Goal: Task Accomplishment & Management: Manage account settings

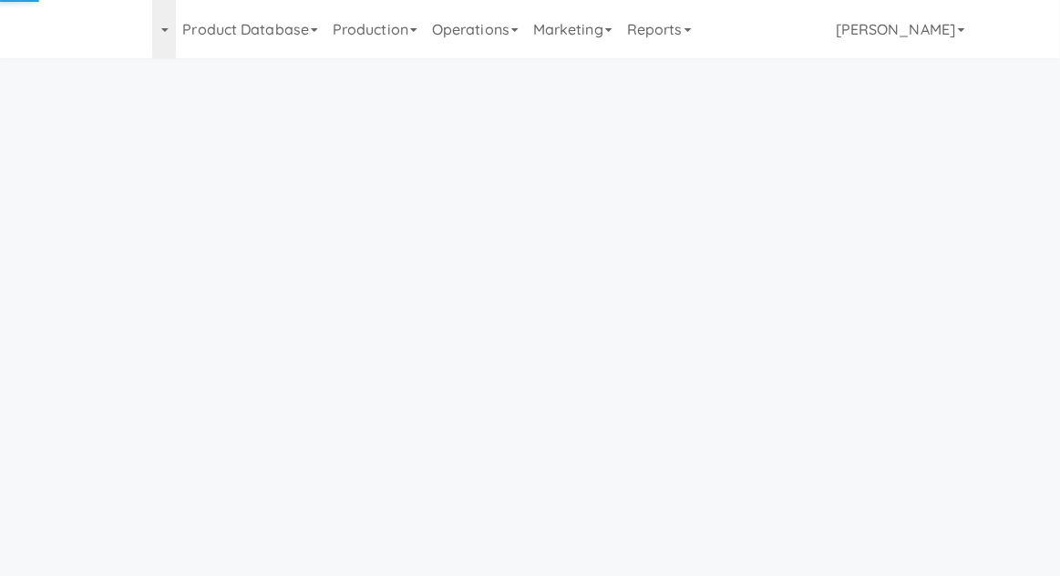
scroll to position [58, 0]
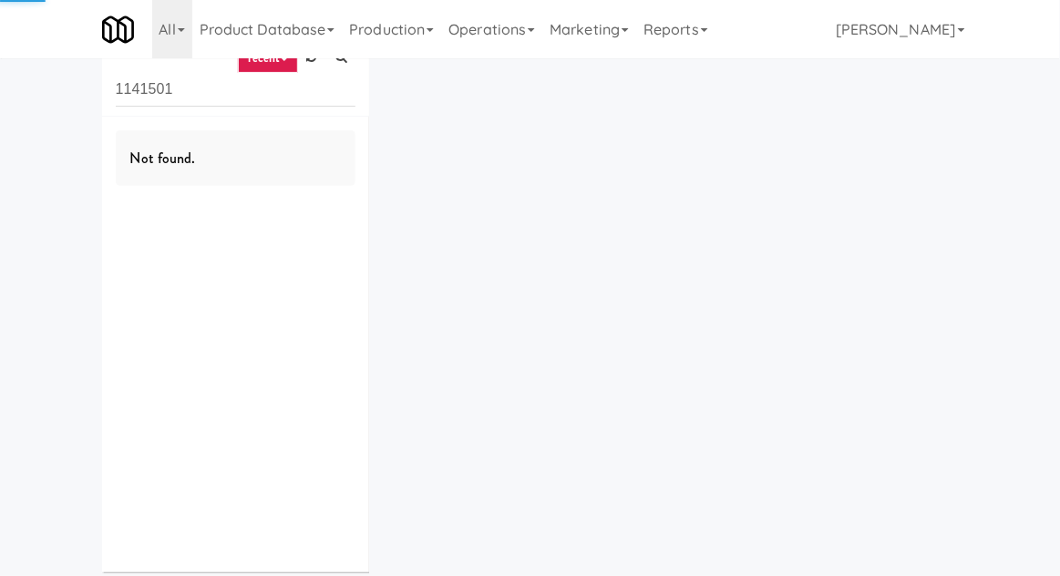
click at [487, 31] on link "Operations" at bounding box center [491, 29] width 101 height 58
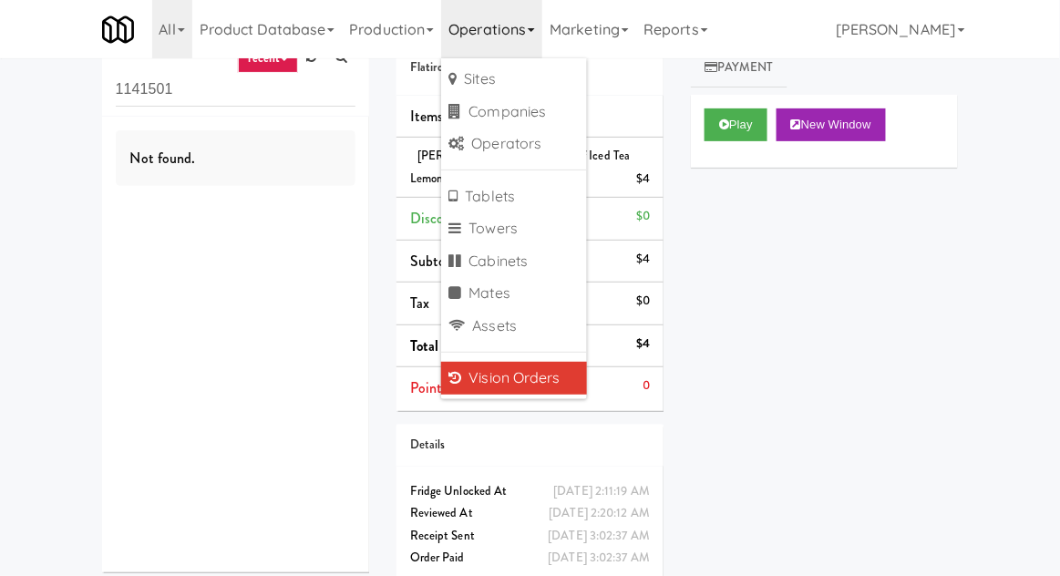
click at [22, 139] on div "inbox reviewed recent all unclear take inventory issue suspicious failed recent…" at bounding box center [530, 302] width 1060 height 590
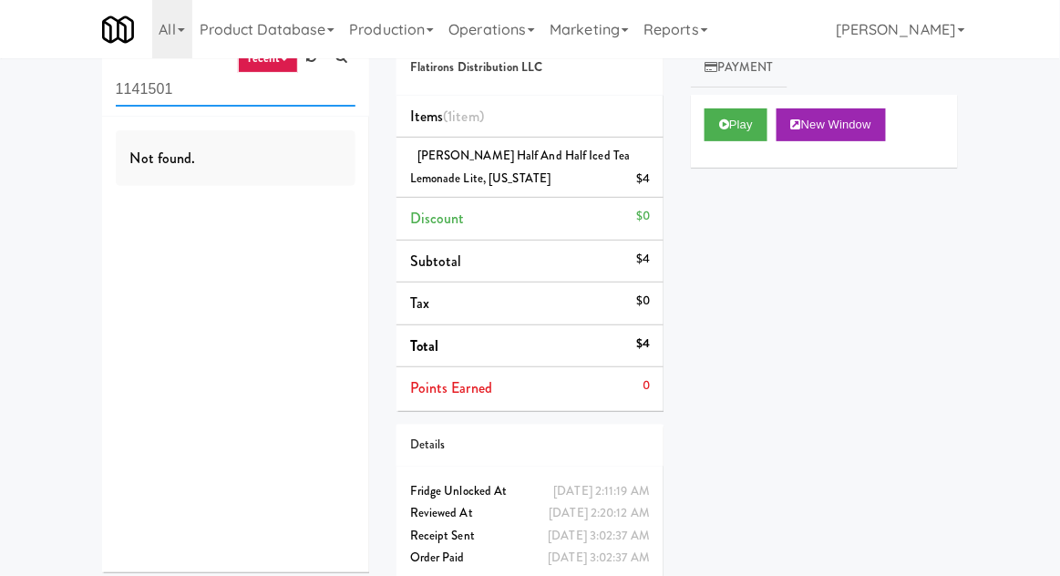
click at [152, 96] on input "1141501" at bounding box center [236, 90] width 240 height 34
click at [139, 91] on input "1141501" at bounding box center [236, 90] width 240 height 34
type input "Fridge"
click at [20, 141] on div "inbox reviewed recent all unclear take inventory issue suspicious failed recent…" at bounding box center [530, 302] width 1060 height 590
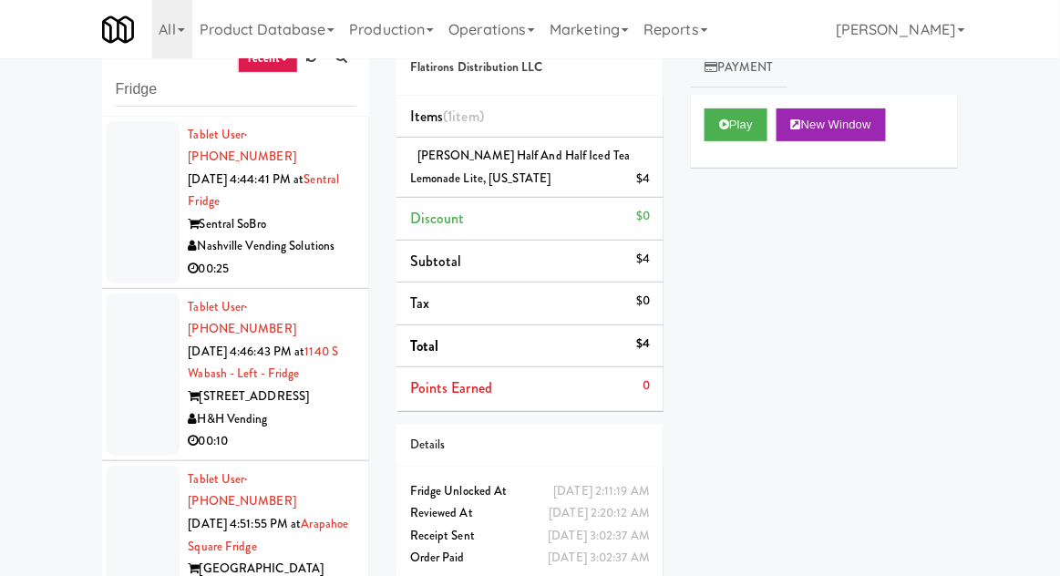
scroll to position [70, 0]
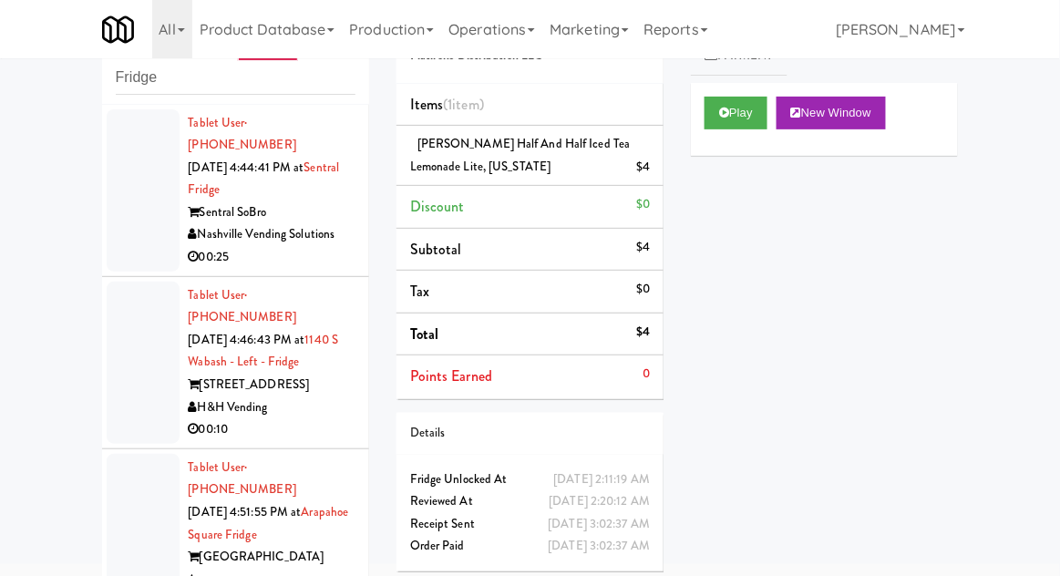
click at [124, 373] on div at bounding box center [143, 363] width 73 height 162
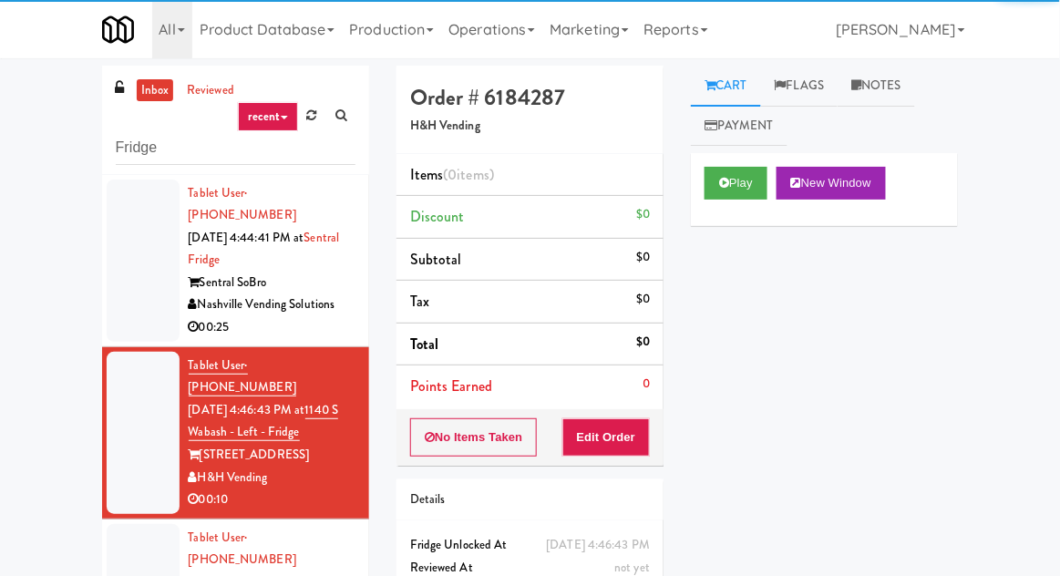
click at [150, 250] on div at bounding box center [143, 261] width 73 height 162
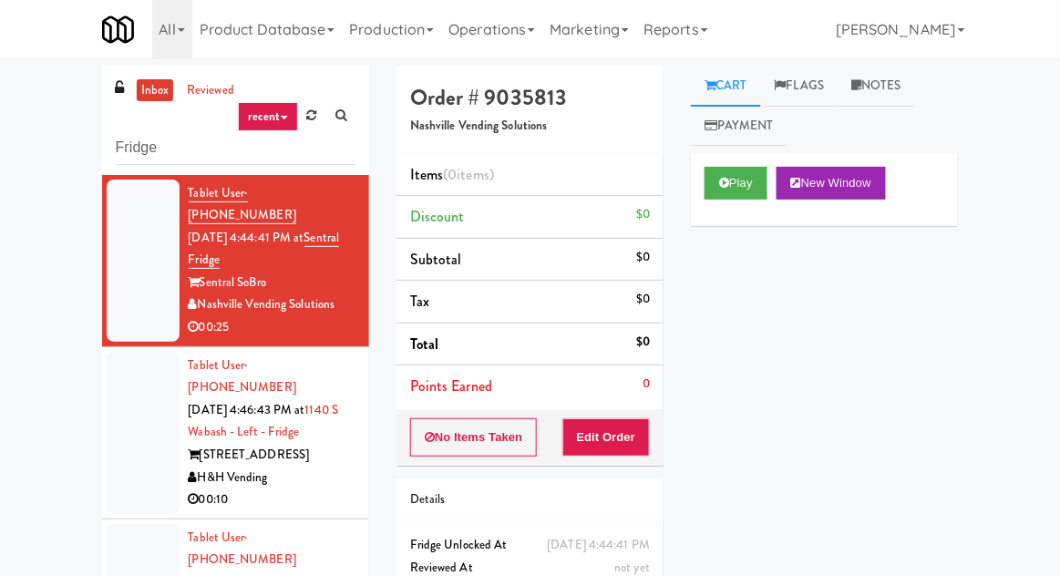
click at [119, 296] on div at bounding box center [143, 261] width 73 height 162
click at [708, 191] on button "Play" at bounding box center [736, 183] width 63 height 33
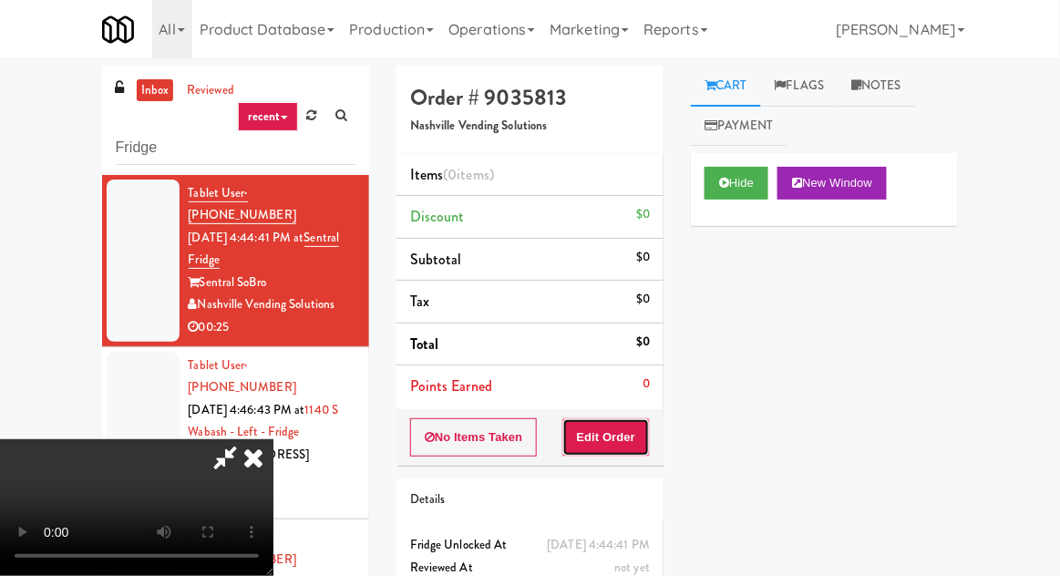
click at [633, 424] on button "Edit Order" at bounding box center [606, 437] width 88 height 38
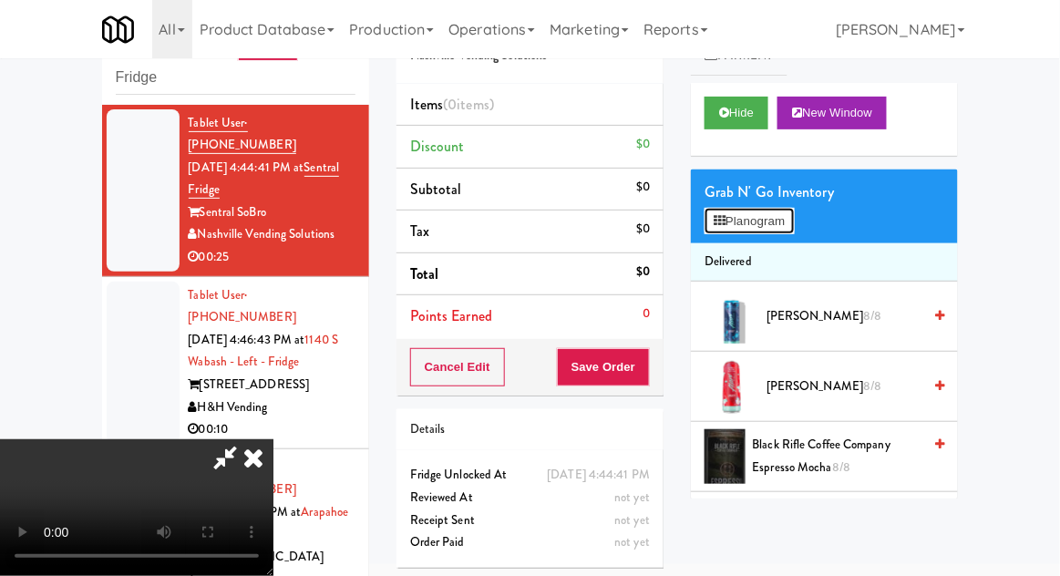
click at [790, 209] on button "Planogram" at bounding box center [749, 221] width 89 height 27
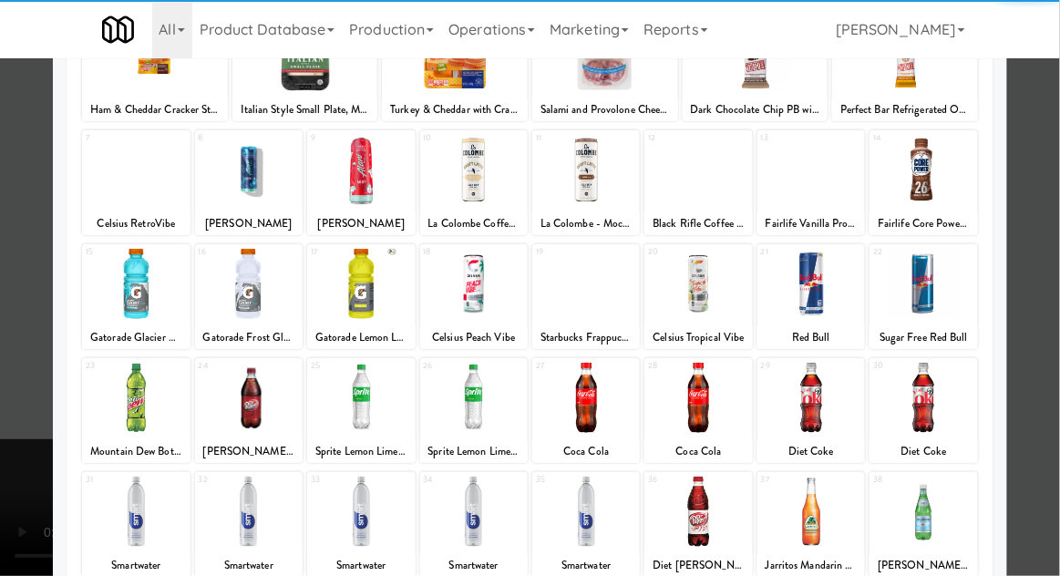
scroll to position [231, 0]
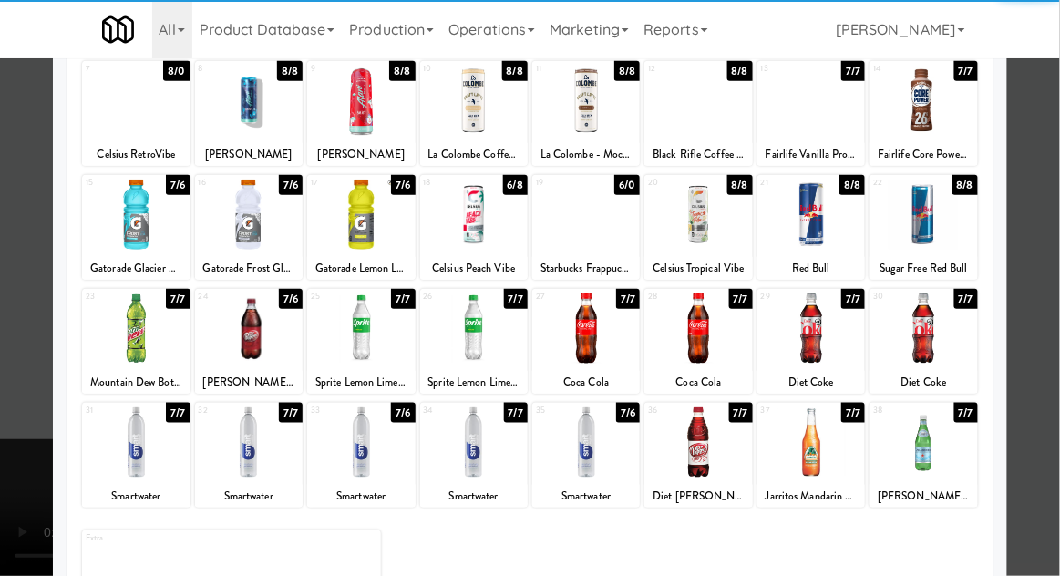
click at [370, 461] on div at bounding box center [361, 442] width 108 height 70
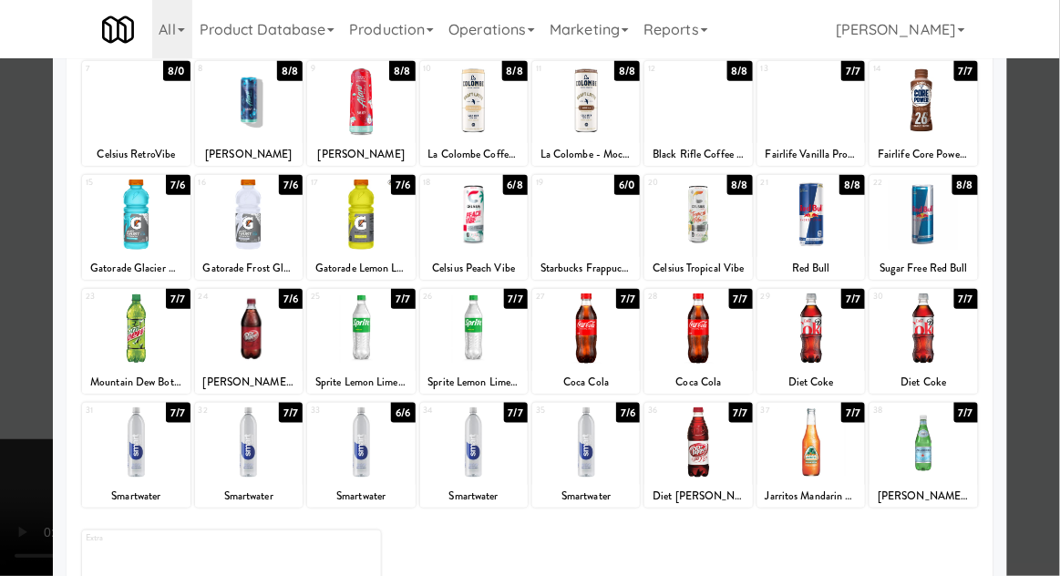
click at [1050, 215] on div at bounding box center [530, 288] width 1060 height 576
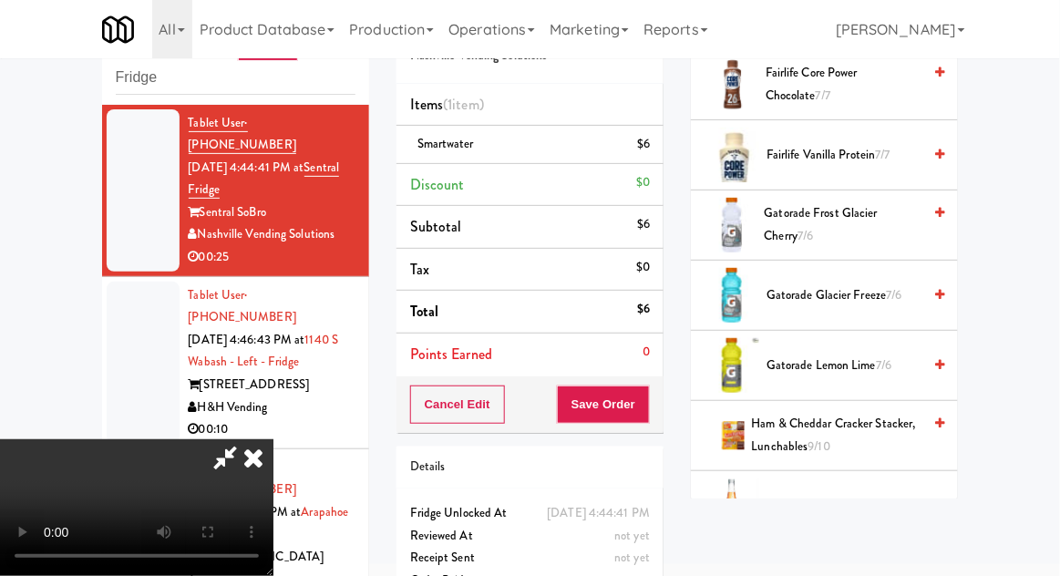
scroll to position [1147, 0]
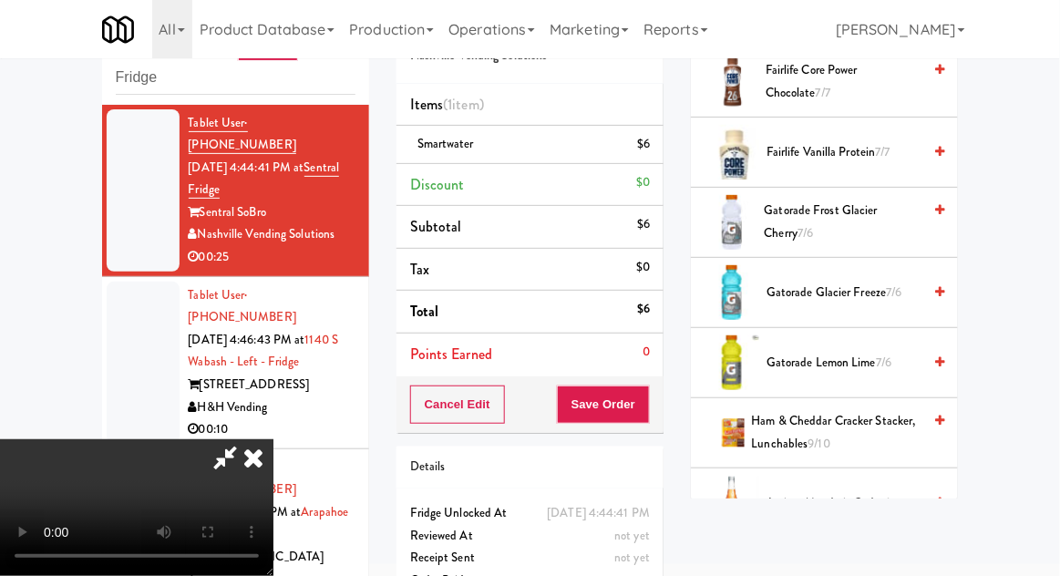
click at [874, 285] on span "Gatorade Glacier Freeze 7/6" at bounding box center [843, 293] width 155 height 23
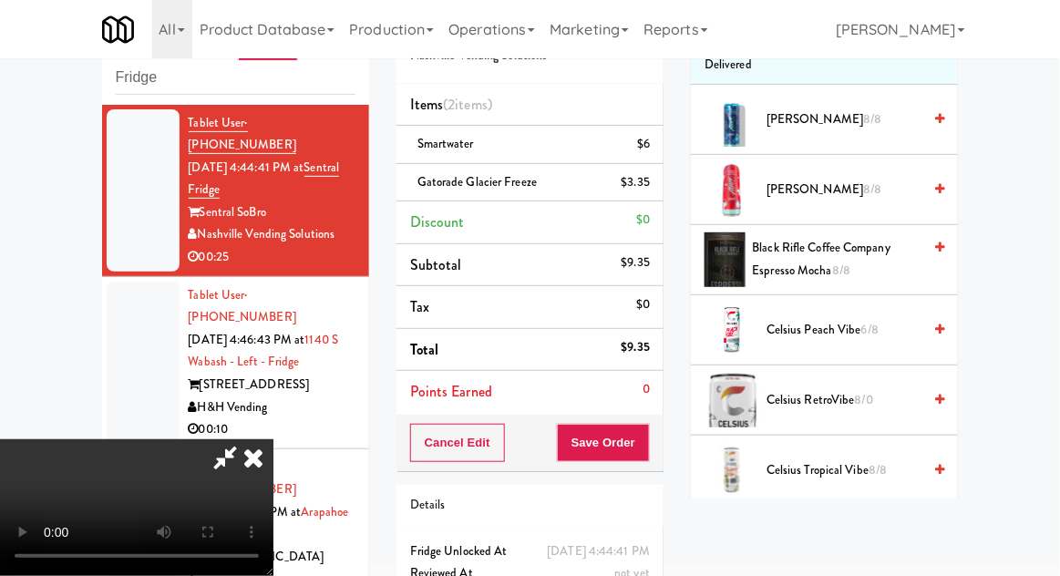
scroll to position [0, 0]
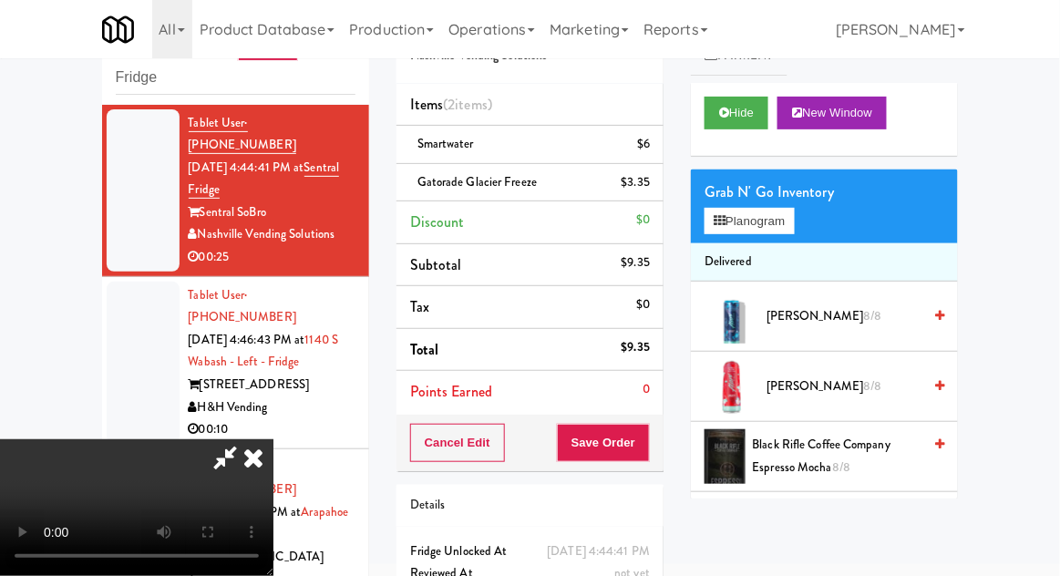
click at [803, 248] on li "Delivered" at bounding box center [824, 262] width 267 height 38
click at [794, 226] on button "Planogram" at bounding box center [749, 221] width 89 height 27
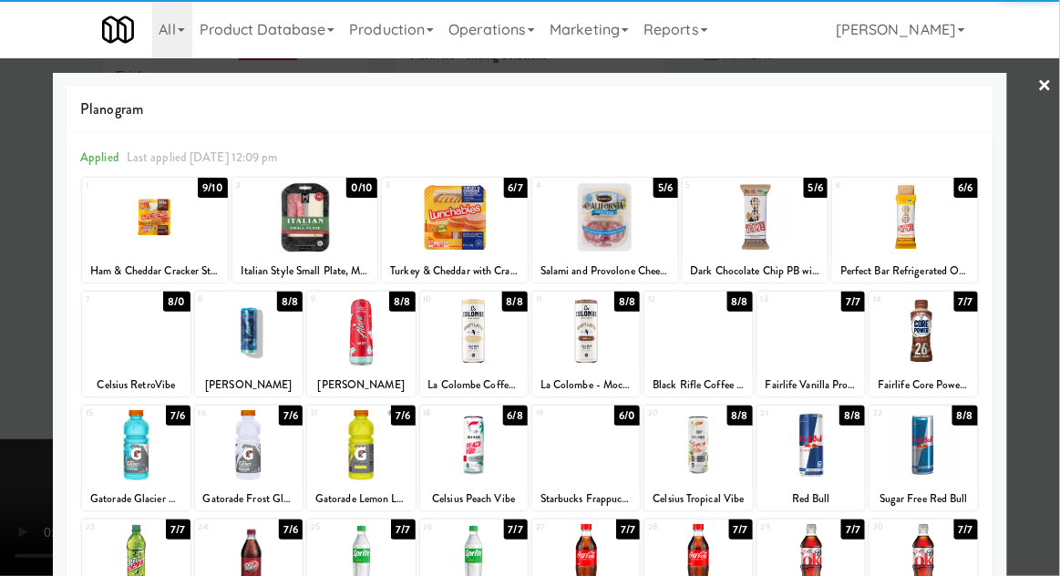
click at [578, 568] on div at bounding box center [586, 559] width 108 height 70
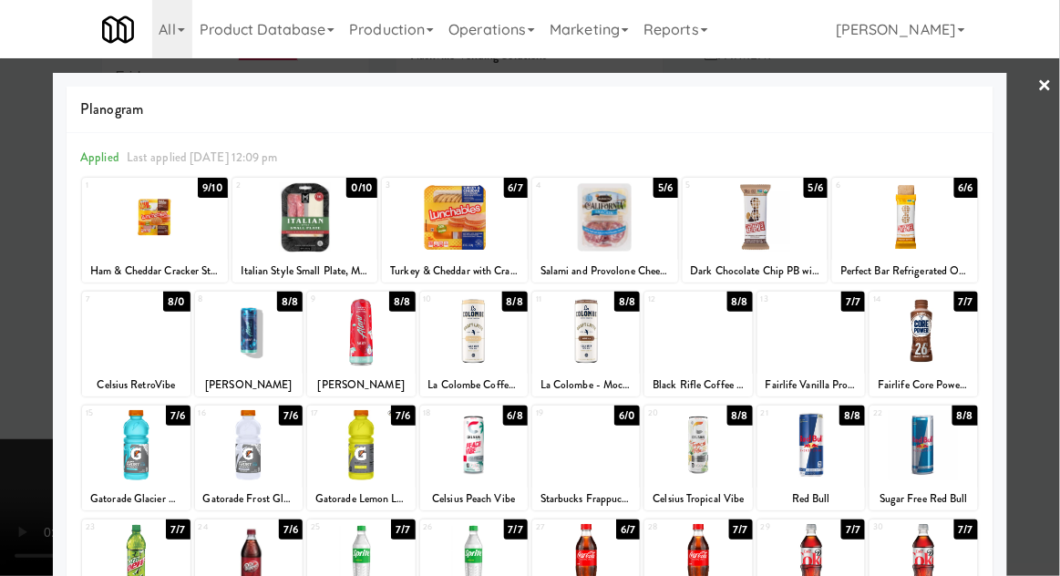
click at [1049, 229] on div at bounding box center [530, 288] width 1060 height 576
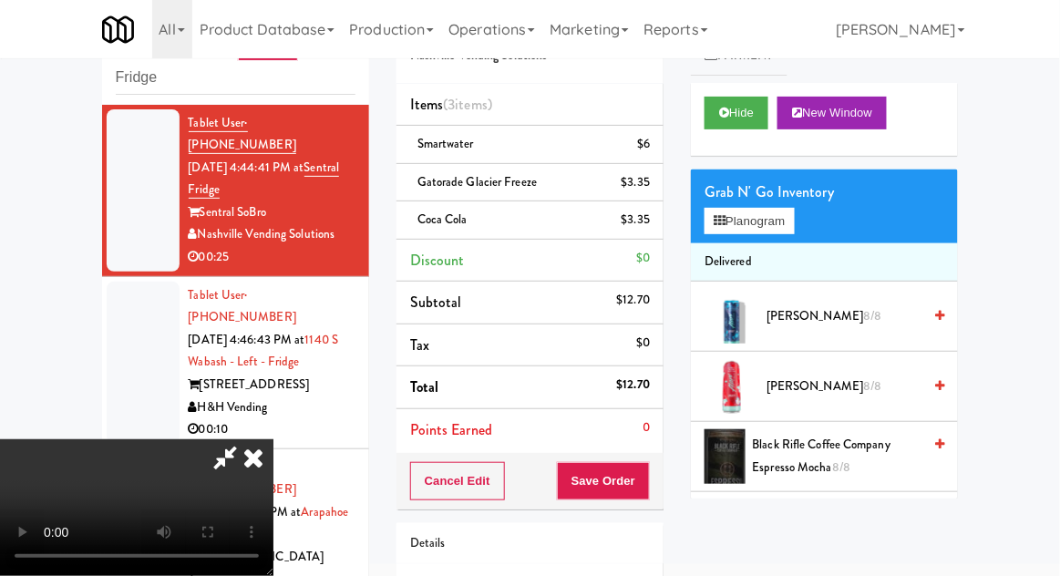
scroll to position [67, 0]
click at [646, 478] on button "Save Order" at bounding box center [603, 481] width 93 height 38
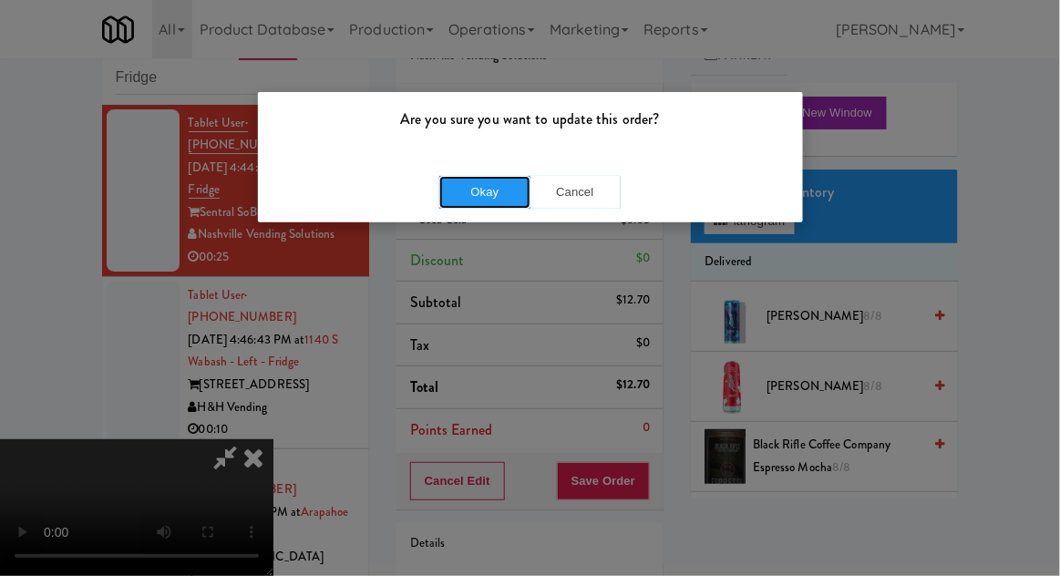
click at [470, 203] on button "Okay" at bounding box center [484, 192] width 91 height 33
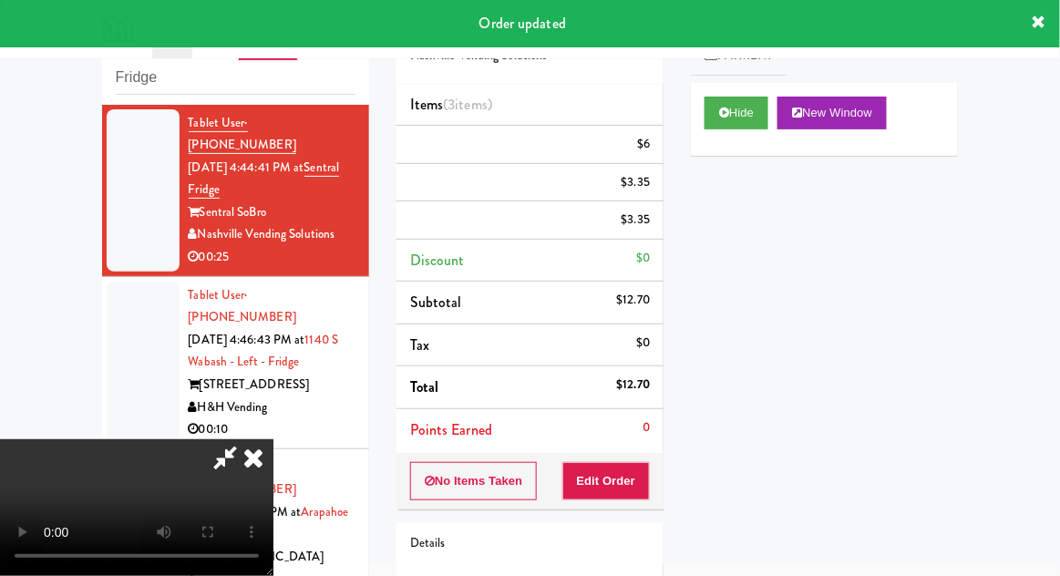
scroll to position [0, 0]
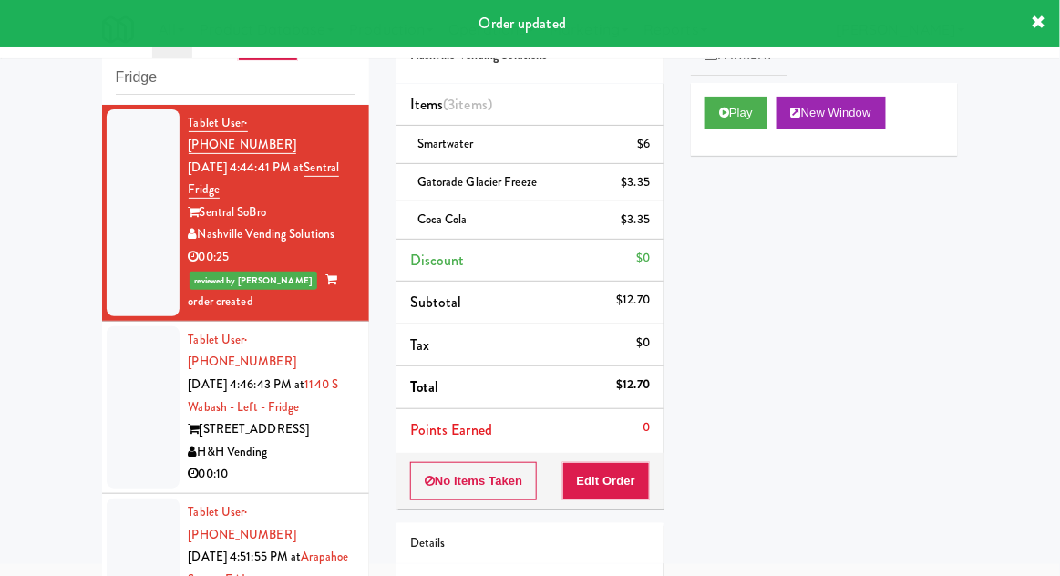
click at [122, 392] on div at bounding box center [143, 407] width 73 height 162
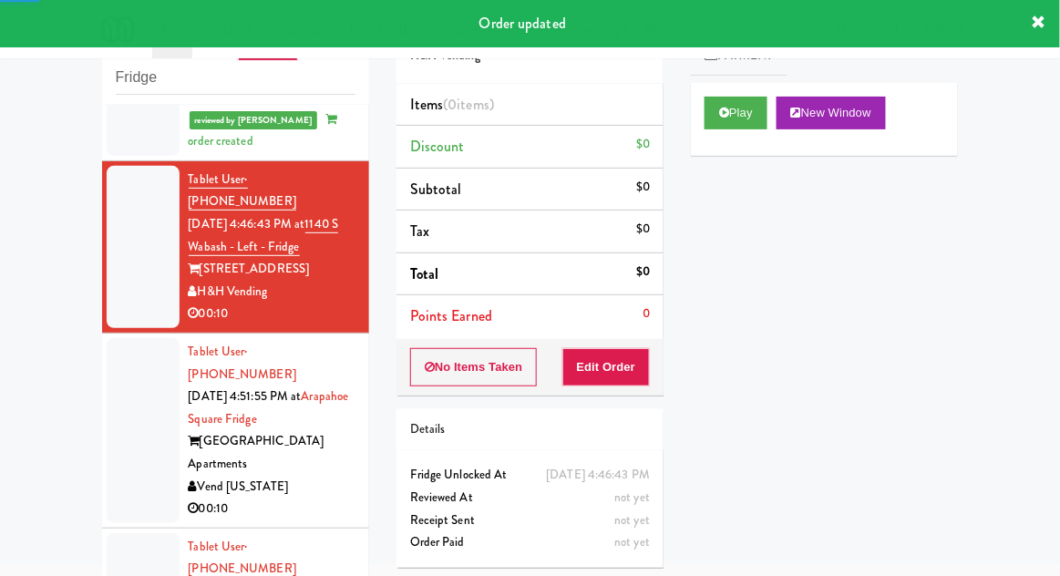
scroll to position [185, 0]
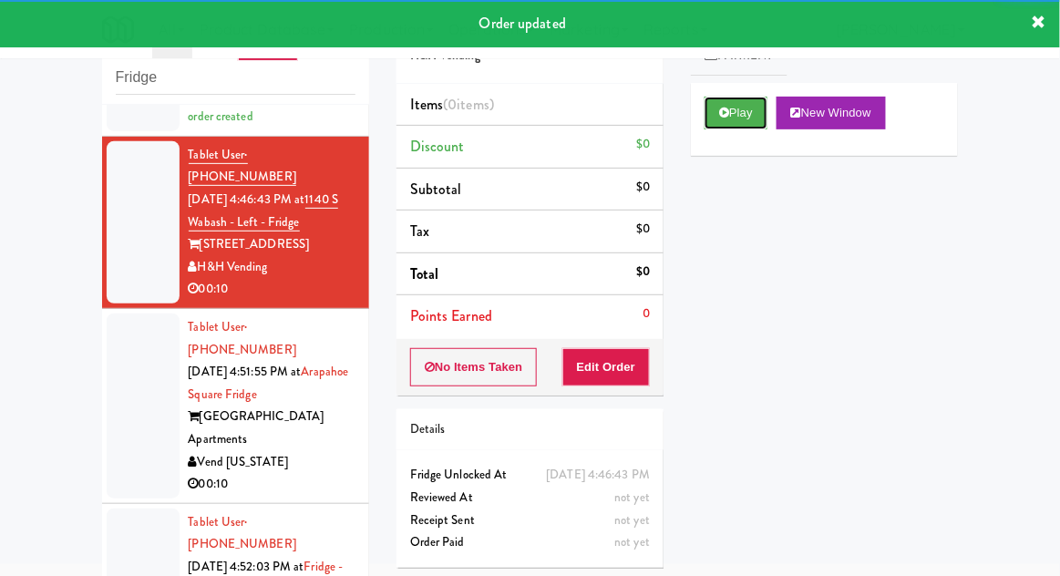
click at [730, 118] on button "Play" at bounding box center [736, 113] width 63 height 33
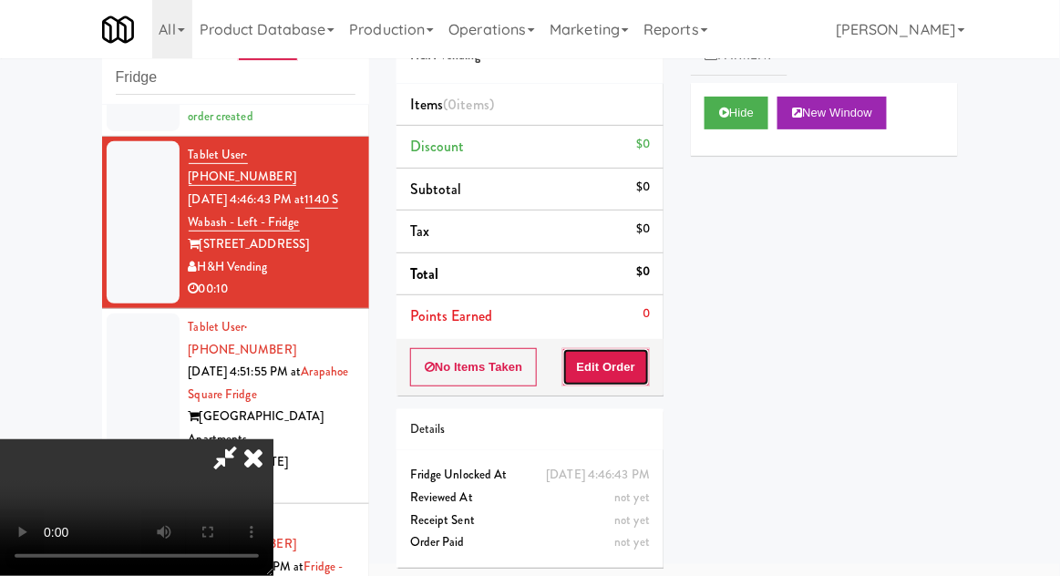
click at [598, 357] on button "Edit Order" at bounding box center [606, 367] width 88 height 38
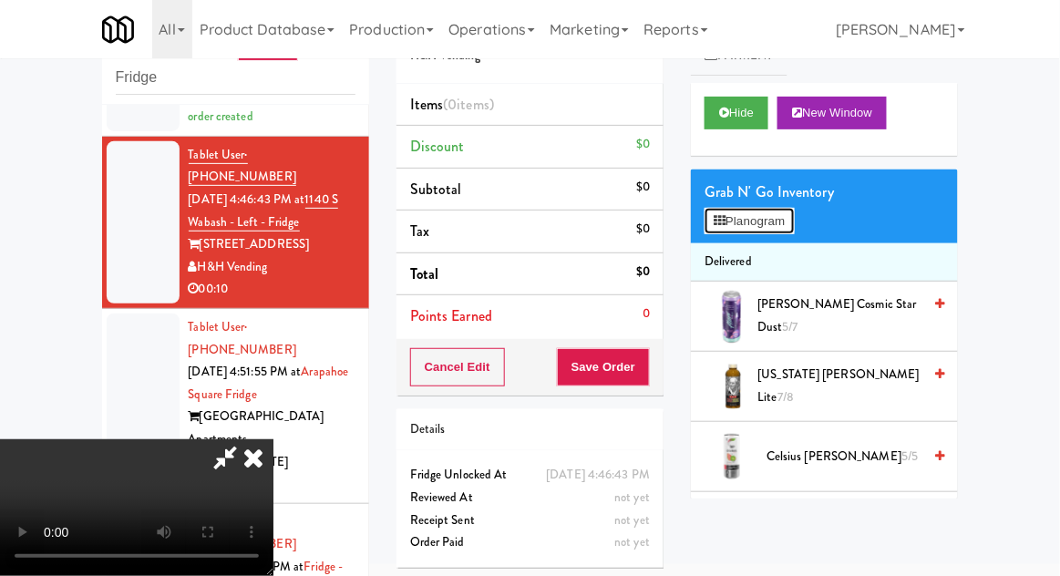
click at [794, 222] on button "Planogram" at bounding box center [749, 221] width 89 height 27
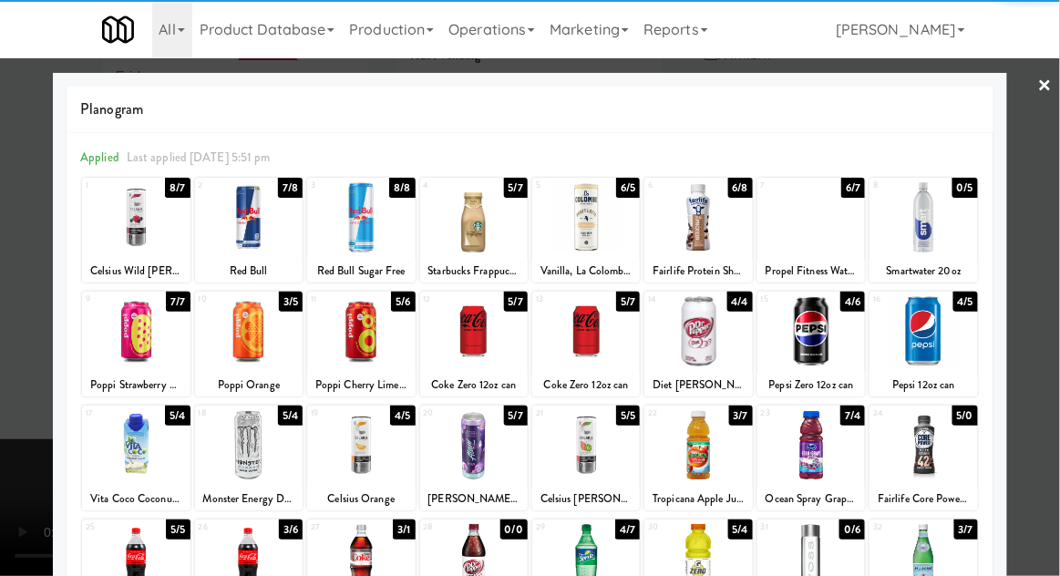
click at [366, 461] on div at bounding box center [361, 445] width 108 height 70
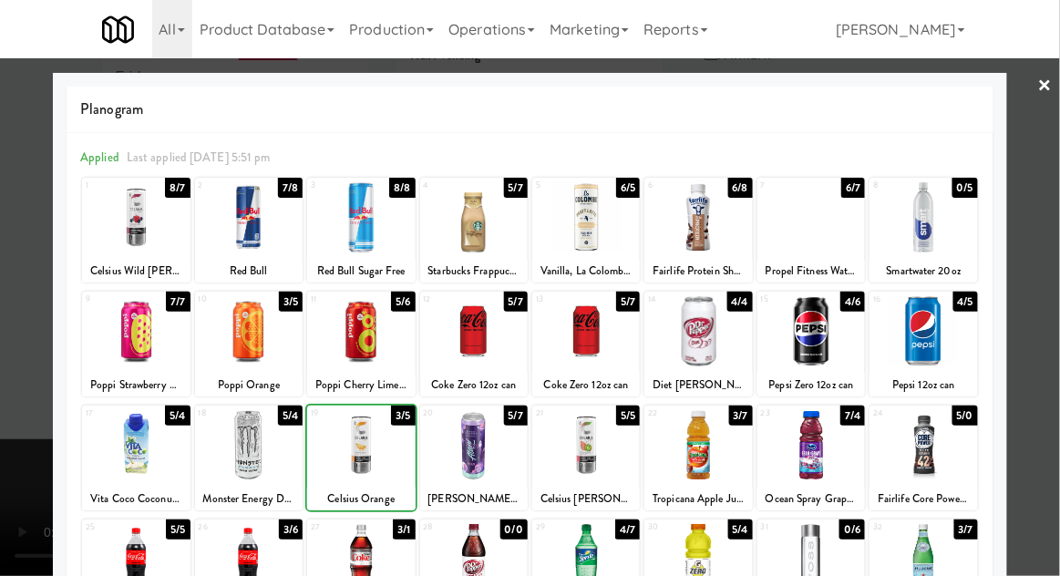
click at [1050, 225] on div at bounding box center [530, 288] width 1060 height 576
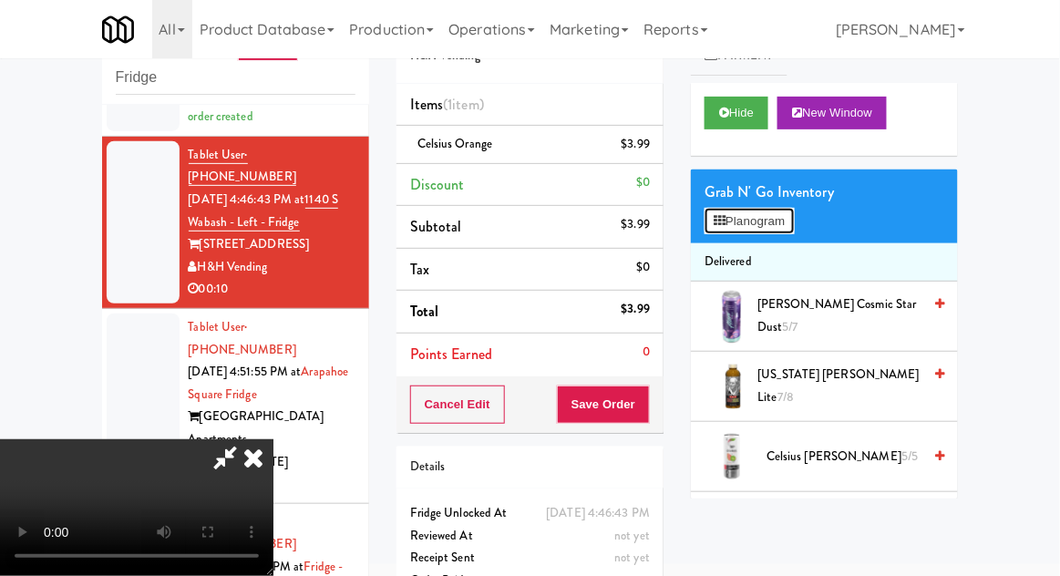
click at [794, 213] on button "Planogram" at bounding box center [749, 221] width 89 height 27
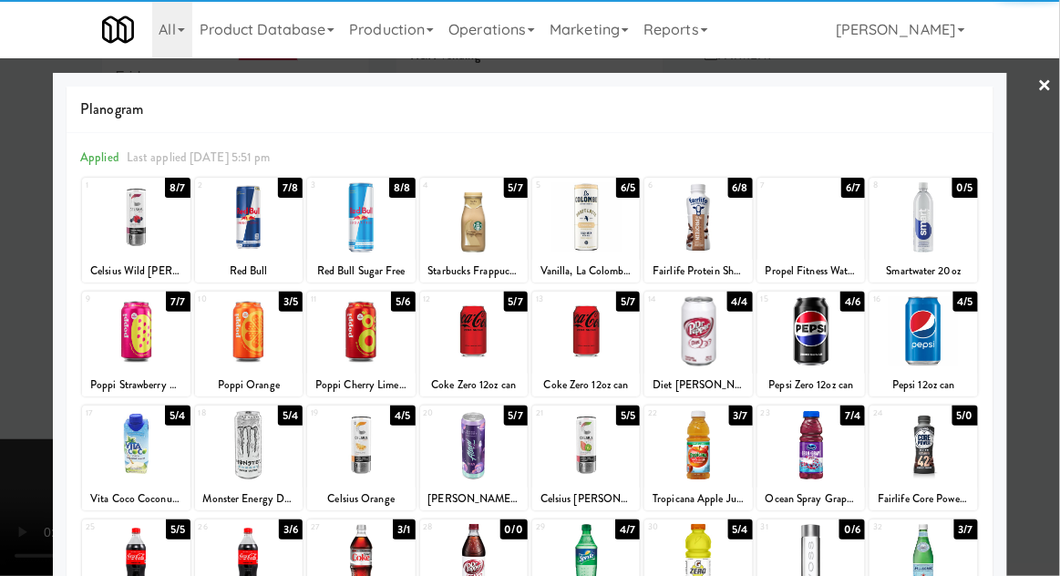
click at [824, 334] on div at bounding box center [811, 331] width 108 height 70
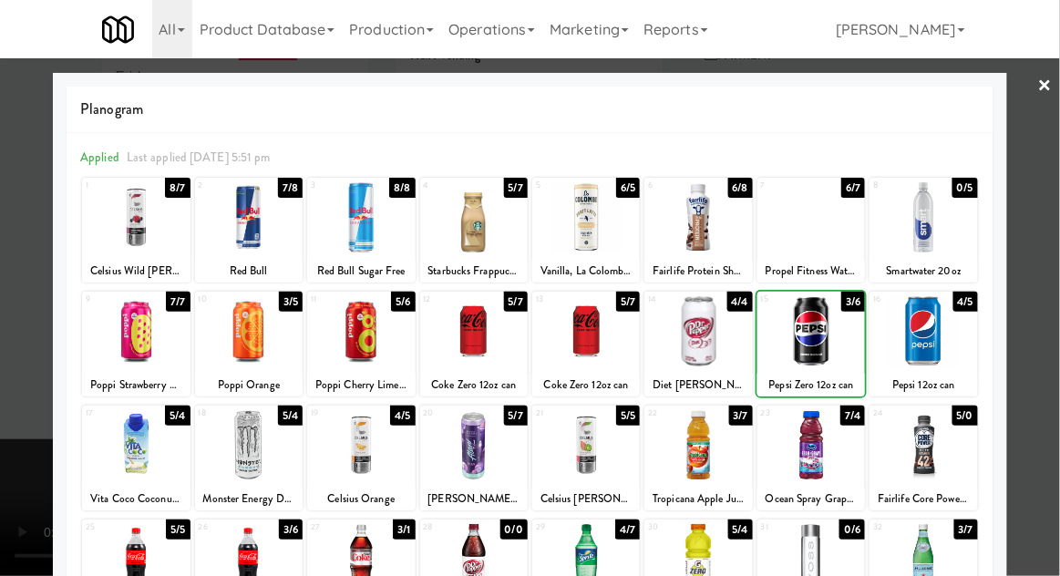
click at [1056, 213] on div at bounding box center [530, 288] width 1060 height 576
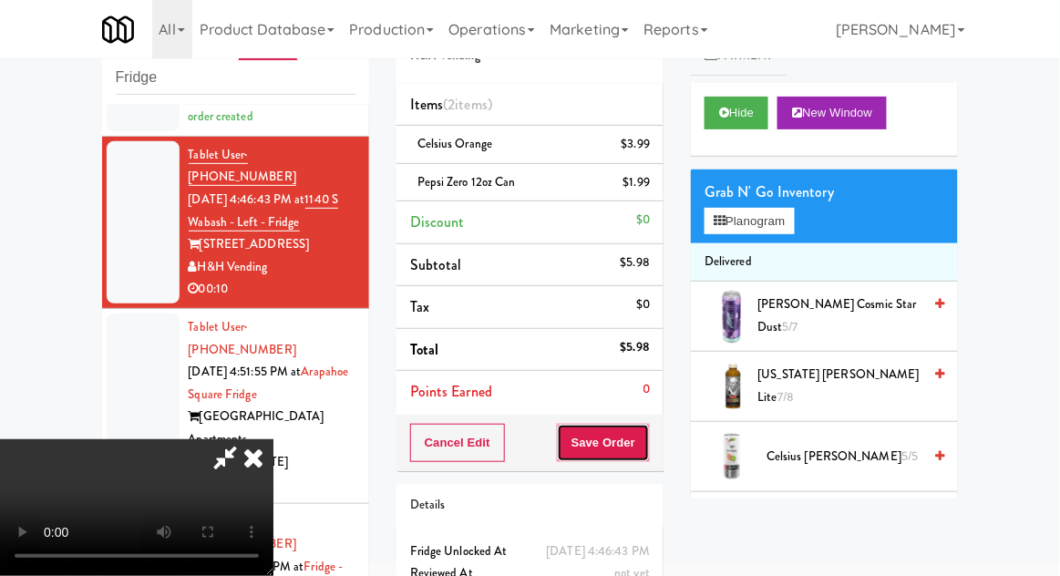
click at [641, 440] on button "Save Order" at bounding box center [603, 443] width 93 height 38
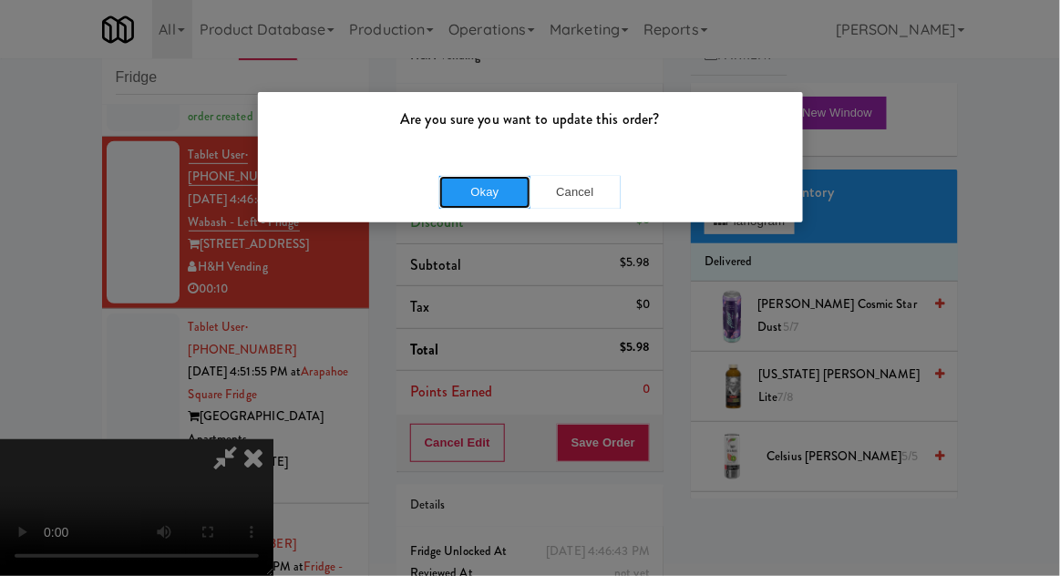
click at [477, 205] on button "Okay" at bounding box center [484, 192] width 91 height 33
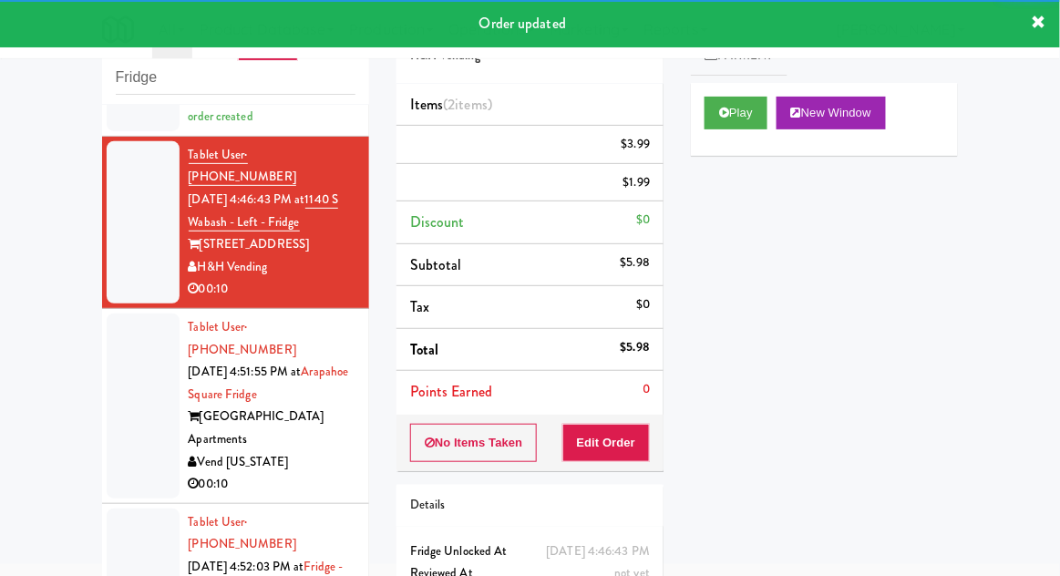
click at [102, 377] on li "Tablet User · (720) 353-3018 Oct 6, 2025 4:51:55 PM at Arapahoe Square Fridge A…" at bounding box center [235, 406] width 267 height 195
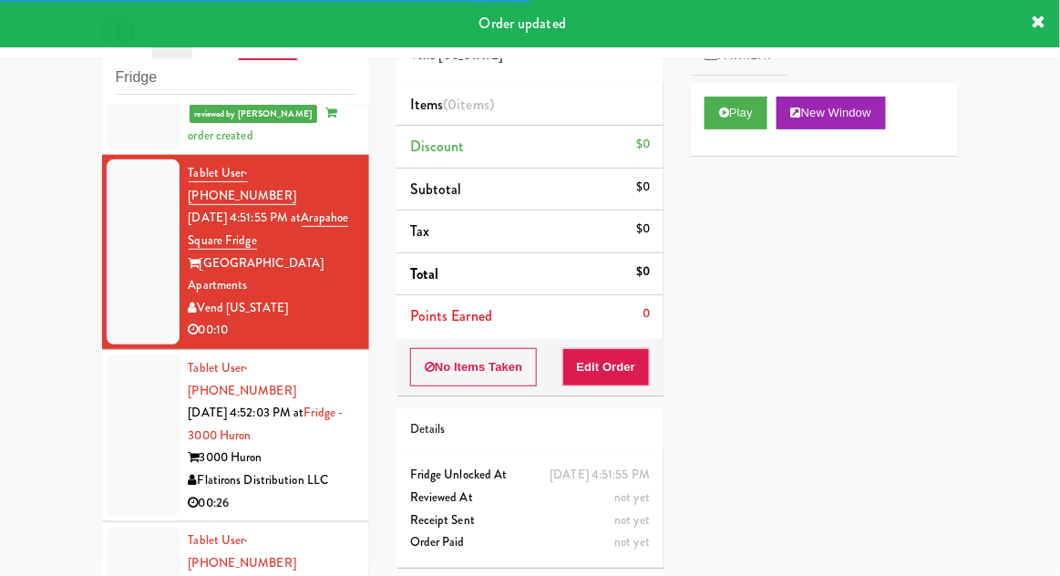
scroll to position [386, 0]
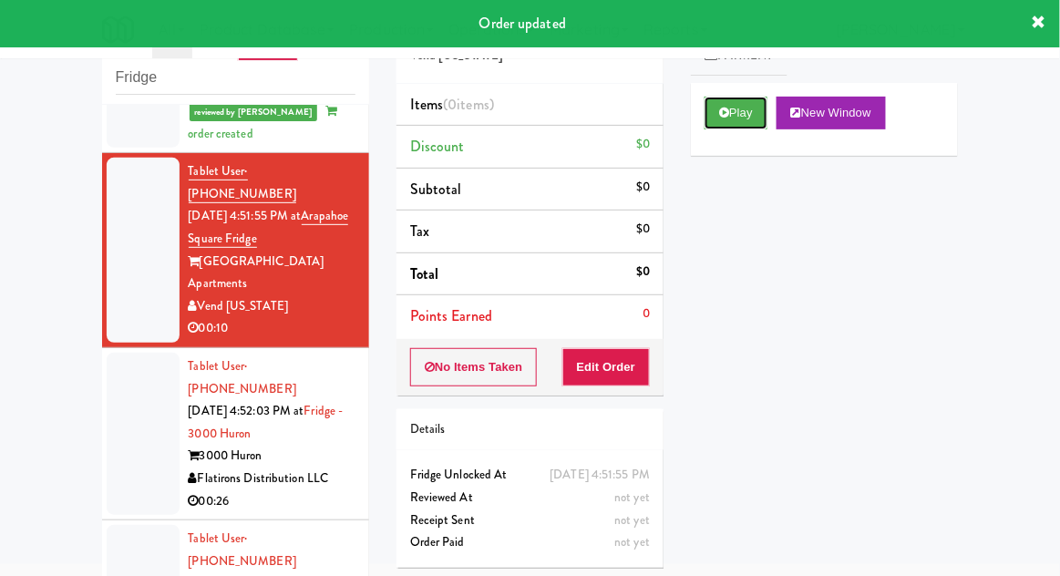
click at [727, 105] on button "Play" at bounding box center [736, 113] width 63 height 33
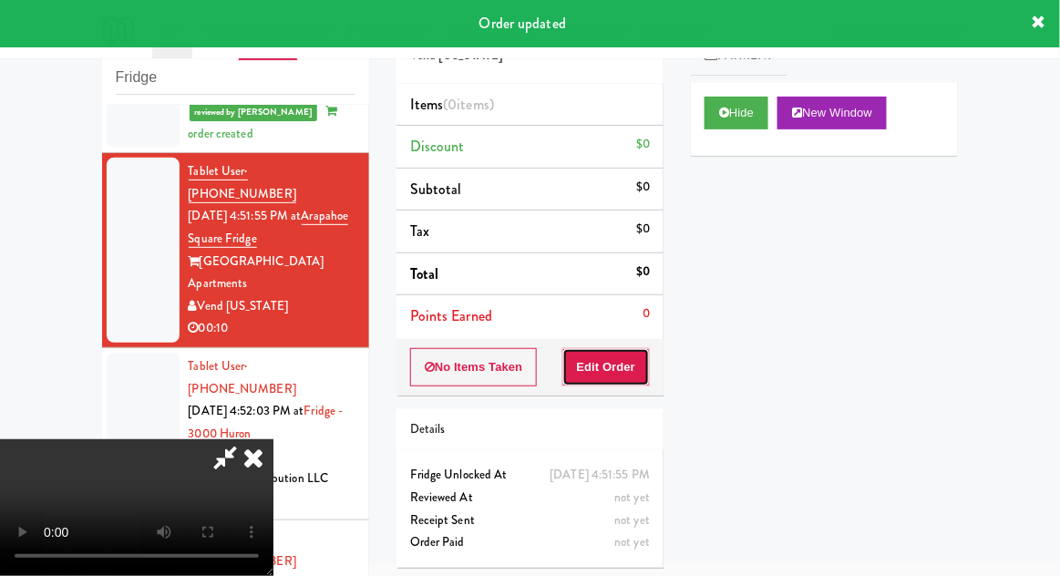
click at [617, 371] on button "Edit Order" at bounding box center [606, 367] width 88 height 38
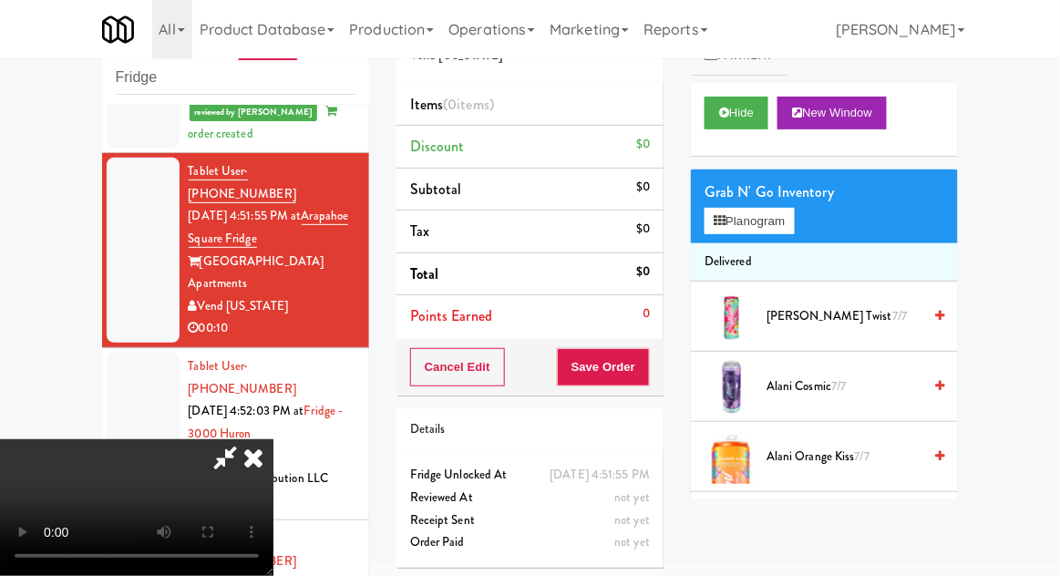
scroll to position [0, 0]
click at [789, 226] on button "Planogram" at bounding box center [749, 221] width 89 height 27
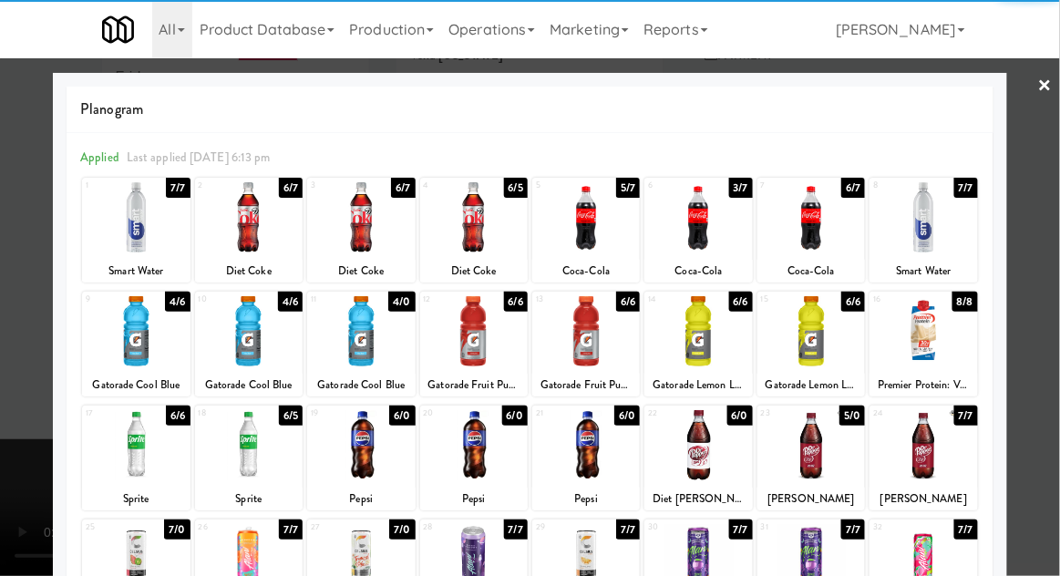
click at [687, 212] on div at bounding box center [698, 217] width 108 height 70
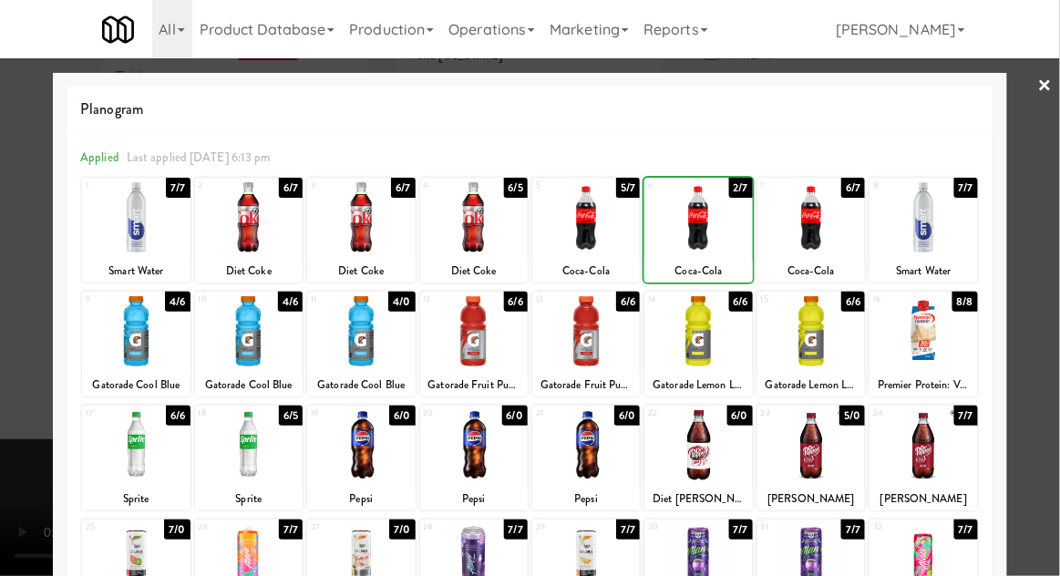
click at [1058, 190] on div at bounding box center [530, 288] width 1060 height 576
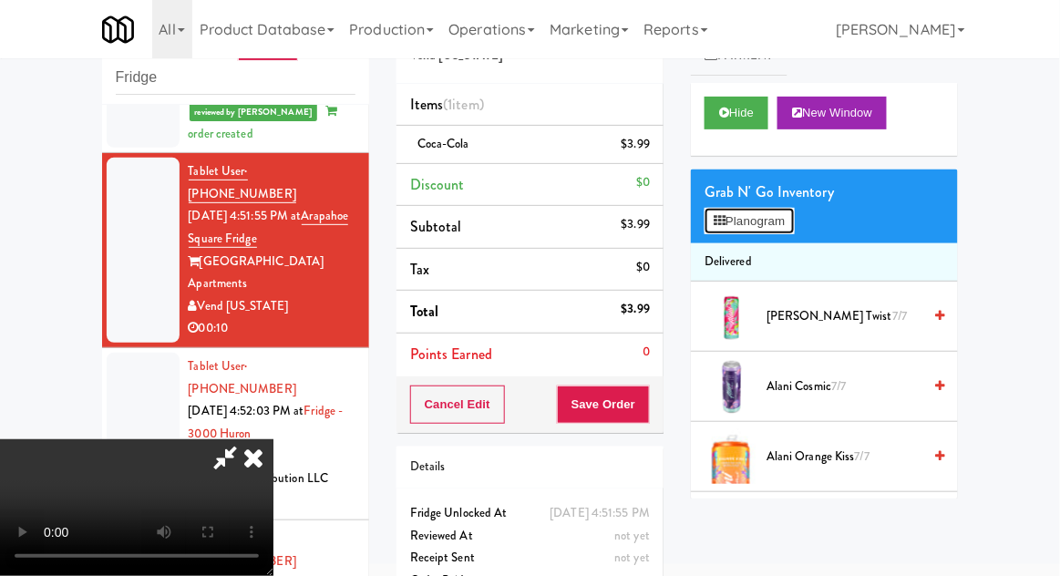
click at [787, 221] on button "Planogram" at bounding box center [749, 221] width 89 height 27
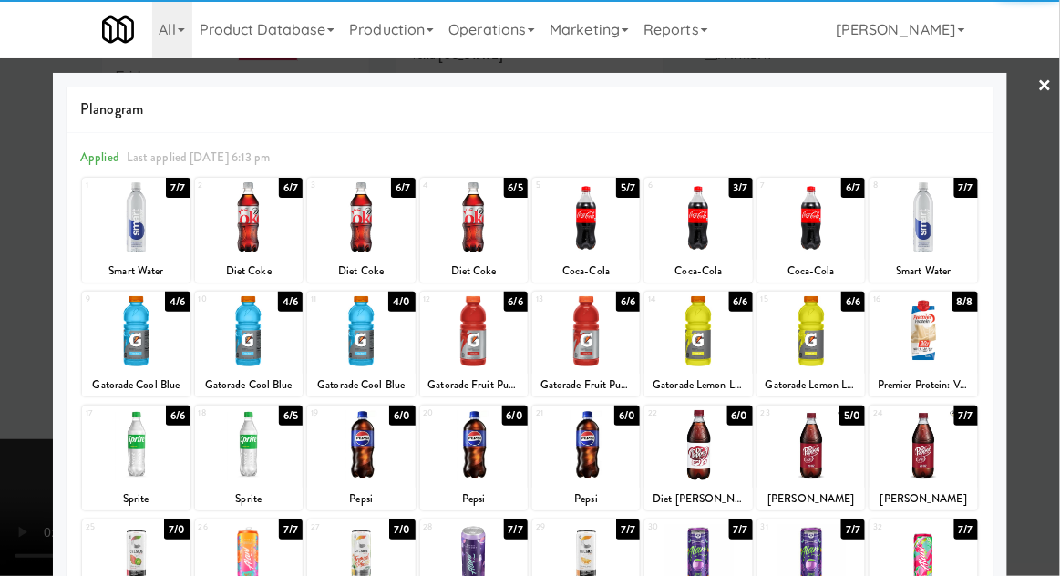
click at [703, 231] on div at bounding box center [698, 217] width 108 height 70
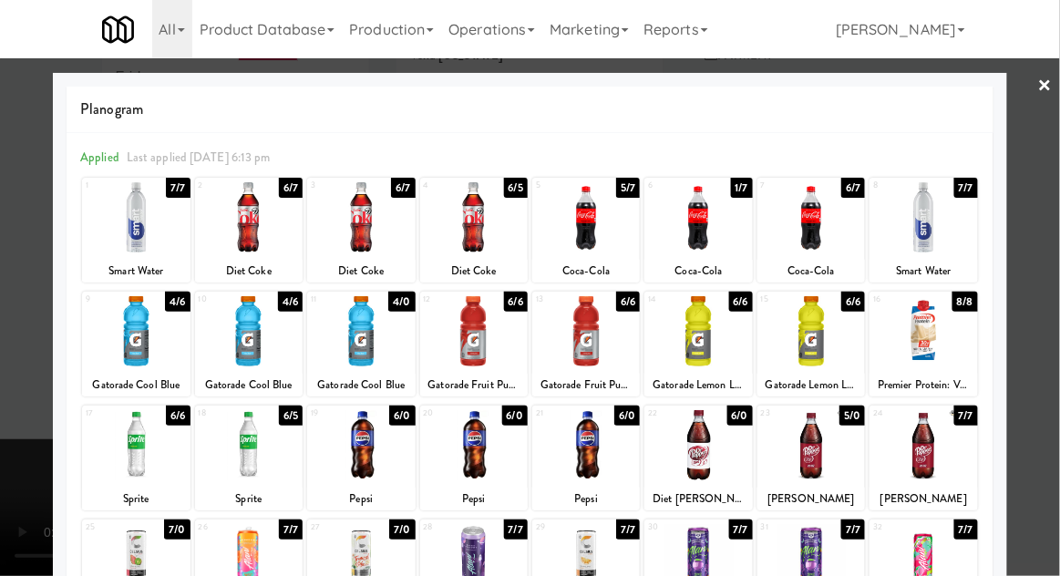
click at [1058, 177] on div at bounding box center [530, 288] width 1060 height 576
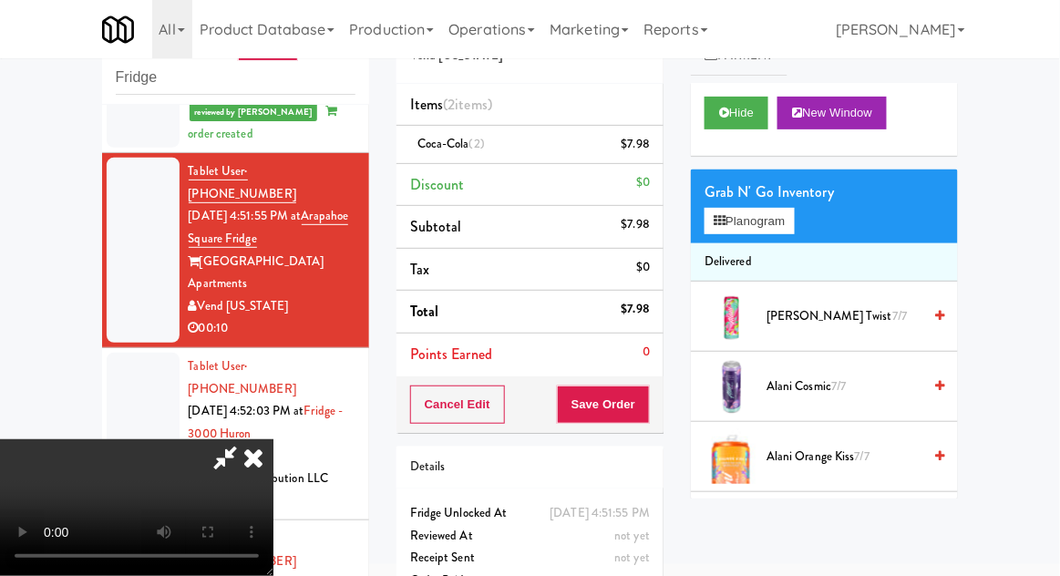
scroll to position [67, 0]
click at [649, 417] on button "Save Order" at bounding box center [603, 405] width 93 height 38
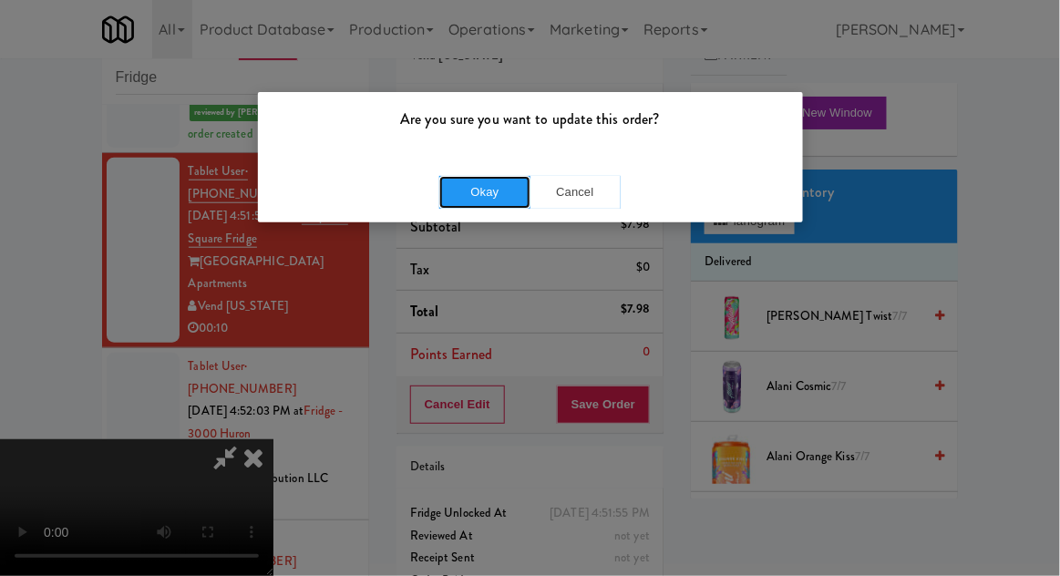
click at [509, 197] on button "Okay" at bounding box center [484, 192] width 91 height 33
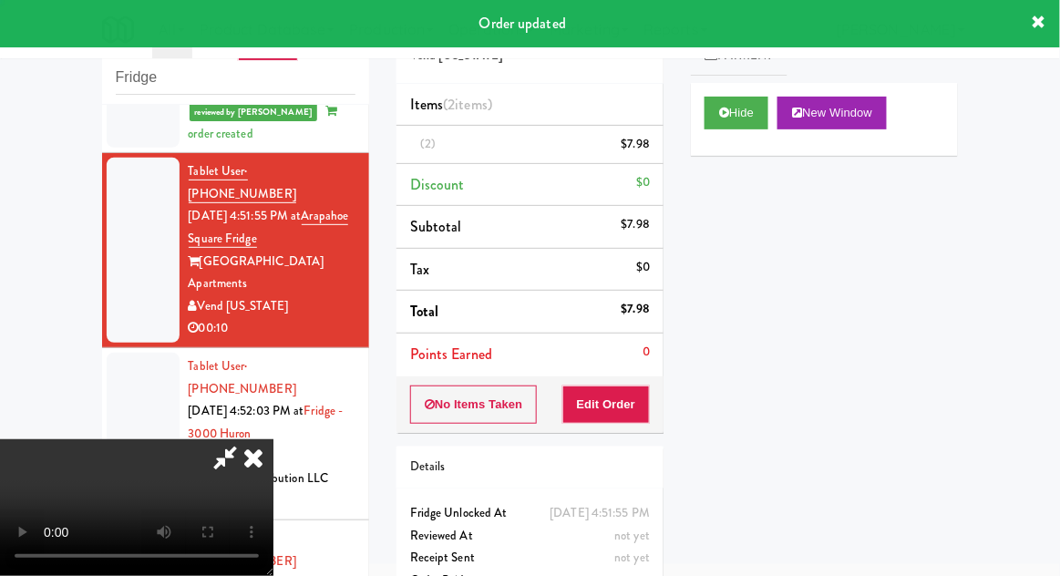
scroll to position [0, 0]
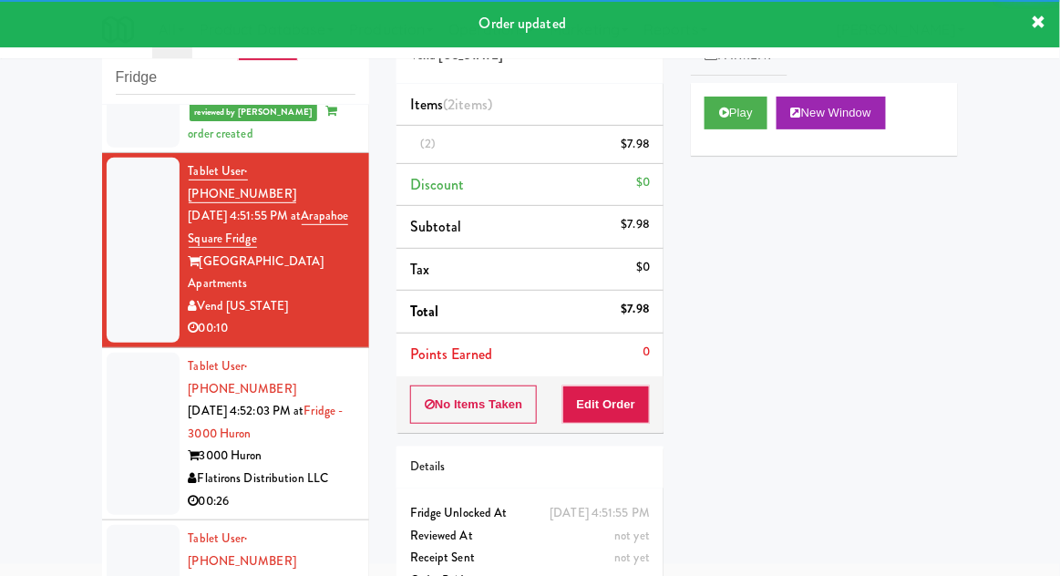
click at [131, 373] on div at bounding box center [143, 434] width 73 height 162
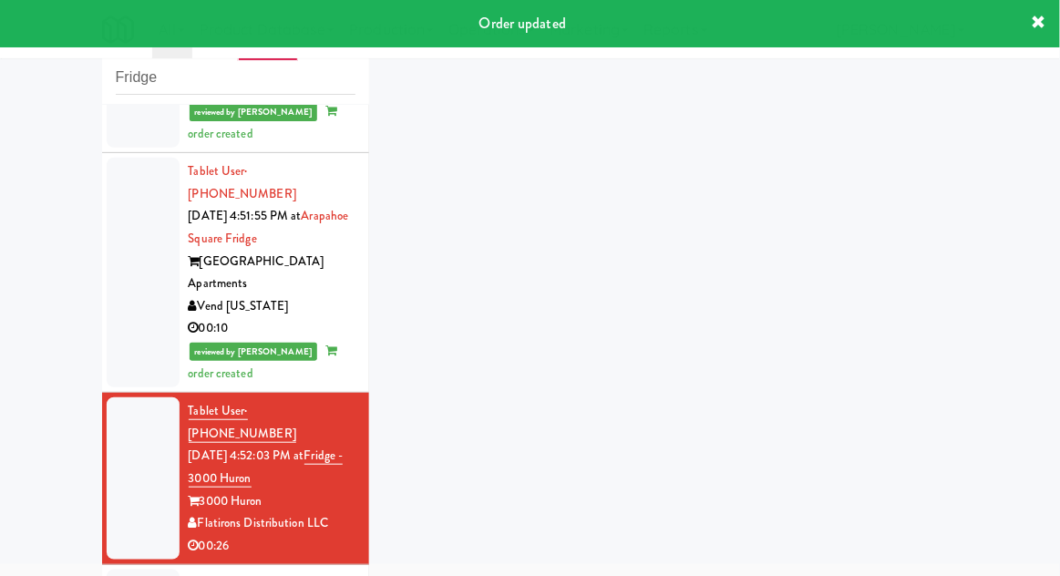
click at [136, 435] on div at bounding box center [143, 478] width 73 height 162
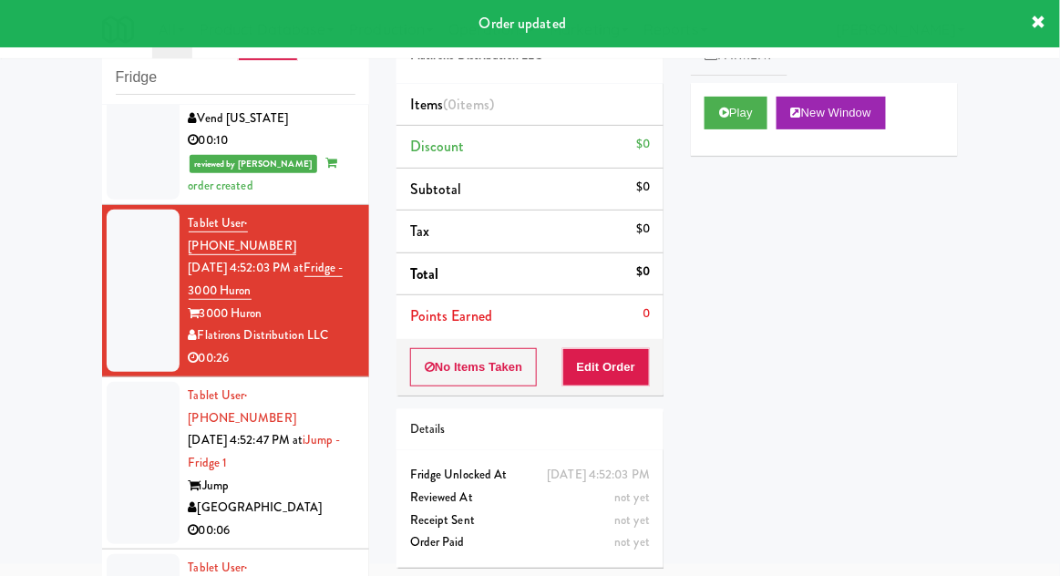
scroll to position [585, 0]
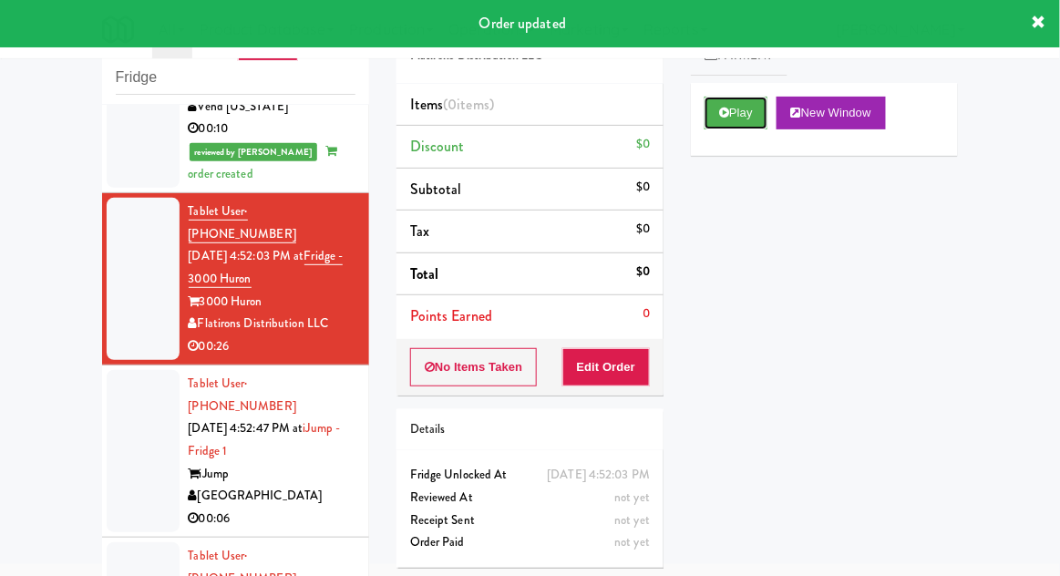
click at [725, 112] on icon at bounding box center [724, 113] width 10 height 12
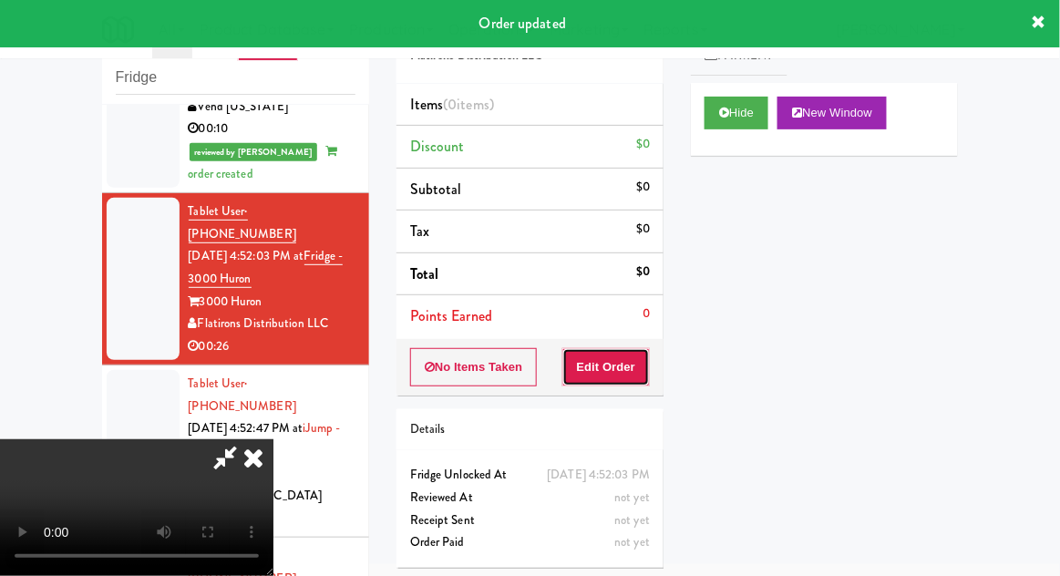
click at [613, 352] on button "Edit Order" at bounding box center [606, 367] width 88 height 38
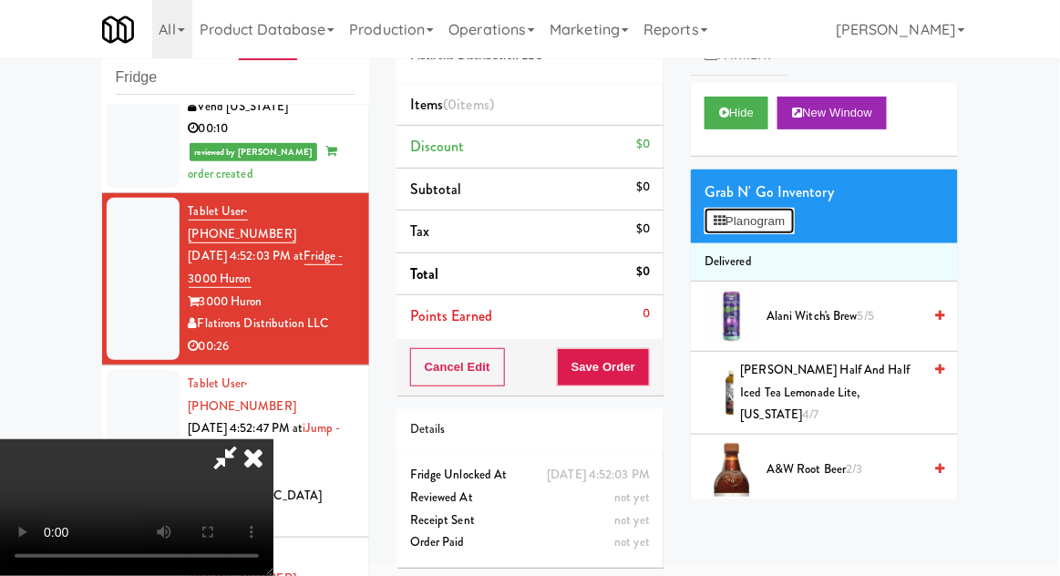
click at [773, 220] on button "Planogram" at bounding box center [749, 221] width 89 height 27
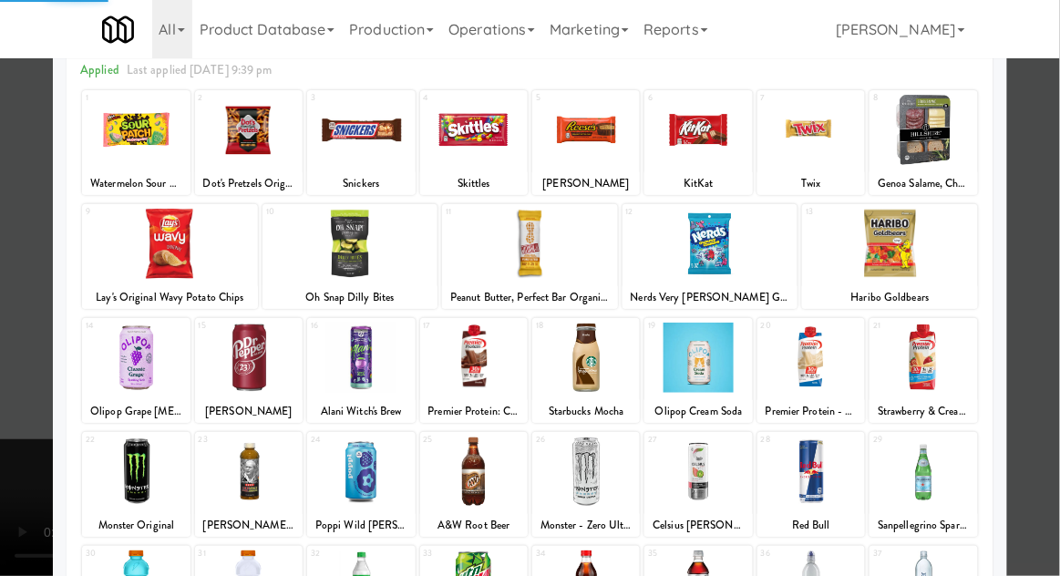
scroll to position [114, 0]
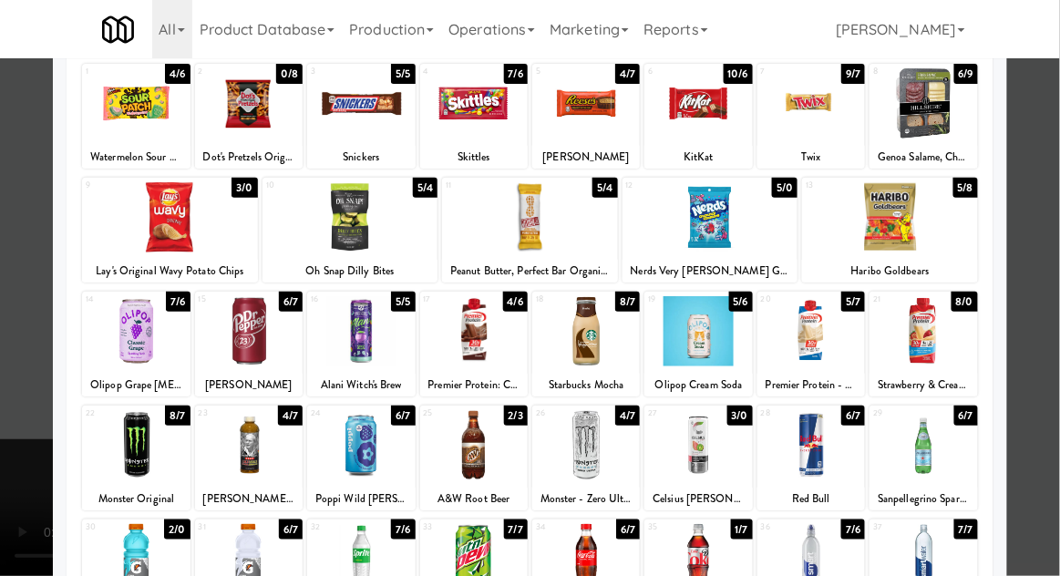
click at [960, 324] on div at bounding box center [923, 331] width 108 height 70
click at [1040, 303] on div at bounding box center [530, 288] width 1060 height 576
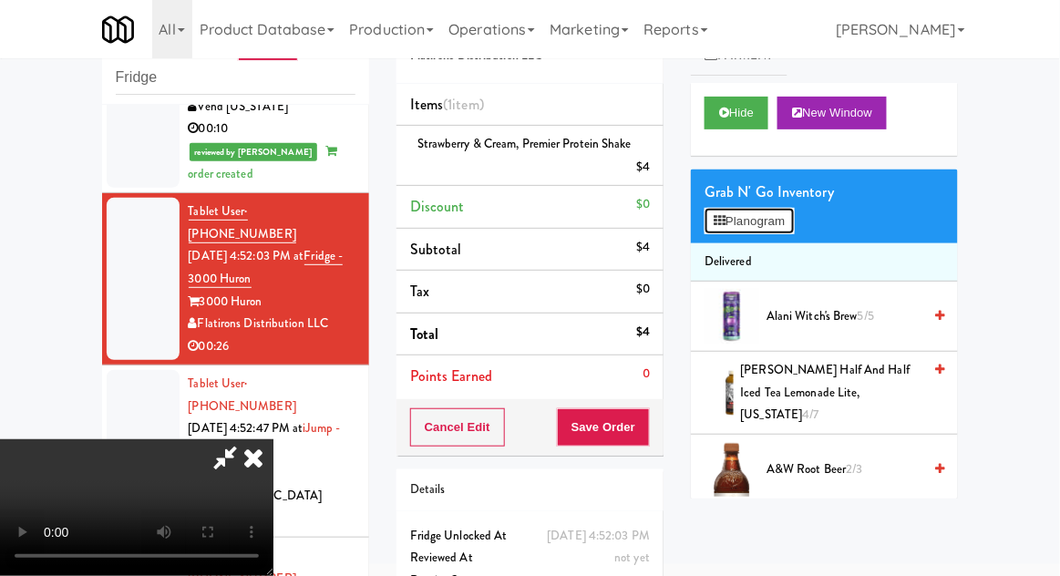
click at [769, 220] on button "Planogram" at bounding box center [749, 221] width 89 height 27
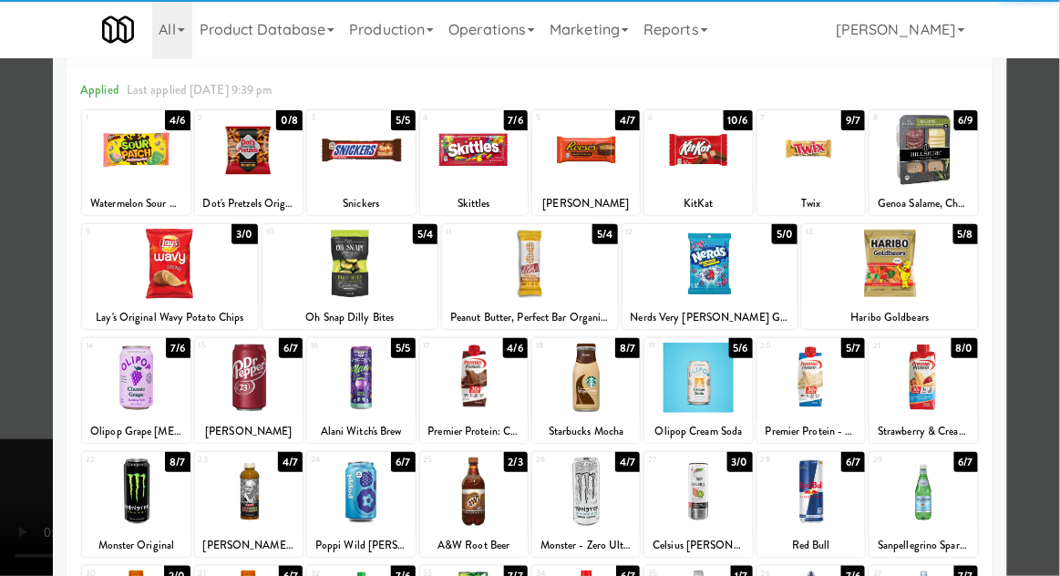
scroll to position [209, 0]
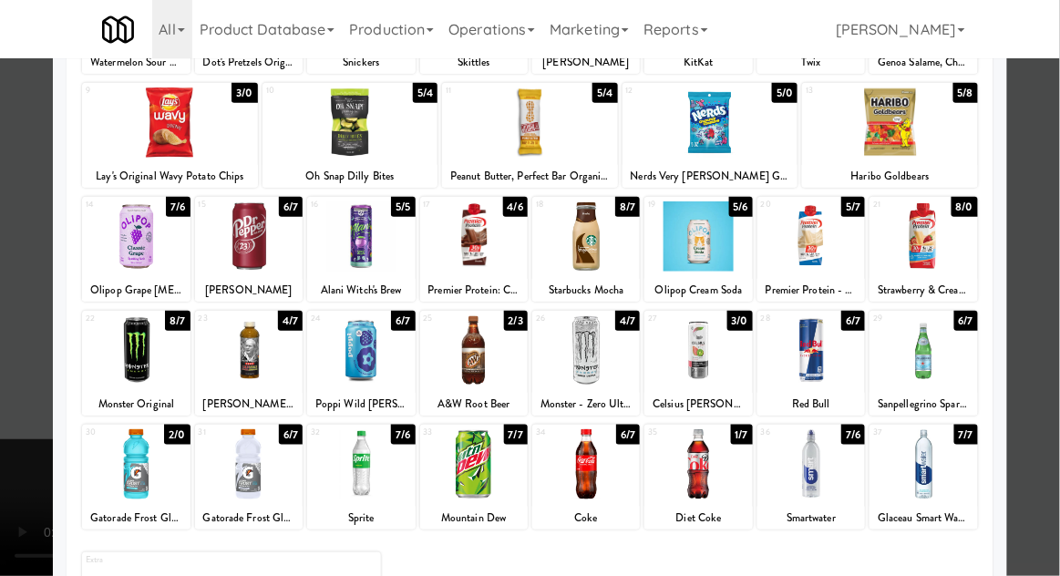
click at [838, 355] on div at bounding box center [811, 350] width 108 height 70
click at [1054, 275] on div at bounding box center [530, 288] width 1060 height 576
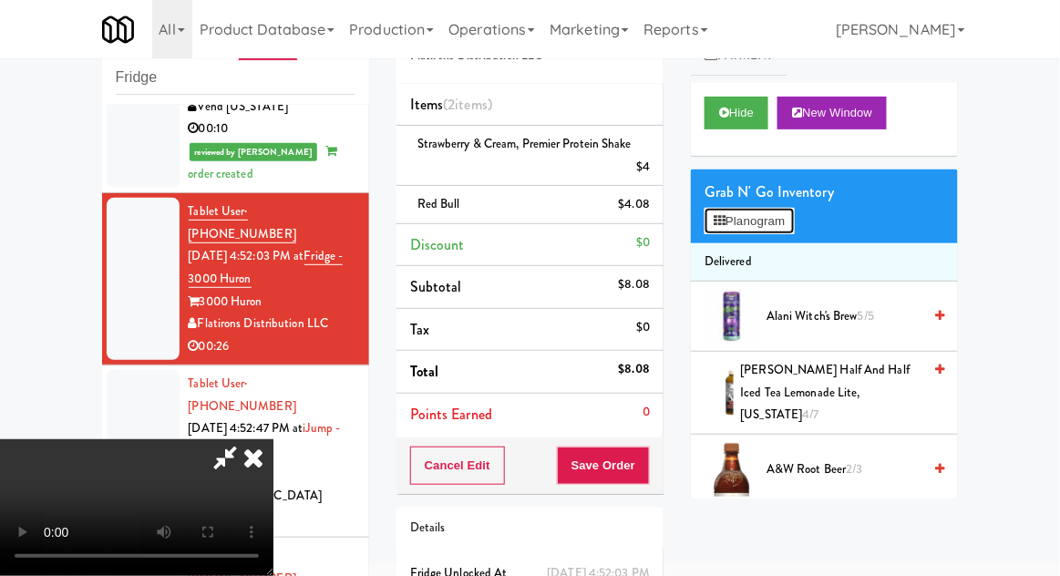
click at [774, 213] on button "Planogram" at bounding box center [749, 221] width 89 height 27
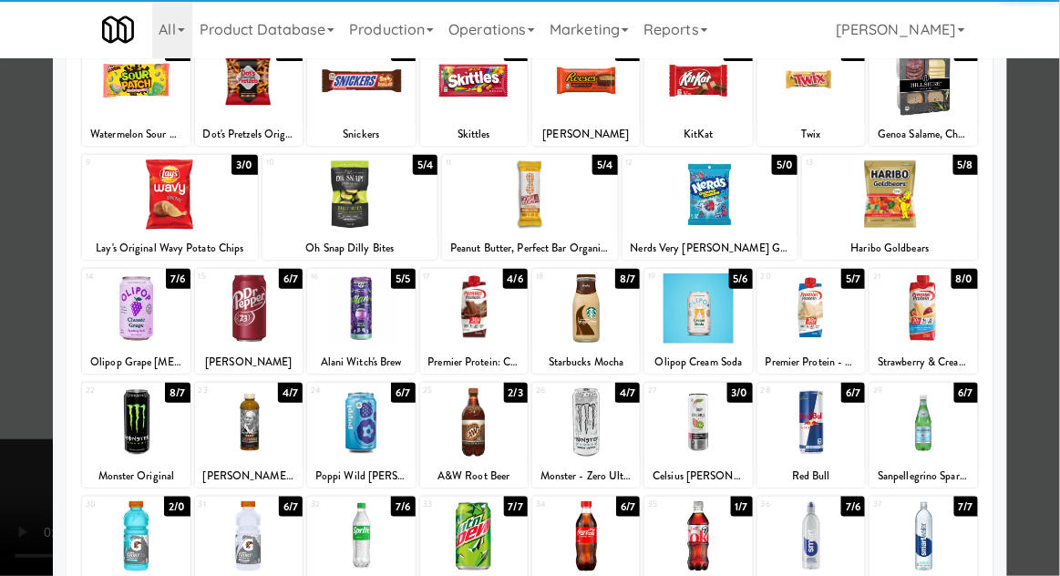
scroll to position [138, 0]
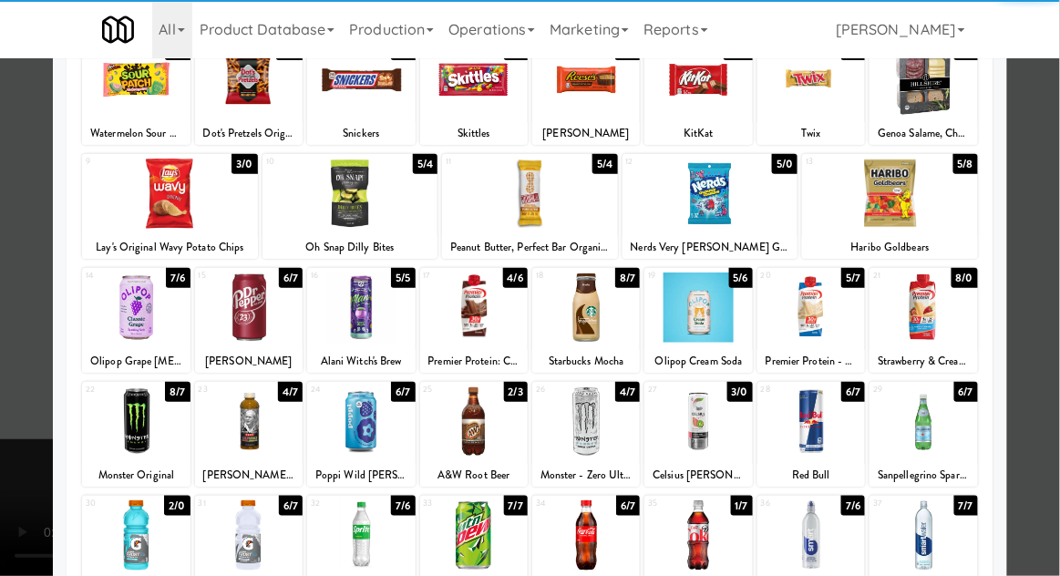
click at [842, 566] on div at bounding box center [811, 535] width 108 height 70
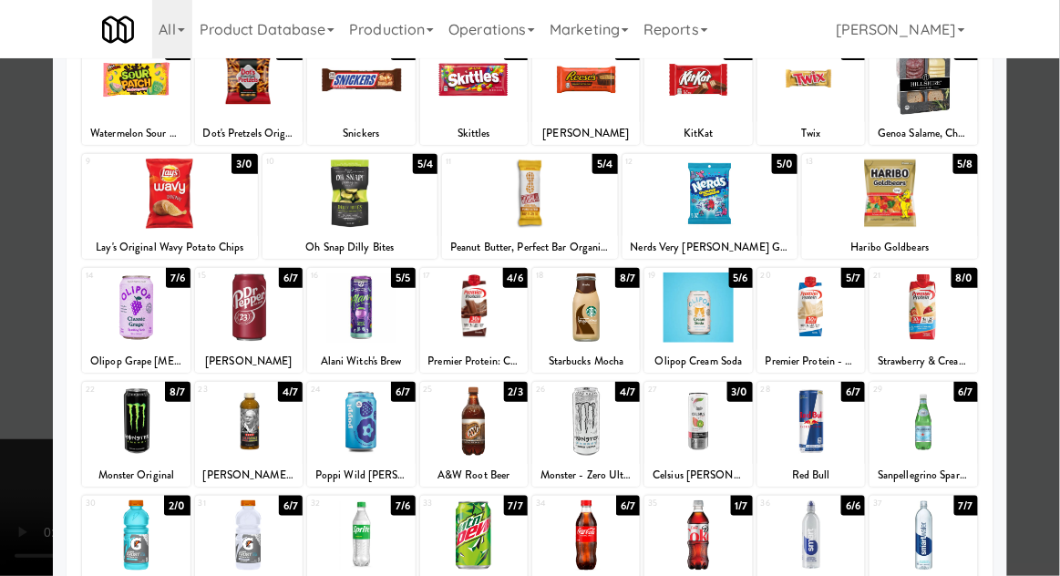
click at [1045, 281] on div at bounding box center [530, 288] width 1060 height 576
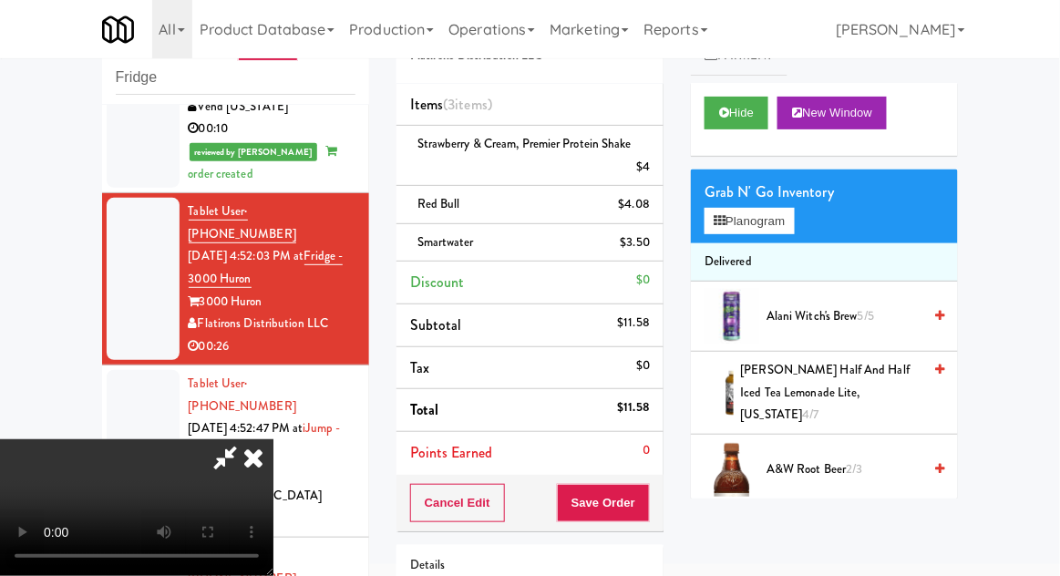
click at [479, 256] on li "Smartwater $3.50" at bounding box center [529, 243] width 267 height 38
click at [647, 248] on icon at bounding box center [651, 249] width 9 height 12
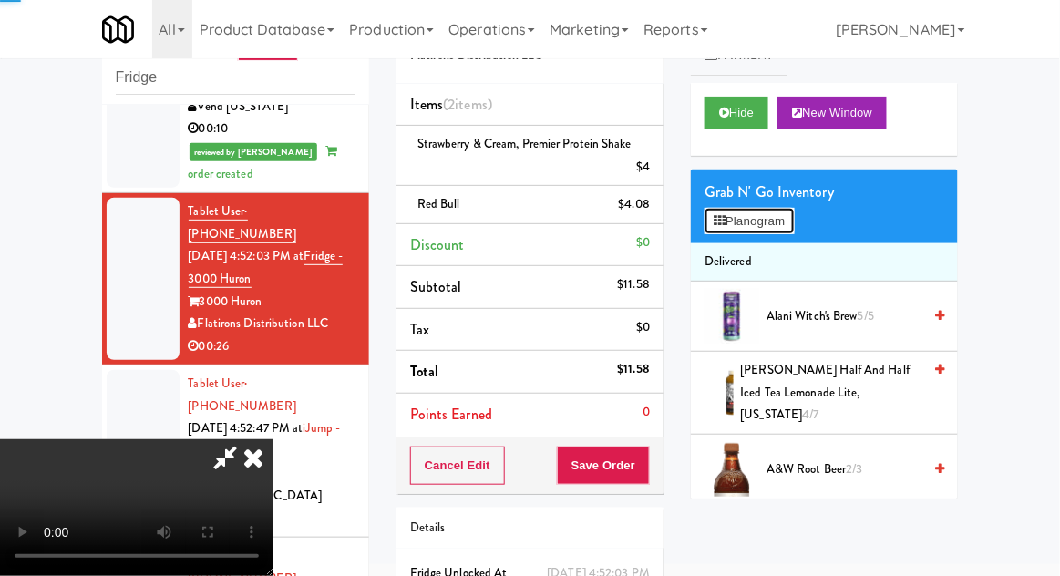
click at [751, 221] on button "Planogram" at bounding box center [749, 221] width 89 height 27
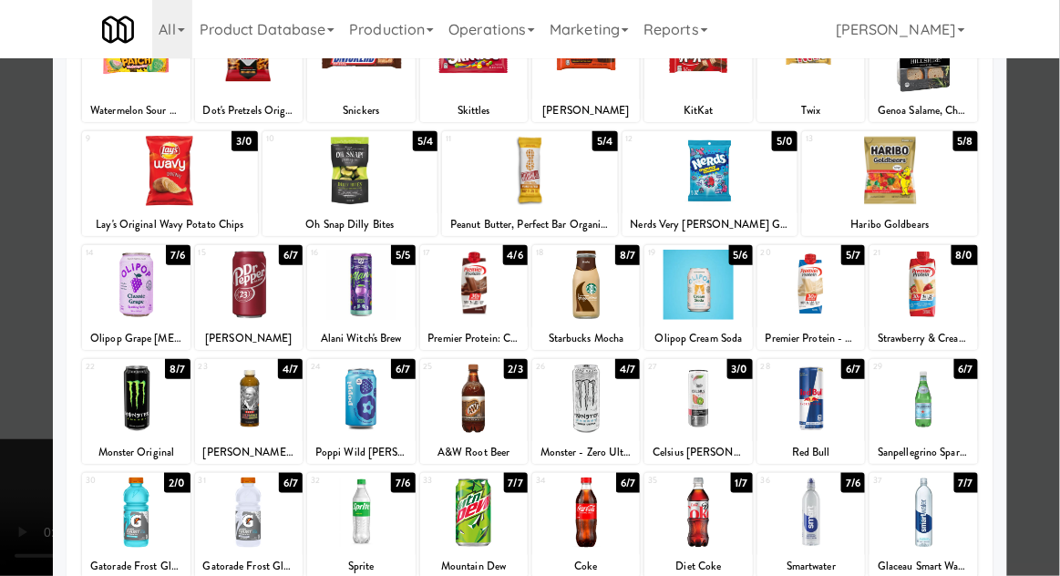
scroll to position [163, 0]
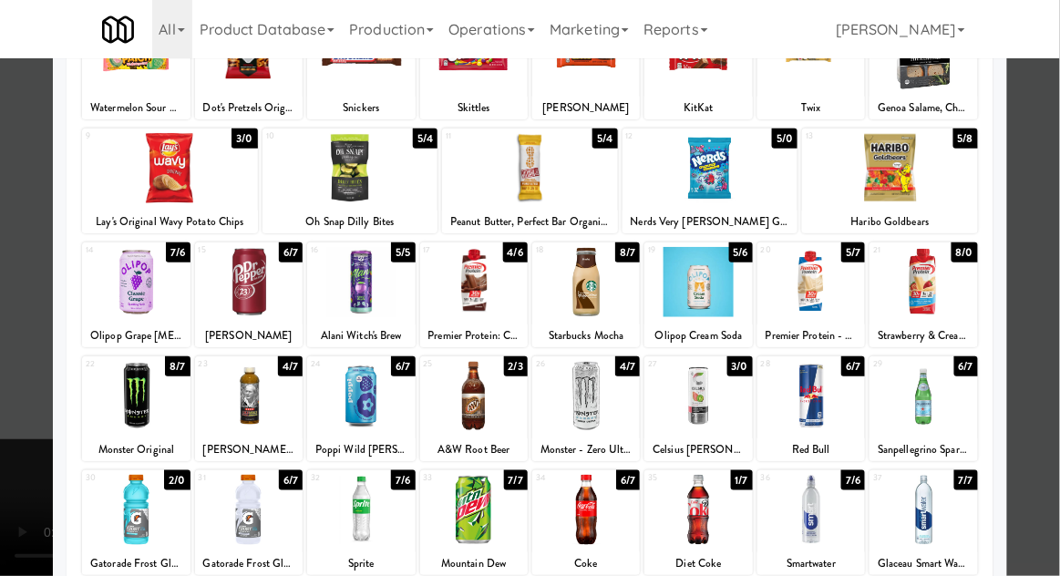
click at [913, 510] on div at bounding box center [923, 510] width 108 height 70
click at [1049, 269] on div at bounding box center [530, 288] width 1060 height 576
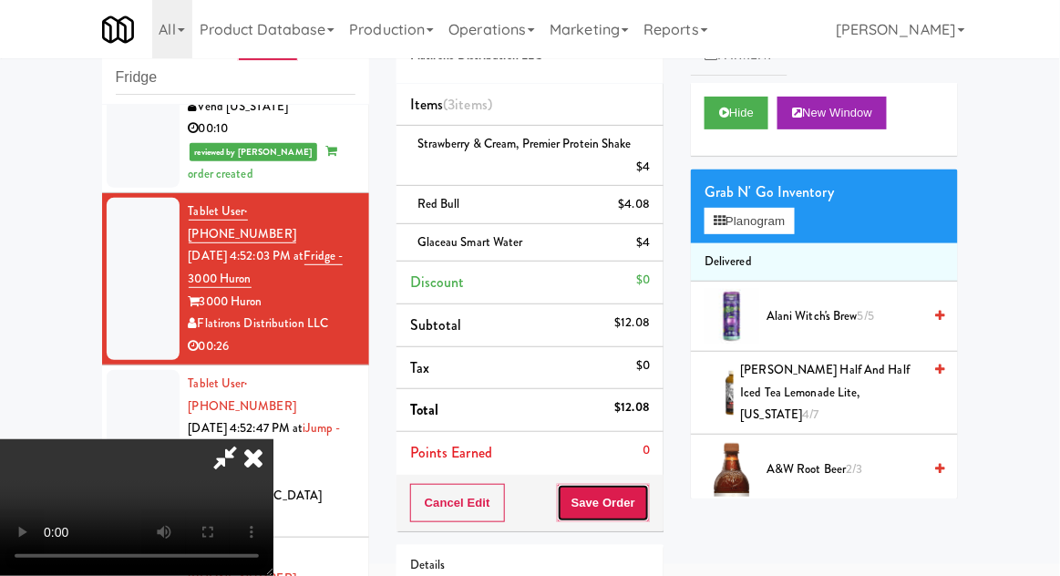
click at [648, 509] on button "Save Order" at bounding box center [603, 503] width 93 height 38
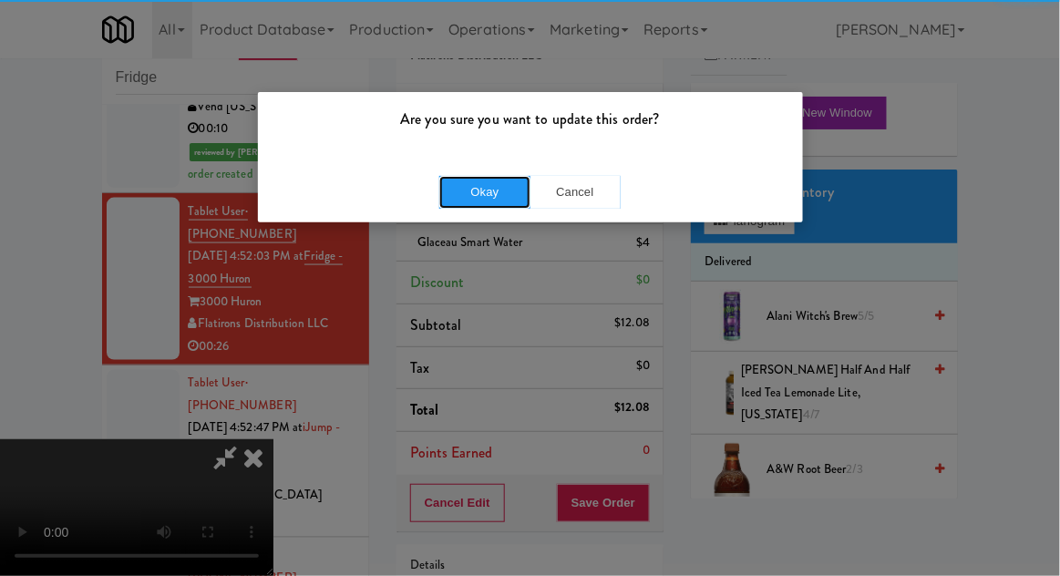
click at [496, 193] on button "Okay" at bounding box center [484, 192] width 91 height 33
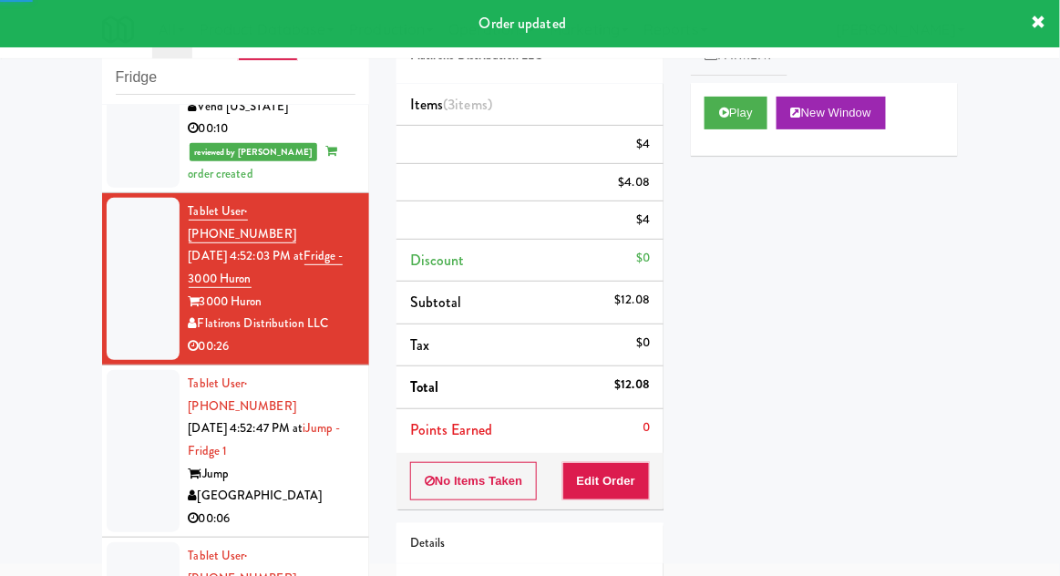
click at [116, 370] on div at bounding box center [143, 451] width 73 height 162
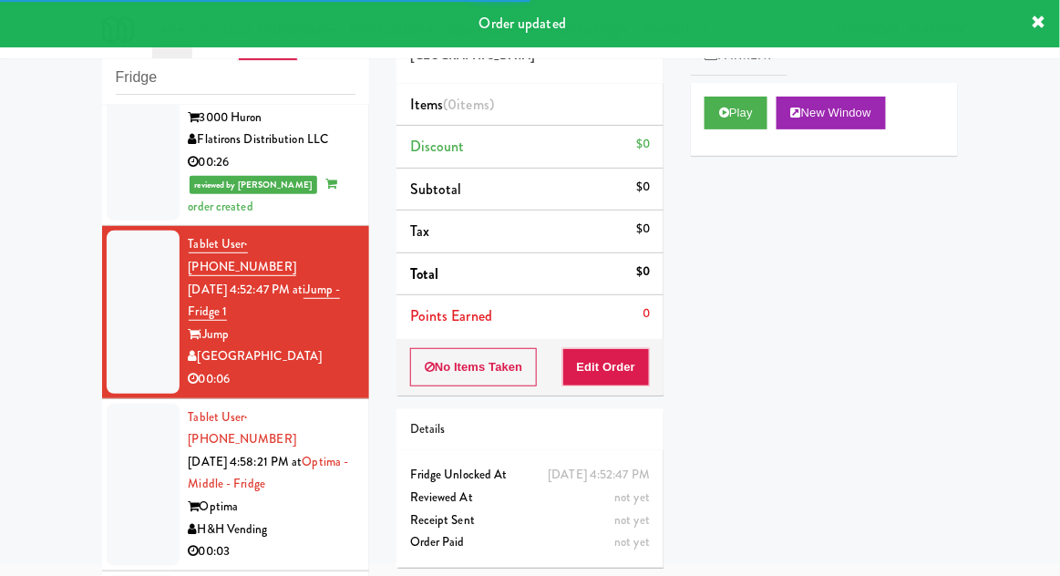
scroll to position [770, 0]
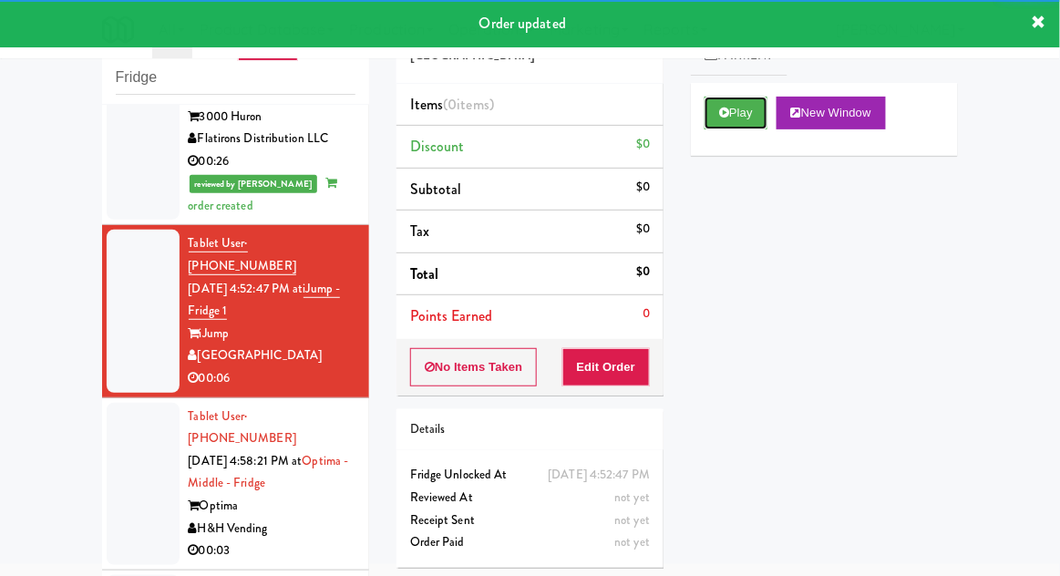
click at [721, 116] on icon at bounding box center [724, 113] width 10 height 12
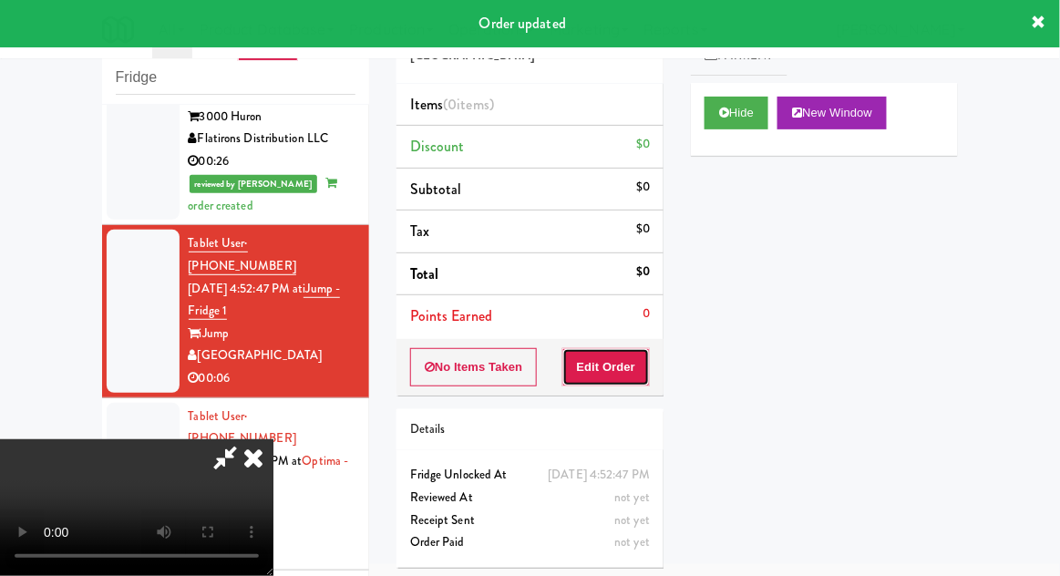
click at [635, 351] on button "Edit Order" at bounding box center [606, 367] width 88 height 38
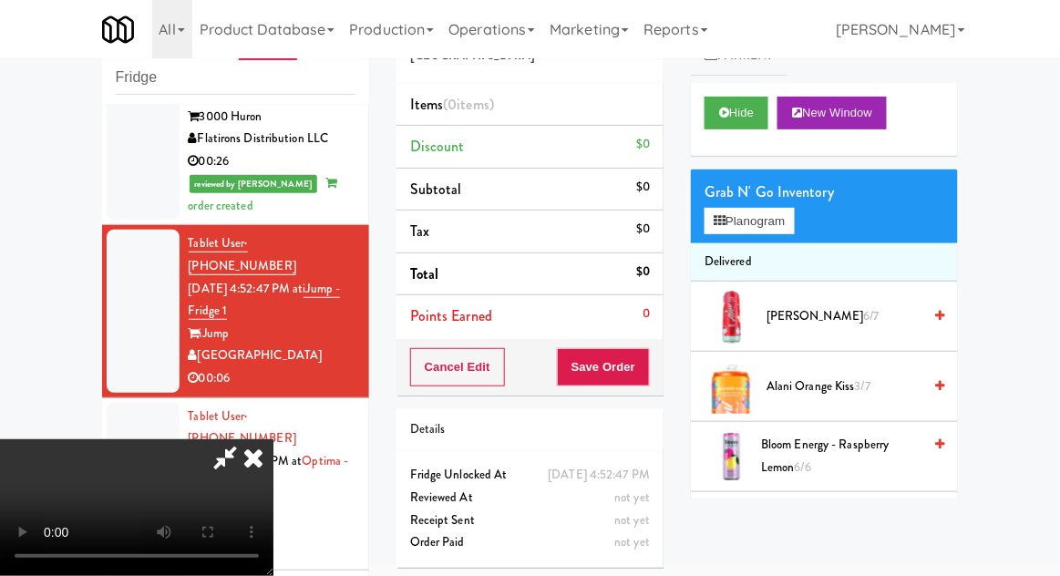
scroll to position [0, 0]
click at [784, 228] on button "Planogram" at bounding box center [749, 221] width 89 height 27
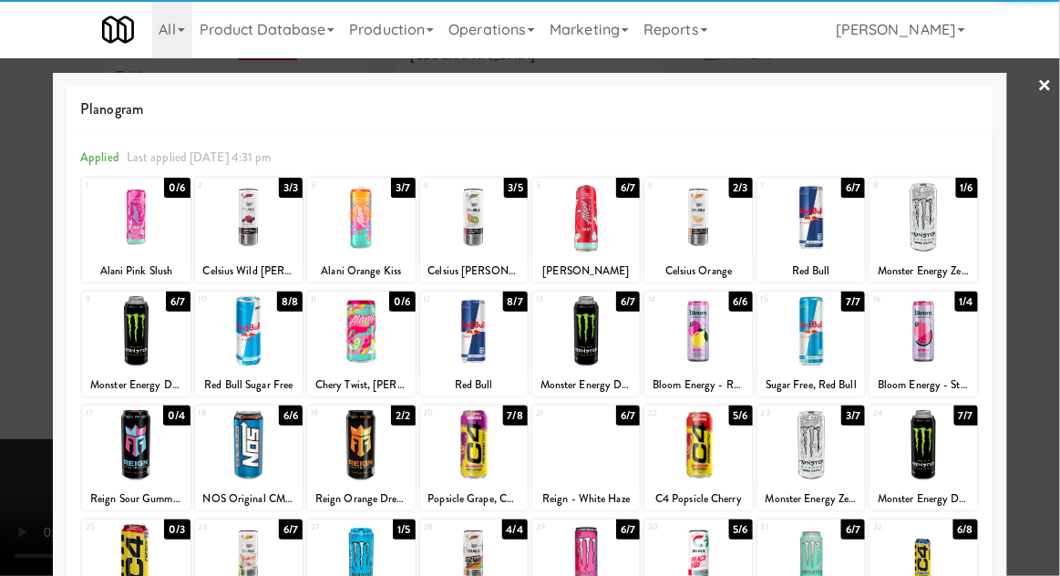
click at [708, 345] on div at bounding box center [698, 331] width 108 height 70
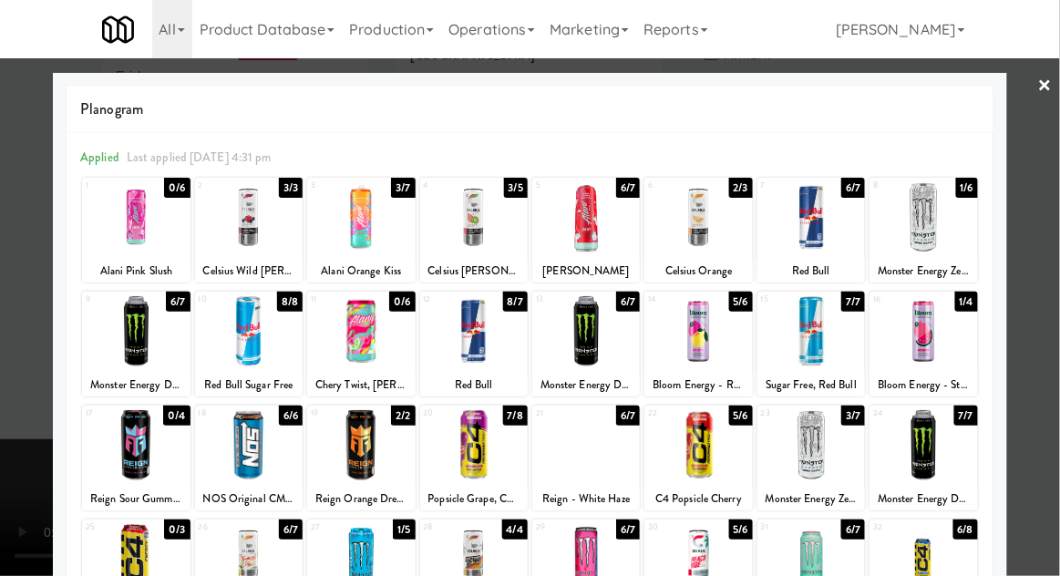
click at [1052, 283] on div at bounding box center [530, 288] width 1060 height 576
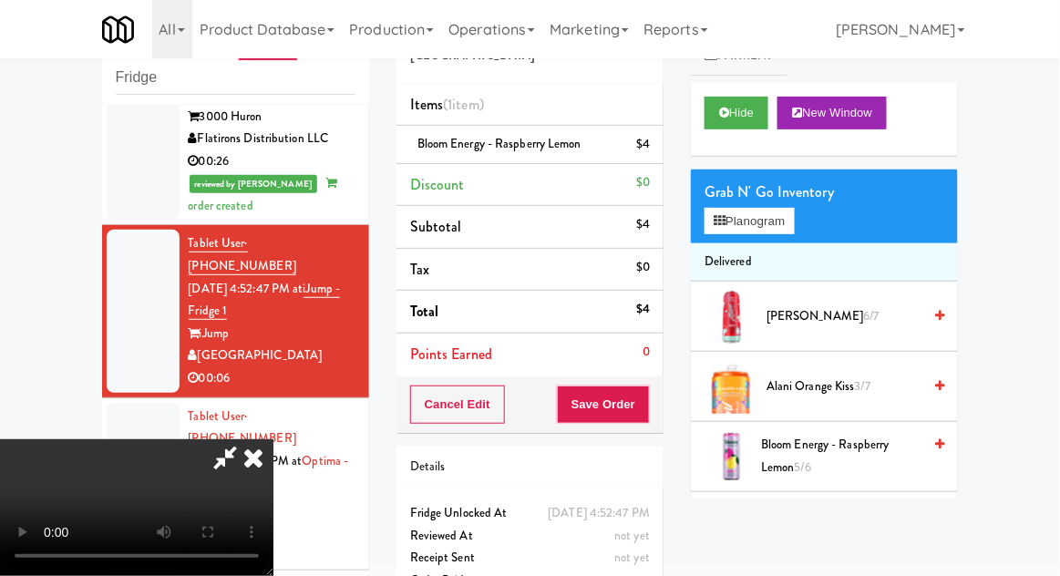
scroll to position [67, 0]
click at [647, 407] on button "Save Order" at bounding box center [603, 405] width 93 height 38
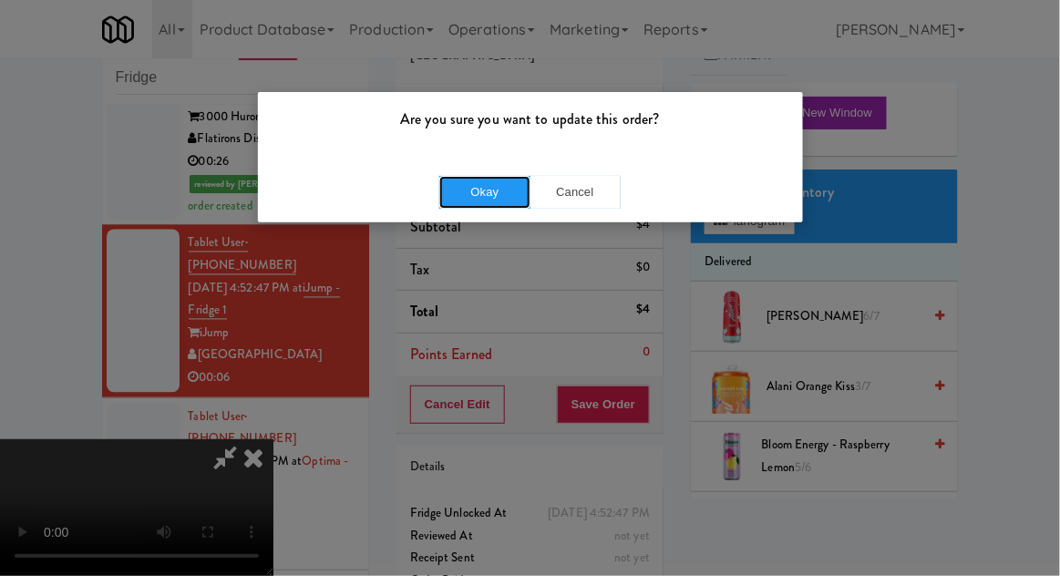
click at [497, 207] on button "Okay" at bounding box center [484, 192] width 91 height 33
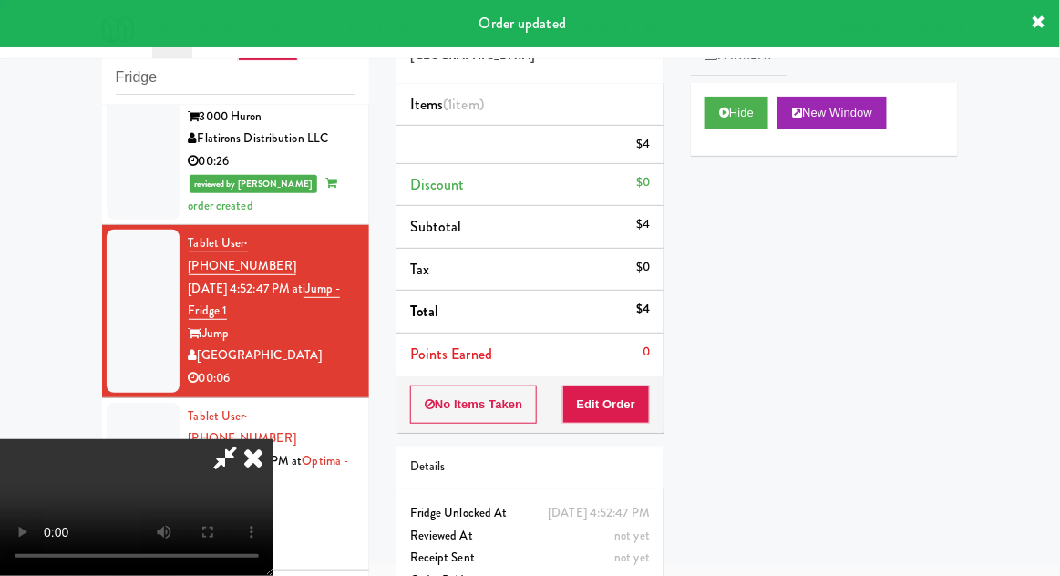
scroll to position [0, 0]
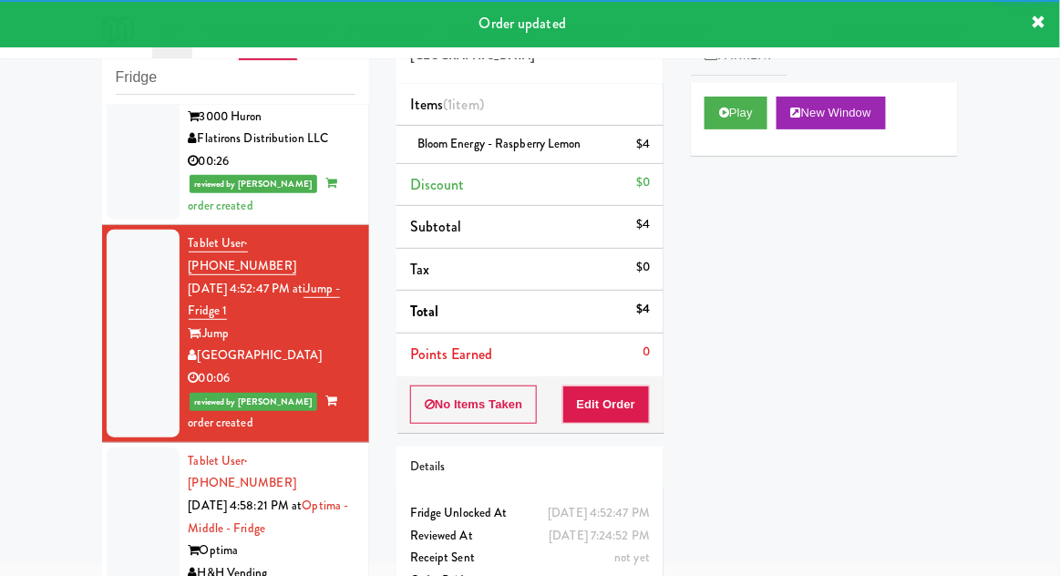
click at [129, 447] on div at bounding box center [143, 528] width 73 height 162
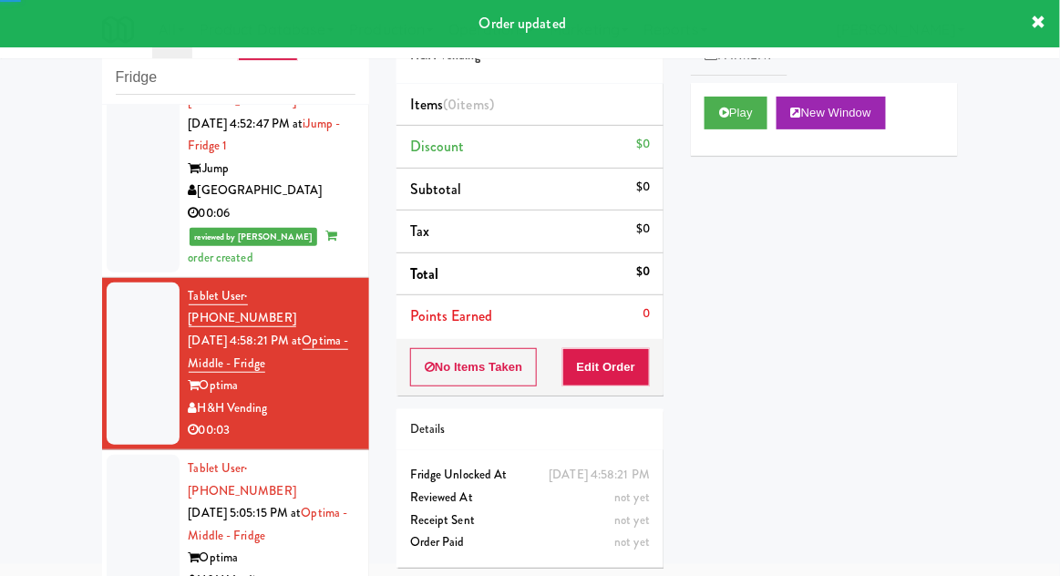
scroll to position [947, 0]
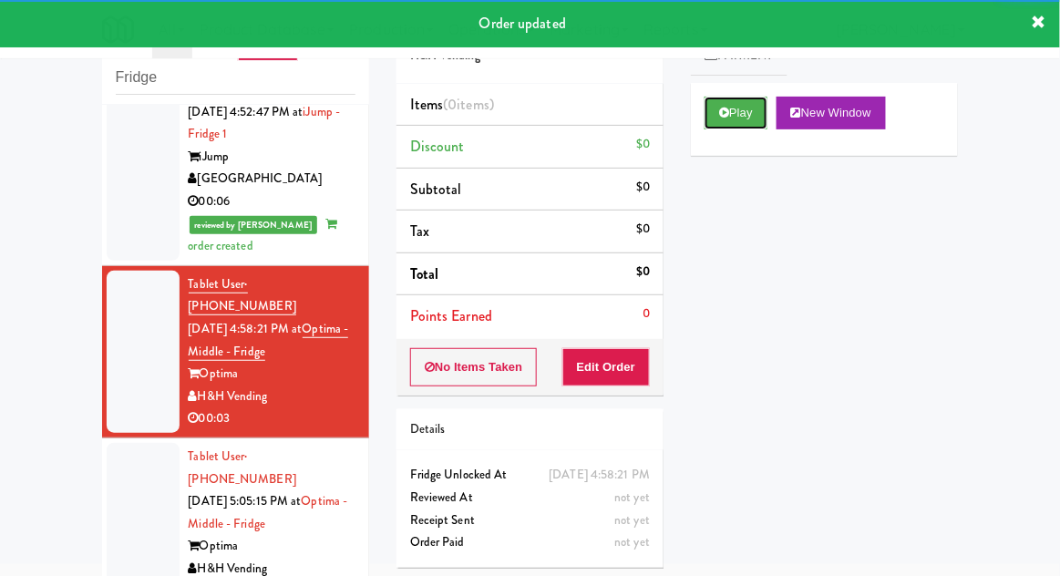
click at [712, 114] on button "Play" at bounding box center [736, 113] width 63 height 33
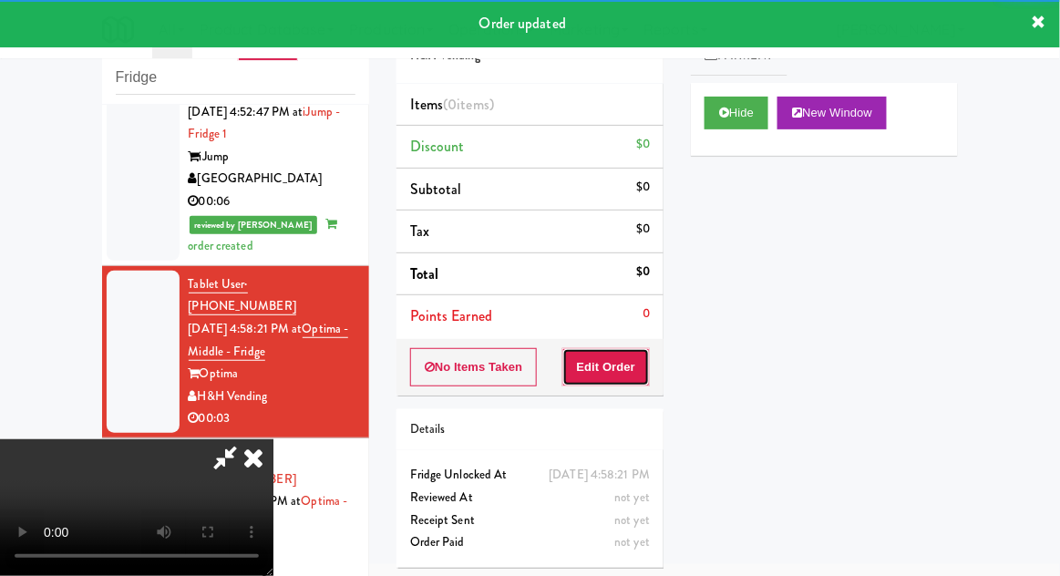
click at [636, 368] on button "Edit Order" at bounding box center [606, 367] width 88 height 38
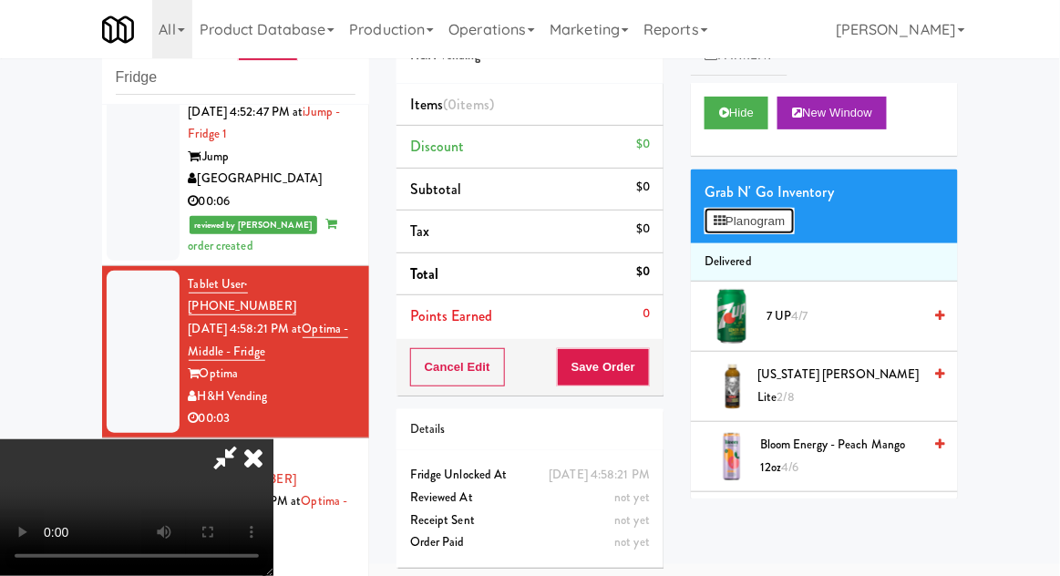
click at [777, 222] on button "Planogram" at bounding box center [749, 221] width 89 height 27
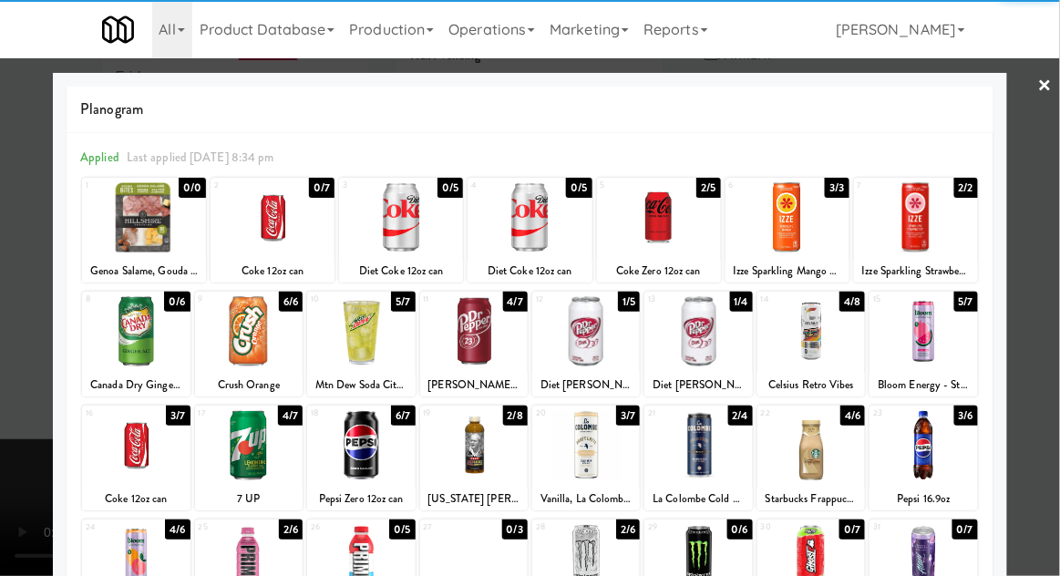
click at [275, 217] on div at bounding box center [273, 217] width 124 height 70
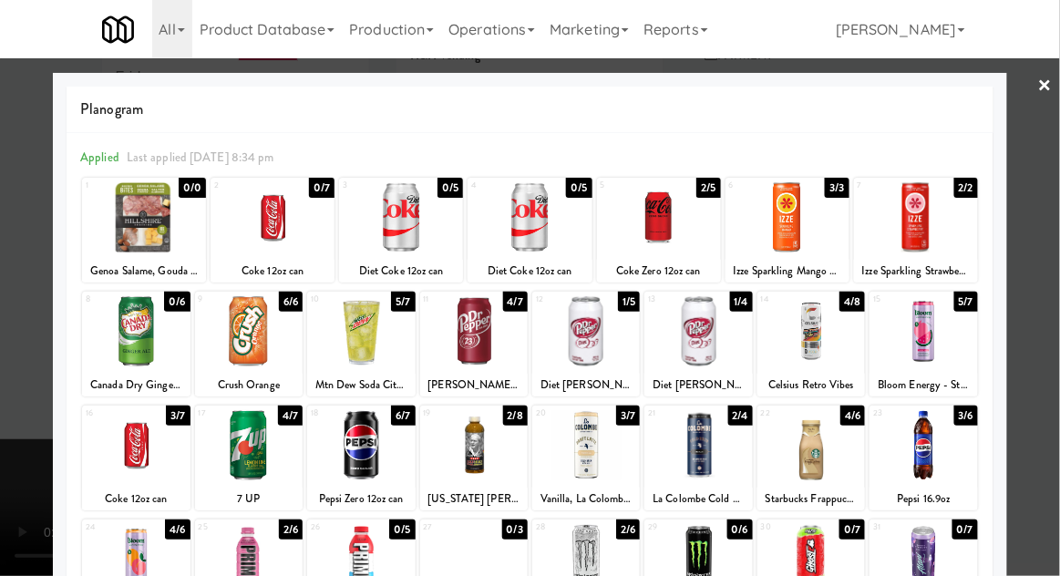
click at [1045, 279] on div at bounding box center [530, 288] width 1060 height 576
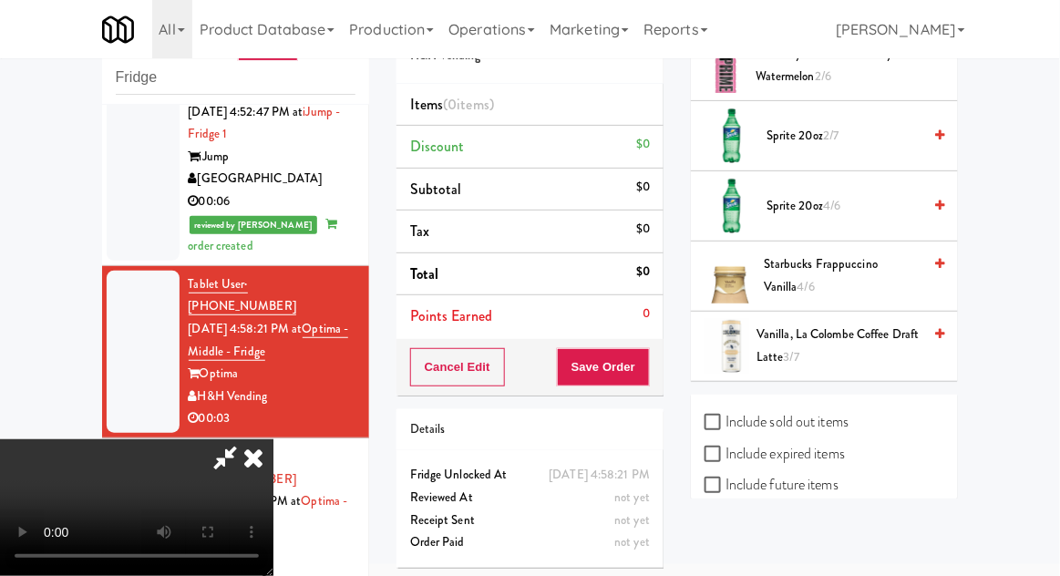
click at [837, 408] on label "Include sold out items" at bounding box center [777, 421] width 144 height 27
click at [725, 416] on input "Include sold out items" at bounding box center [715, 423] width 21 height 15
checkbox input "true"
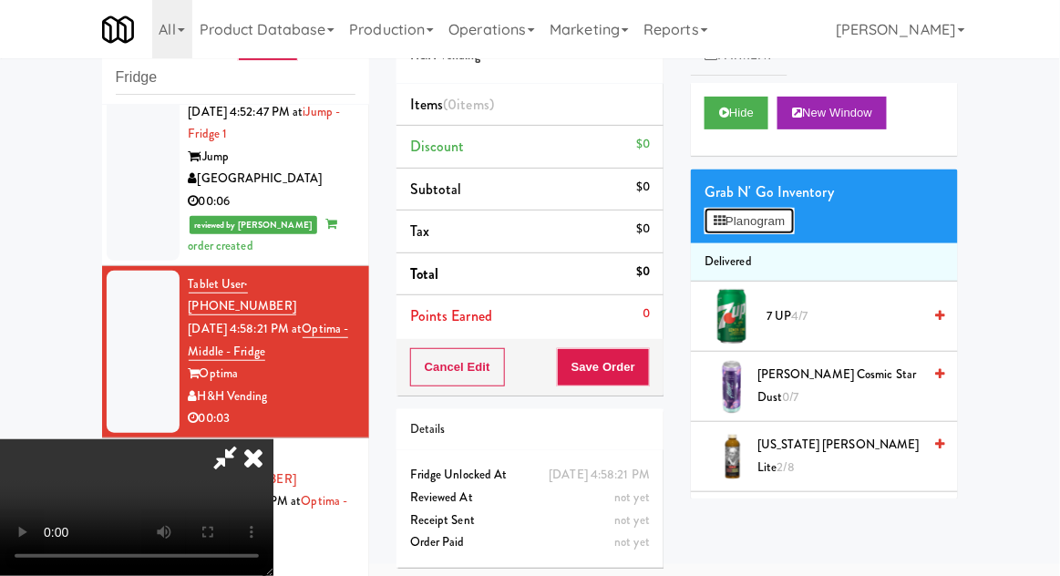
click at [792, 228] on button "Planogram" at bounding box center [749, 221] width 89 height 27
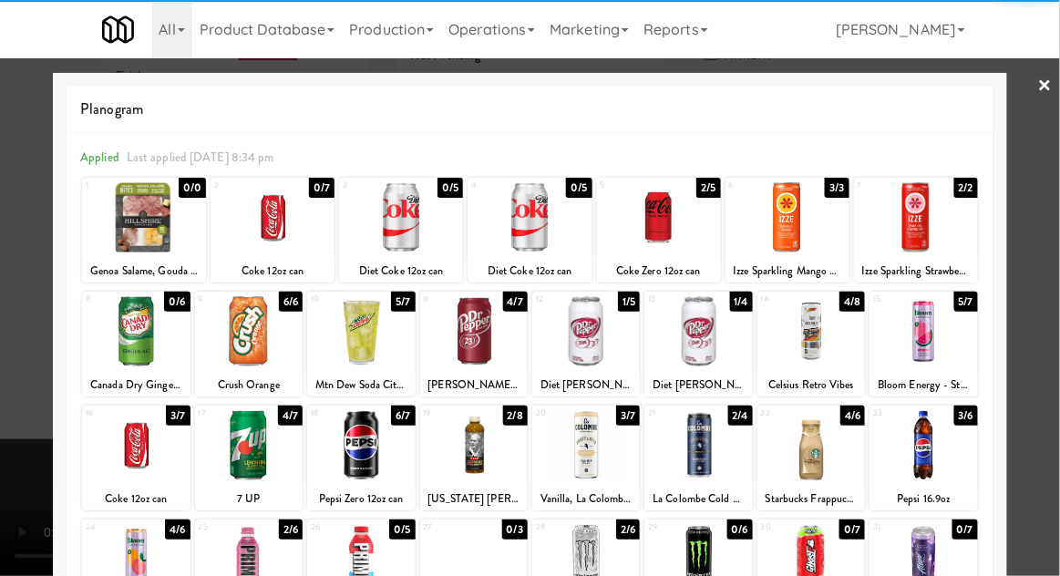
click at [276, 231] on div at bounding box center [273, 217] width 124 height 70
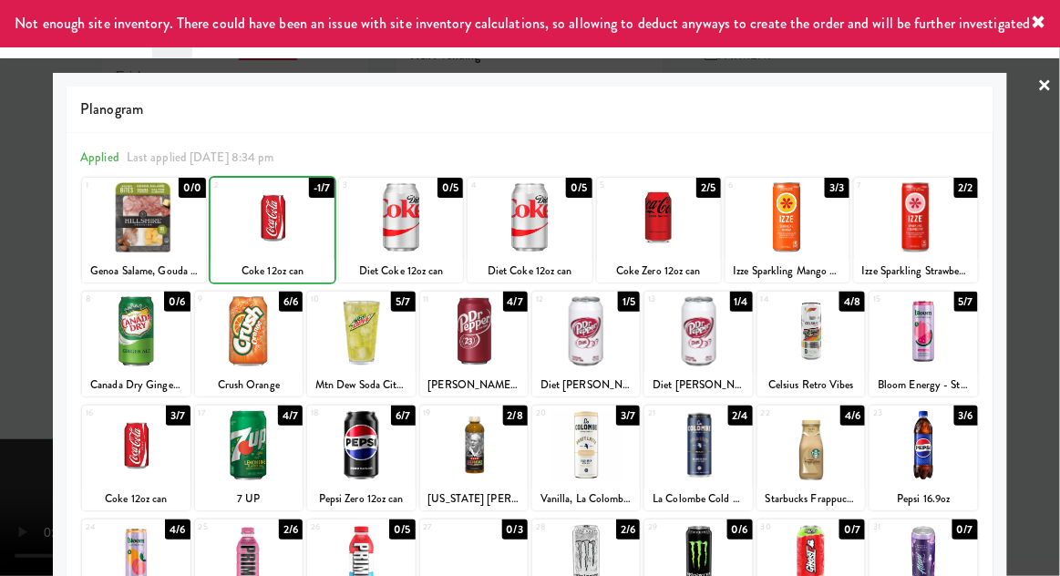
click at [1054, 256] on div at bounding box center [530, 288] width 1060 height 576
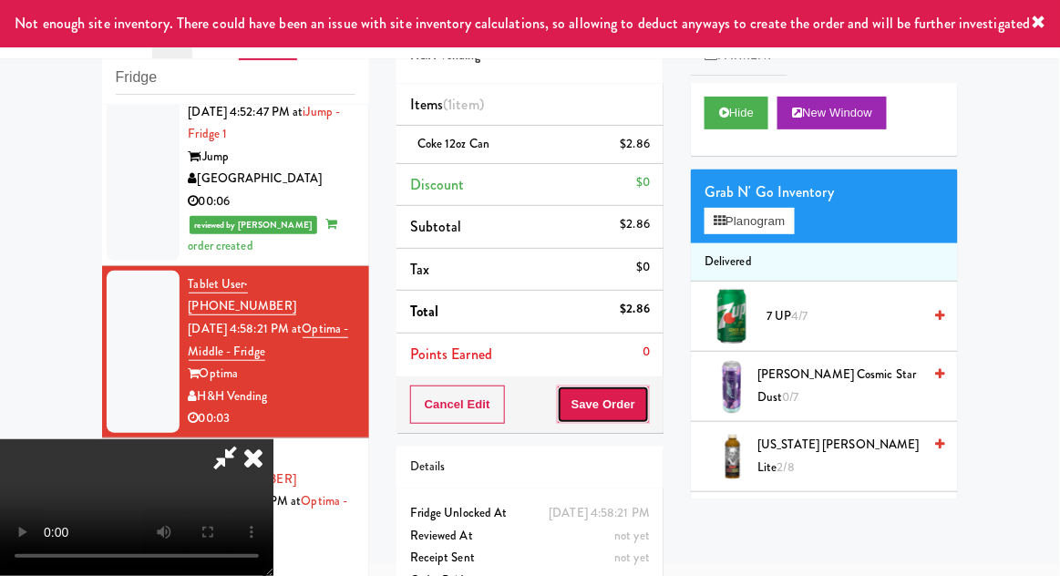
click at [649, 398] on button "Save Order" at bounding box center [603, 405] width 93 height 38
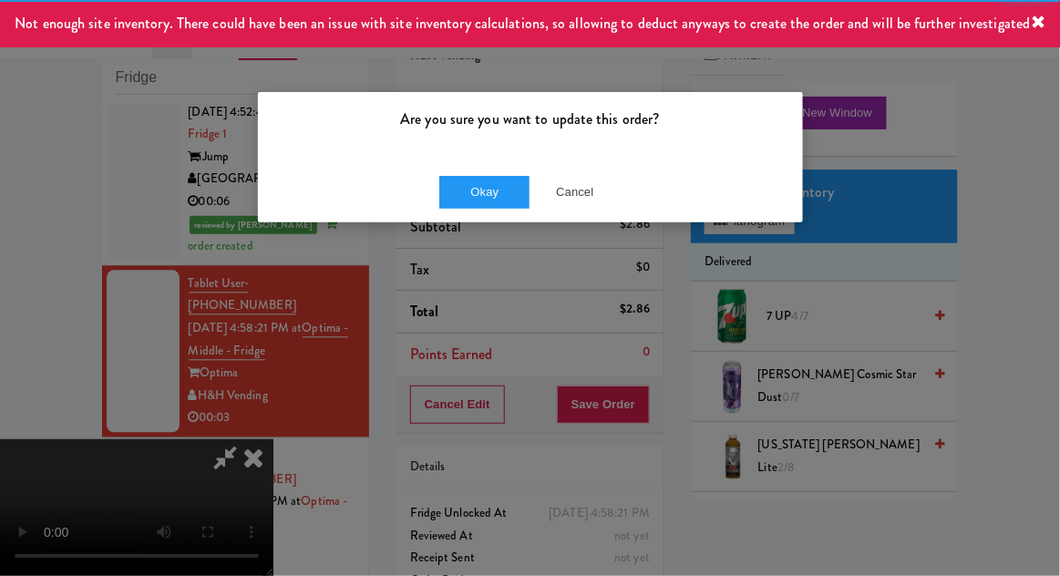
click at [476, 165] on div "Okay Cancel" at bounding box center [530, 191] width 545 height 61
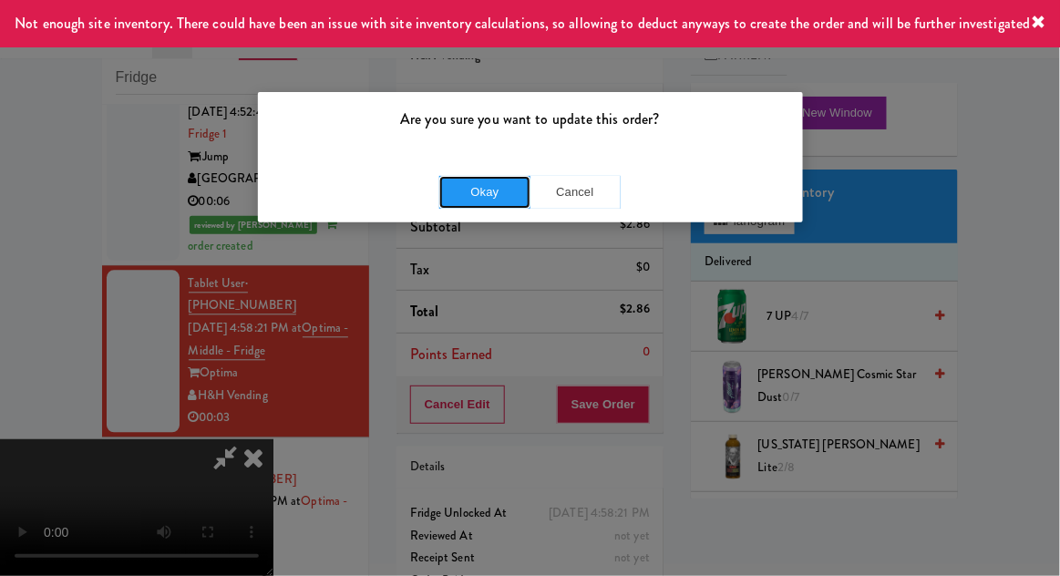
click at [473, 189] on button "Okay" at bounding box center [484, 192] width 91 height 33
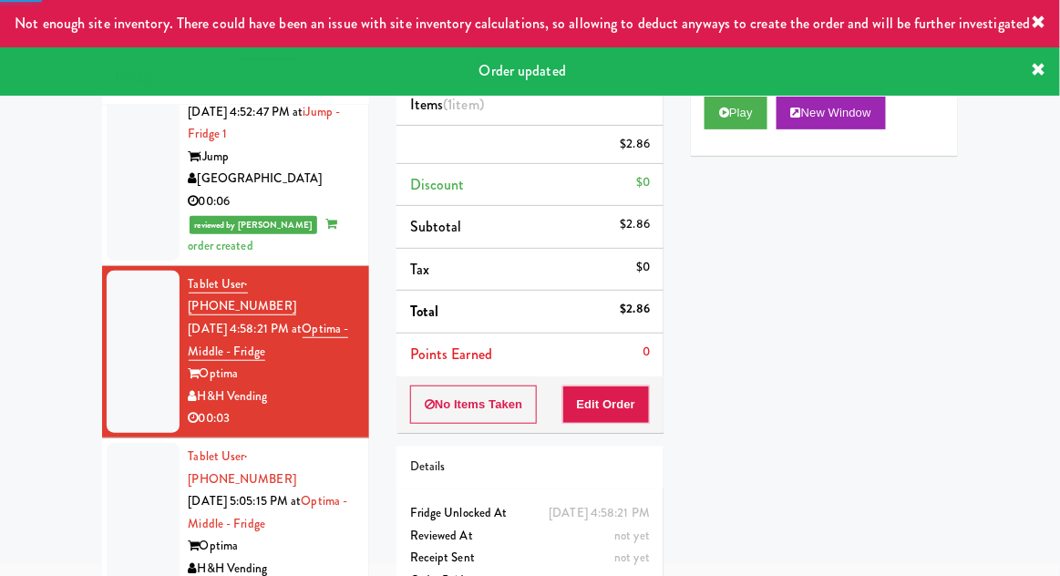
click at [102, 438] on li "Tablet User · (630) 818-7186 Oct 6, 2025 5:05:15 PM at Optima - Middle - Fridge…" at bounding box center [235, 524] width 267 height 172
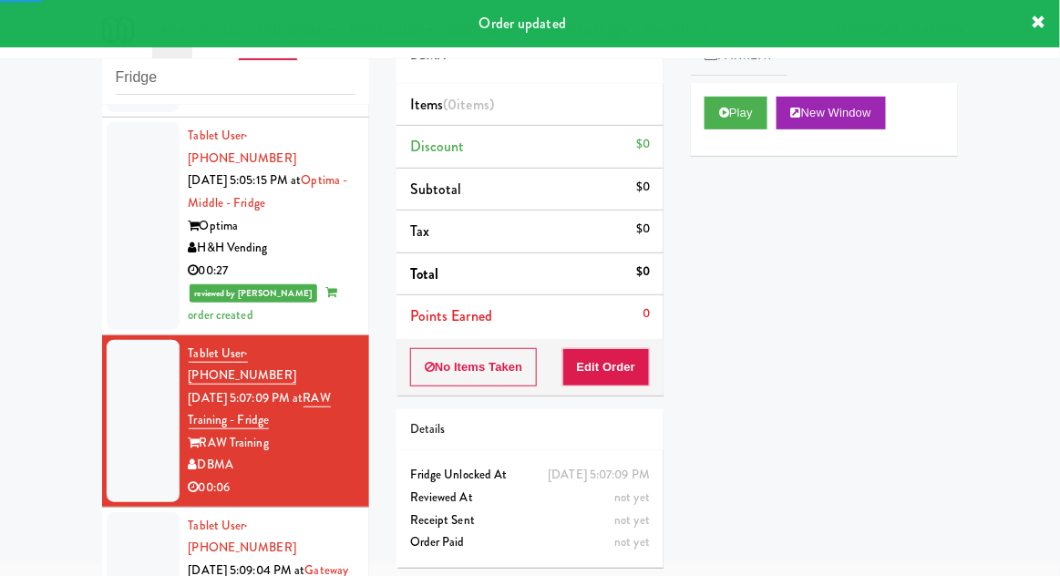
scroll to position [1314, 0]
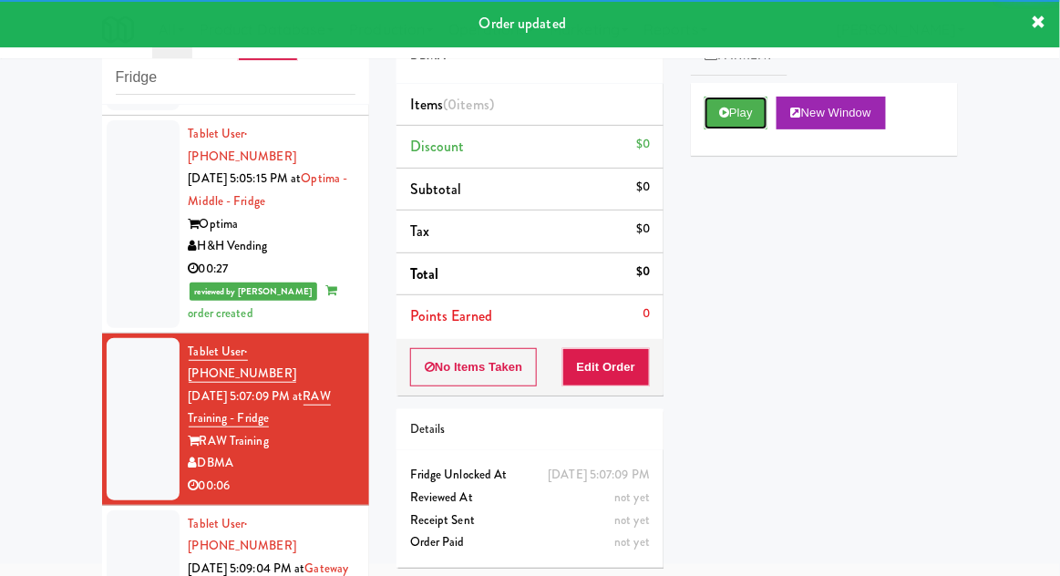
click at [715, 126] on button "Play" at bounding box center [736, 113] width 63 height 33
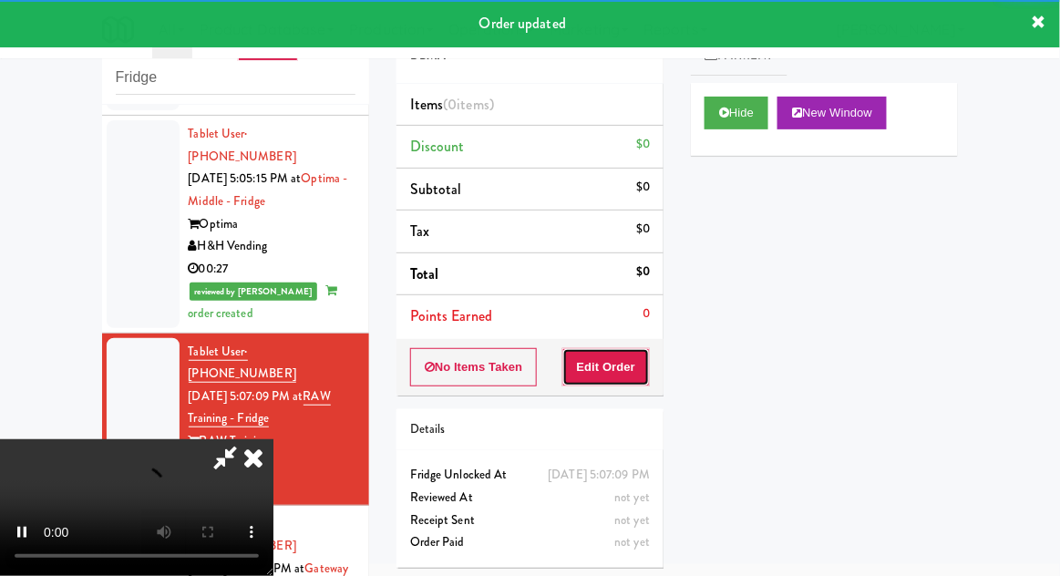
click at [612, 368] on button "Edit Order" at bounding box center [606, 367] width 88 height 38
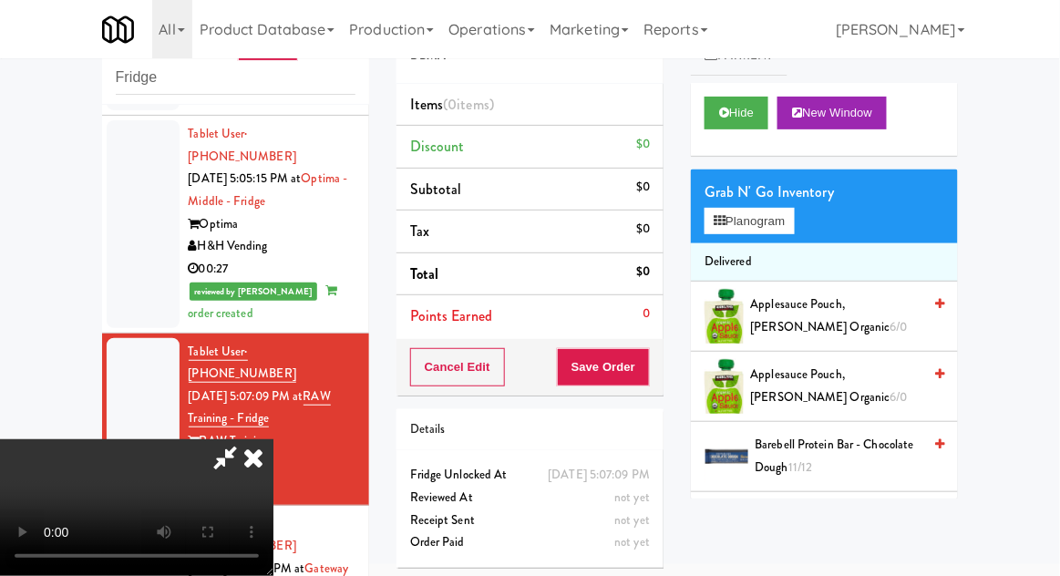
scroll to position [67, 0]
click at [794, 217] on button "Planogram" at bounding box center [749, 221] width 89 height 27
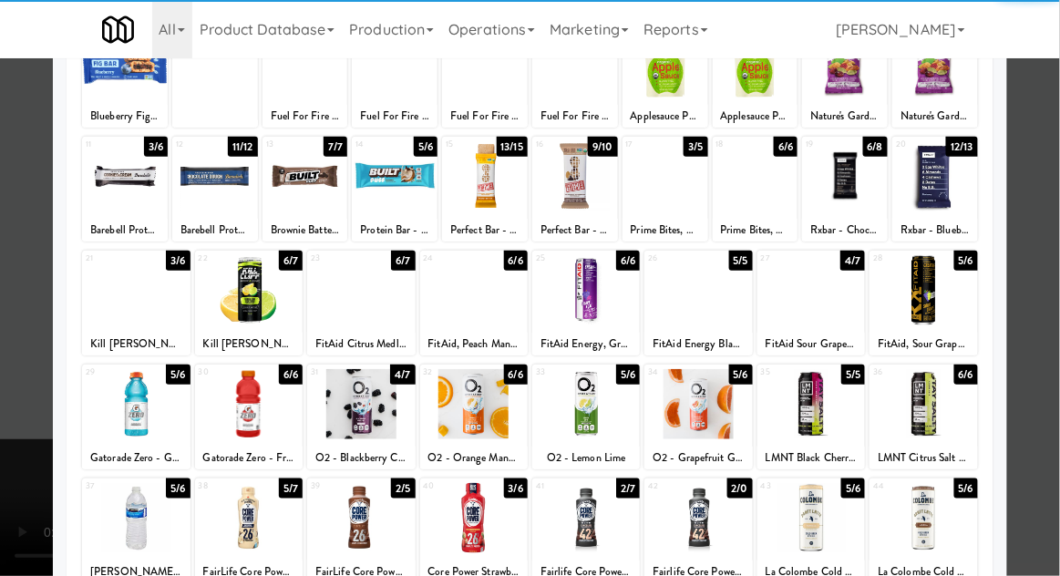
scroll to position [154, 0]
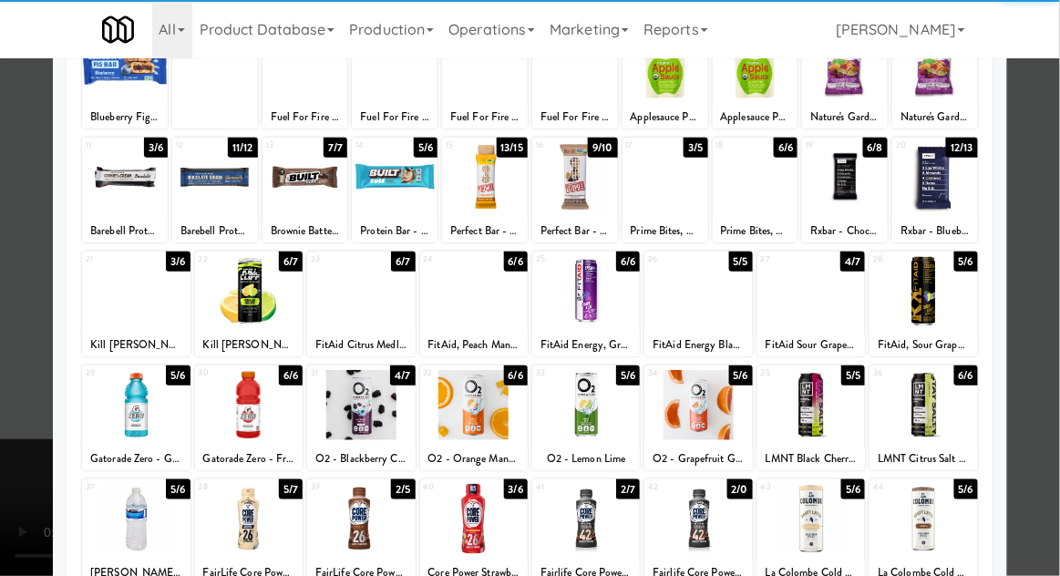
click at [361, 416] on div at bounding box center [361, 405] width 108 height 70
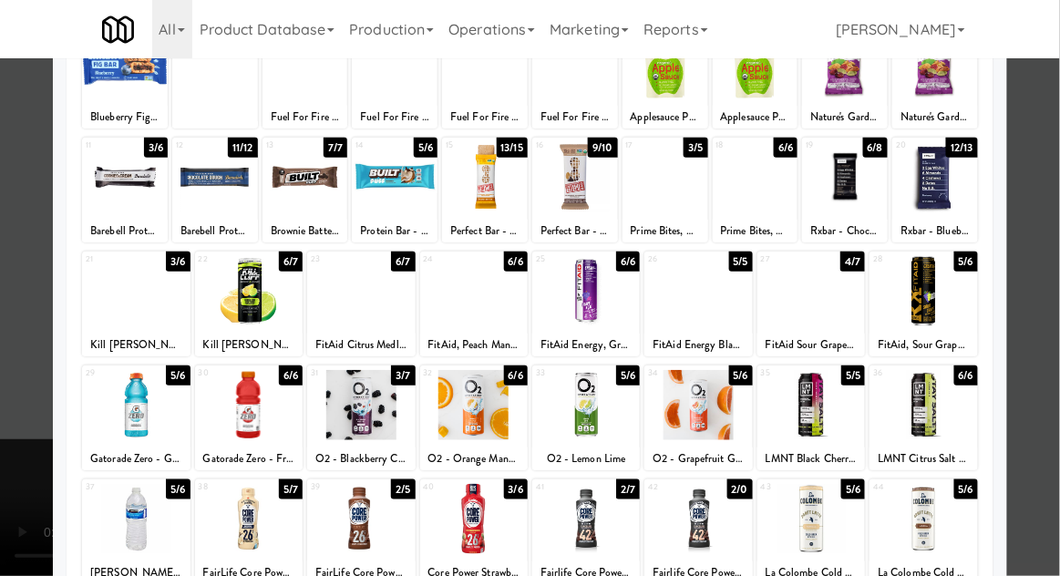
click at [1048, 299] on div at bounding box center [530, 288] width 1060 height 576
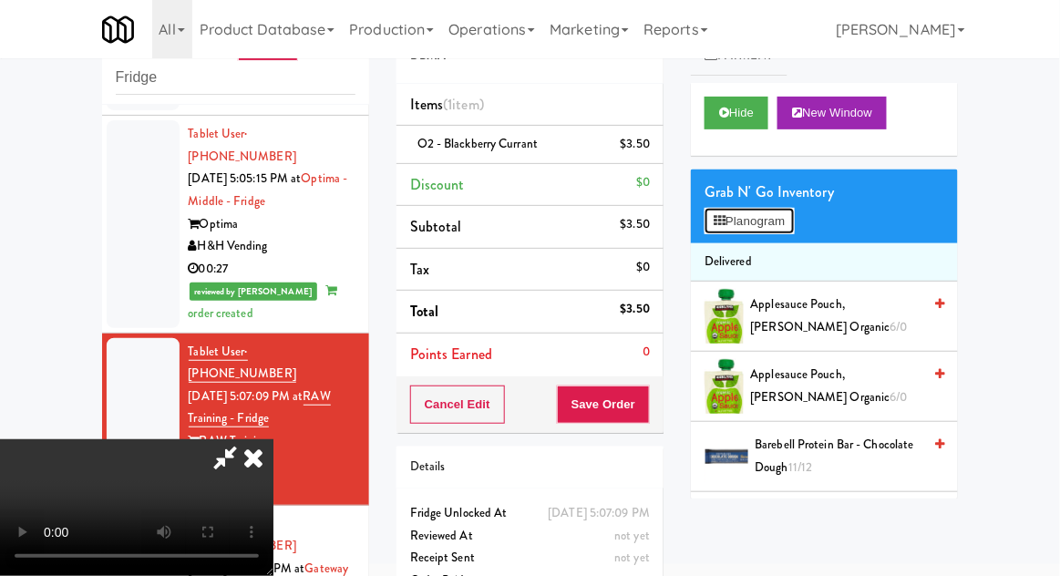
click at [794, 215] on button "Planogram" at bounding box center [749, 221] width 89 height 27
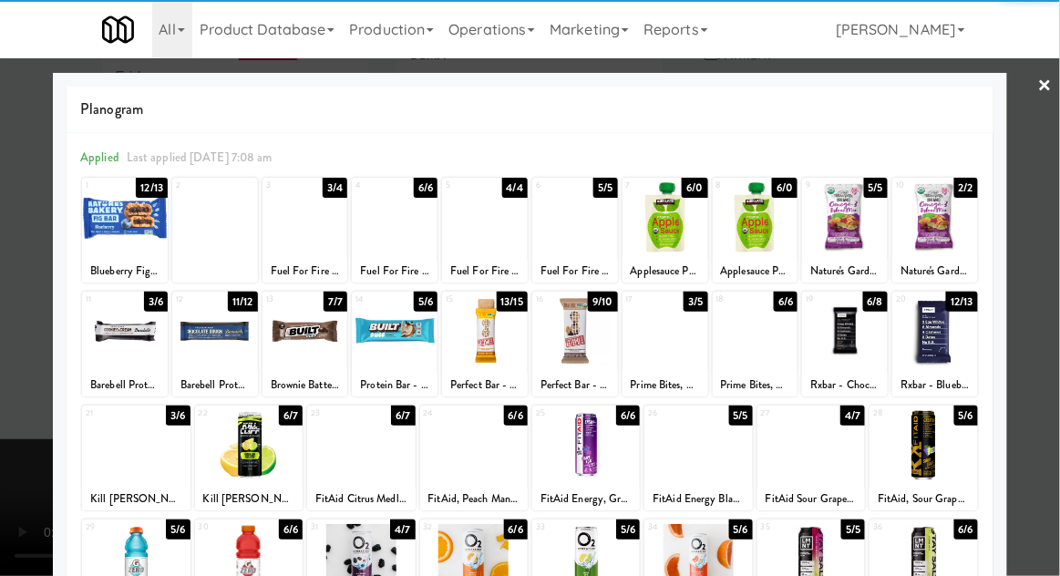
click at [133, 341] on div at bounding box center [125, 331] width 86 height 70
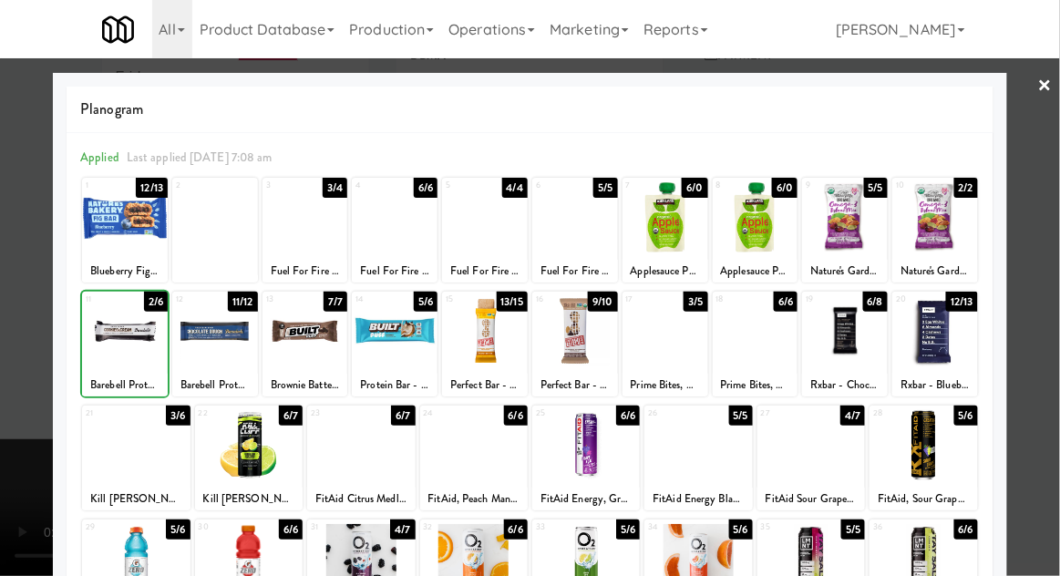
click at [1051, 304] on div at bounding box center [530, 288] width 1060 height 576
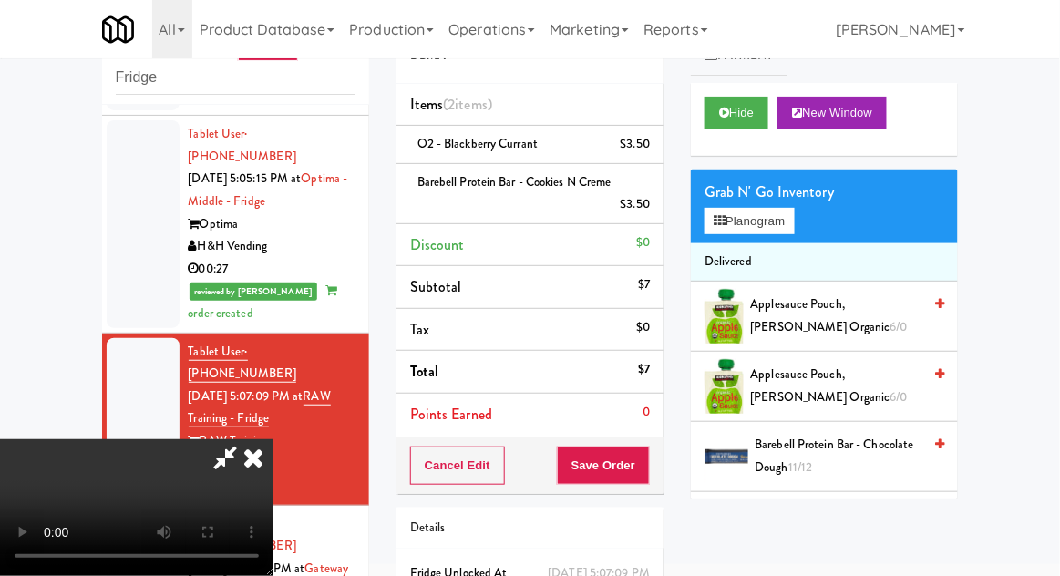
scroll to position [67, 0]
click at [649, 461] on button "Save Order" at bounding box center [603, 466] width 93 height 38
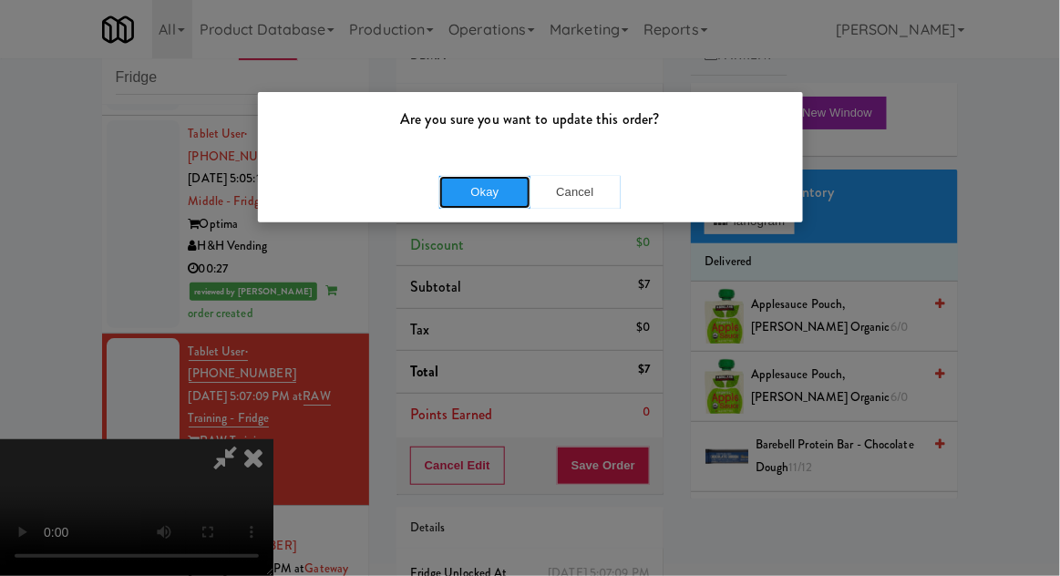
click at [488, 187] on button "Okay" at bounding box center [484, 192] width 91 height 33
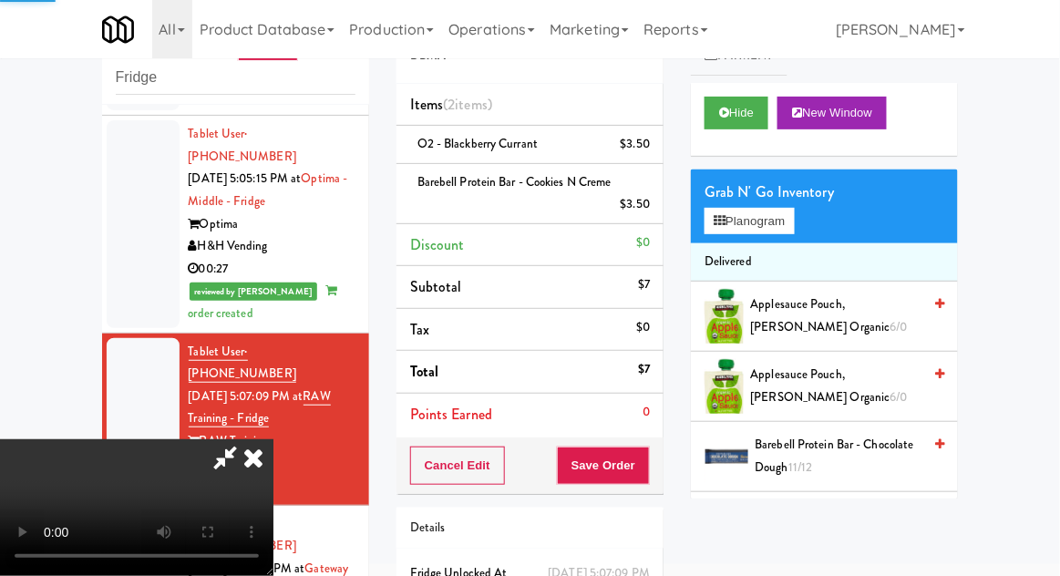
scroll to position [0, 0]
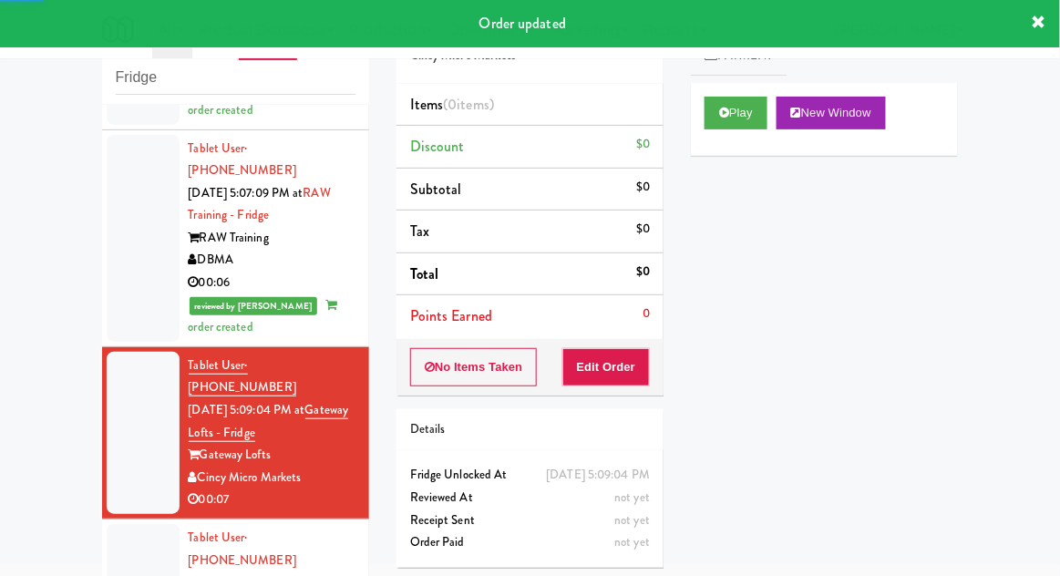
scroll to position [1537, 0]
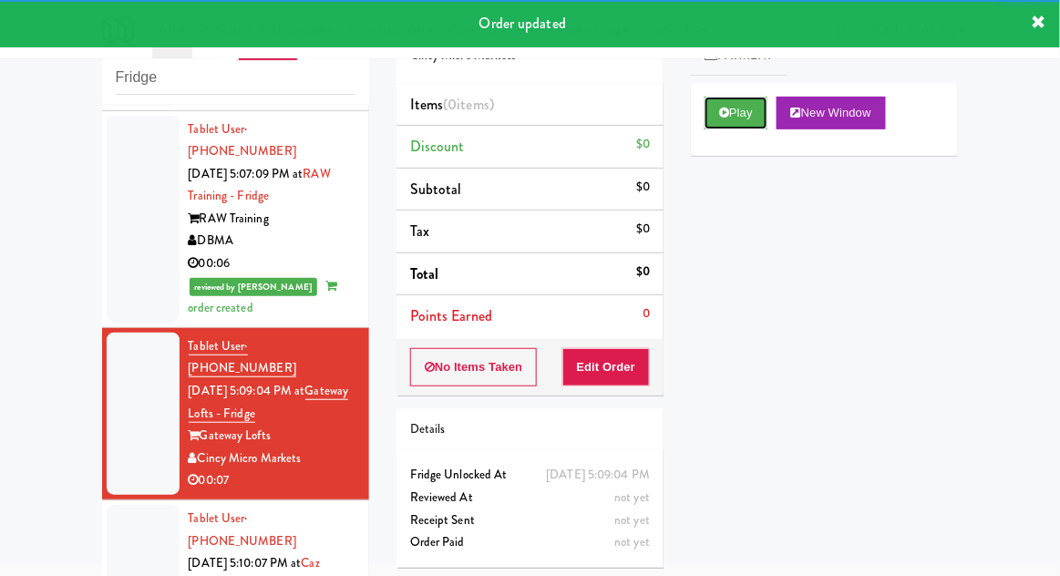
click at [717, 114] on button "Play" at bounding box center [736, 113] width 63 height 33
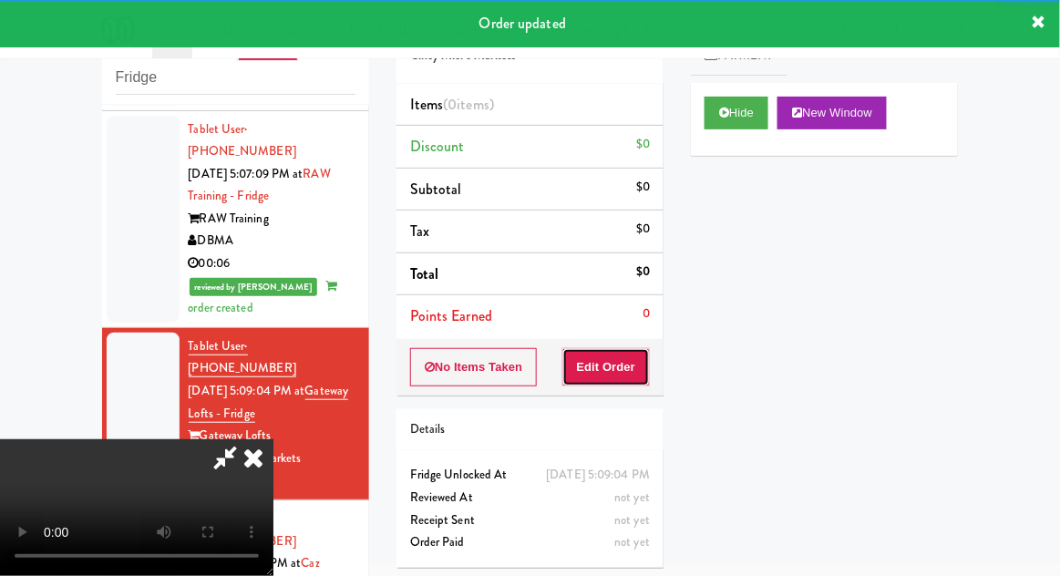
click at [626, 376] on button "Edit Order" at bounding box center [606, 367] width 88 height 38
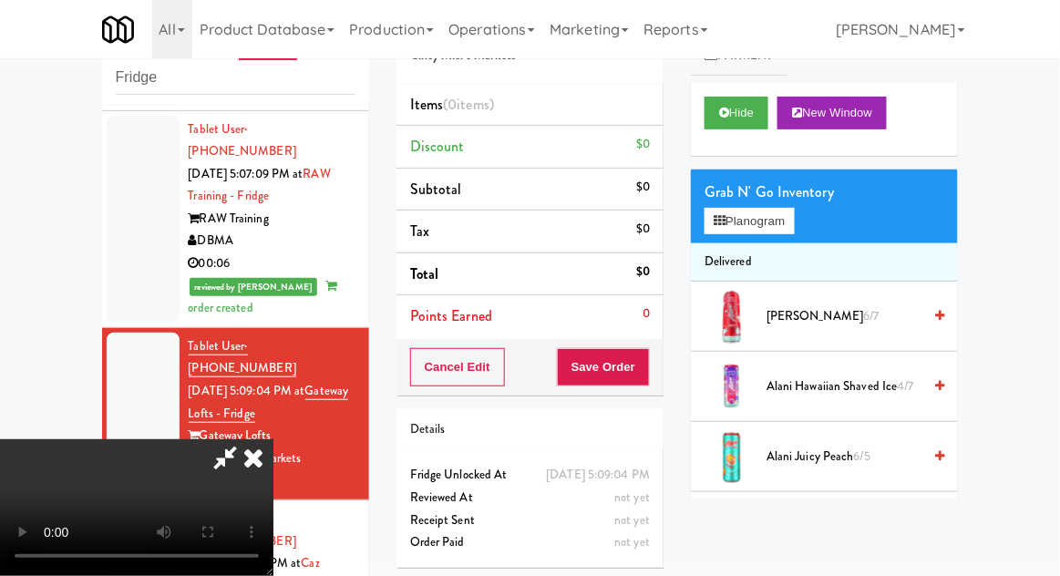
scroll to position [0, 0]
click at [779, 221] on button "Planogram" at bounding box center [749, 221] width 89 height 27
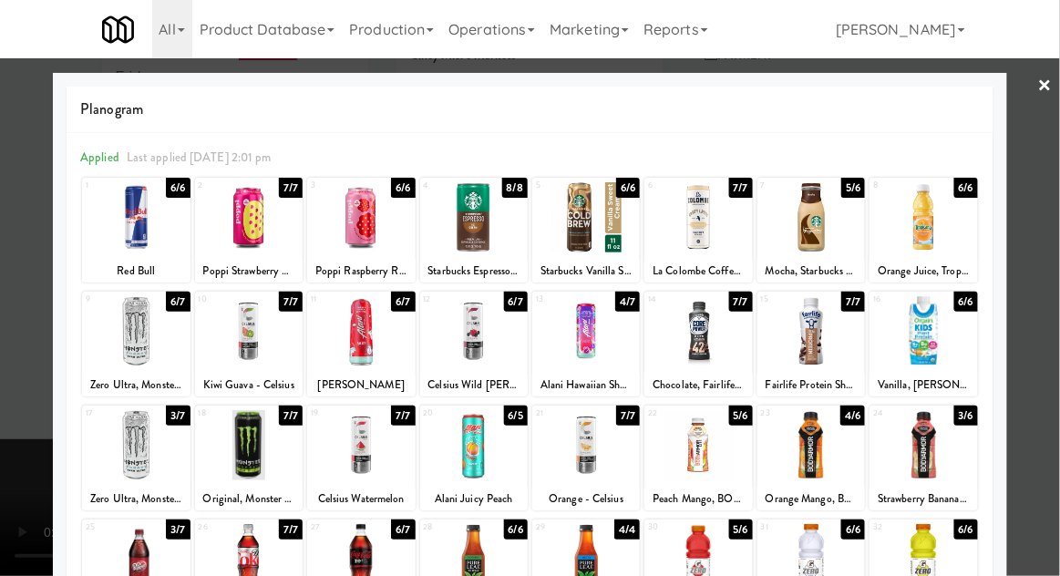
click at [471, 356] on div at bounding box center [474, 331] width 108 height 70
click at [1050, 286] on div at bounding box center [530, 288] width 1060 height 576
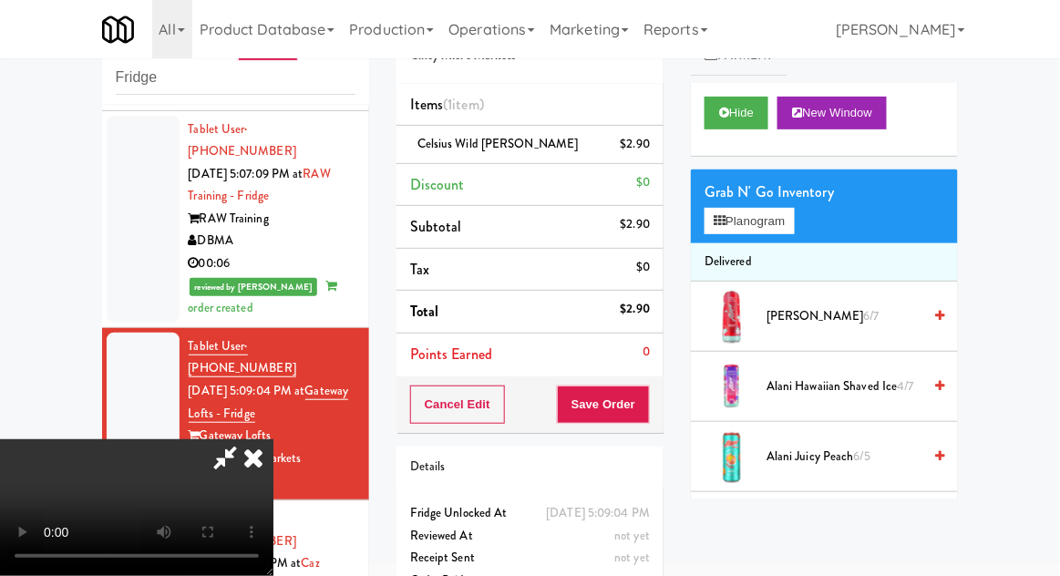
scroll to position [67, 0]
click at [646, 403] on button "Save Order" at bounding box center [603, 405] width 93 height 38
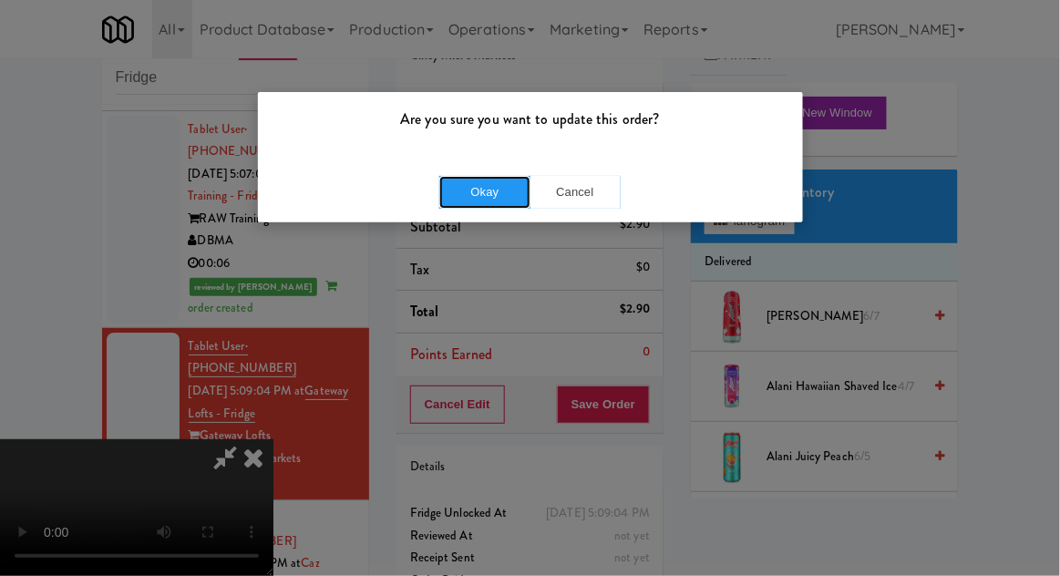
click at [470, 193] on button "Okay" at bounding box center [484, 192] width 91 height 33
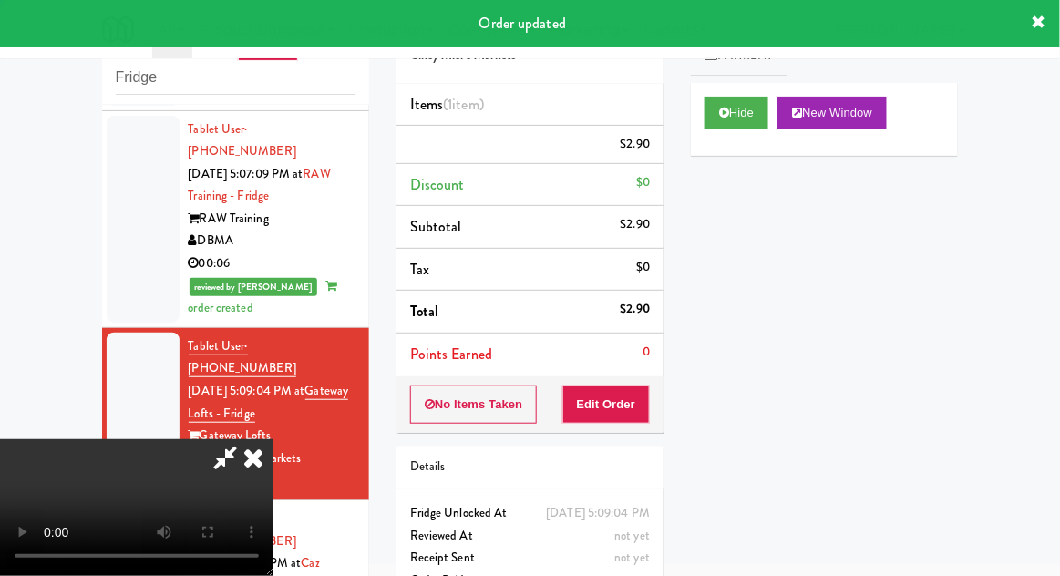
scroll to position [0, 0]
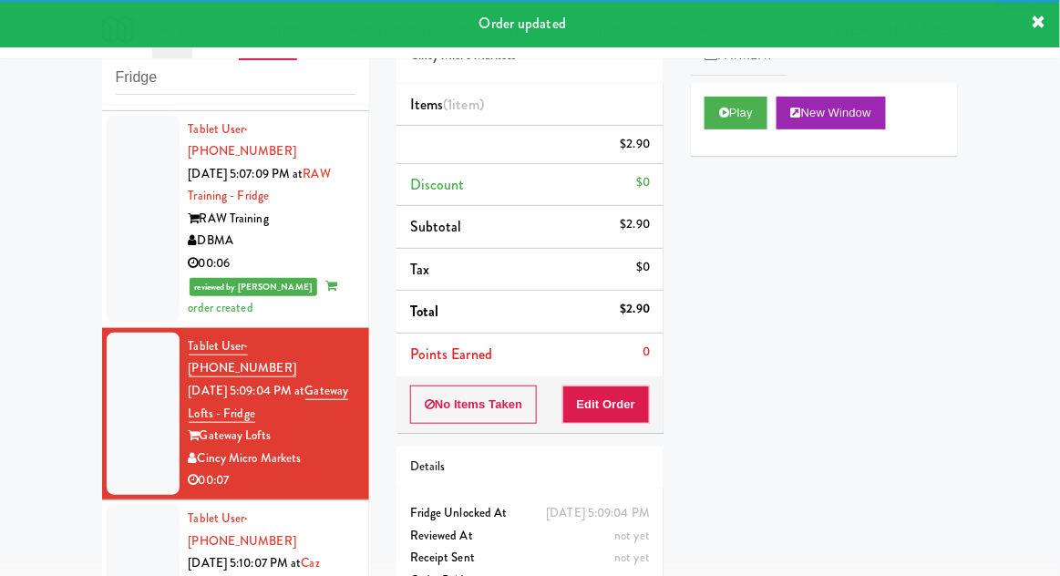
click at [115, 505] on div at bounding box center [143, 586] width 73 height 162
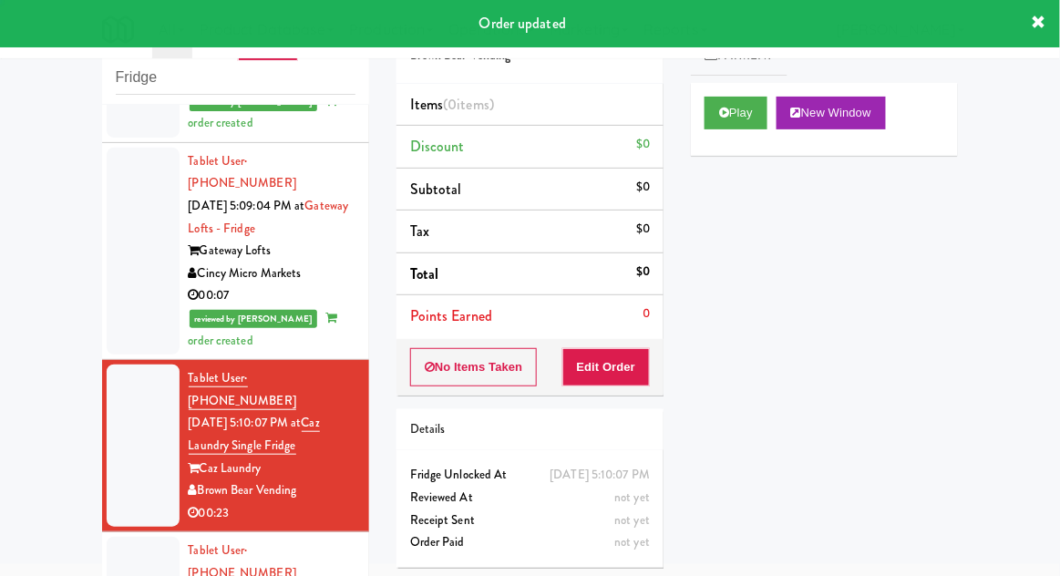
scroll to position [1728, 0]
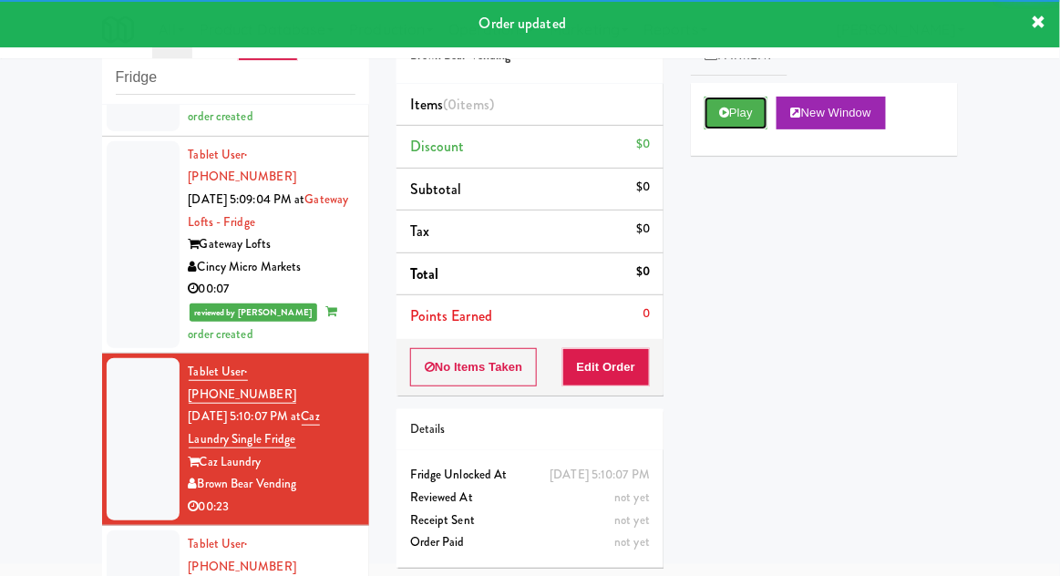
click at [728, 111] on icon at bounding box center [724, 113] width 10 height 12
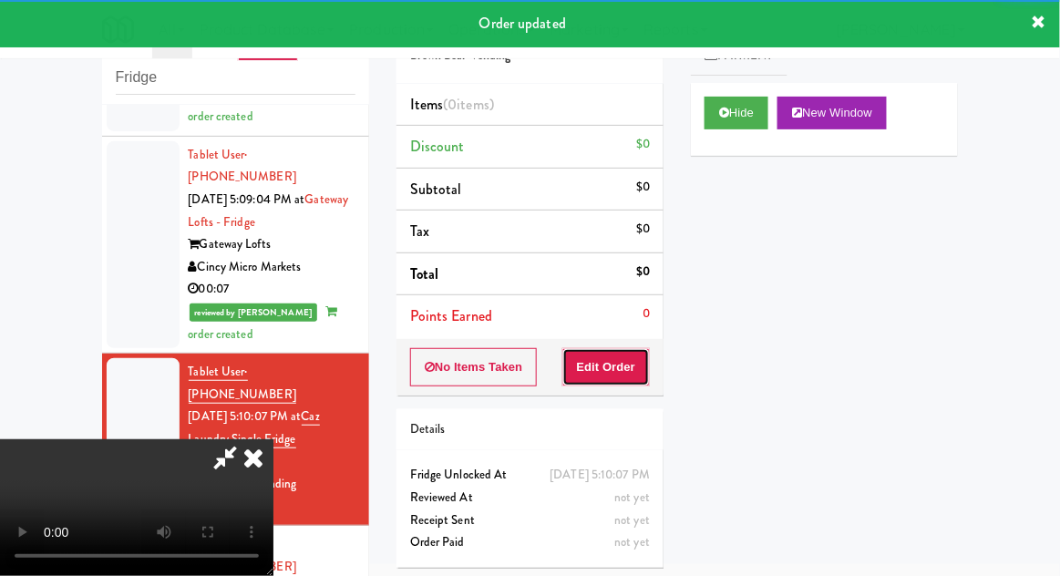
click at [635, 348] on button "Edit Order" at bounding box center [606, 367] width 88 height 38
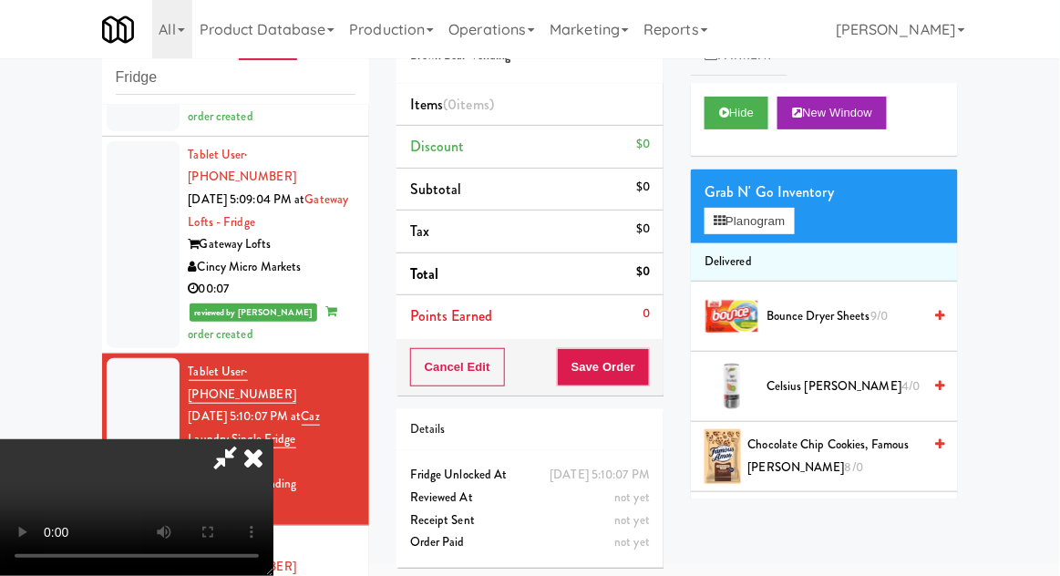
scroll to position [0, 0]
click at [273, 439] on icon at bounding box center [253, 457] width 40 height 36
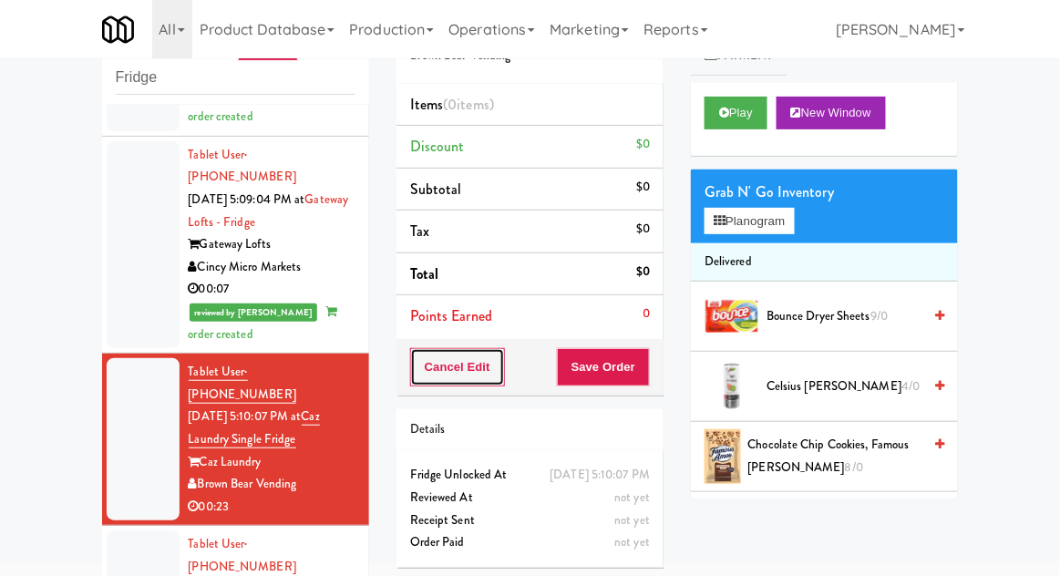
click at [452, 364] on button "Cancel Edit" at bounding box center [457, 367] width 95 height 38
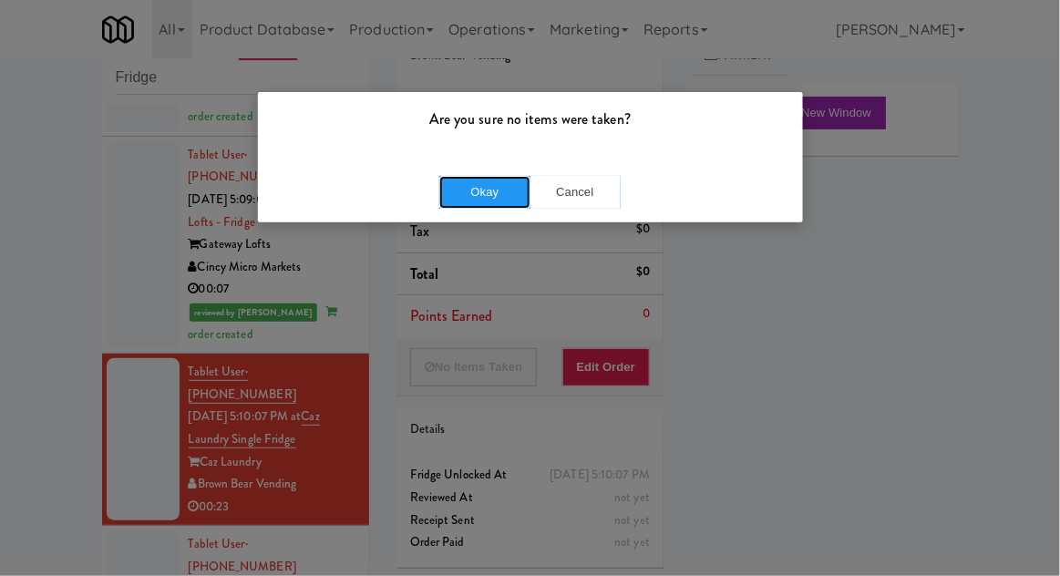
click at [470, 198] on button "Okay" at bounding box center [484, 192] width 91 height 33
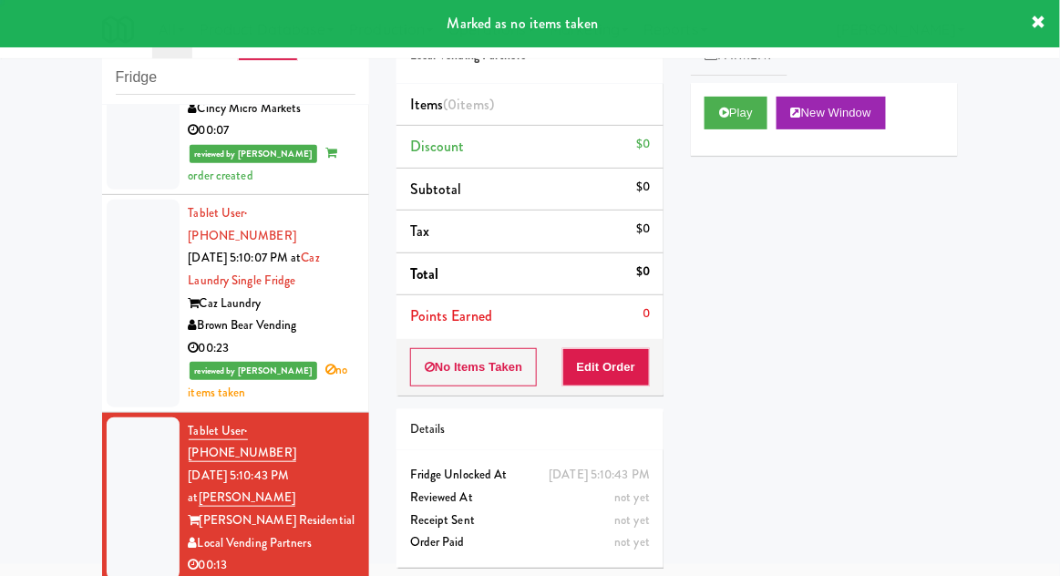
scroll to position [1912, 0]
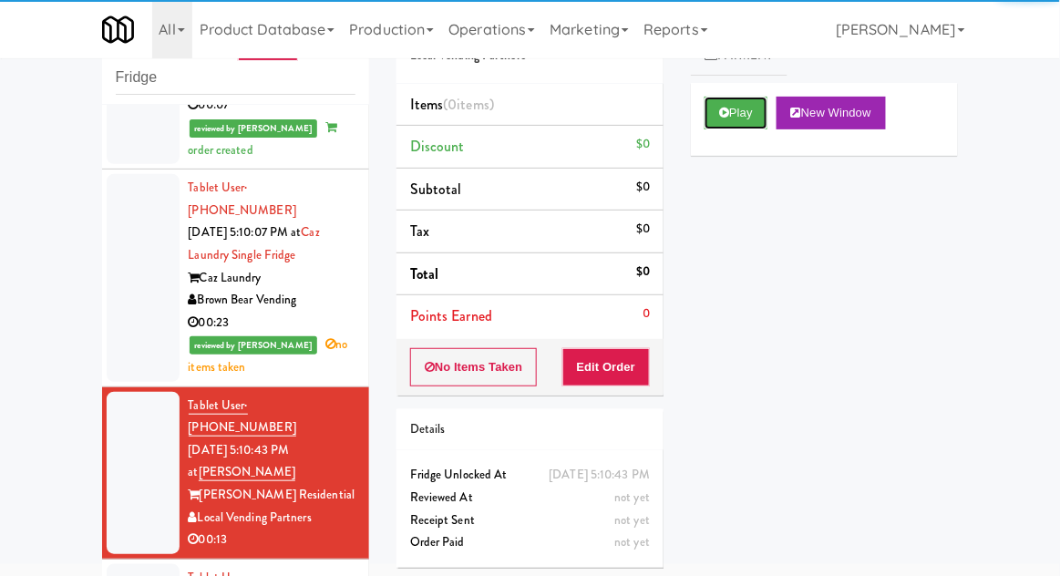
click at [722, 104] on button "Play" at bounding box center [736, 113] width 63 height 33
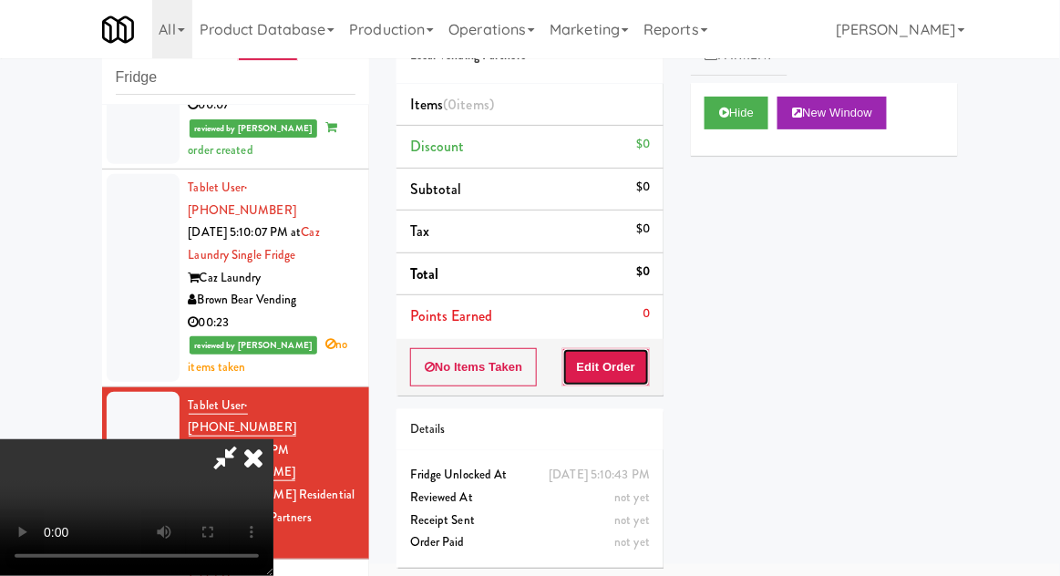
click at [625, 357] on button "Edit Order" at bounding box center [606, 367] width 88 height 38
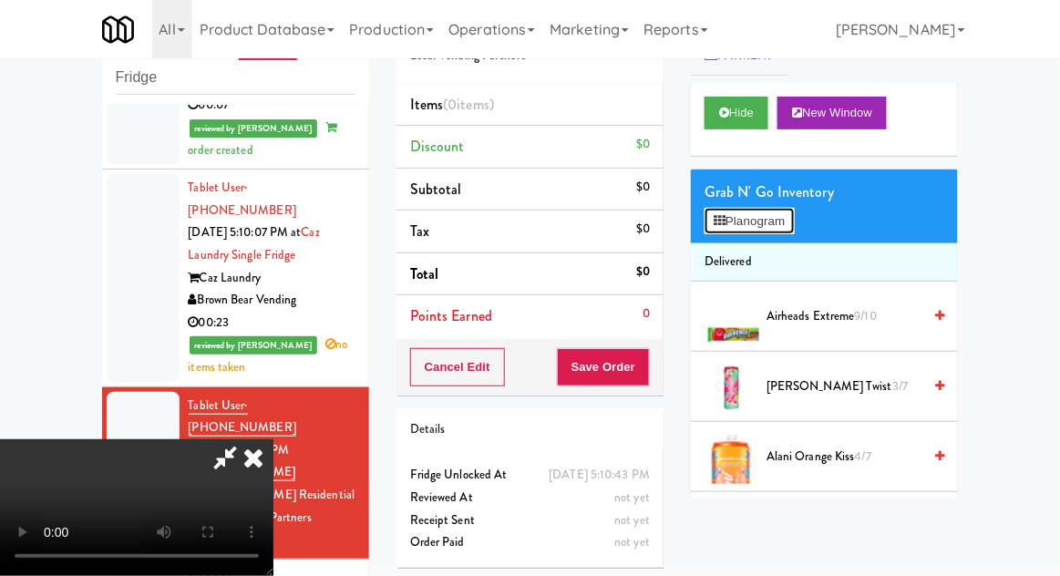
click at [778, 210] on button "Planogram" at bounding box center [749, 221] width 89 height 27
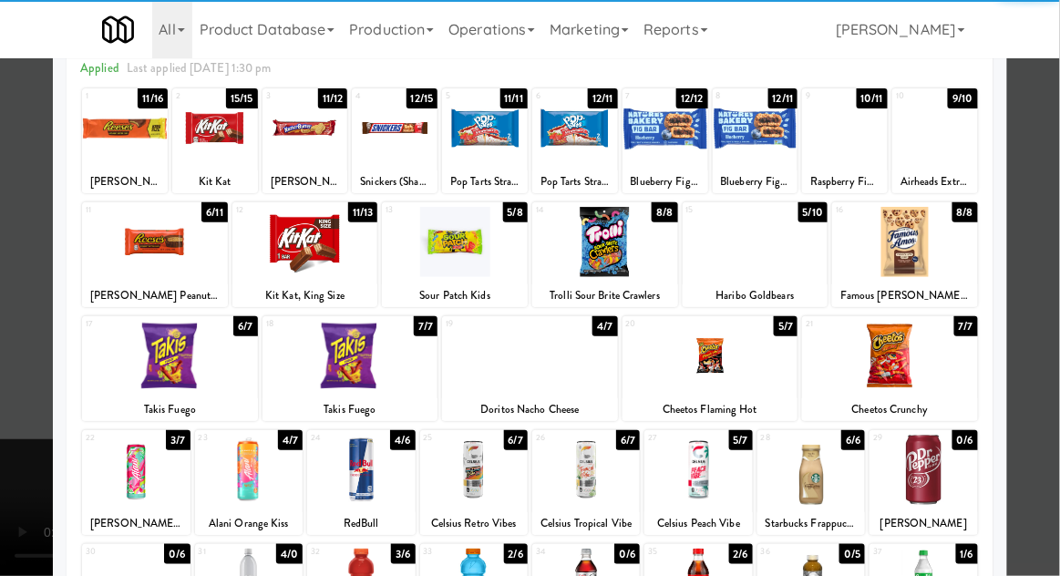
scroll to position [151, 0]
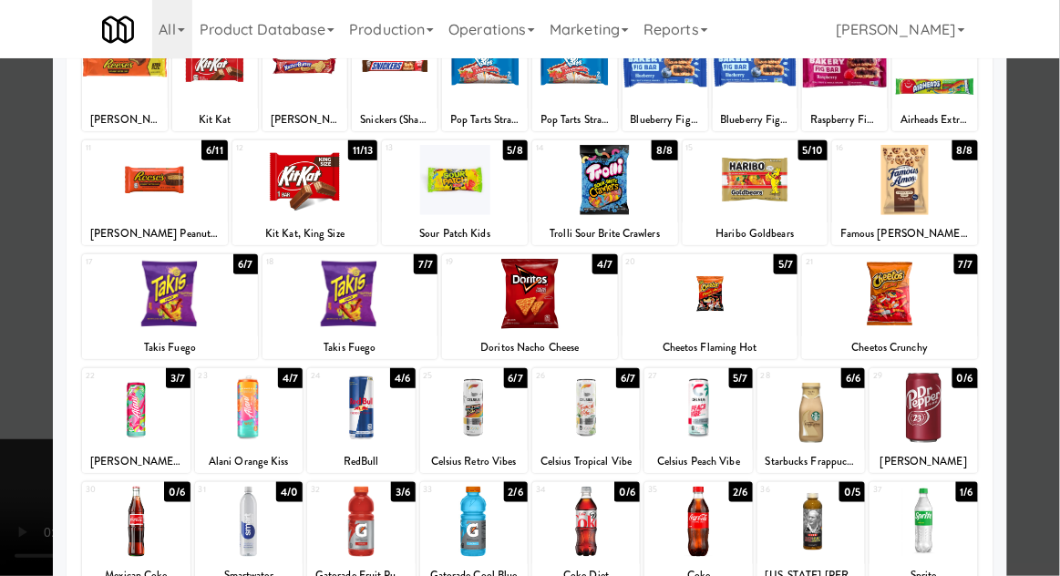
click at [385, 417] on div at bounding box center [361, 408] width 108 height 70
click at [1050, 286] on div at bounding box center [530, 288] width 1060 height 576
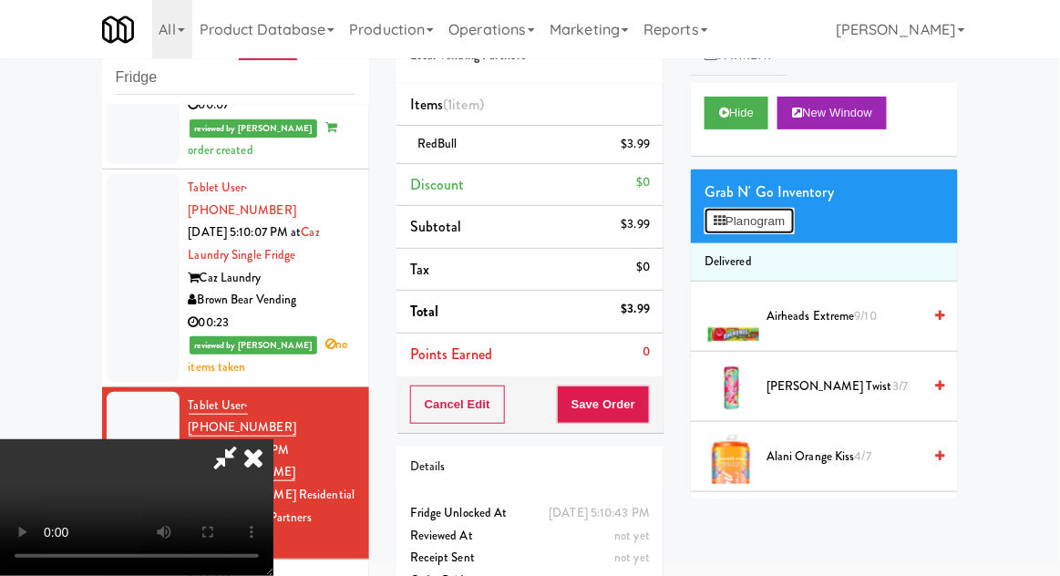
click at [778, 231] on button "Planogram" at bounding box center [749, 221] width 89 height 27
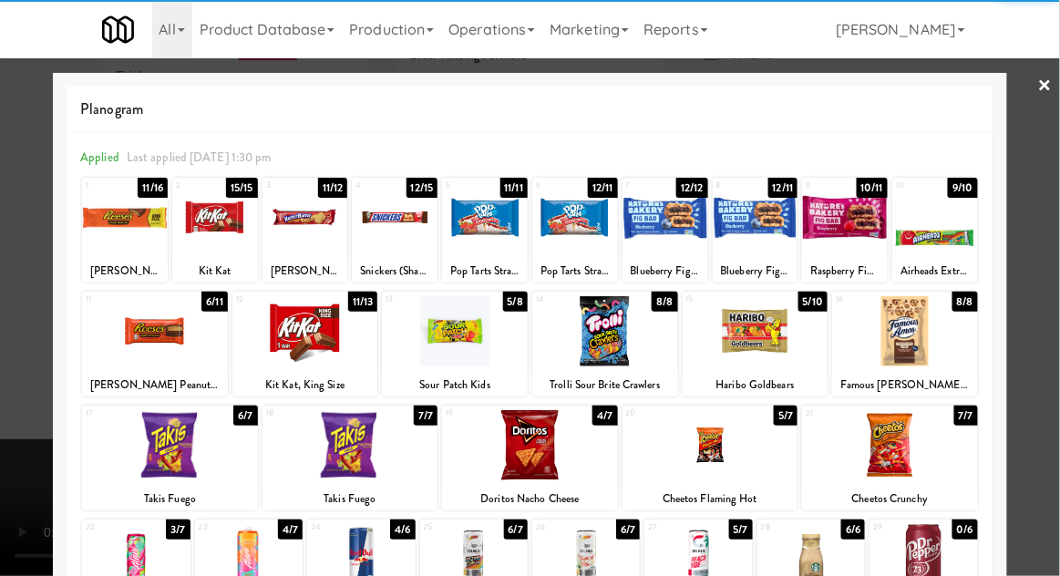
click at [740, 355] on div at bounding box center [756, 331] width 146 height 70
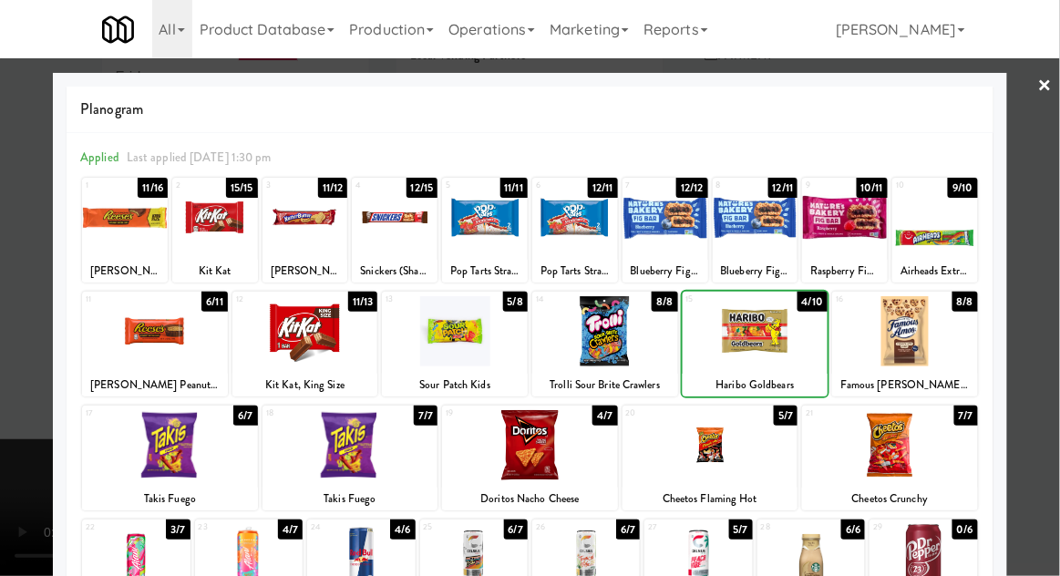
click at [744, 355] on div at bounding box center [756, 331] width 146 height 70
click at [740, 354] on div at bounding box center [756, 331] width 146 height 70
click at [1051, 279] on div at bounding box center [530, 288] width 1060 height 576
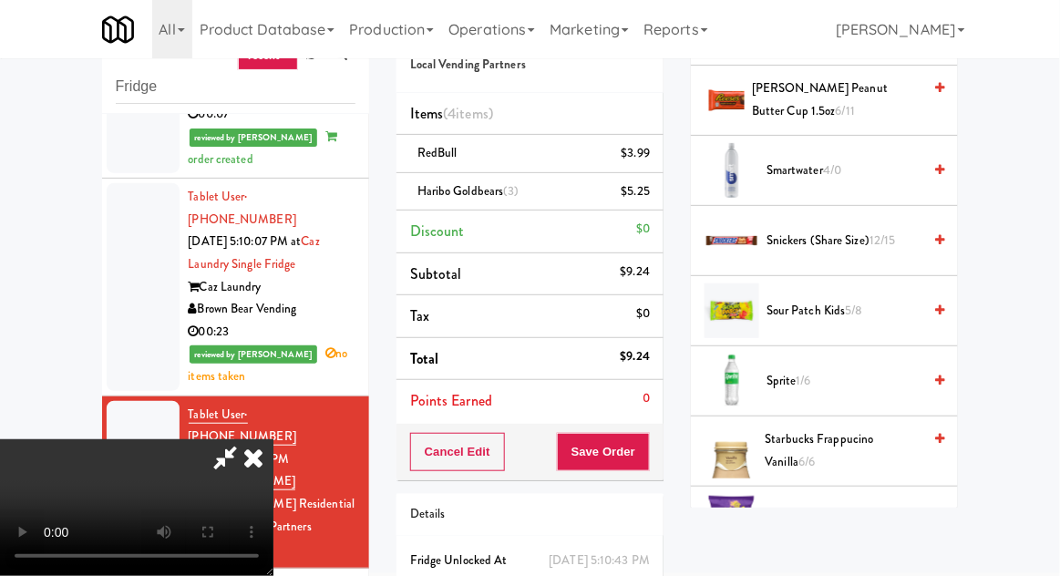
scroll to position [1906, 0]
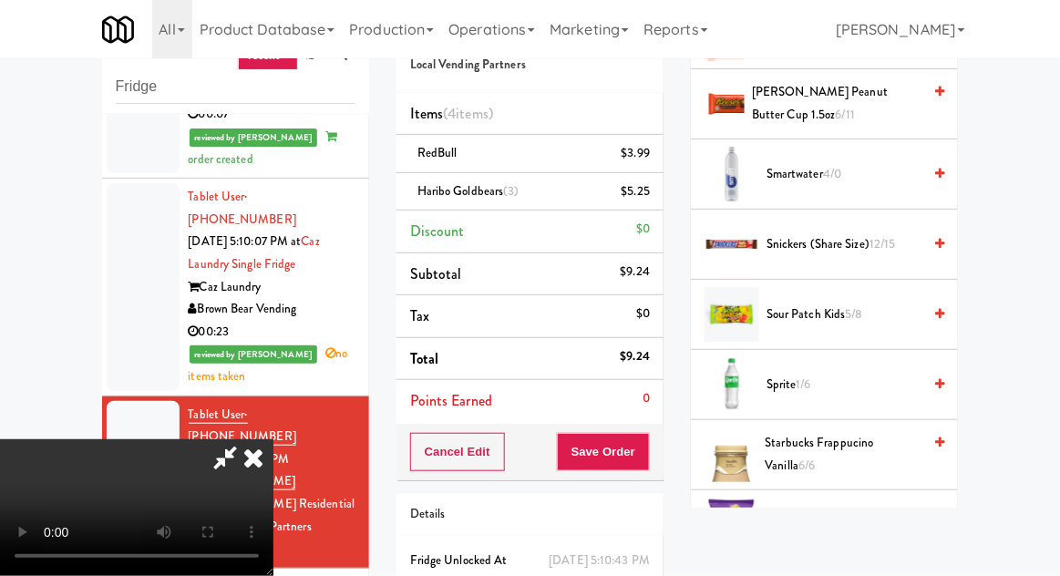
click at [865, 234] on span "Snickers (Share size) 12/15" at bounding box center [843, 244] width 155 height 23
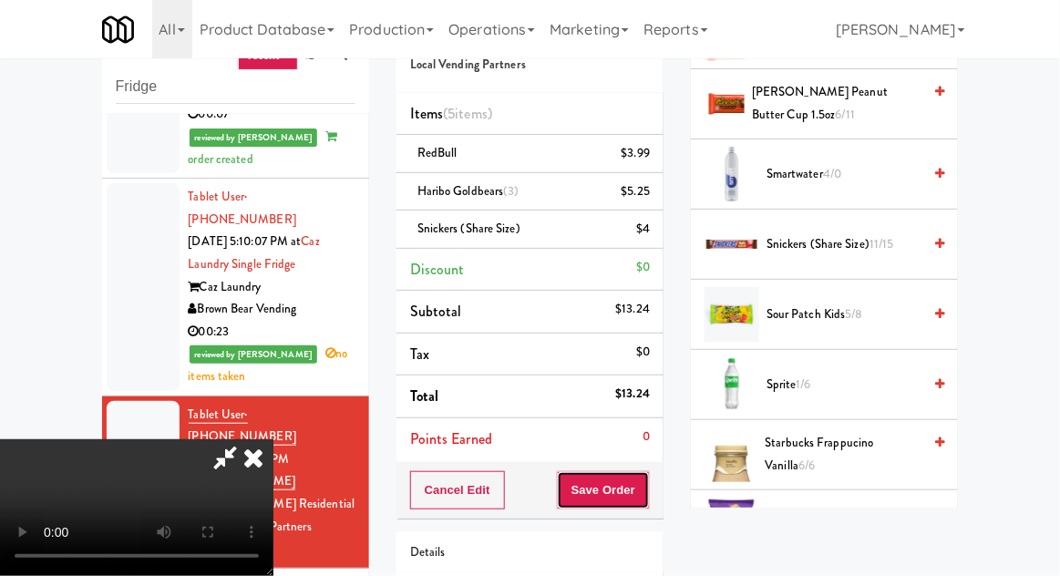
click at [646, 487] on button "Save Order" at bounding box center [603, 490] width 93 height 38
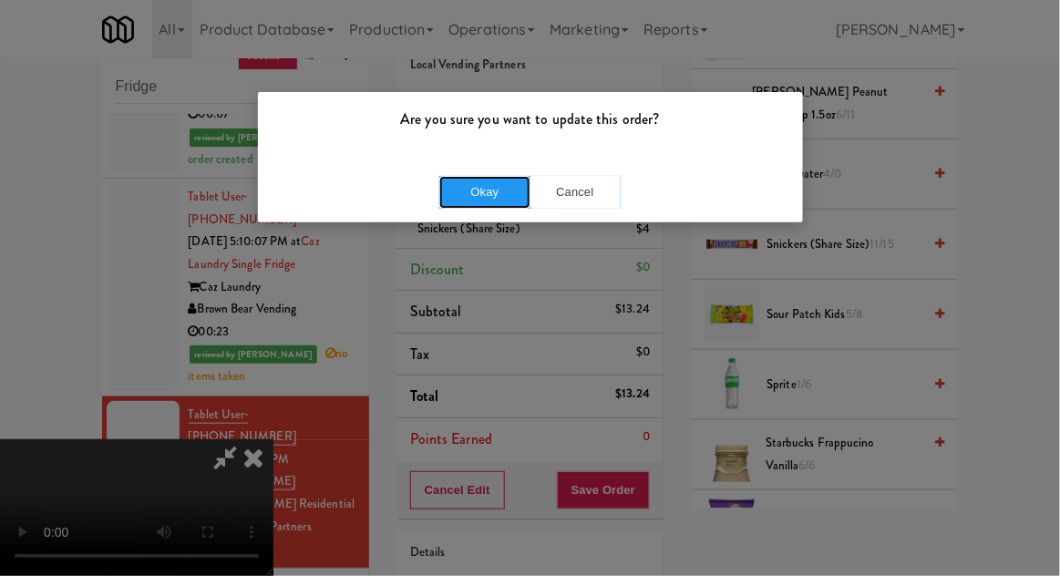
click at [442, 199] on button "Okay" at bounding box center [484, 192] width 91 height 33
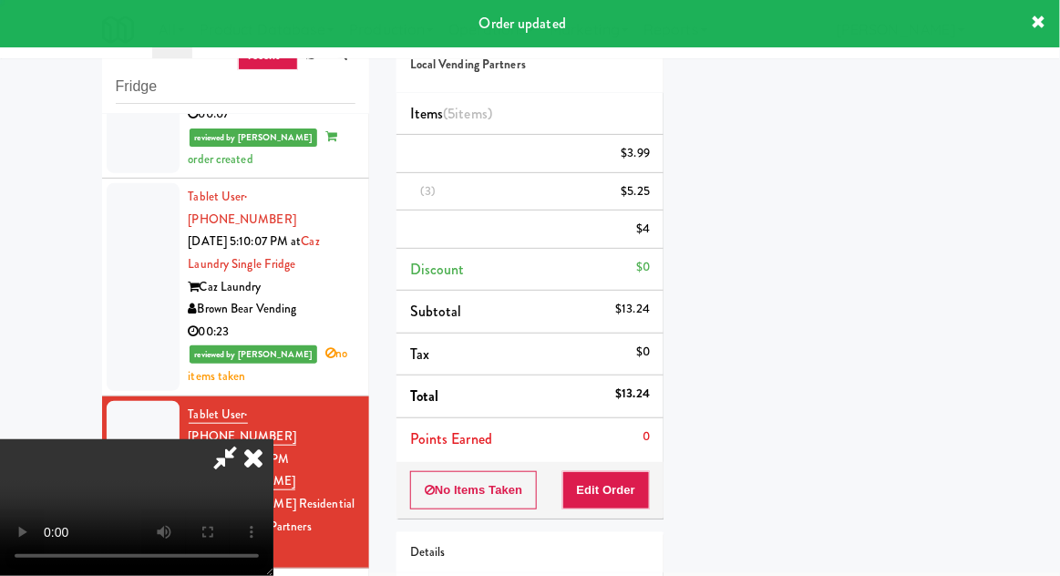
scroll to position [180, 0]
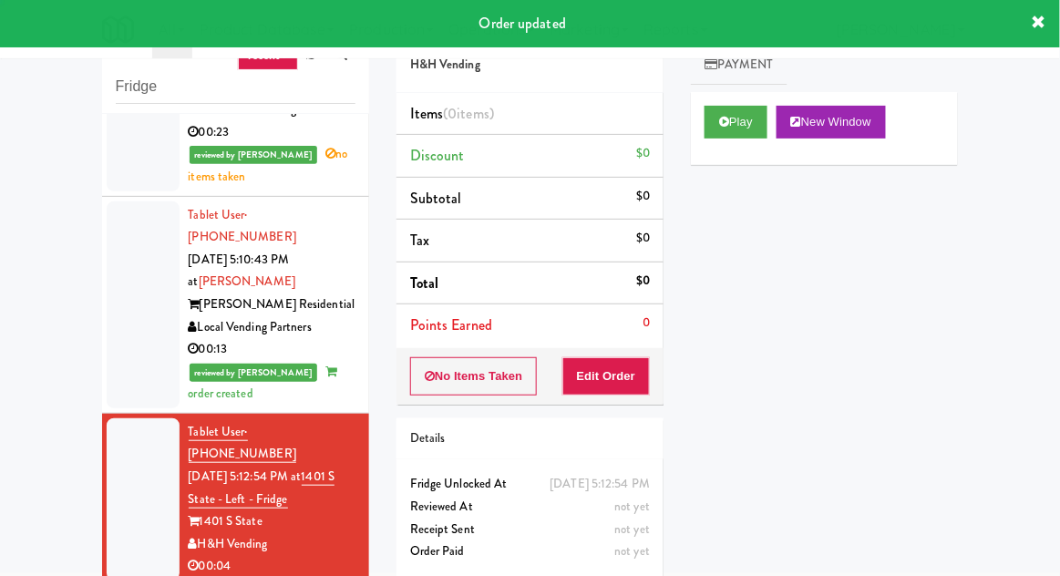
scroll to position [2113, 0]
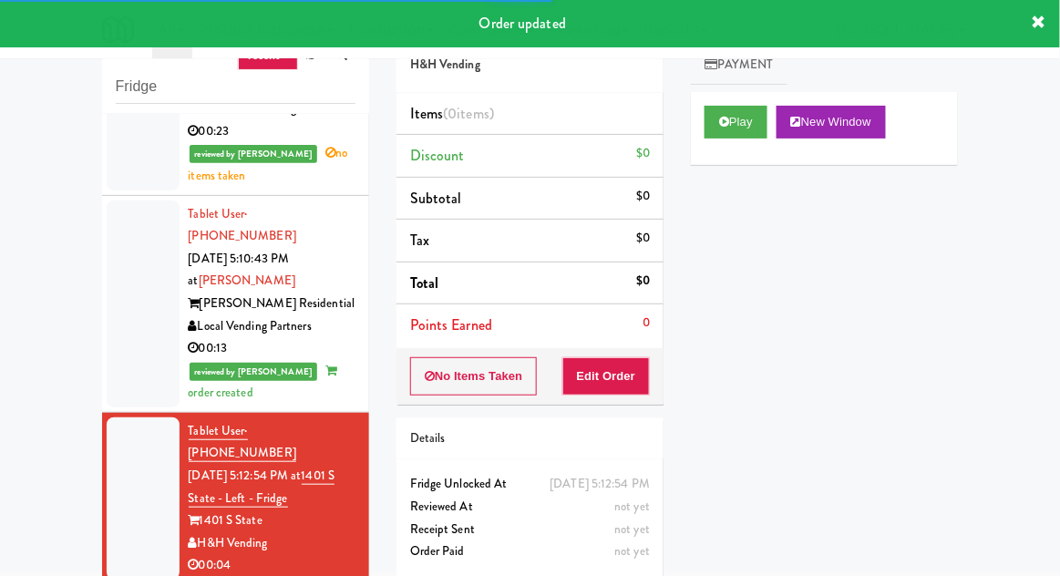
click at [694, 124] on div "Play New Window" at bounding box center [824, 128] width 267 height 73
click at [643, 372] on button "Edit Order" at bounding box center [606, 376] width 88 height 38
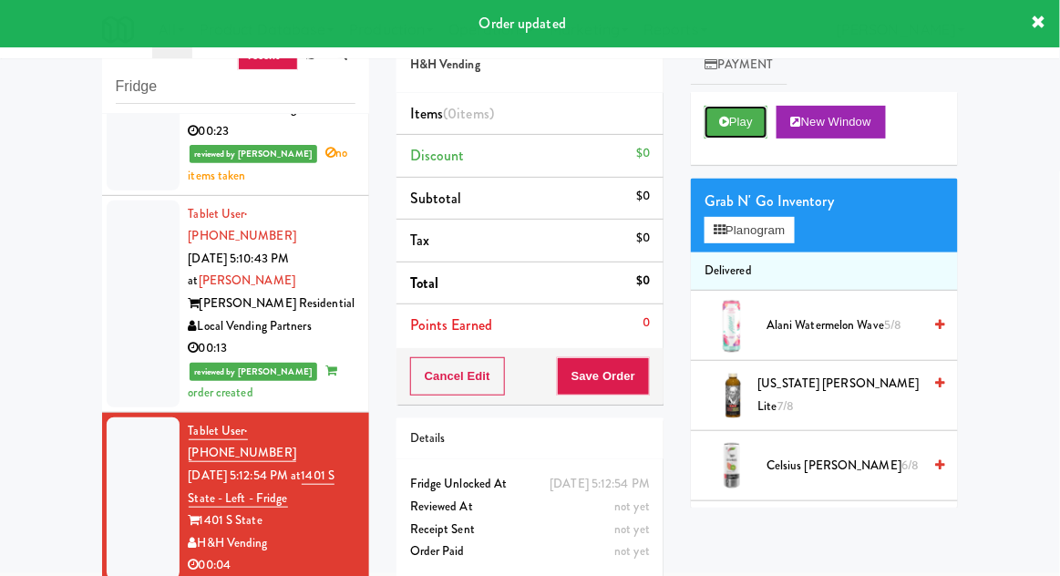
click at [725, 118] on icon at bounding box center [724, 122] width 10 height 12
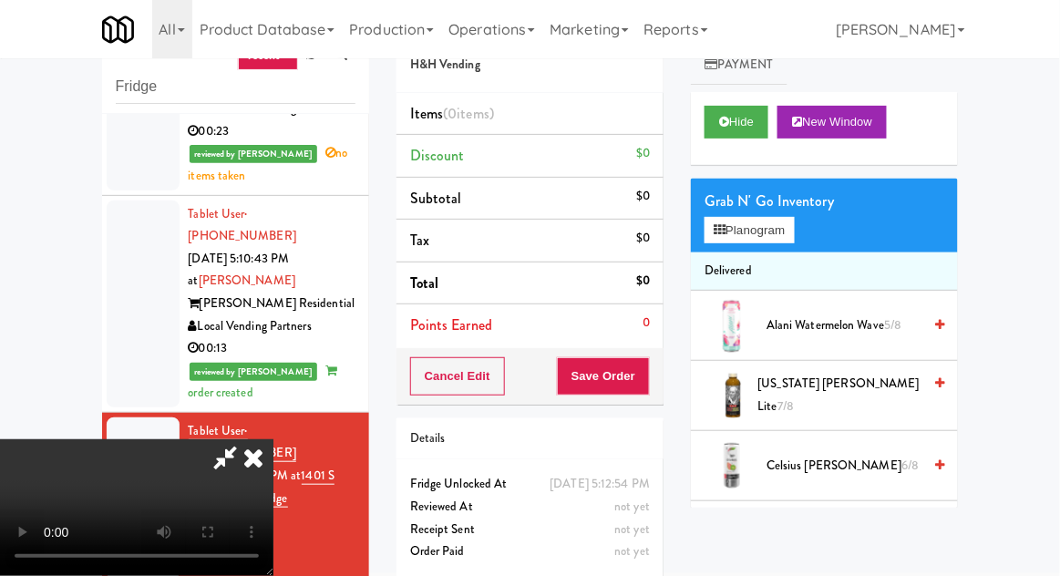
scroll to position [0, 0]
click at [791, 229] on button "Planogram" at bounding box center [749, 230] width 89 height 27
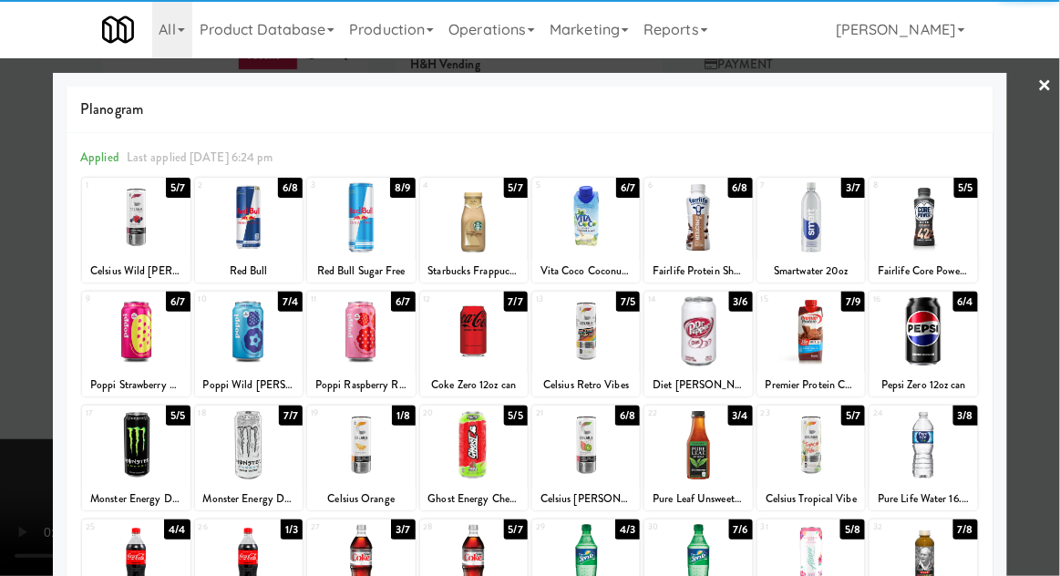
click at [252, 227] on div at bounding box center [249, 217] width 108 height 70
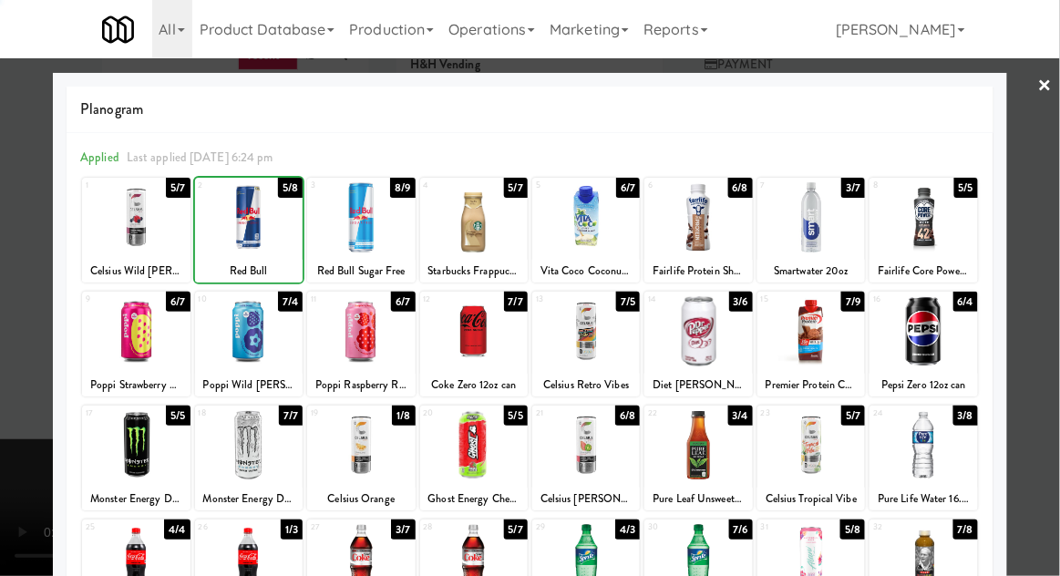
click at [1049, 276] on div at bounding box center [530, 288] width 1060 height 576
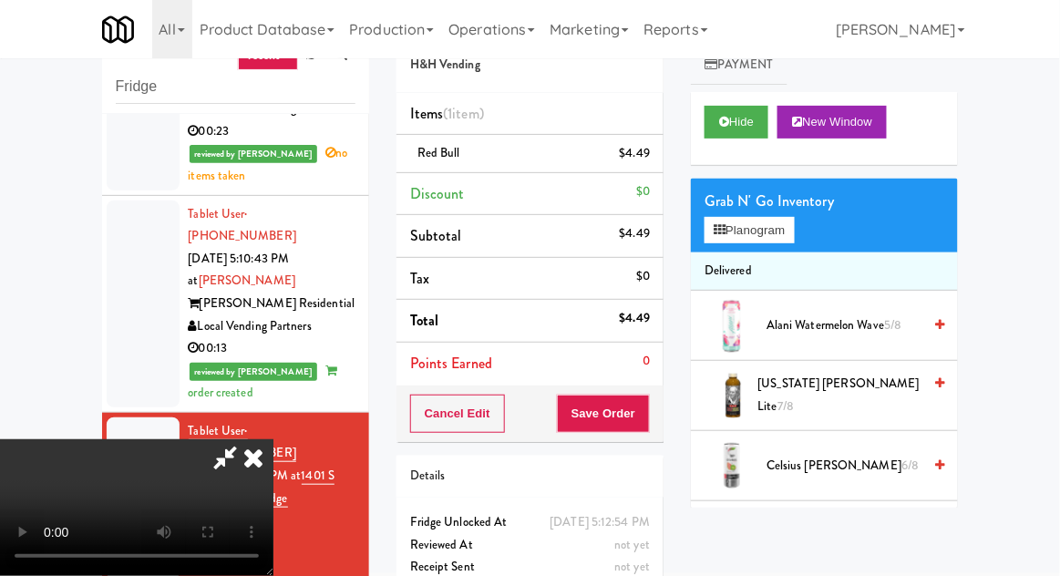
scroll to position [67, 0]
click at [650, 416] on button "Save Order" at bounding box center [603, 414] width 93 height 38
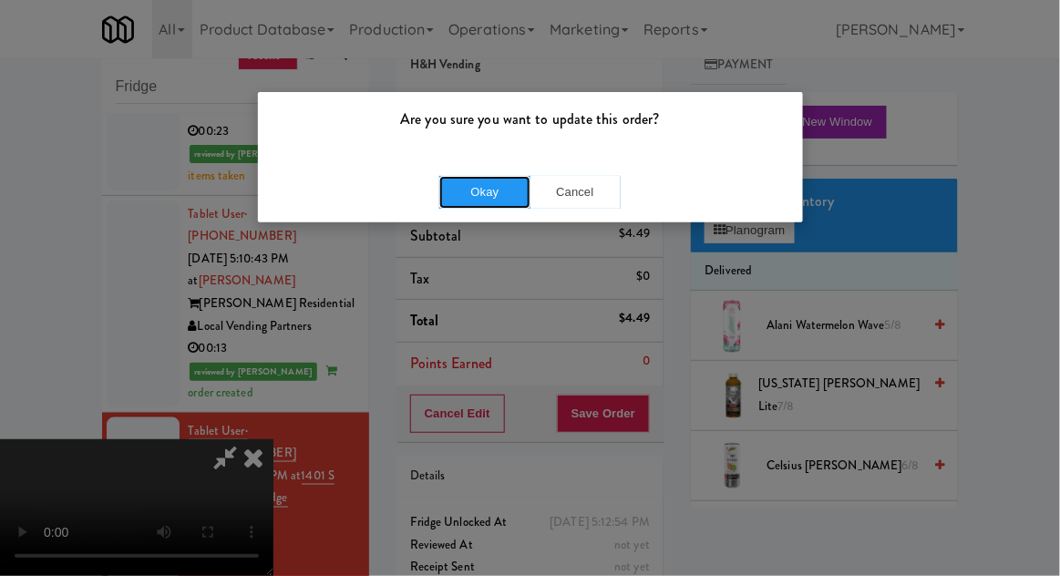
click at [499, 190] on button "Okay" at bounding box center [484, 192] width 91 height 33
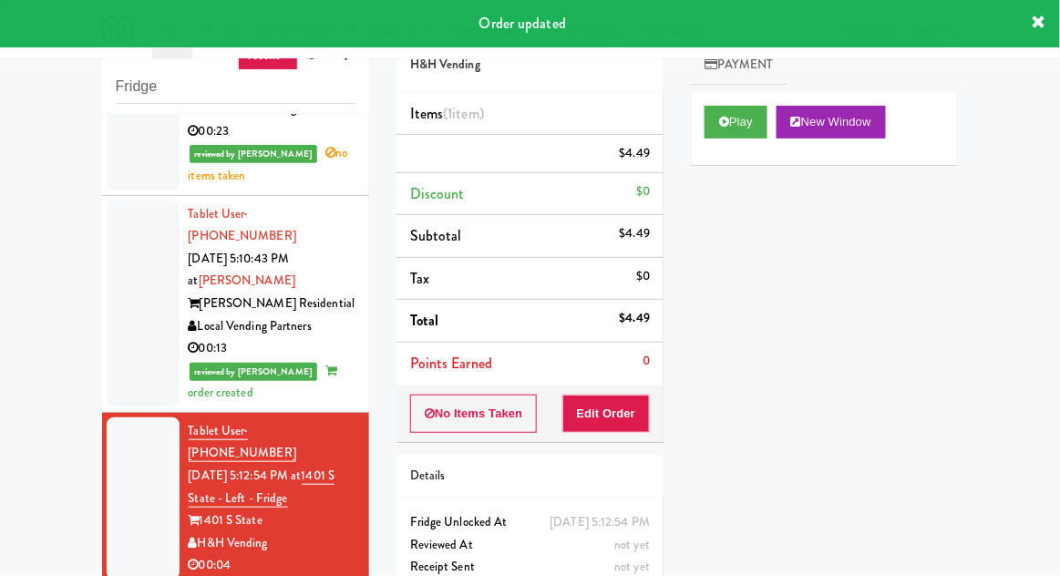
scroll to position [0, 0]
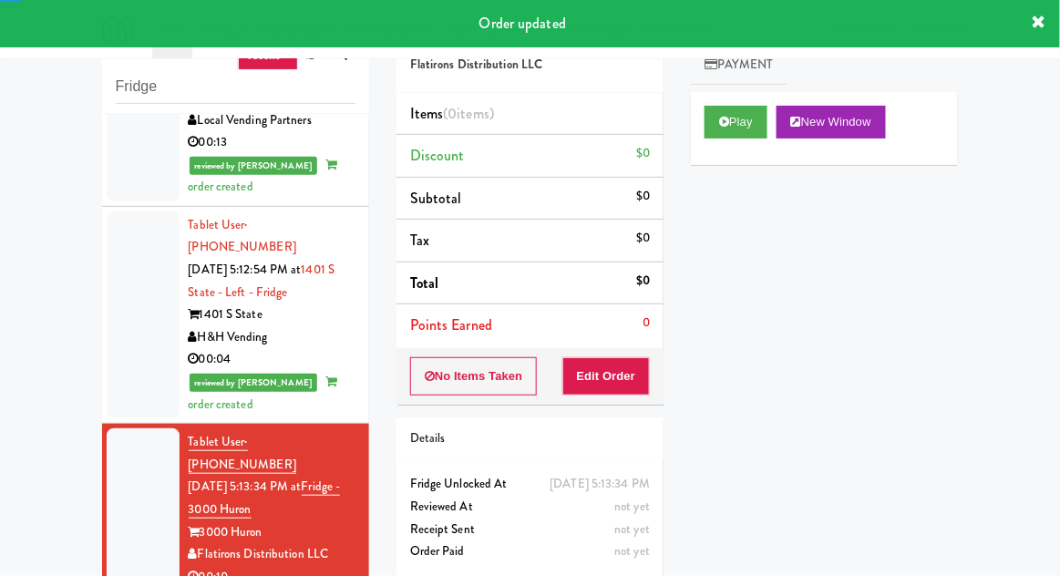
scroll to position [2316, 0]
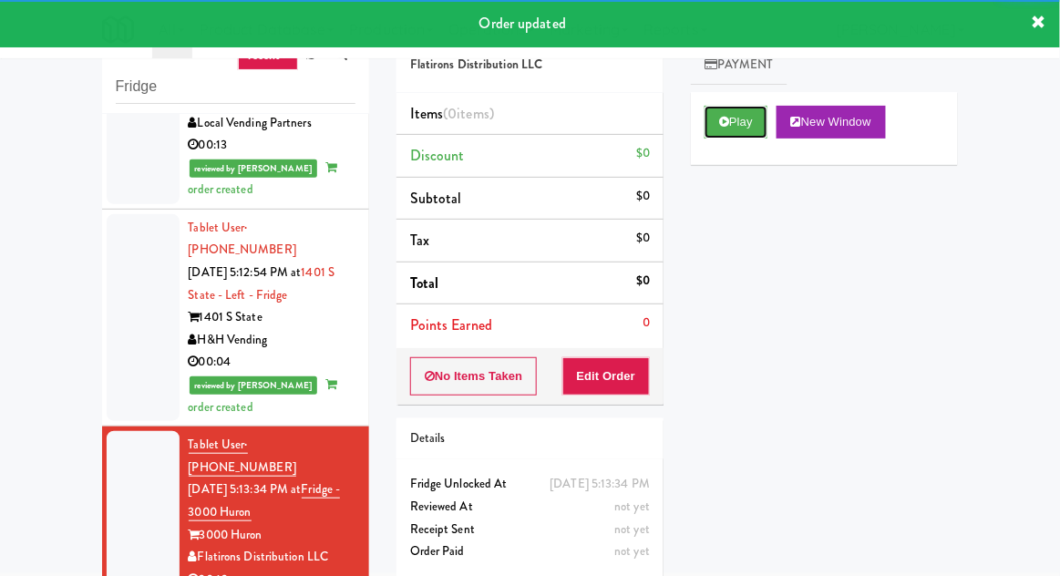
click at [730, 130] on button "Play" at bounding box center [736, 122] width 63 height 33
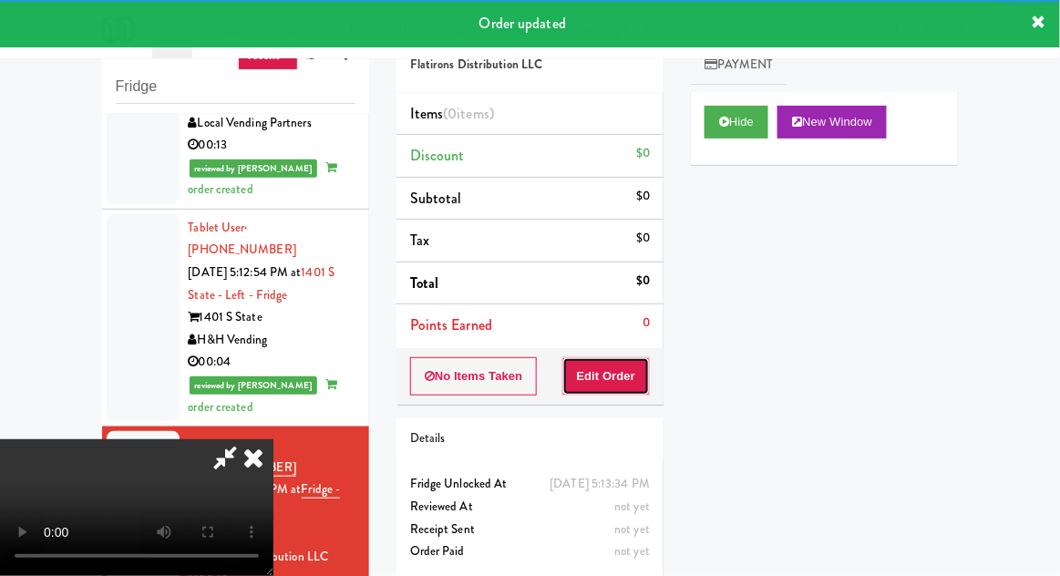
click at [634, 363] on button "Edit Order" at bounding box center [606, 376] width 88 height 38
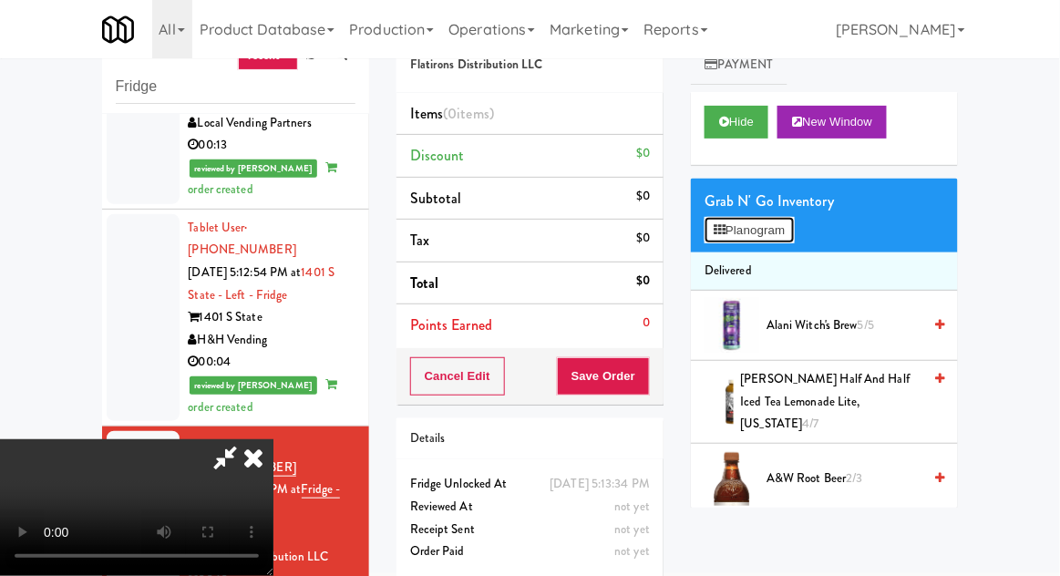
click at [792, 217] on button "Planogram" at bounding box center [749, 230] width 89 height 27
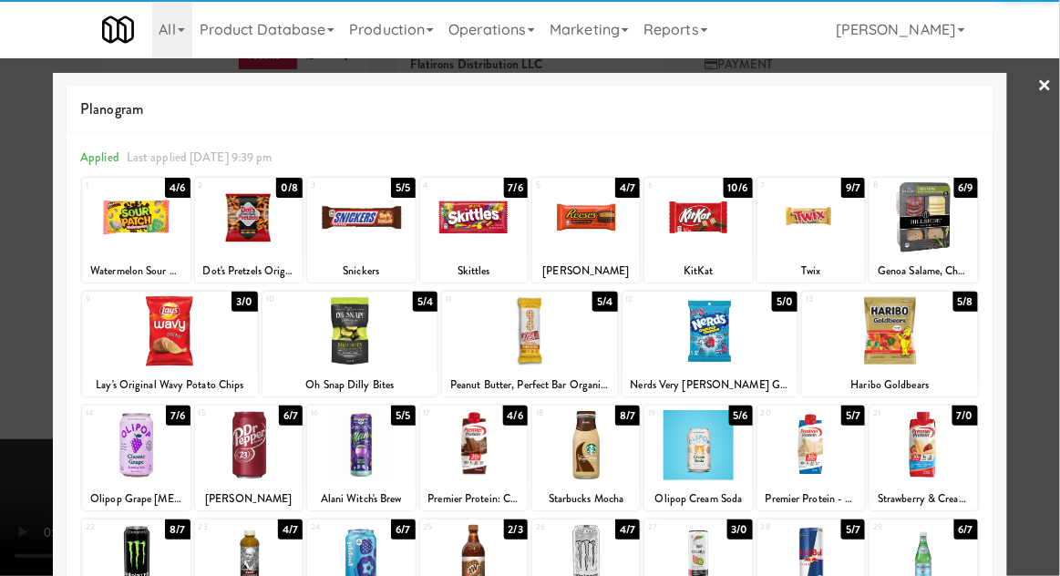
click at [603, 453] on div at bounding box center [586, 445] width 108 height 70
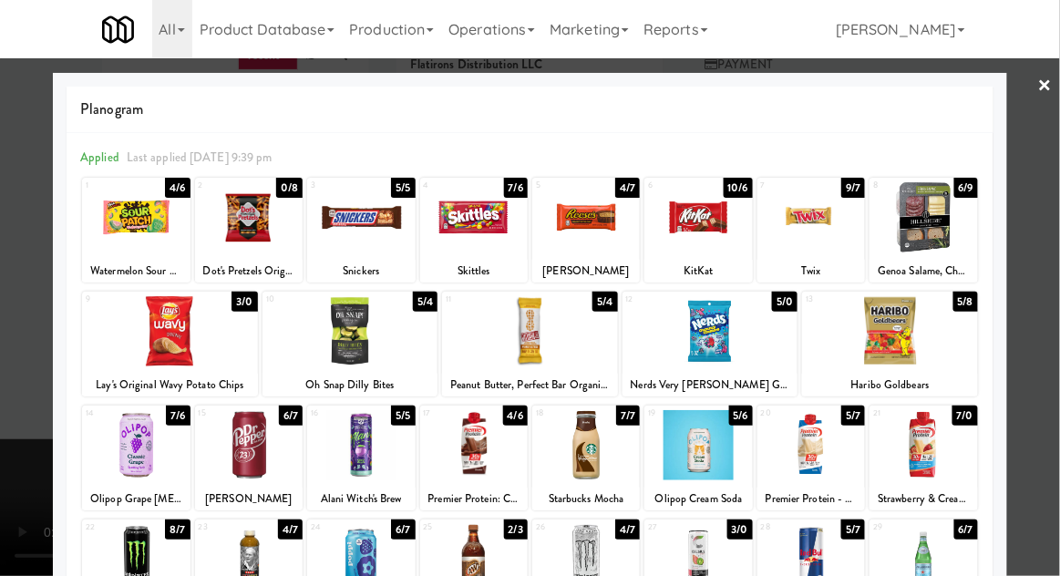
click at [1057, 283] on div at bounding box center [530, 288] width 1060 height 576
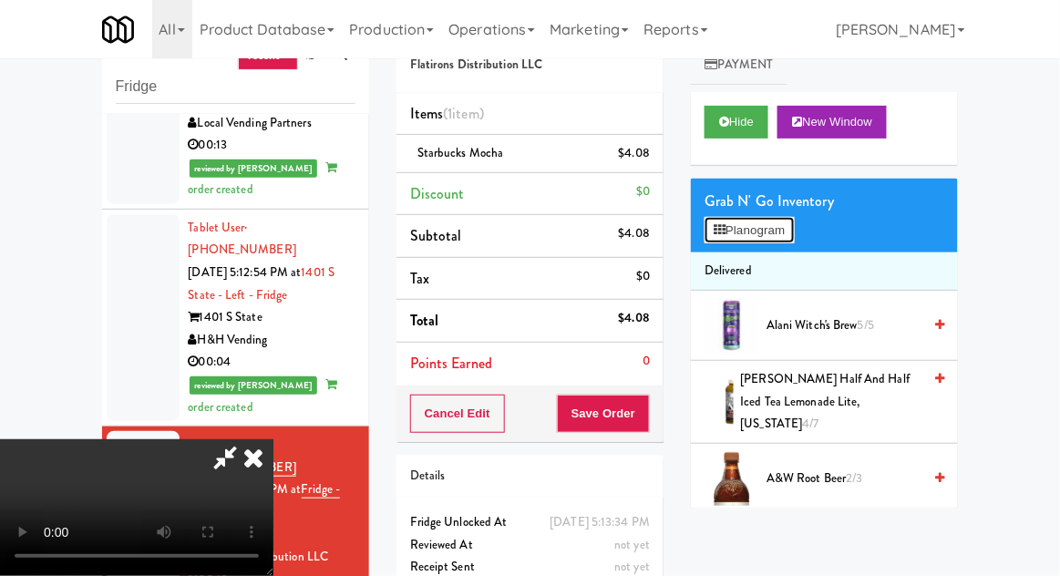
click at [773, 233] on button "Planogram" at bounding box center [749, 230] width 89 height 27
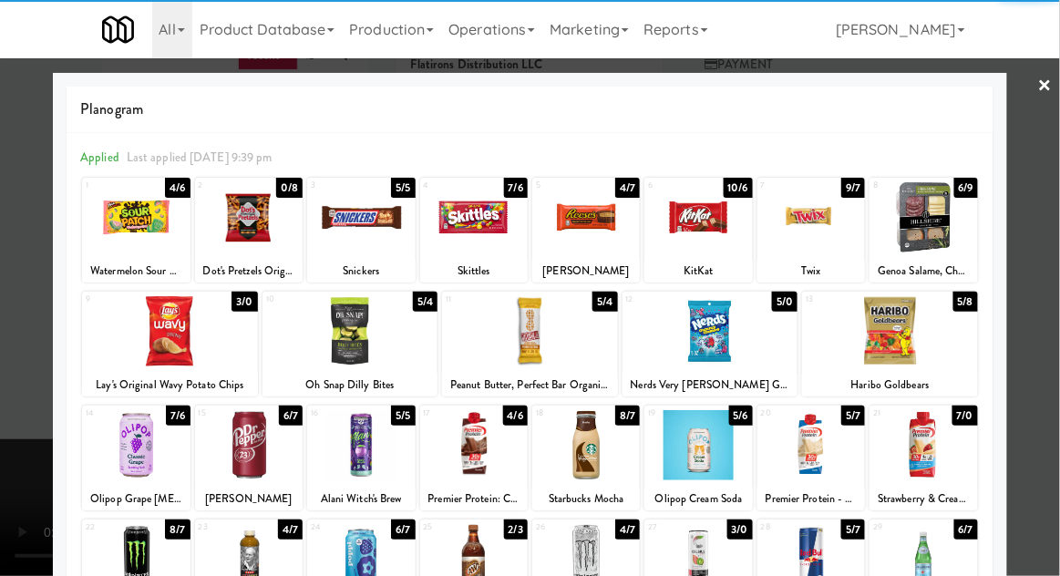
click at [1050, 278] on div at bounding box center [530, 288] width 1060 height 576
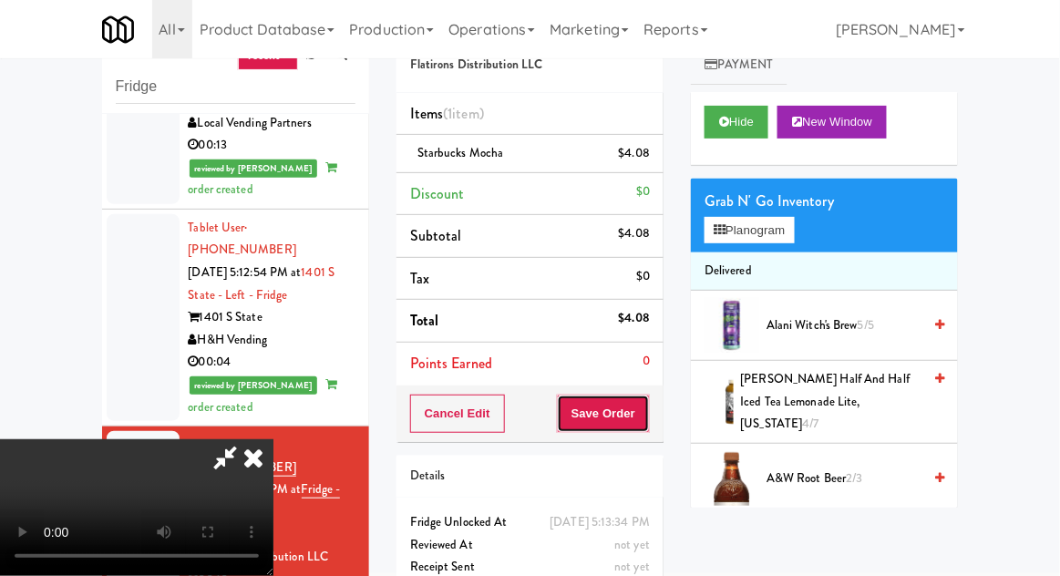
click at [648, 409] on button "Save Order" at bounding box center [603, 414] width 93 height 38
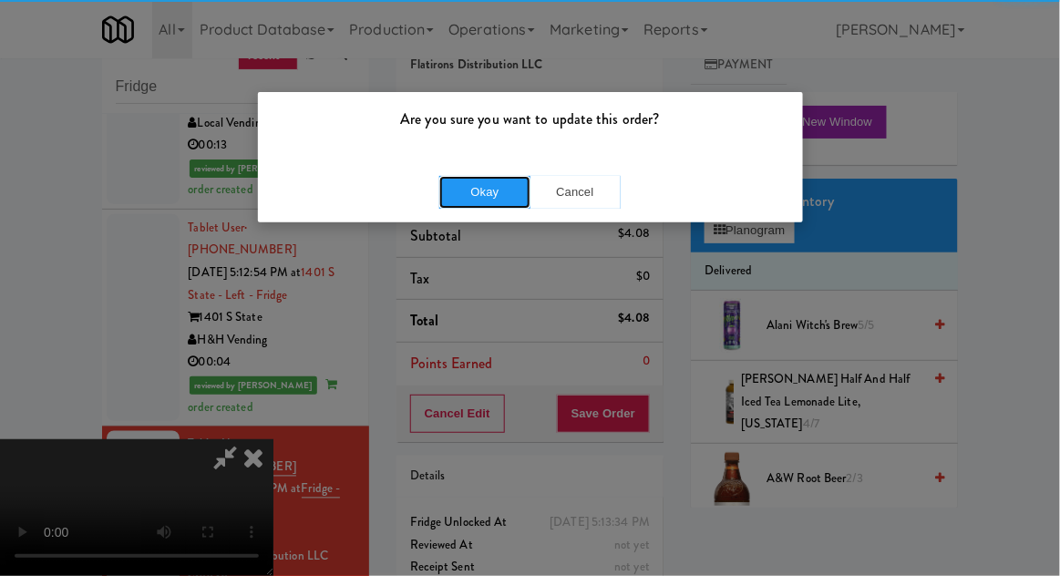
click at [488, 185] on button "Okay" at bounding box center [484, 192] width 91 height 33
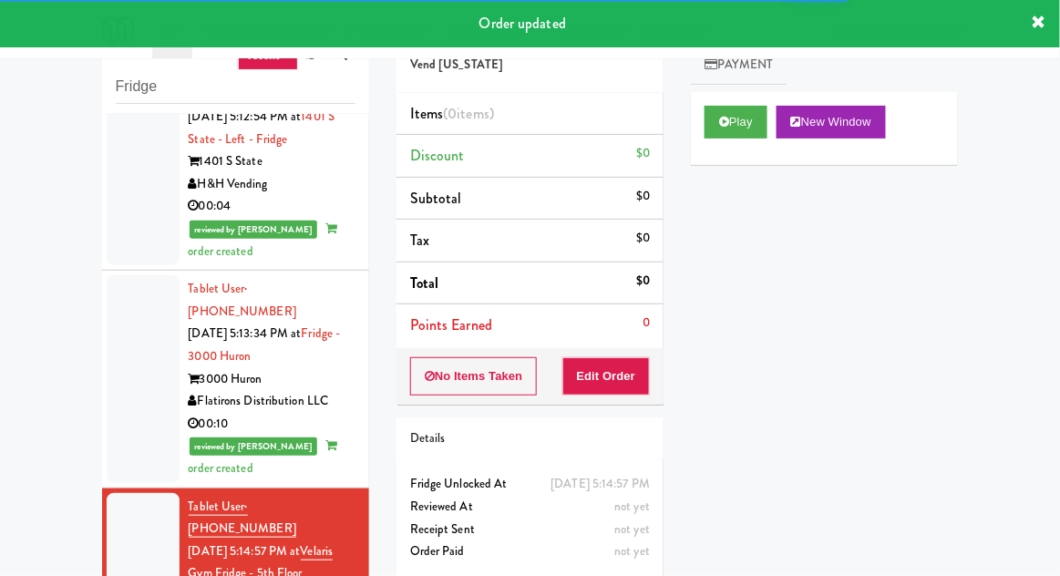
scroll to position [2477, 0]
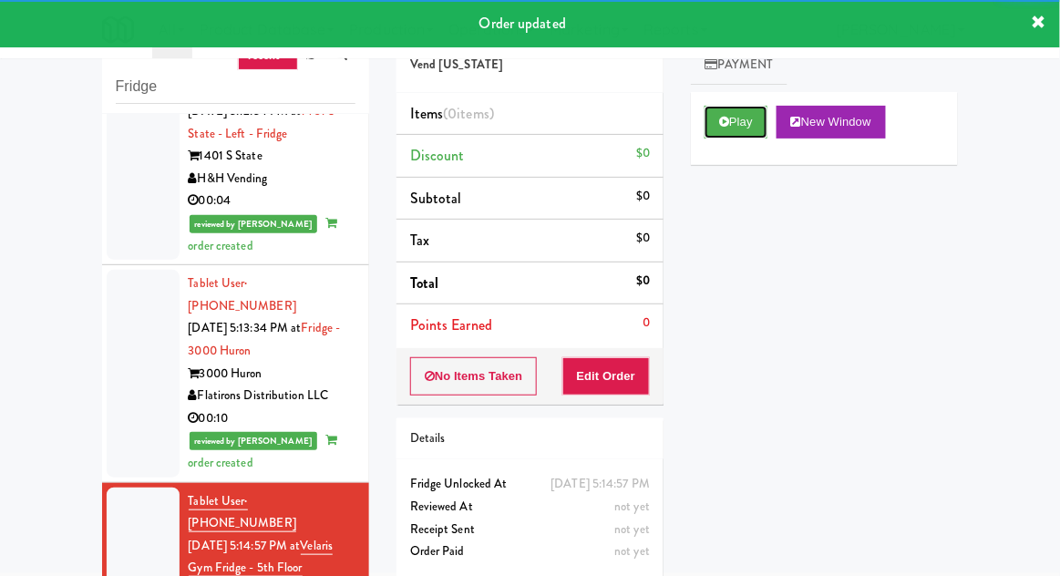
click at [708, 130] on button "Play" at bounding box center [736, 122] width 63 height 33
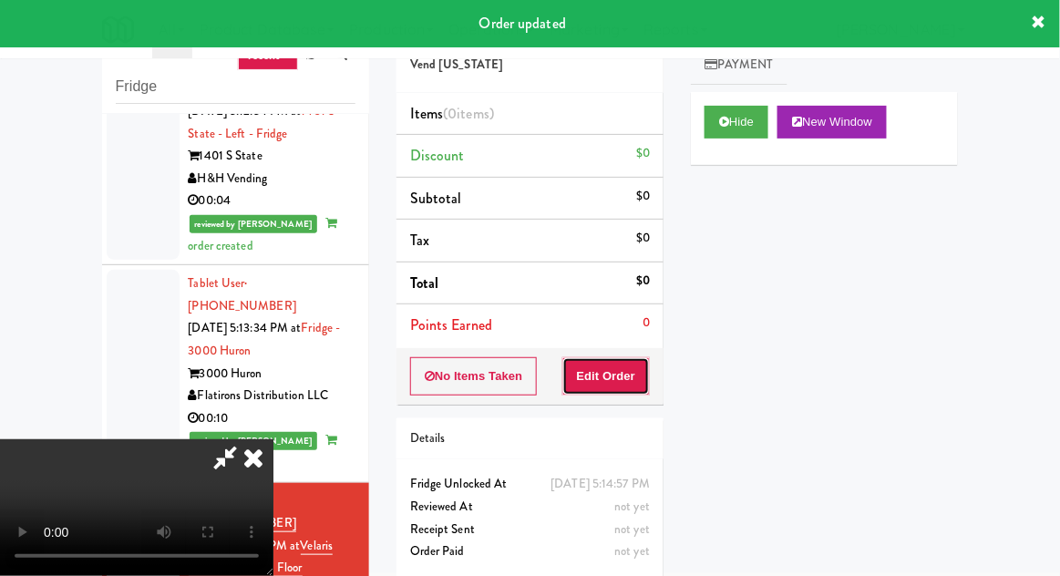
click at [627, 360] on button "Edit Order" at bounding box center [606, 376] width 88 height 38
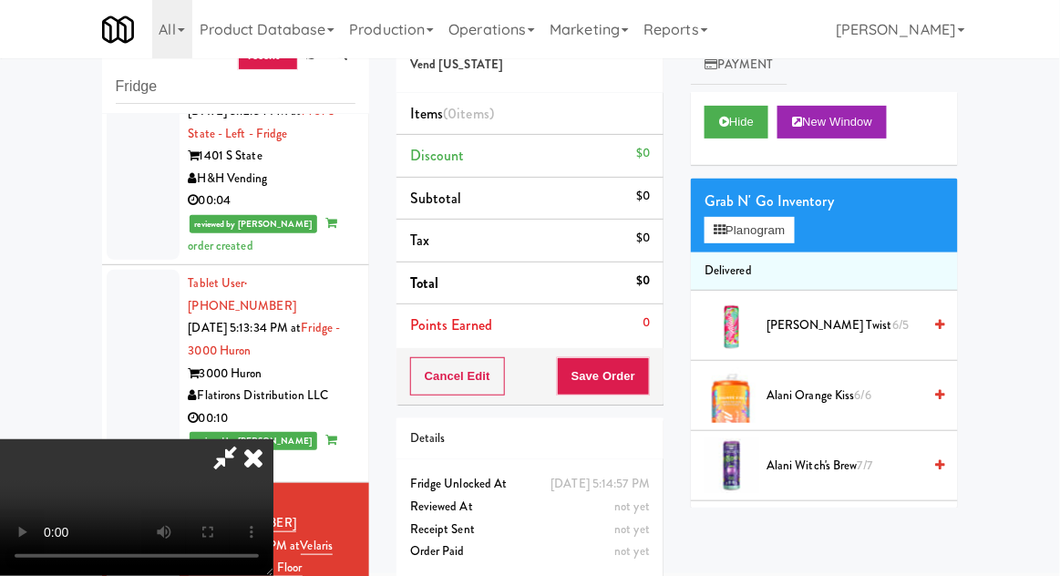
scroll to position [0, 0]
click at [787, 217] on button "Planogram" at bounding box center [749, 230] width 89 height 27
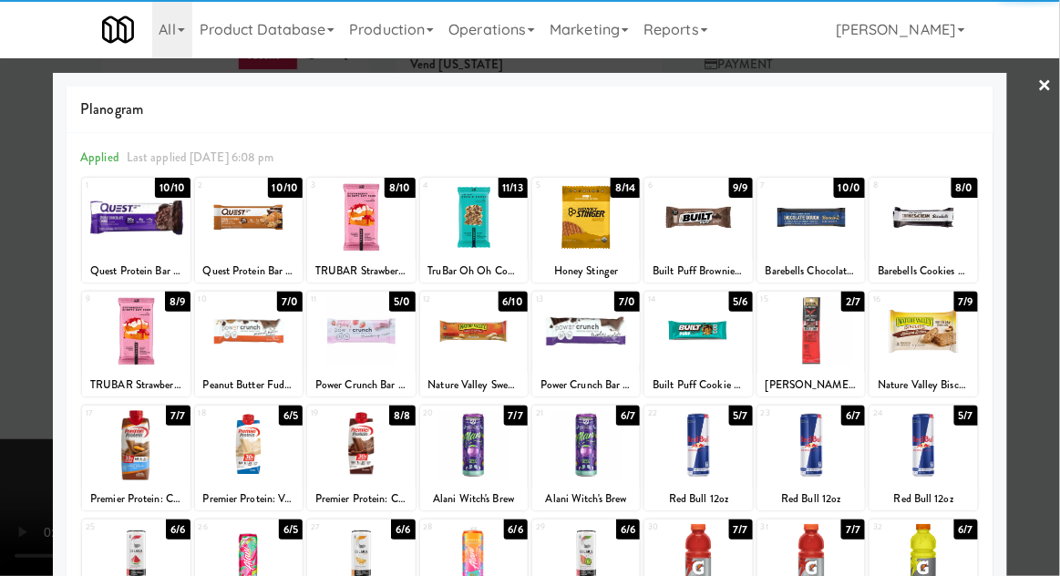
click at [482, 444] on div at bounding box center [474, 445] width 108 height 70
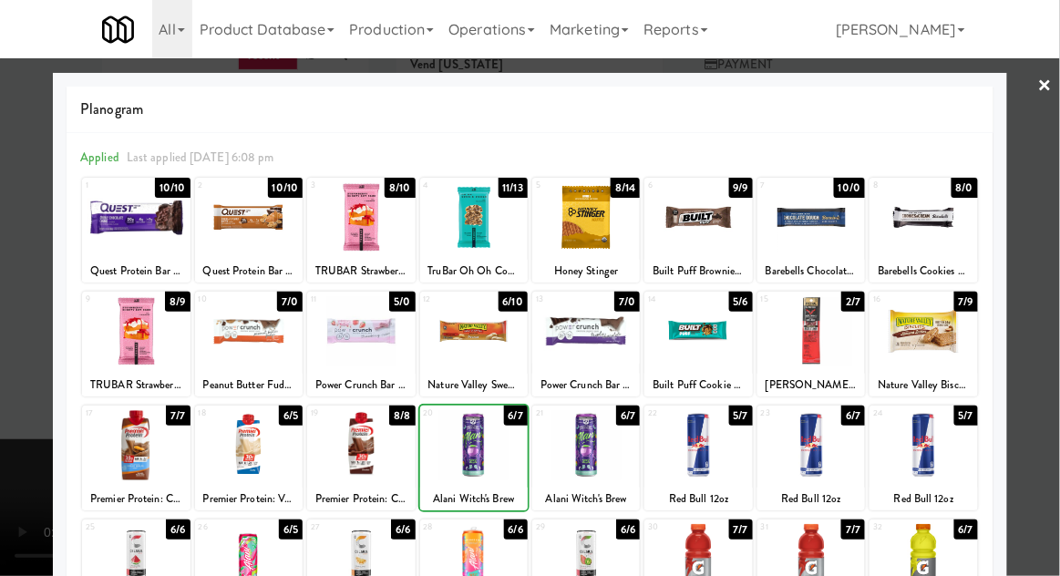
click at [1053, 290] on div at bounding box center [530, 288] width 1060 height 576
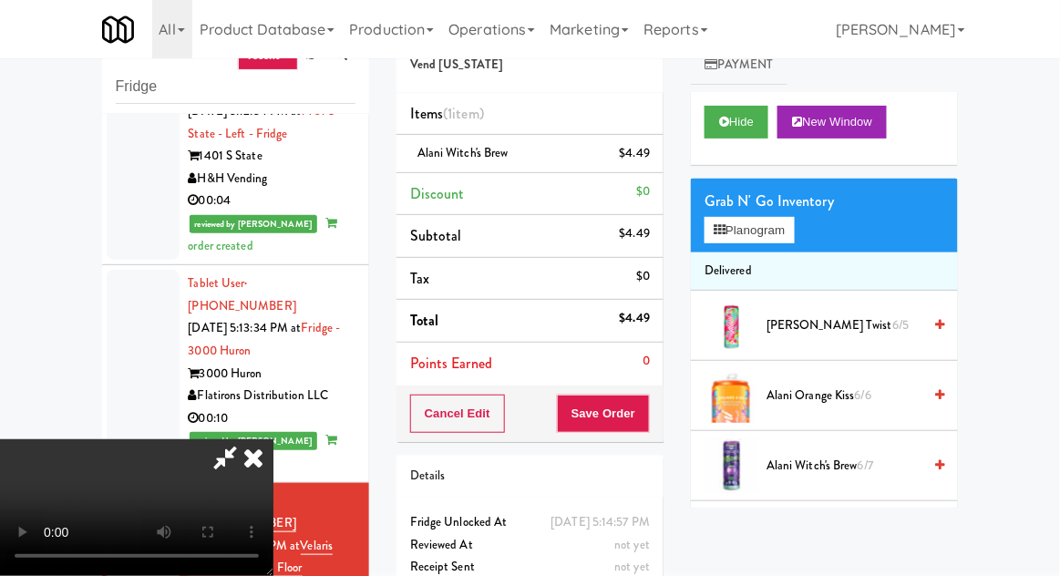
scroll to position [67, 0]
click at [638, 151] on div "$4.49" at bounding box center [635, 153] width 31 height 23
click at [646, 159] on link at bounding box center [648, 160] width 16 height 23
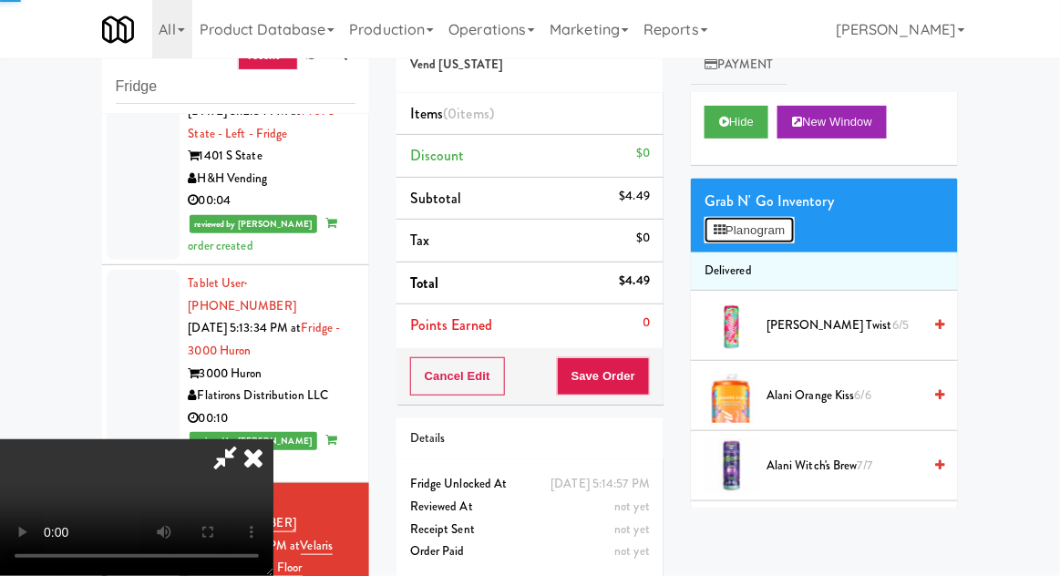
click at [729, 233] on button "Planogram" at bounding box center [749, 230] width 89 height 27
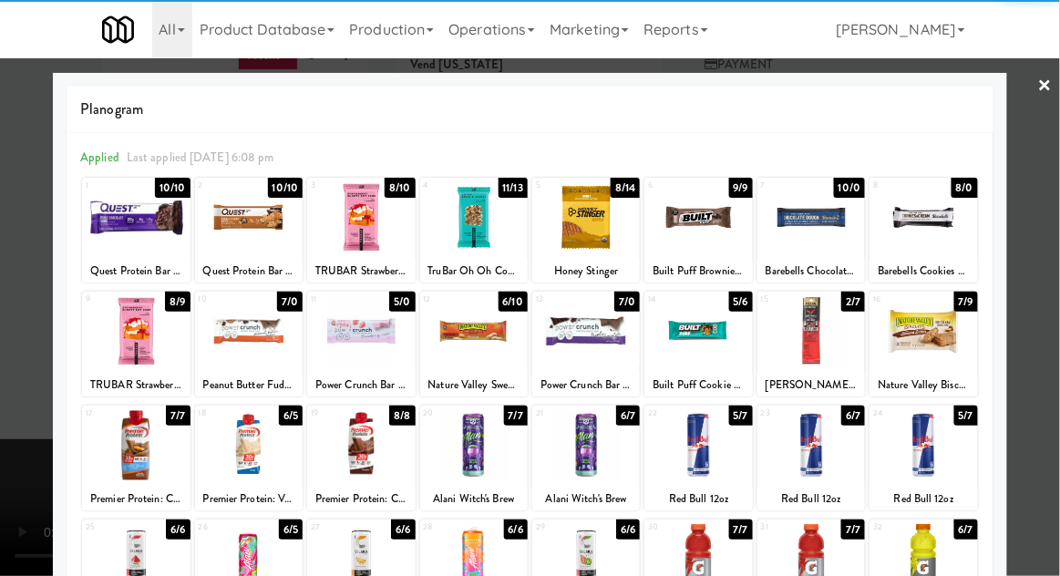
click at [581, 437] on div at bounding box center [586, 445] width 108 height 70
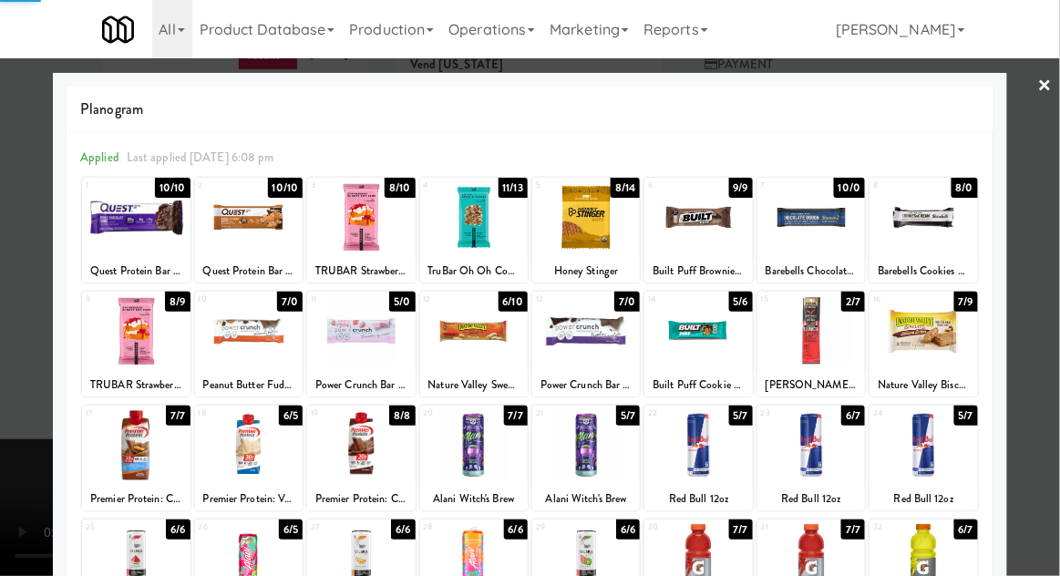
click at [1053, 262] on div at bounding box center [530, 288] width 1060 height 576
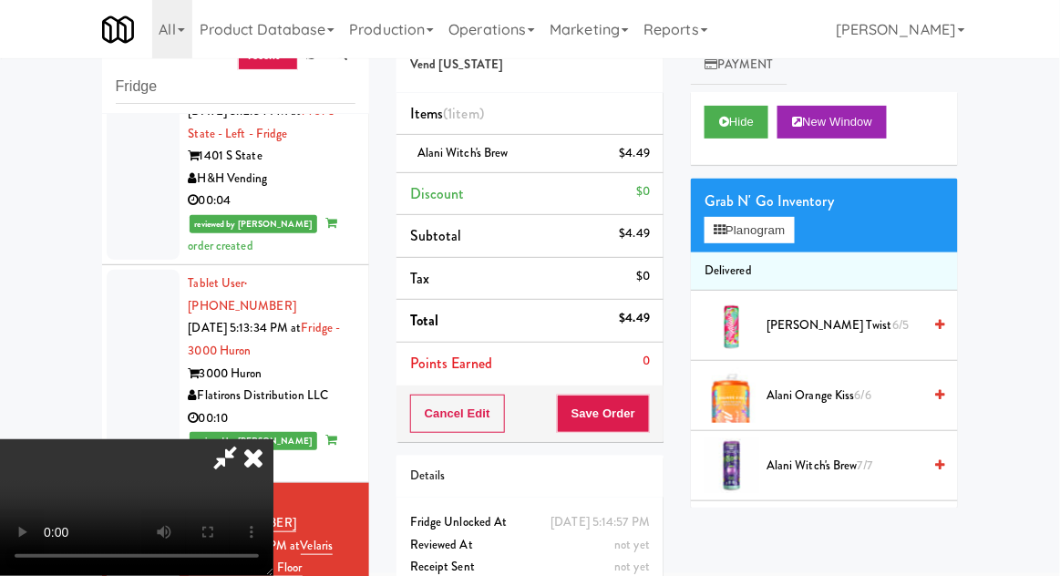
scroll to position [67, 0]
click at [646, 408] on button "Save Order" at bounding box center [603, 414] width 93 height 38
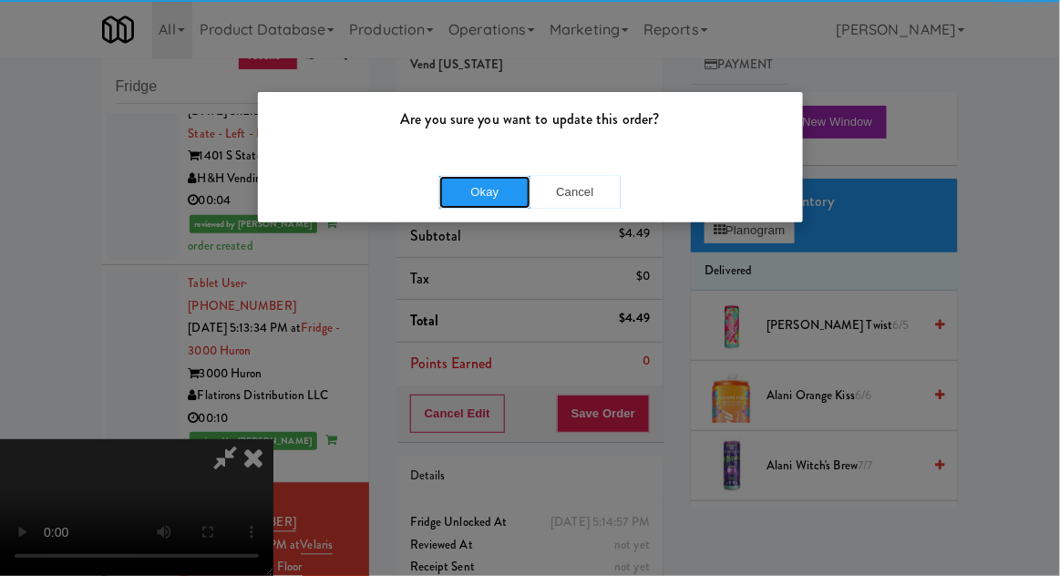
click at [505, 202] on button "Okay" at bounding box center [484, 192] width 91 height 33
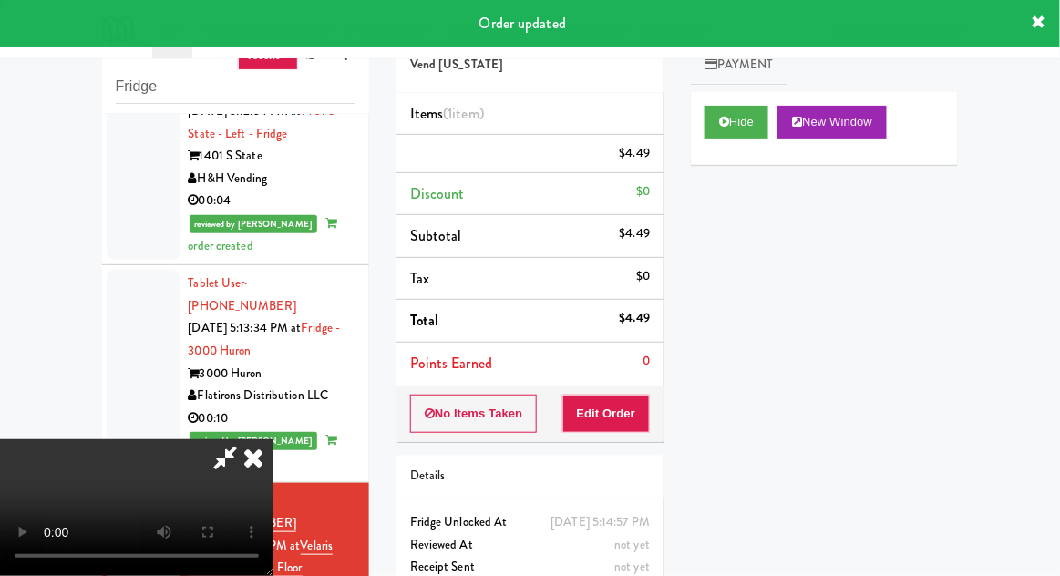
scroll to position [0, 0]
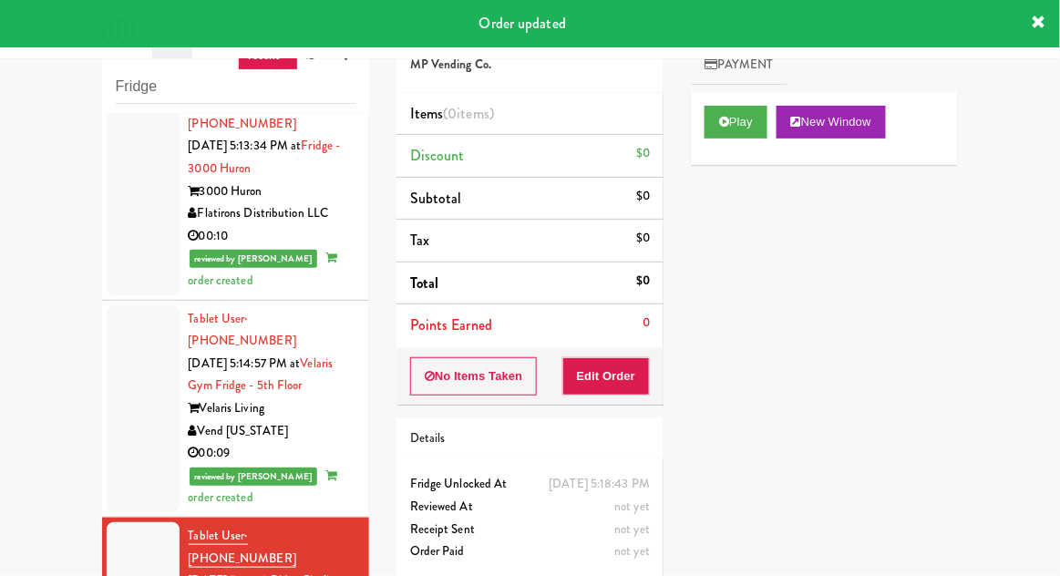
scroll to position [2662, 0]
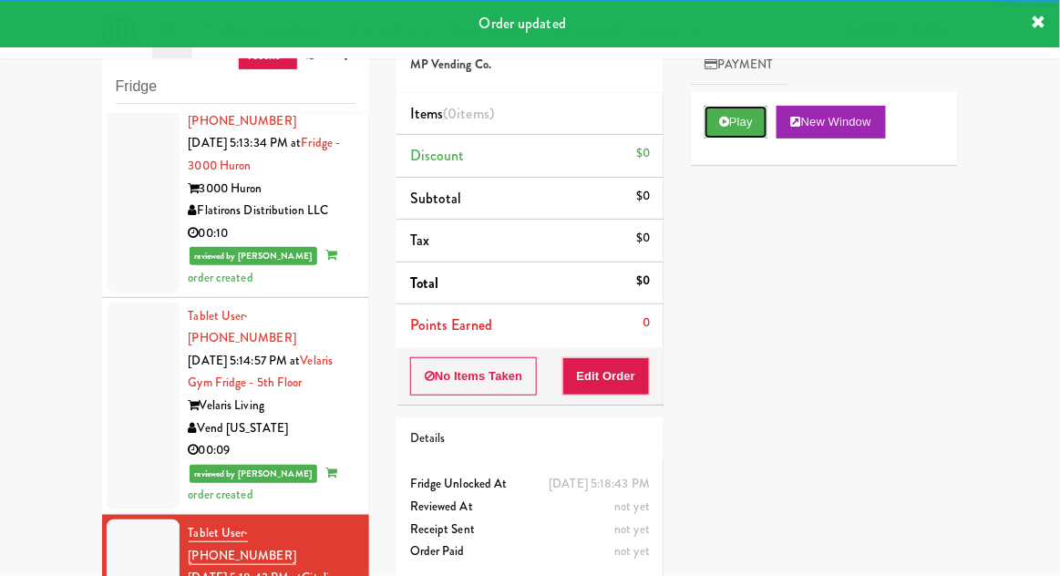
click at [709, 130] on button "Play" at bounding box center [736, 122] width 63 height 33
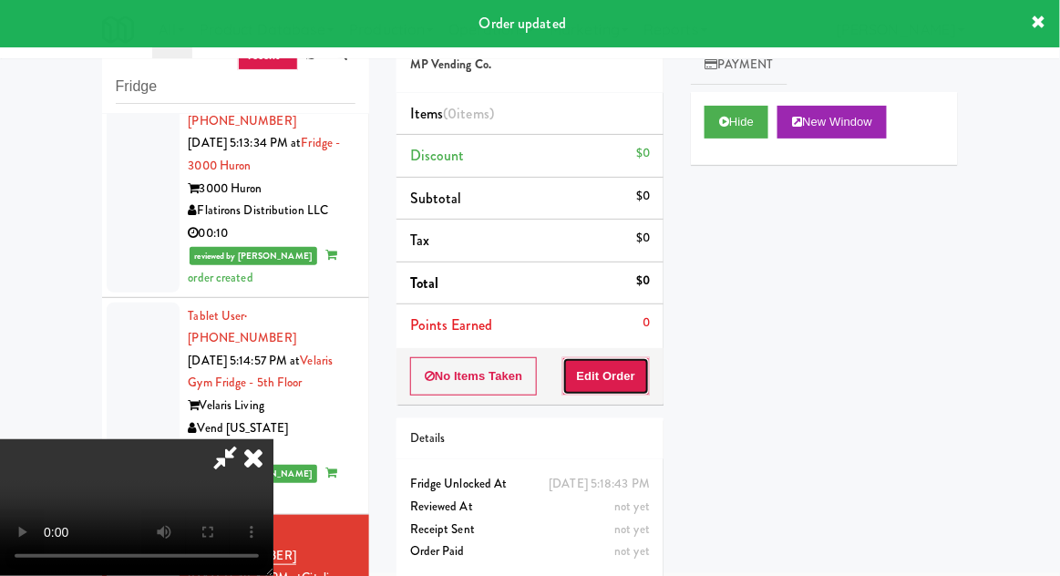
click at [616, 369] on button "Edit Order" at bounding box center [606, 376] width 88 height 38
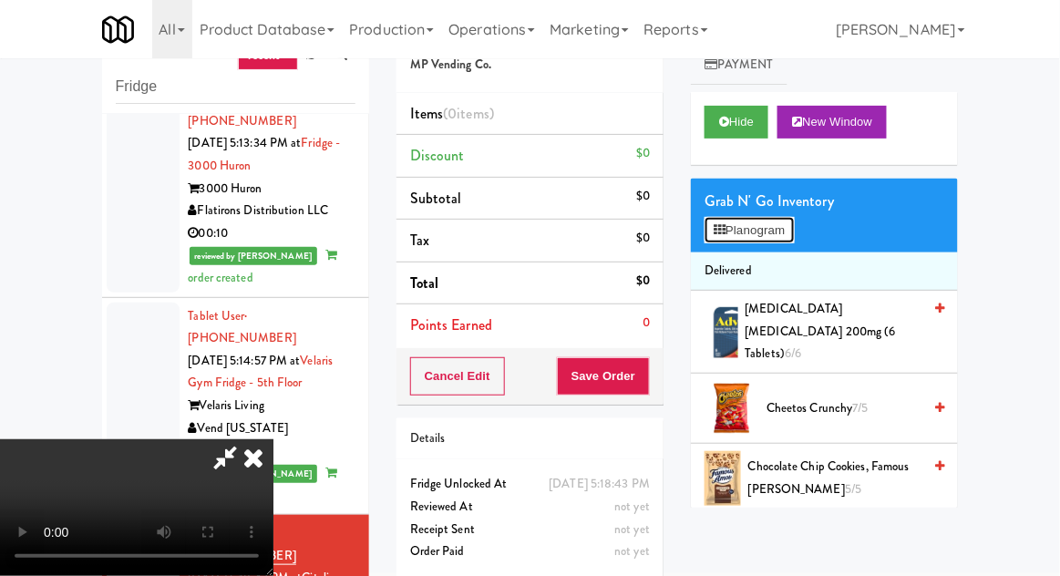
click at [787, 223] on button "Planogram" at bounding box center [749, 230] width 89 height 27
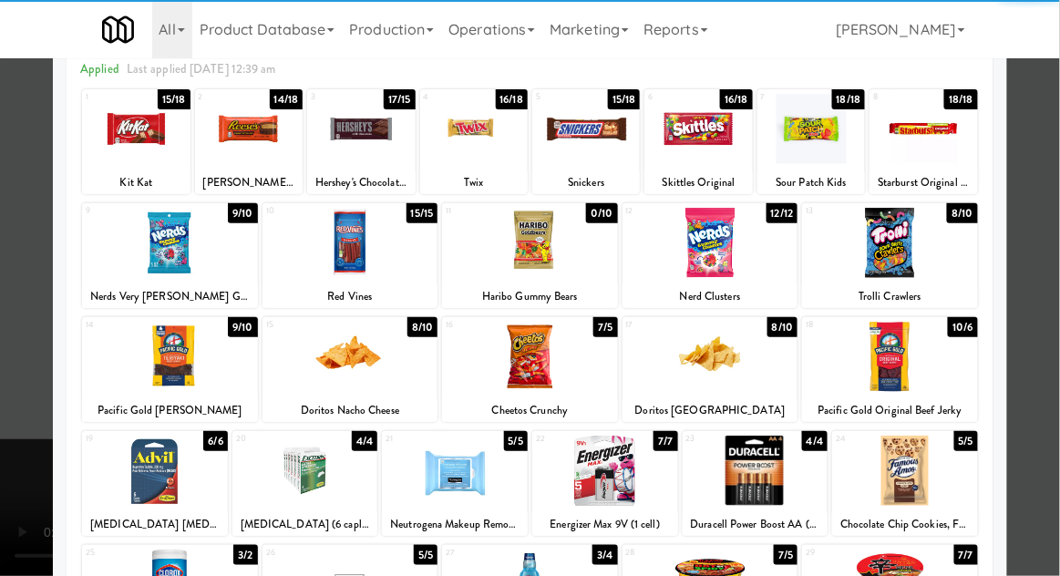
scroll to position [223, 0]
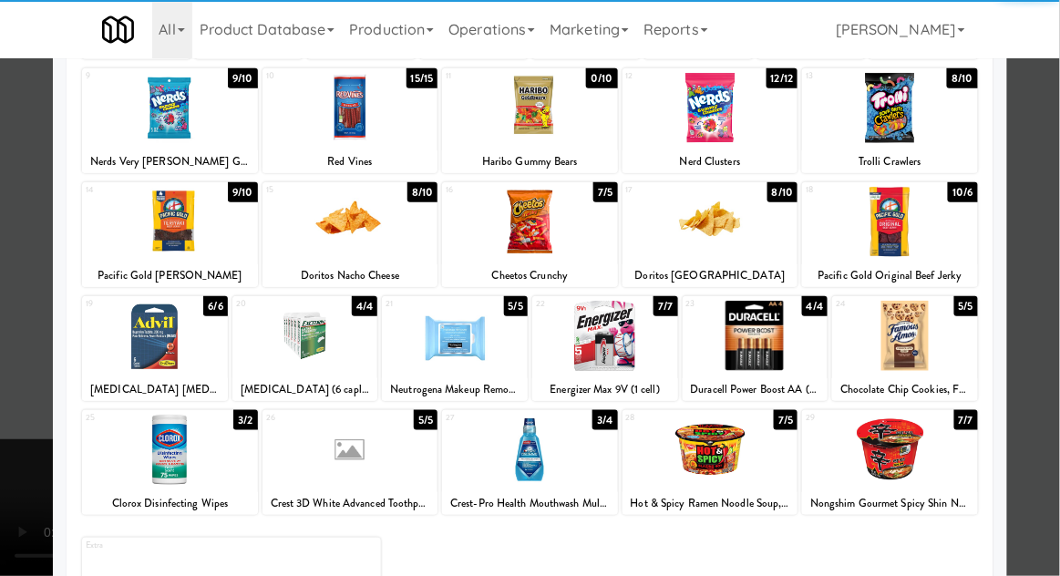
click at [719, 454] on div at bounding box center [710, 450] width 176 height 70
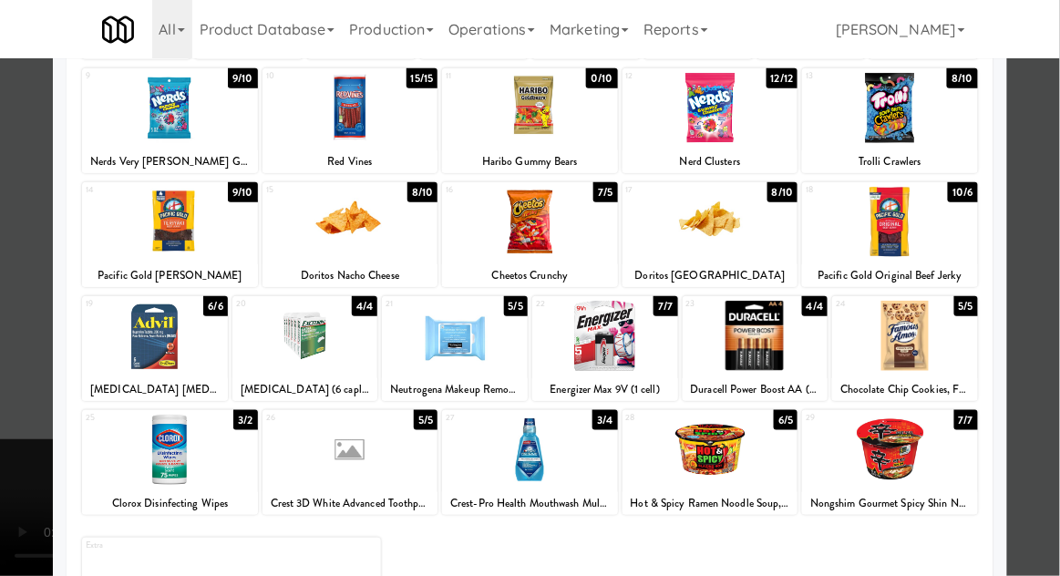
click at [1058, 270] on div at bounding box center [530, 288] width 1060 height 576
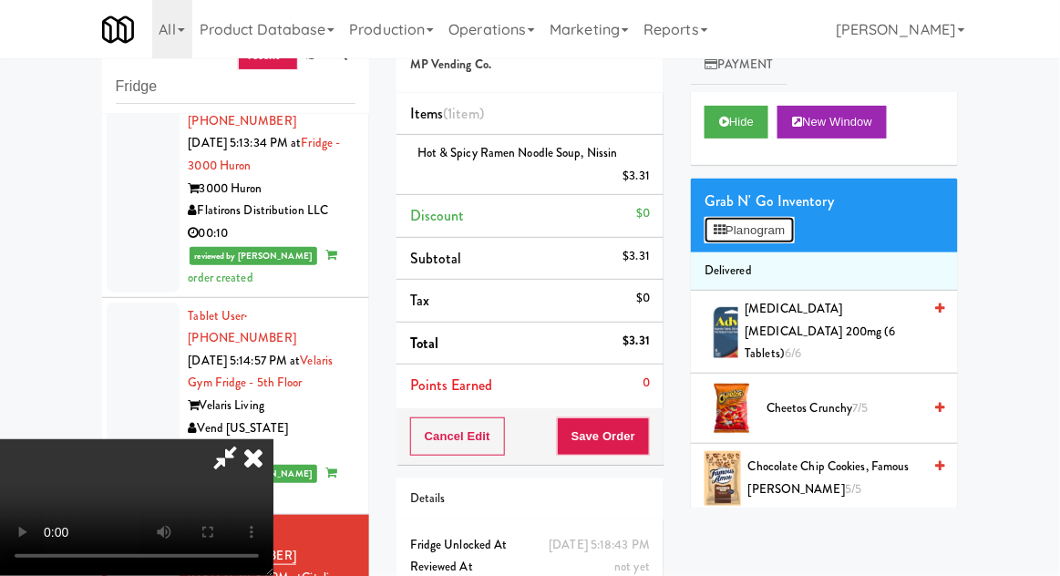
click at [787, 220] on button "Planogram" at bounding box center [749, 230] width 89 height 27
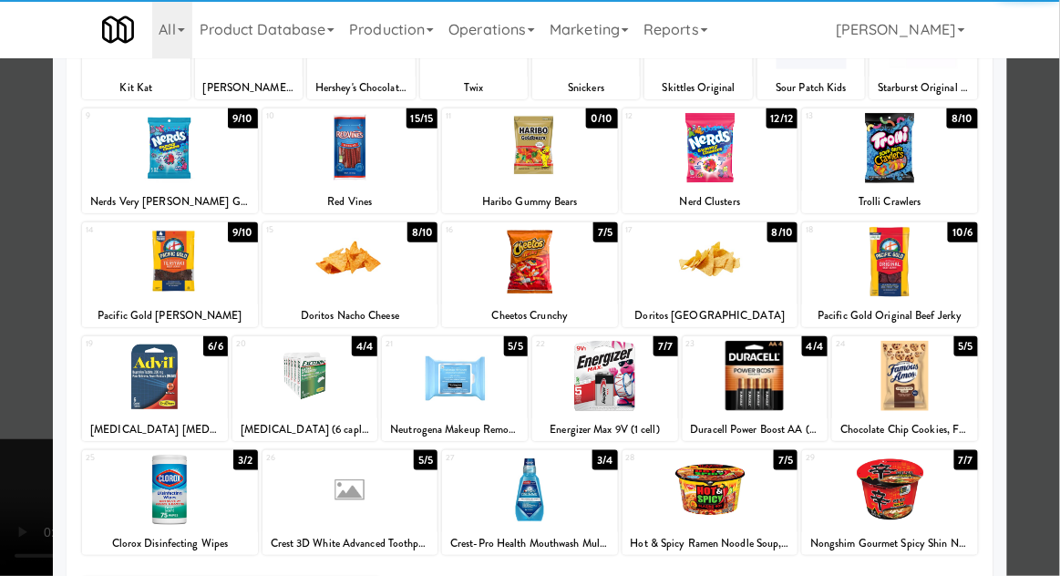
scroll to position [190, 0]
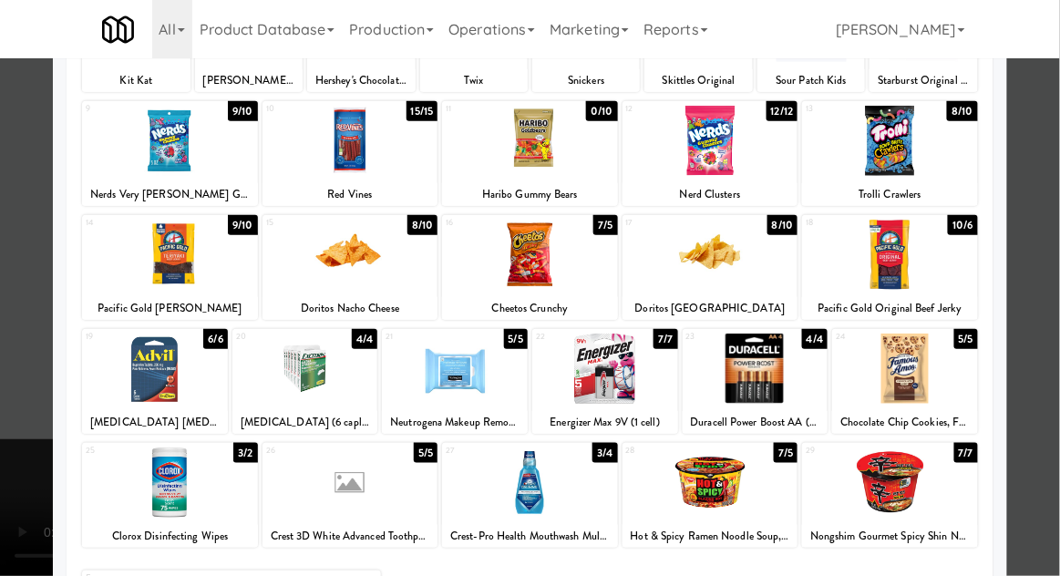
click at [905, 468] on div at bounding box center [890, 482] width 176 height 70
click at [1049, 357] on div at bounding box center [530, 288] width 1060 height 576
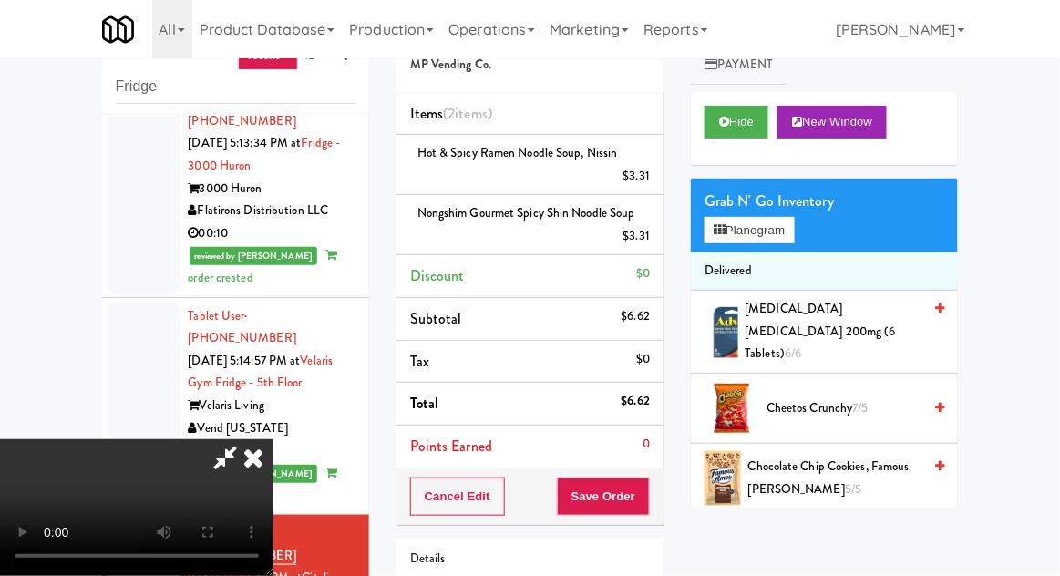
click at [450, 229] on div "Nongshim Gourmet Spicy Shin Noodle Soup $3.31" at bounding box center [530, 224] width 240 height 45
click at [645, 244] on link at bounding box center [648, 243] width 16 height 23
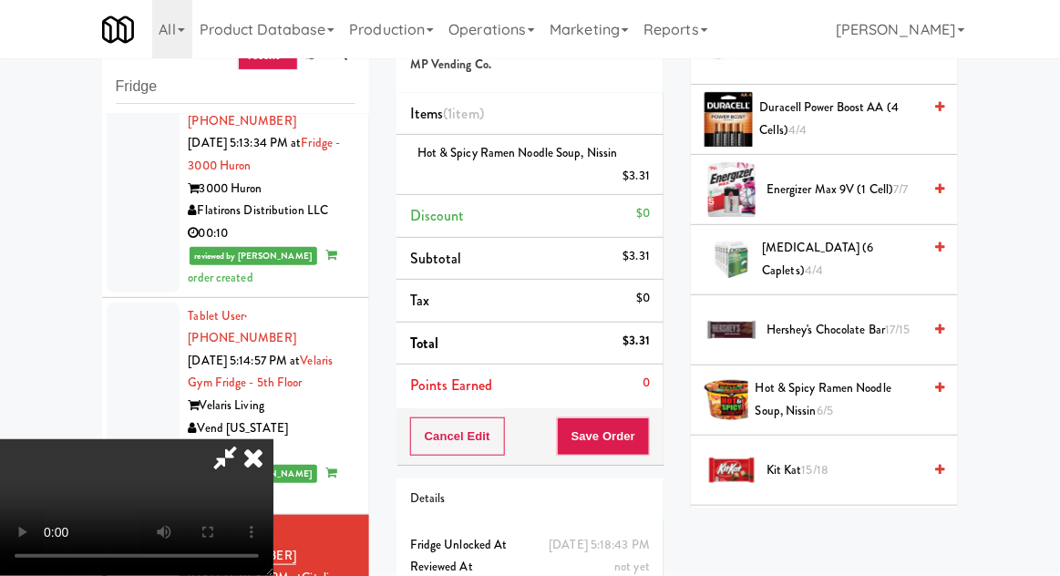
scroll to position [805, 0]
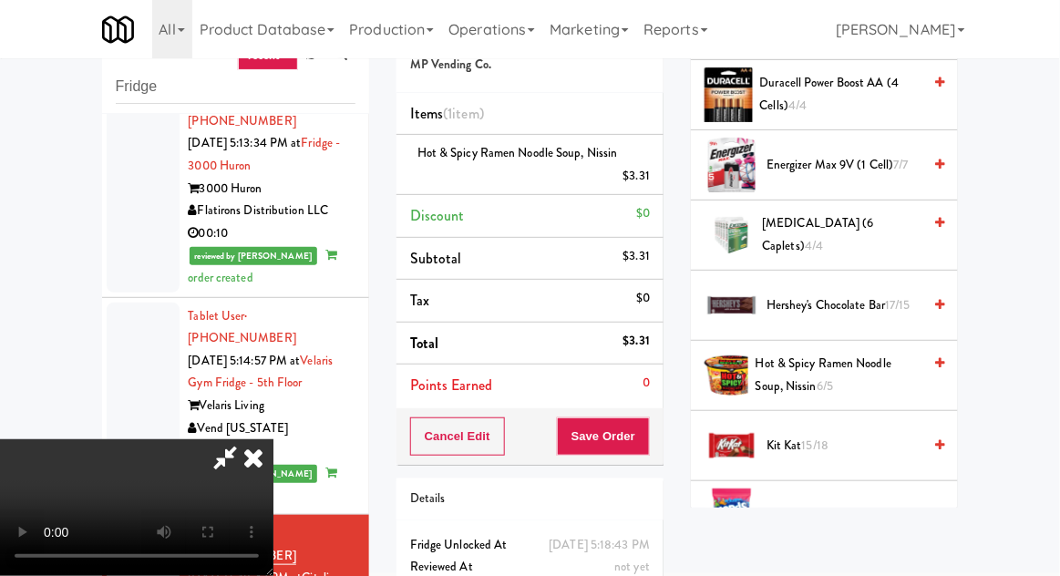
click at [837, 358] on span "Hot & Spicy Ramen Noodle Soup, Nissin 6/5" at bounding box center [839, 375] width 167 height 45
click at [646, 445] on button "Save Order" at bounding box center [603, 436] width 93 height 38
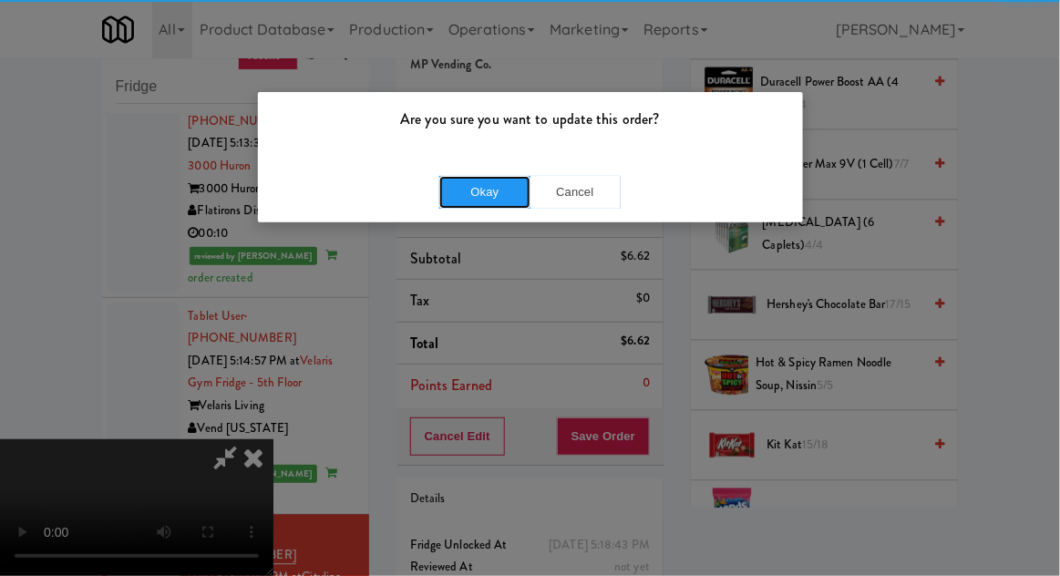
click at [491, 193] on button "Okay" at bounding box center [484, 192] width 91 height 33
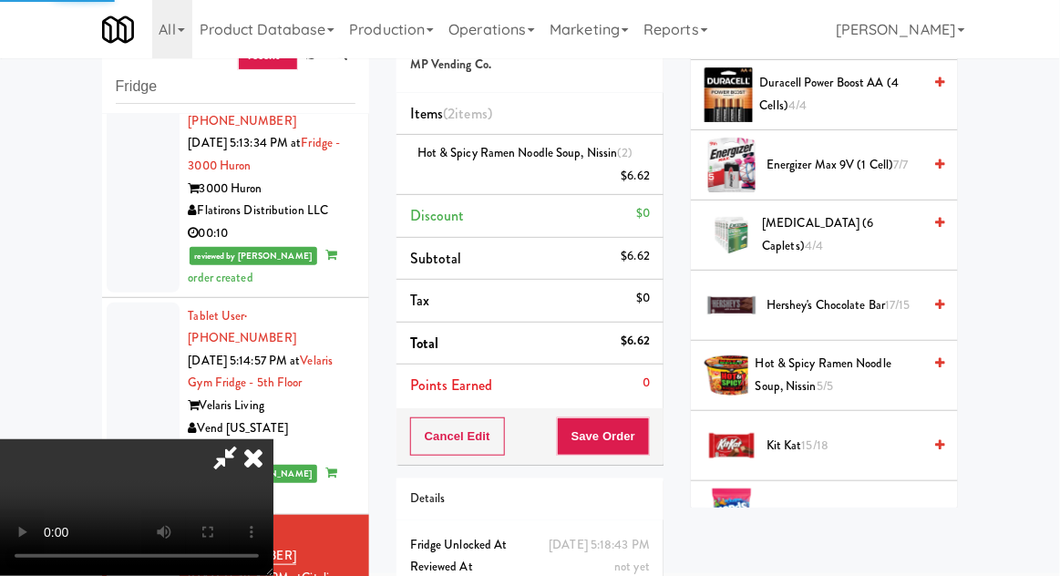
scroll to position [180, 0]
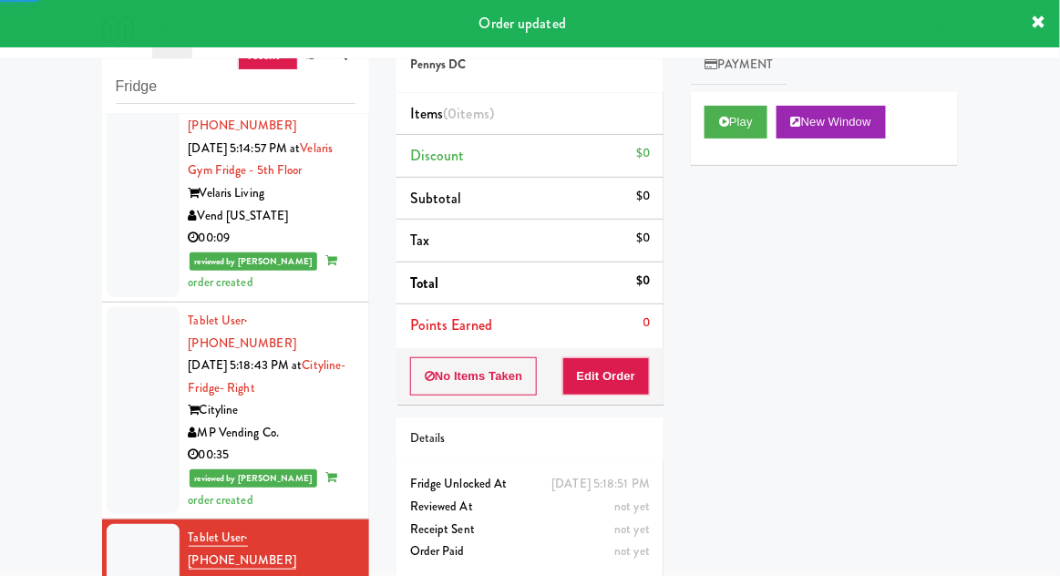
scroll to position [2876, 0]
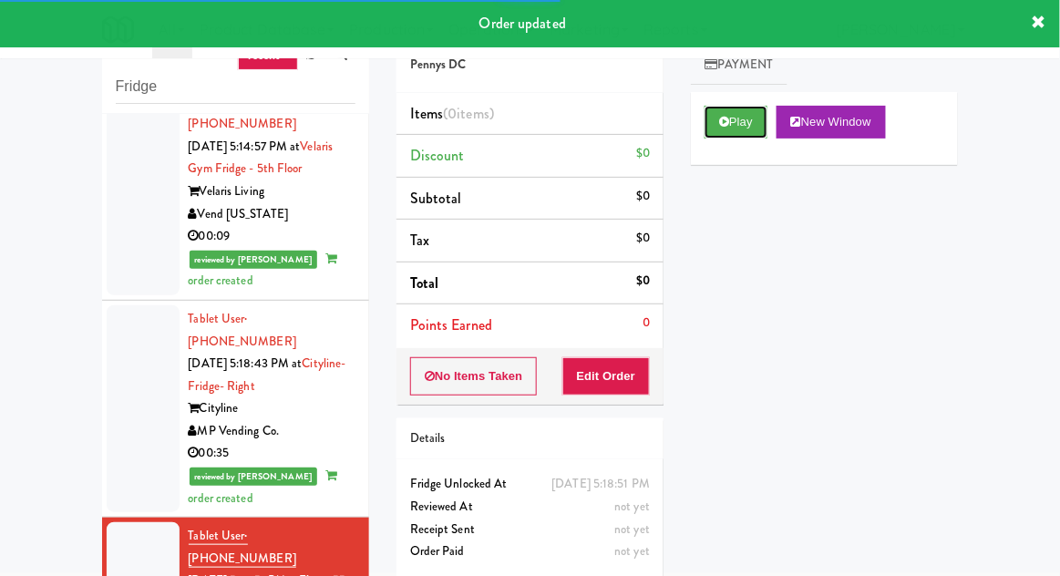
click at [723, 124] on icon at bounding box center [724, 122] width 10 height 12
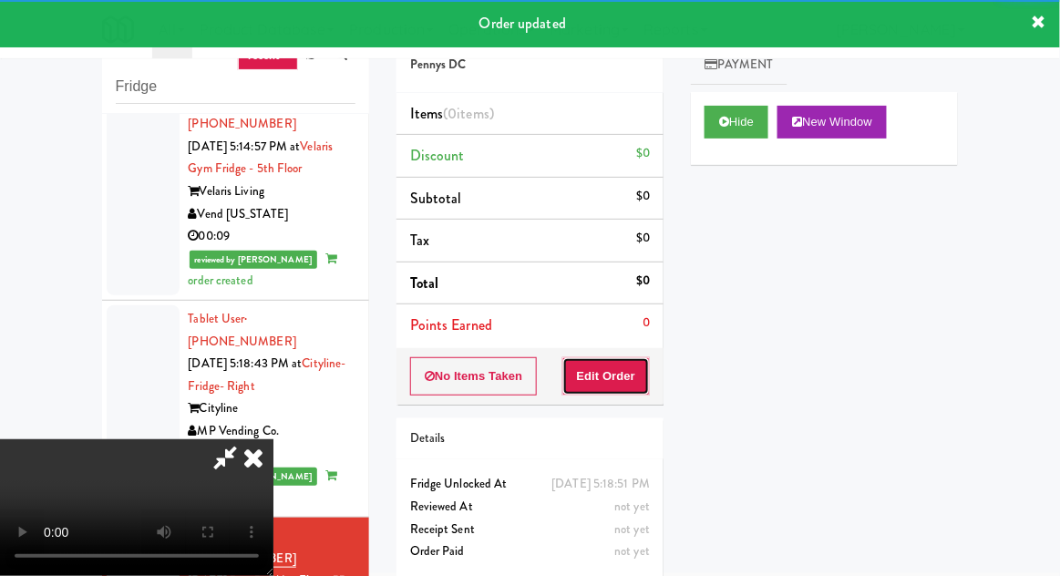
click at [633, 365] on button "Edit Order" at bounding box center [606, 376] width 88 height 38
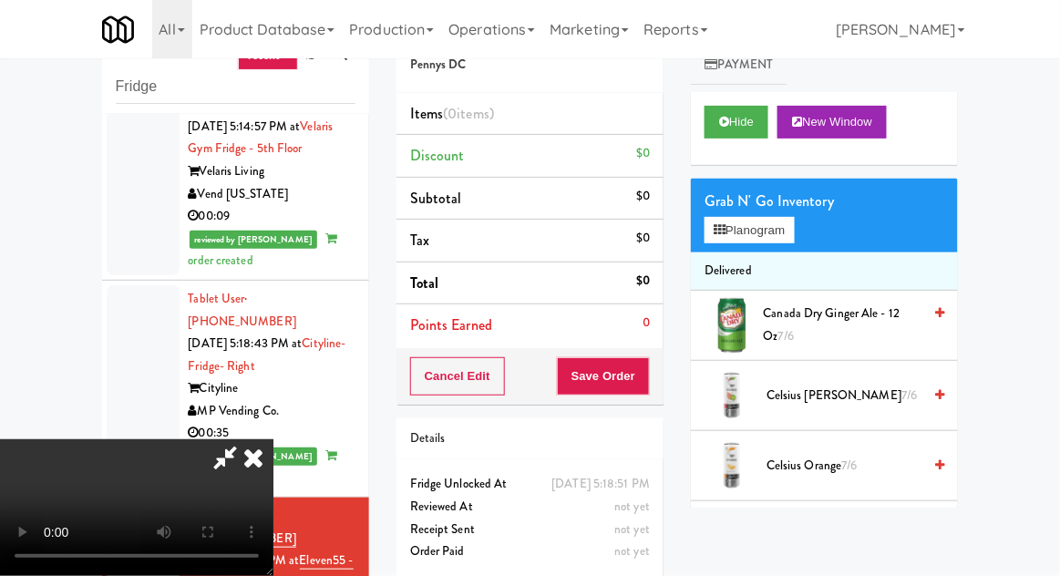
scroll to position [67, 0]
click at [793, 241] on button "Planogram" at bounding box center [749, 230] width 89 height 27
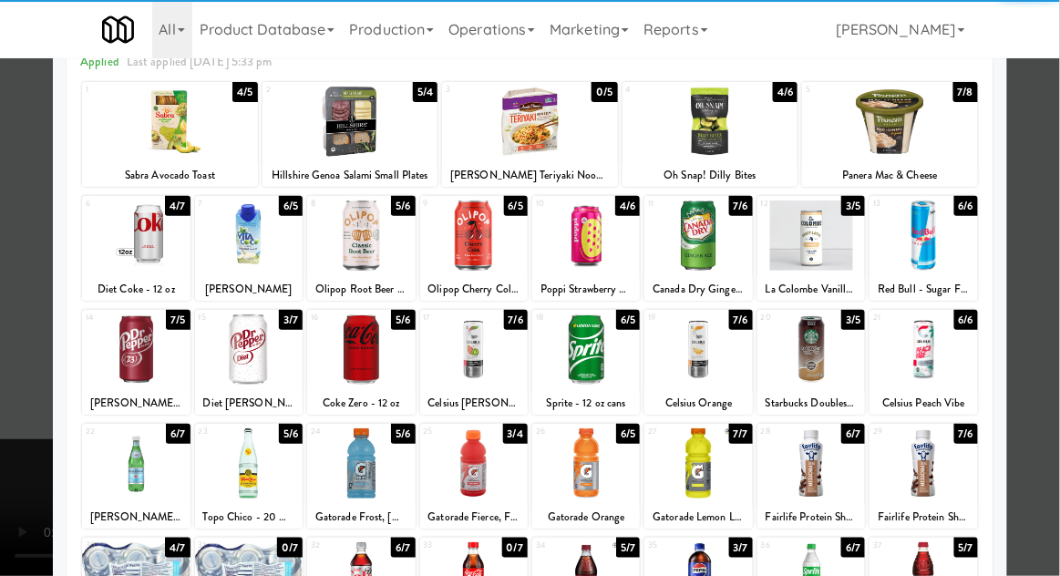
scroll to position [231, 0]
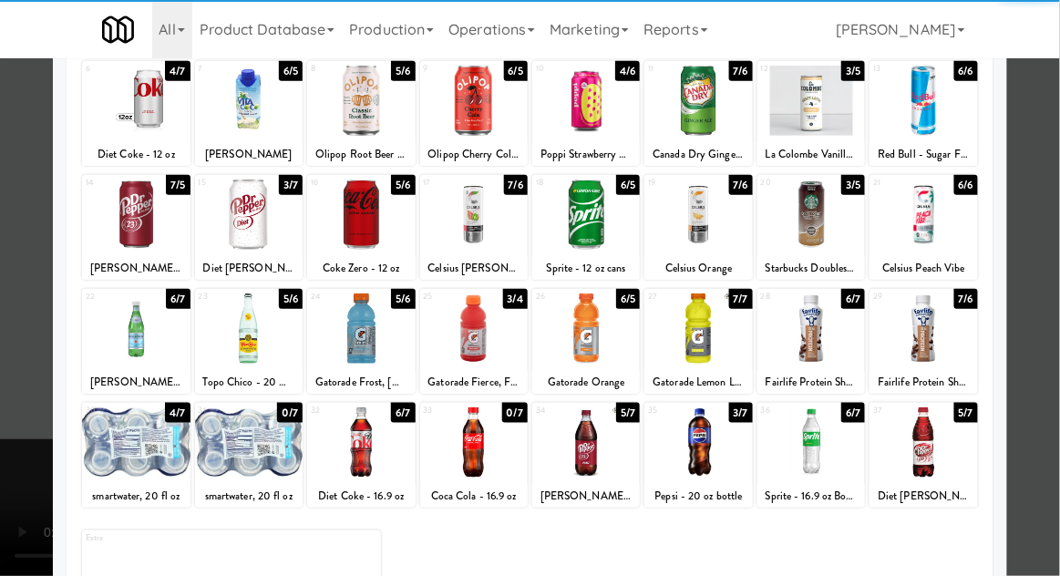
click at [825, 450] on div at bounding box center [811, 442] width 108 height 70
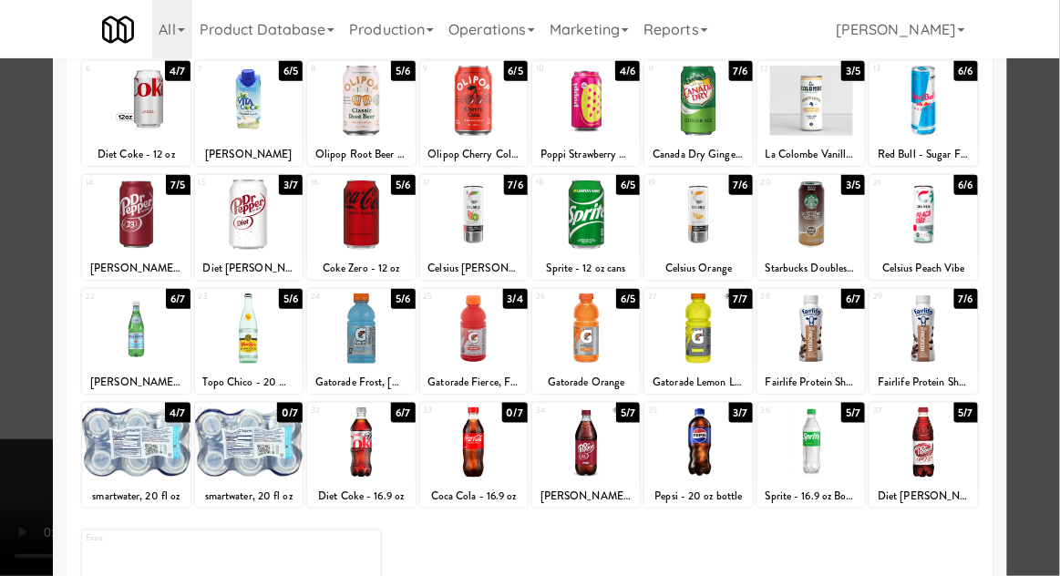
click at [1051, 383] on div at bounding box center [530, 288] width 1060 height 576
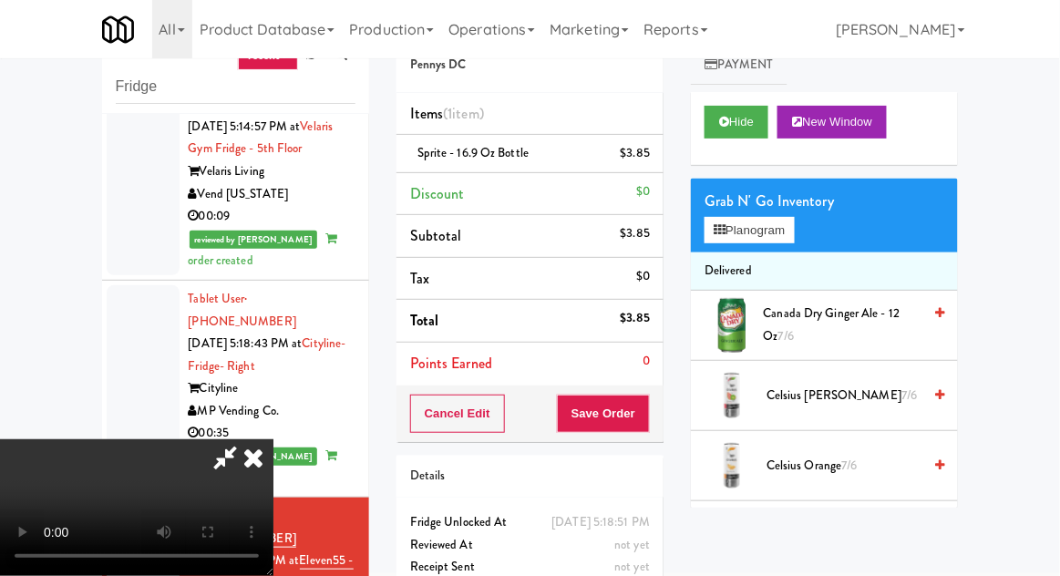
scroll to position [70, 0]
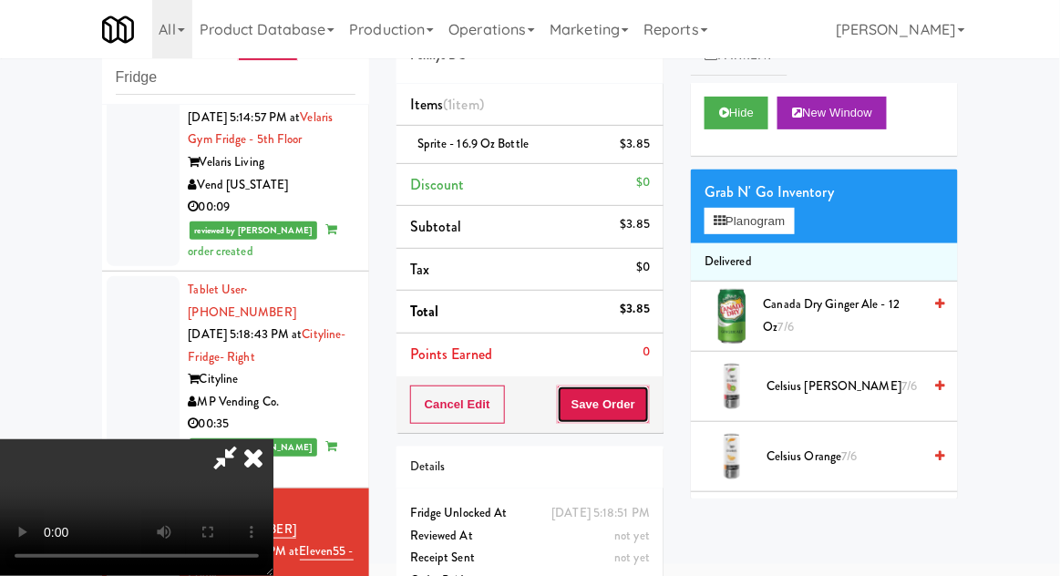
click at [647, 409] on button "Save Order" at bounding box center [603, 405] width 93 height 38
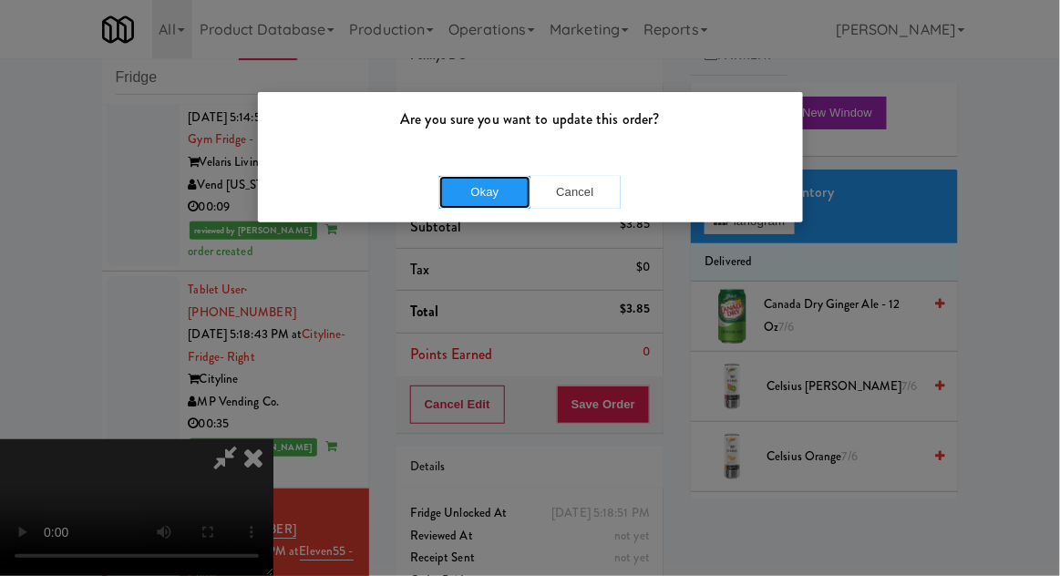
click at [464, 190] on button "Okay" at bounding box center [484, 192] width 91 height 33
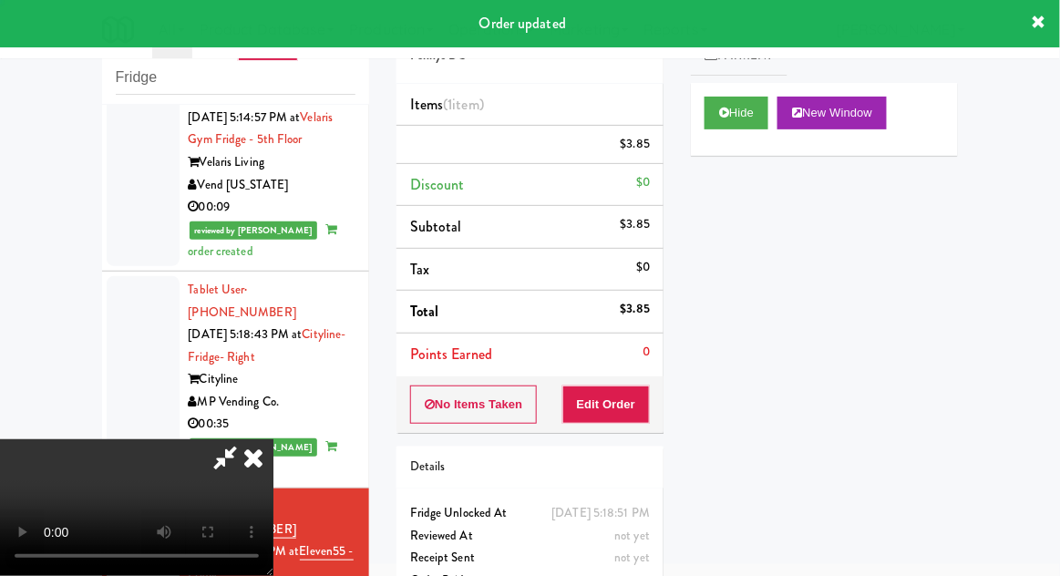
scroll to position [0, 0]
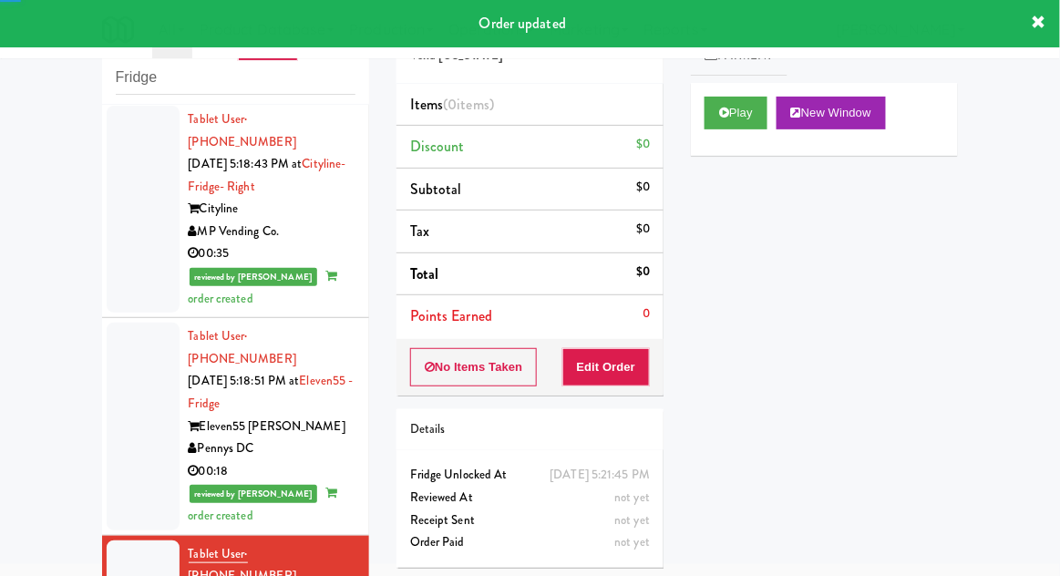
scroll to position [3070, 0]
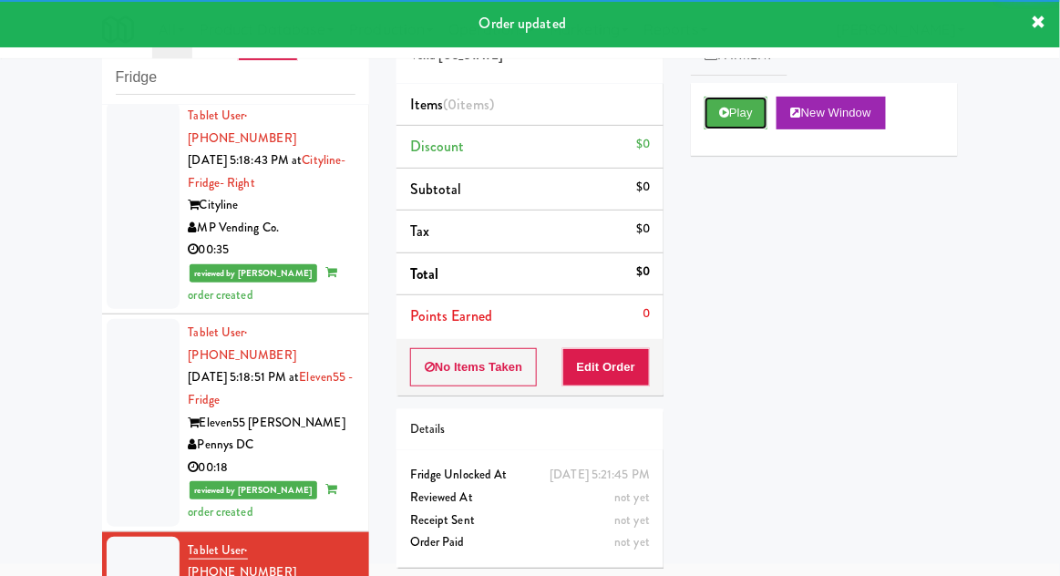
click at [731, 122] on button "Play" at bounding box center [736, 113] width 63 height 33
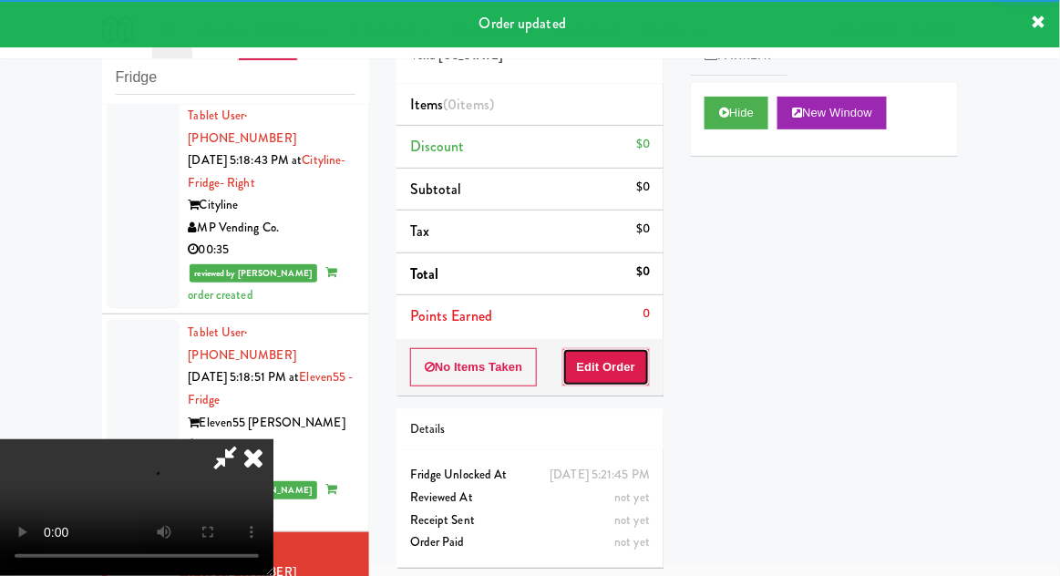
click at [645, 353] on button "Edit Order" at bounding box center [606, 367] width 88 height 38
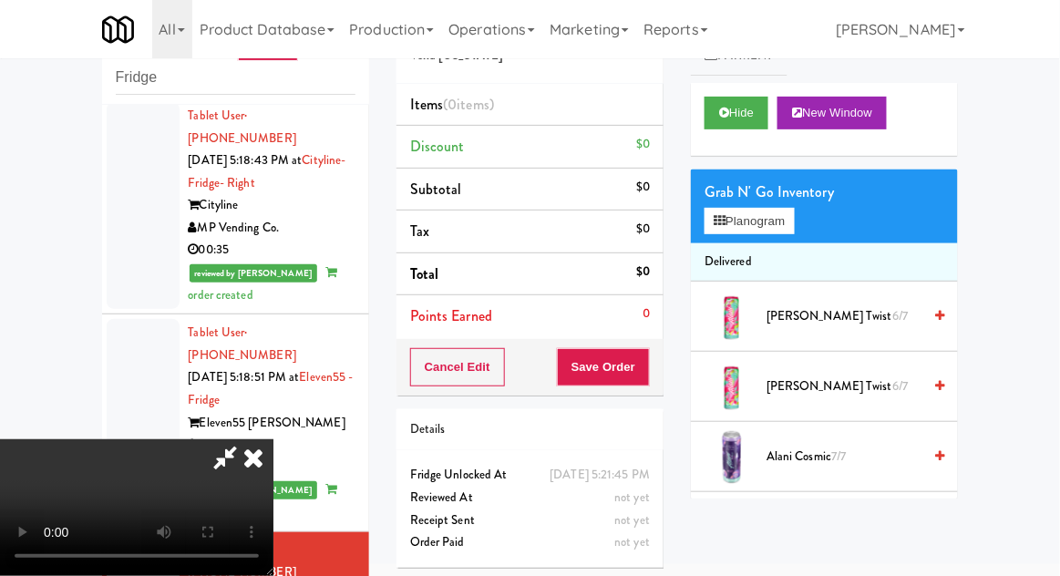
click at [784, 244] on li "Delivered" at bounding box center [824, 262] width 267 height 38
click at [786, 226] on button "Planogram" at bounding box center [749, 221] width 89 height 27
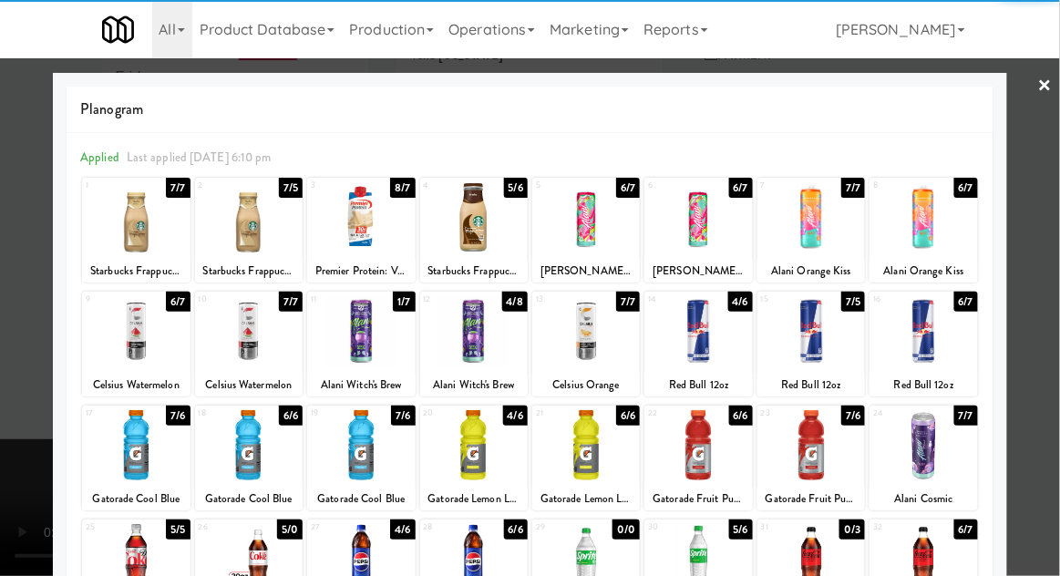
click at [339, 339] on div at bounding box center [361, 331] width 108 height 70
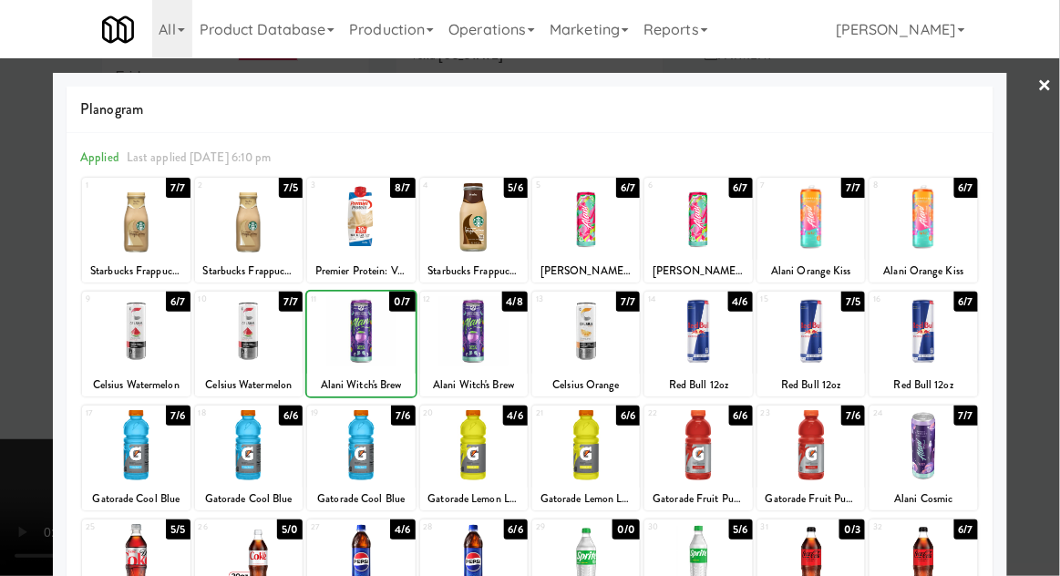
click at [1050, 296] on div at bounding box center [530, 288] width 1060 height 576
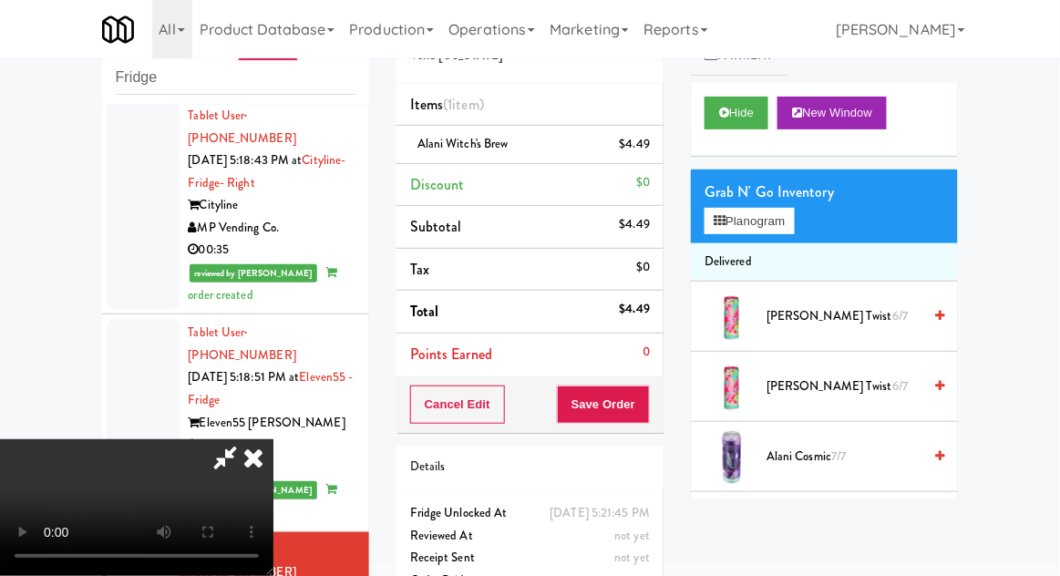
click at [526, 136] on div "Alani Witch's Brew $4.49" at bounding box center [530, 144] width 240 height 23
click at [651, 155] on icon at bounding box center [651, 151] width 9 height 12
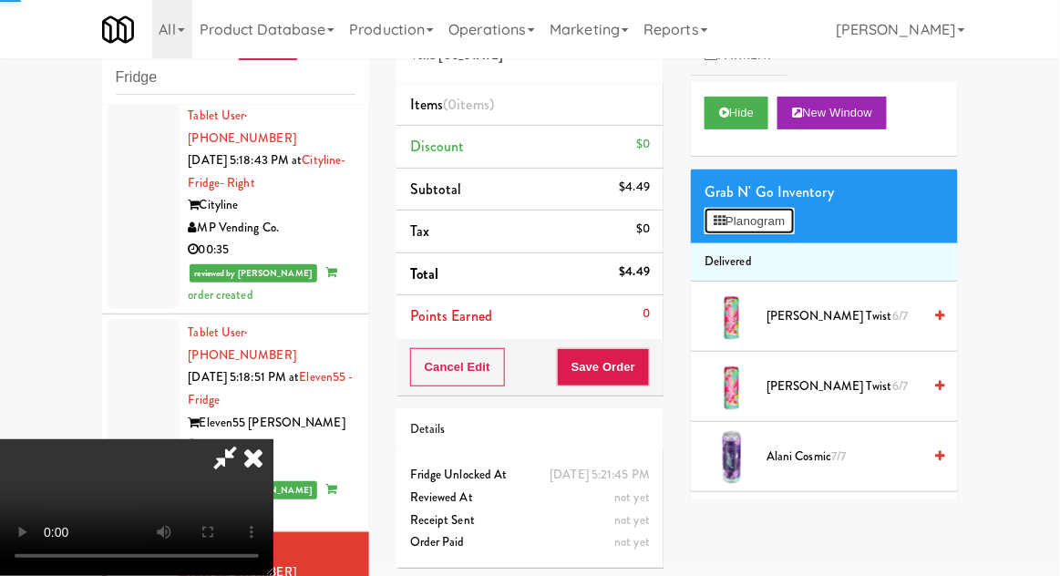
click at [737, 229] on button "Planogram" at bounding box center [749, 221] width 89 height 27
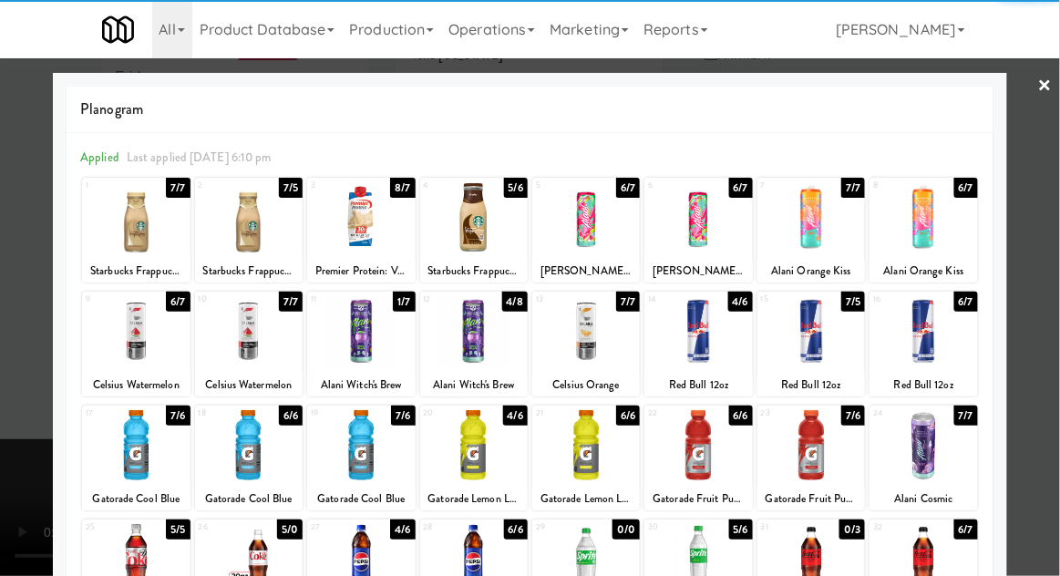
click at [471, 327] on div at bounding box center [474, 331] width 108 height 70
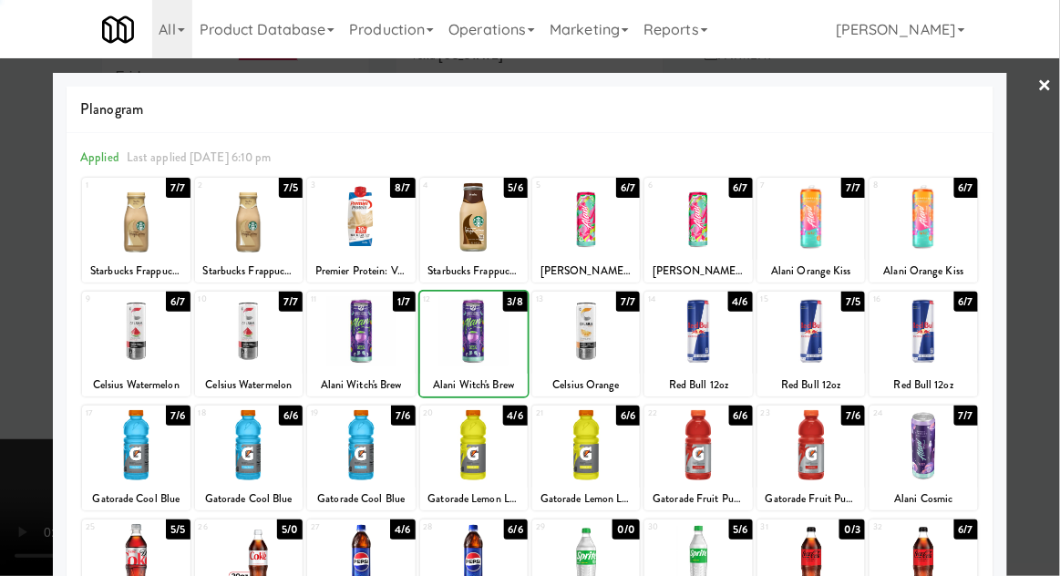
click at [1048, 300] on div at bounding box center [530, 288] width 1060 height 576
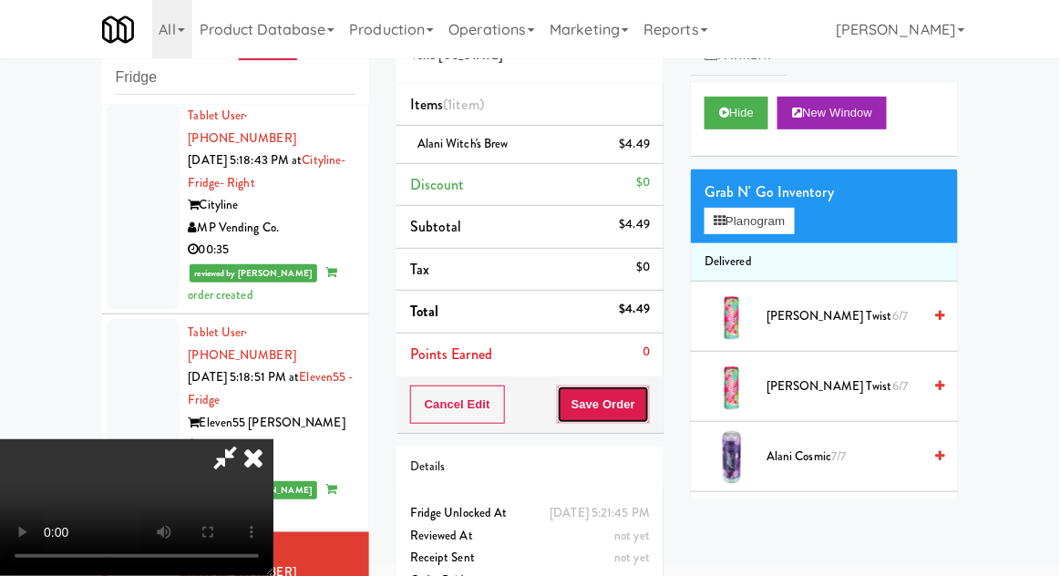
click at [649, 396] on button "Save Order" at bounding box center [603, 405] width 93 height 38
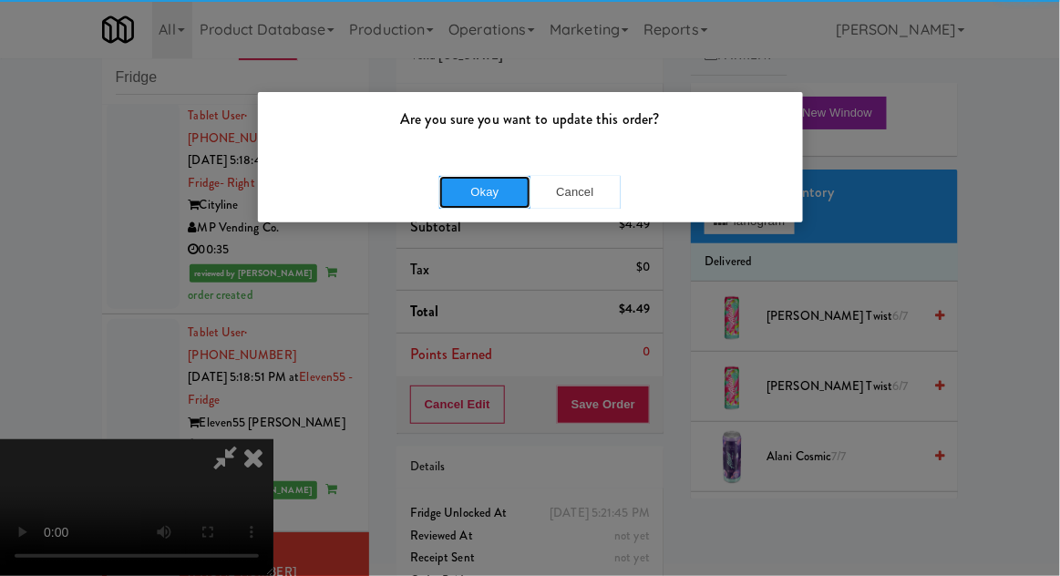
click at [490, 190] on button "Okay" at bounding box center [484, 192] width 91 height 33
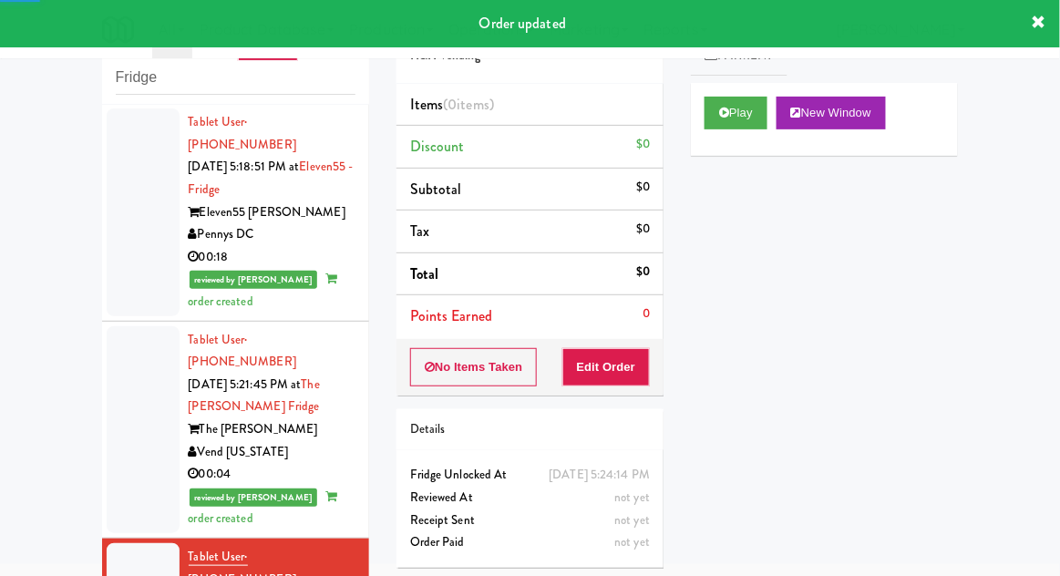
scroll to position [3284, 0]
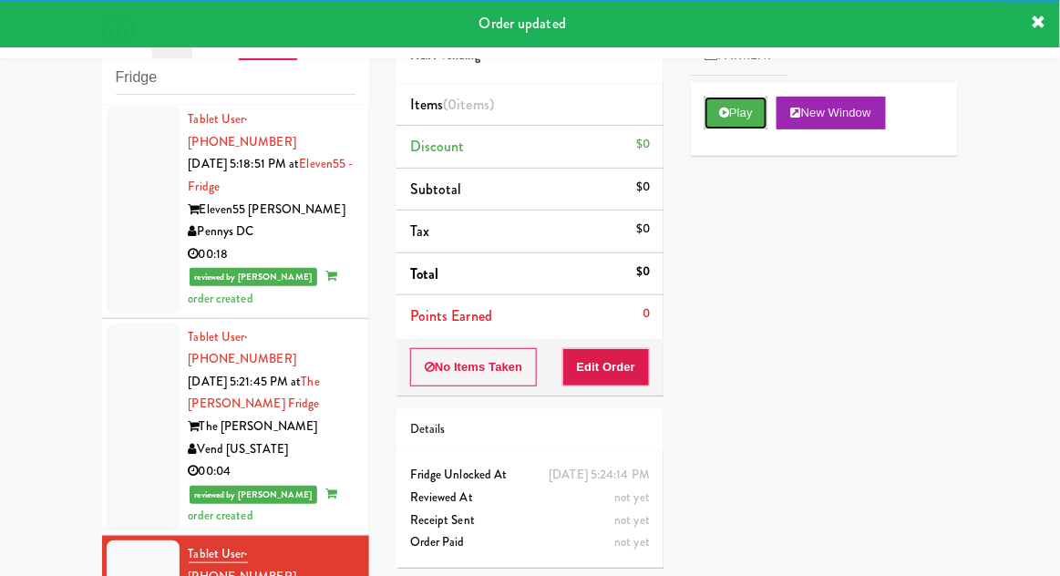
click at [722, 118] on button "Play" at bounding box center [736, 113] width 63 height 33
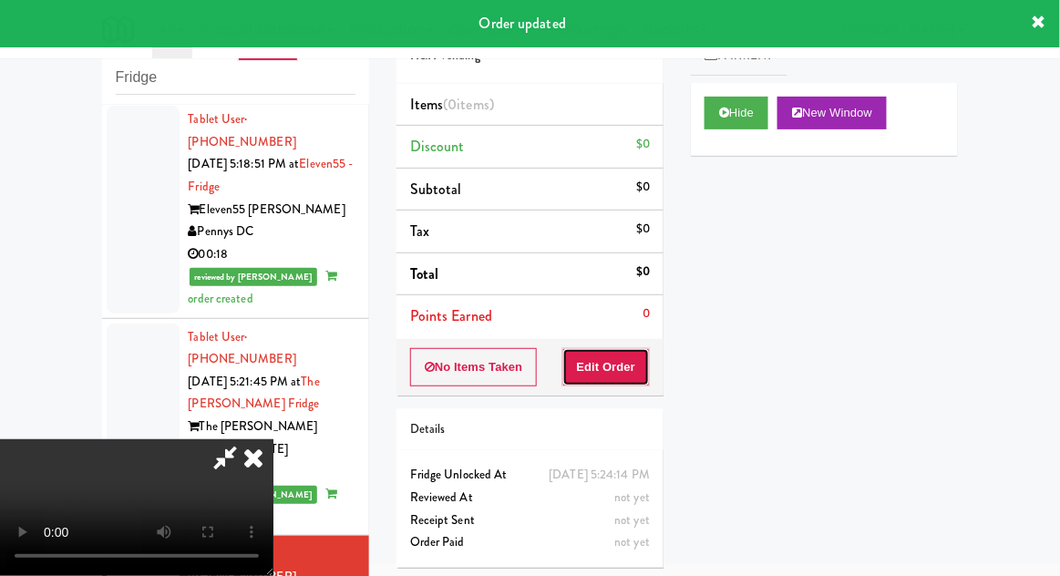
click at [595, 355] on button "Edit Order" at bounding box center [606, 367] width 88 height 38
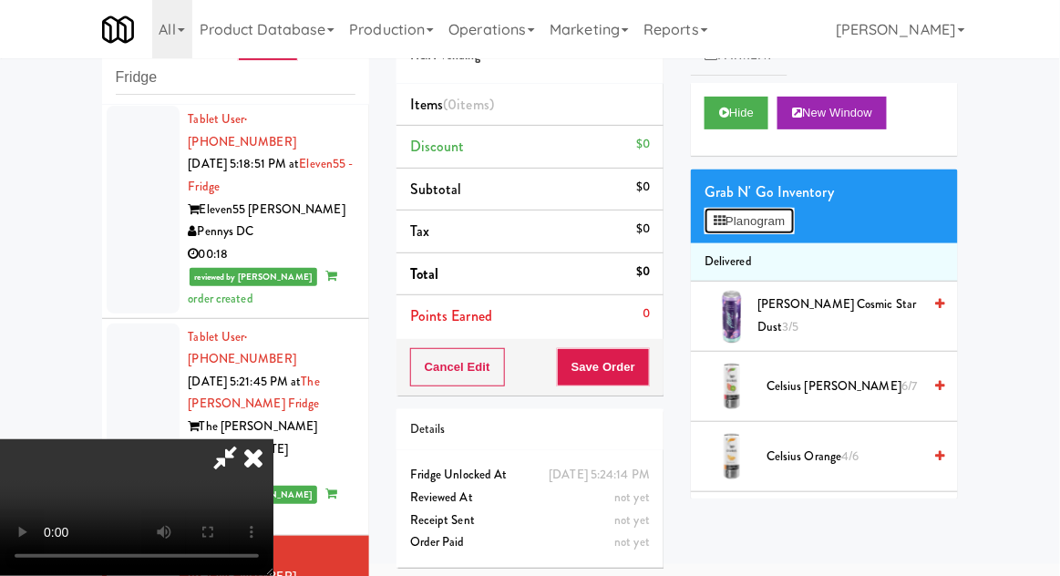
click at [786, 224] on button "Planogram" at bounding box center [749, 221] width 89 height 27
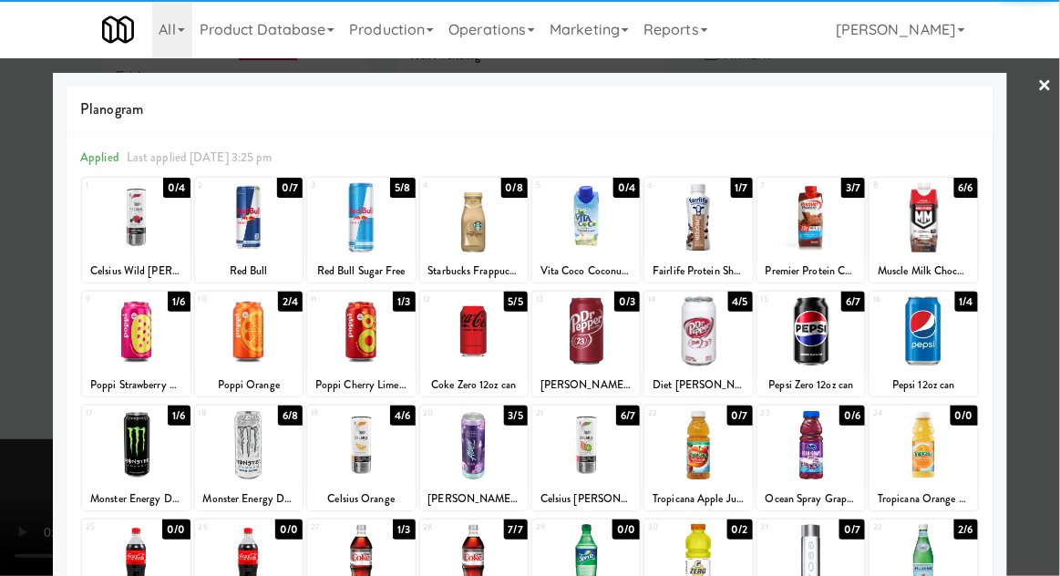
click at [599, 436] on div at bounding box center [586, 445] width 108 height 70
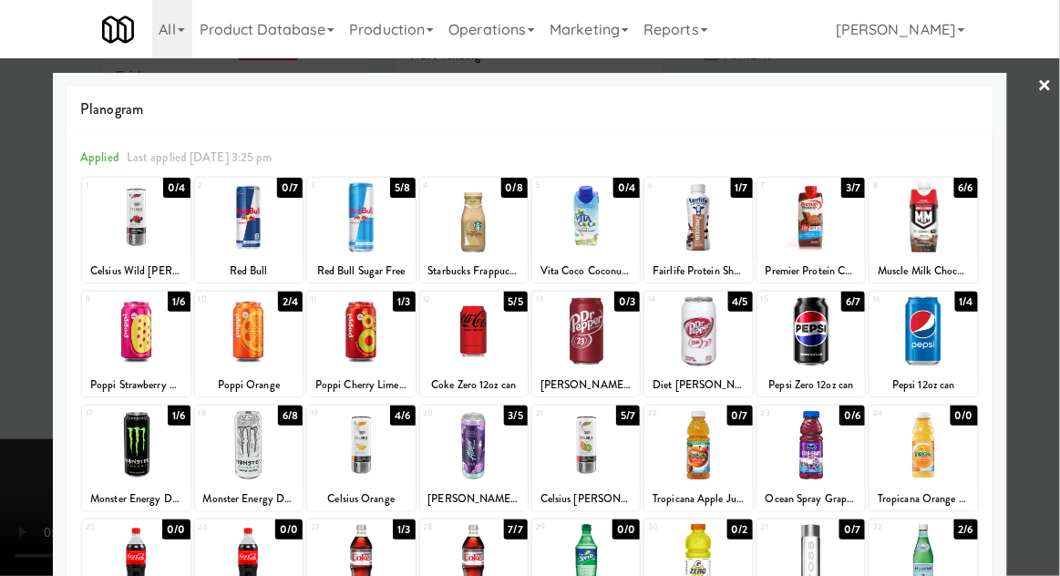
click at [1054, 307] on div at bounding box center [530, 288] width 1060 height 576
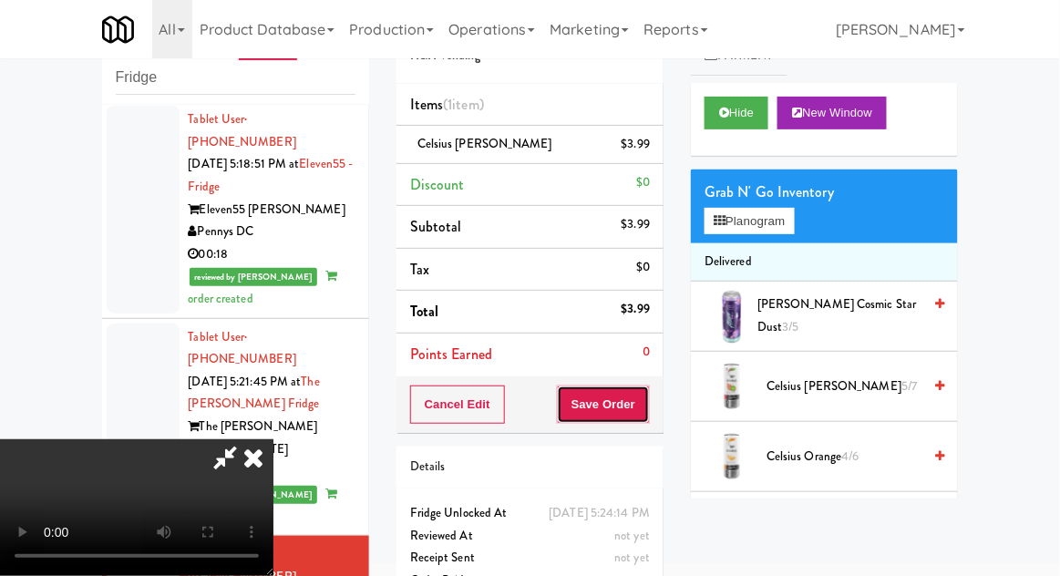
click at [649, 410] on button "Save Order" at bounding box center [603, 405] width 93 height 38
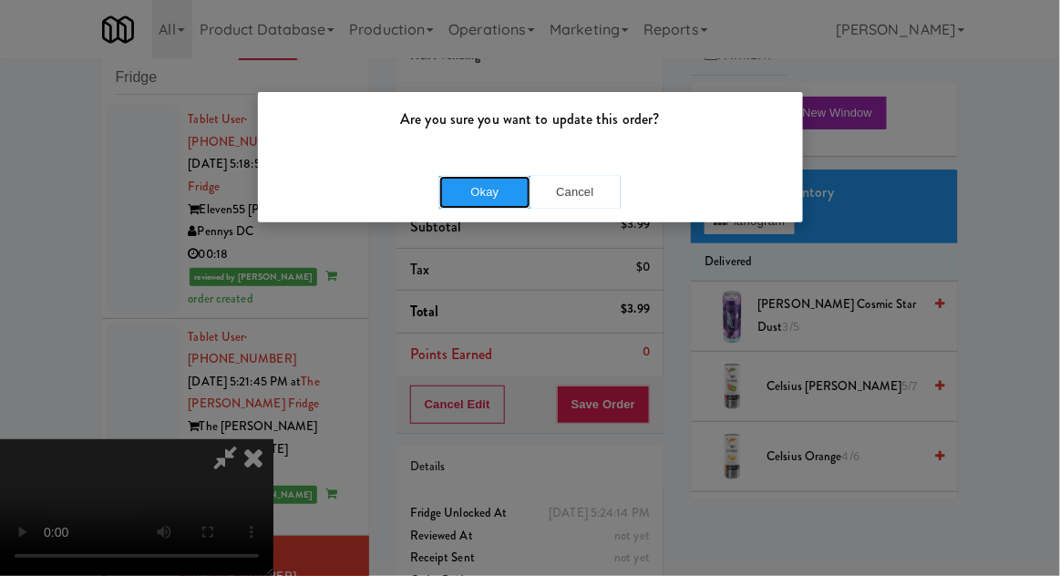
click at [492, 204] on button "Okay" at bounding box center [484, 192] width 91 height 33
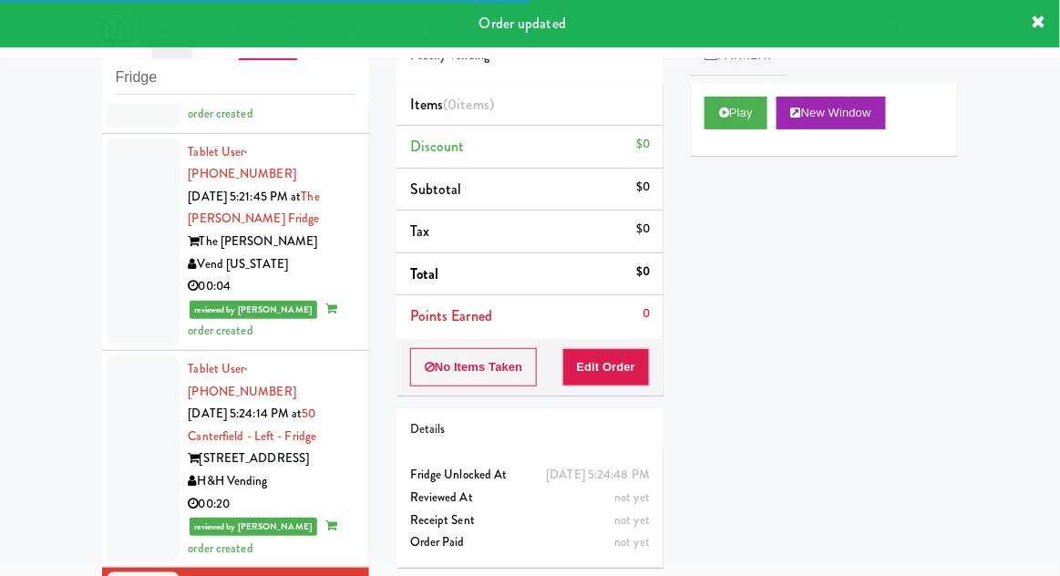
scroll to position [3470, 0]
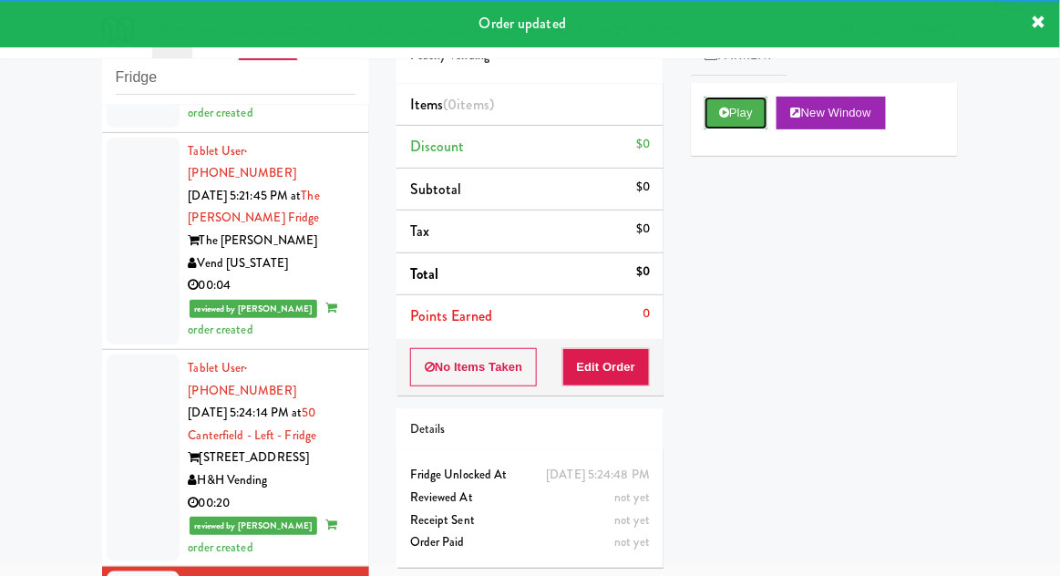
click at [710, 117] on button "Play" at bounding box center [736, 113] width 63 height 33
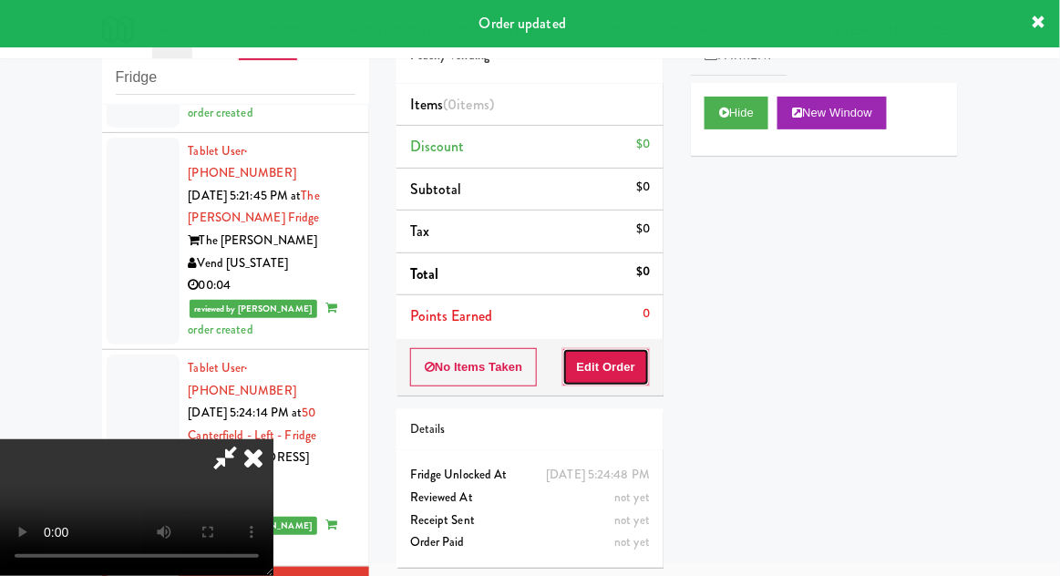
click at [613, 350] on button "Edit Order" at bounding box center [606, 367] width 88 height 38
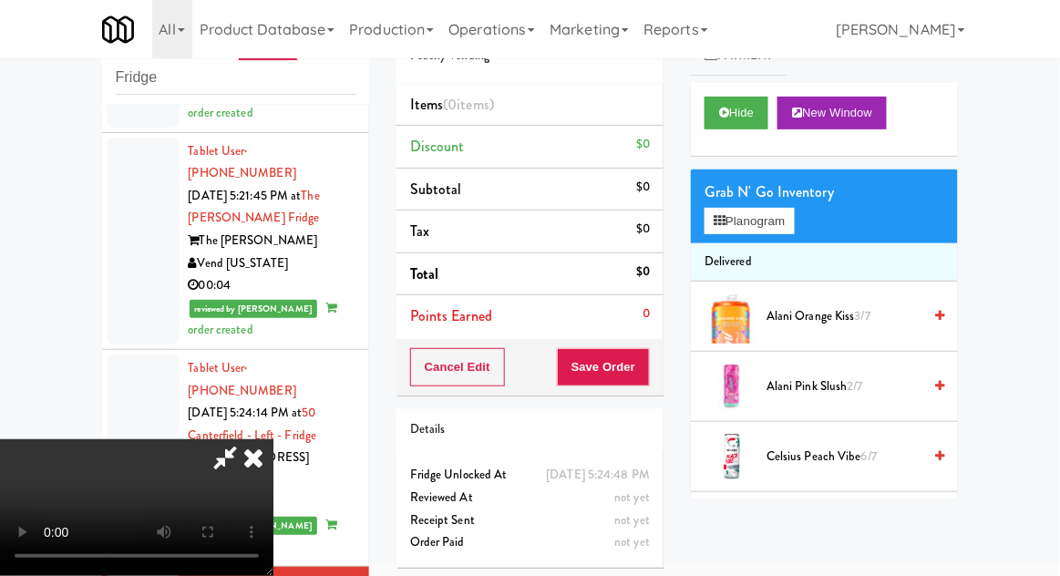
scroll to position [0, 0]
click at [777, 230] on button "Planogram" at bounding box center [749, 221] width 89 height 27
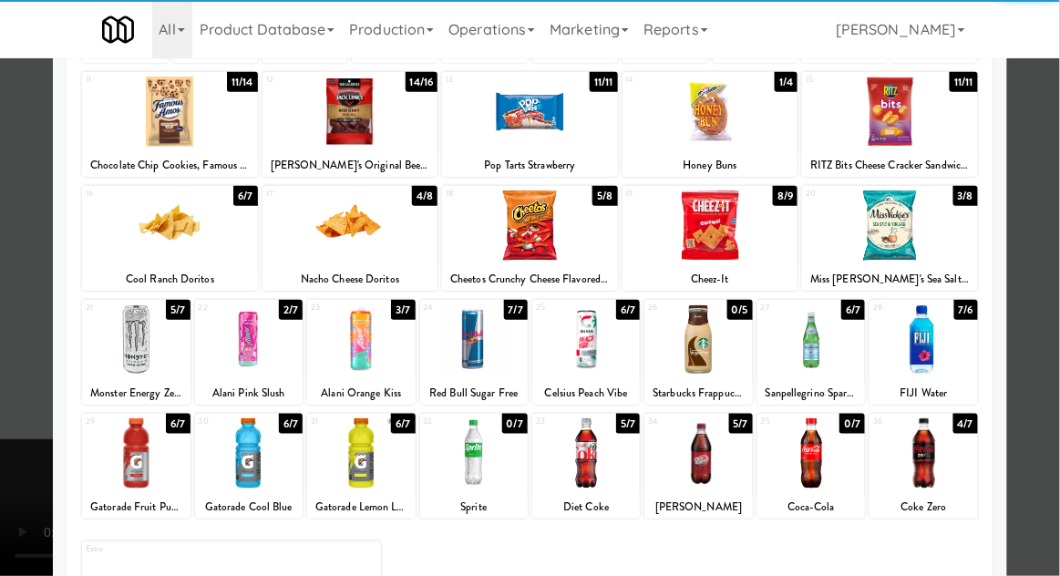
scroll to position [220, 0]
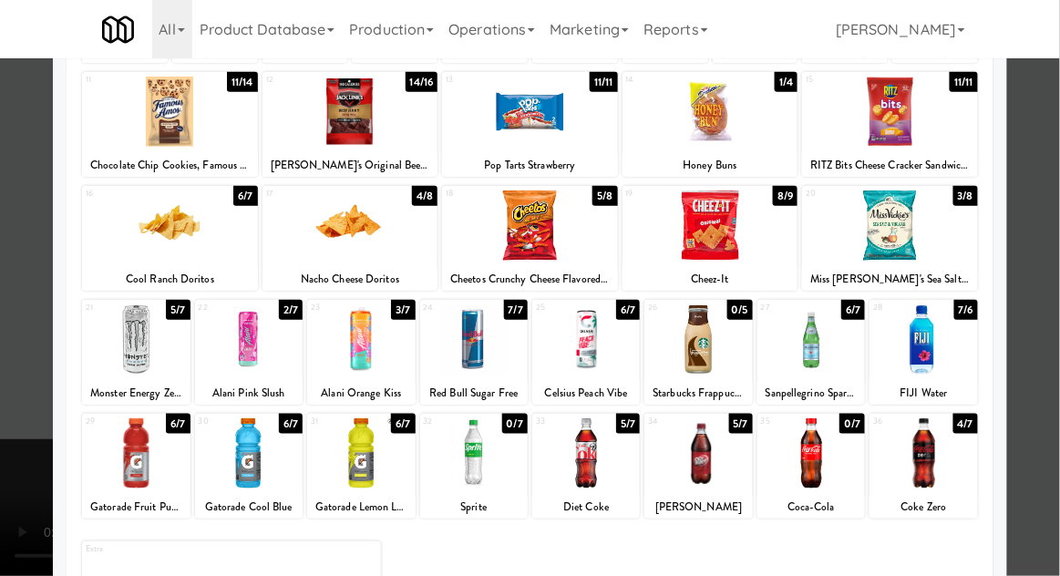
click at [725, 461] on div at bounding box center [698, 453] width 108 height 70
click at [1051, 312] on div at bounding box center [530, 288] width 1060 height 576
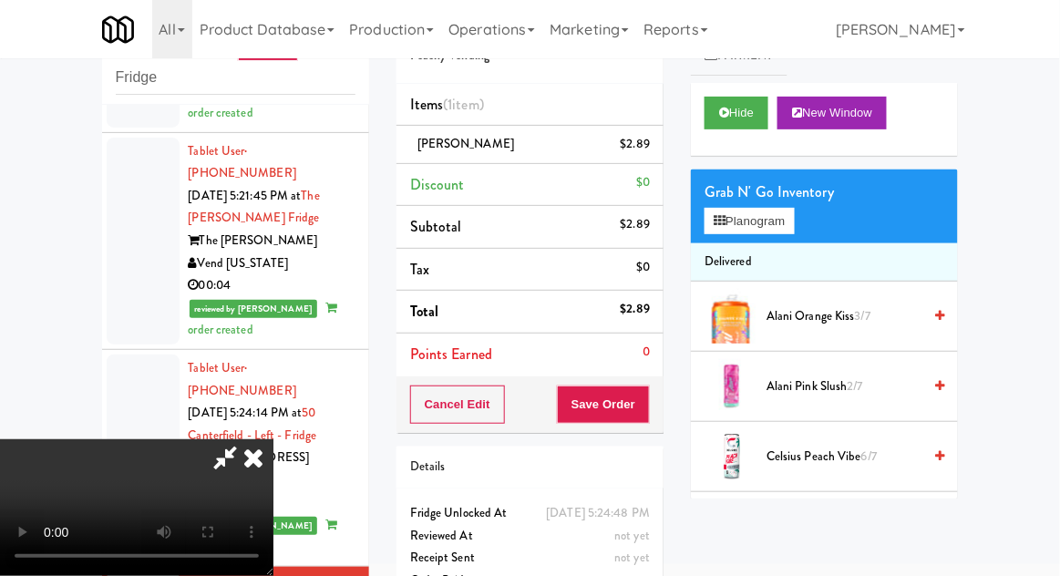
click at [658, 139] on li "Dr Pepper $2.89" at bounding box center [529, 145] width 267 height 38
click at [652, 149] on icon at bounding box center [651, 151] width 9 height 12
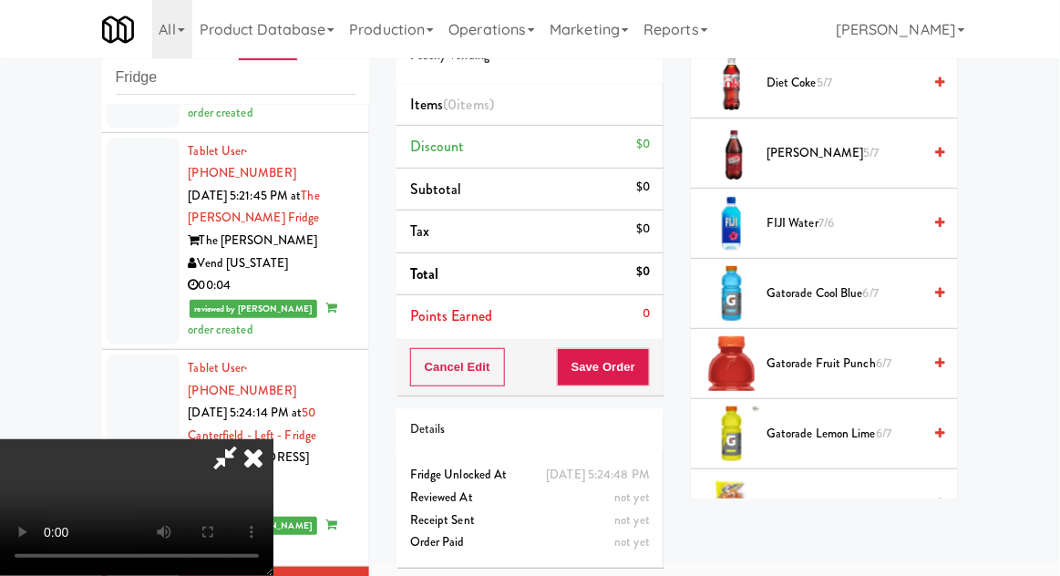
scroll to position [792, 0]
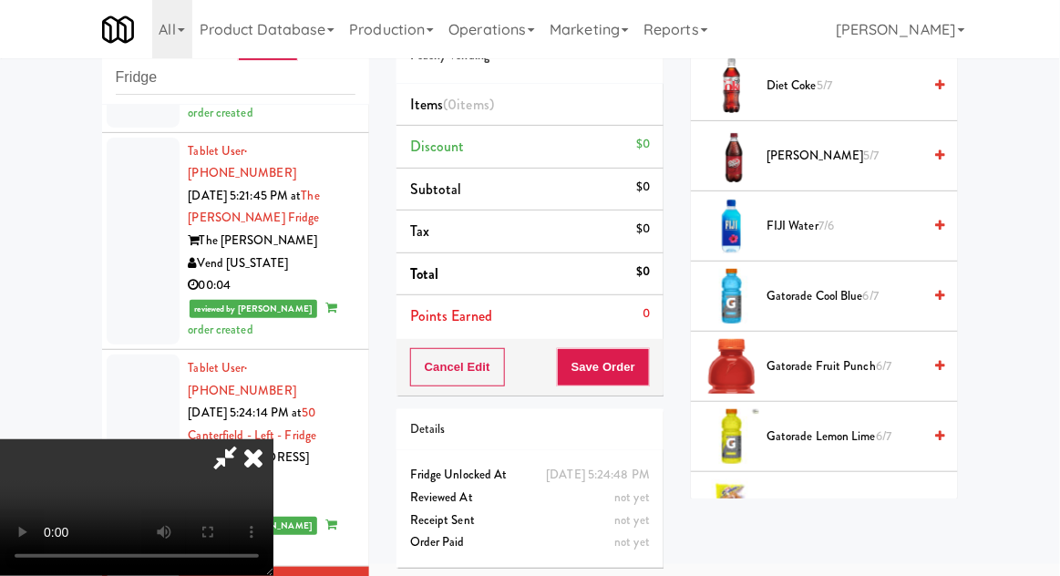
click at [874, 296] on span "6/7" at bounding box center [870, 295] width 15 height 17
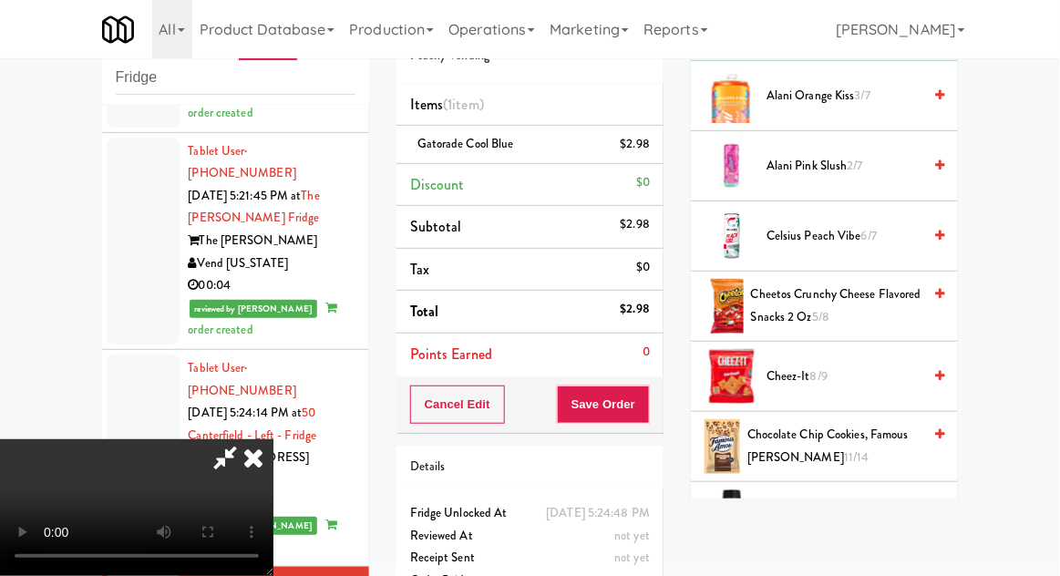
scroll to position [0, 0]
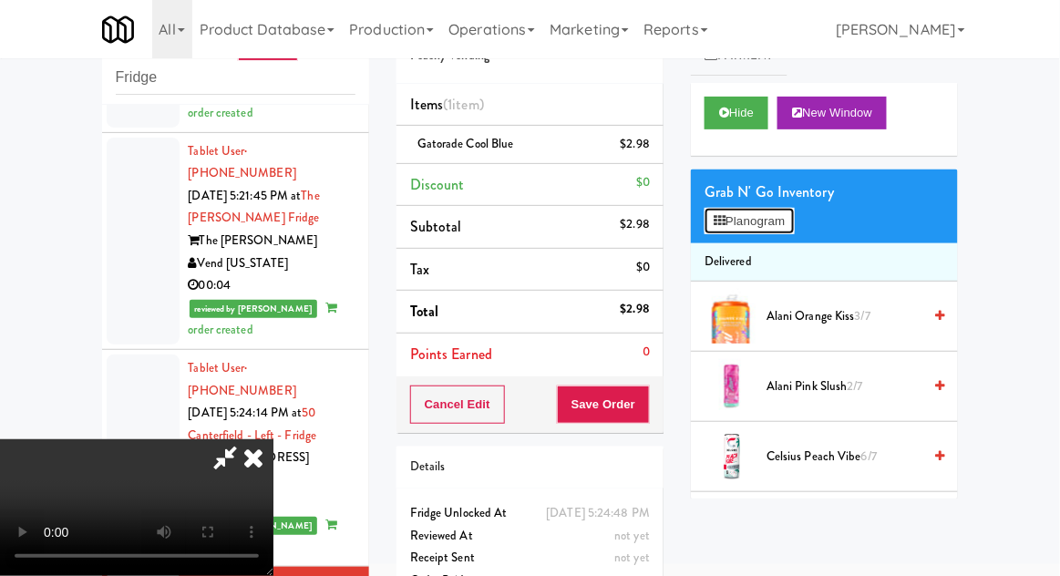
click at [771, 216] on button "Planogram" at bounding box center [749, 221] width 89 height 27
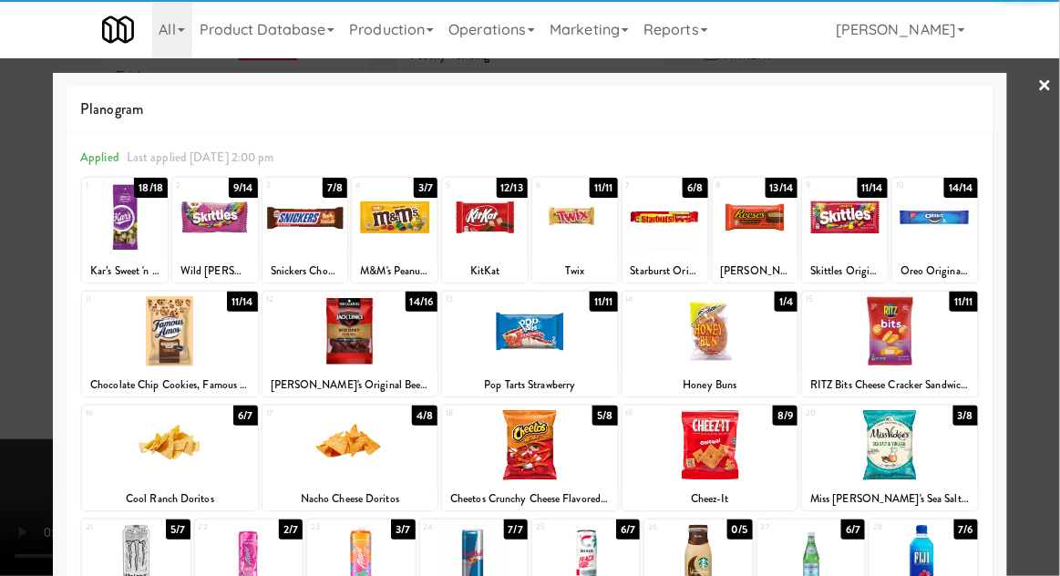
click at [177, 340] on div at bounding box center [170, 331] width 176 height 70
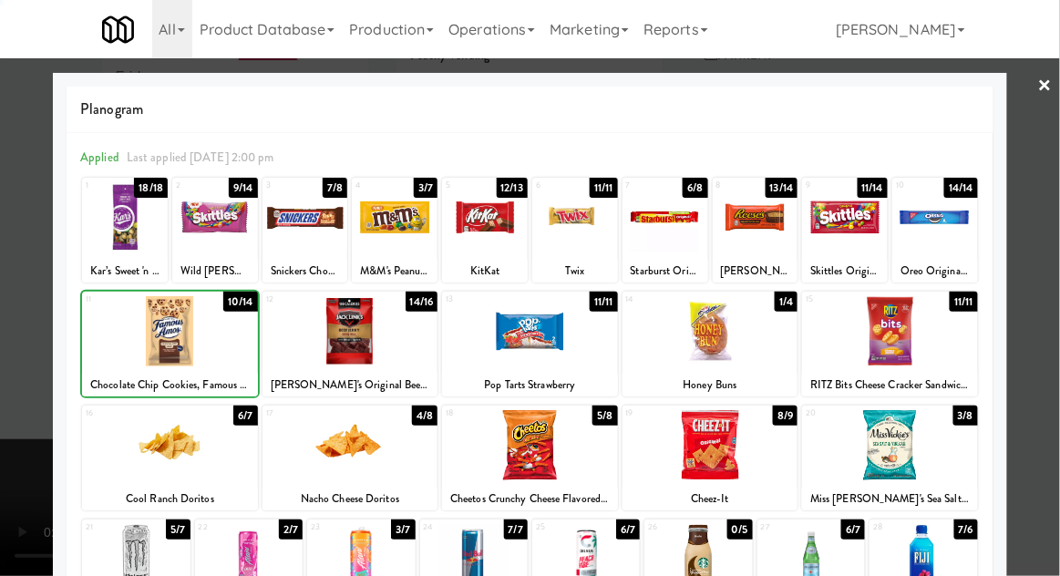
click at [1054, 292] on div at bounding box center [530, 288] width 1060 height 576
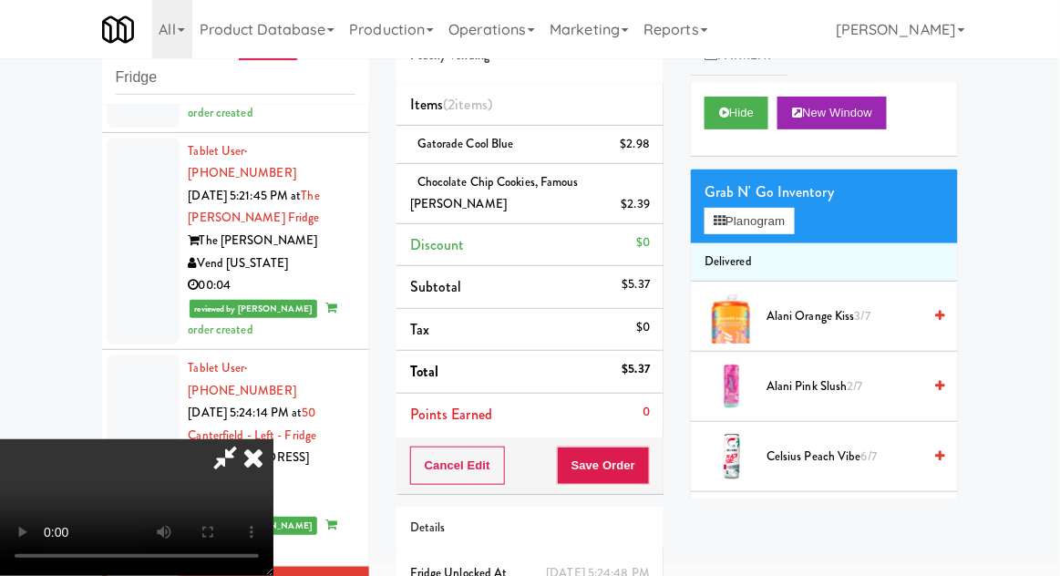
scroll to position [106, 0]
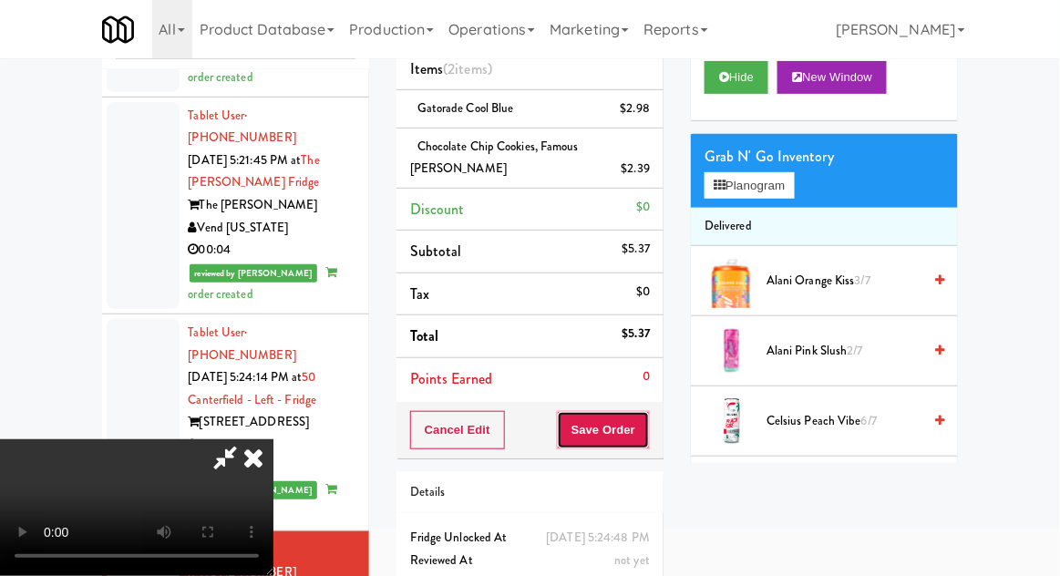
click at [649, 438] on button "Save Order" at bounding box center [603, 430] width 93 height 38
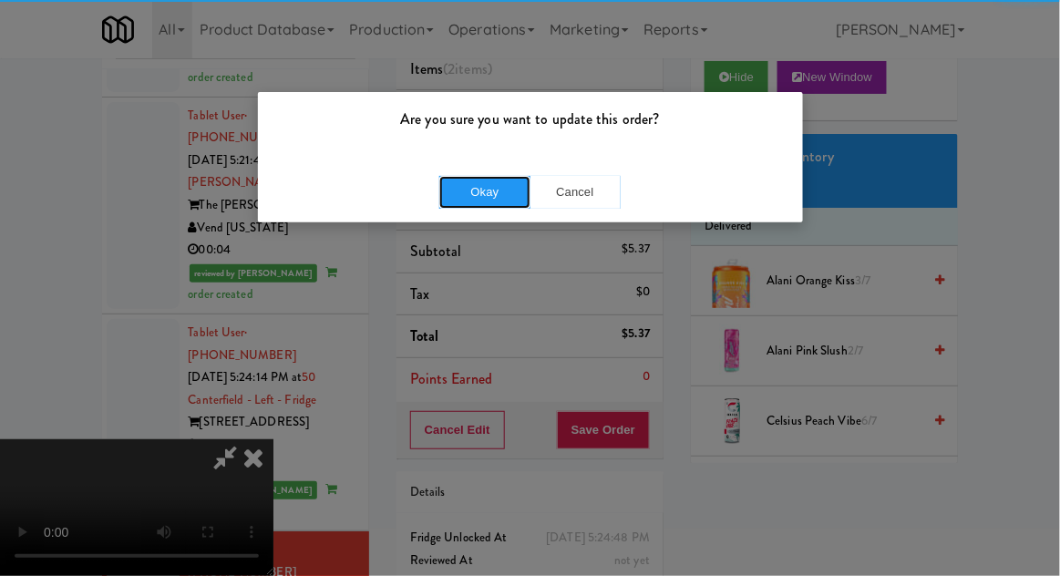
click at [482, 203] on button "Okay" at bounding box center [484, 192] width 91 height 33
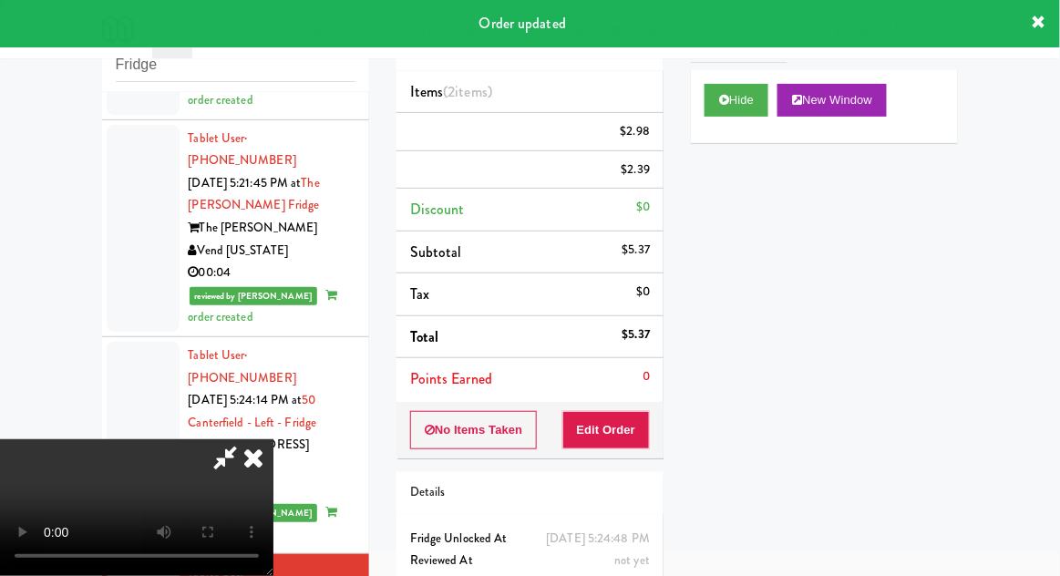
scroll to position [0, 0]
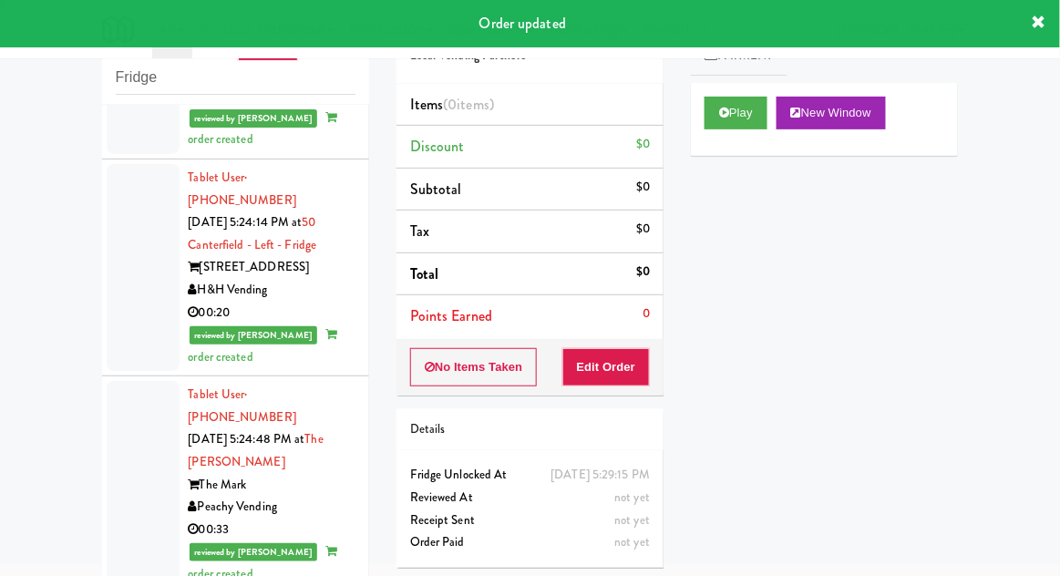
scroll to position [3667, 0]
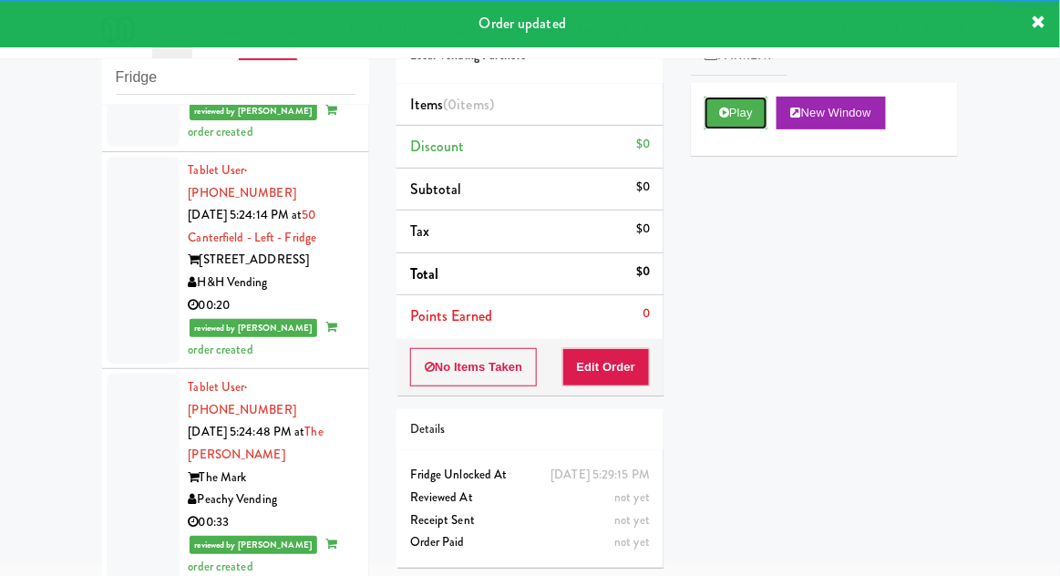
click at [712, 126] on button "Play" at bounding box center [736, 113] width 63 height 33
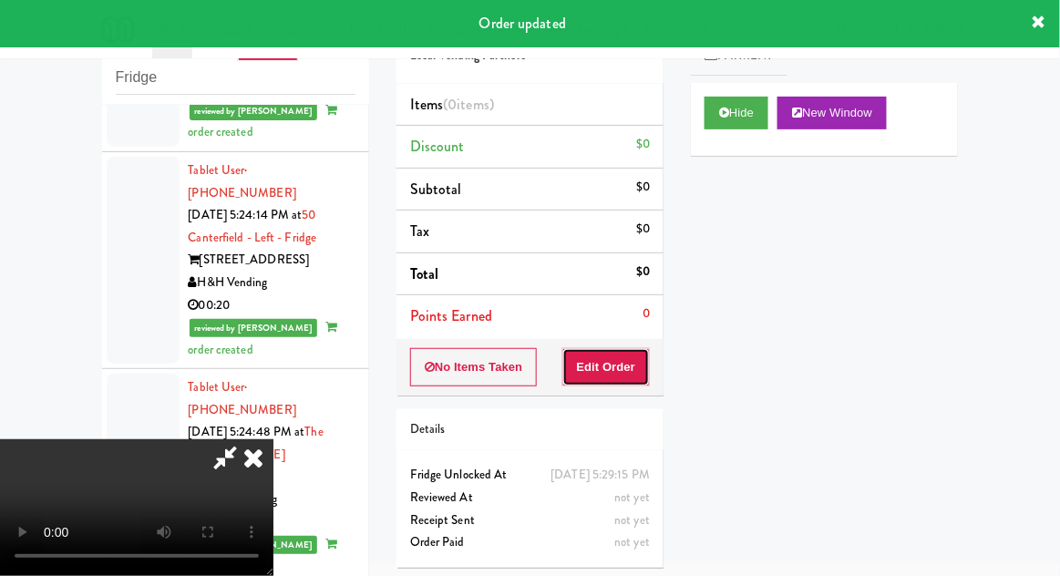
click at [617, 365] on button "Edit Order" at bounding box center [606, 367] width 88 height 38
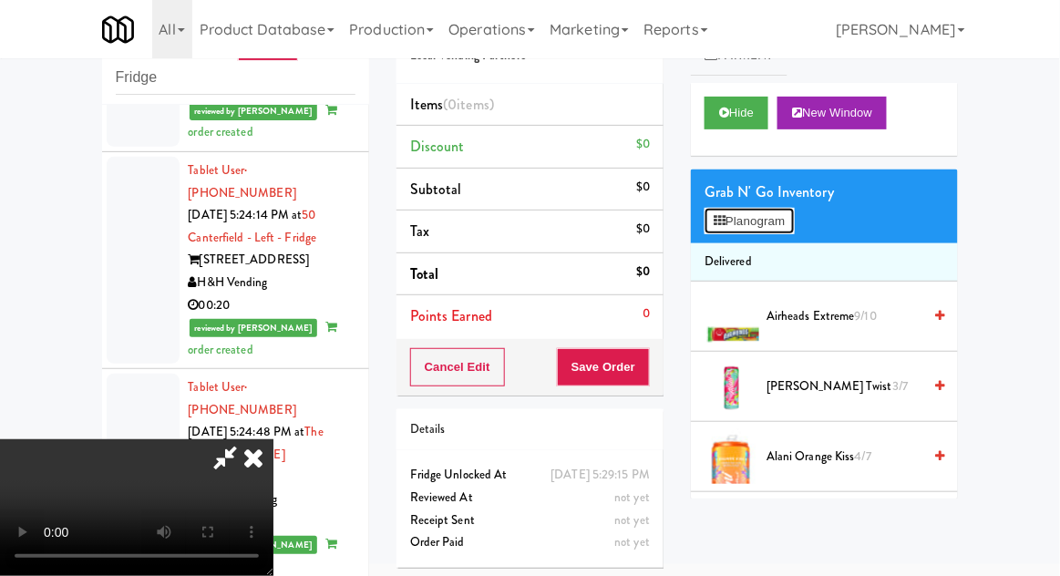
click at [793, 210] on button "Planogram" at bounding box center [749, 221] width 89 height 27
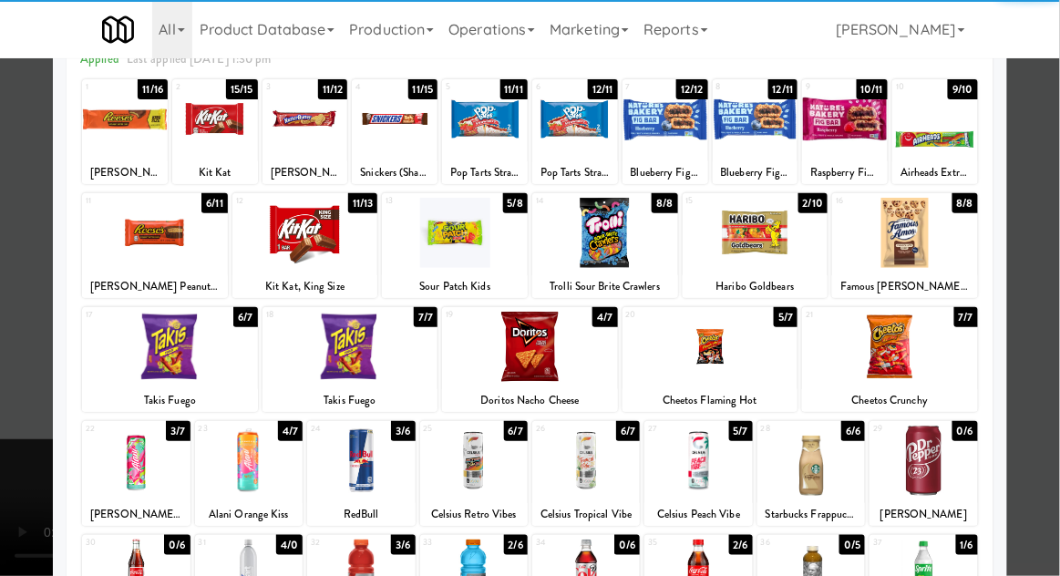
scroll to position [101, 0]
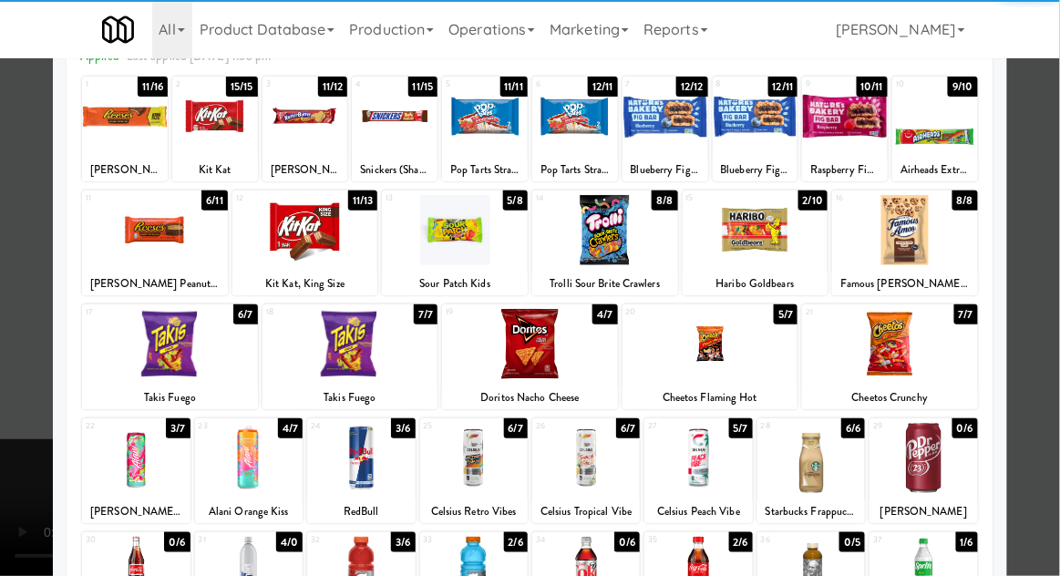
click at [365, 468] on div at bounding box center [361, 458] width 108 height 70
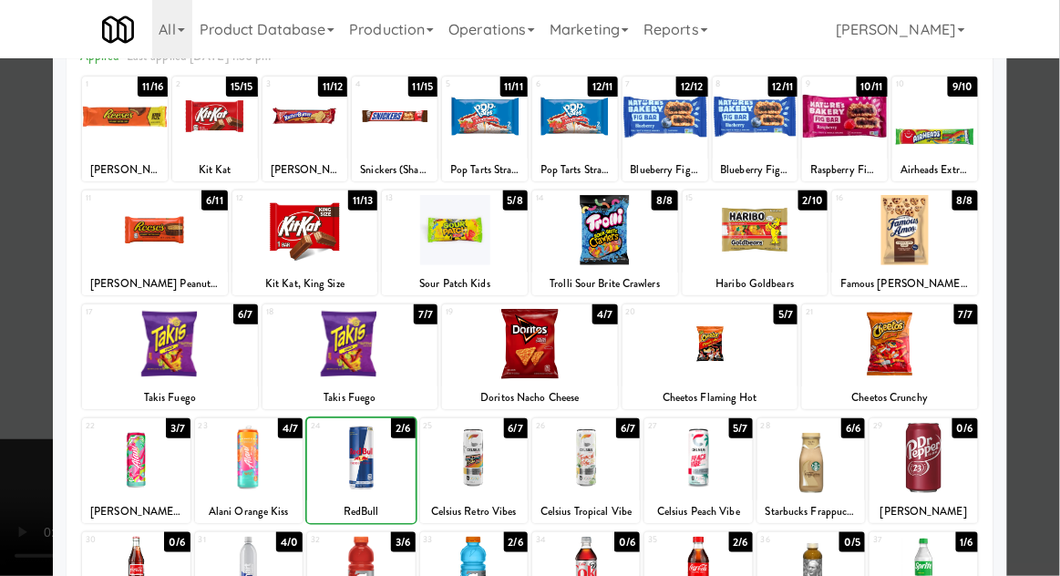
click at [1048, 303] on div at bounding box center [530, 288] width 1060 height 576
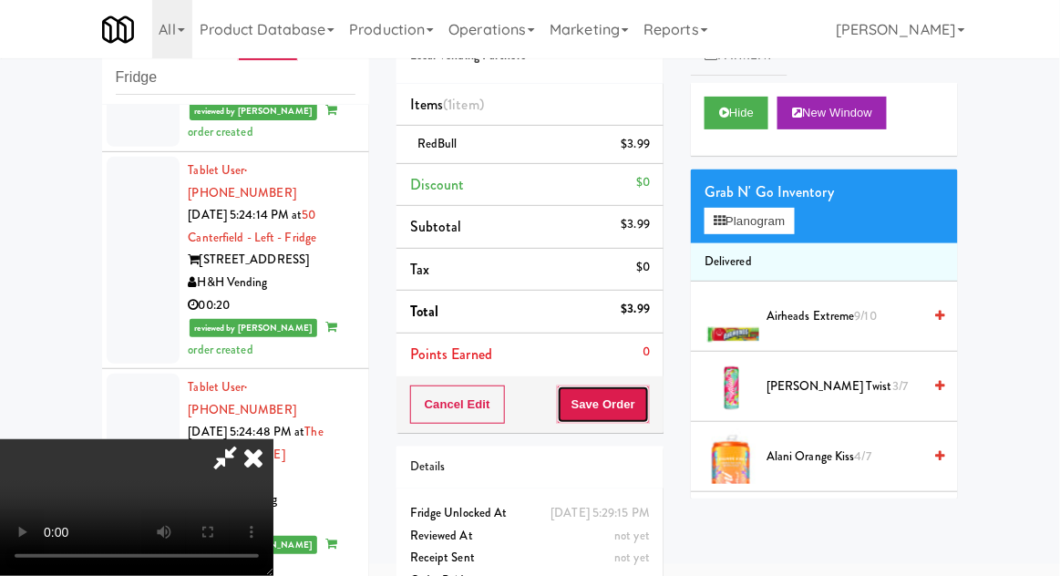
click at [643, 408] on button "Save Order" at bounding box center [603, 405] width 93 height 38
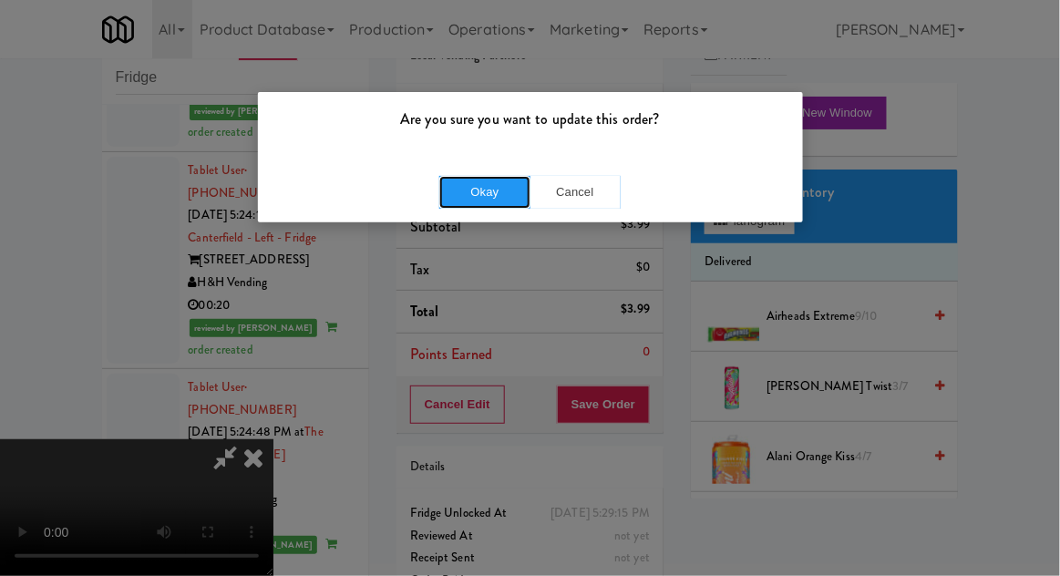
click at [476, 199] on button "Okay" at bounding box center [484, 192] width 91 height 33
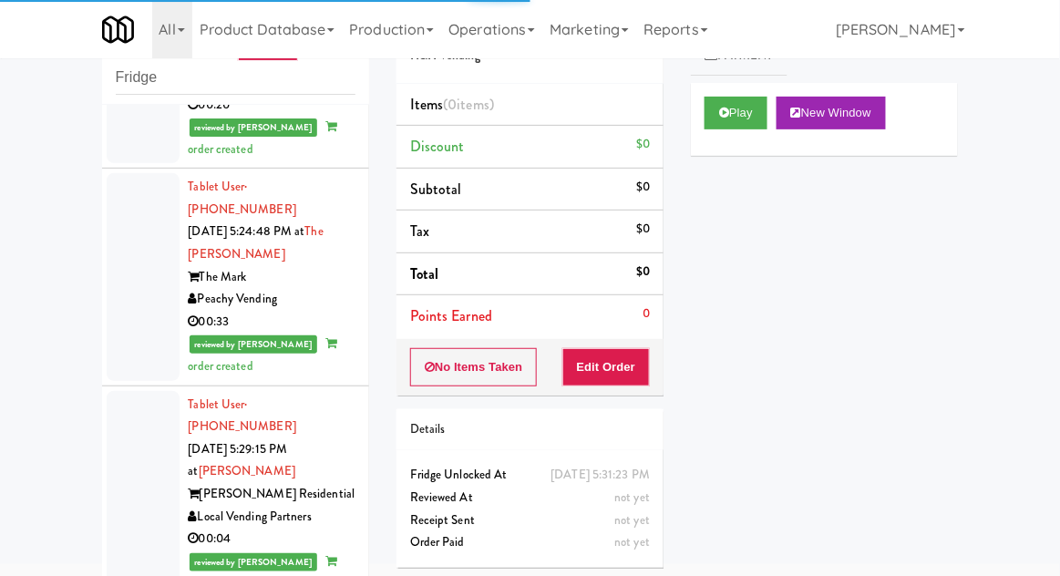
scroll to position [3870, 0]
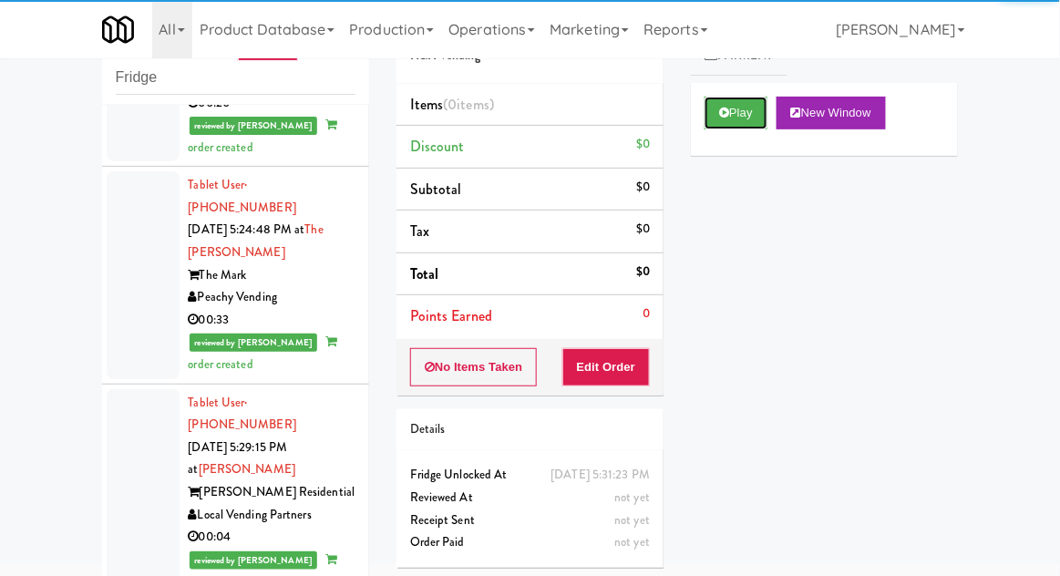
click at [748, 119] on button "Play" at bounding box center [736, 113] width 63 height 33
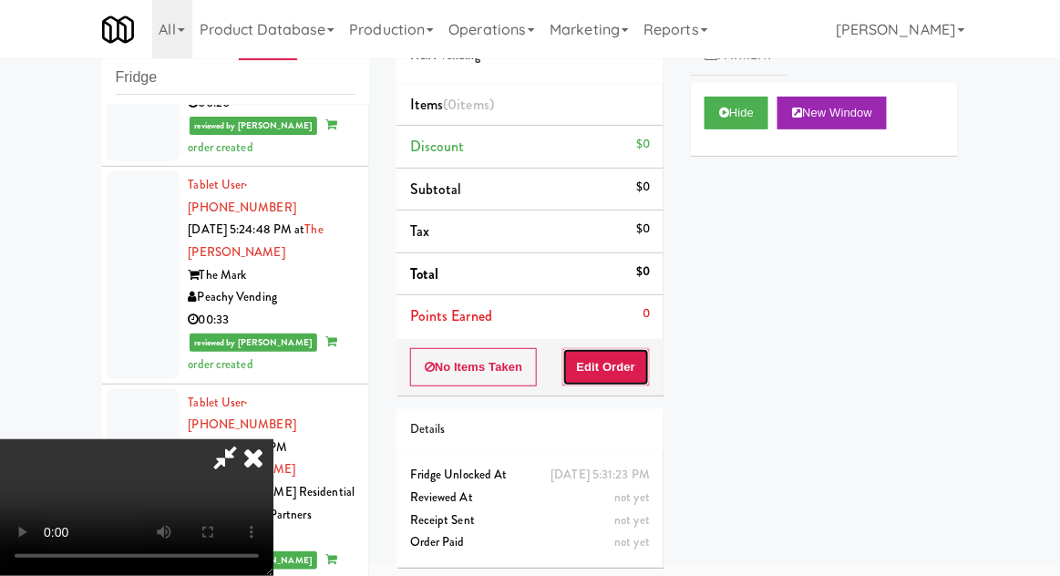
click at [622, 365] on button "Edit Order" at bounding box center [606, 367] width 88 height 38
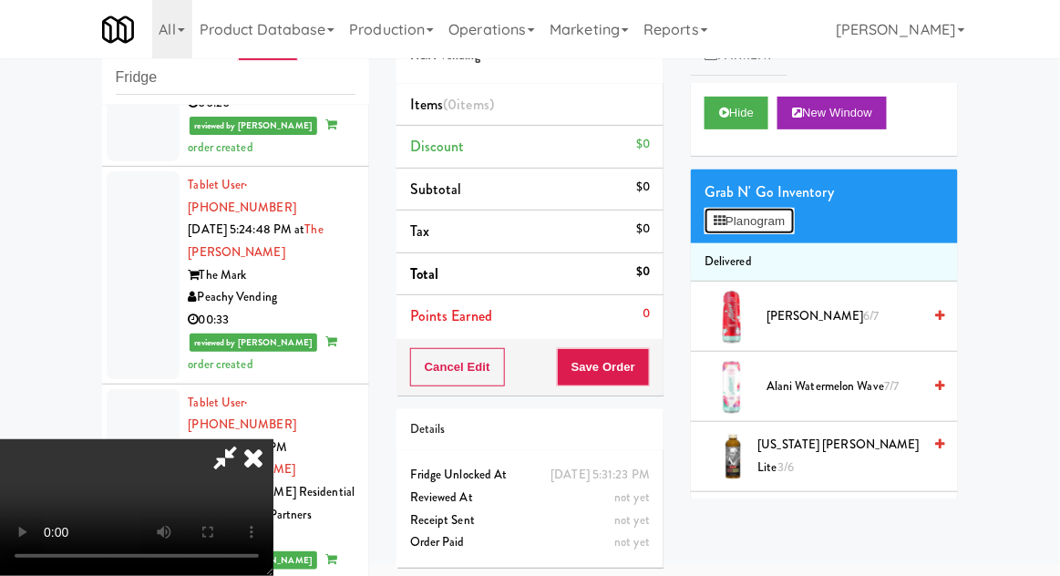
click at [771, 230] on button "Planogram" at bounding box center [749, 221] width 89 height 27
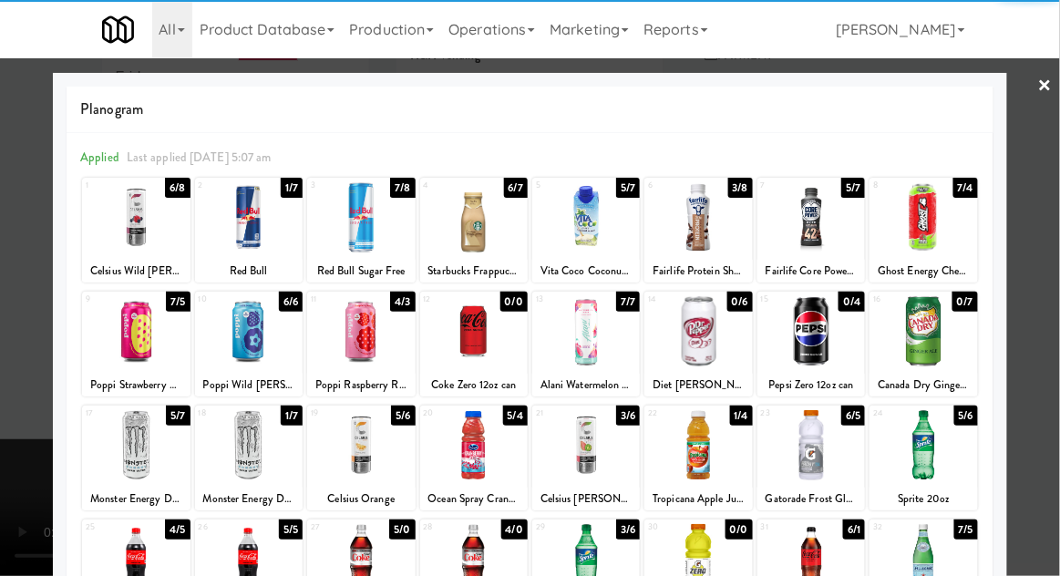
click at [129, 454] on div at bounding box center [136, 445] width 108 height 70
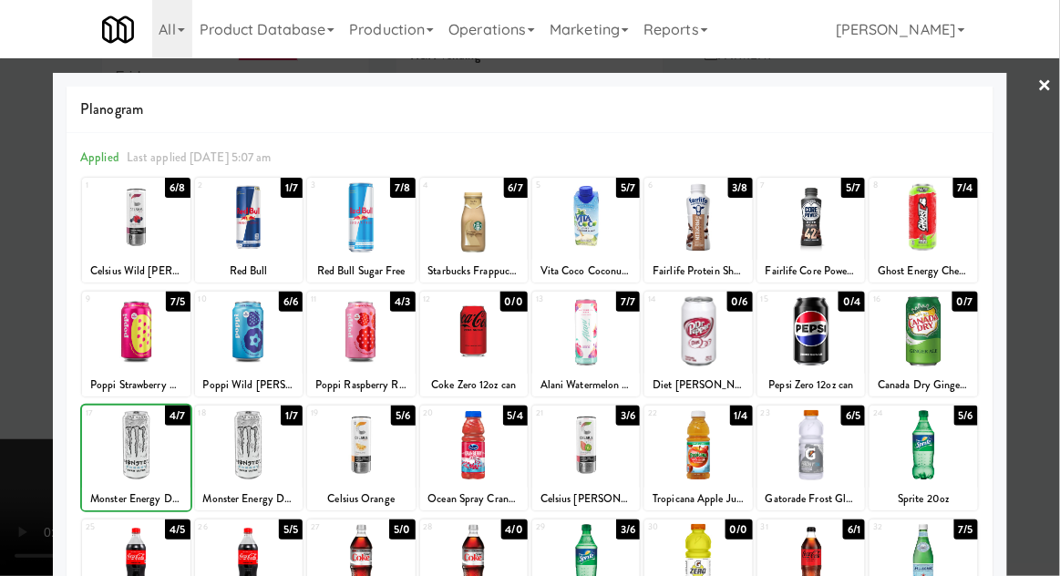
click at [1049, 299] on div at bounding box center [530, 288] width 1060 height 576
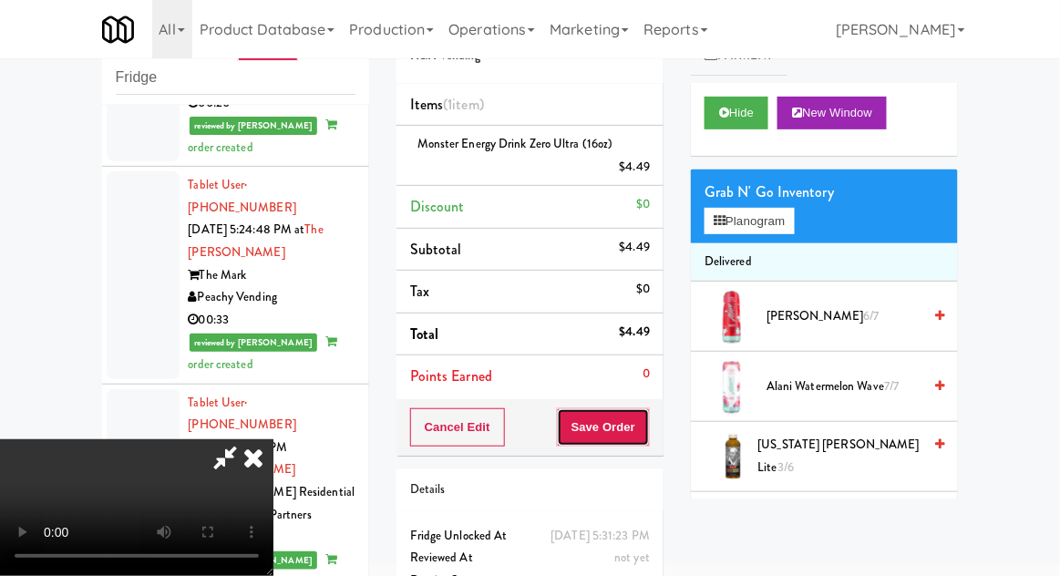
click at [646, 436] on button "Save Order" at bounding box center [603, 427] width 93 height 38
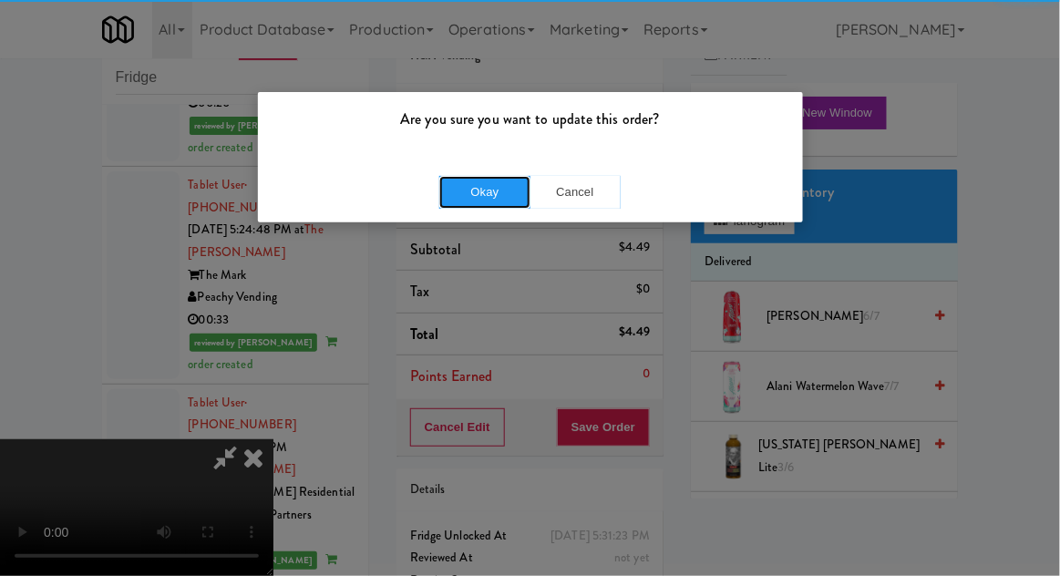
click at [490, 190] on button "Okay" at bounding box center [484, 192] width 91 height 33
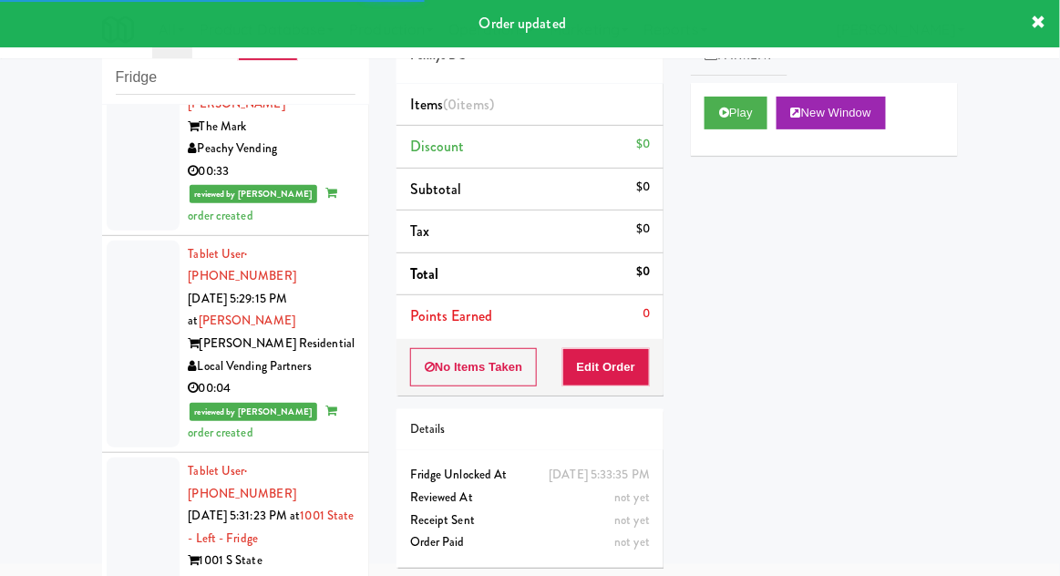
scroll to position [4022, 0]
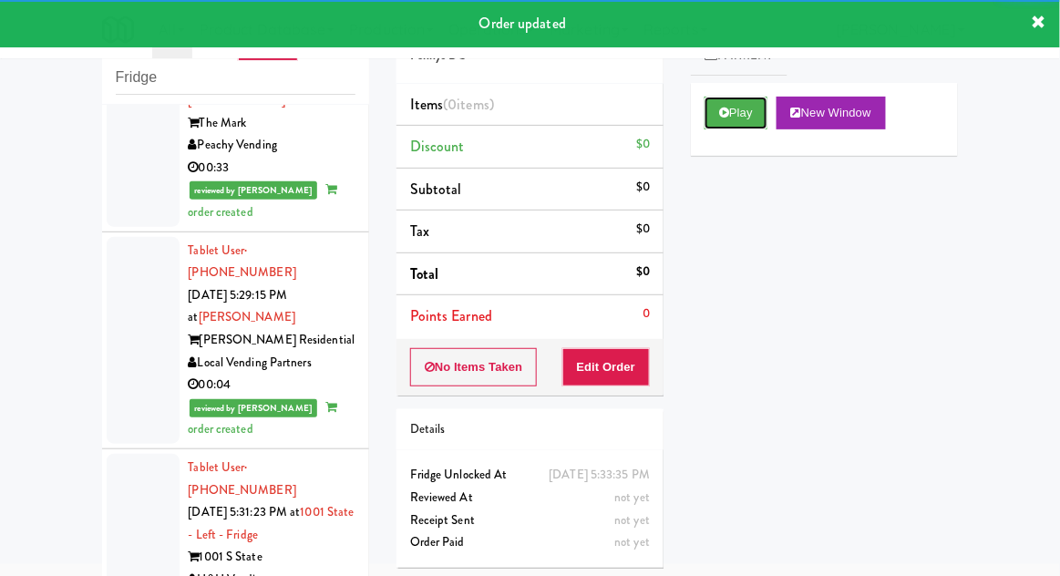
click at [708, 123] on button "Play" at bounding box center [736, 113] width 63 height 33
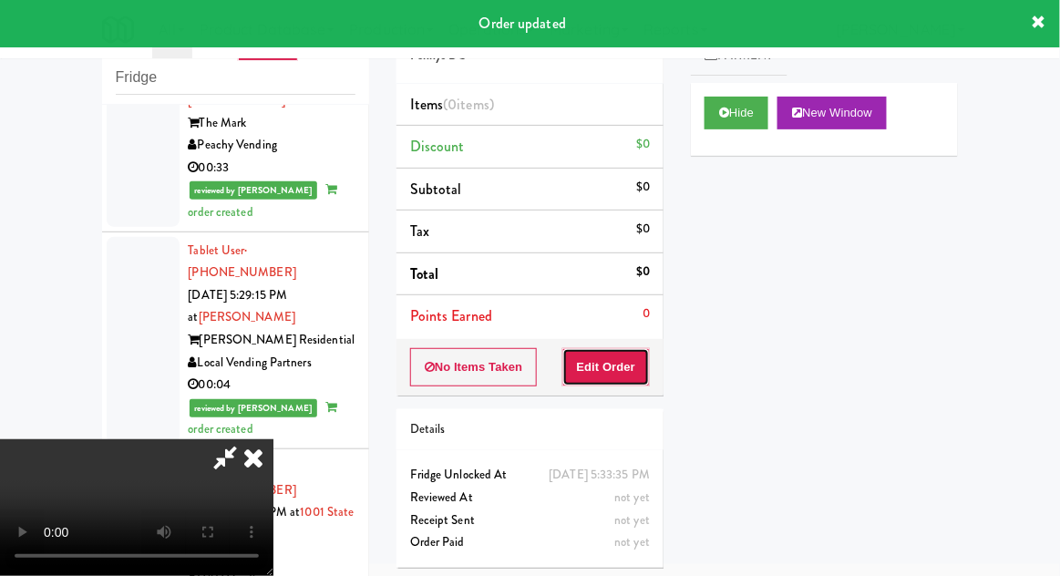
click at [632, 361] on button "Edit Order" at bounding box center [606, 367] width 88 height 38
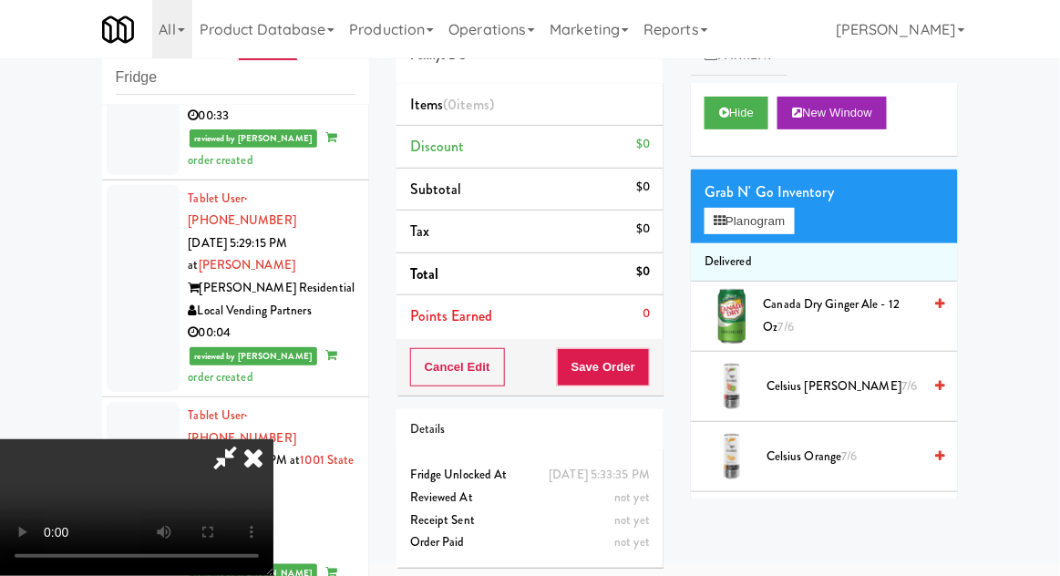
scroll to position [0, 0]
click at [792, 211] on button "Planogram" at bounding box center [749, 221] width 89 height 27
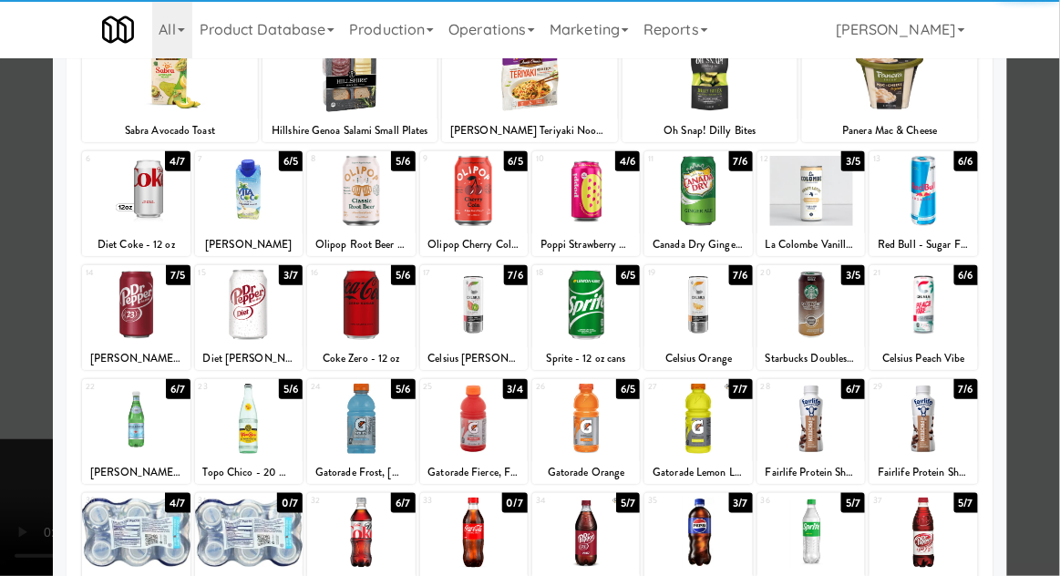
scroll to position [231, 0]
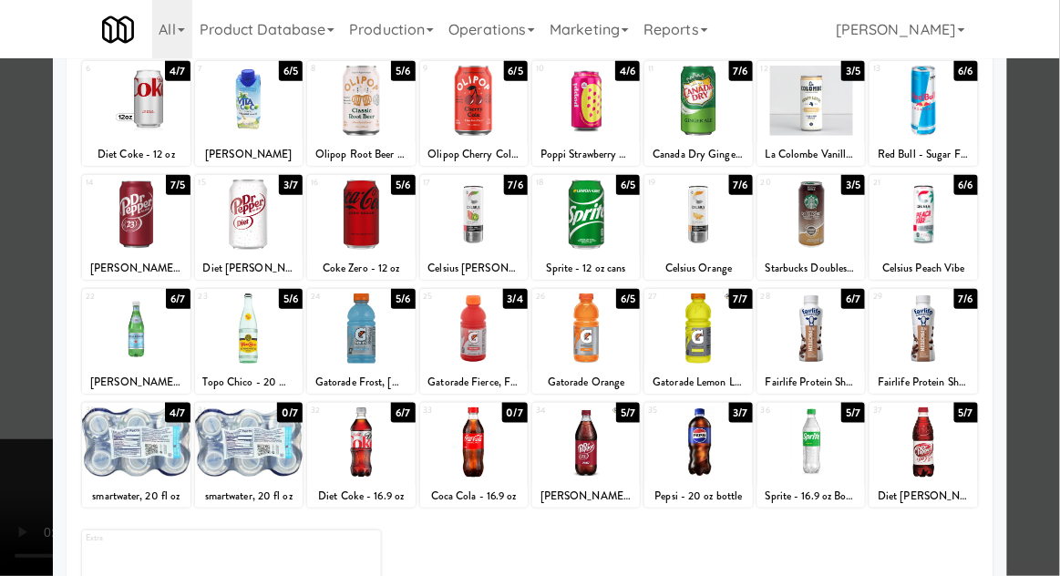
click at [135, 324] on div at bounding box center [136, 328] width 108 height 70
click at [1045, 269] on div at bounding box center [530, 288] width 1060 height 576
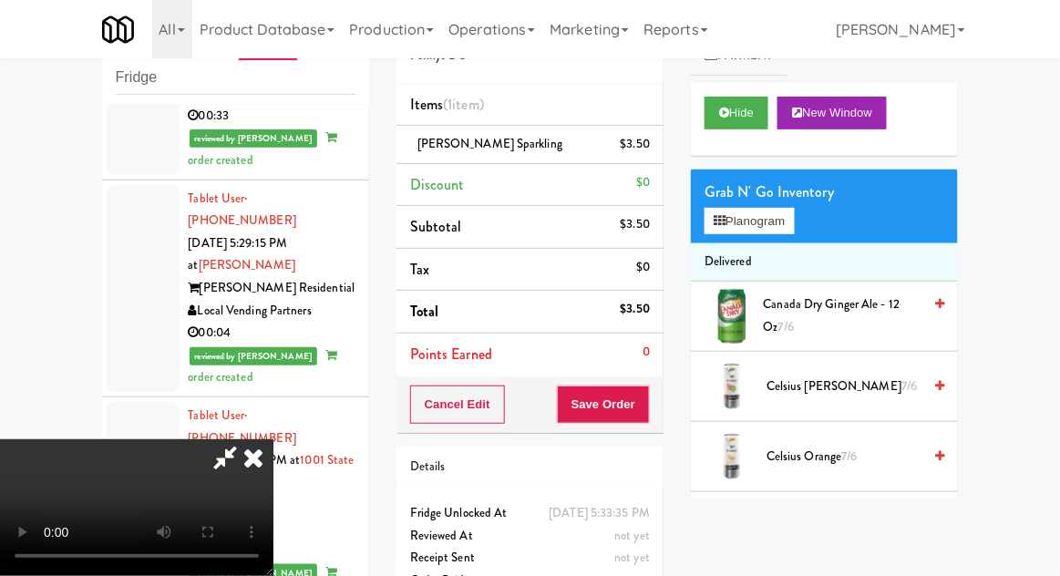
scroll to position [67, 0]
click at [647, 411] on button "Save Order" at bounding box center [603, 405] width 93 height 38
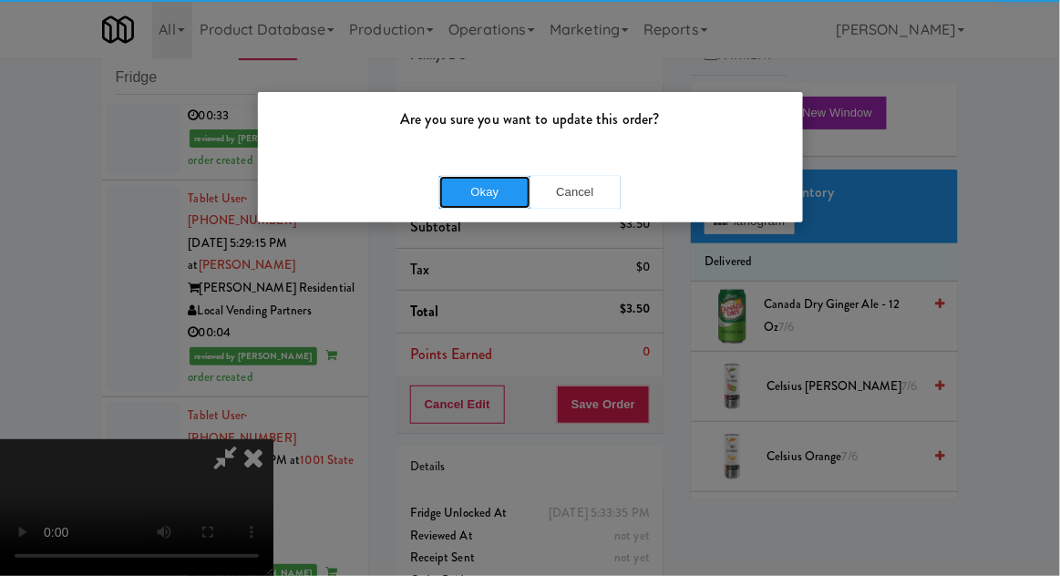
click at [494, 192] on button "Okay" at bounding box center [484, 192] width 91 height 33
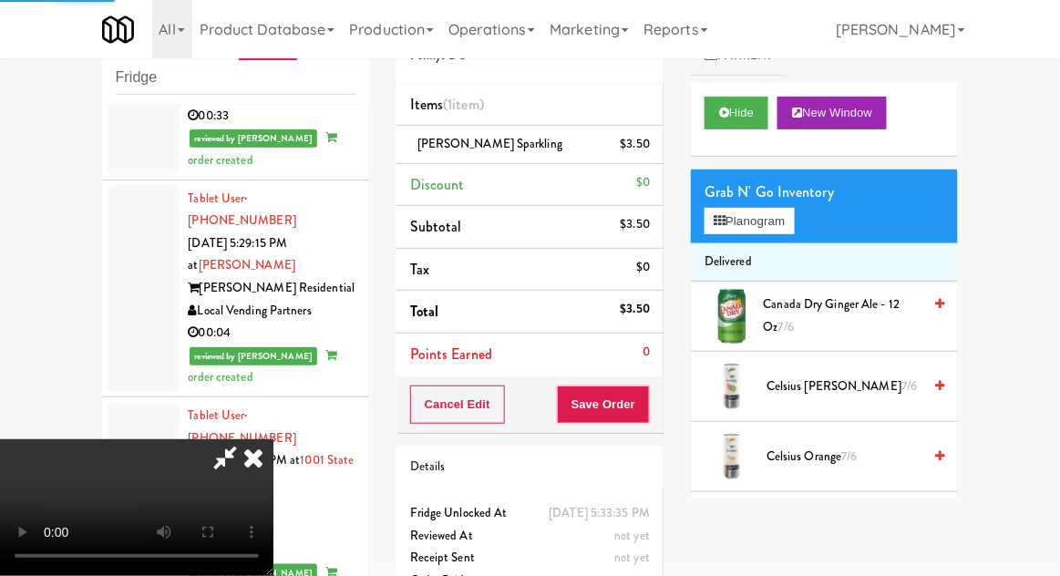
scroll to position [0, 0]
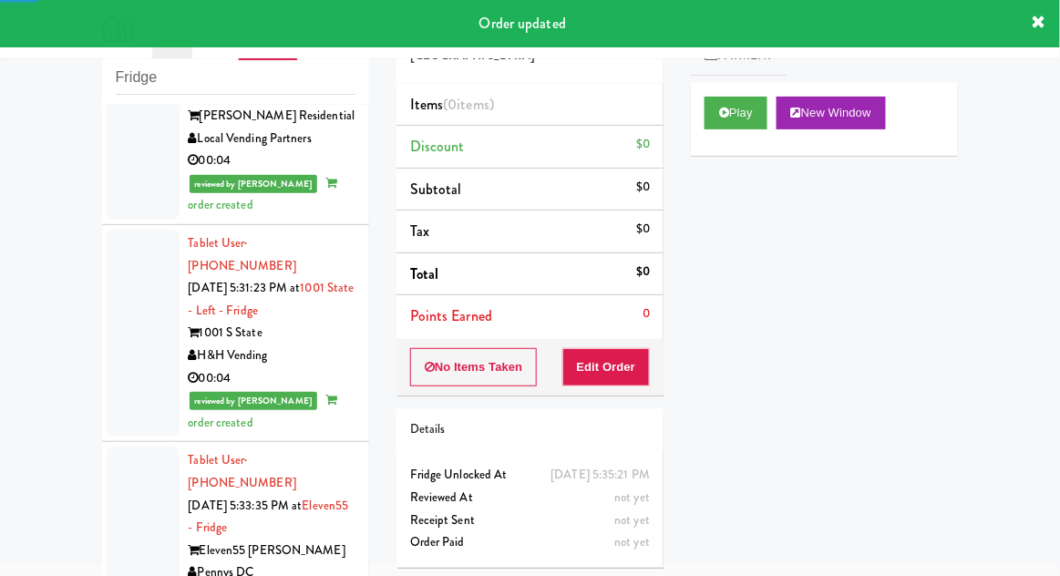
scroll to position [4247, 0]
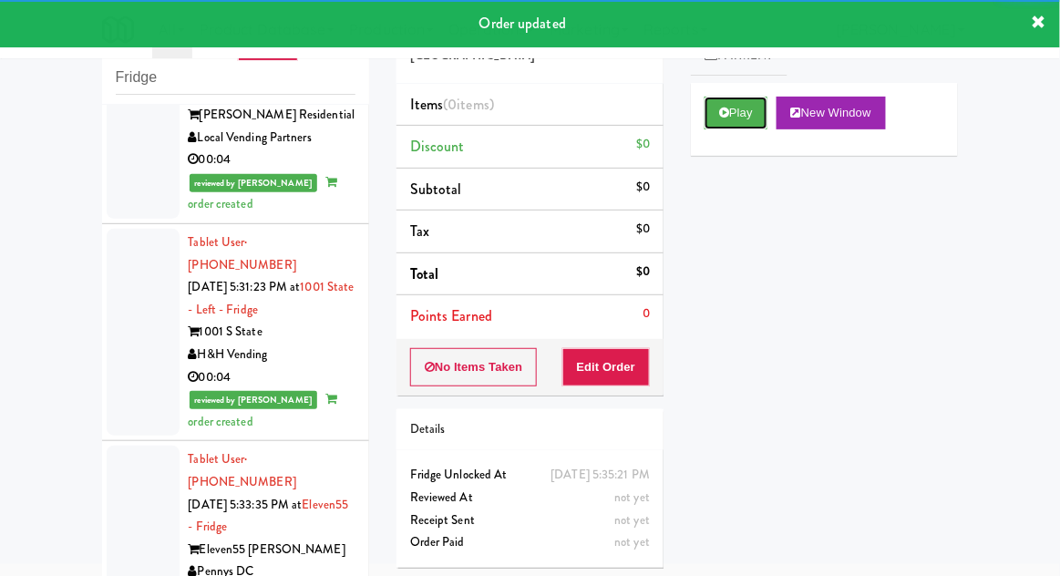
click at [709, 119] on button "Play" at bounding box center [736, 113] width 63 height 33
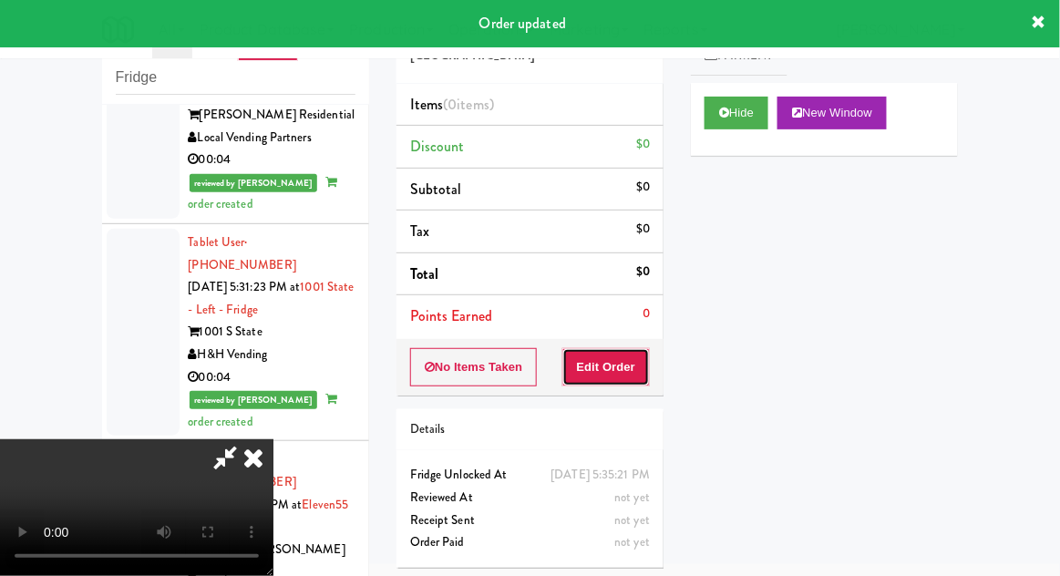
click at [595, 348] on button "Edit Order" at bounding box center [606, 367] width 88 height 38
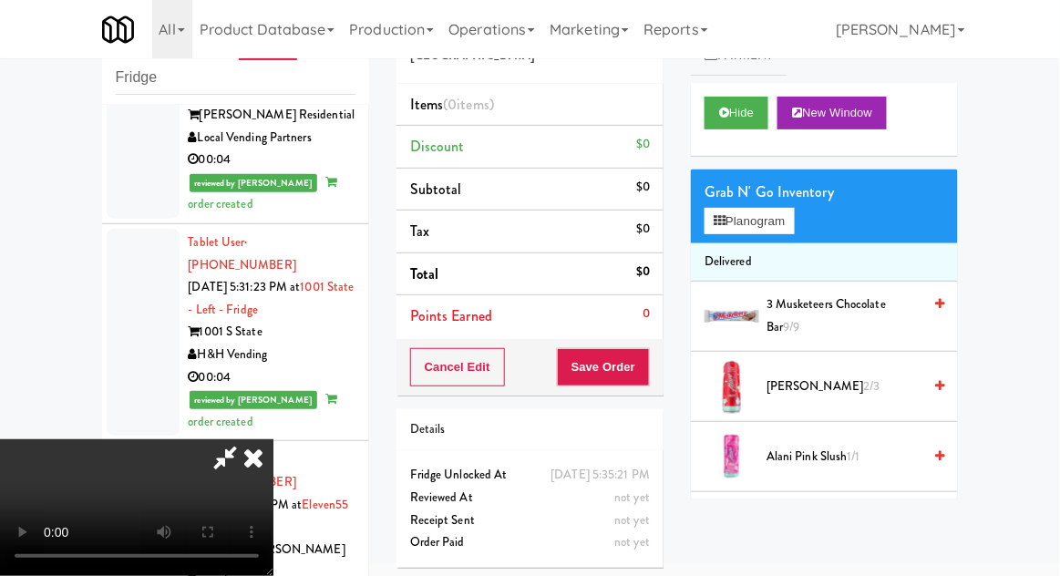
scroll to position [67, 0]
click at [791, 216] on button "Planogram" at bounding box center [749, 221] width 89 height 27
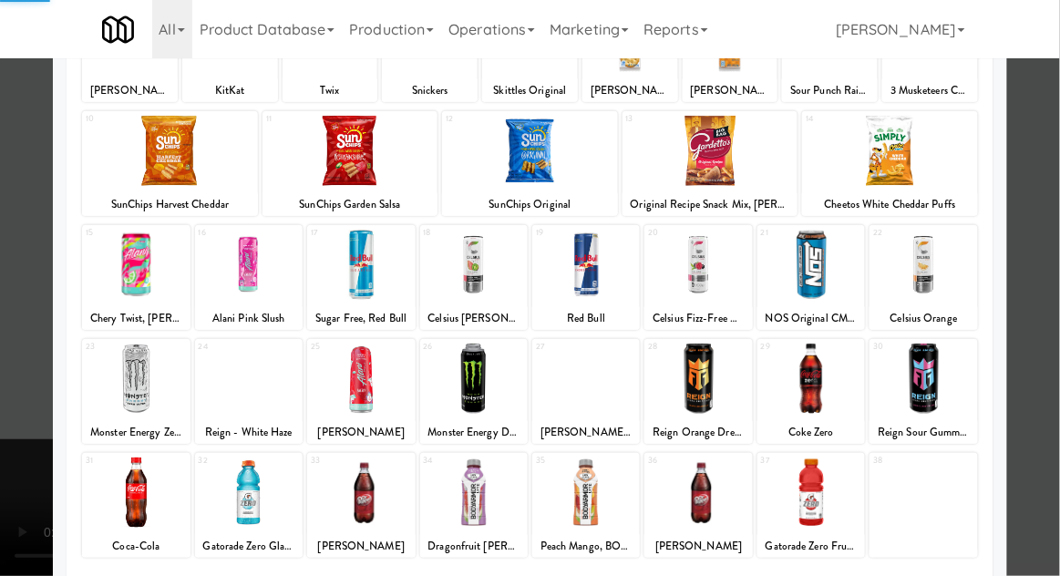
scroll to position [231, 0]
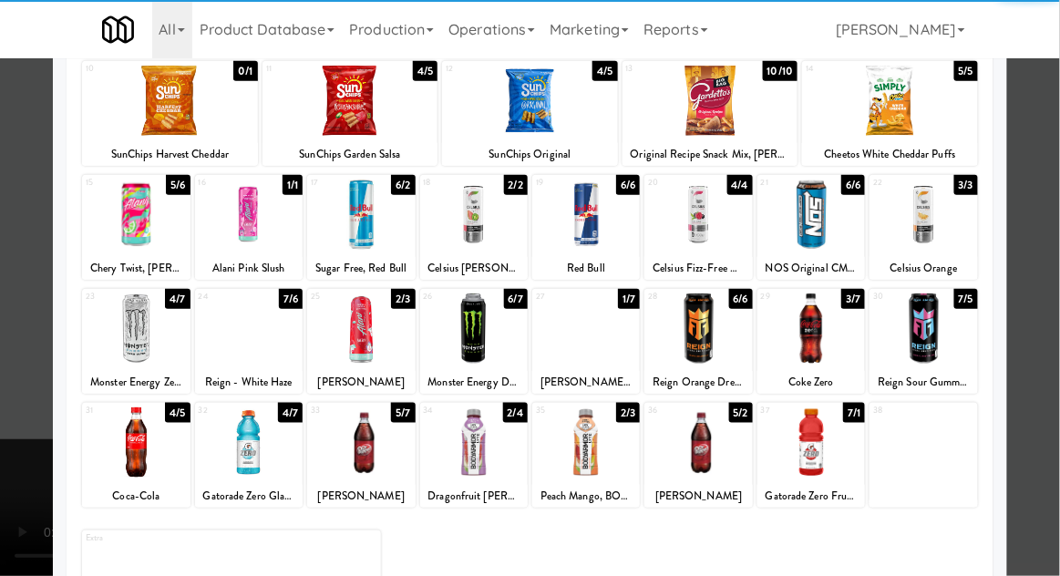
click at [805, 450] on div at bounding box center [811, 442] width 108 height 70
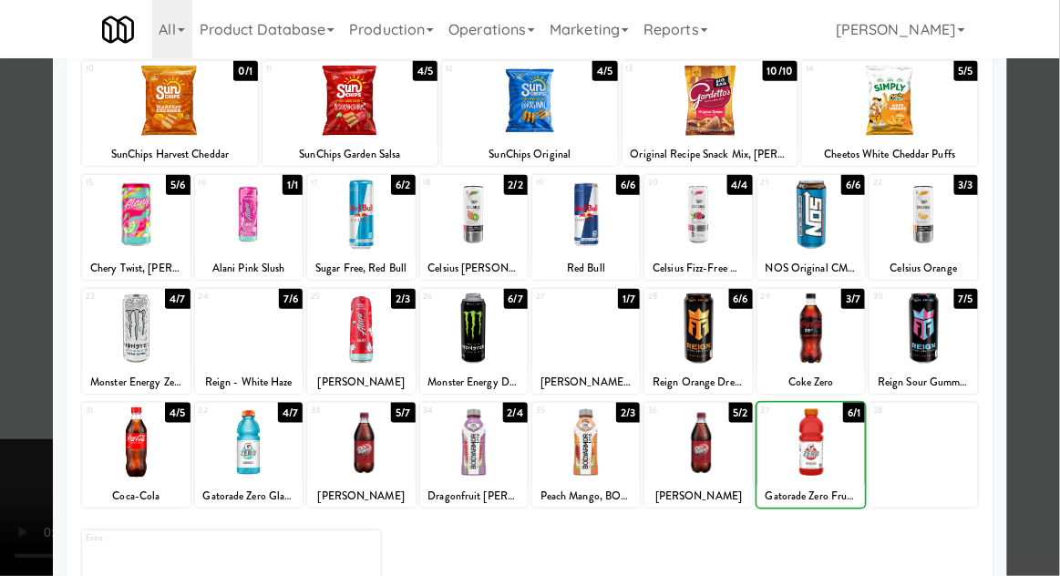
click at [1045, 303] on div at bounding box center [530, 288] width 1060 height 576
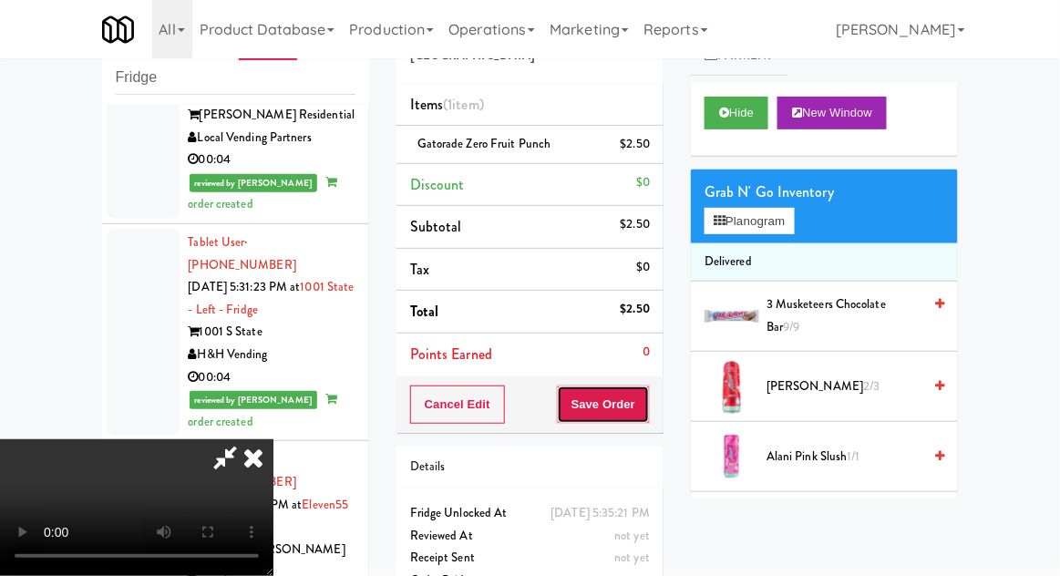
click at [641, 409] on button "Save Order" at bounding box center [603, 405] width 93 height 38
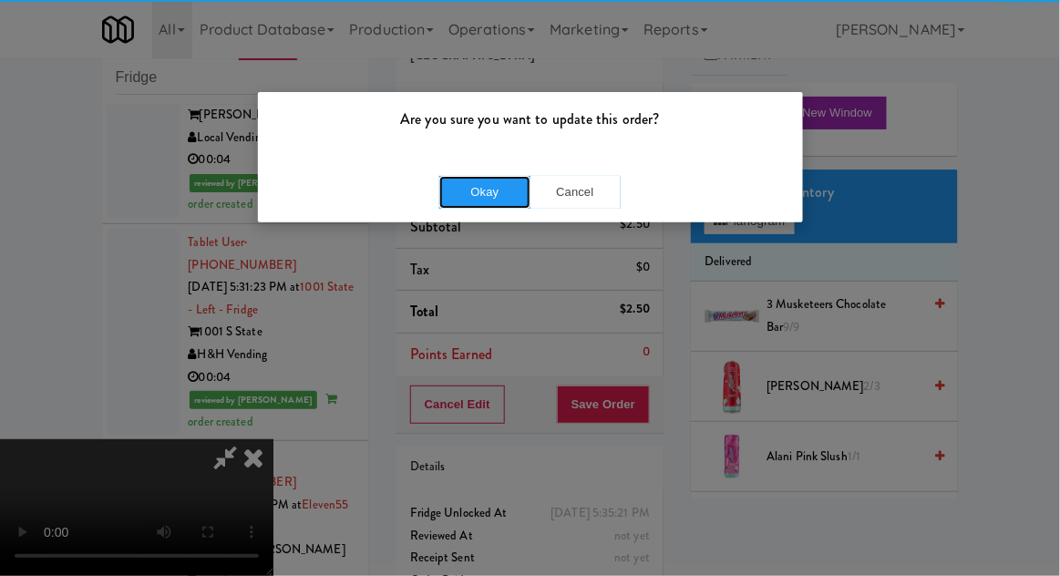
click at [501, 190] on button "Okay" at bounding box center [484, 192] width 91 height 33
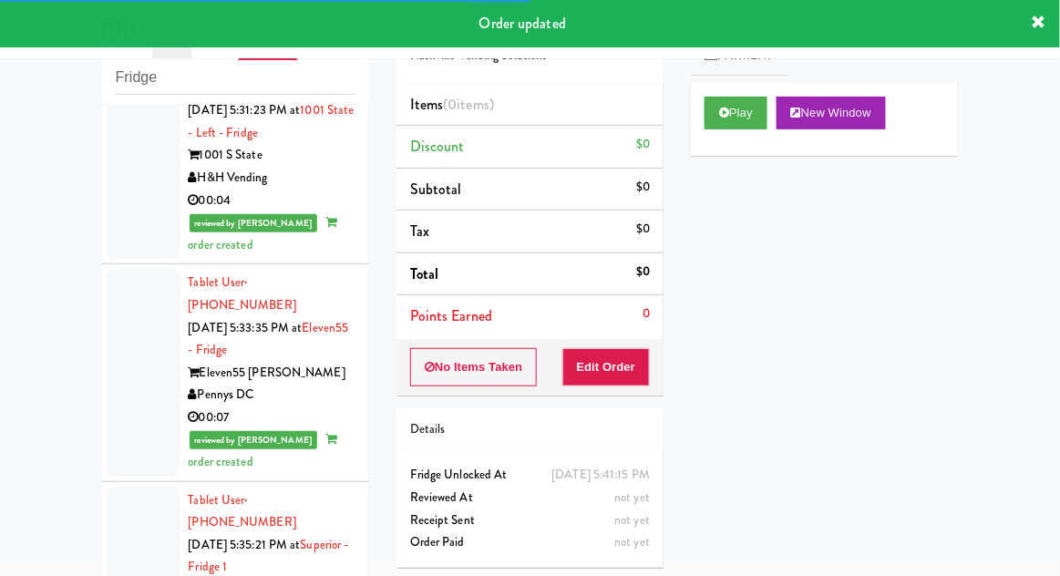
scroll to position [4425, 0]
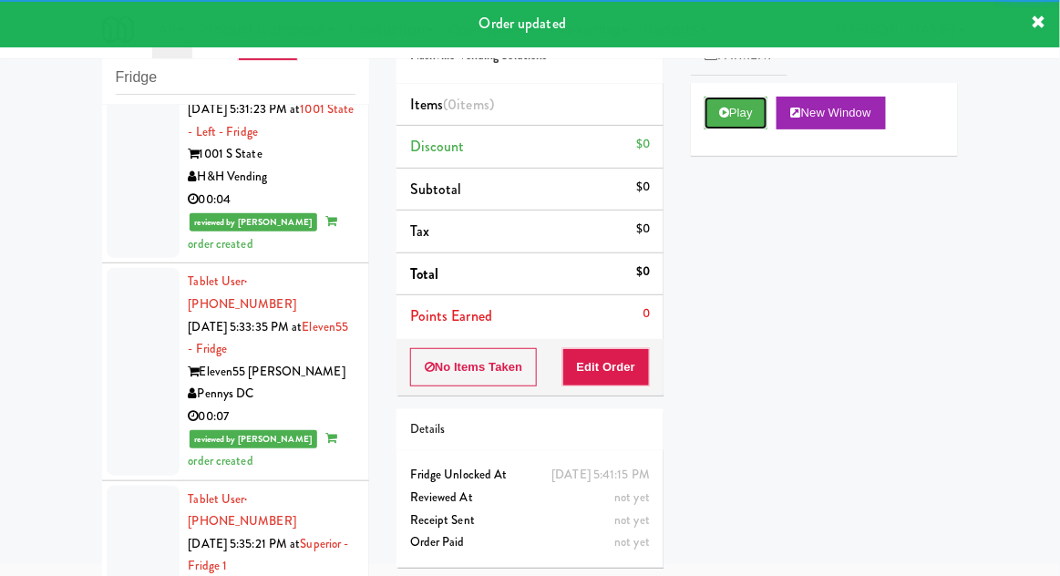
click at [725, 120] on button "Play" at bounding box center [736, 113] width 63 height 33
click at [616, 364] on button "Edit Order" at bounding box center [606, 367] width 88 height 38
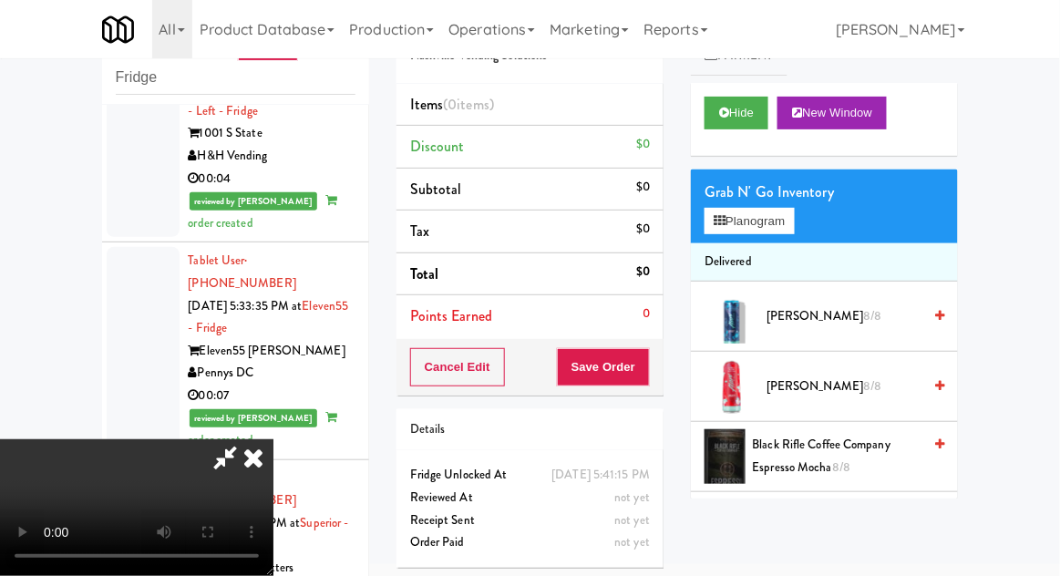
scroll to position [0, 0]
click at [794, 220] on button "Planogram" at bounding box center [749, 221] width 89 height 27
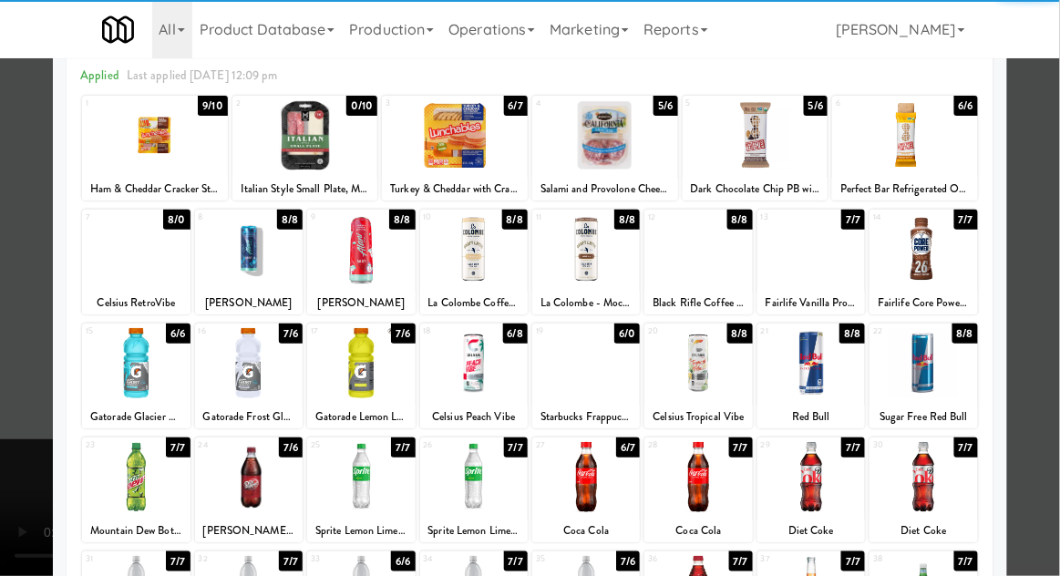
scroll to position [137, 0]
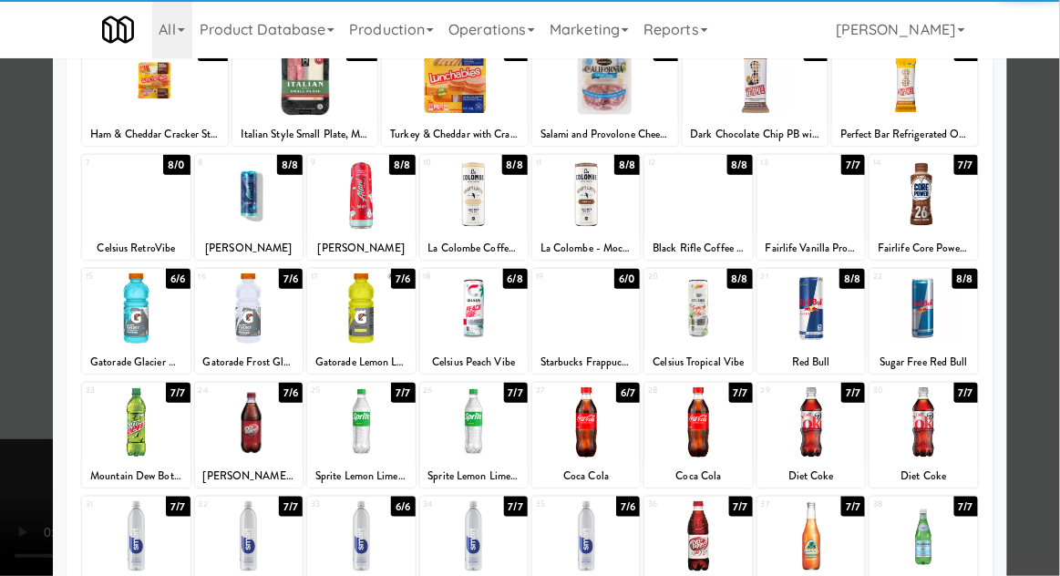
click at [137, 514] on div at bounding box center [136, 536] width 108 height 70
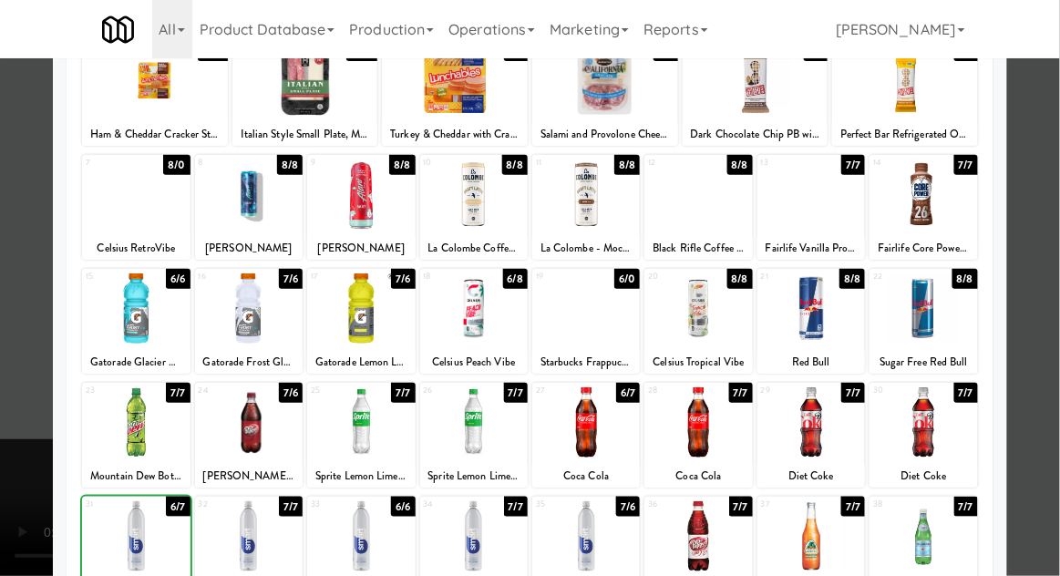
click at [1054, 294] on div at bounding box center [530, 288] width 1060 height 576
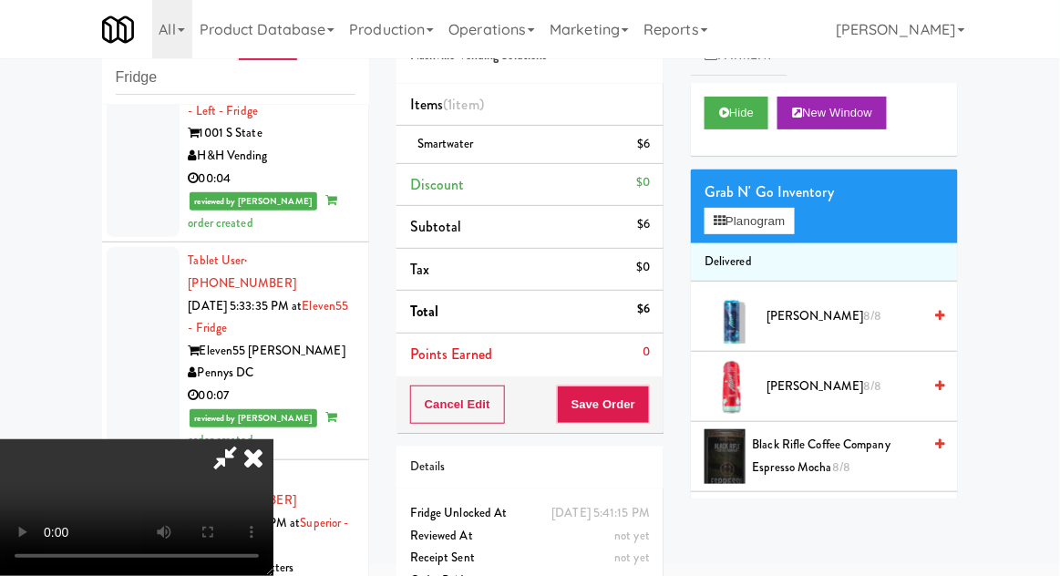
scroll to position [67, 0]
click at [645, 408] on button "Save Order" at bounding box center [603, 405] width 93 height 38
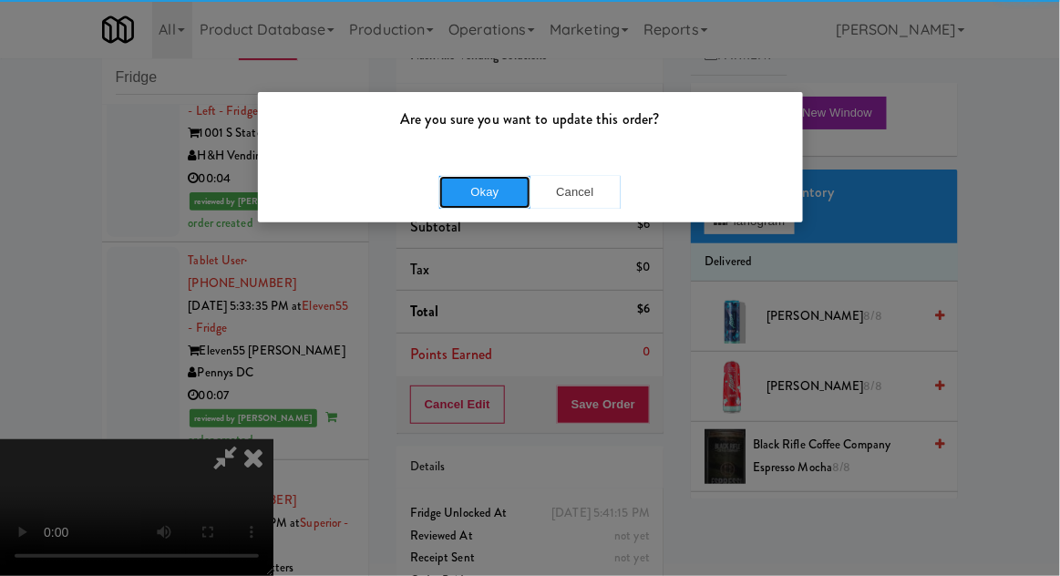
click at [485, 195] on button "Okay" at bounding box center [484, 192] width 91 height 33
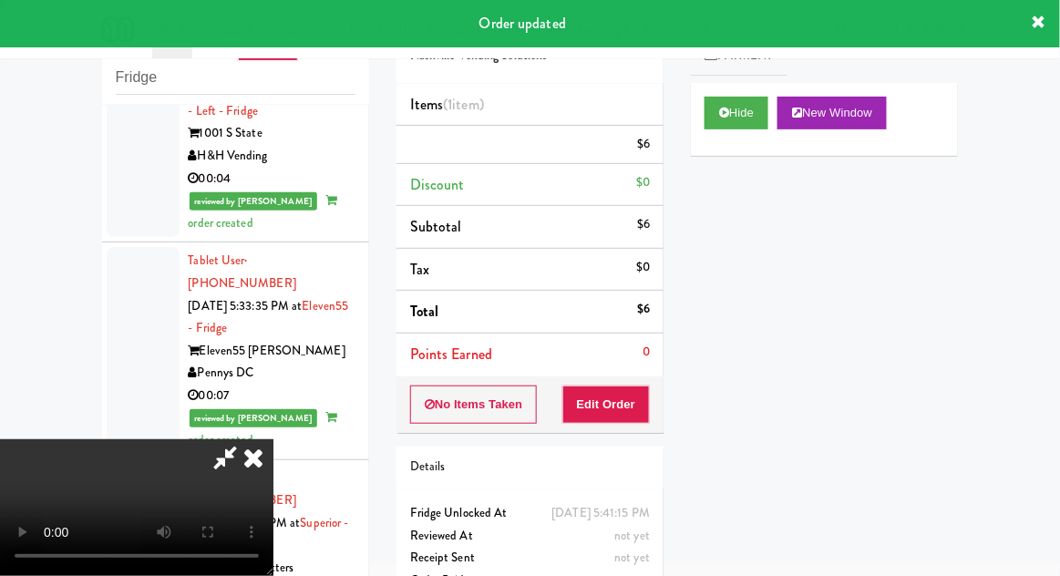
scroll to position [0, 0]
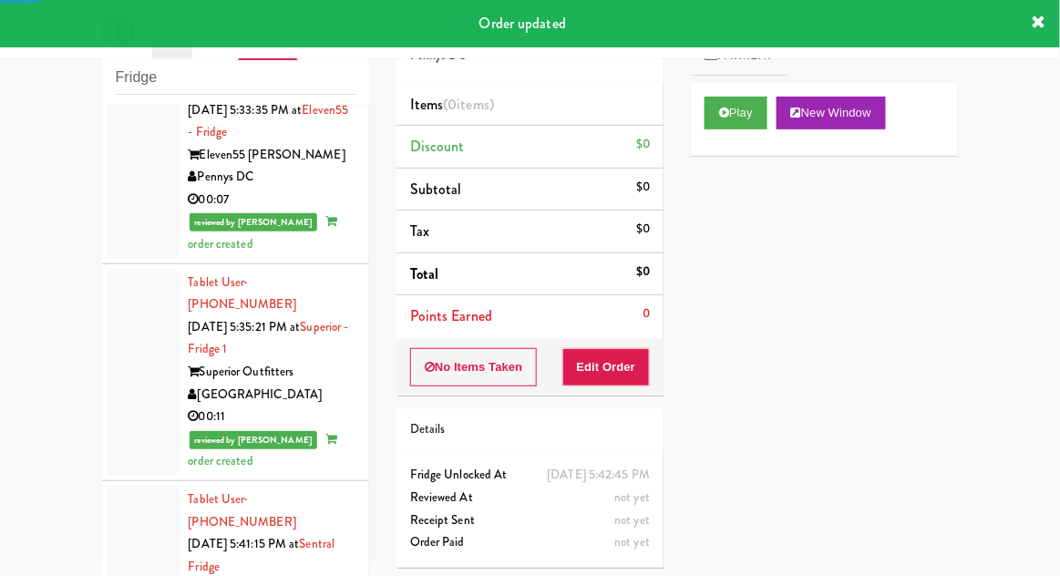
scroll to position [4652, 0]
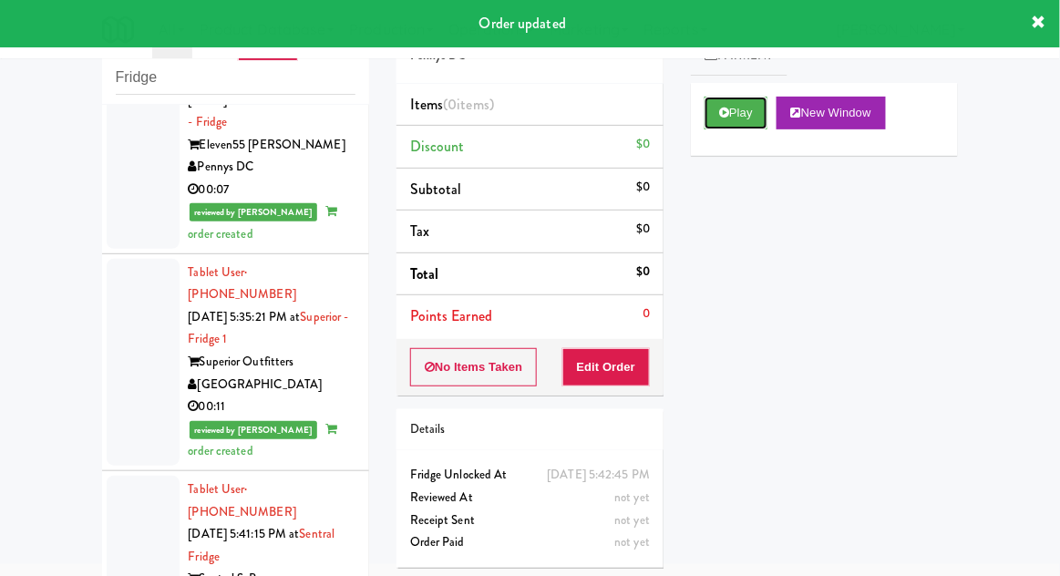
click at [715, 107] on button "Play" at bounding box center [736, 113] width 63 height 33
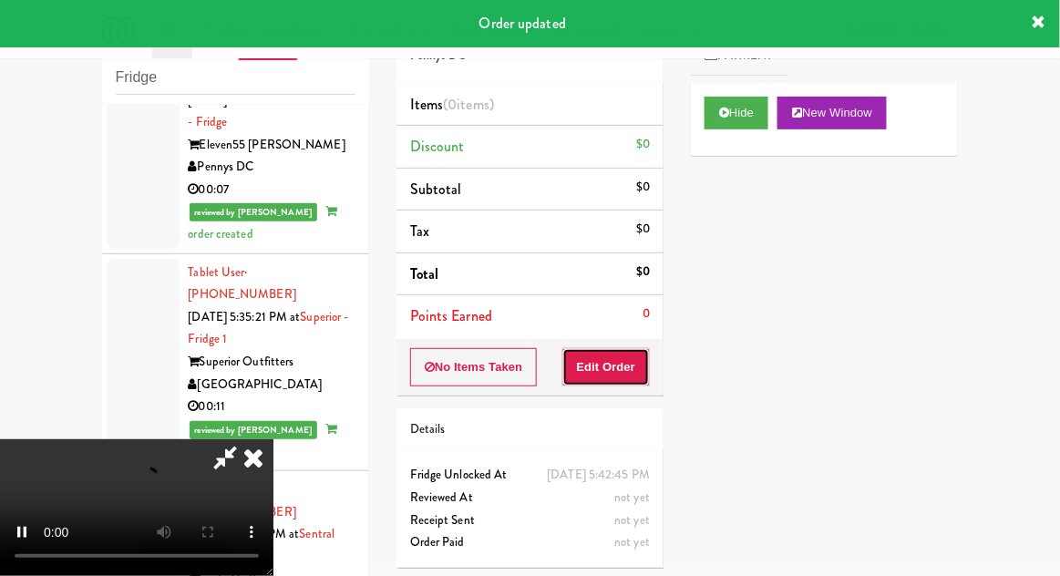
click at [604, 360] on button "Edit Order" at bounding box center [606, 367] width 88 height 38
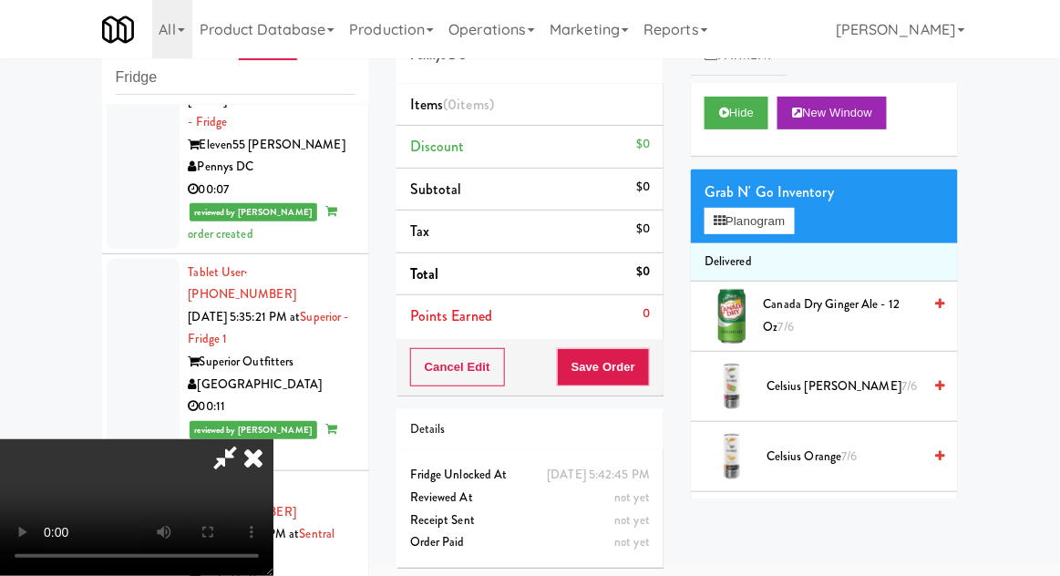
scroll to position [0, 0]
click at [786, 231] on button "Planogram" at bounding box center [749, 221] width 89 height 27
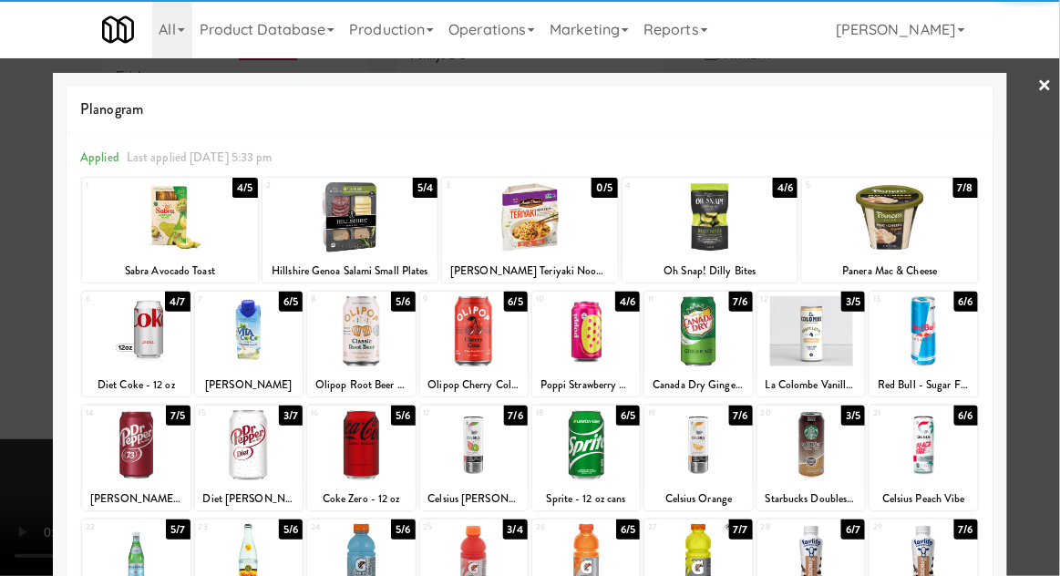
click at [374, 457] on div at bounding box center [361, 445] width 108 height 70
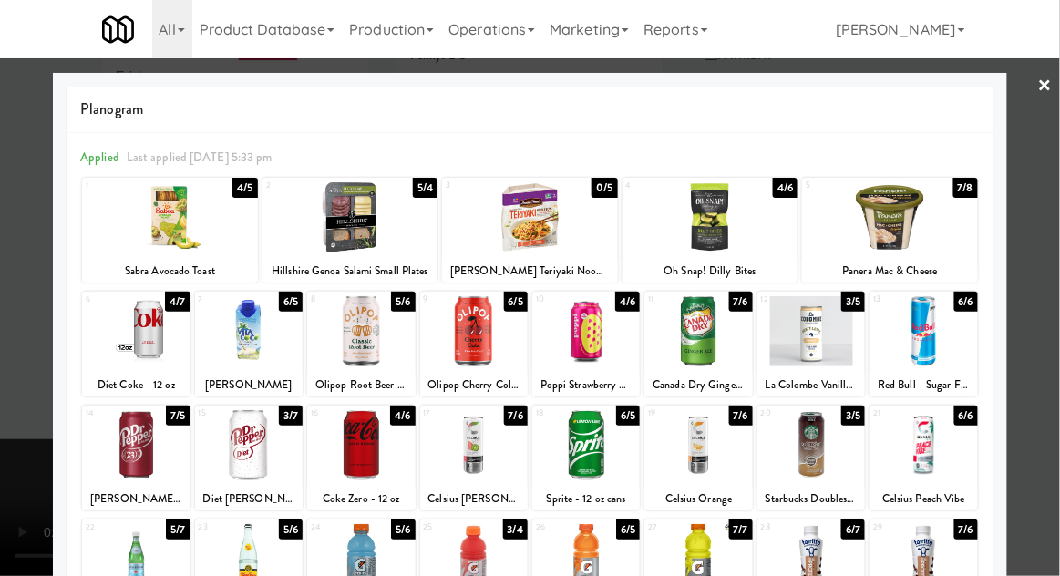
click at [1050, 298] on div at bounding box center [530, 288] width 1060 height 576
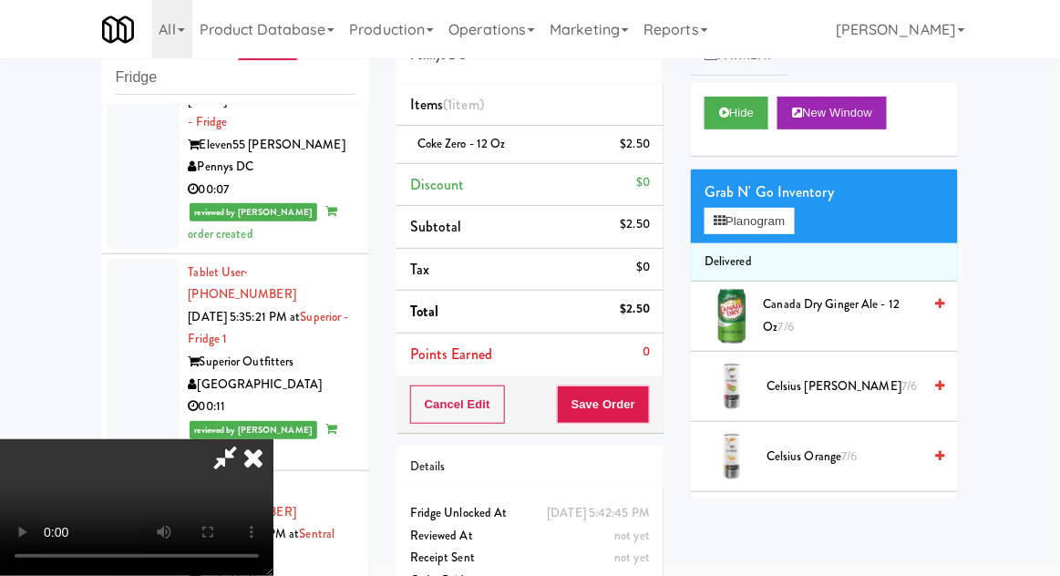
scroll to position [67, 0]
click at [666, 404] on div "Order # 1396813 Pennys DC Items (1 item ) Coke Zero - 12 oz $2.50 Discount $0 S…" at bounding box center [530, 306] width 294 height 623
click at [643, 401] on button "Save Order" at bounding box center [603, 405] width 93 height 38
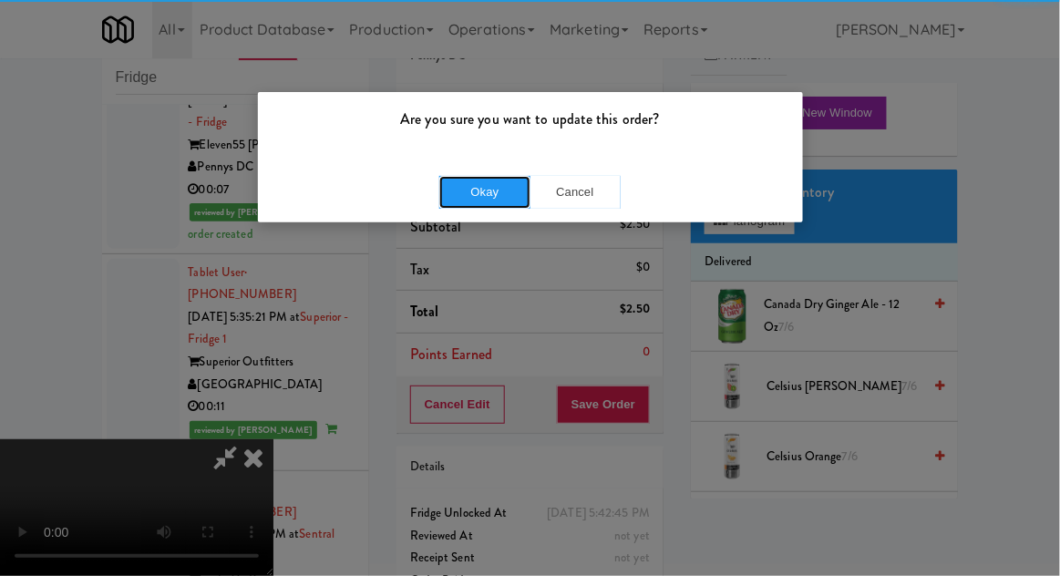
click at [469, 176] on button "Okay" at bounding box center [484, 192] width 91 height 33
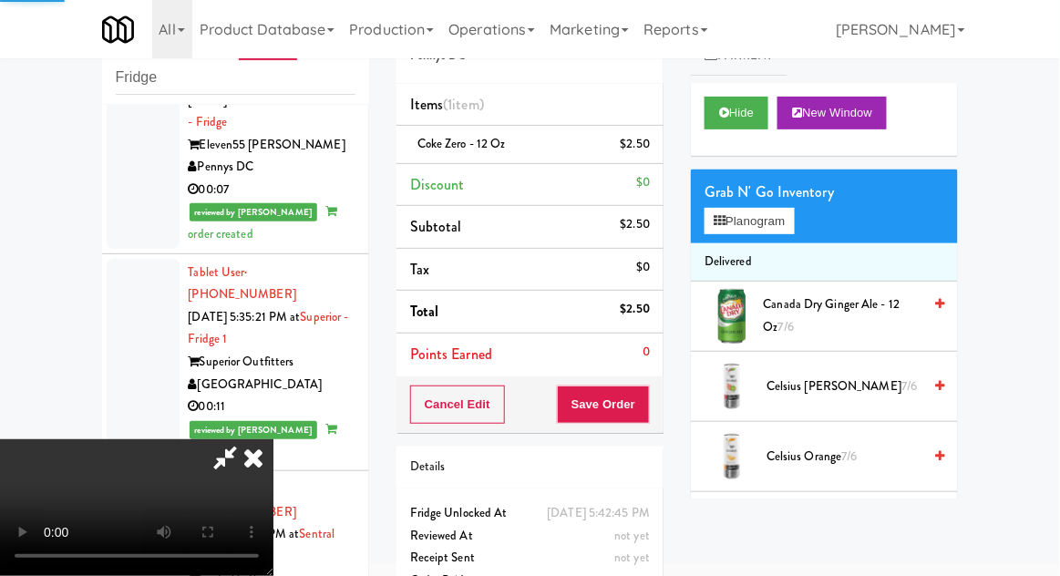
scroll to position [0, 0]
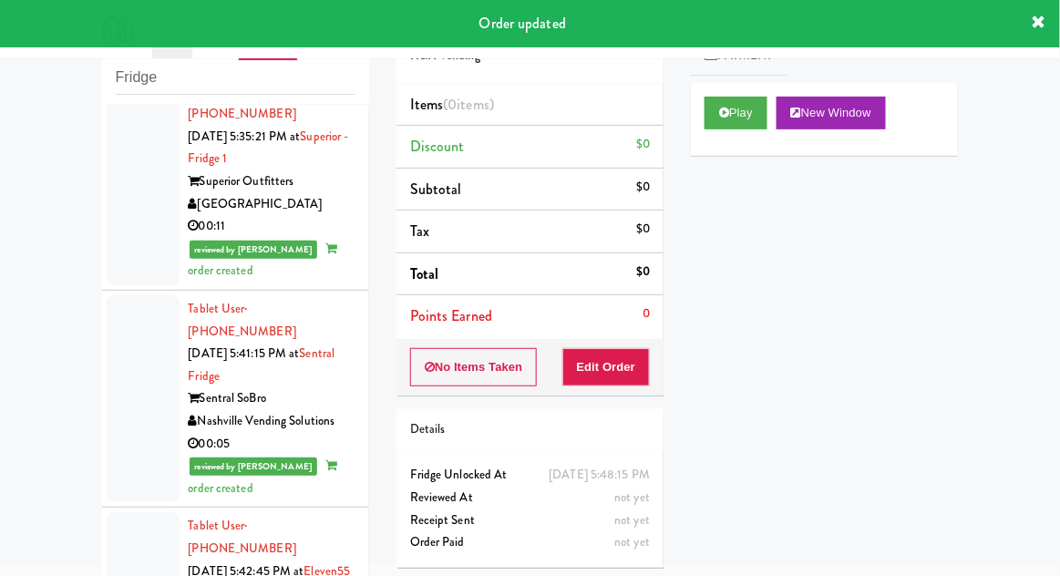
scroll to position [4859, 0]
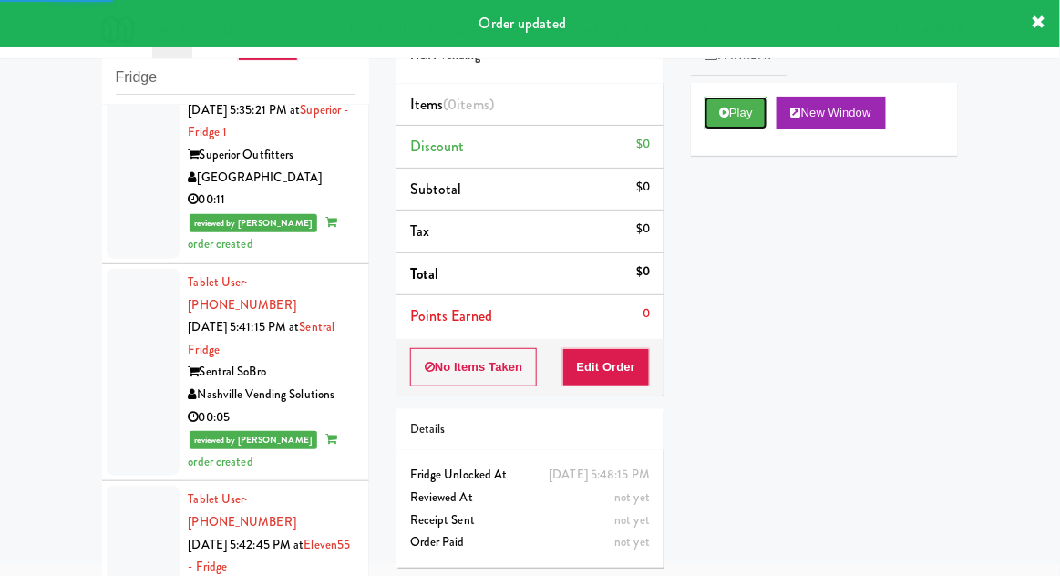
click at [711, 110] on button "Play" at bounding box center [736, 113] width 63 height 33
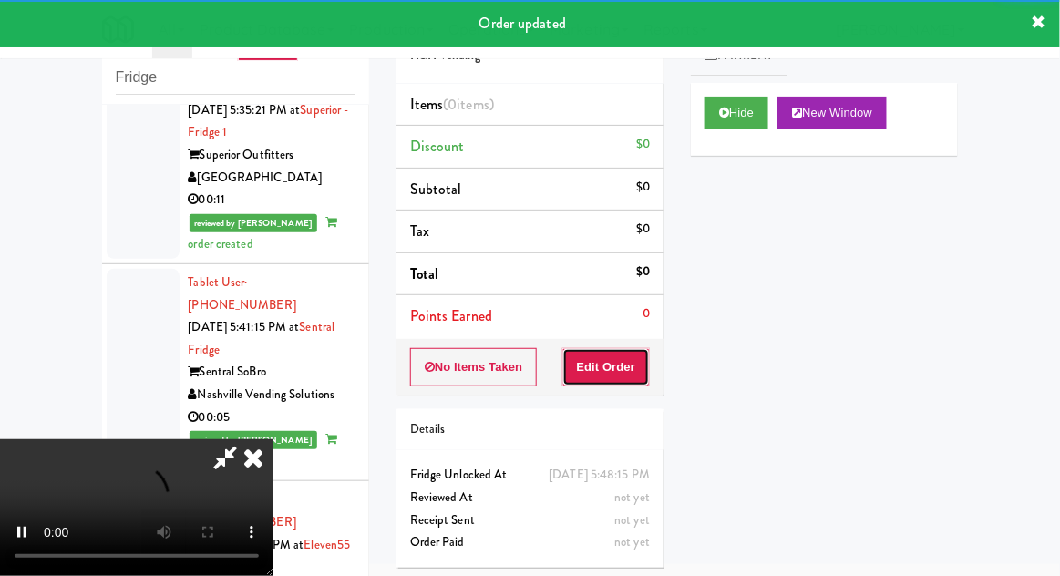
click at [616, 354] on button "Edit Order" at bounding box center [606, 367] width 88 height 38
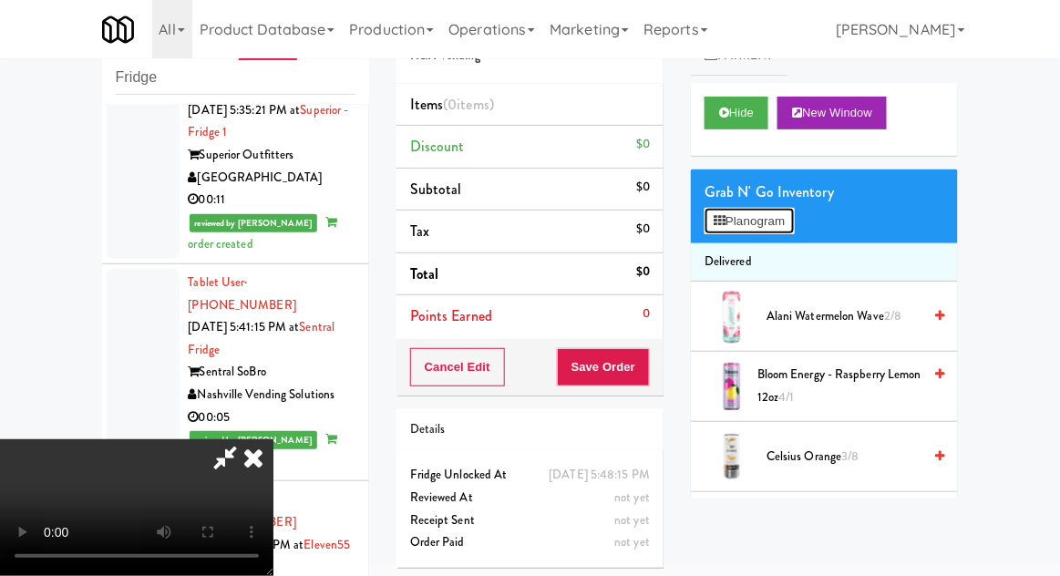
click at [794, 222] on button "Planogram" at bounding box center [749, 221] width 89 height 27
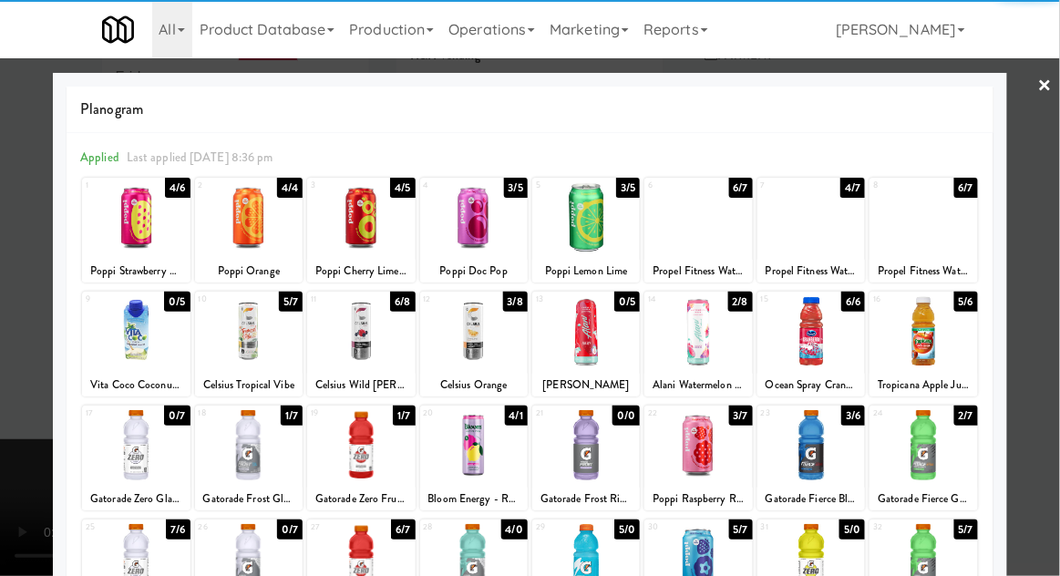
click at [699, 238] on div at bounding box center [698, 217] width 108 height 70
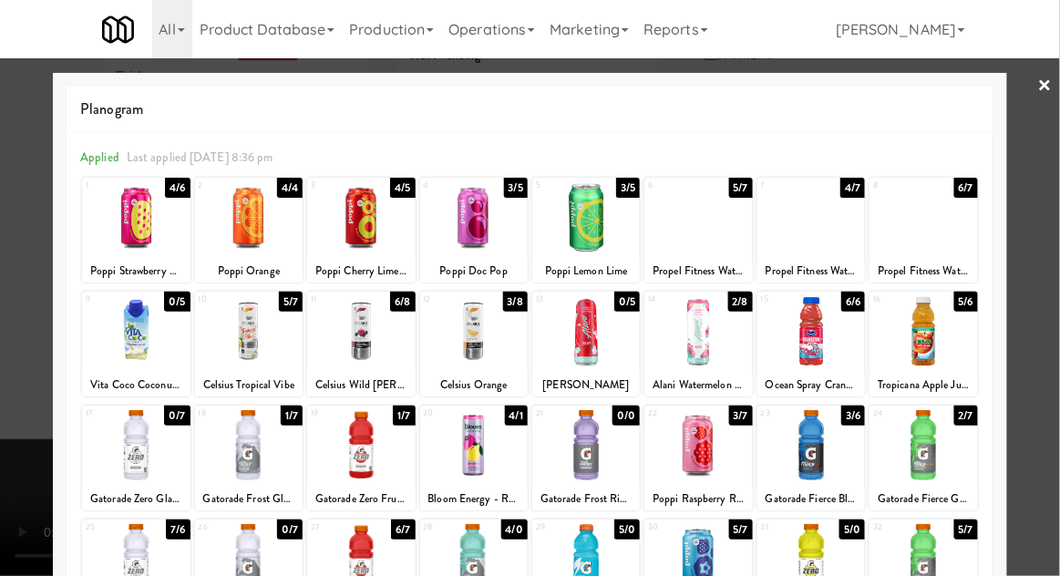
click at [1046, 305] on div at bounding box center [530, 288] width 1060 height 576
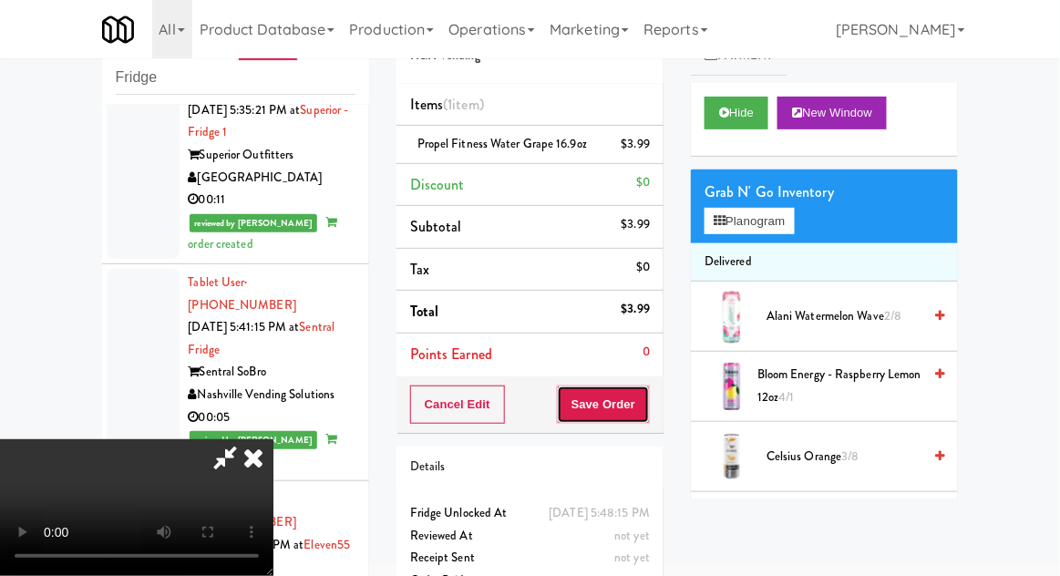
click at [649, 405] on button "Save Order" at bounding box center [603, 405] width 93 height 38
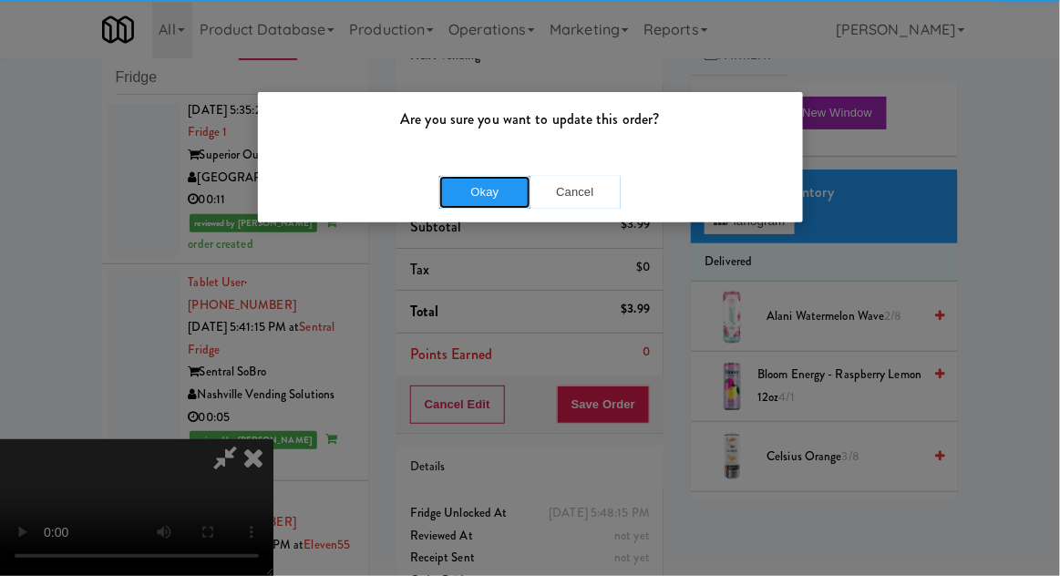
click at [520, 180] on button "Okay" at bounding box center [484, 192] width 91 height 33
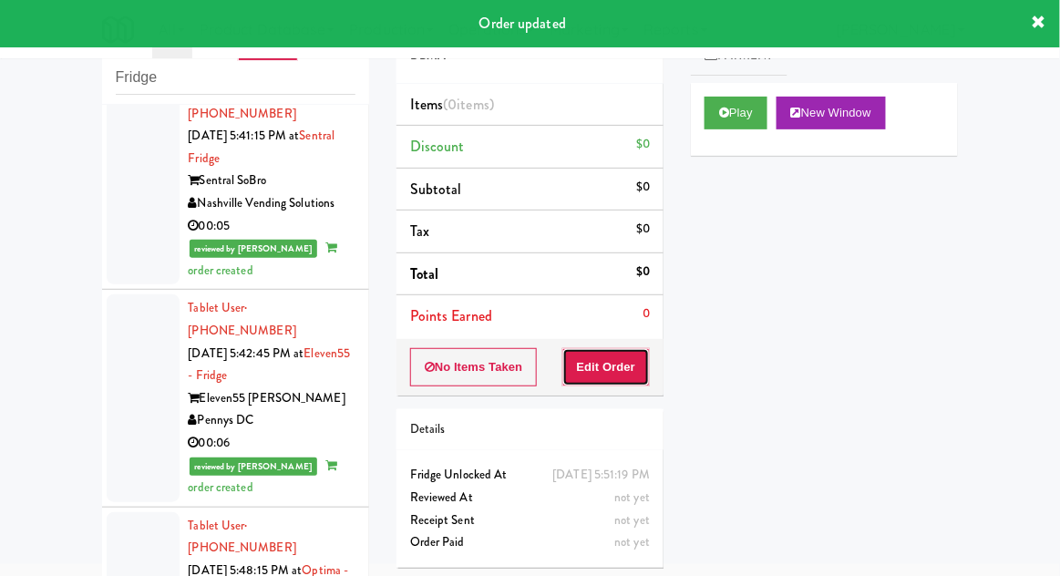
click at [623, 370] on button "Edit Order" at bounding box center [606, 367] width 88 height 38
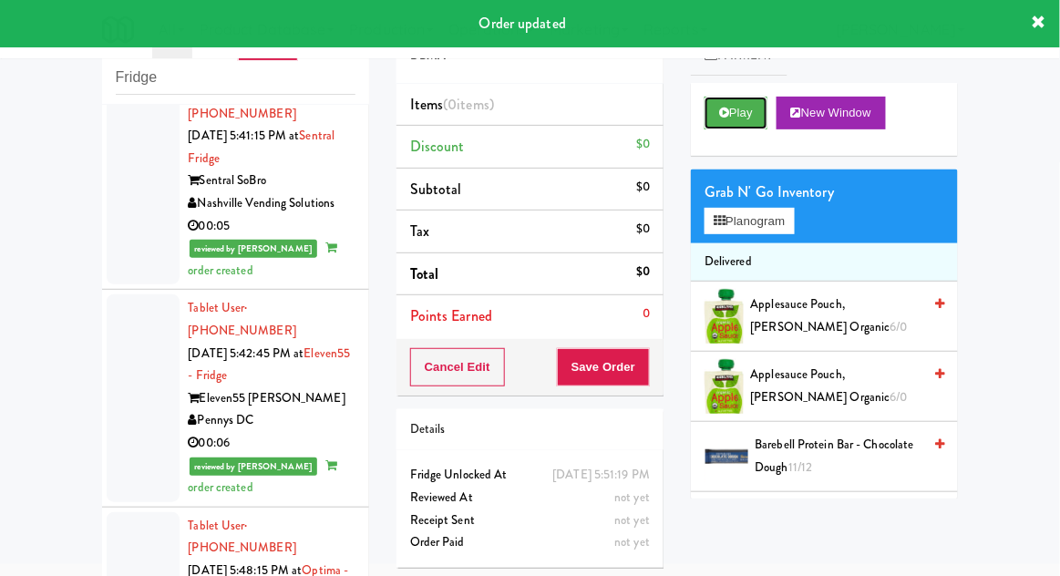
click at [732, 114] on button "Play" at bounding box center [736, 113] width 63 height 33
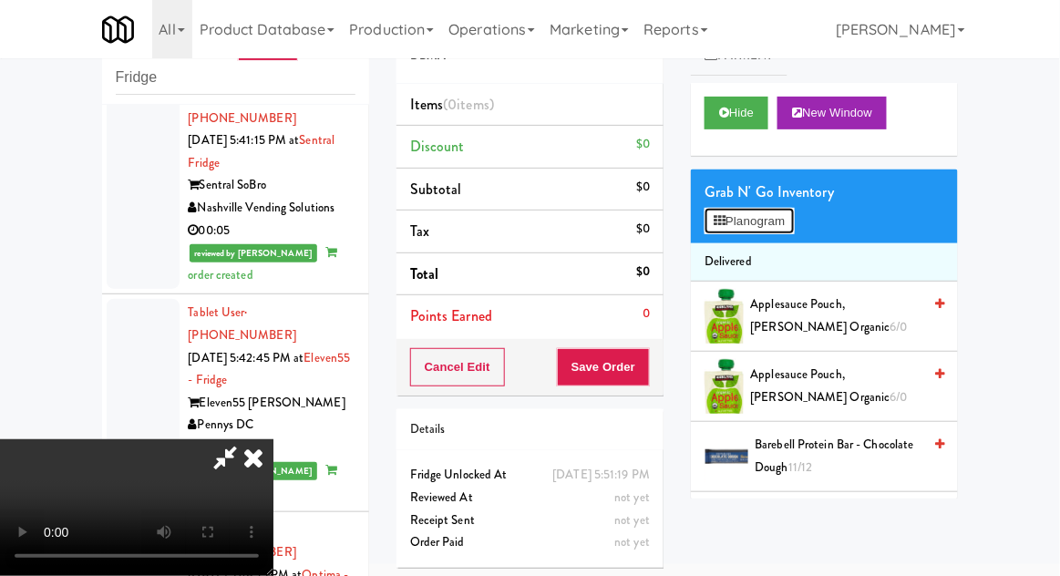
click at [794, 222] on button "Planogram" at bounding box center [749, 221] width 89 height 27
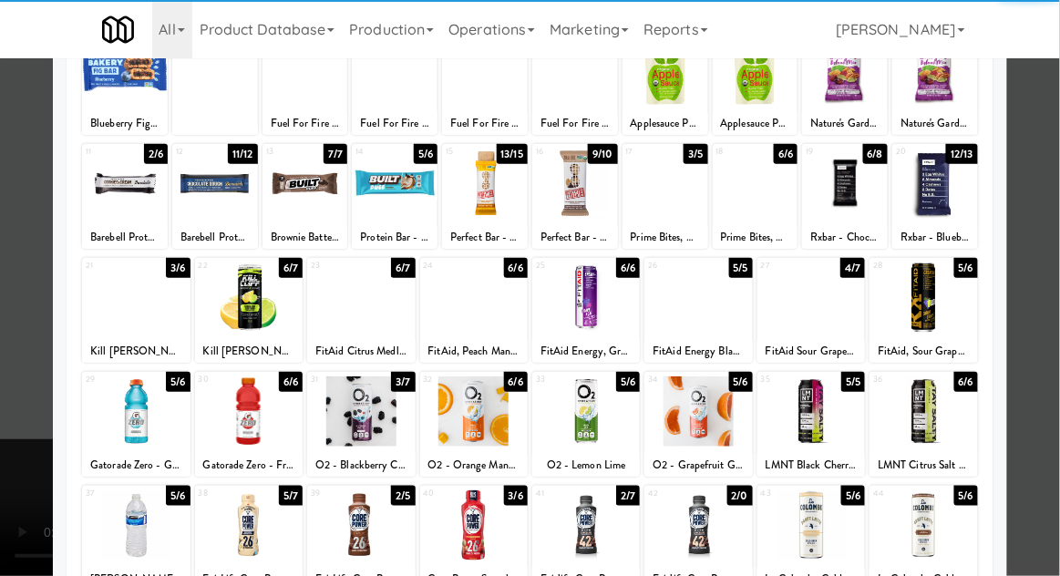
scroll to position [147, 0]
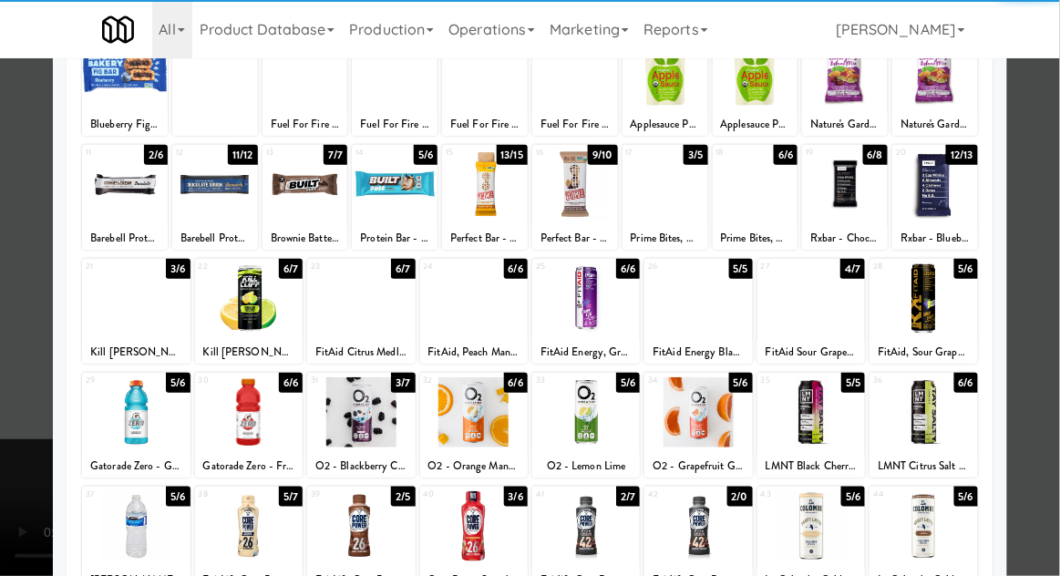
click at [242, 508] on div at bounding box center [249, 526] width 108 height 70
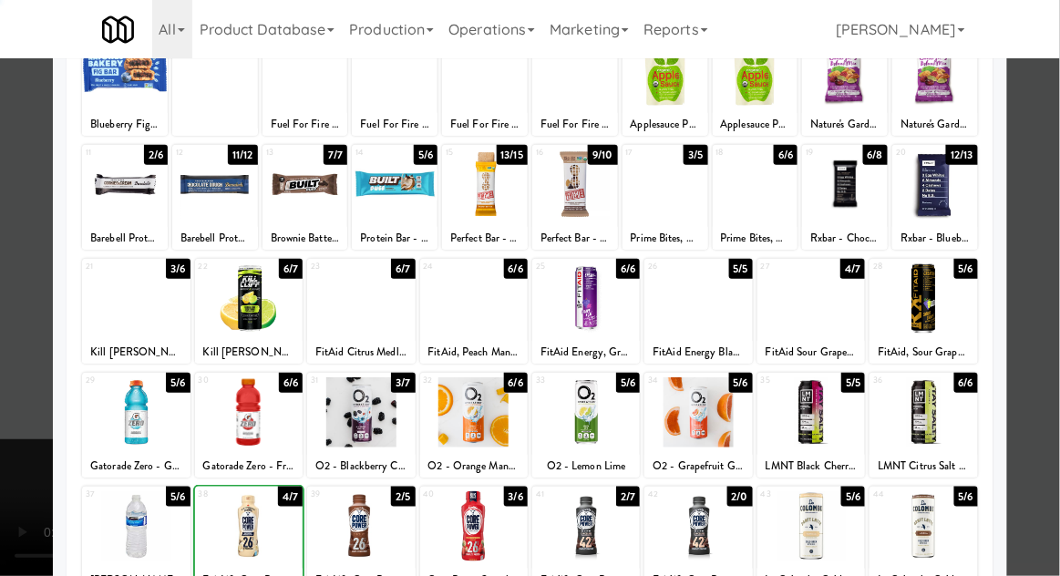
click at [1048, 303] on div at bounding box center [530, 288] width 1060 height 576
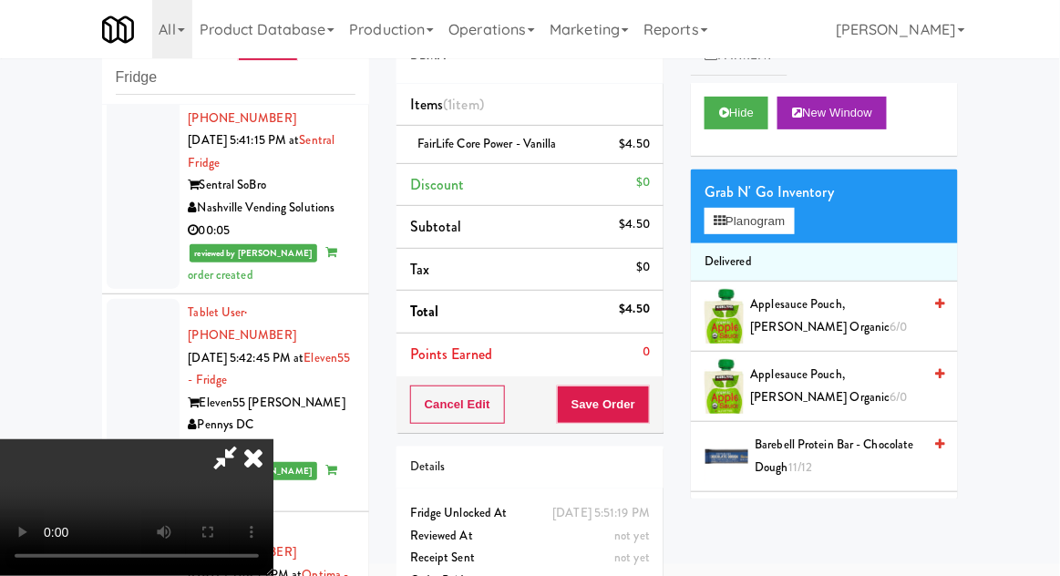
scroll to position [67, 0]
click at [782, 209] on button "Planogram" at bounding box center [749, 221] width 89 height 27
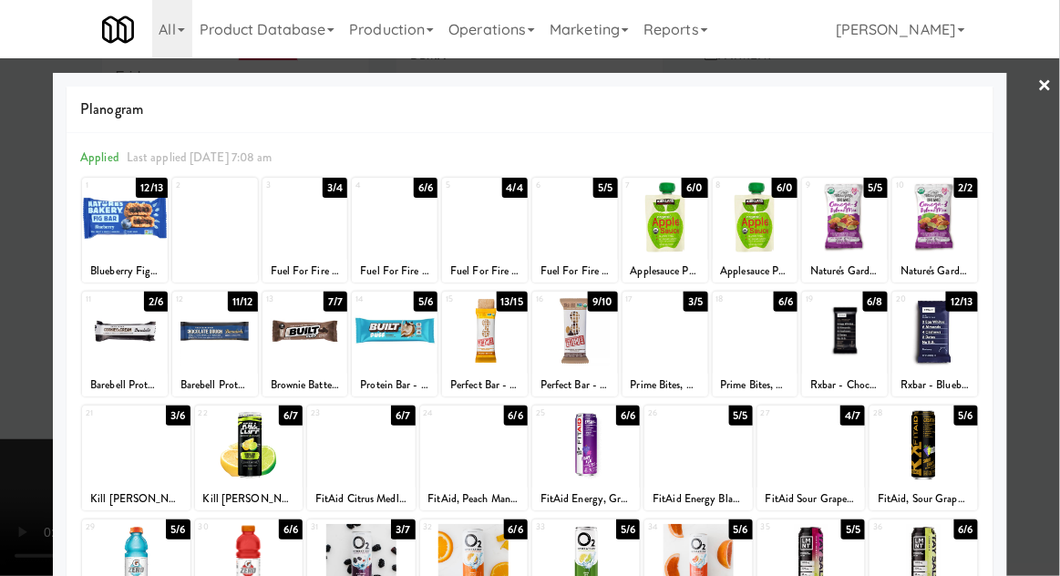
click at [499, 219] on div at bounding box center [485, 217] width 86 height 70
click at [1038, 272] on div at bounding box center [530, 288] width 1060 height 576
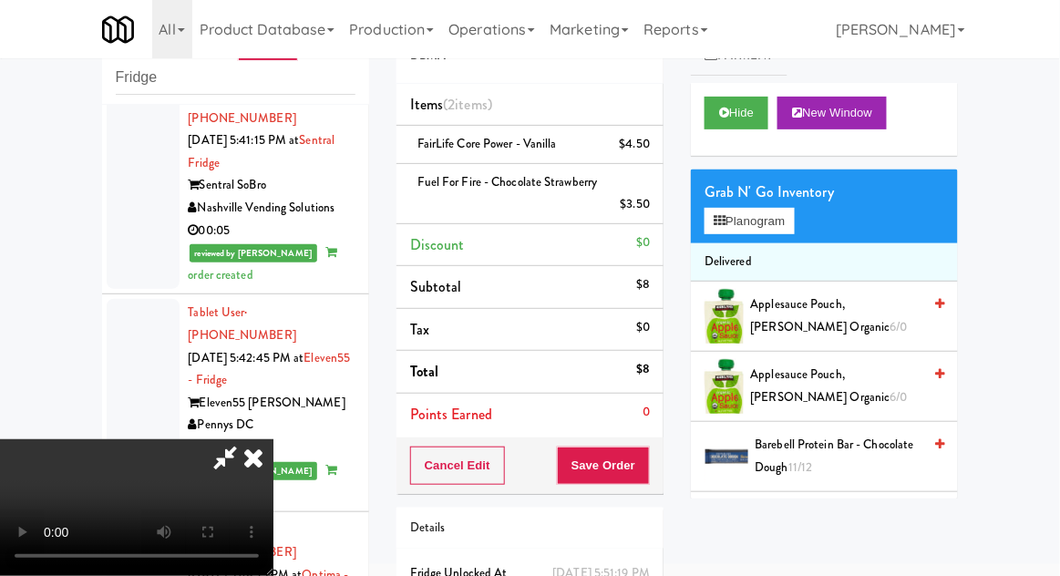
click at [246, 439] on icon at bounding box center [225, 457] width 42 height 36
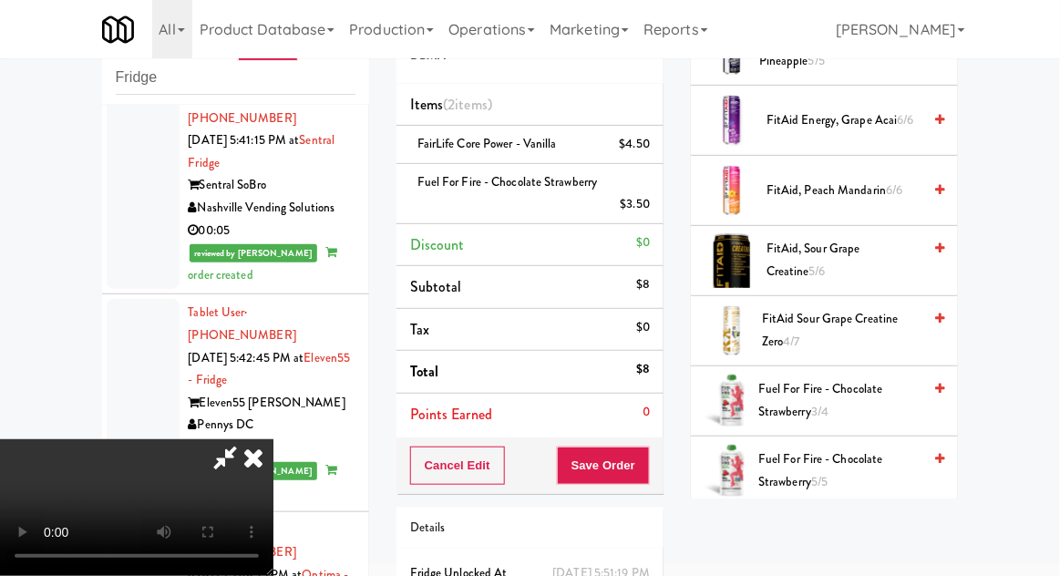
scroll to position [67, 0]
click at [645, 460] on button "Save Order" at bounding box center [603, 466] width 93 height 38
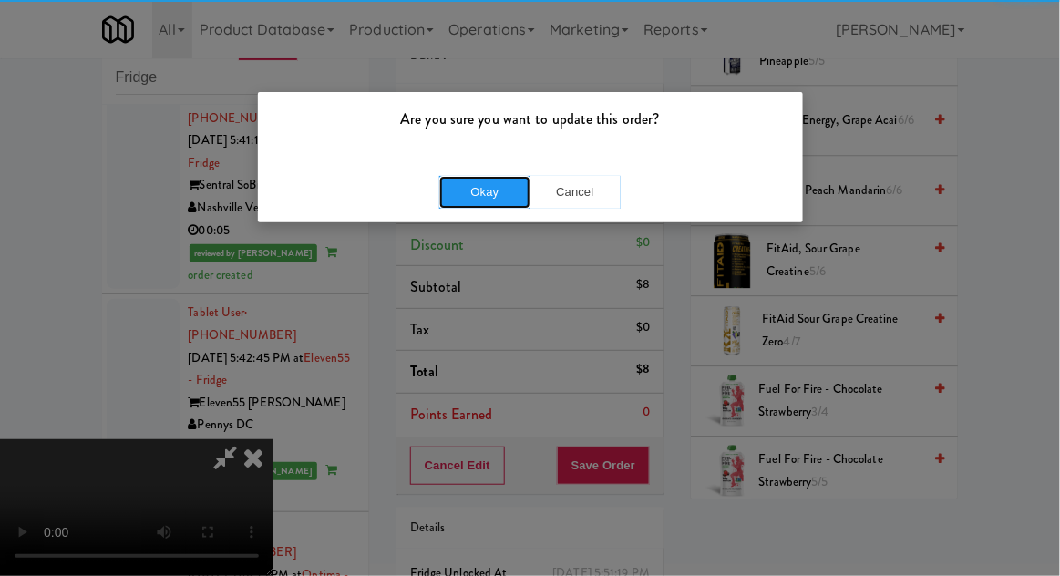
click at [458, 193] on button "Okay" at bounding box center [484, 192] width 91 height 33
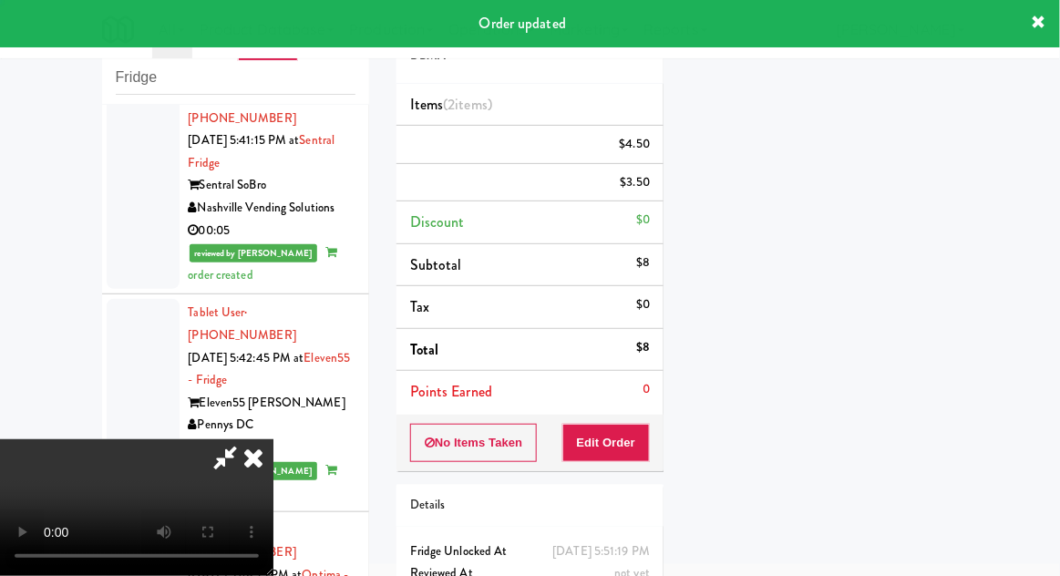
scroll to position [0, 0]
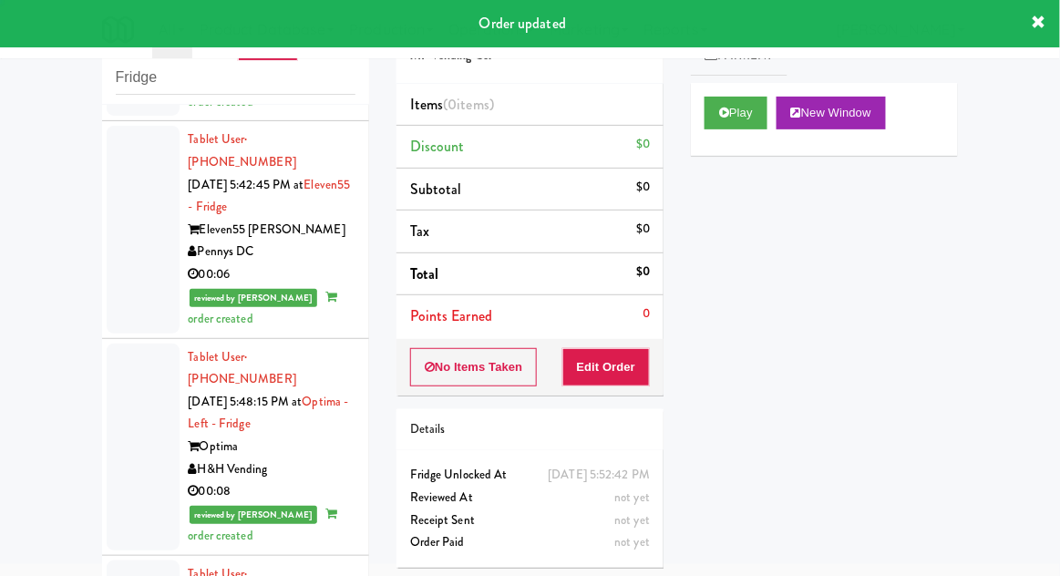
scroll to position [5219, 0]
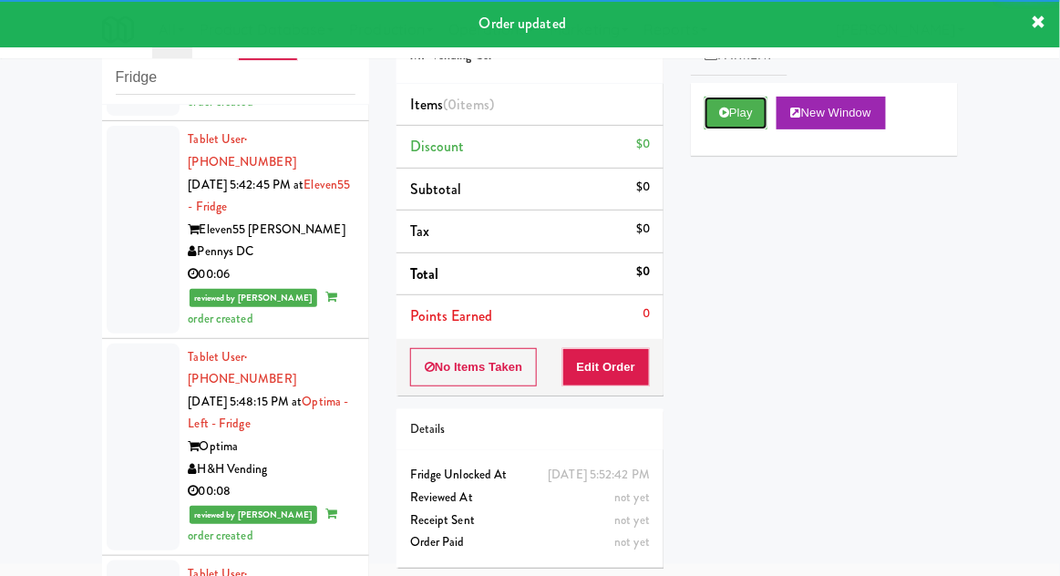
click at [724, 108] on icon at bounding box center [724, 113] width 10 height 12
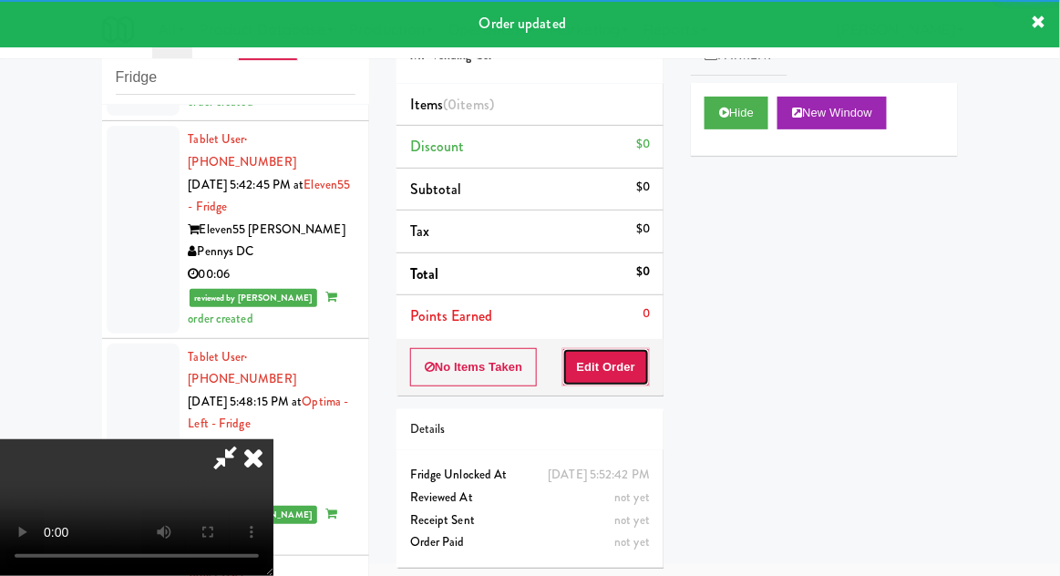
click at [606, 354] on button "Edit Order" at bounding box center [606, 367] width 88 height 38
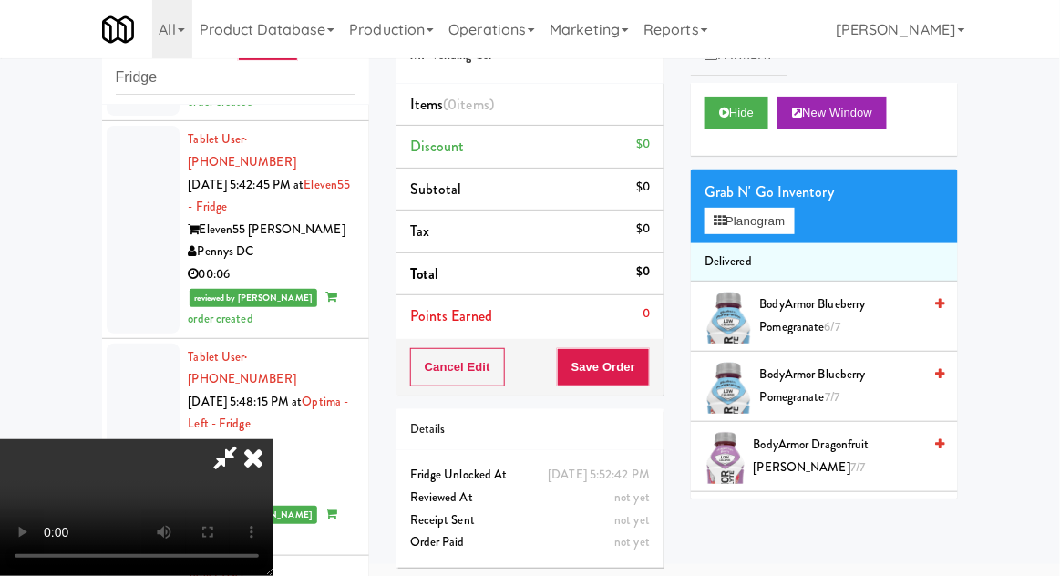
click at [782, 243] on li "Delivered" at bounding box center [824, 262] width 267 height 38
click at [794, 211] on button "Planogram" at bounding box center [749, 221] width 89 height 27
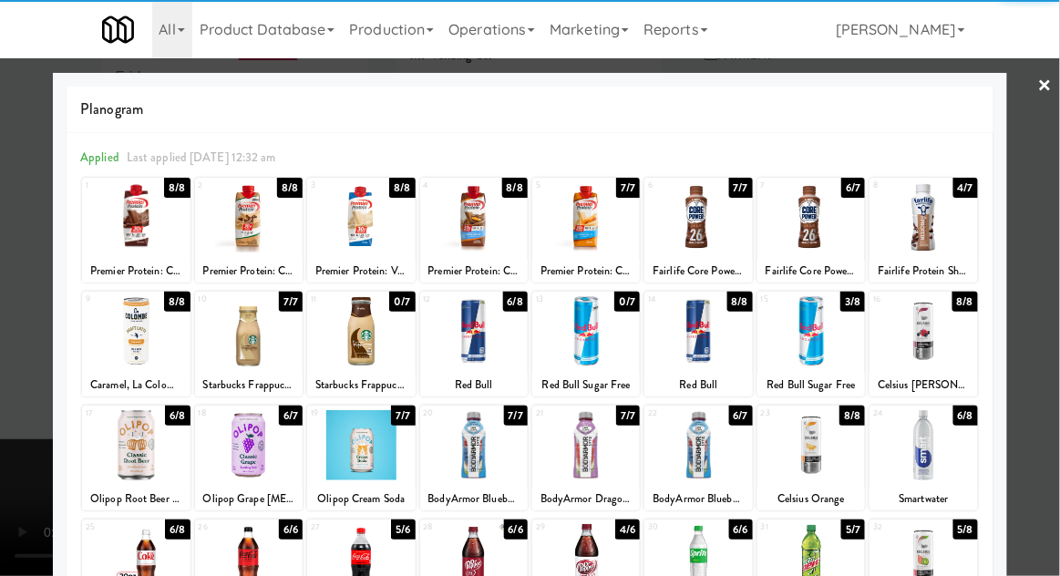
click at [106, 347] on div at bounding box center [136, 331] width 108 height 70
click at [1050, 298] on div at bounding box center [530, 288] width 1060 height 576
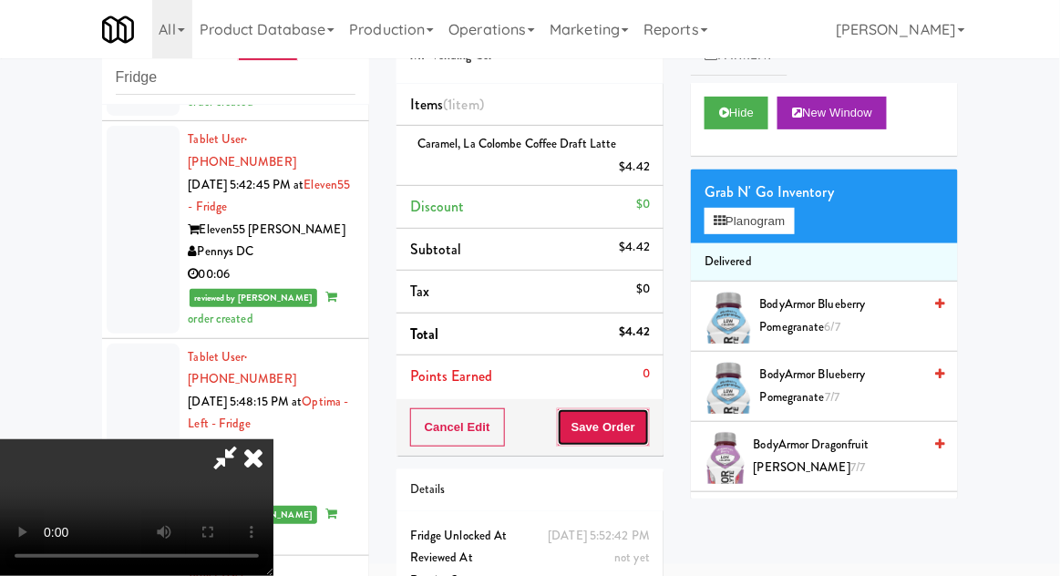
click at [641, 435] on button "Save Order" at bounding box center [603, 427] width 93 height 38
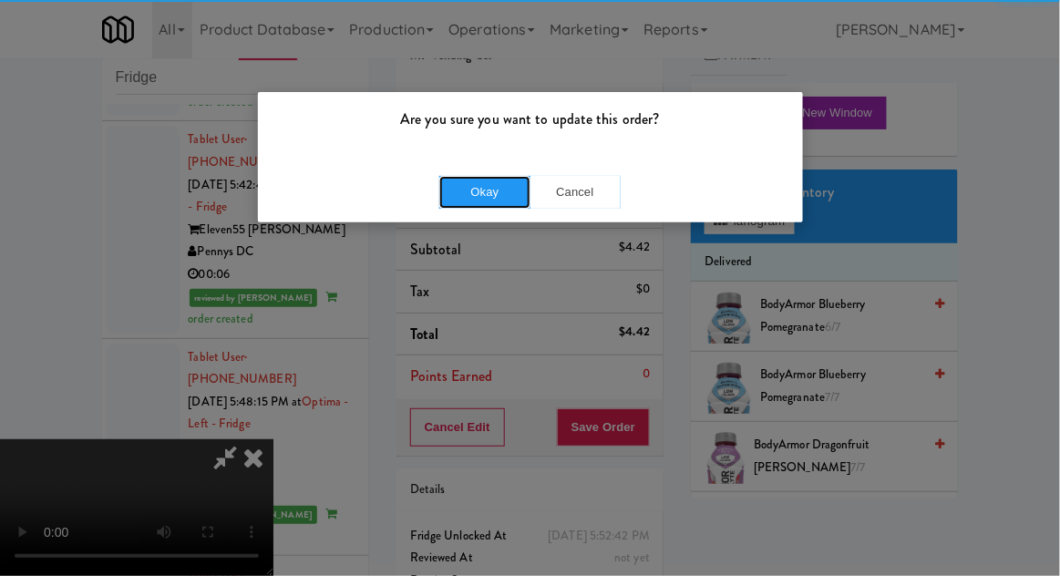
click at [489, 204] on button "Okay" at bounding box center [484, 192] width 91 height 33
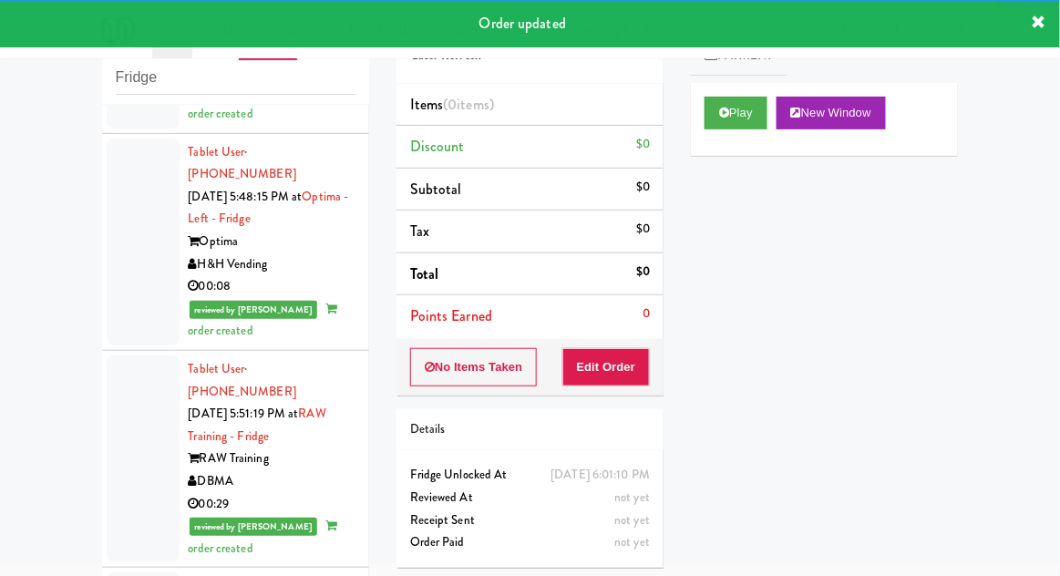
scroll to position [5427, 0]
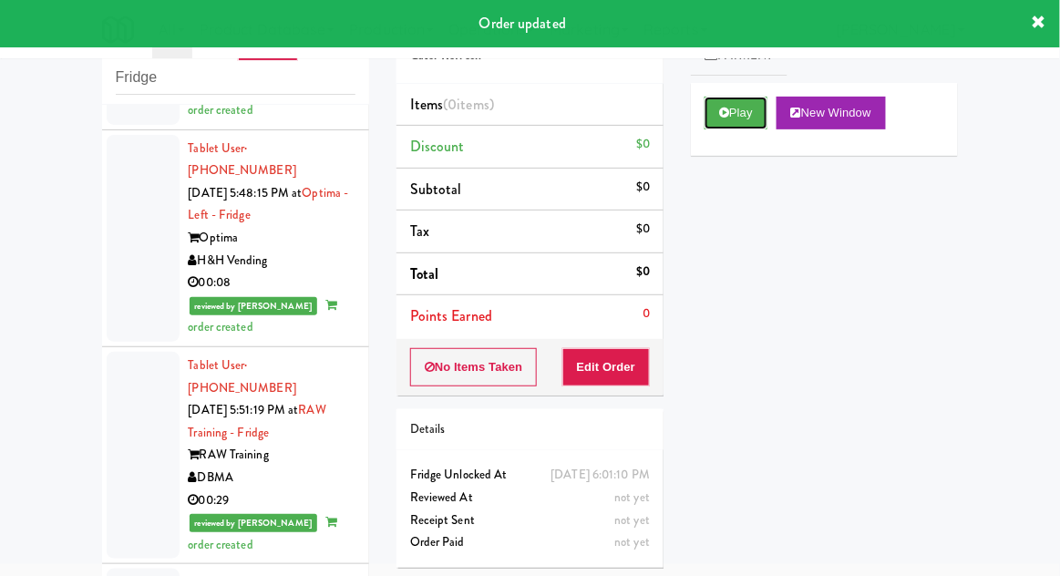
click at [719, 104] on button "Play" at bounding box center [736, 113] width 63 height 33
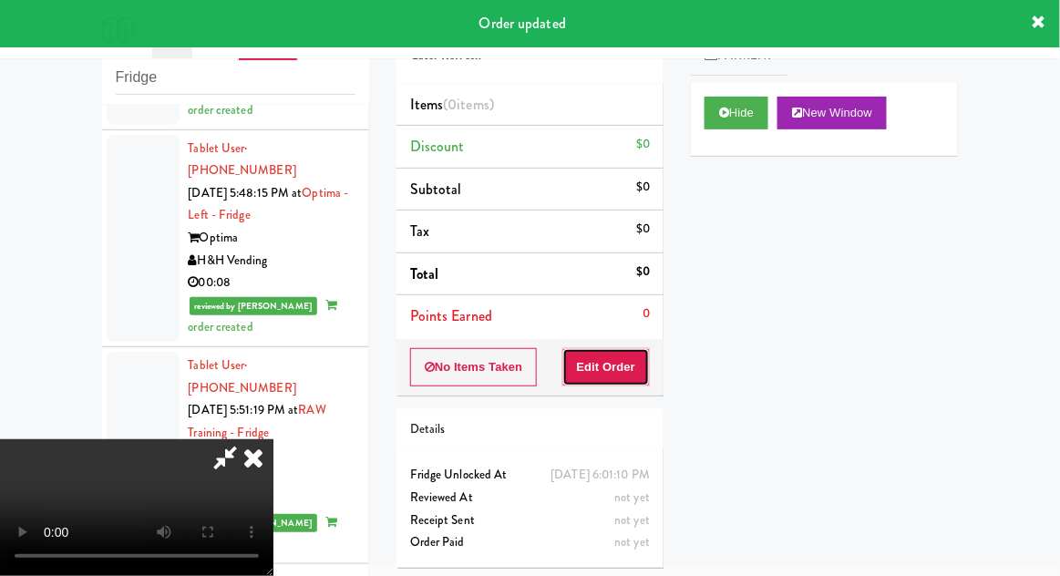
click at [612, 356] on button "Edit Order" at bounding box center [606, 367] width 88 height 38
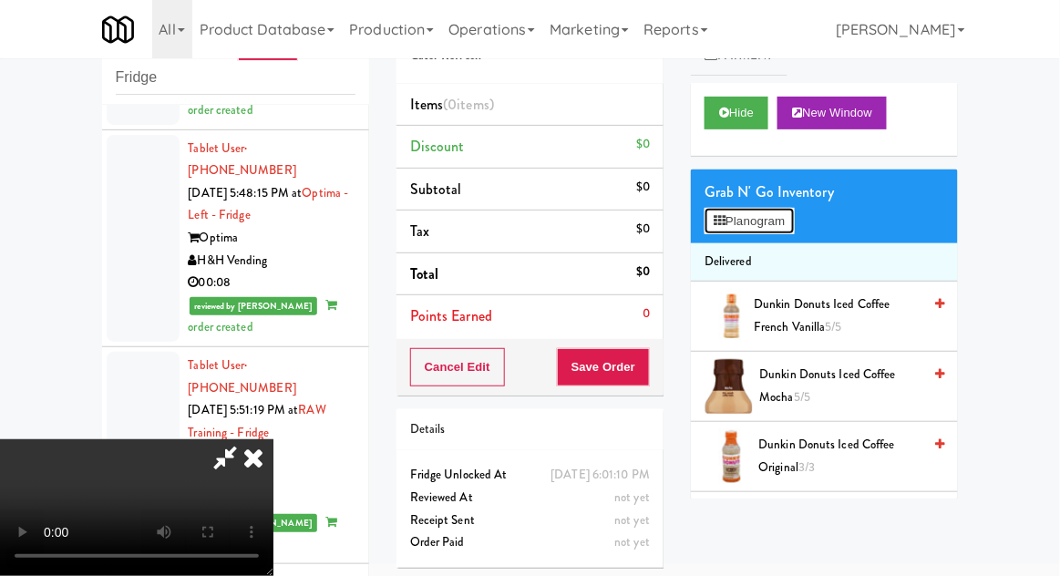
click at [789, 227] on button "Planogram" at bounding box center [749, 221] width 89 height 27
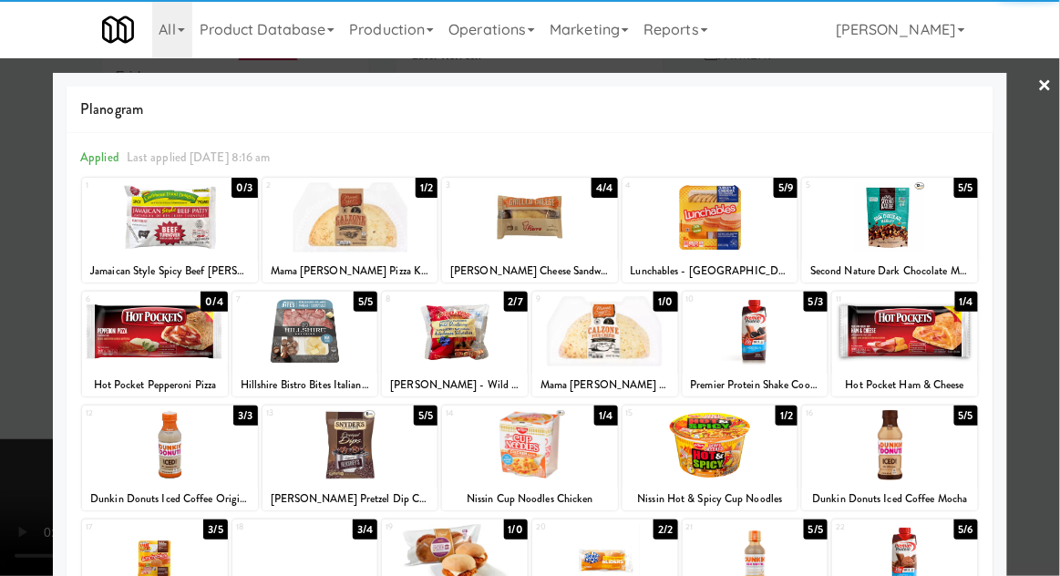
click at [758, 225] on div at bounding box center [710, 217] width 176 height 70
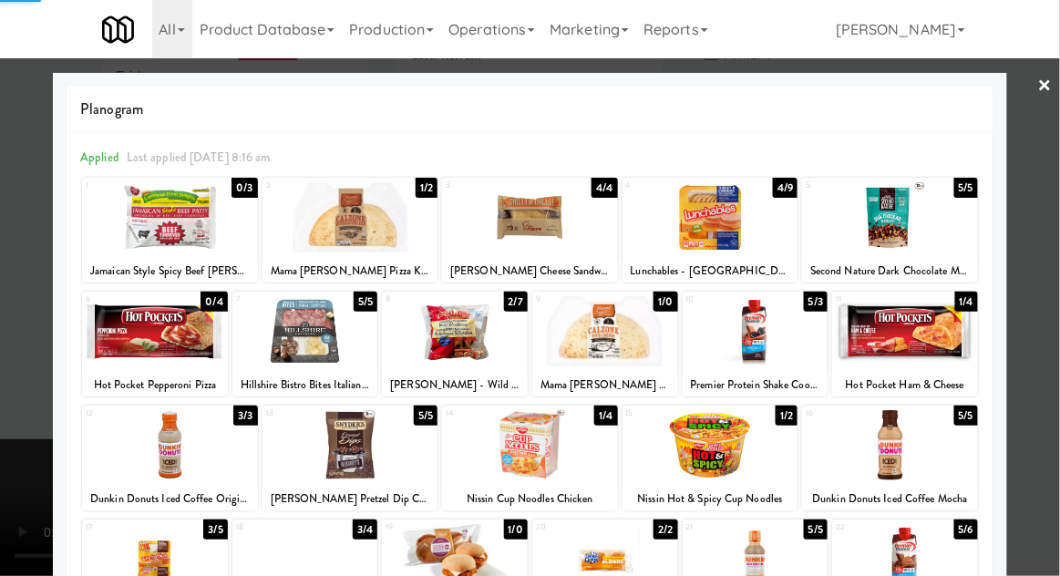
click at [7, 509] on div at bounding box center [530, 288] width 1060 height 576
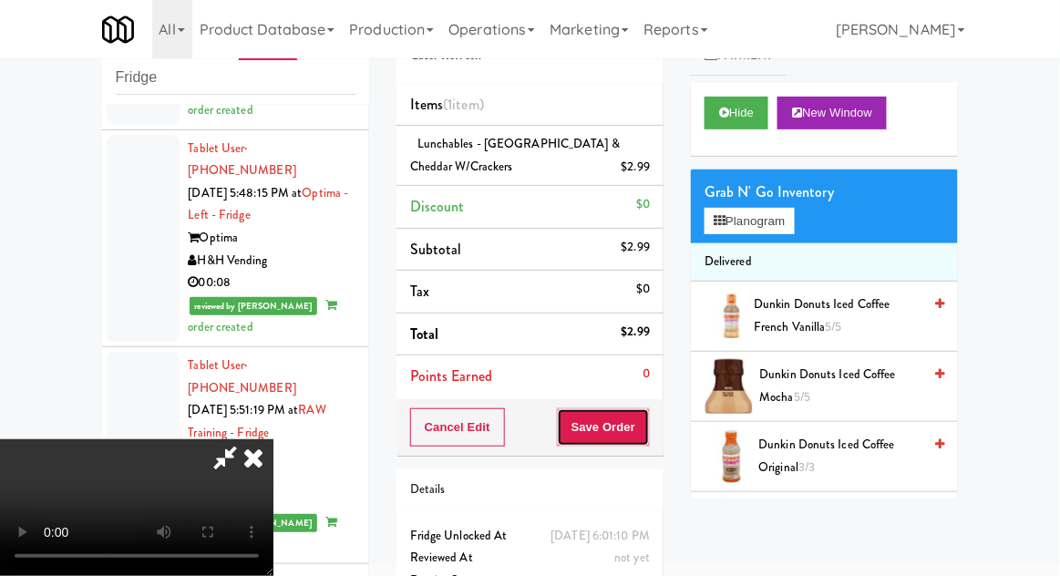
click at [640, 432] on button "Save Order" at bounding box center [603, 427] width 93 height 38
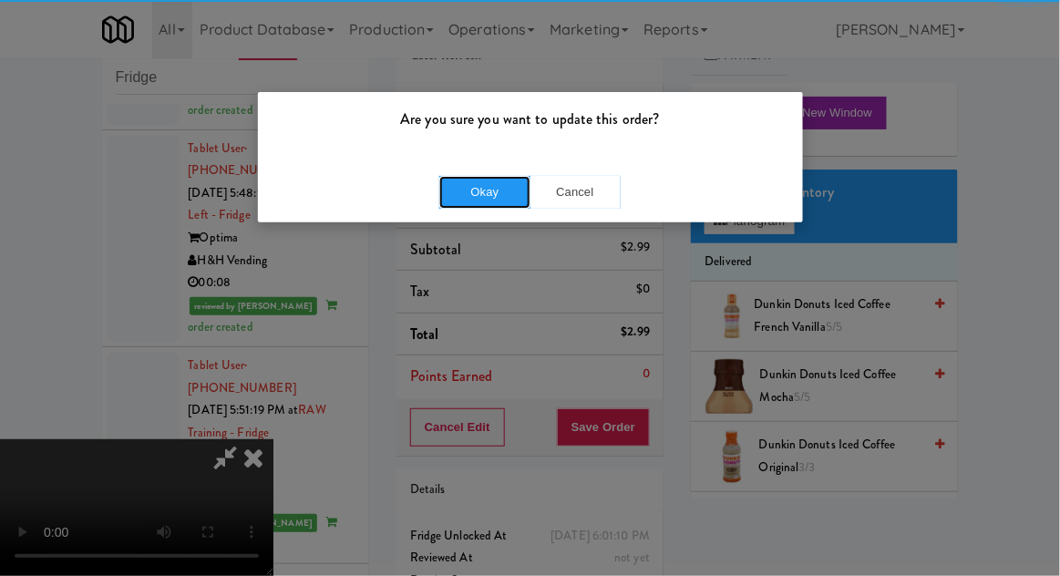
click at [495, 183] on button "Okay" at bounding box center [484, 192] width 91 height 33
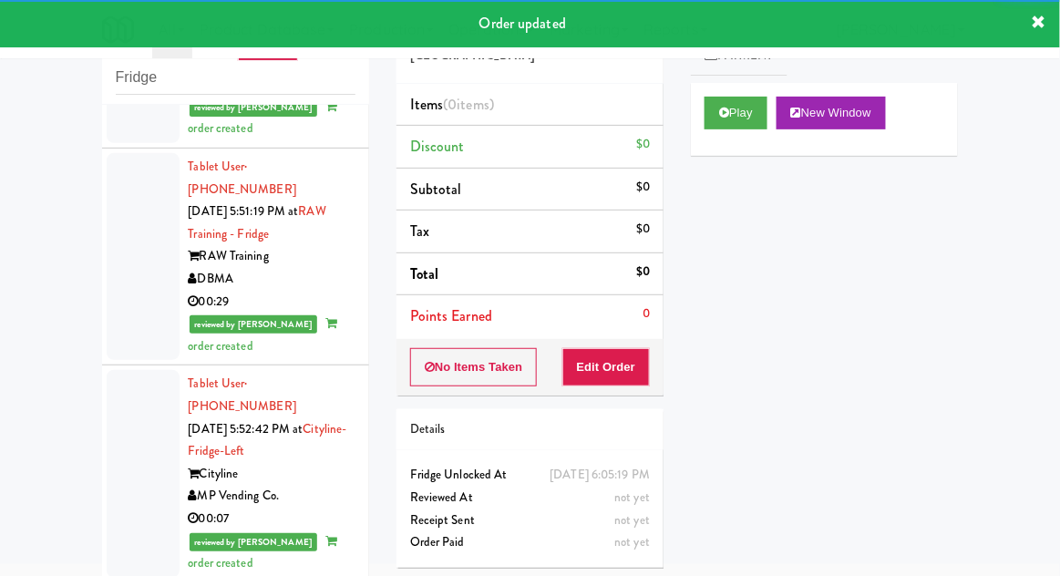
scroll to position [5625, 0]
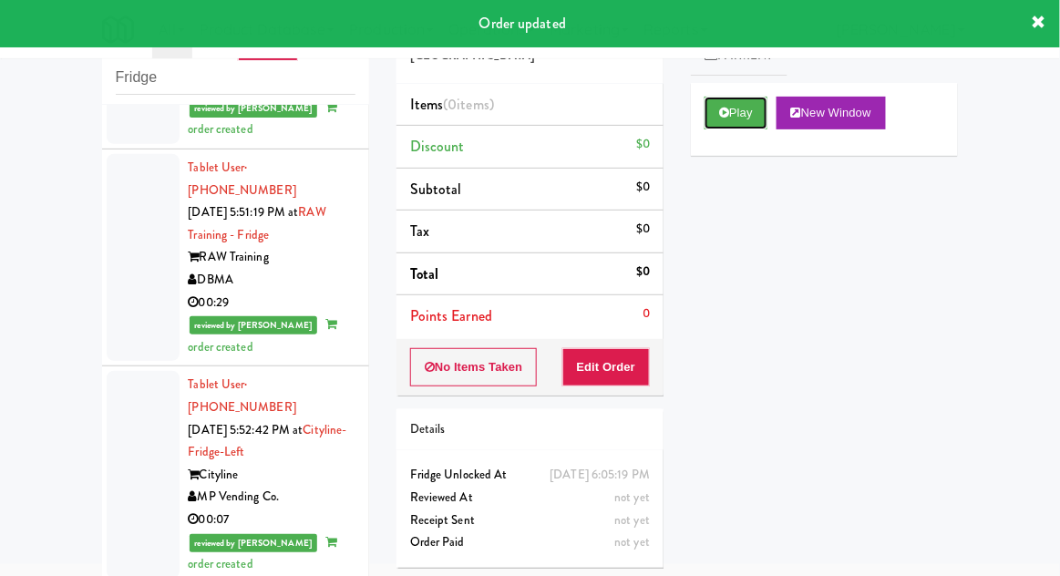
click at [726, 128] on button "Play" at bounding box center [736, 113] width 63 height 33
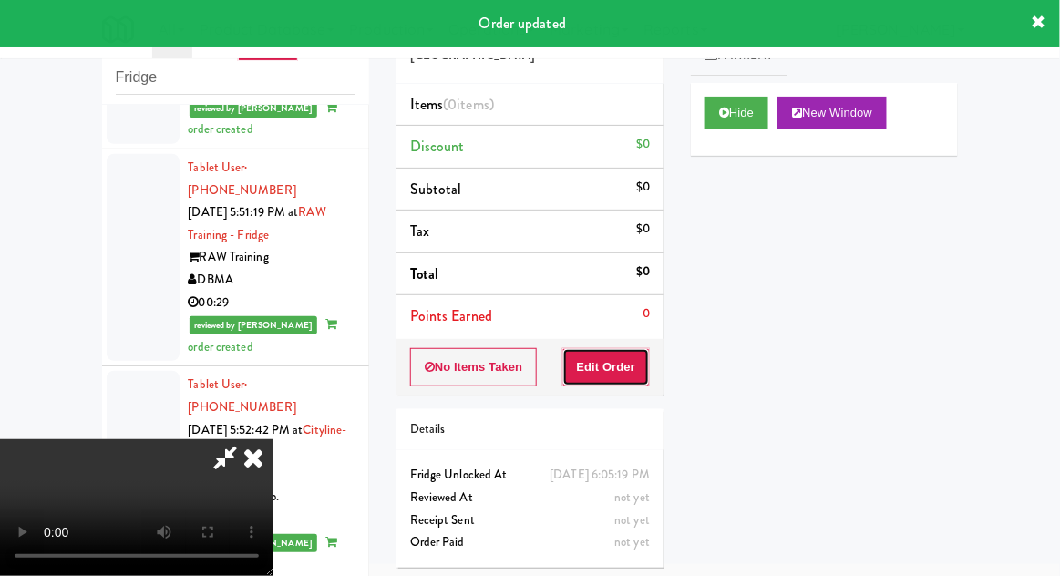
click at [622, 360] on button "Edit Order" at bounding box center [606, 367] width 88 height 38
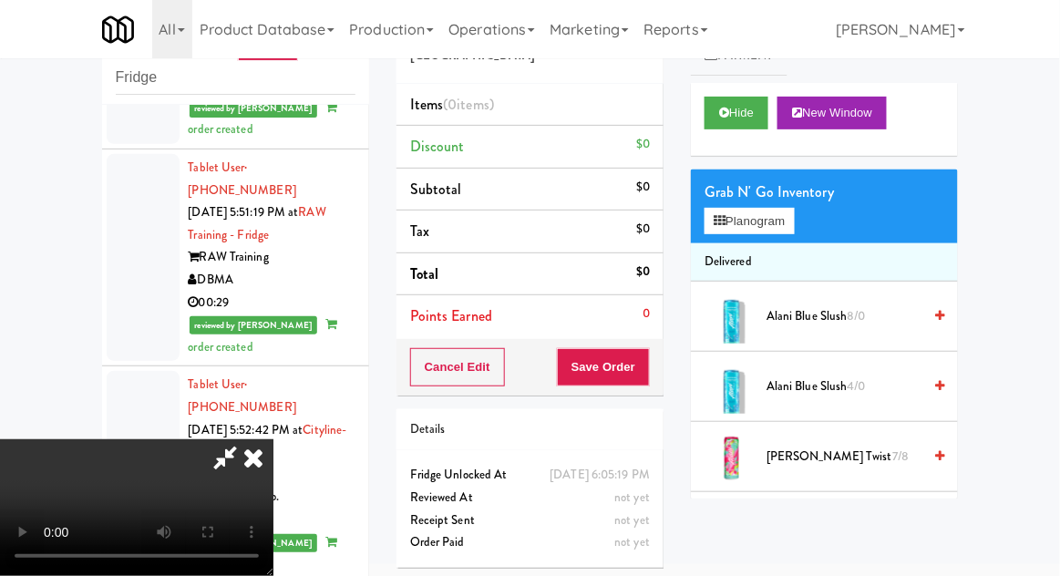
scroll to position [67, 0]
click at [766, 209] on button "Planogram" at bounding box center [749, 221] width 89 height 27
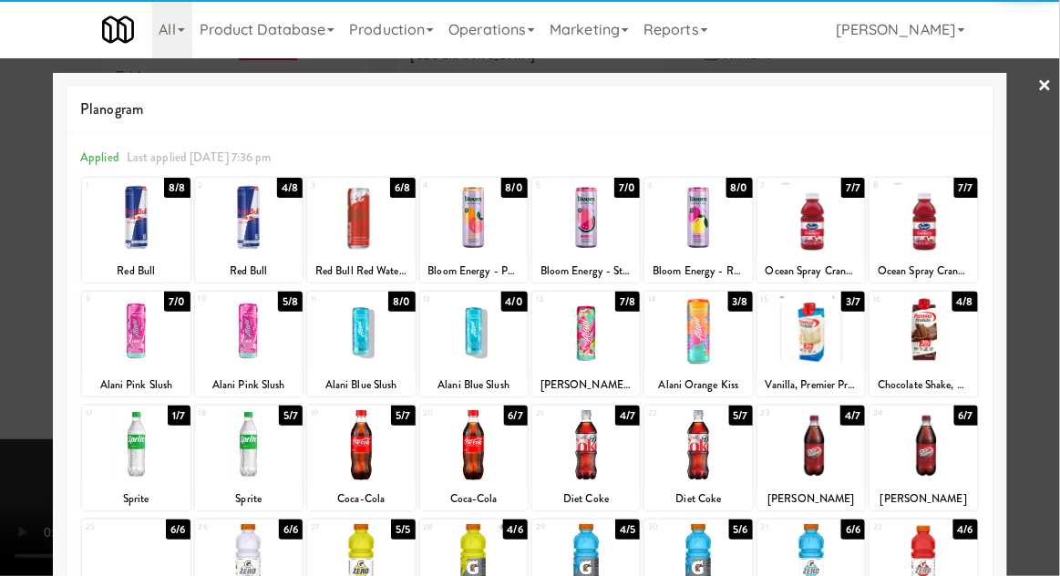
click at [360, 436] on div at bounding box center [361, 445] width 108 height 70
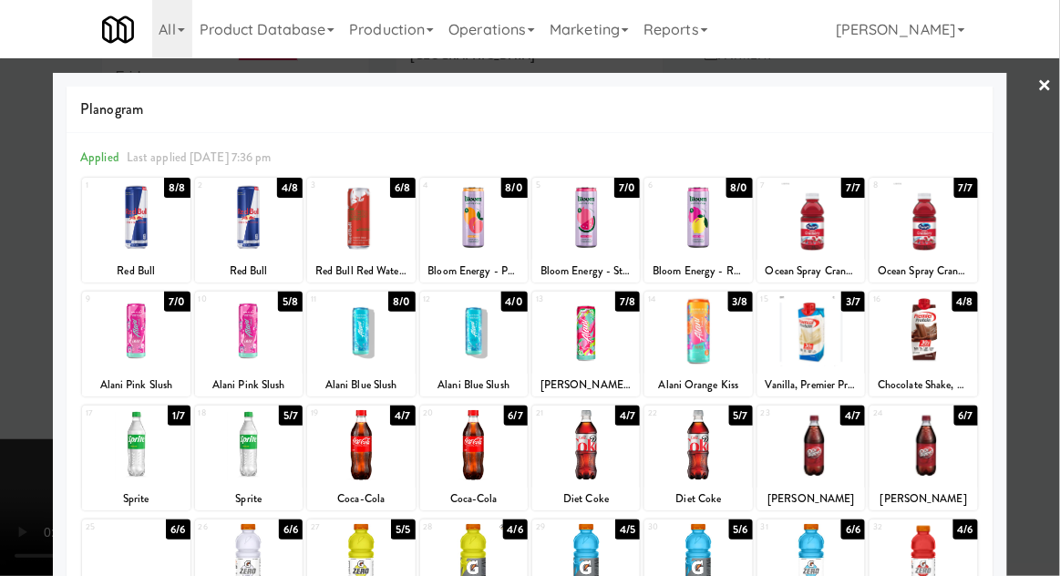
click at [1054, 274] on div at bounding box center [530, 288] width 1060 height 576
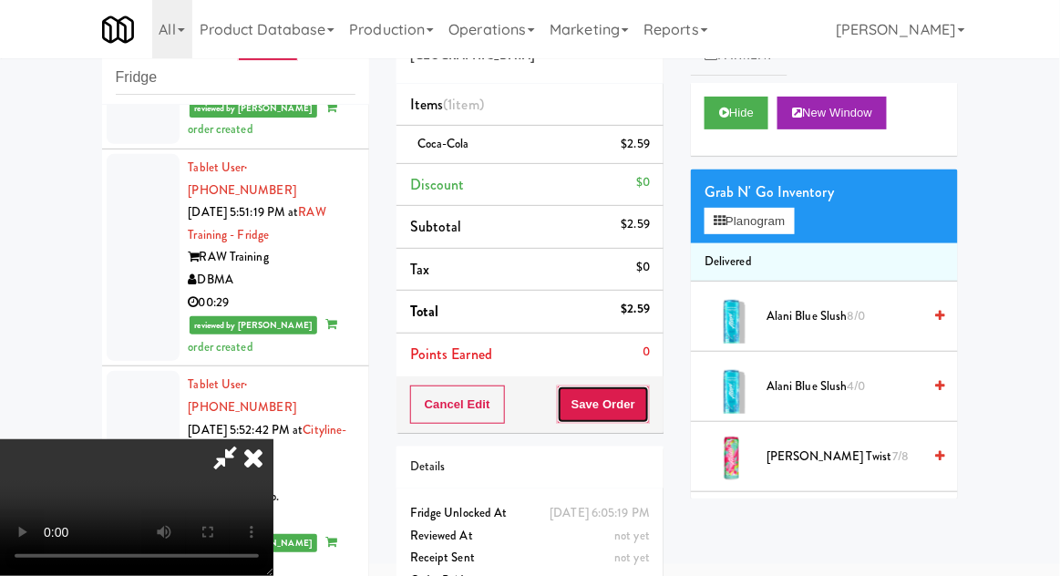
click at [649, 405] on button "Save Order" at bounding box center [603, 405] width 93 height 38
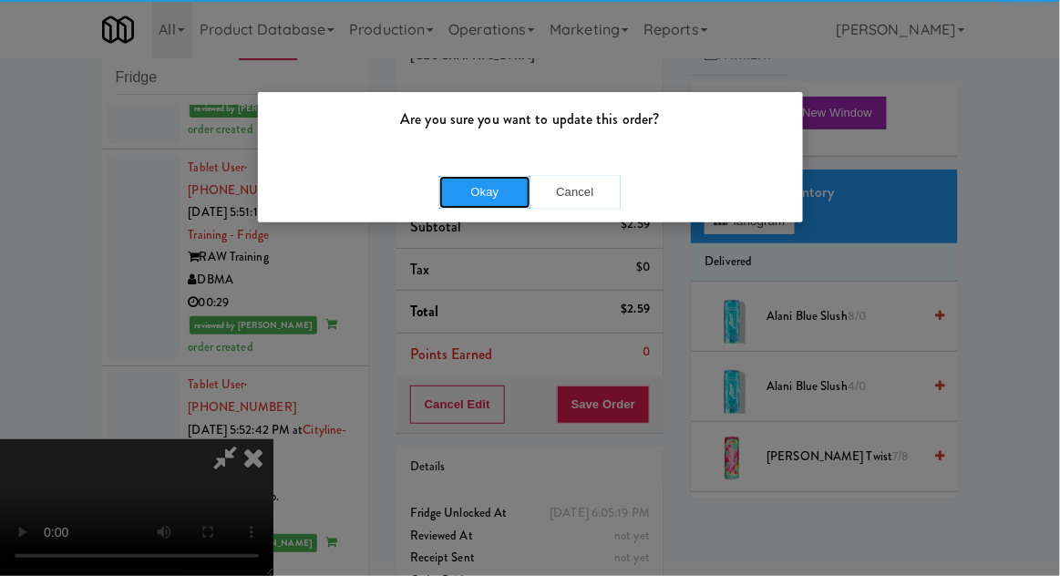
click at [506, 196] on button "Okay" at bounding box center [484, 192] width 91 height 33
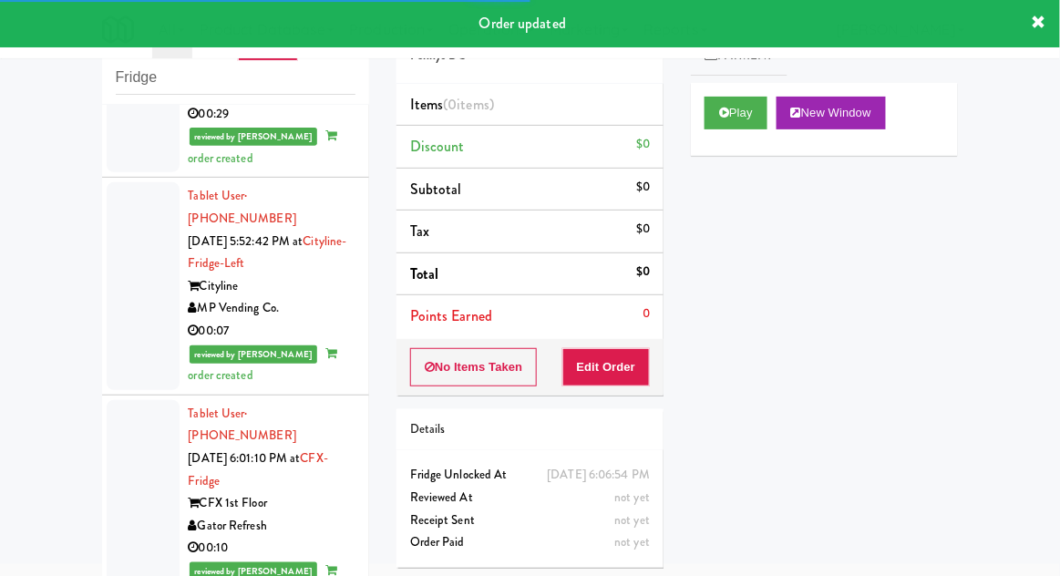
scroll to position [5815, 0]
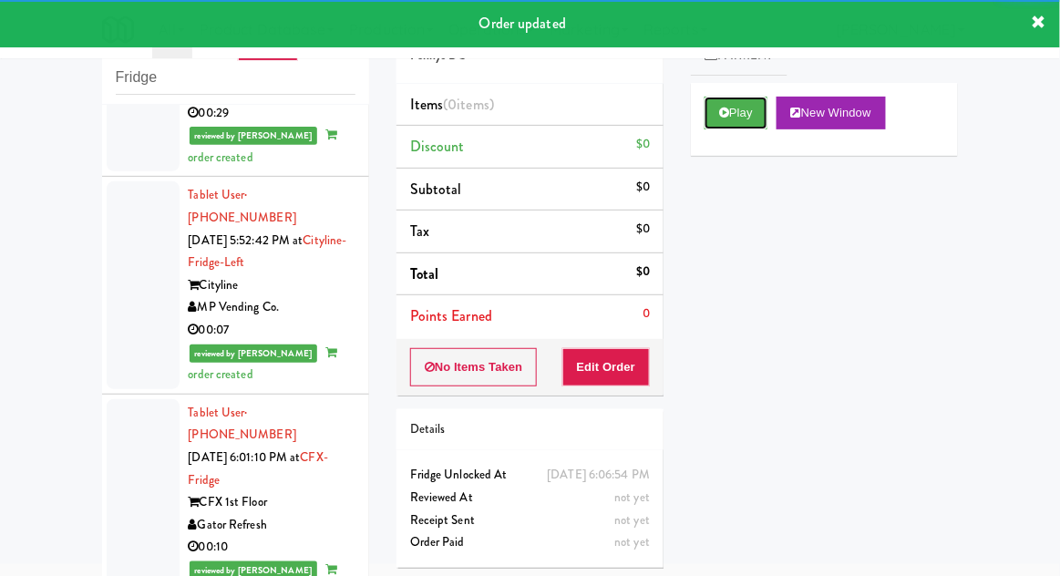
click at [731, 123] on button "Play" at bounding box center [736, 113] width 63 height 33
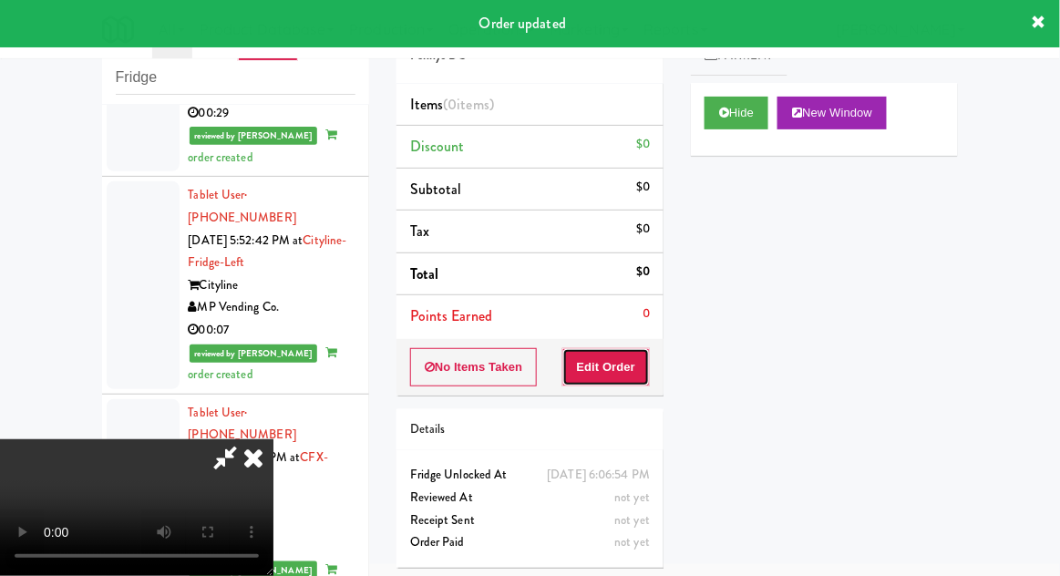
click at [630, 362] on button "Edit Order" at bounding box center [606, 367] width 88 height 38
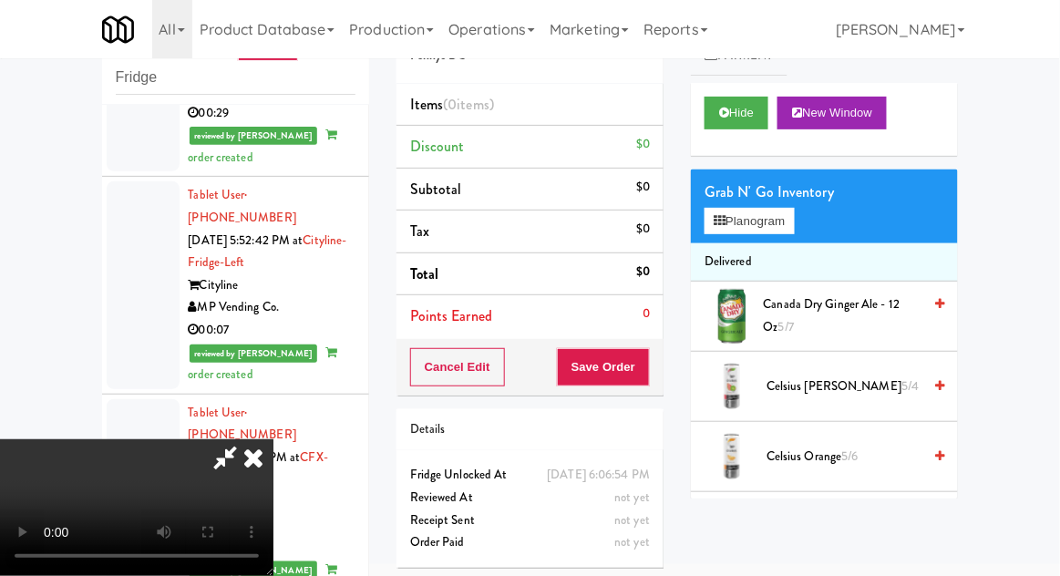
scroll to position [0, 0]
click at [787, 212] on button "Planogram" at bounding box center [749, 221] width 89 height 27
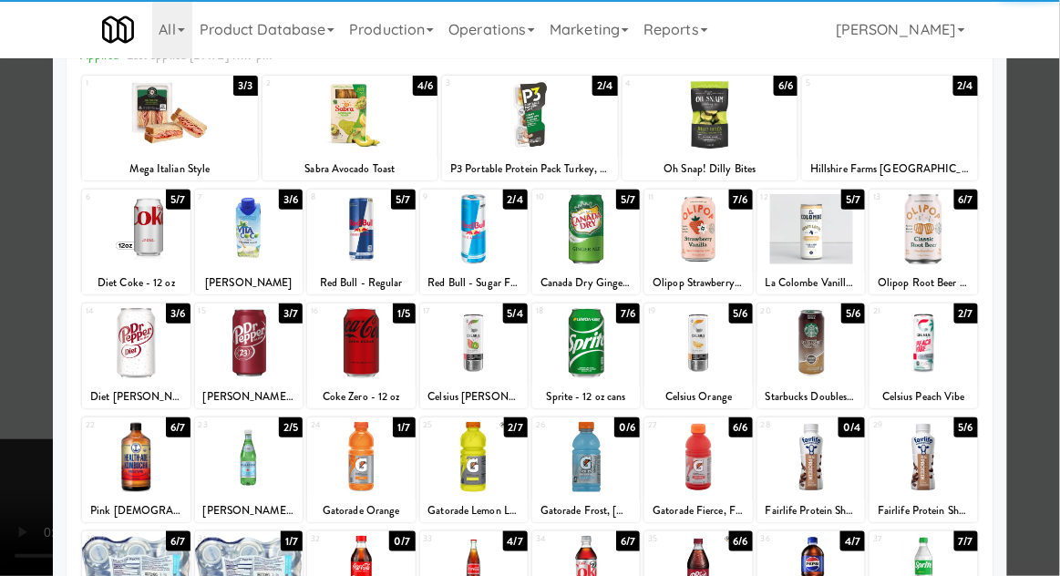
scroll to position [231, 0]
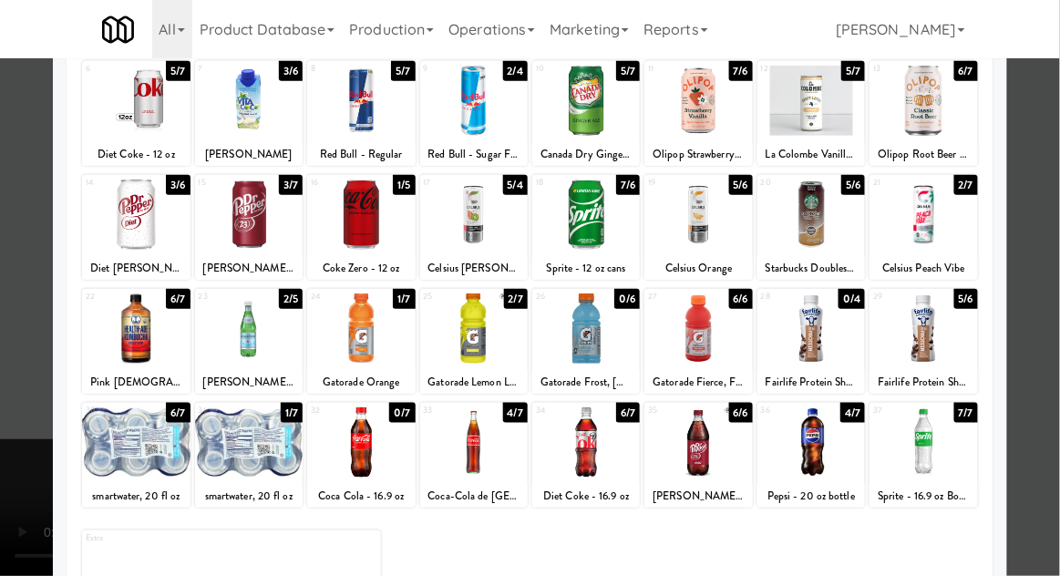
click at [122, 447] on div at bounding box center [136, 442] width 108 height 70
click at [1047, 266] on div at bounding box center [530, 288] width 1060 height 576
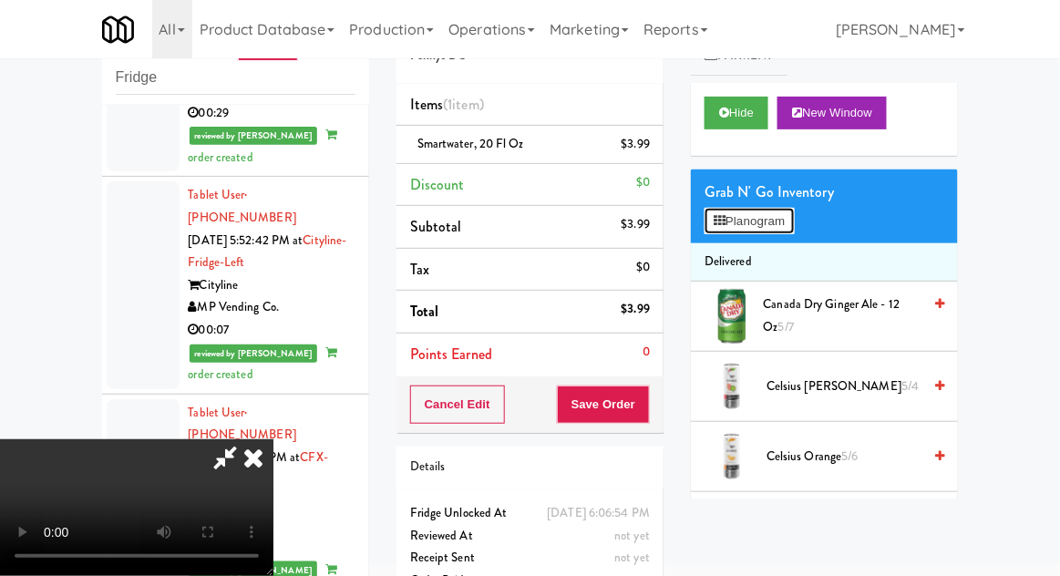
click at [785, 217] on button "Planogram" at bounding box center [749, 221] width 89 height 27
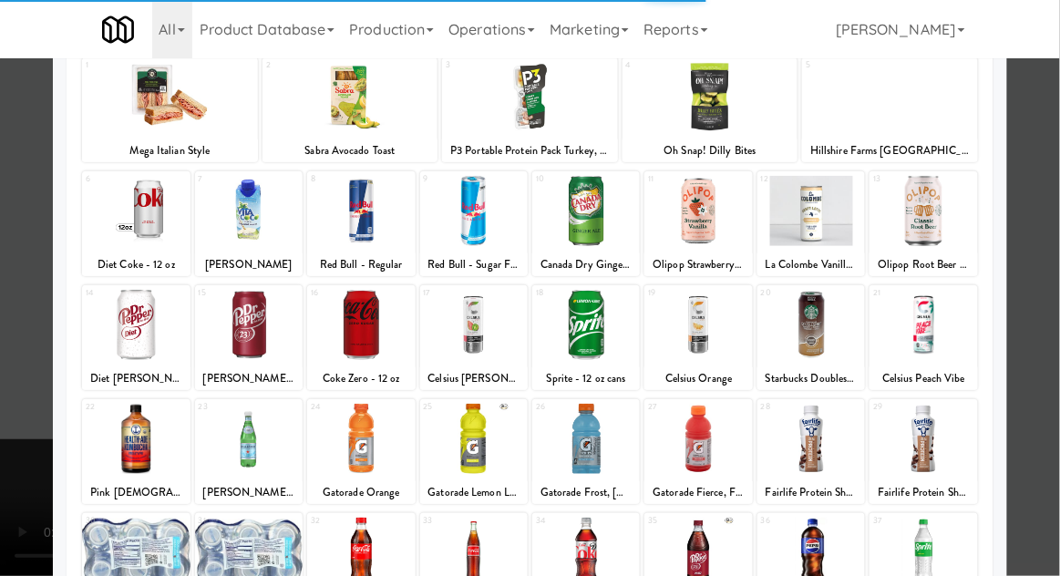
scroll to position [146, 0]
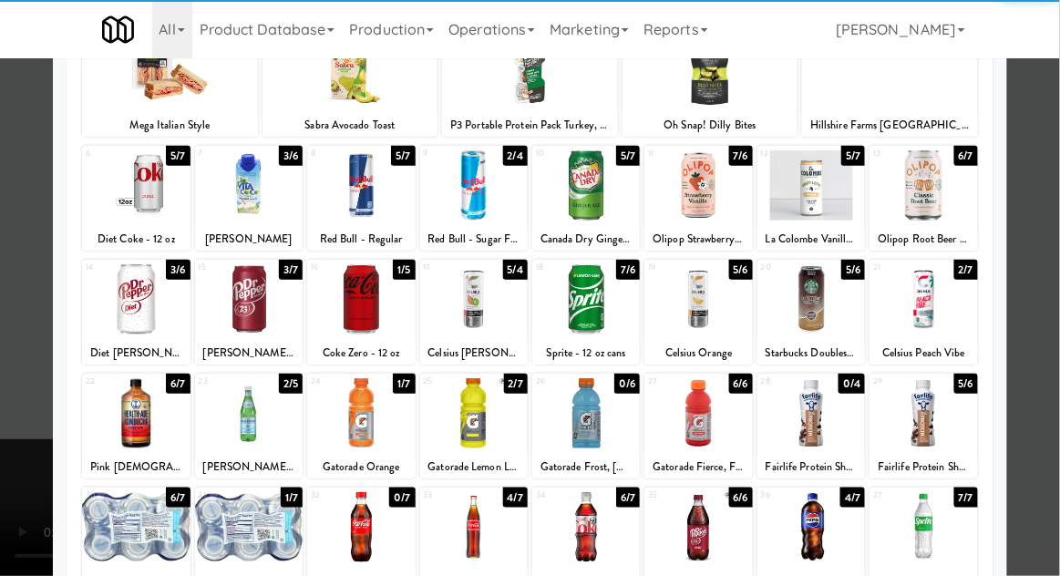
click at [261, 421] on div at bounding box center [249, 413] width 108 height 70
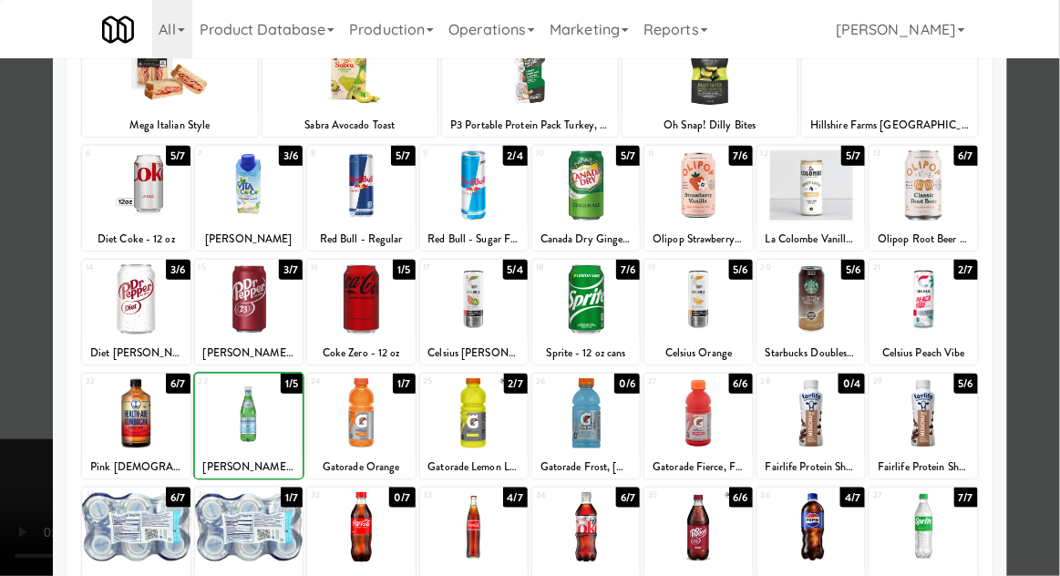
click at [1048, 290] on div at bounding box center [530, 288] width 1060 height 576
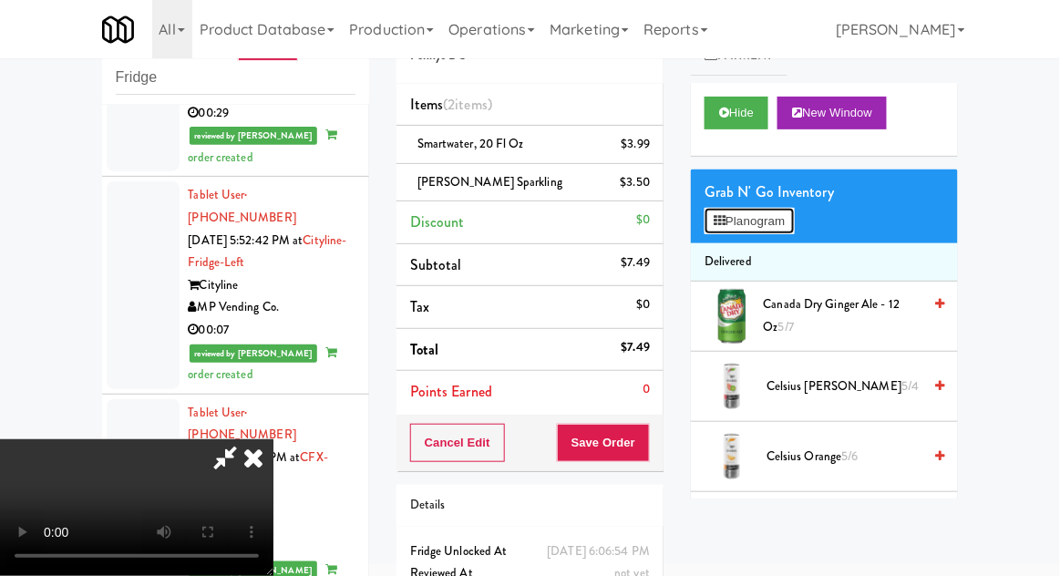
click at [794, 213] on button "Planogram" at bounding box center [749, 221] width 89 height 27
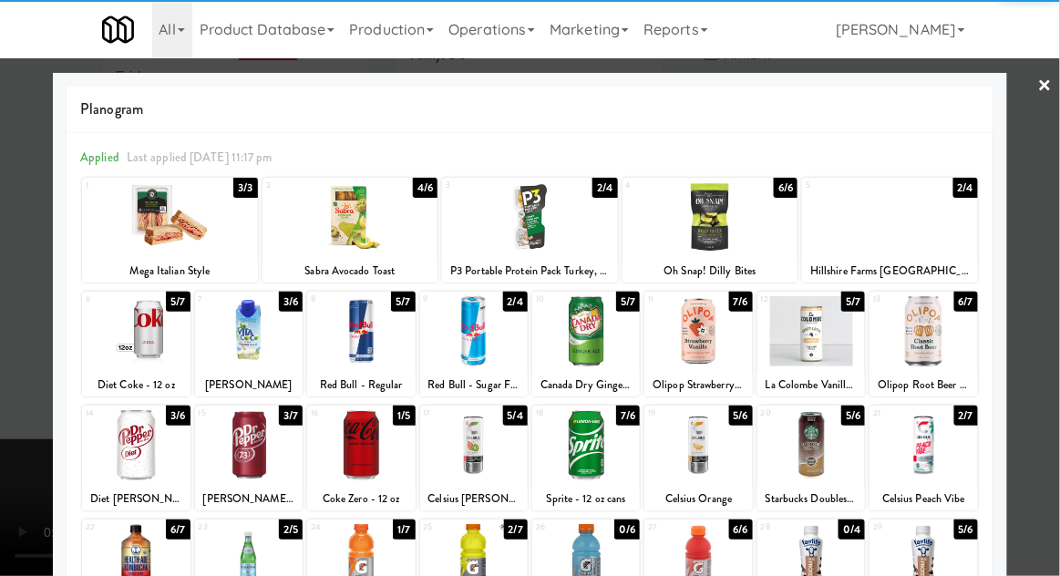
click at [132, 335] on div at bounding box center [136, 331] width 108 height 70
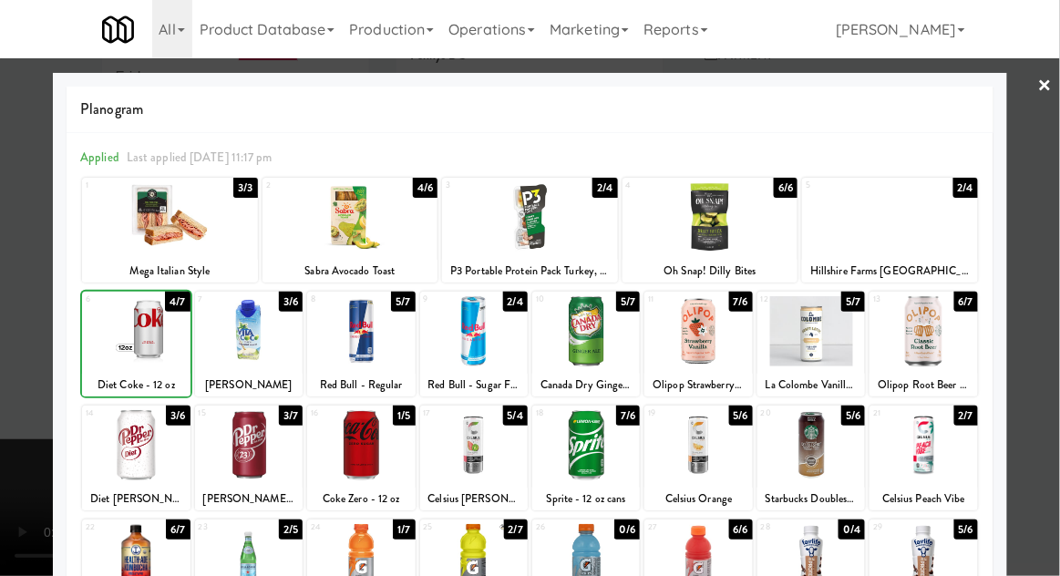
click at [1048, 282] on div at bounding box center [530, 288] width 1060 height 576
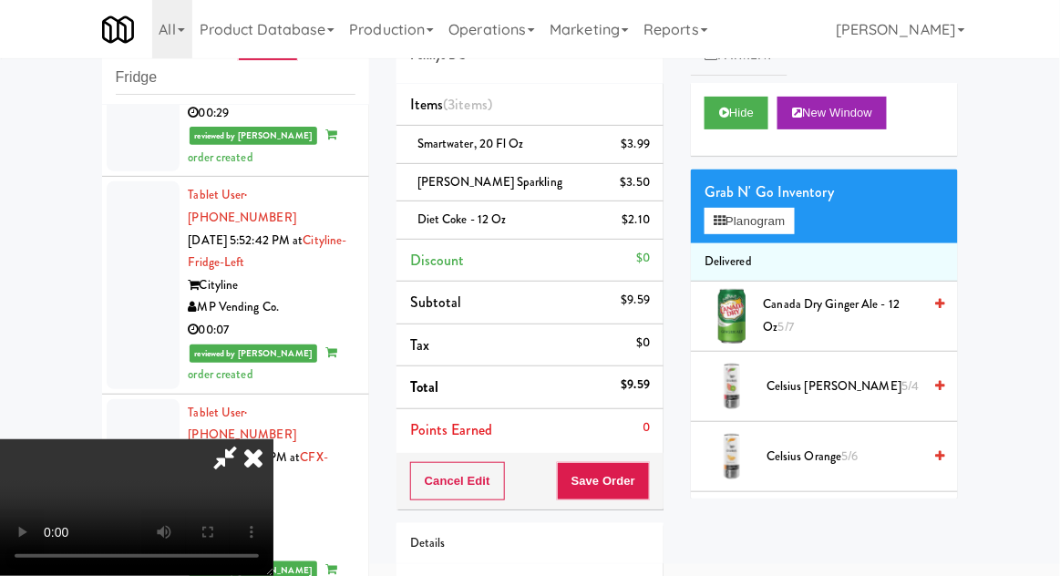
scroll to position [67, 0]
click at [646, 480] on button "Save Order" at bounding box center [603, 481] width 93 height 38
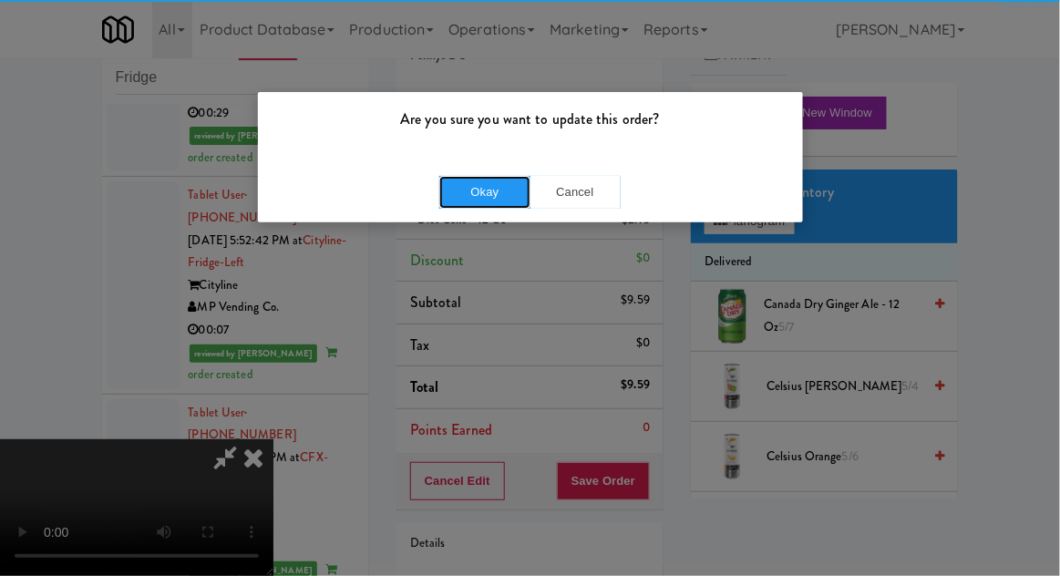
click at [480, 188] on button "Okay" at bounding box center [484, 192] width 91 height 33
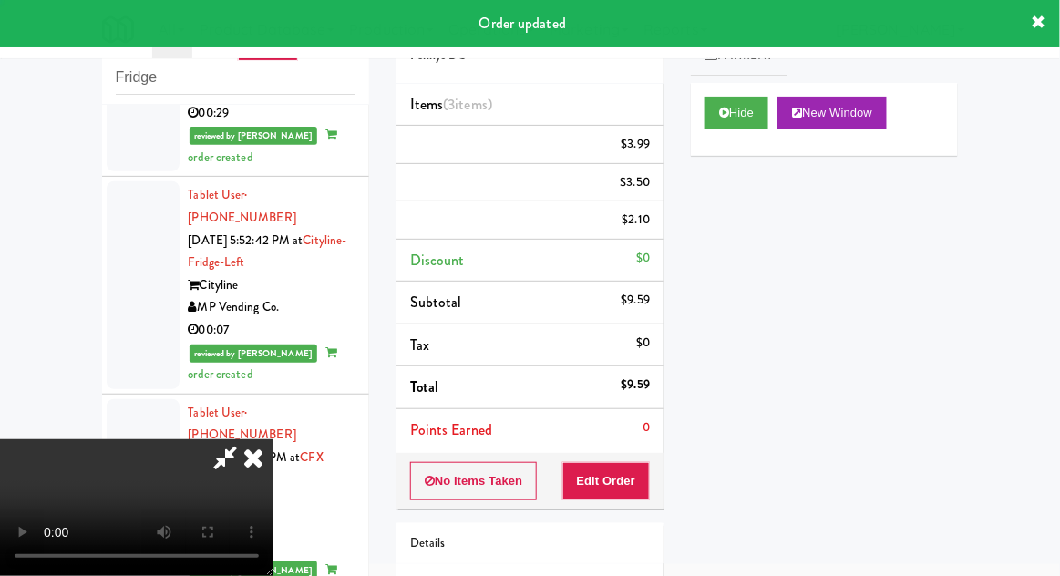
scroll to position [0, 0]
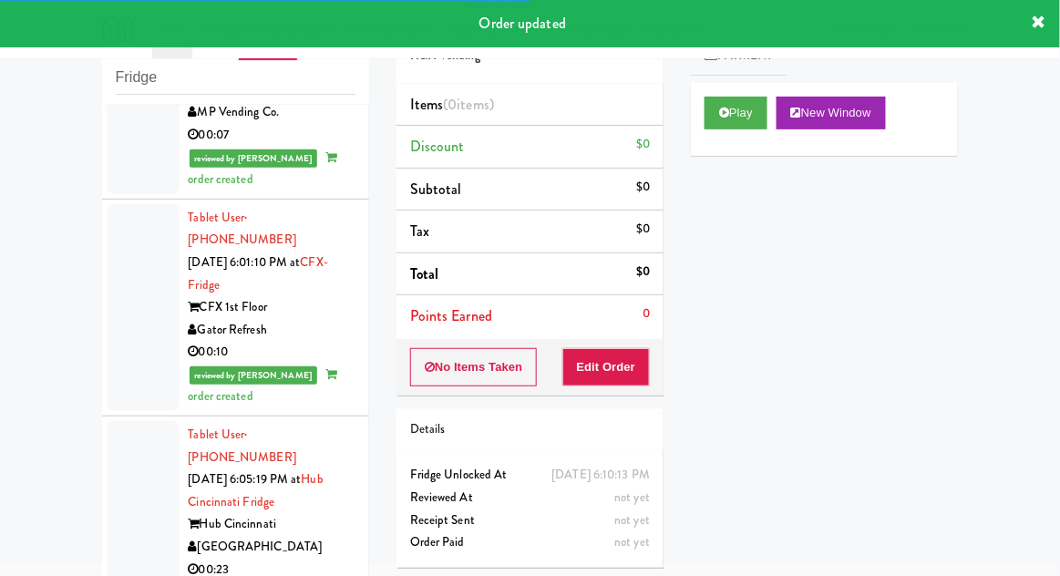
scroll to position [6017, 0]
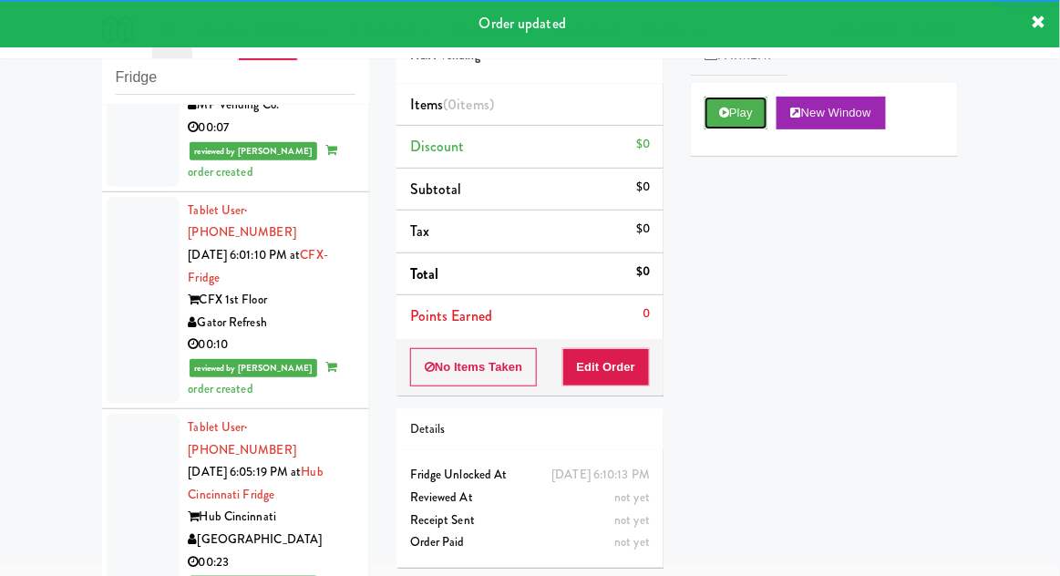
click at [710, 106] on button "Play" at bounding box center [736, 113] width 63 height 33
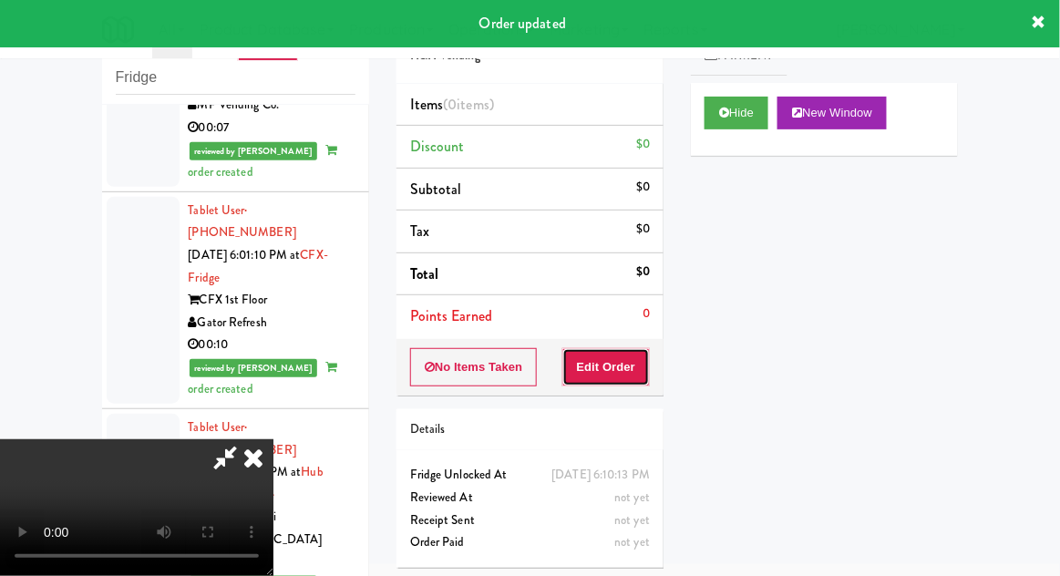
click at [583, 365] on button "Edit Order" at bounding box center [606, 367] width 88 height 38
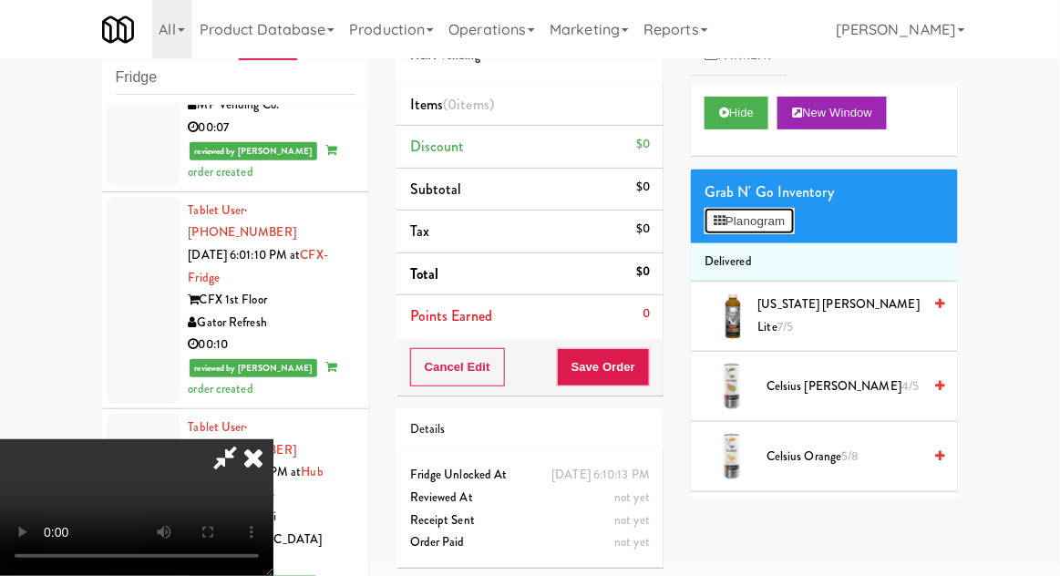
click at [768, 221] on button "Planogram" at bounding box center [749, 221] width 89 height 27
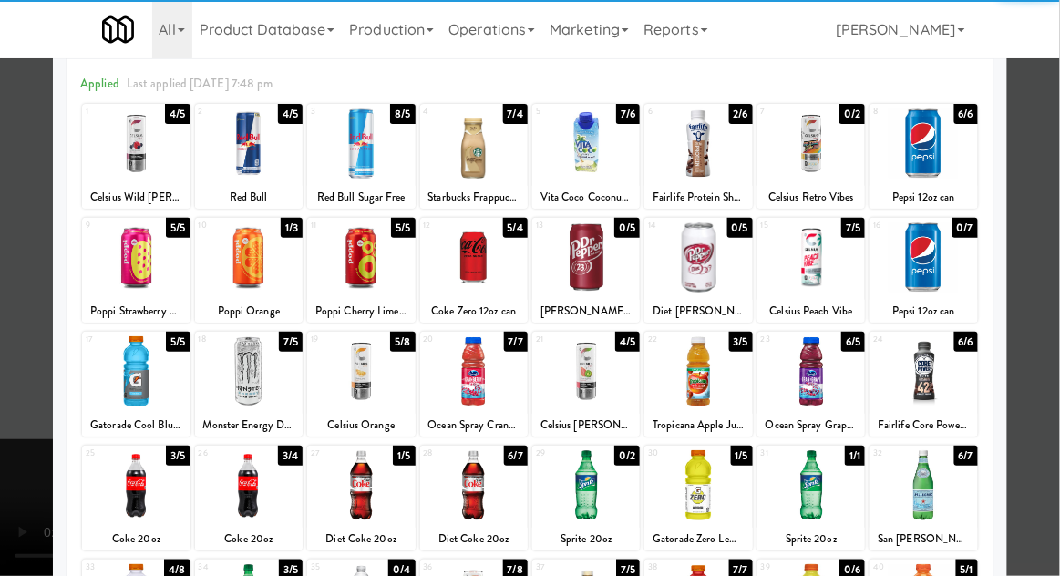
scroll to position [86, 0]
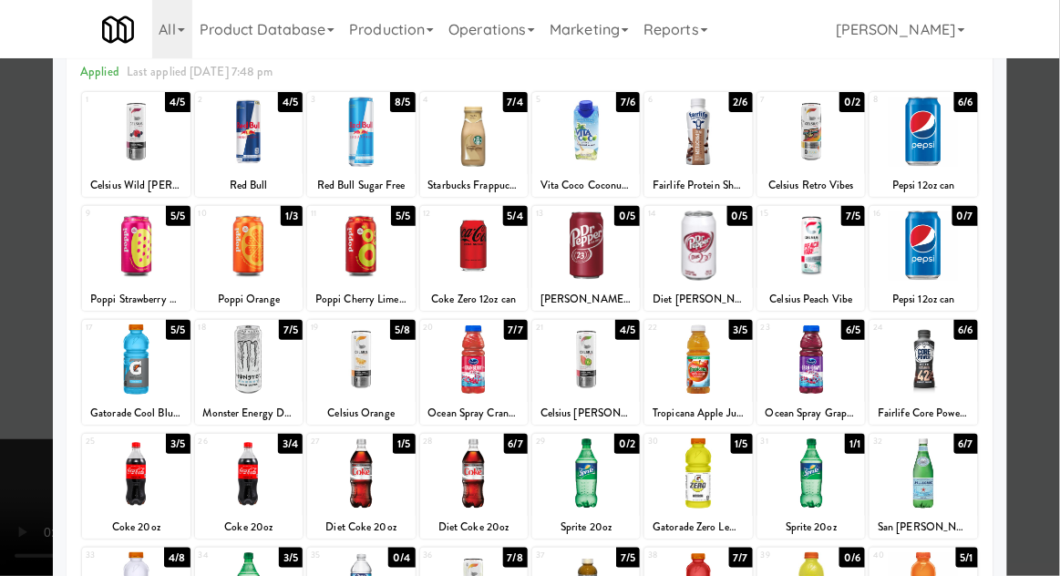
click at [347, 370] on div at bounding box center [361, 359] width 108 height 70
click at [1046, 286] on div at bounding box center [530, 288] width 1060 height 576
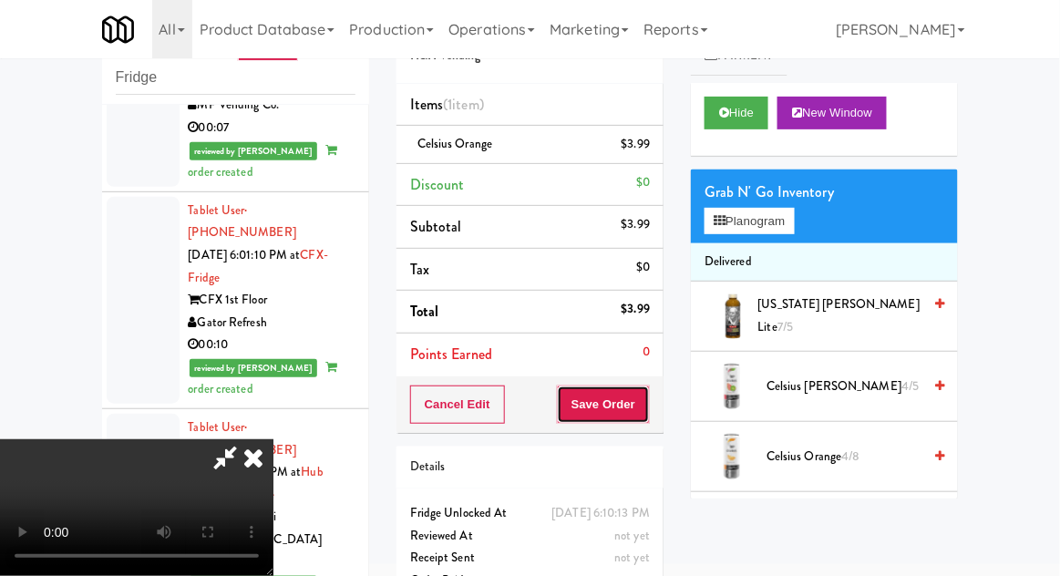
click at [647, 401] on button "Save Order" at bounding box center [603, 405] width 93 height 38
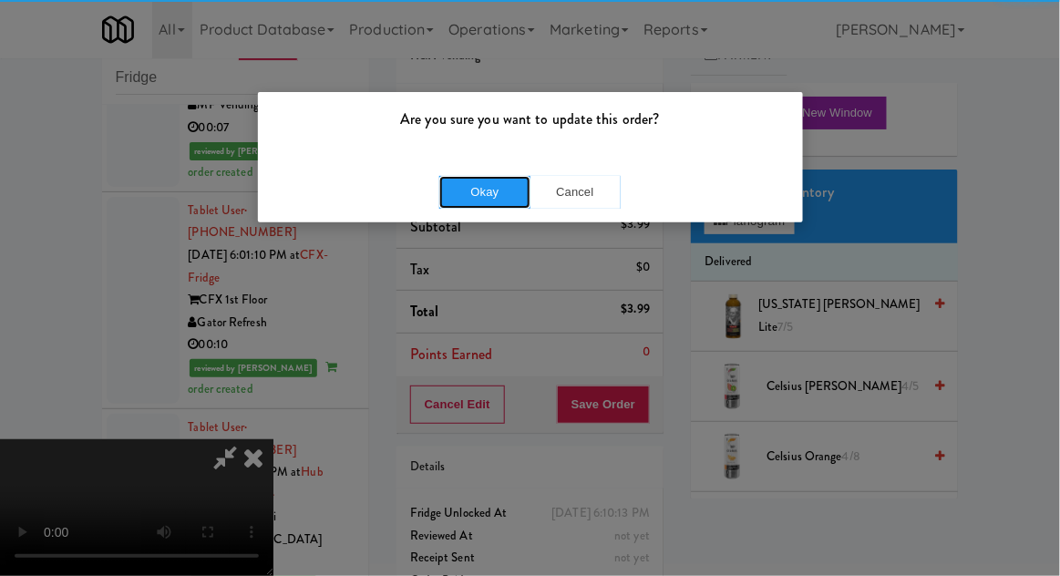
click at [499, 183] on button "Okay" at bounding box center [484, 192] width 91 height 33
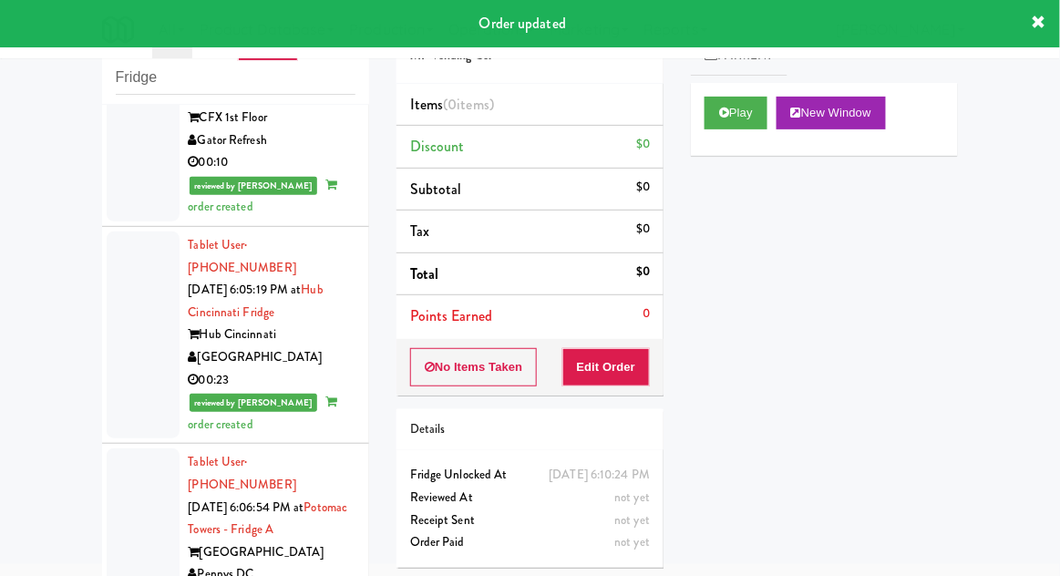
scroll to position [6203, 0]
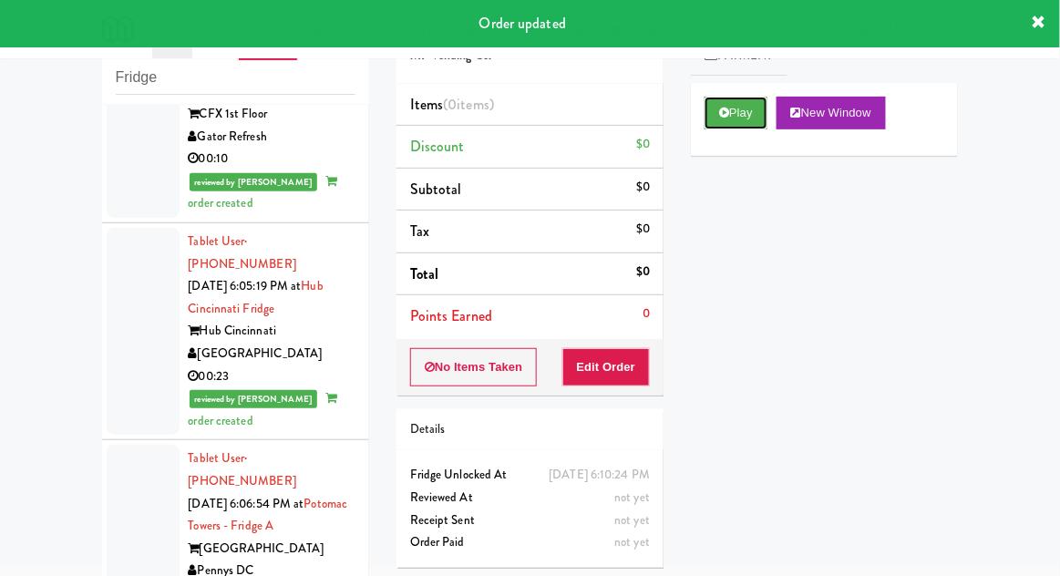
click at [720, 116] on icon at bounding box center [724, 113] width 10 height 12
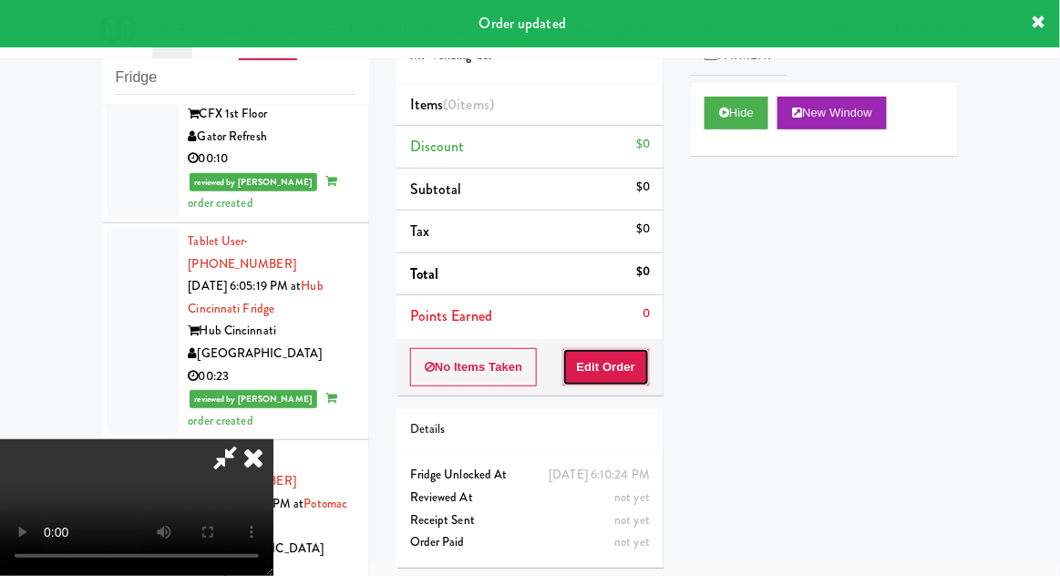
click at [611, 369] on button "Edit Order" at bounding box center [606, 367] width 88 height 38
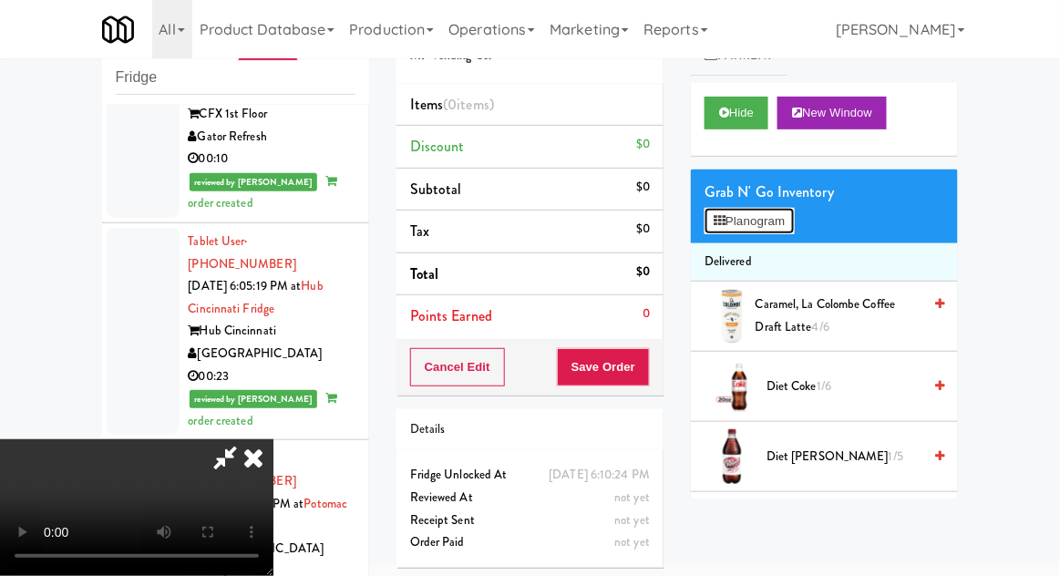
click at [784, 217] on button "Planogram" at bounding box center [749, 221] width 89 height 27
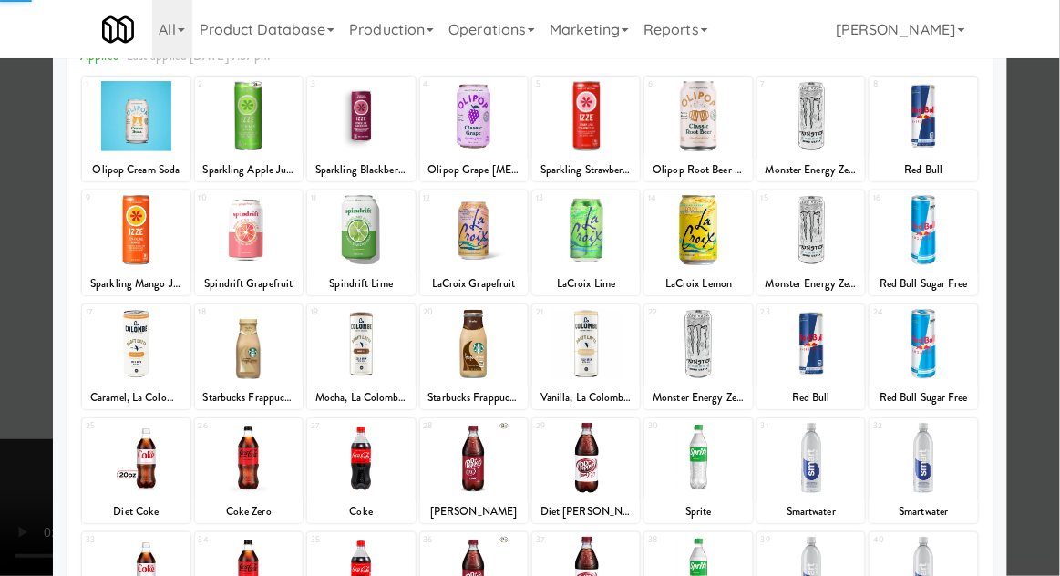
scroll to position [119, 0]
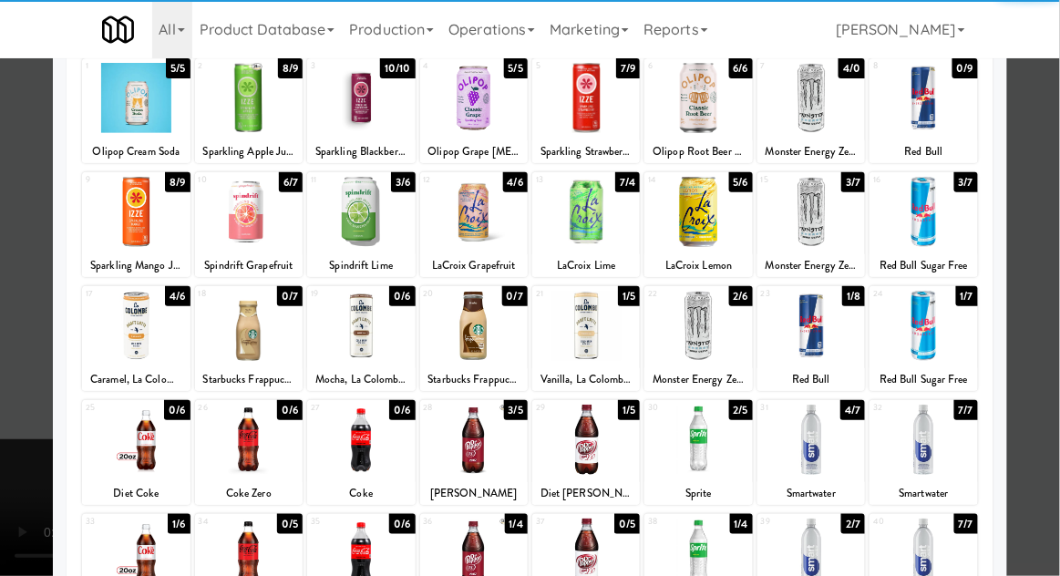
click at [708, 330] on div at bounding box center [698, 326] width 108 height 70
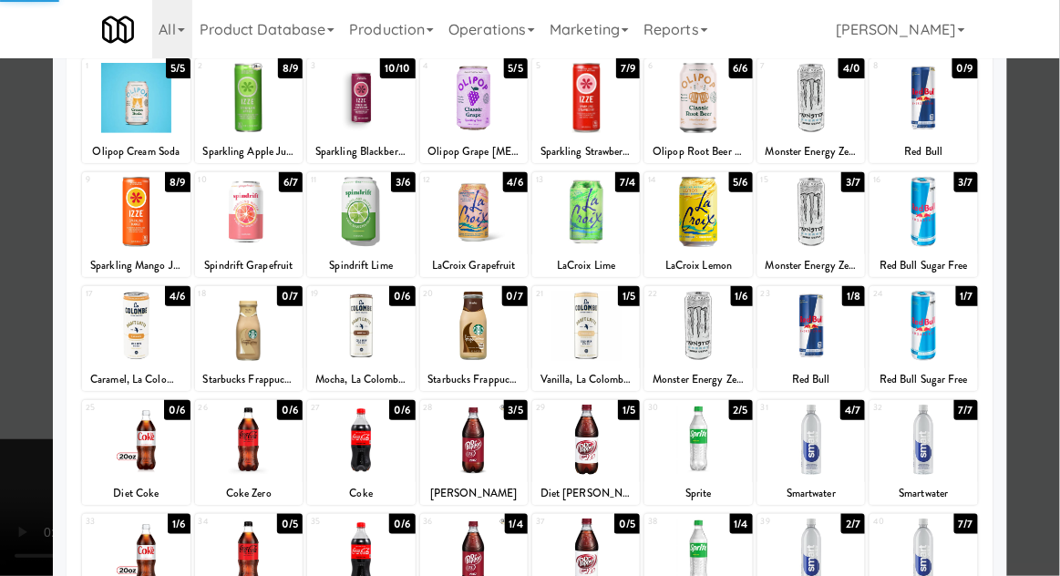
click at [1055, 280] on div at bounding box center [530, 288] width 1060 height 576
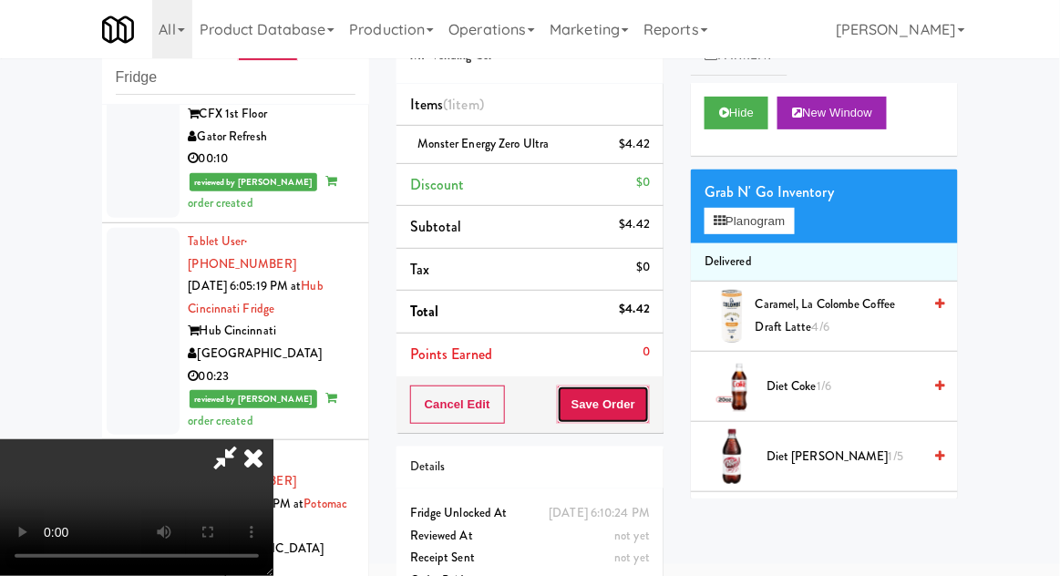
click at [646, 417] on button "Save Order" at bounding box center [603, 405] width 93 height 38
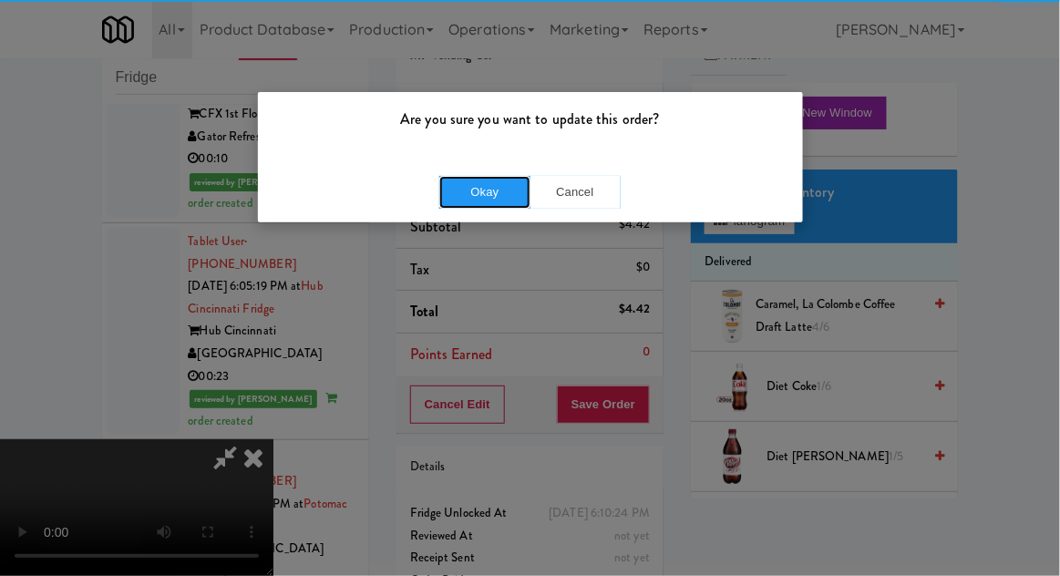
click at [493, 197] on button "Okay" at bounding box center [484, 192] width 91 height 33
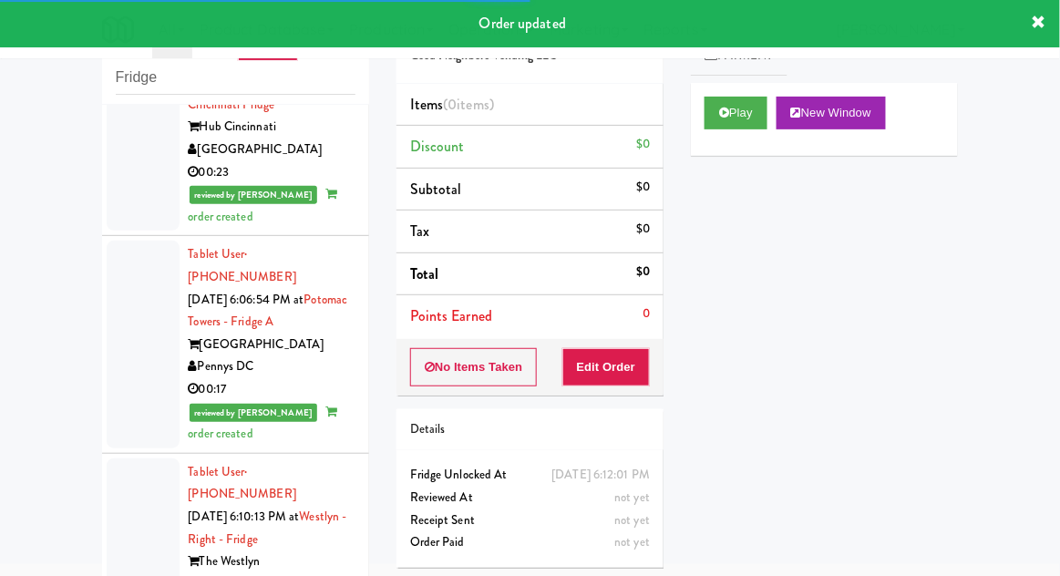
scroll to position [6410, 0]
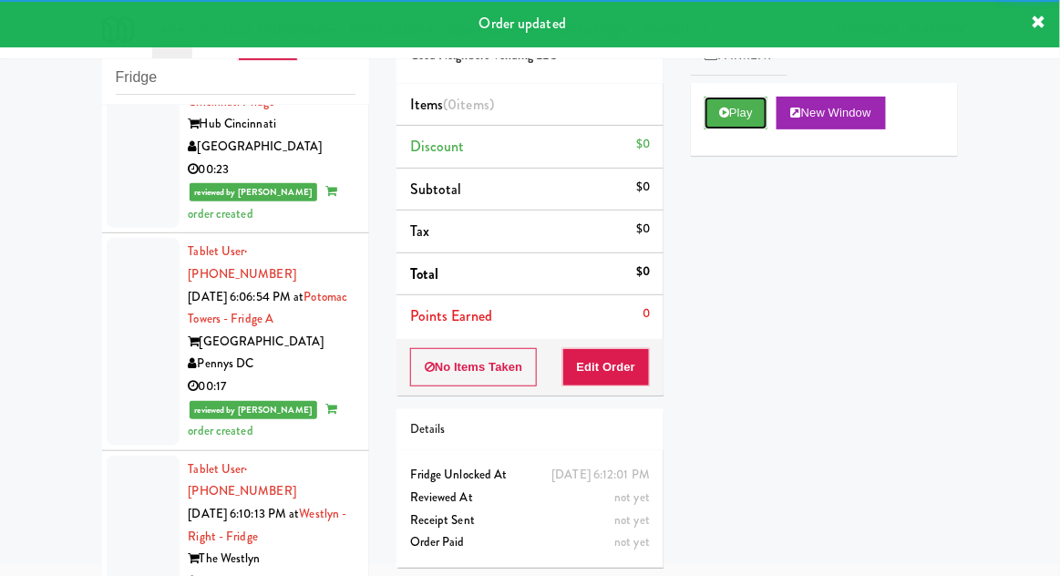
click at [747, 119] on button "Play" at bounding box center [736, 113] width 63 height 33
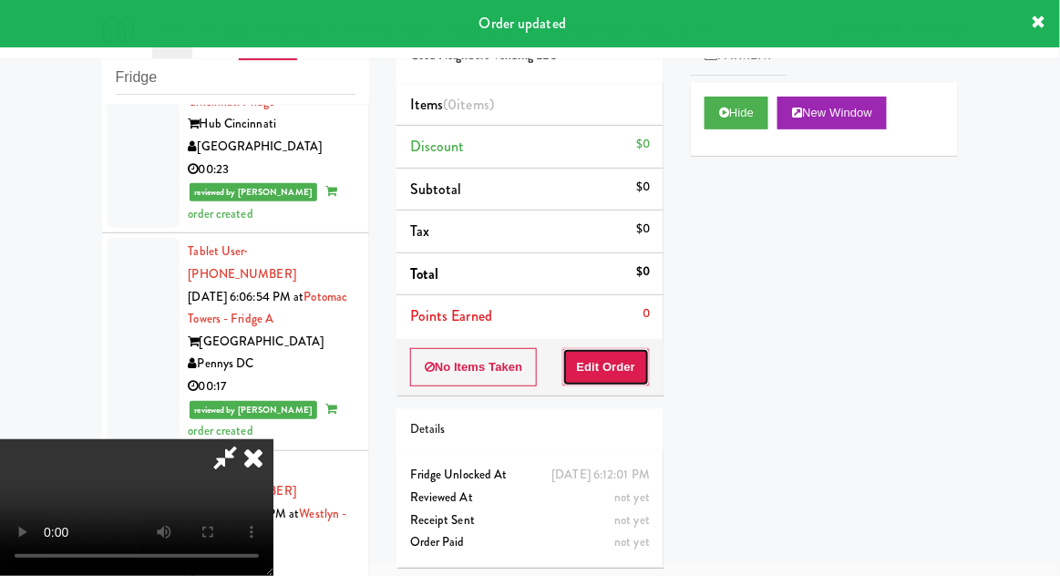
click at [628, 364] on button "Edit Order" at bounding box center [606, 367] width 88 height 38
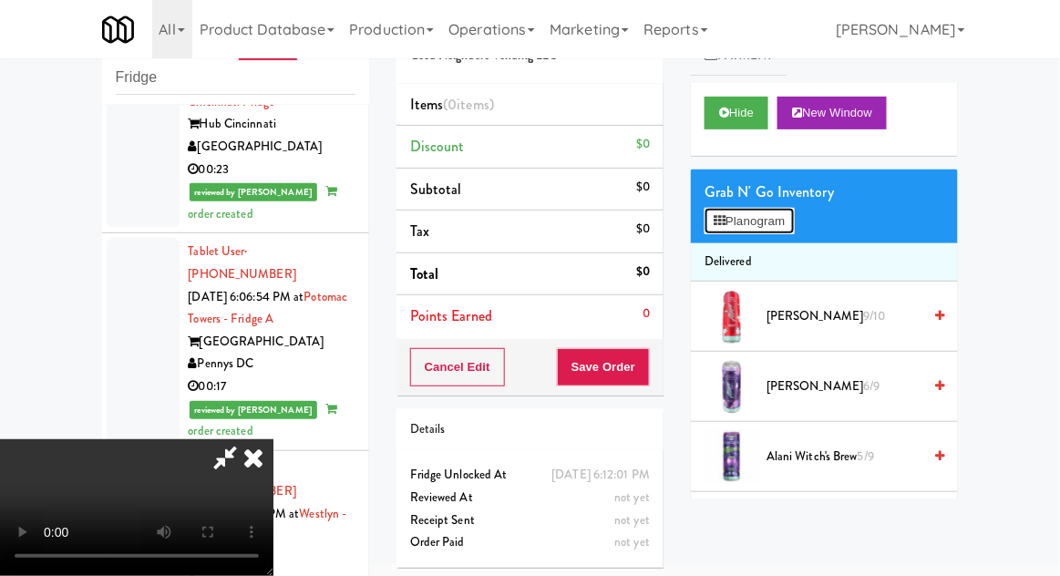
click at [786, 216] on button "Planogram" at bounding box center [749, 221] width 89 height 27
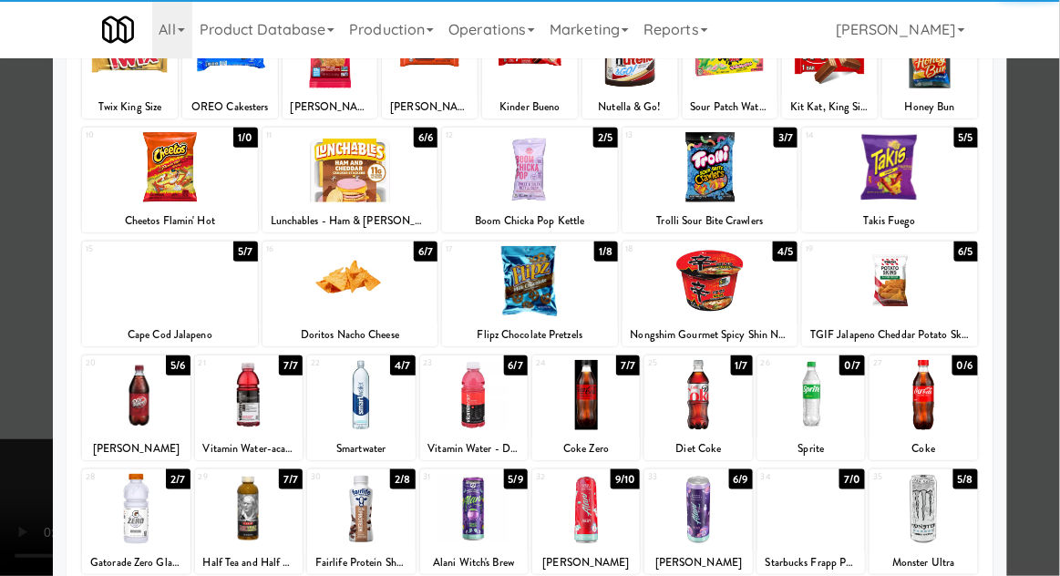
scroll to position [163, 0]
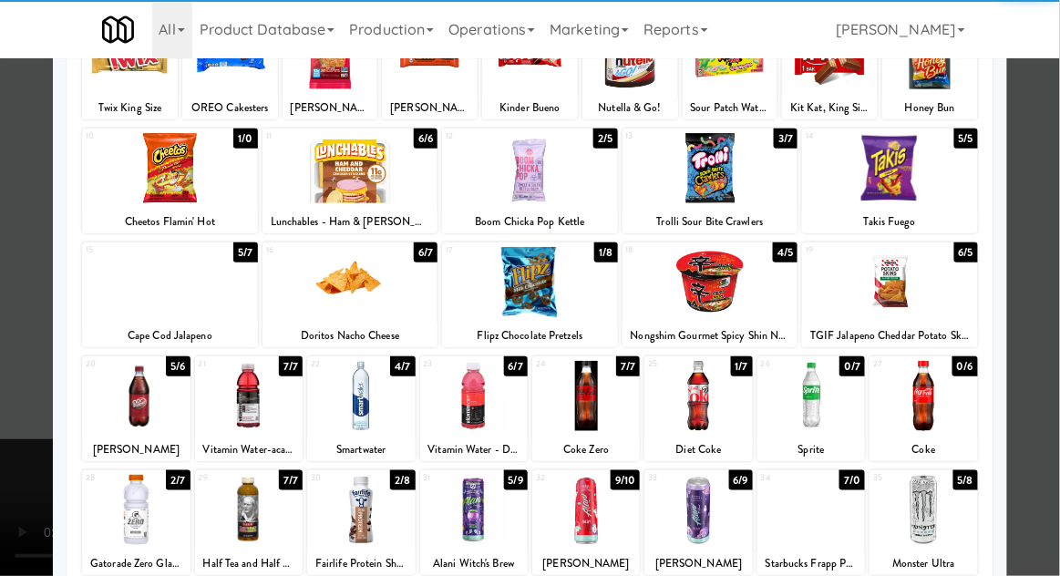
click at [583, 511] on div at bounding box center [586, 510] width 108 height 70
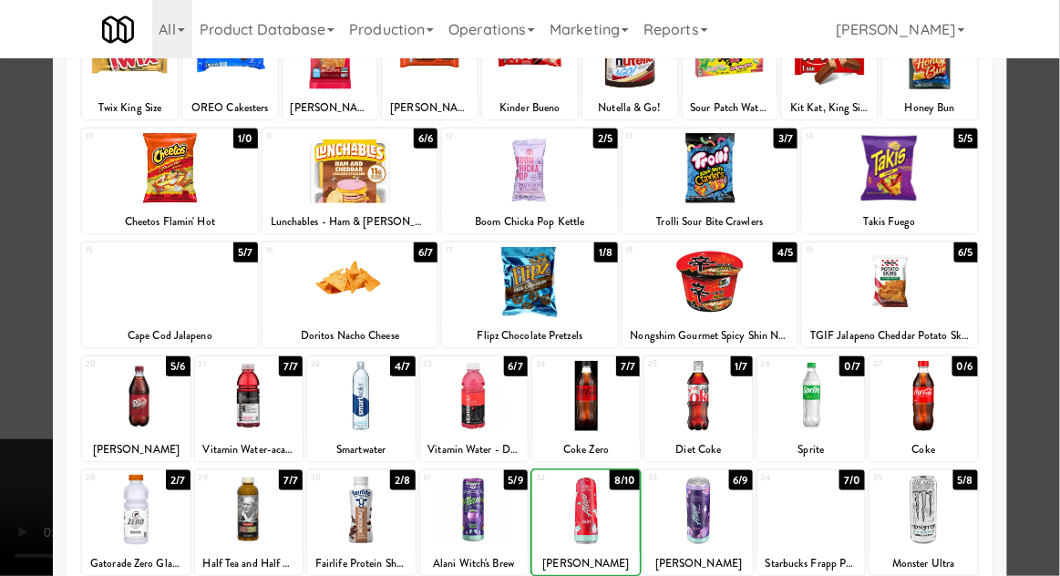
click at [719, 530] on div at bounding box center [698, 510] width 108 height 70
click at [1050, 302] on div at bounding box center [530, 288] width 1060 height 576
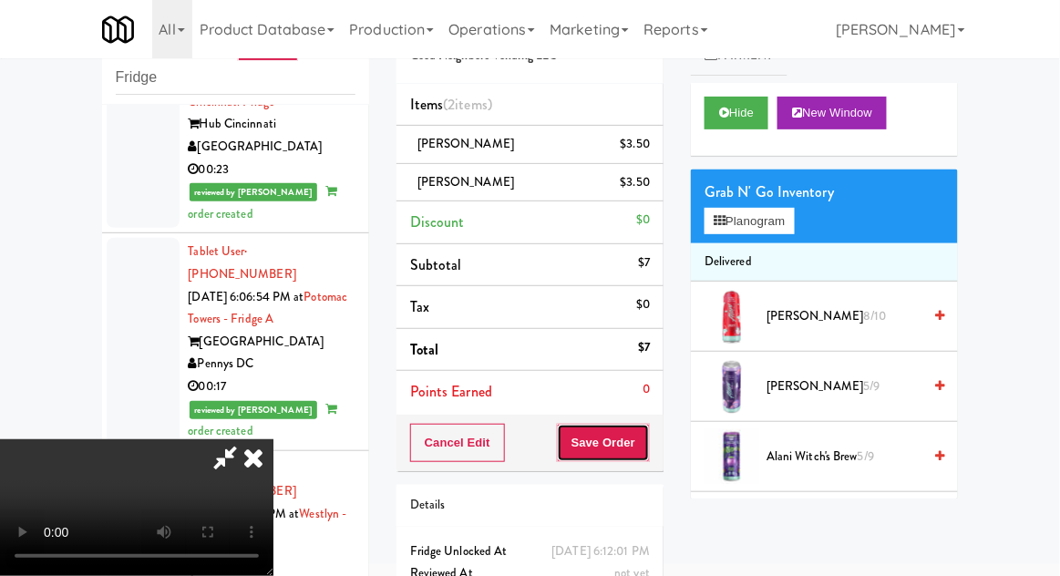
click at [643, 448] on button "Save Order" at bounding box center [603, 443] width 93 height 38
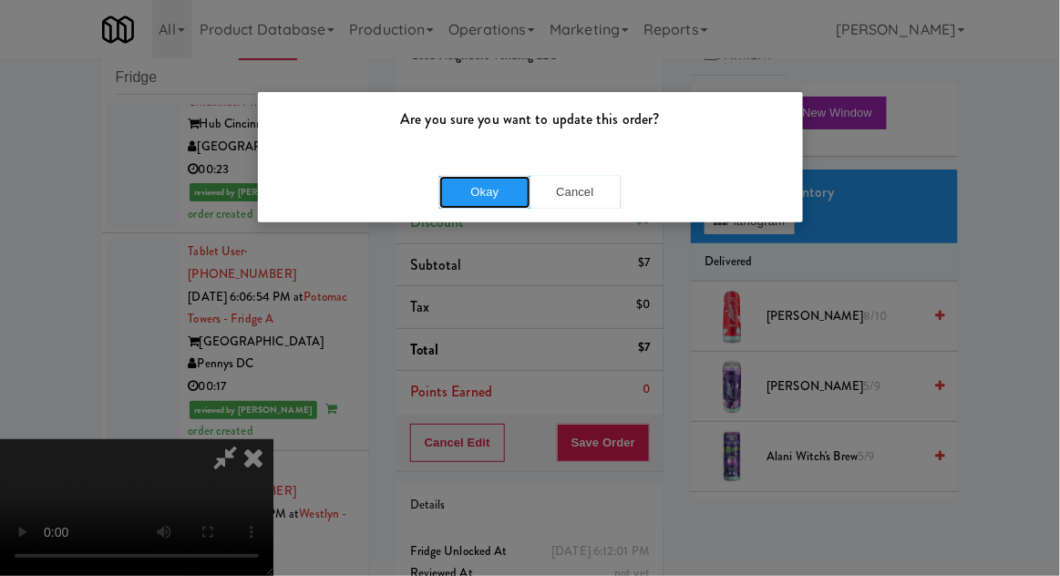
click at [493, 201] on button "Okay" at bounding box center [484, 192] width 91 height 33
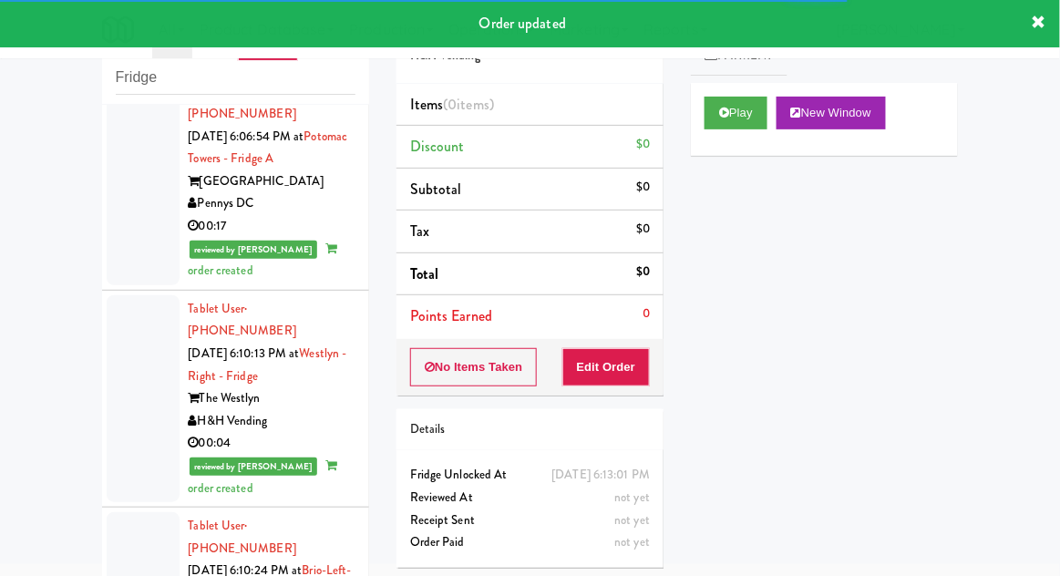
scroll to position [6615, 0]
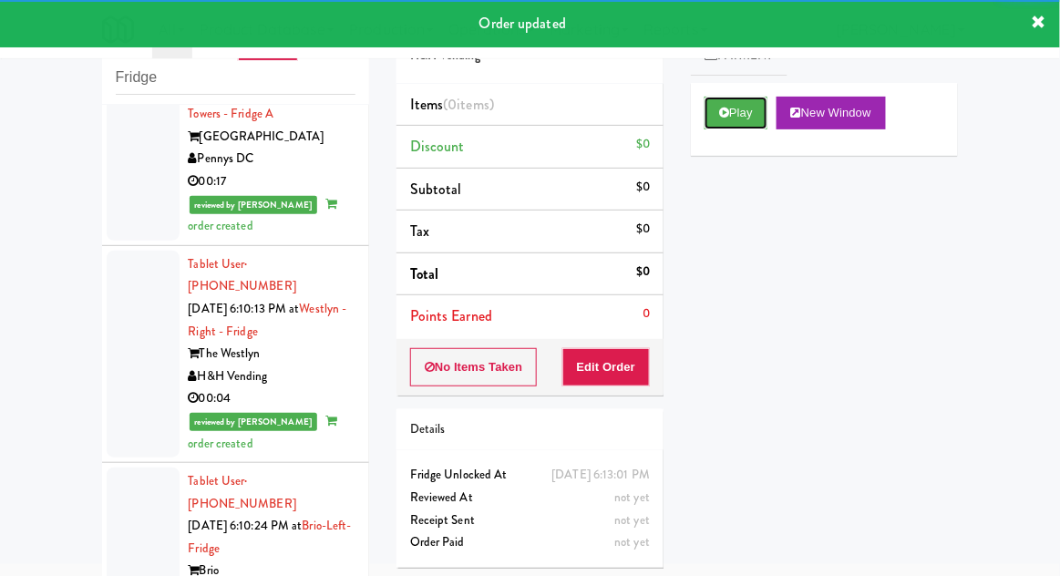
click at [725, 118] on button "Play" at bounding box center [736, 113] width 63 height 33
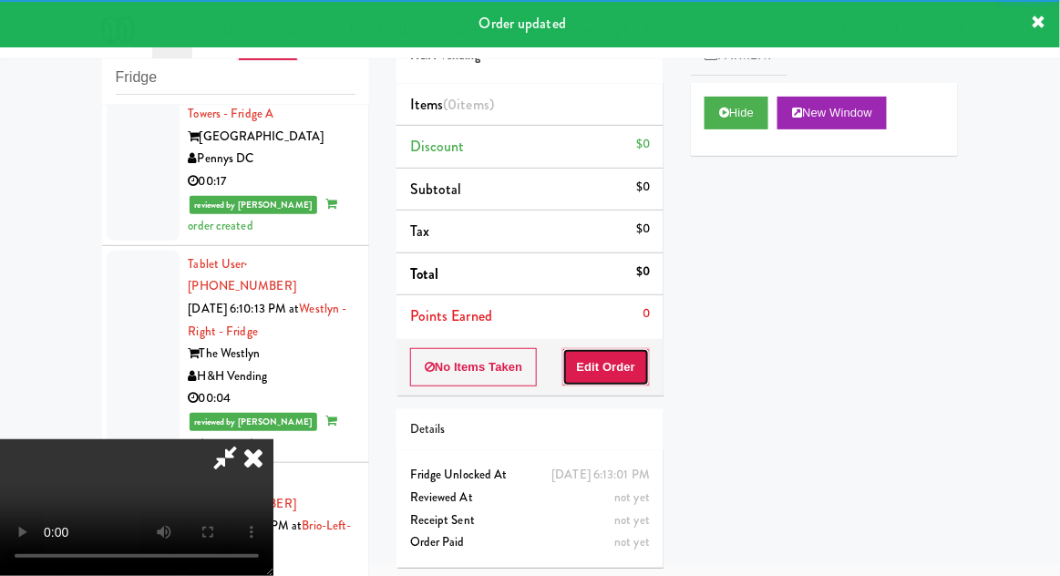
click at [621, 362] on button "Edit Order" at bounding box center [606, 367] width 88 height 38
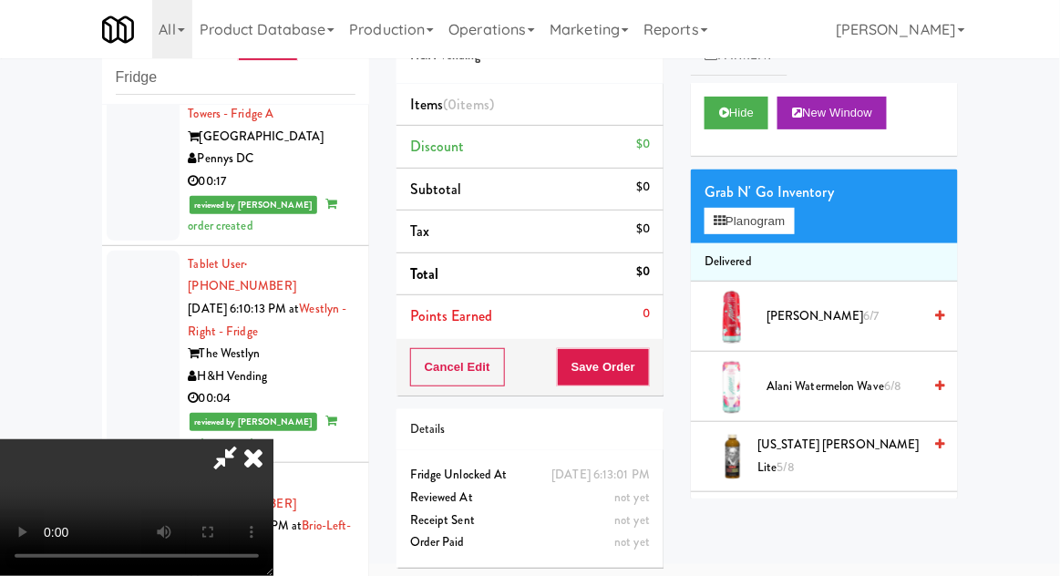
scroll to position [0, 0]
click at [789, 222] on button "Planogram" at bounding box center [749, 221] width 89 height 27
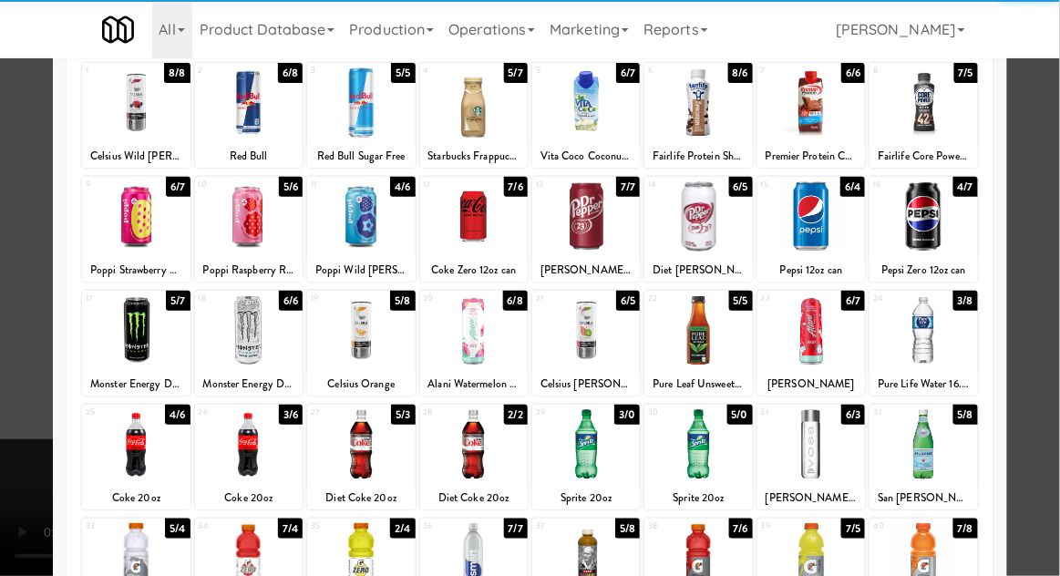
scroll to position [123, 0]
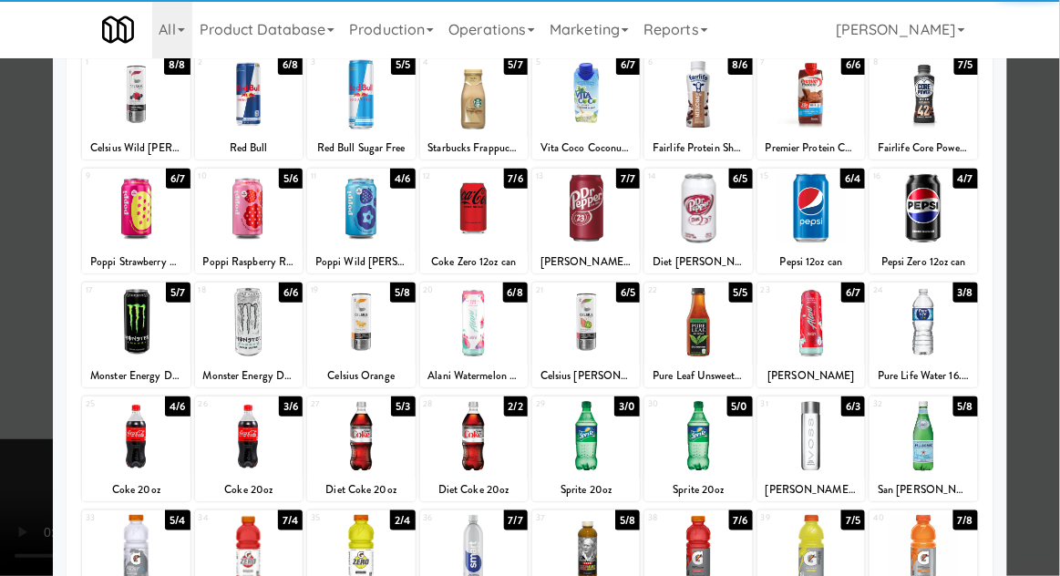
click at [335, 458] on div at bounding box center [361, 436] width 108 height 70
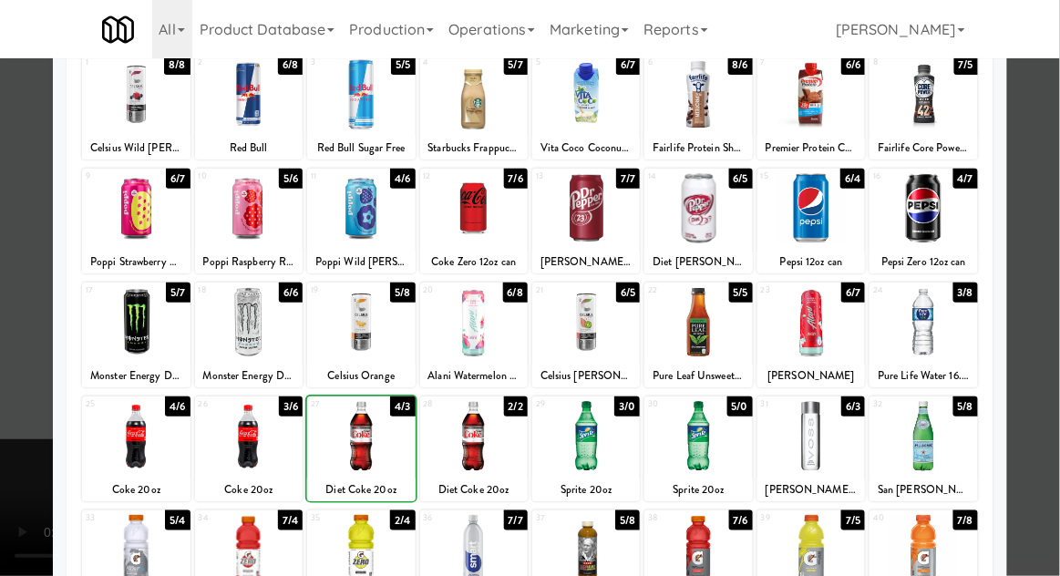
click at [1047, 303] on div at bounding box center [530, 288] width 1060 height 576
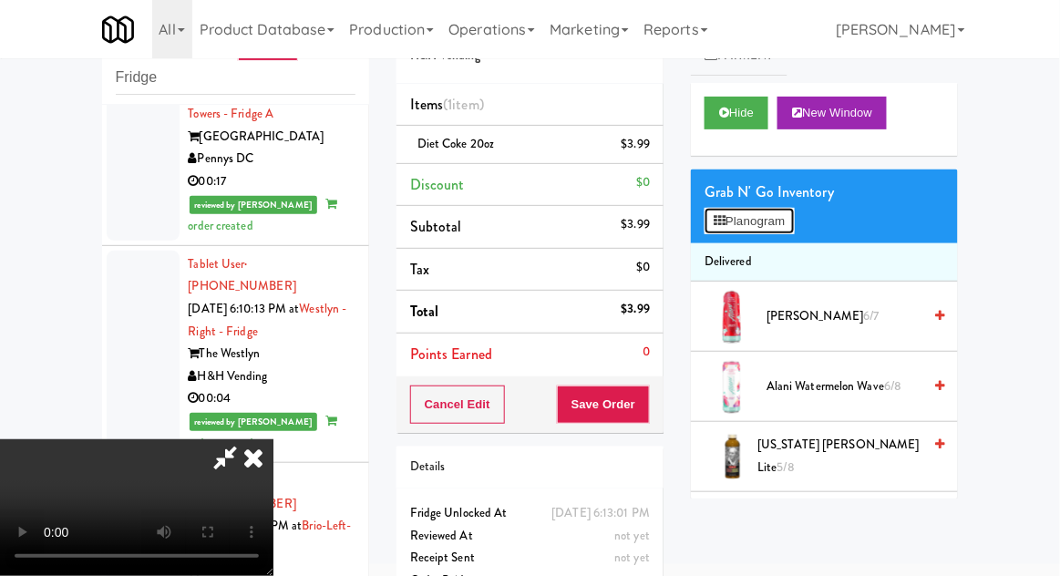
click at [792, 209] on button "Planogram" at bounding box center [749, 221] width 89 height 27
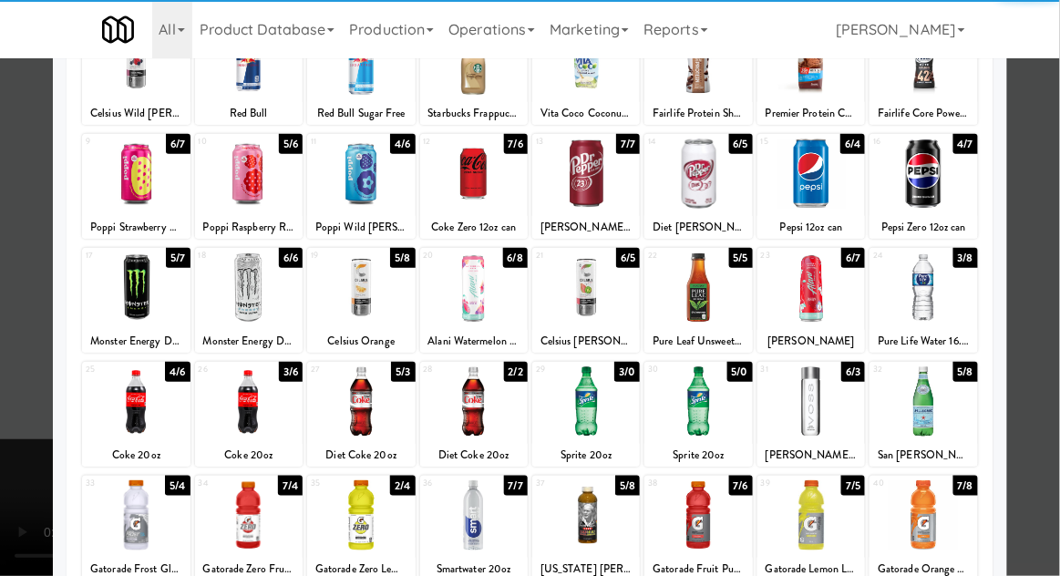
scroll to position [158, 0]
click at [466, 400] on div at bounding box center [474, 401] width 108 height 70
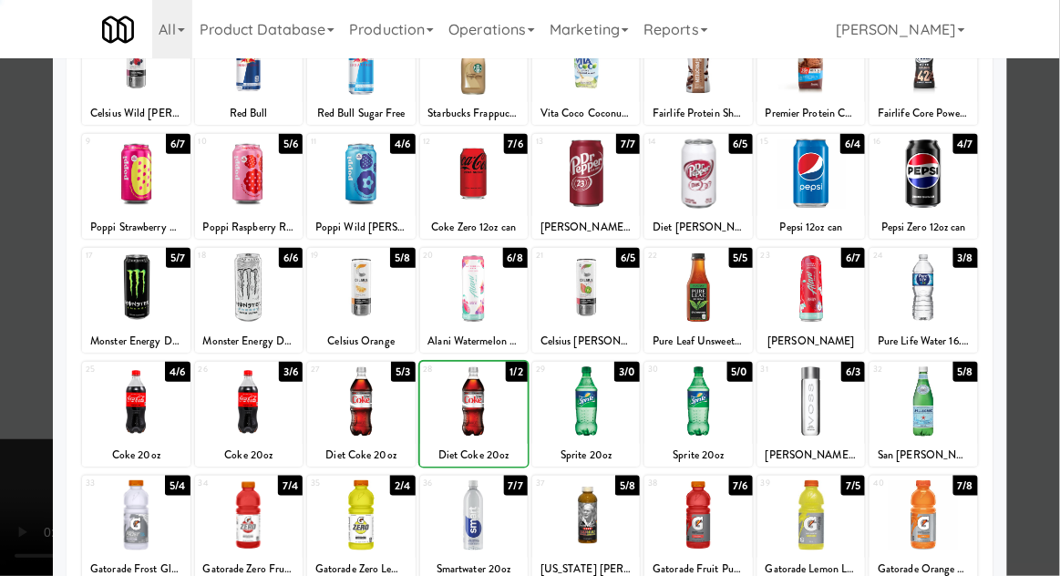
click at [1054, 297] on div at bounding box center [530, 288] width 1060 height 576
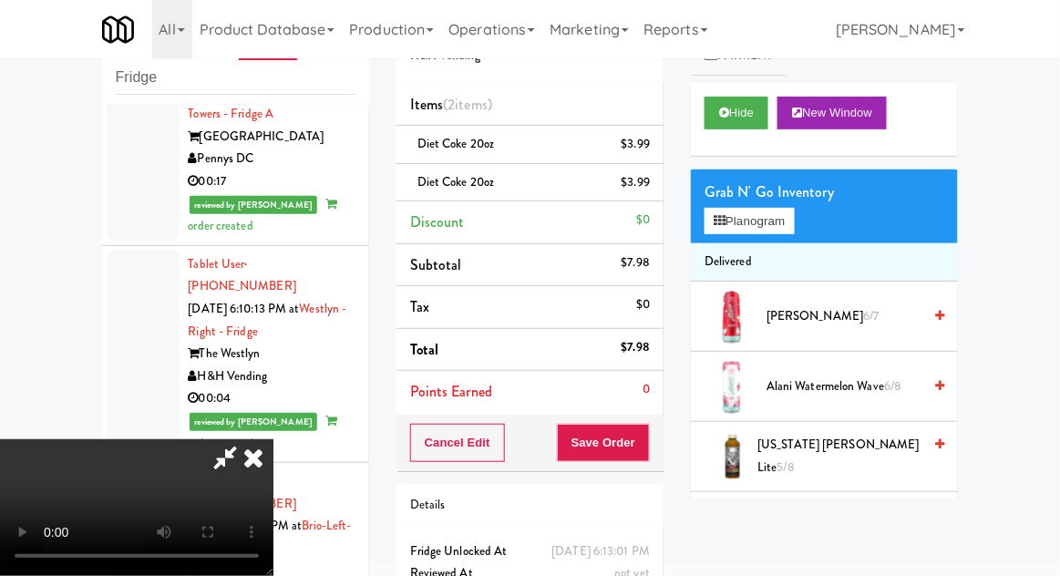
scroll to position [67, 0]
click at [642, 444] on button "Save Order" at bounding box center [603, 443] width 93 height 38
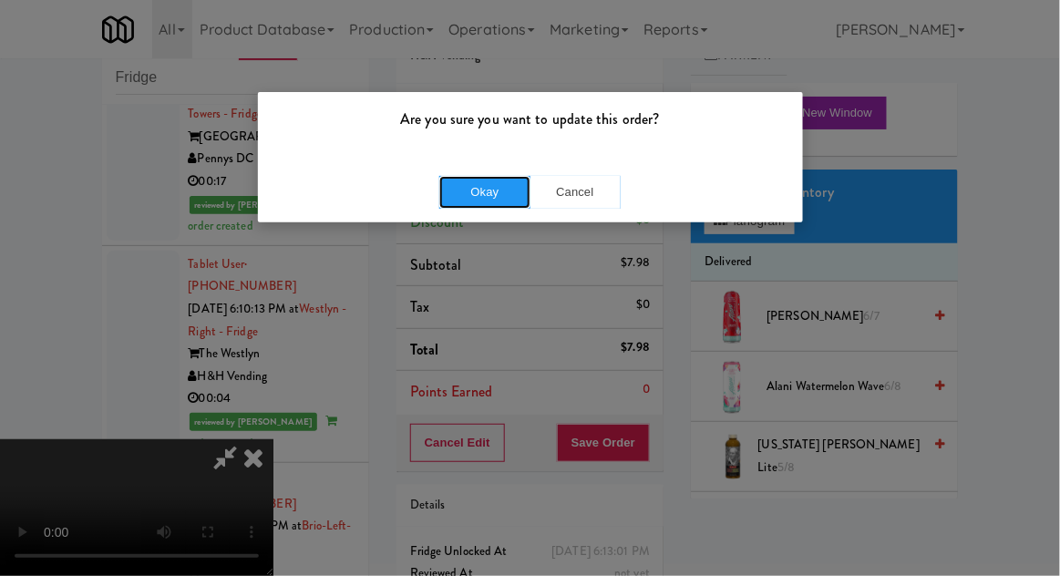
click at [468, 187] on button "Okay" at bounding box center [484, 192] width 91 height 33
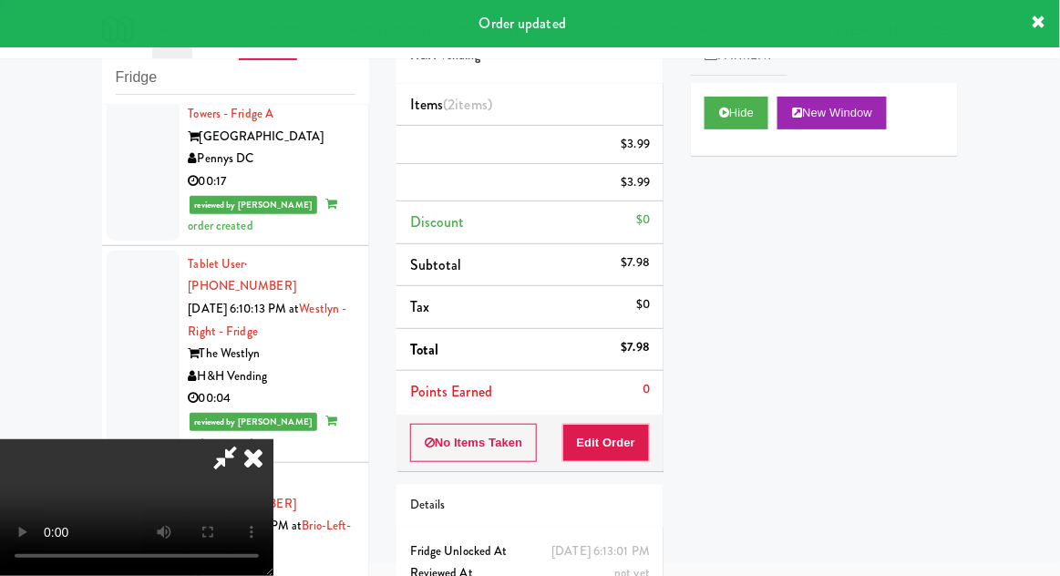
scroll to position [0, 0]
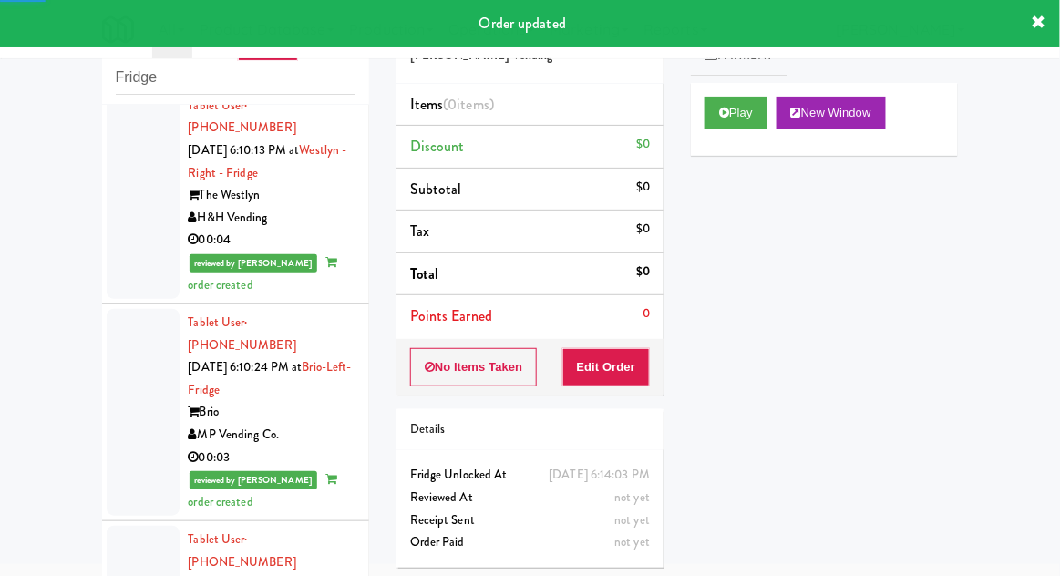
scroll to position [6786, 0]
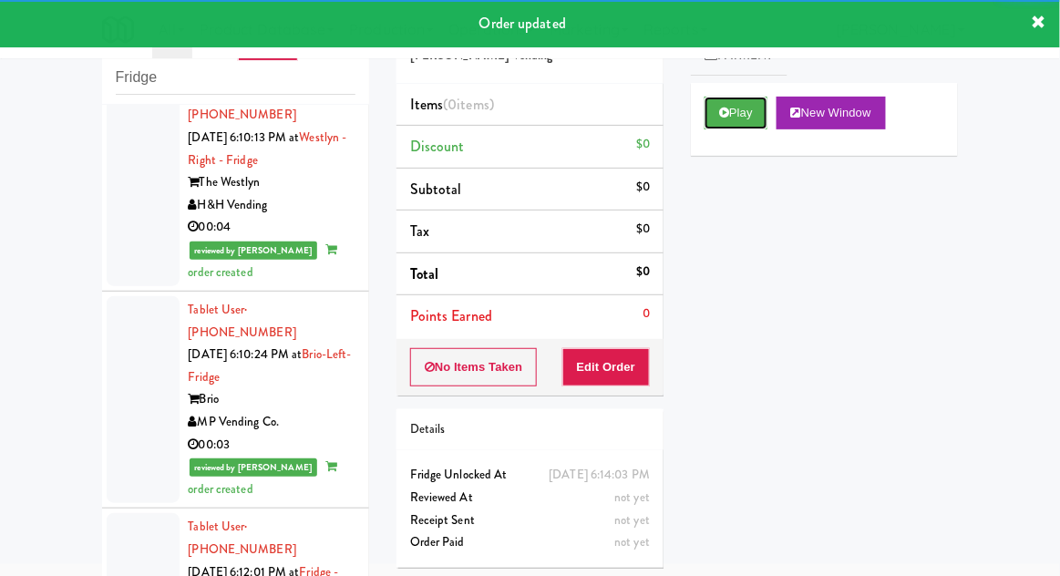
click at [734, 122] on button "Play" at bounding box center [736, 113] width 63 height 33
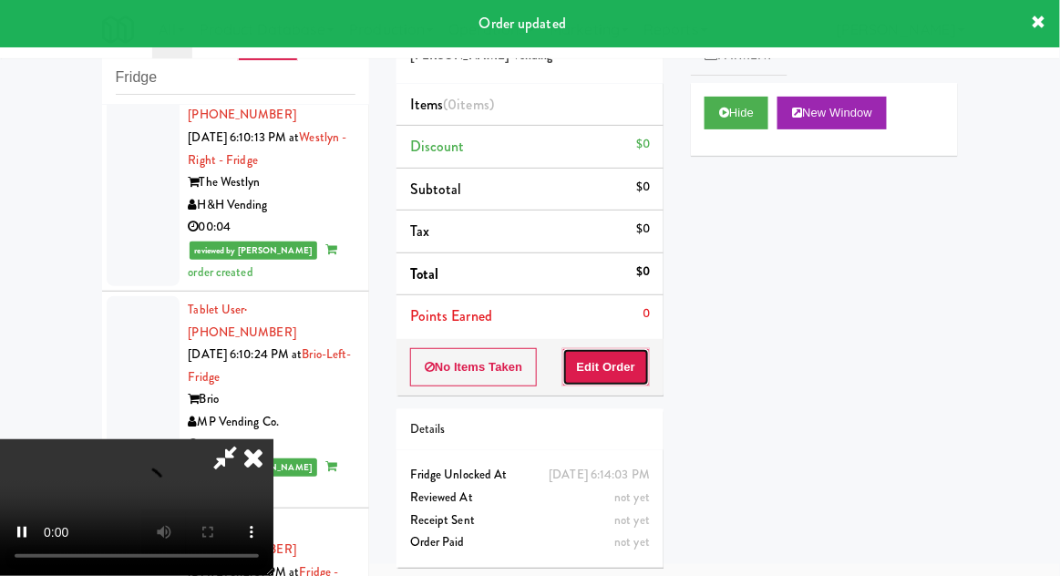
click at [624, 369] on button "Edit Order" at bounding box center [606, 367] width 88 height 38
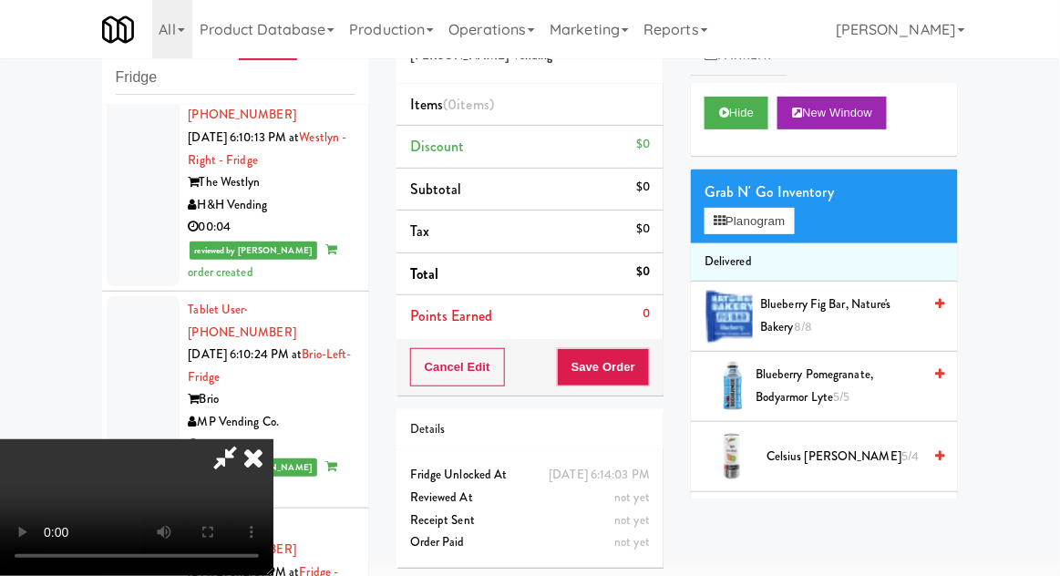
scroll to position [0, 0]
click at [792, 210] on button "Planogram" at bounding box center [749, 221] width 89 height 27
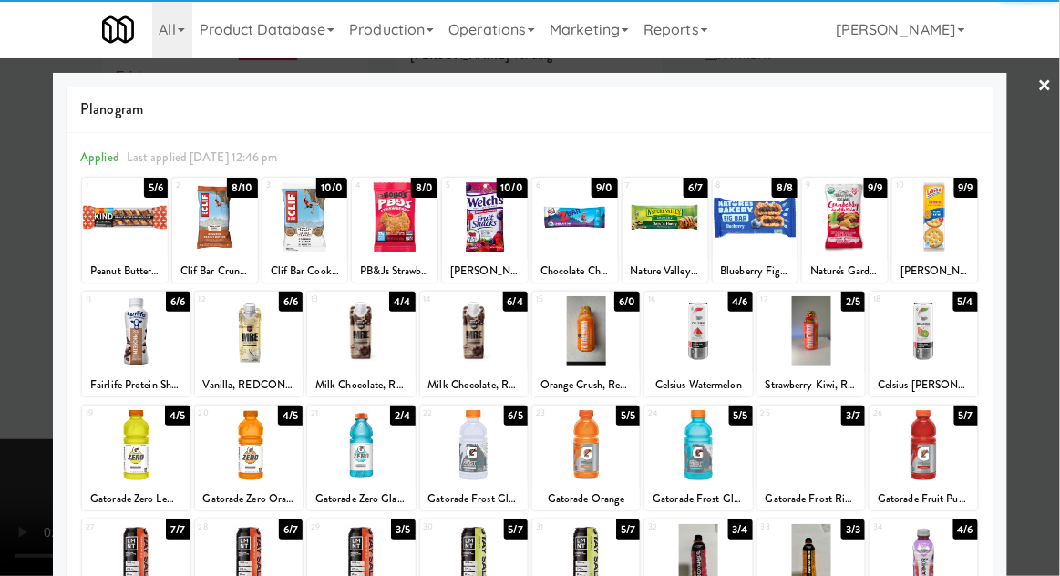
click at [814, 447] on div at bounding box center [811, 445] width 108 height 70
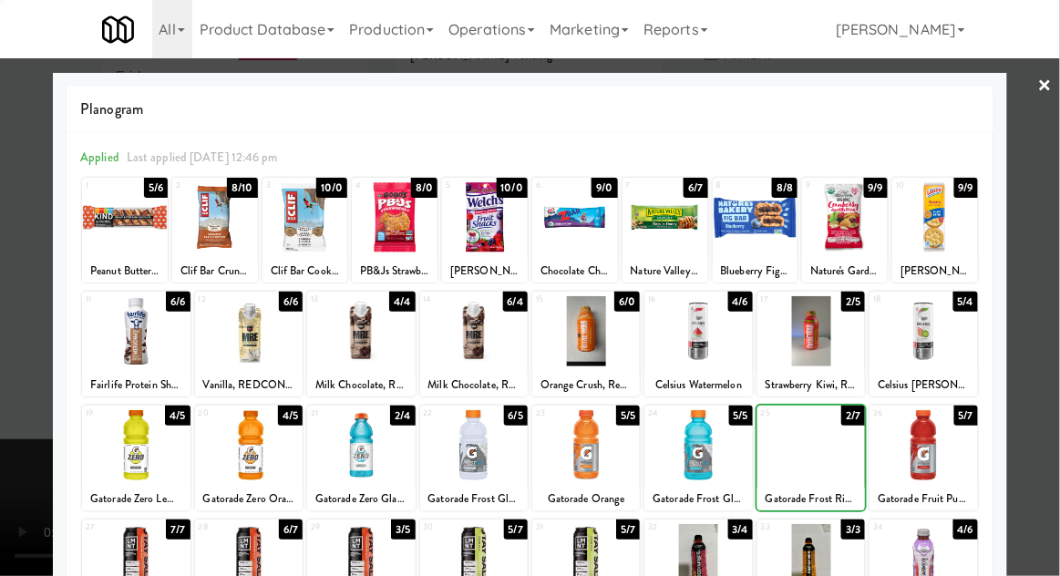
click at [1058, 286] on div at bounding box center [530, 288] width 1060 height 576
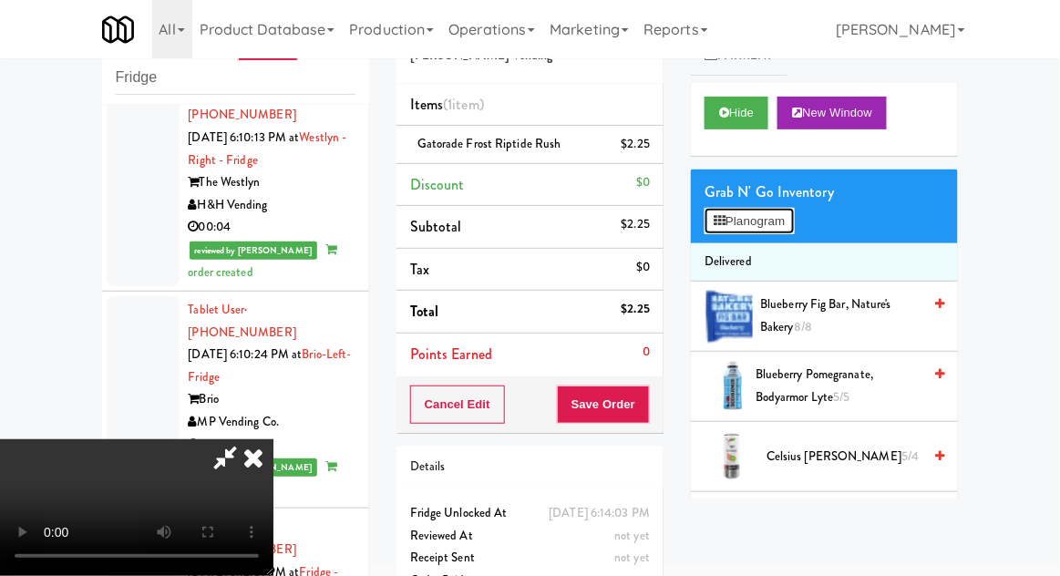
click at [766, 219] on button "Planogram" at bounding box center [749, 221] width 89 height 27
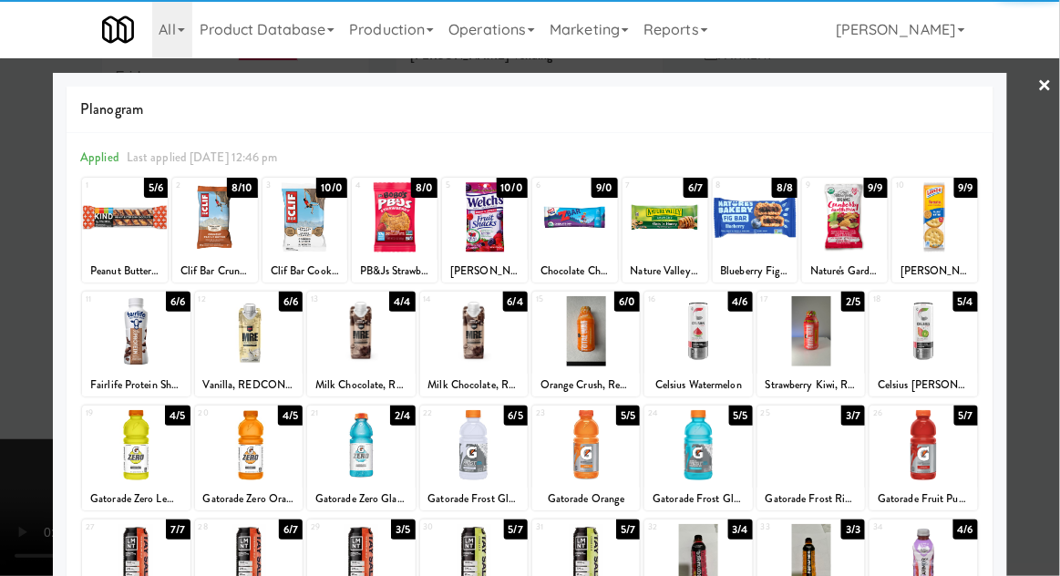
click at [456, 447] on div at bounding box center [474, 445] width 108 height 70
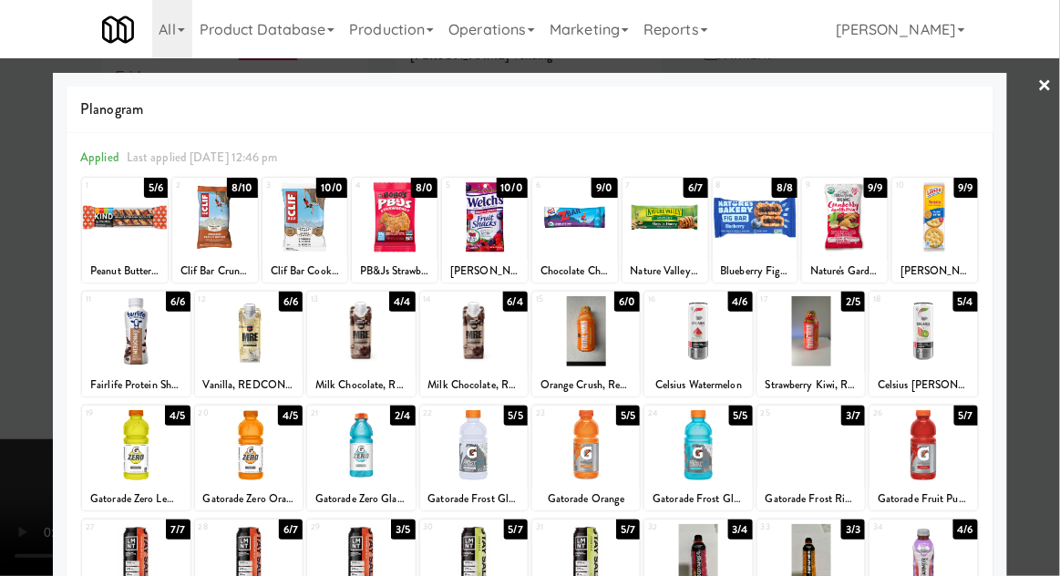
click at [1043, 313] on div at bounding box center [530, 288] width 1060 height 576
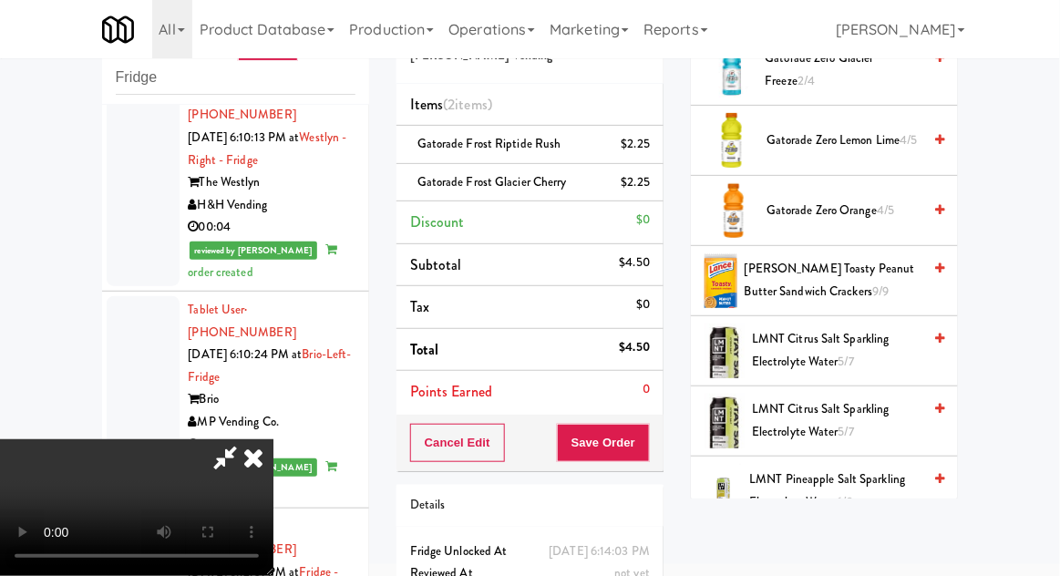
click at [872, 275] on span "Lance Toasty Peanut Butter Sandwich Crackers 9/9" at bounding box center [833, 280] width 177 height 45
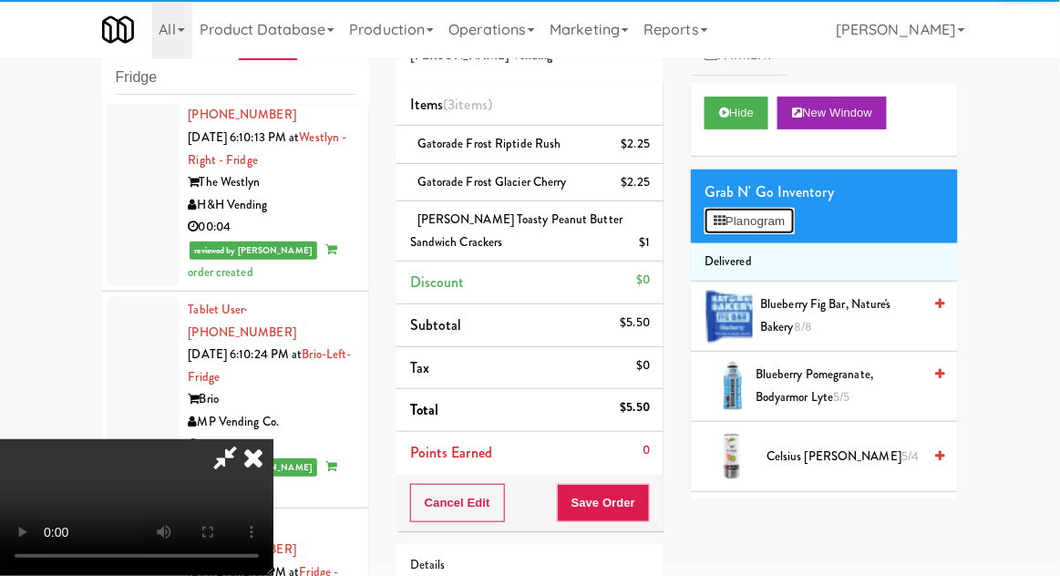
click at [782, 217] on button "Planogram" at bounding box center [749, 221] width 89 height 27
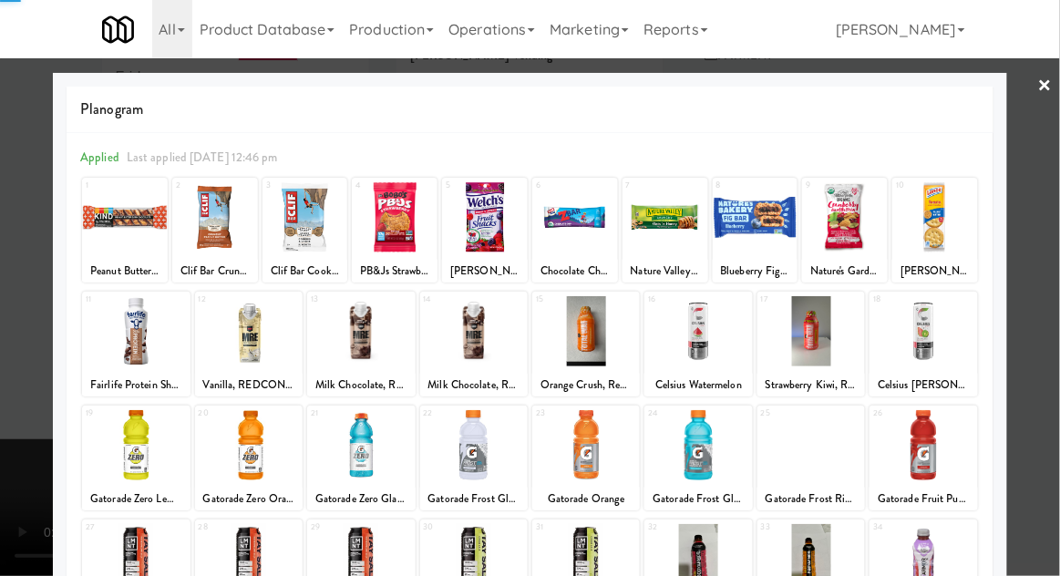
click at [1048, 290] on div at bounding box center [530, 288] width 1060 height 576
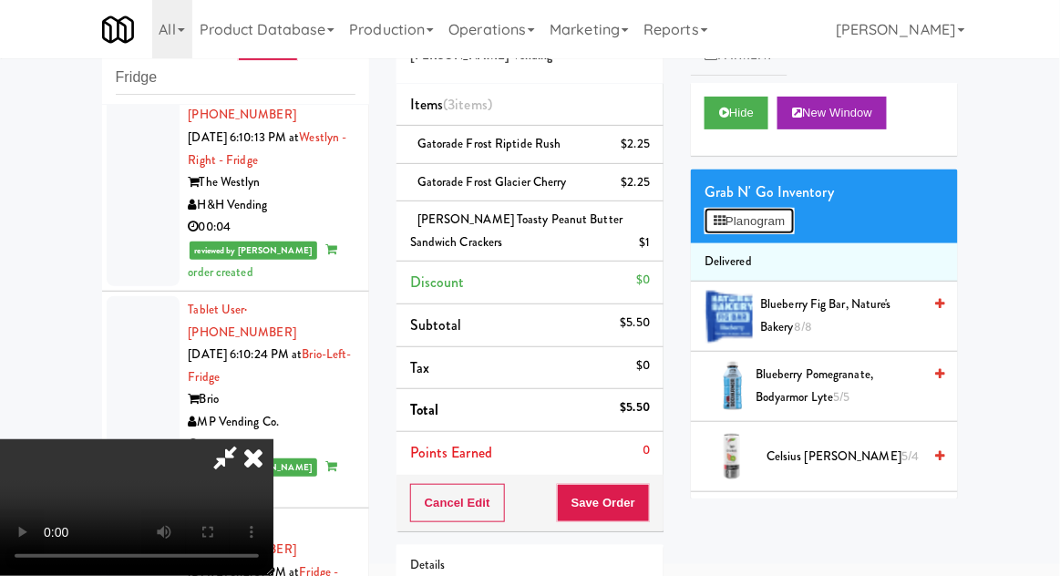
click at [782, 214] on button "Planogram" at bounding box center [749, 221] width 89 height 27
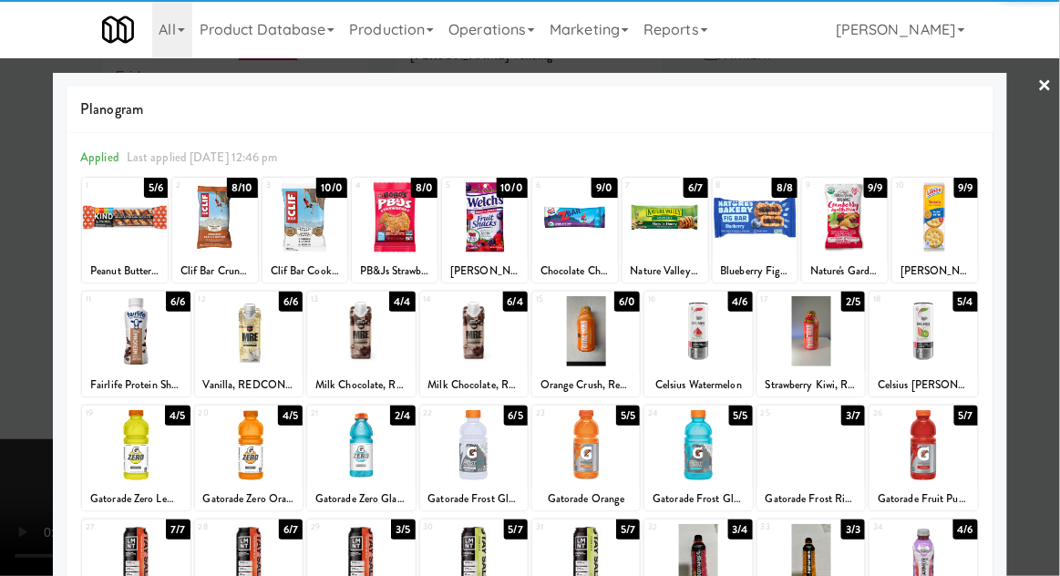
click at [132, 339] on div at bounding box center [136, 331] width 108 height 70
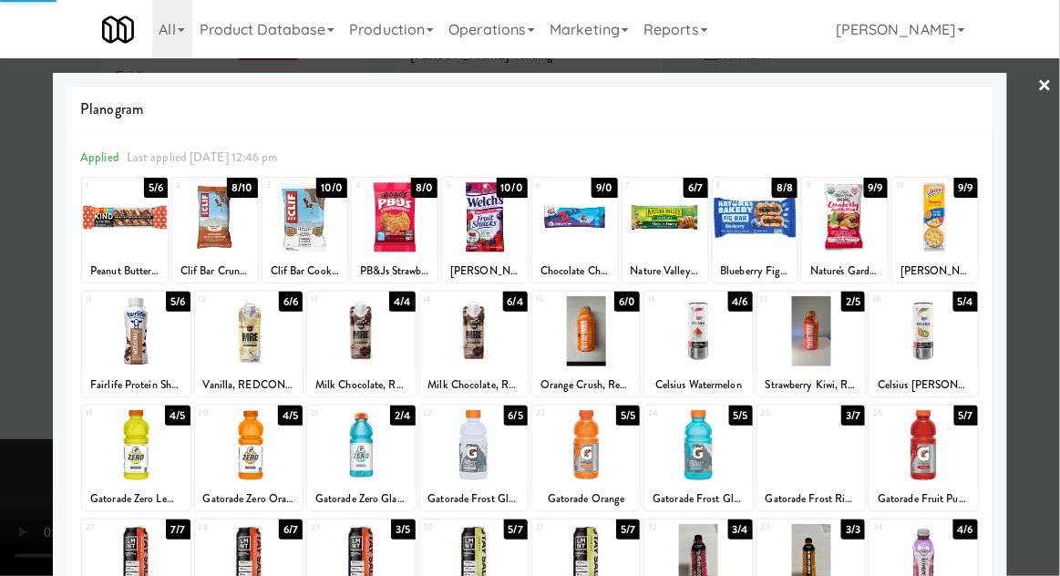
click at [1044, 303] on div at bounding box center [530, 288] width 1060 height 576
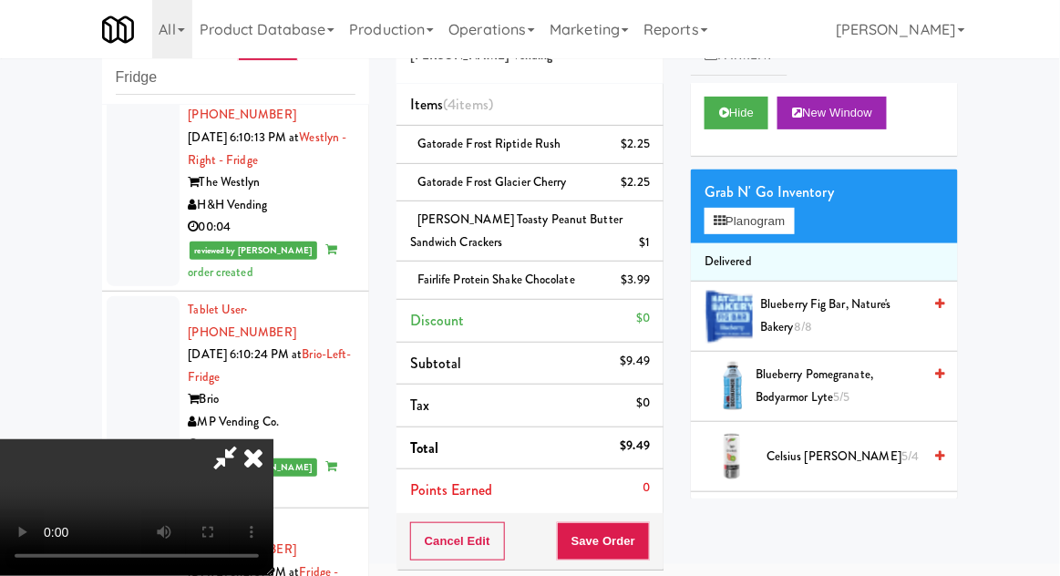
scroll to position [67, 0]
click at [645, 543] on button "Save Order" at bounding box center [603, 541] width 93 height 38
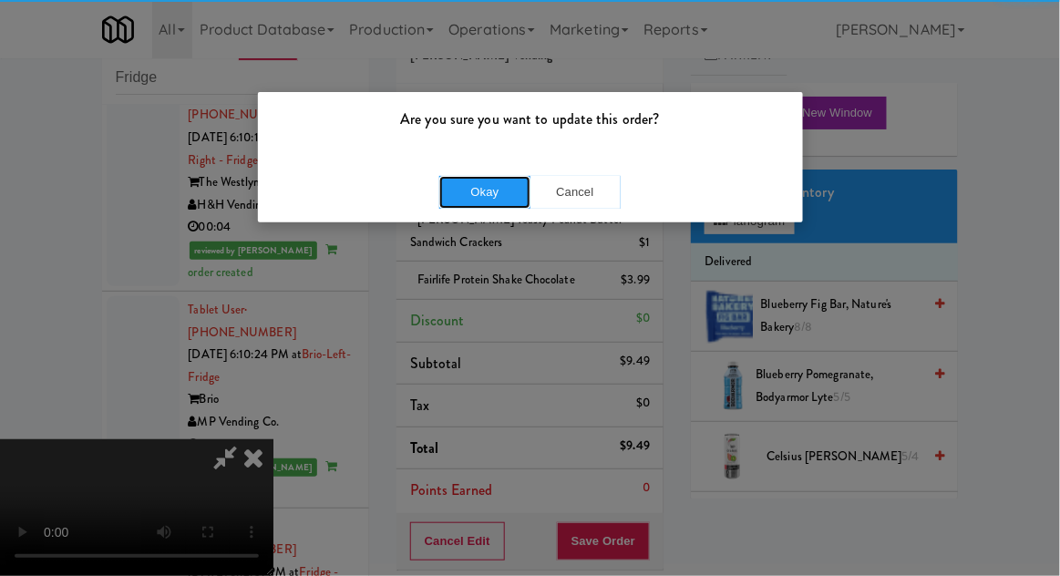
click at [481, 201] on button "Okay" at bounding box center [484, 192] width 91 height 33
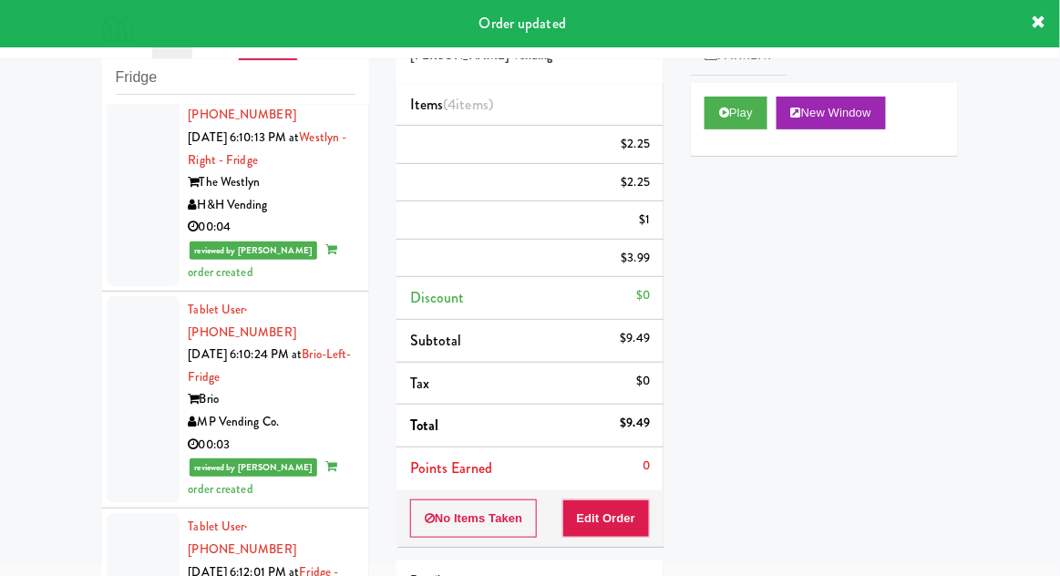
scroll to position [0, 0]
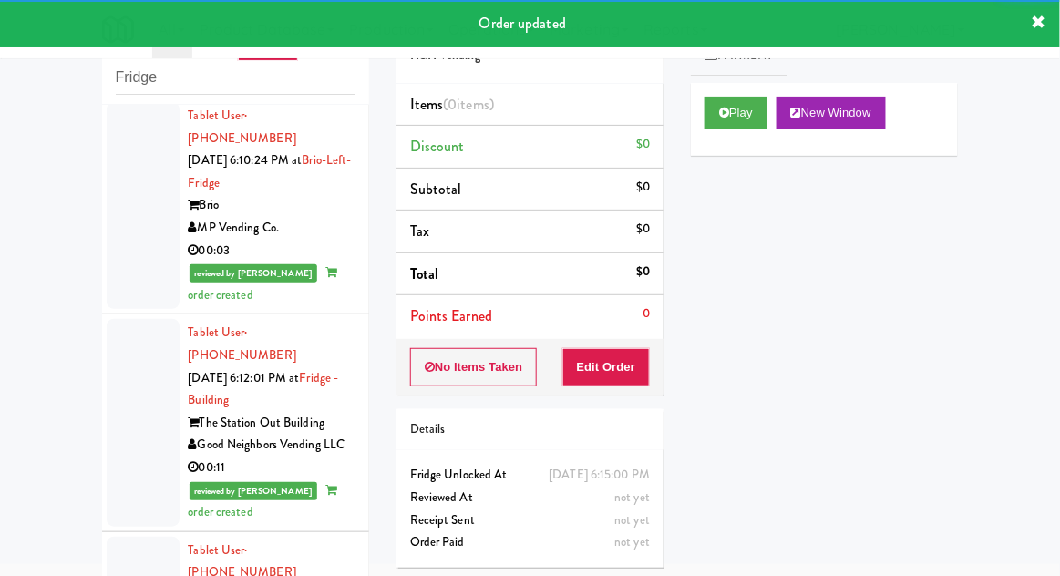
scroll to position [6981, 0]
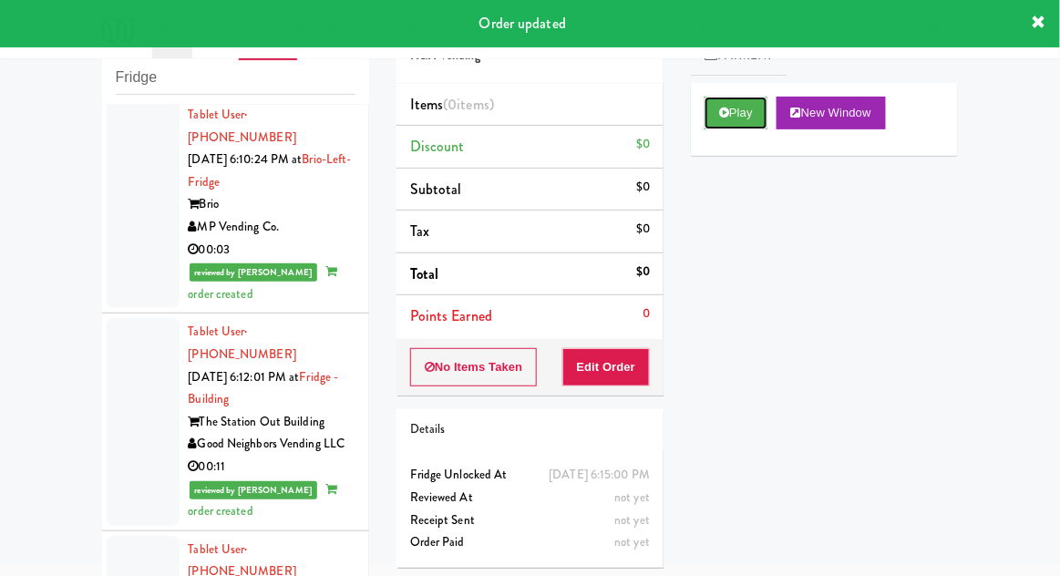
click at [731, 125] on button "Play" at bounding box center [736, 113] width 63 height 33
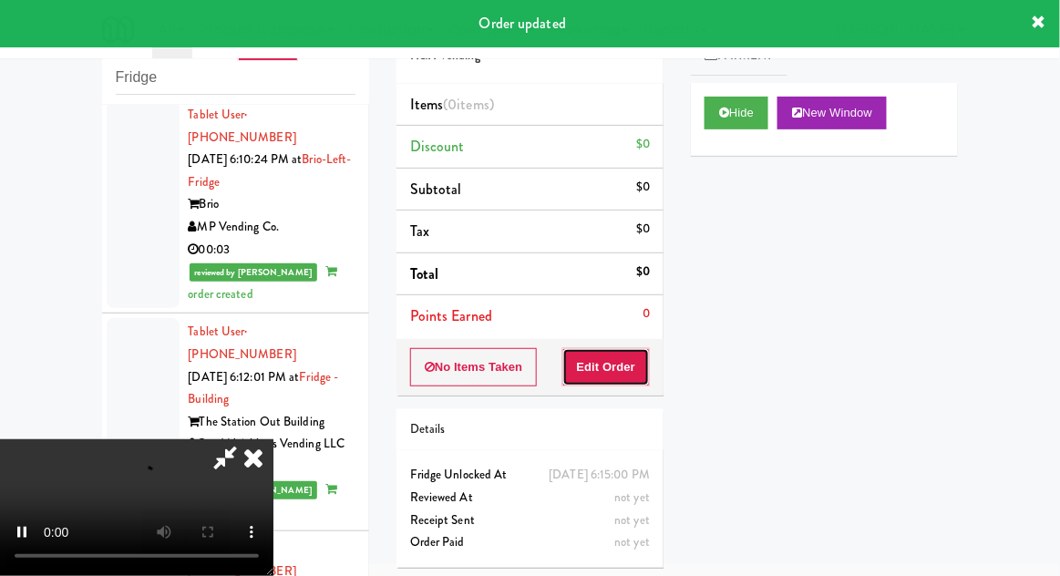
click at [643, 368] on button "Edit Order" at bounding box center [606, 367] width 88 height 38
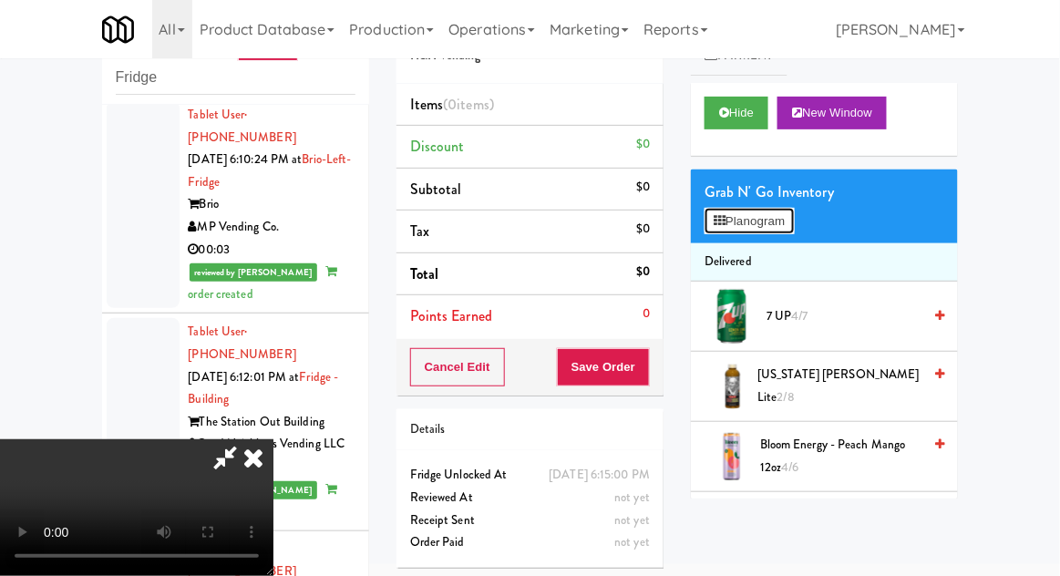
click at [780, 212] on button "Planogram" at bounding box center [749, 221] width 89 height 27
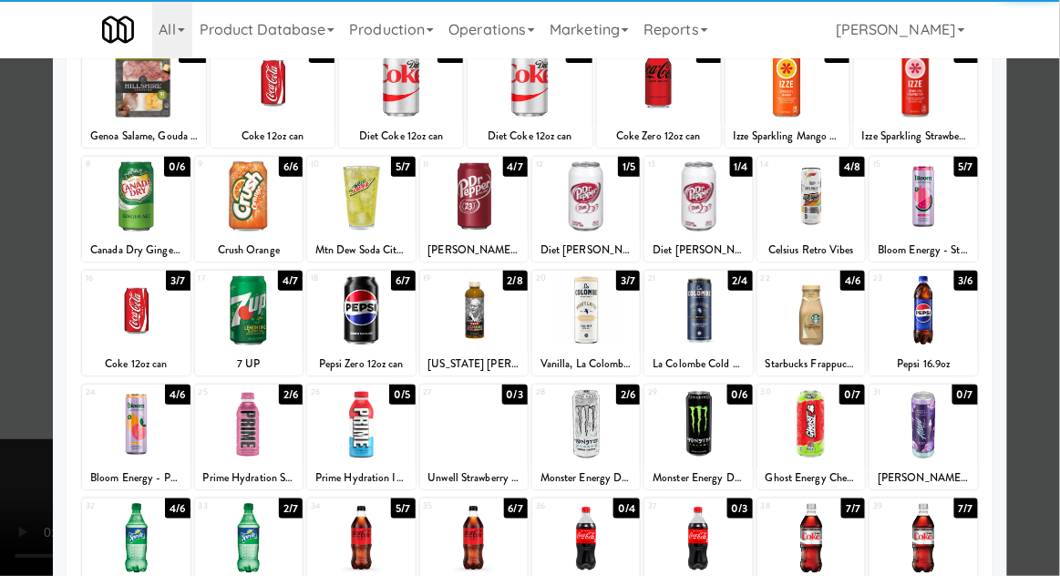
scroll to position [136, 0]
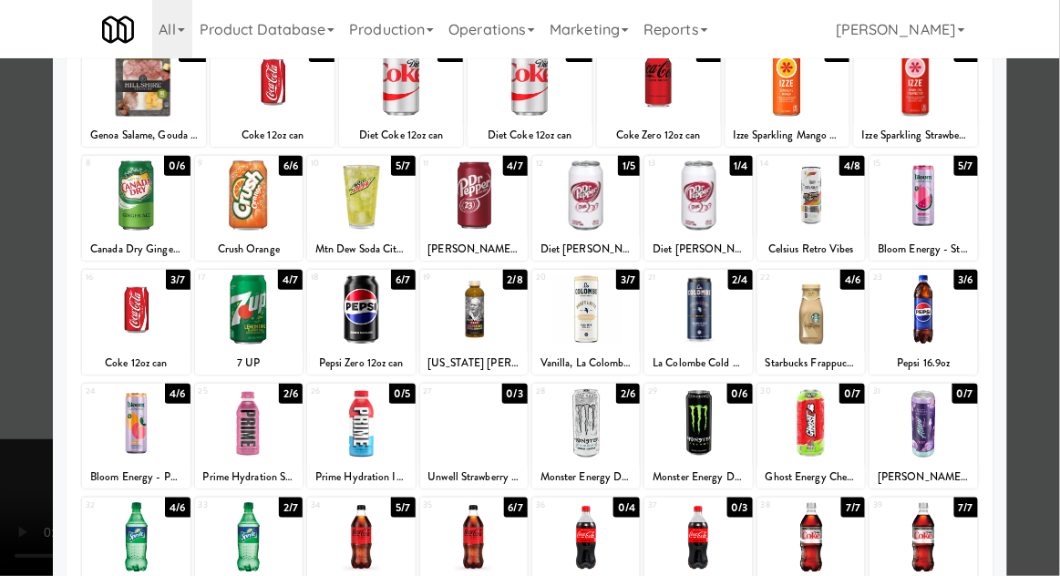
click at [926, 417] on div at bounding box center [923, 423] width 108 height 70
click at [1046, 378] on div at bounding box center [530, 288] width 1060 height 576
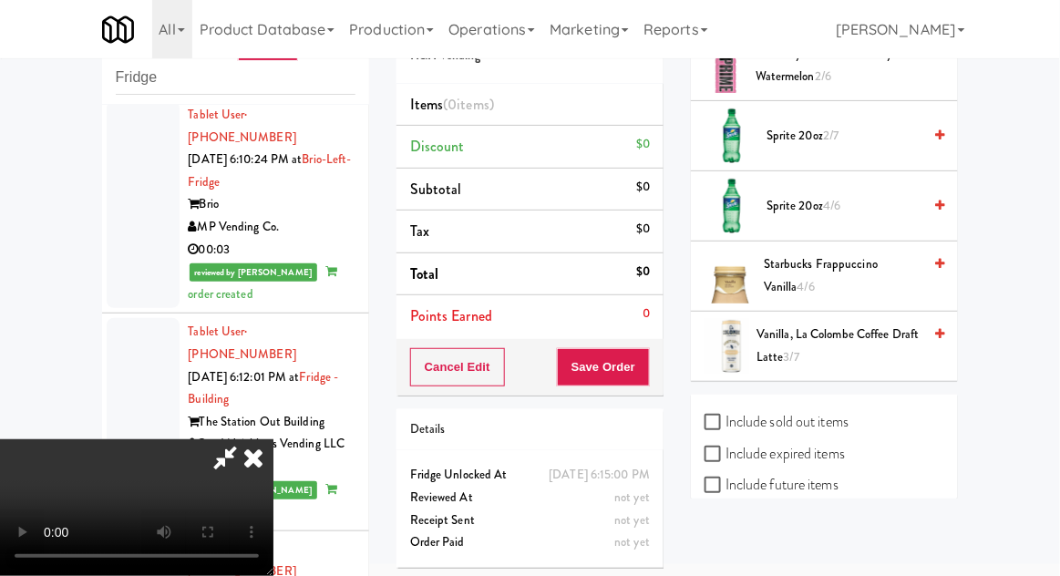
click at [831, 412] on label "Include sold out items" at bounding box center [777, 421] width 144 height 27
click at [725, 416] on input "Include sold out items" at bounding box center [715, 423] width 21 height 15
checkbox input "true"
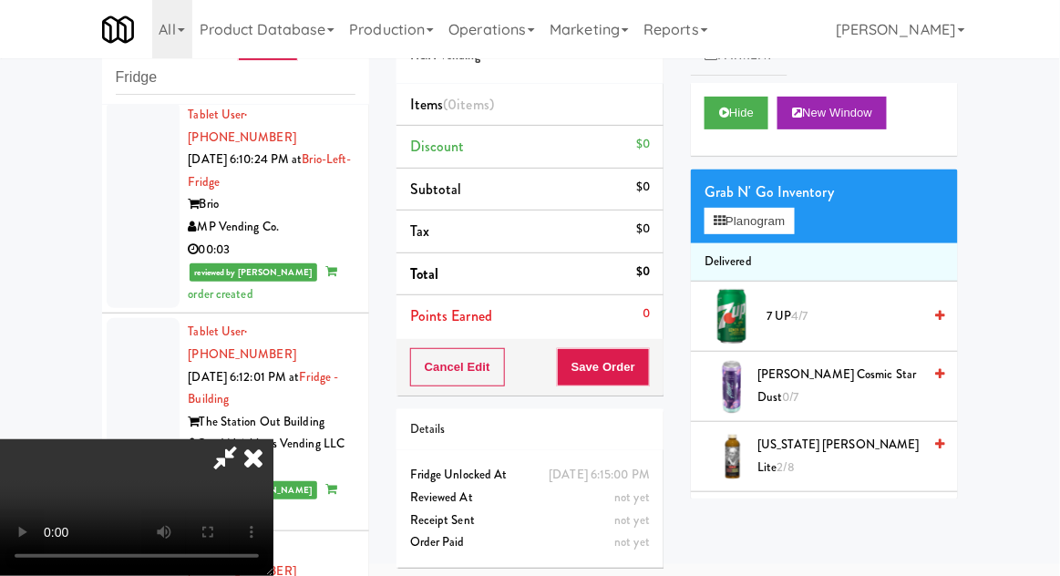
click at [856, 385] on span "Alani Cosmic Star Dust 0/7" at bounding box center [839, 386] width 164 height 45
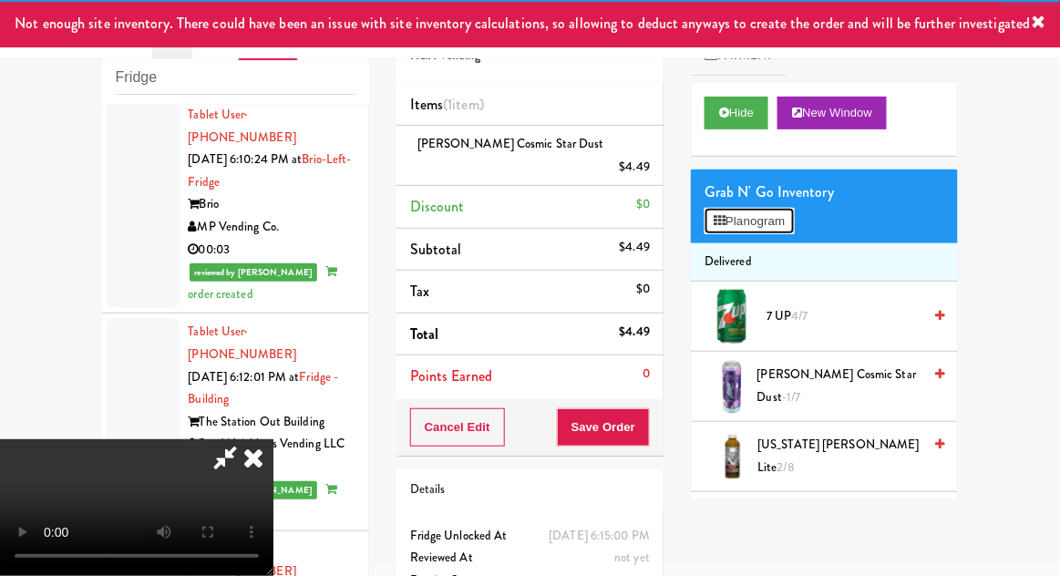
click at [794, 226] on button "Planogram" at bounding box center [749, 221] width 89 height 27
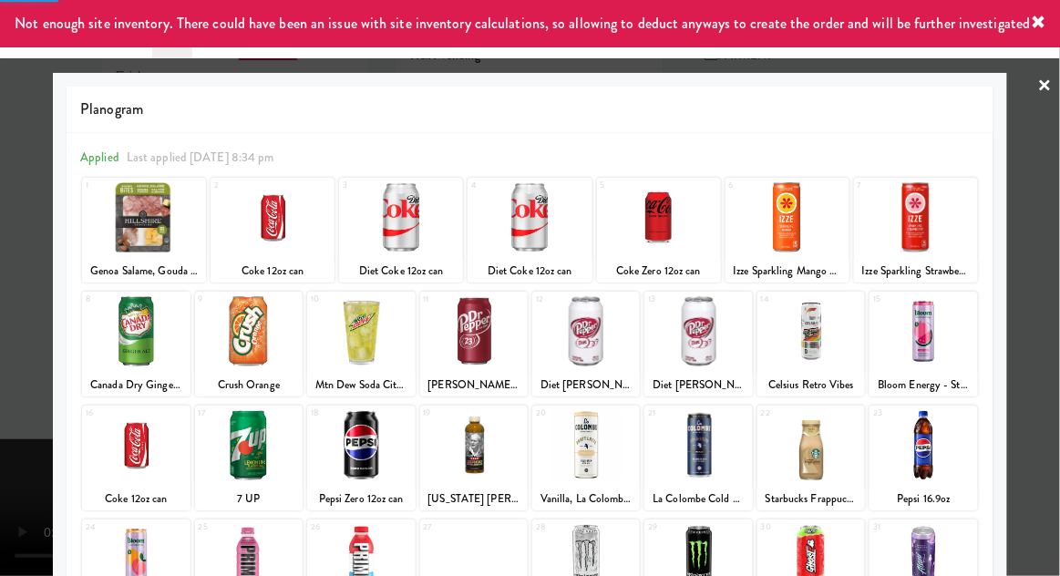
click at [1040, 376] on div at bounding box center [530, 288] width 1060 height 576
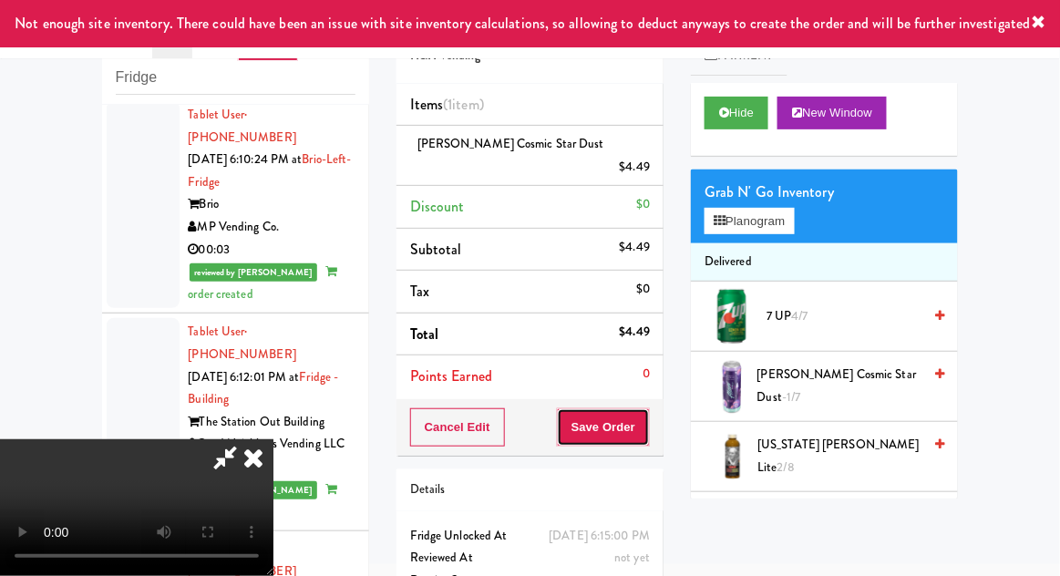
click at [647, 408] on button "Save Order" at bounding box center [603, 427] width 93 height 38
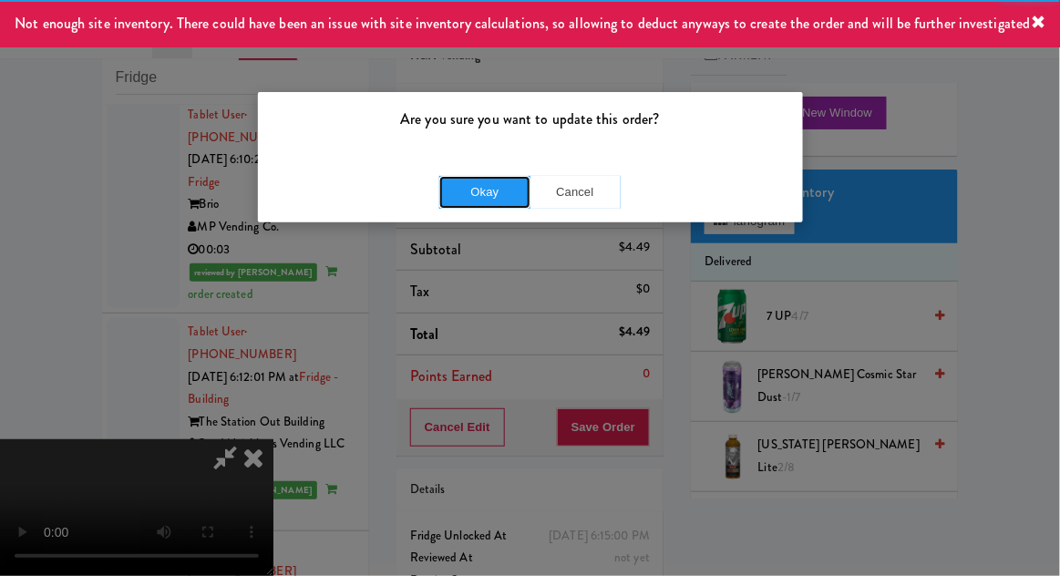
click at [487, 193] on button "Okay" at bounding box center [484, 192] width 91 height 33
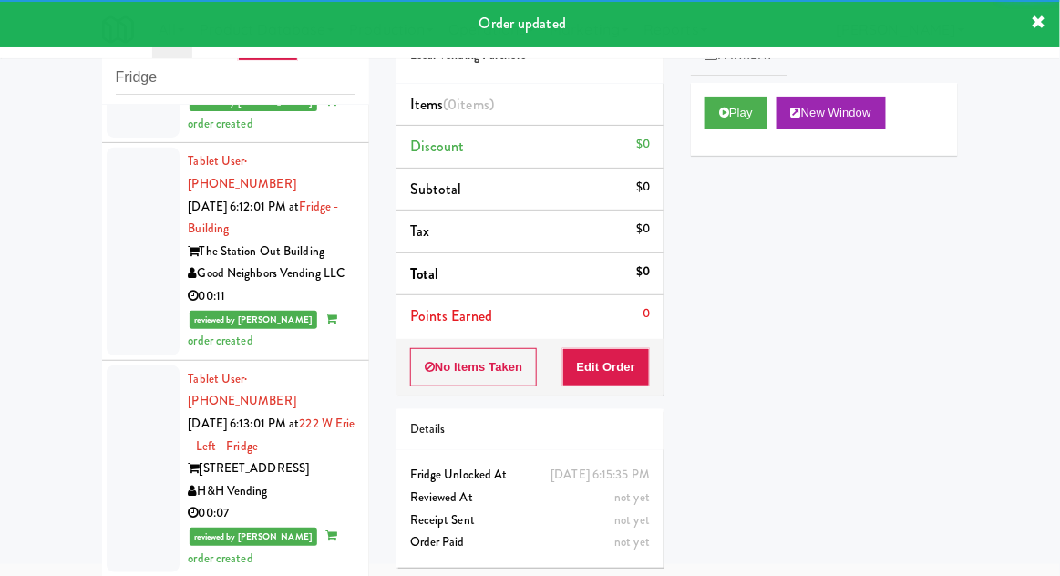
scroll to position [7196, 0]
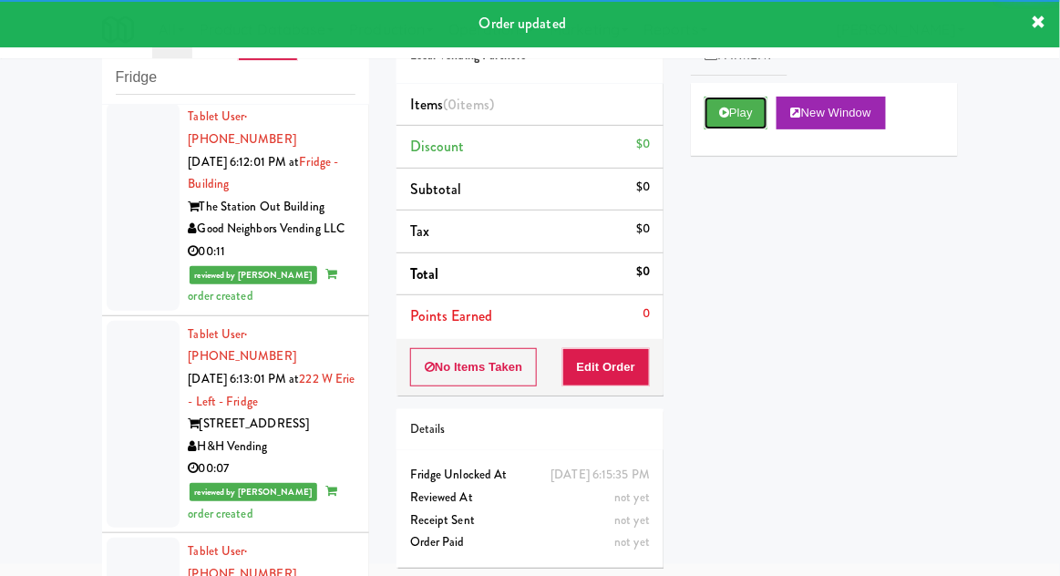
click at [737, 118] on button "Play" at bounding box center [736, 113] width 63 height 33
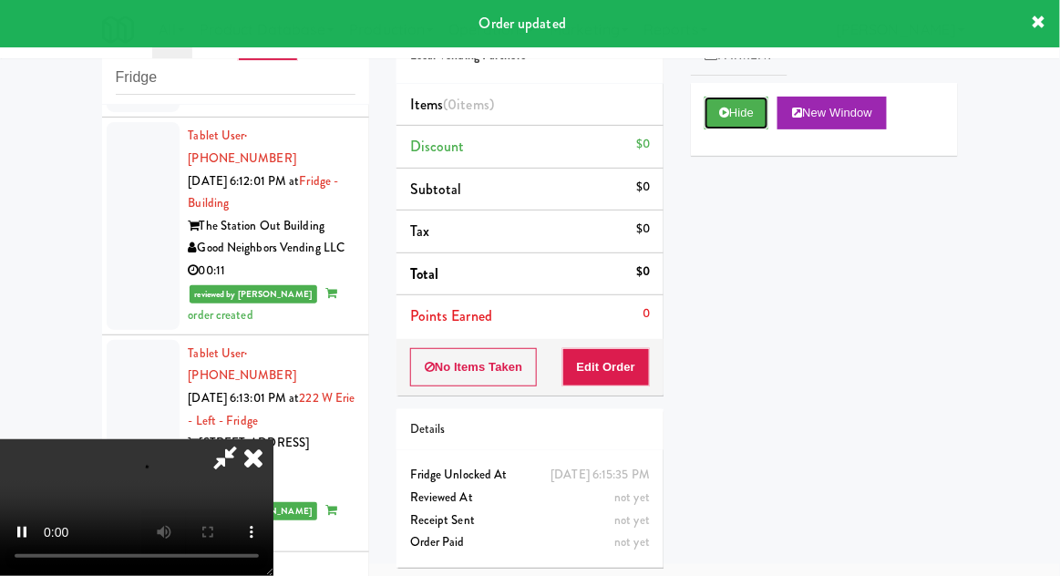
scroll to position [7180, 0]
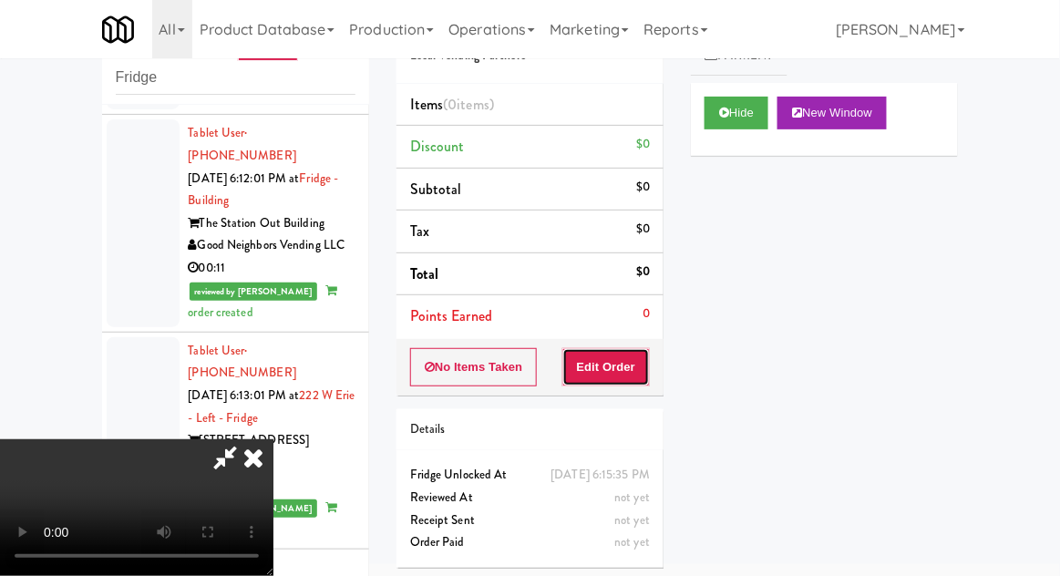
click at [647, 365] on button "Edit Order" at bounding box center [606, 367] width 88 height 38
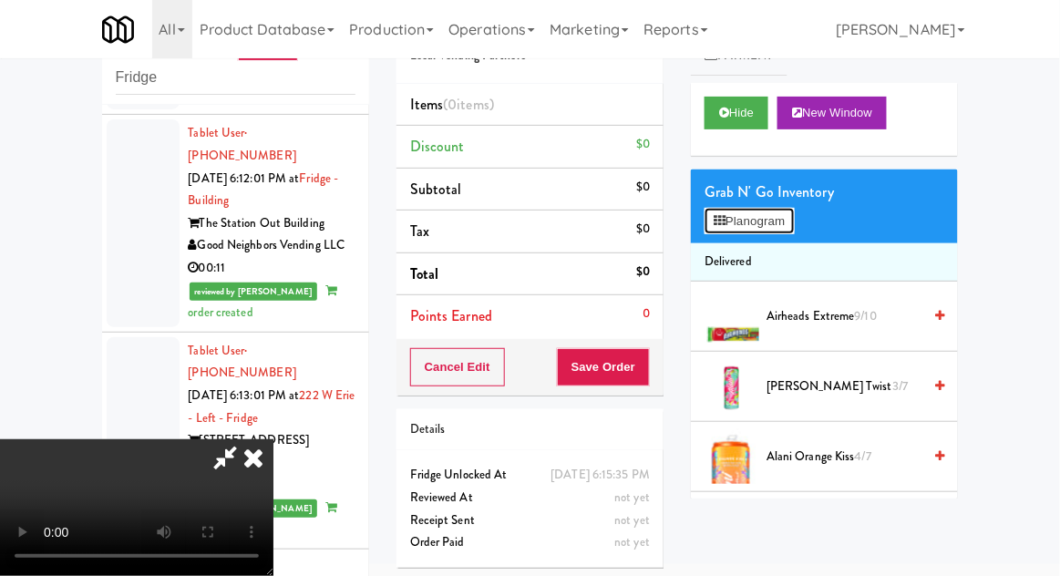
click at [794, 213] on button "Planogram" at bounding box center [749, 221] width 89 height 27
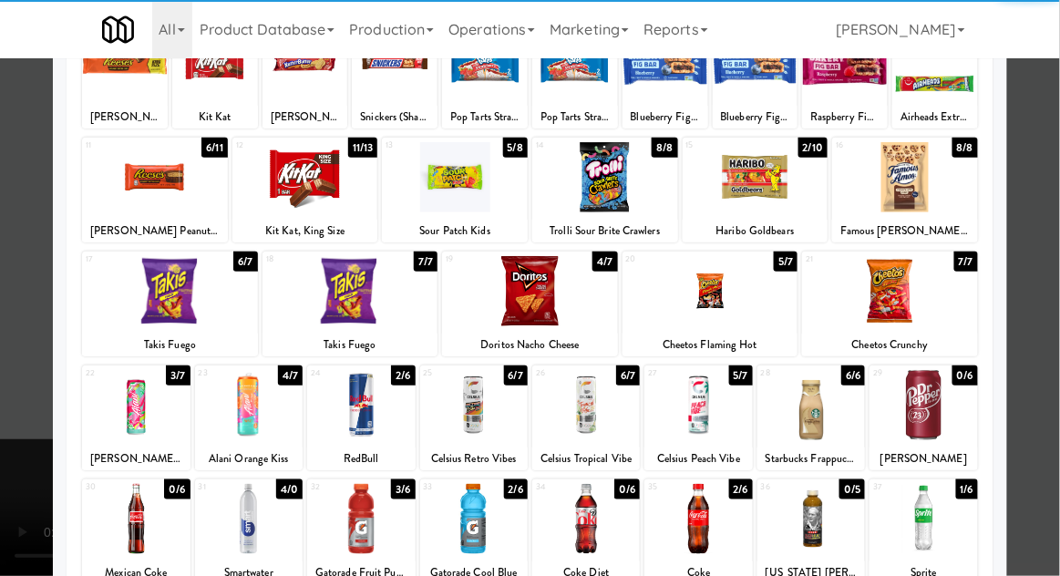
scroll to position [188, 0]
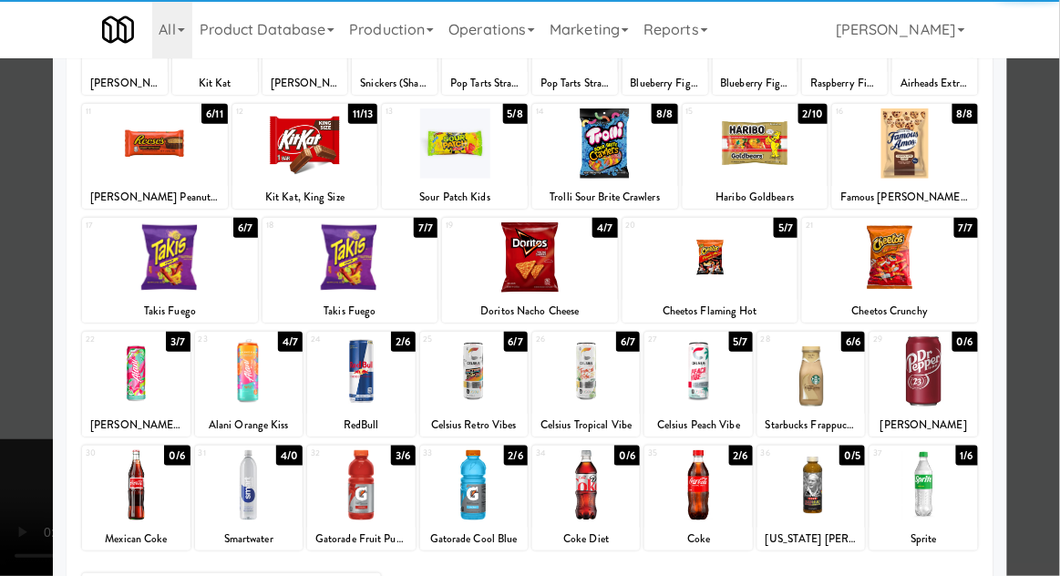
click at [709, 495] on div at bounding box center [698, 485] width 108 height 70
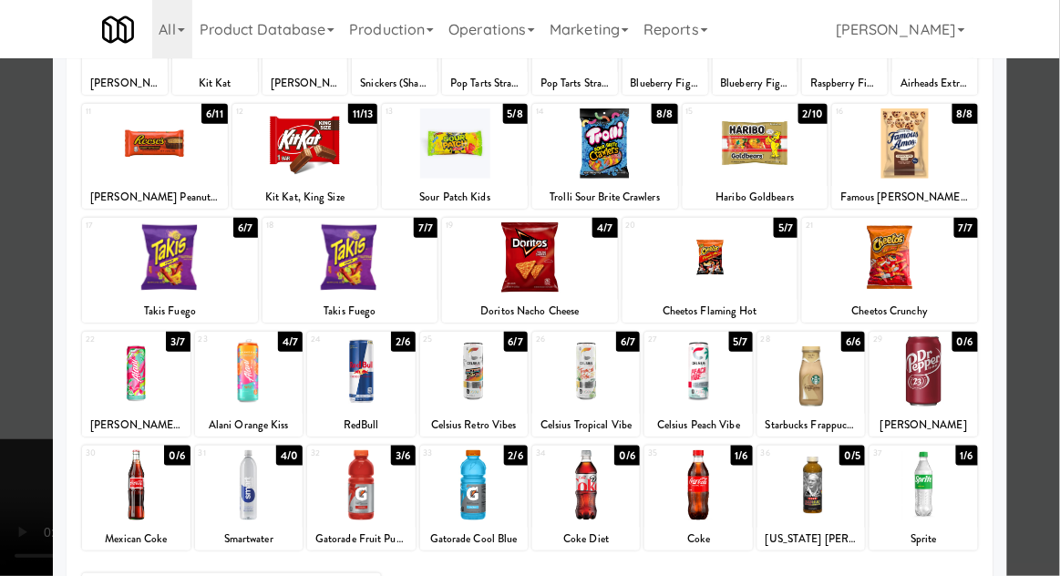
click at [1046, 317] on div at bounding box center [530, 288] width 1060 height 576
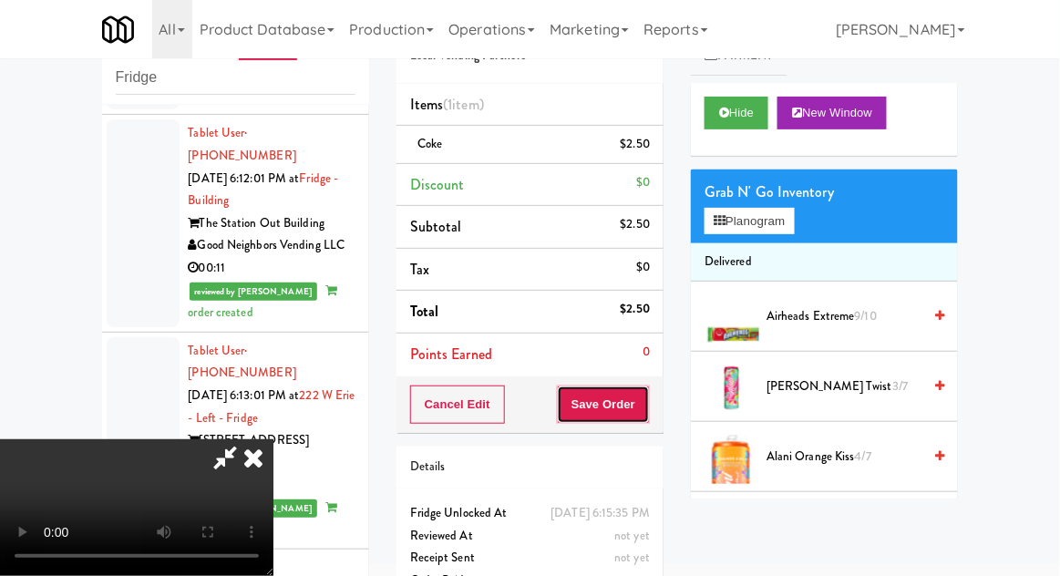
click at [649, 417] on button "Save Order" at bounding box center [603, 405] width 93 height 38
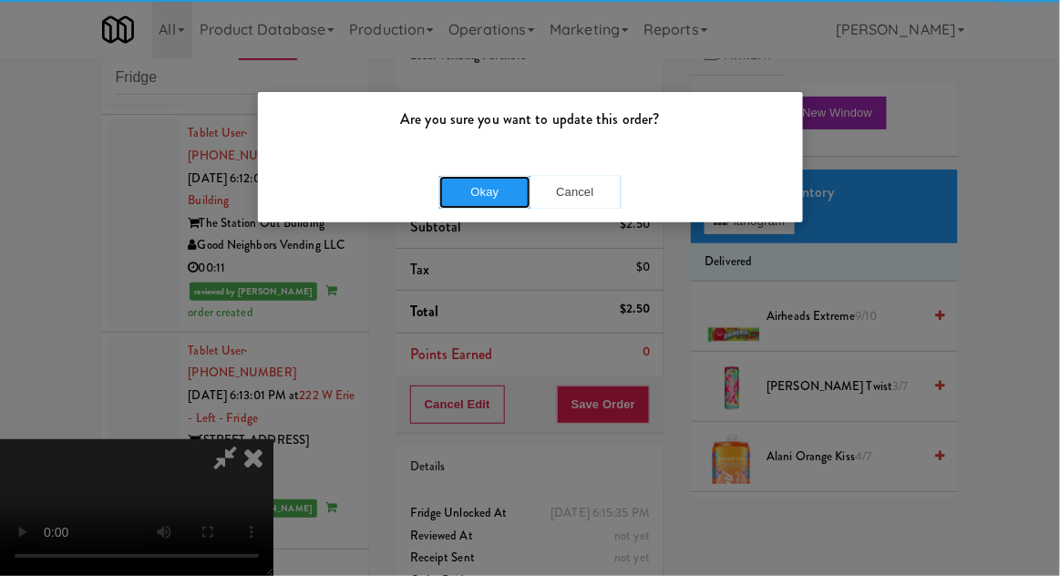
click at [477, 193] on button "Okay" at bounding box center [484, 192] width 91 height 33
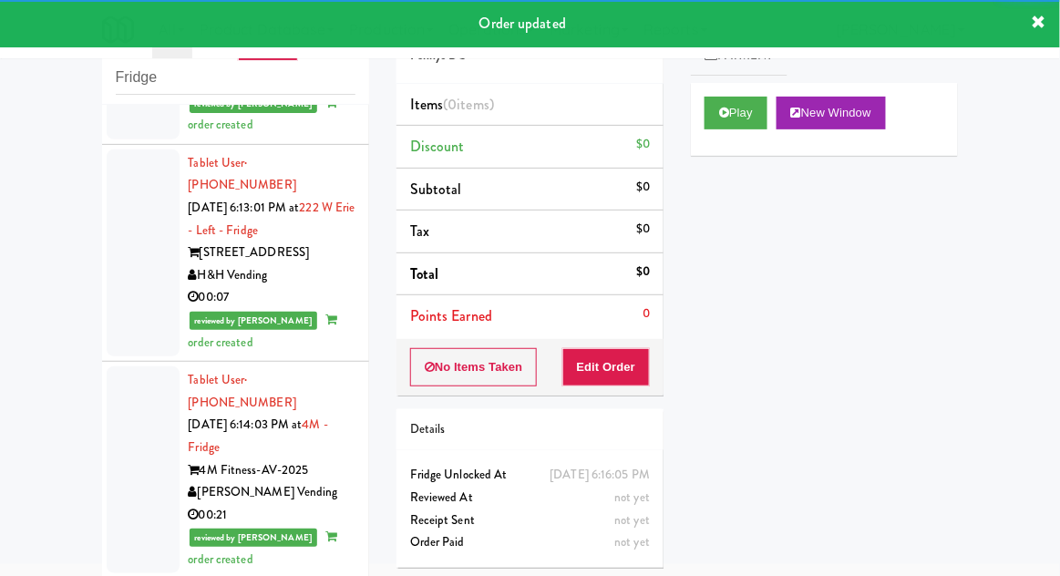
scroll to position [7369, 0]
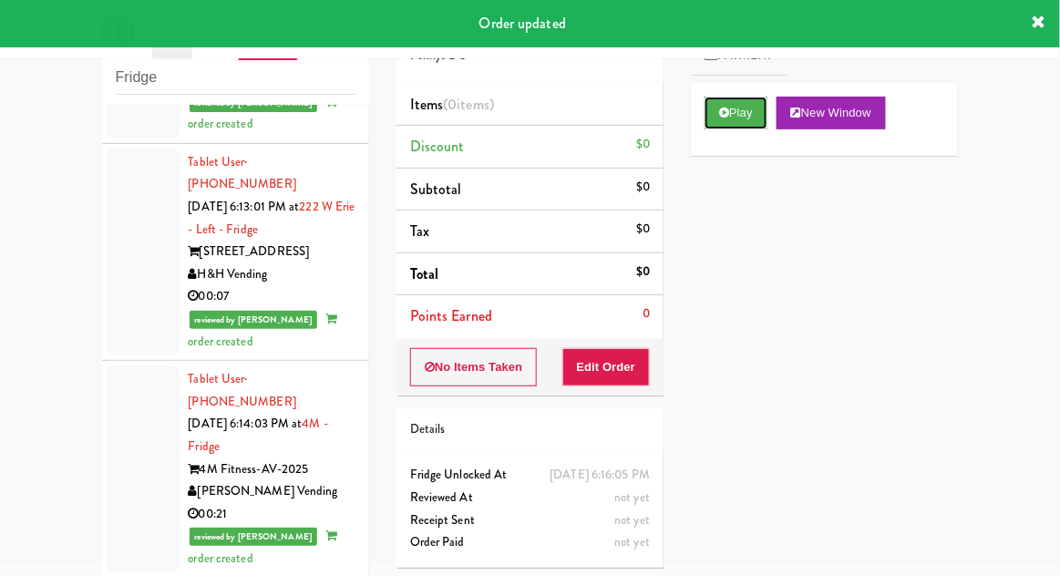
click at [708, 108] on button "Play" at bounding box center [736, 113] width 63 height 33
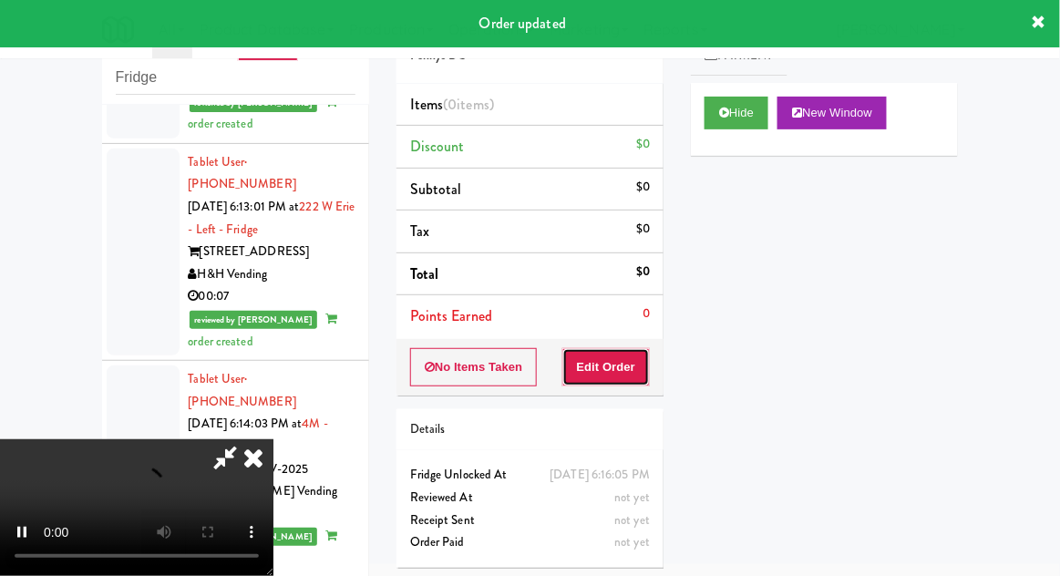
click at [610, 368] on button "Edit Order" at bounding box center [606, 367] width 88 height 38
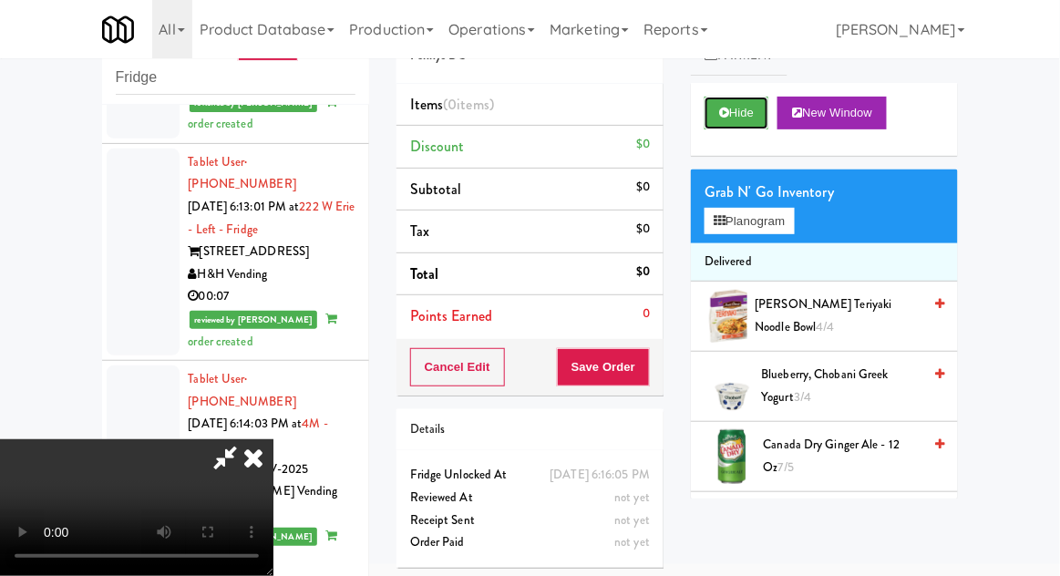
click at [735, 111] on button "Hide" at bounding box center [737, 113] width 64 height 33
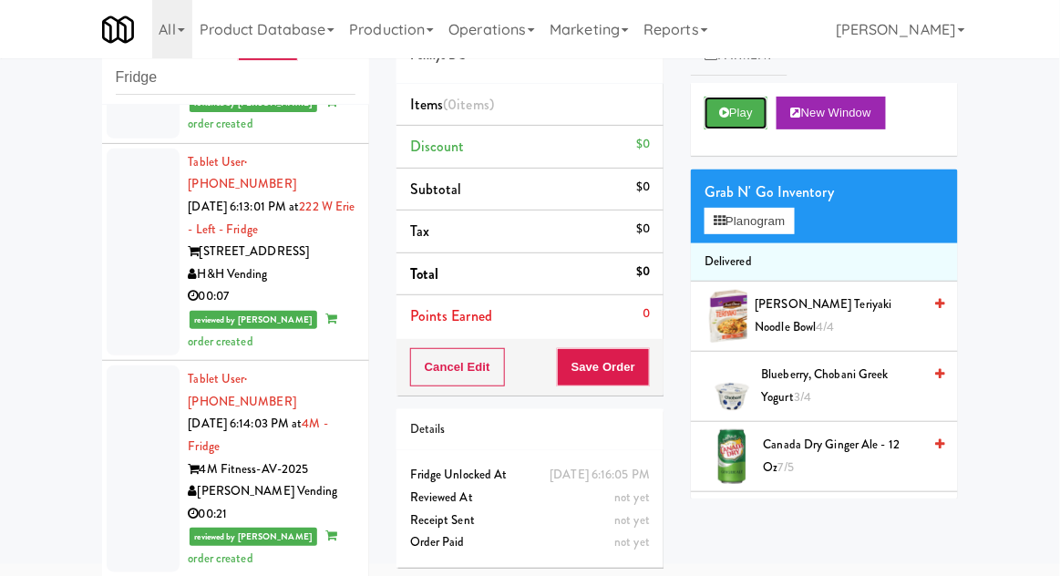
click at [734, 125] on button "Play" at bounding box center [736, 113] width 63 height 33
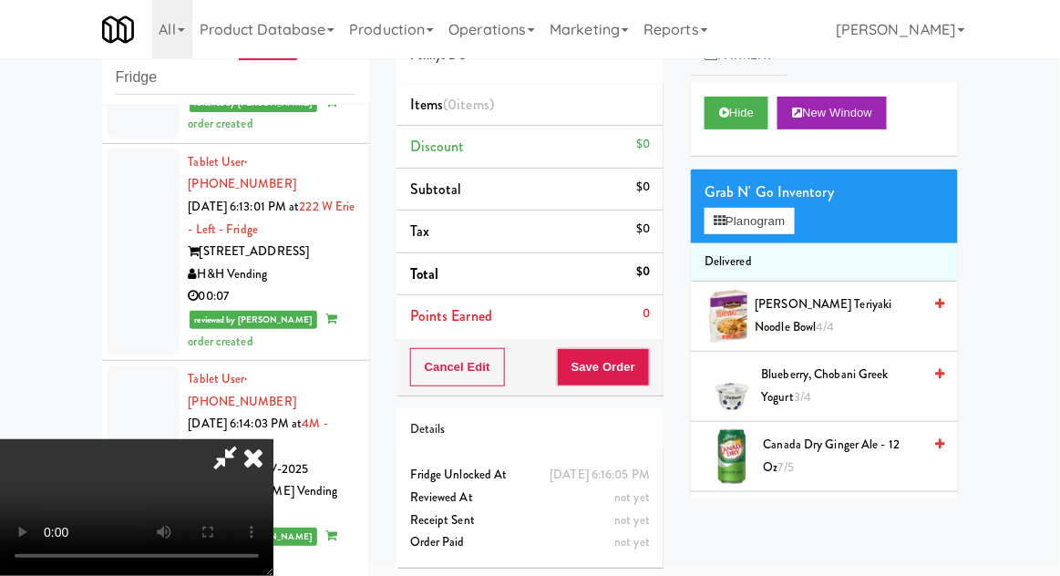
scroll to position [0, 0]
click at [794, 217] on button "Planogram" at bounding box center [749, 221] width 89 height 27
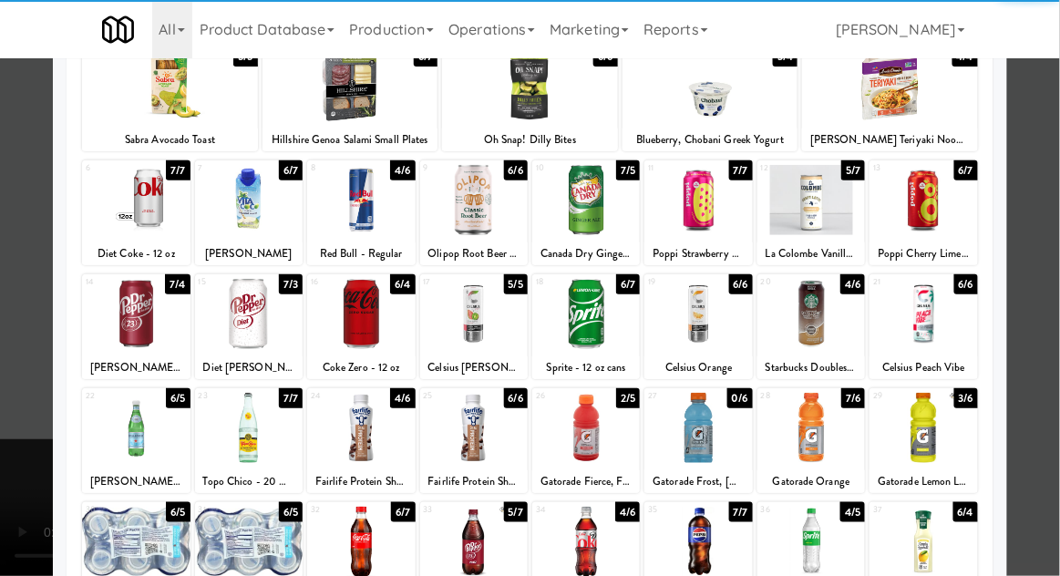
scroll to position [129, 0]
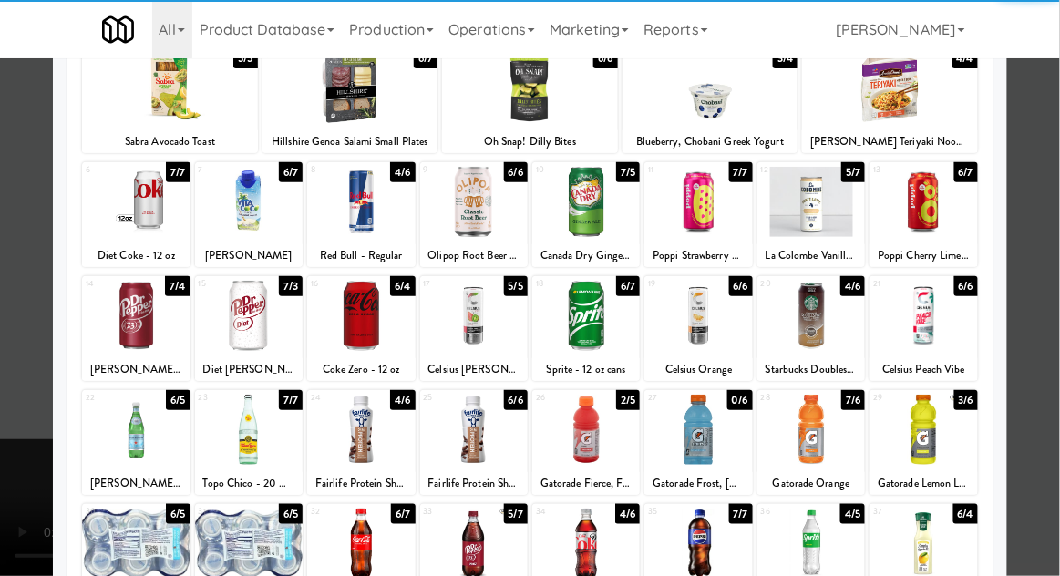
click at [836, 424] on div at bounding box center [811, 430] width 108 height 70
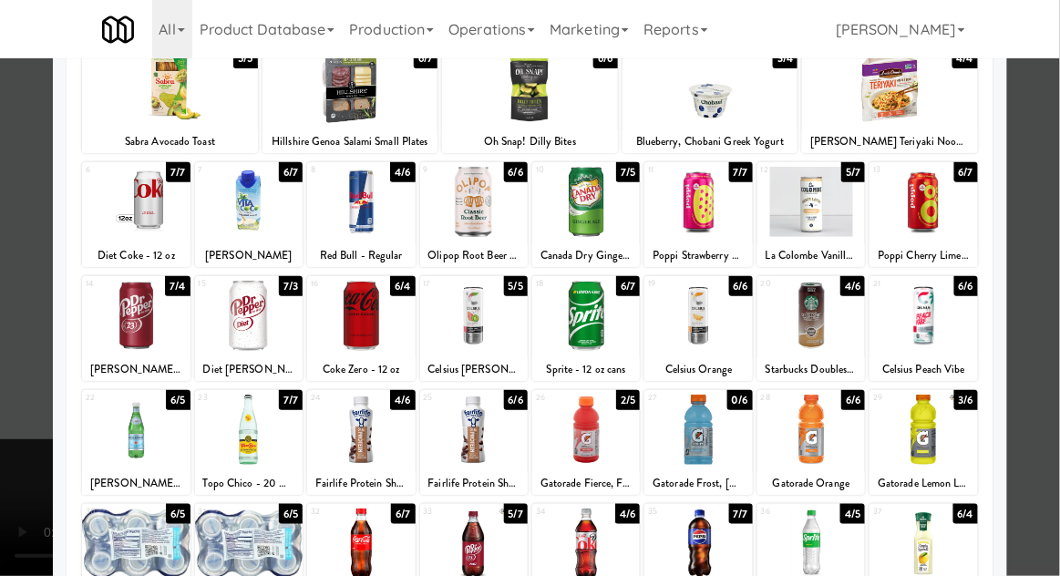
click at [1057, 204] on div at bounding box center [530, 288] width 1060 height 576
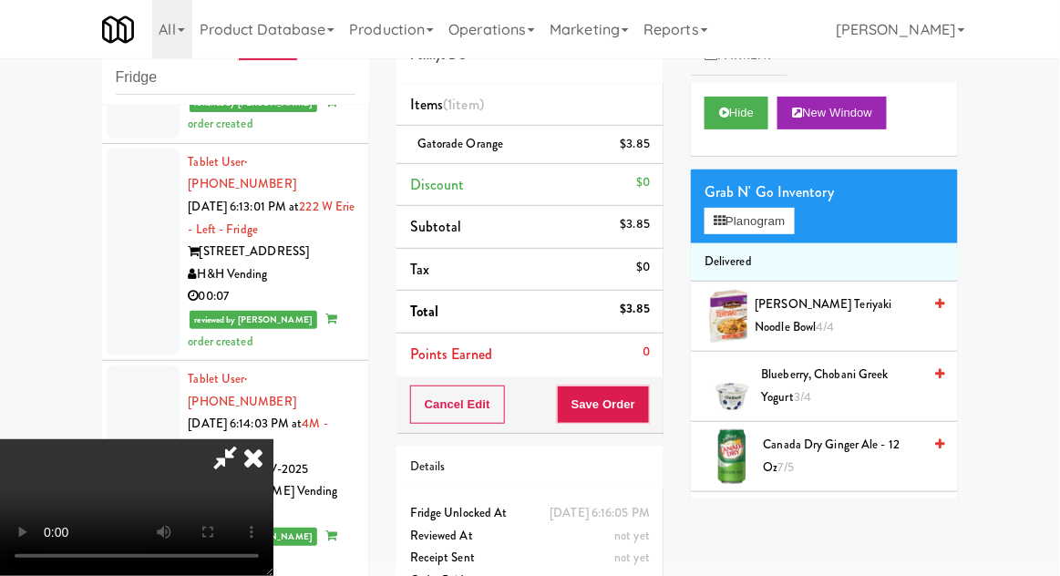
scroll to position [67, 0]
click at [647, 413] on button "Save Order" at bounding box center [603, 405] width 93 height 38
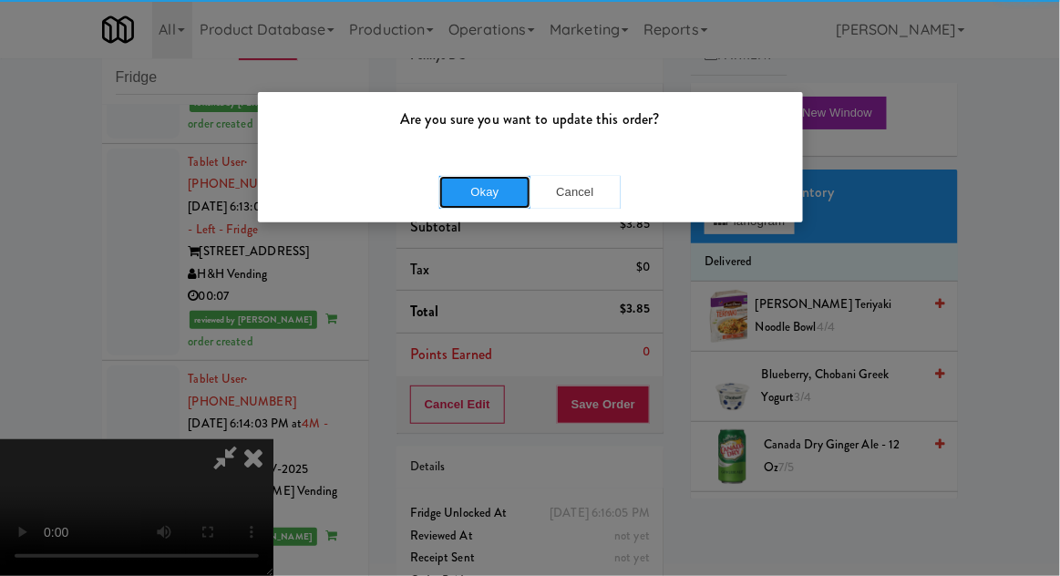
click at [486, 204] on button "Okay" at bounding box center [484, 192] width 91 height 33
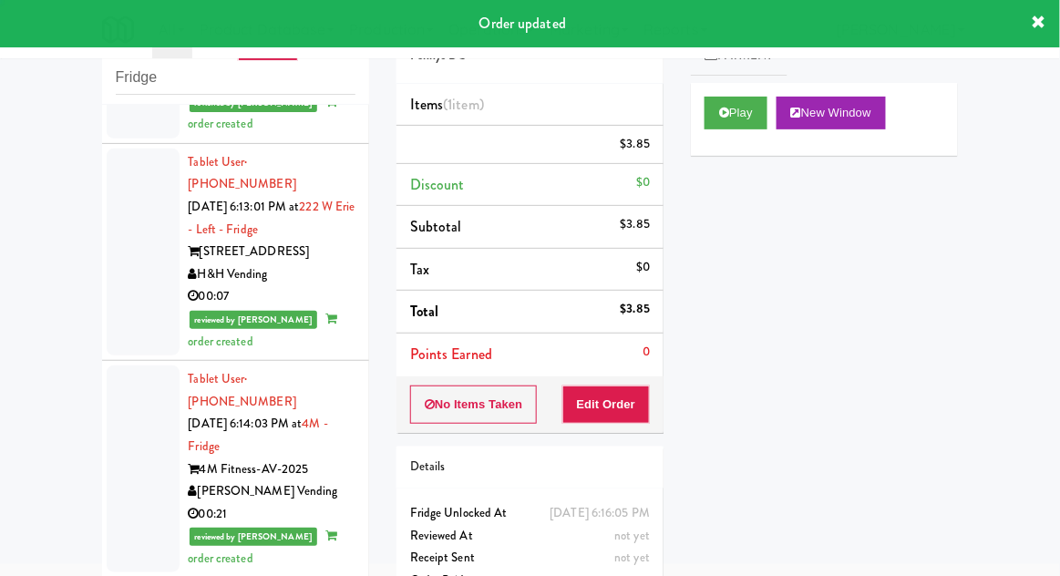
scroll to position [0, 0]
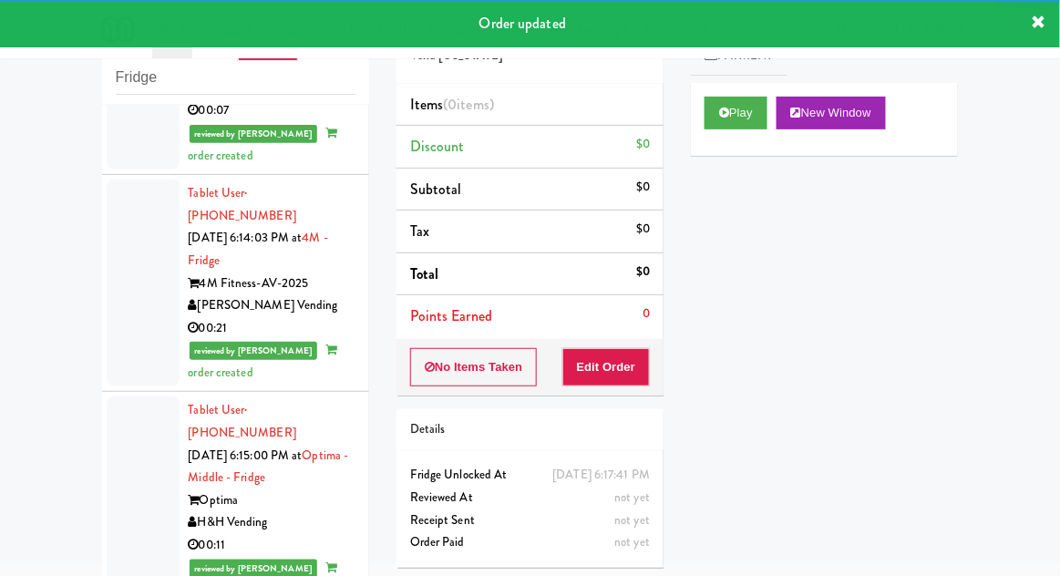
scroll to position [7573, 0]
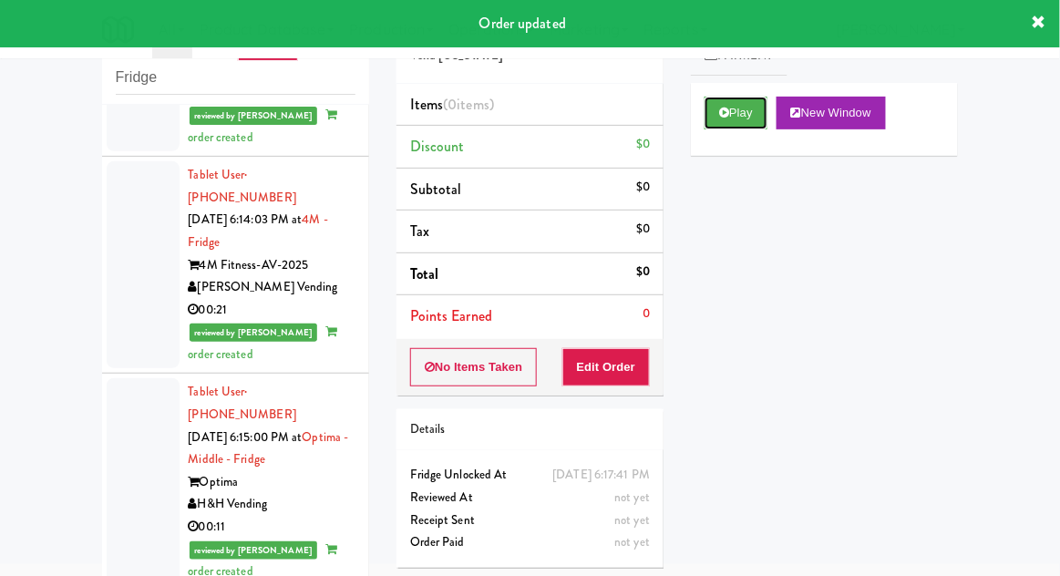
click at [729, 114] on button "Play" at bounding box center [736, 113] width 63 height 33
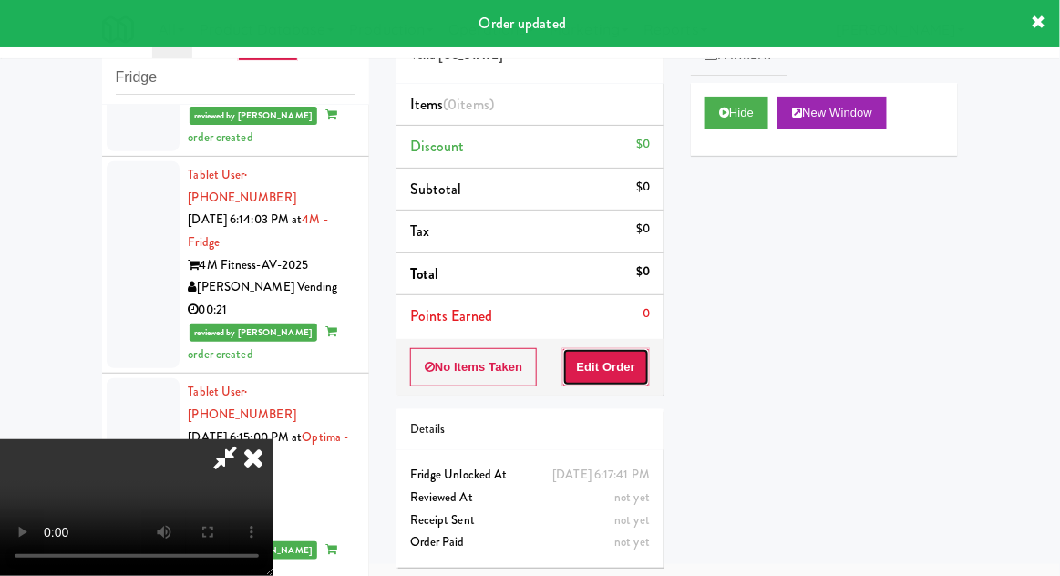
click at [638, 370] on button "Edit Order" at bounding box center [606, 367] width 88 height 38
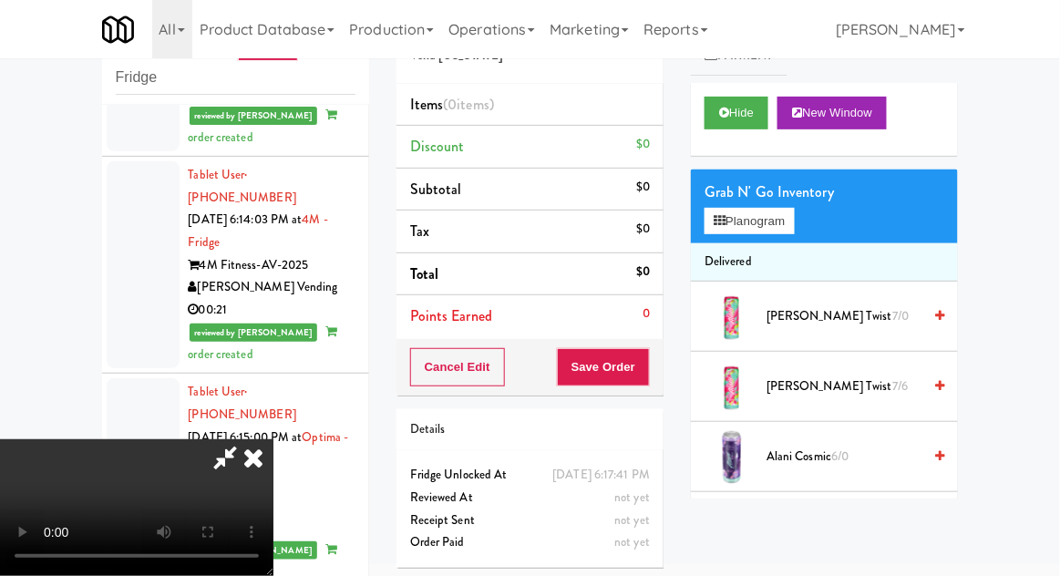
scroll to position [0, 0]
click at [794, 218] on button "Planogram" at bounding box center [749, 221] width 89 height 27
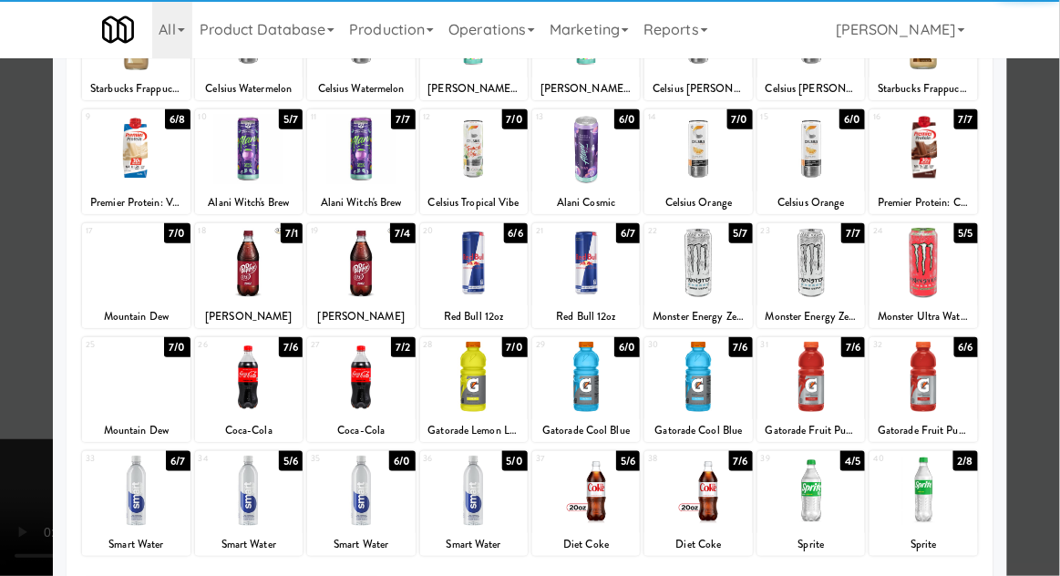
scroll to position [188, 0]
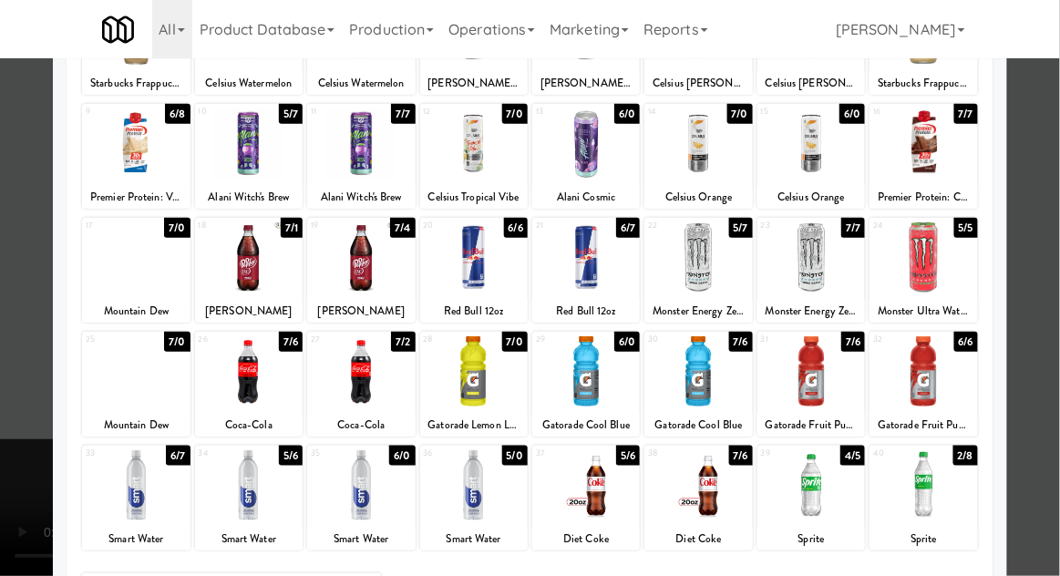
click at [1054, 214] on div at bounding box center [530, 288] width 1060 height 576
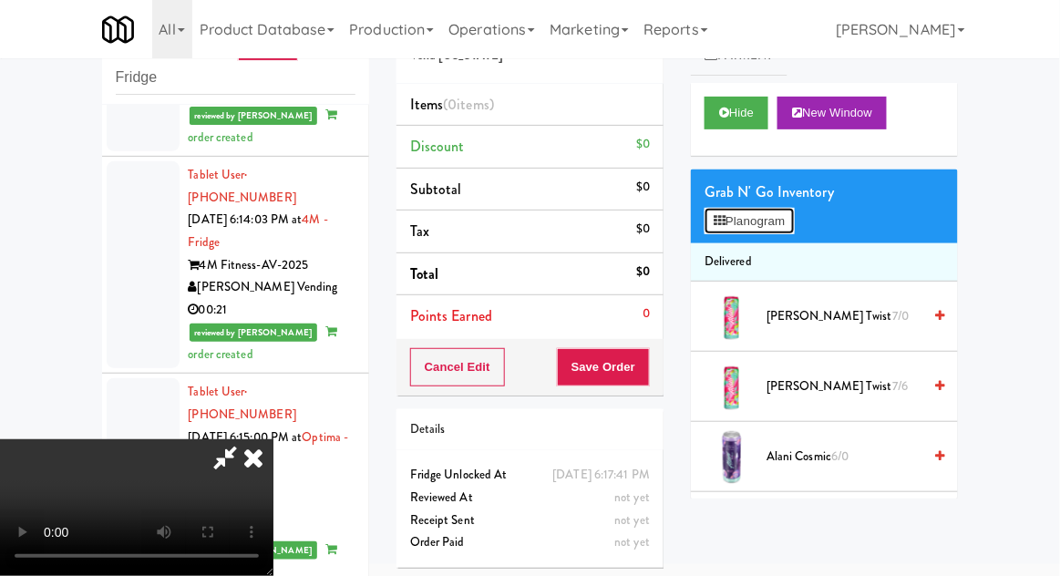
click at [794, 231] on button "Planogram" at bounding box center [749, 221] width 89 height 27
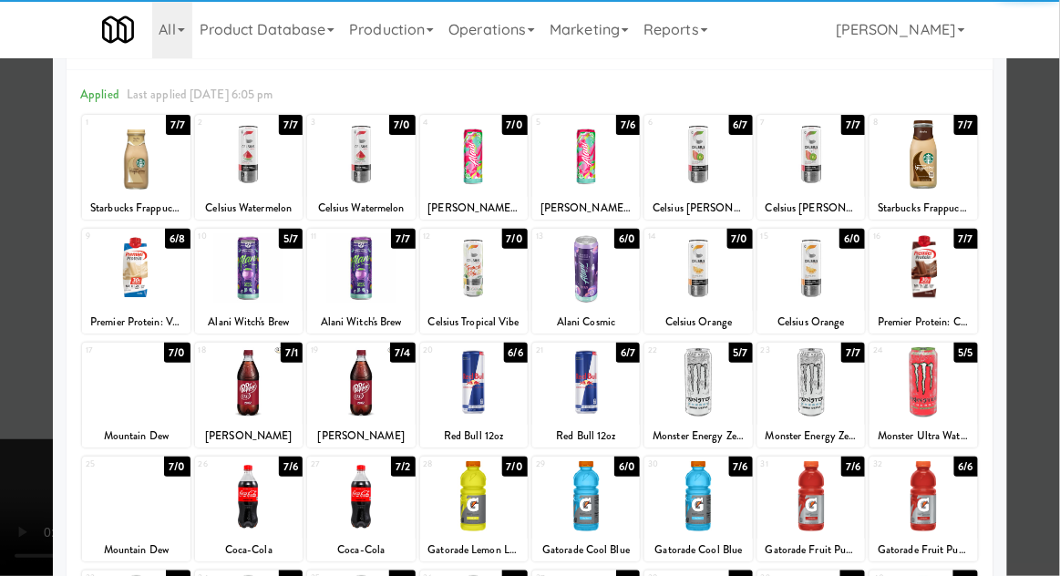
scroll to position [99, 0]
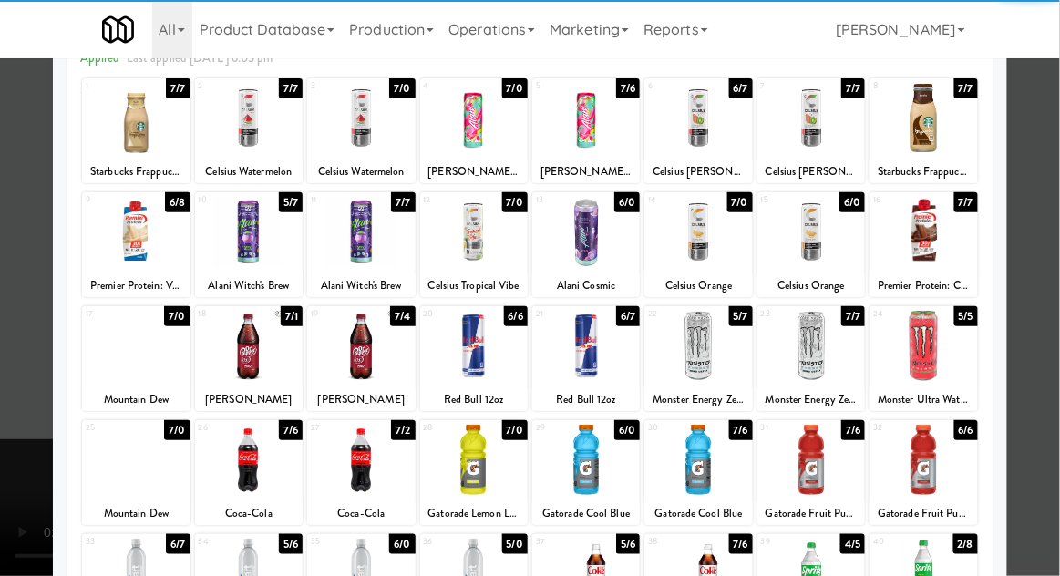
click at [252, 560] on div at bounding box center [249, 574] width 108 height 70
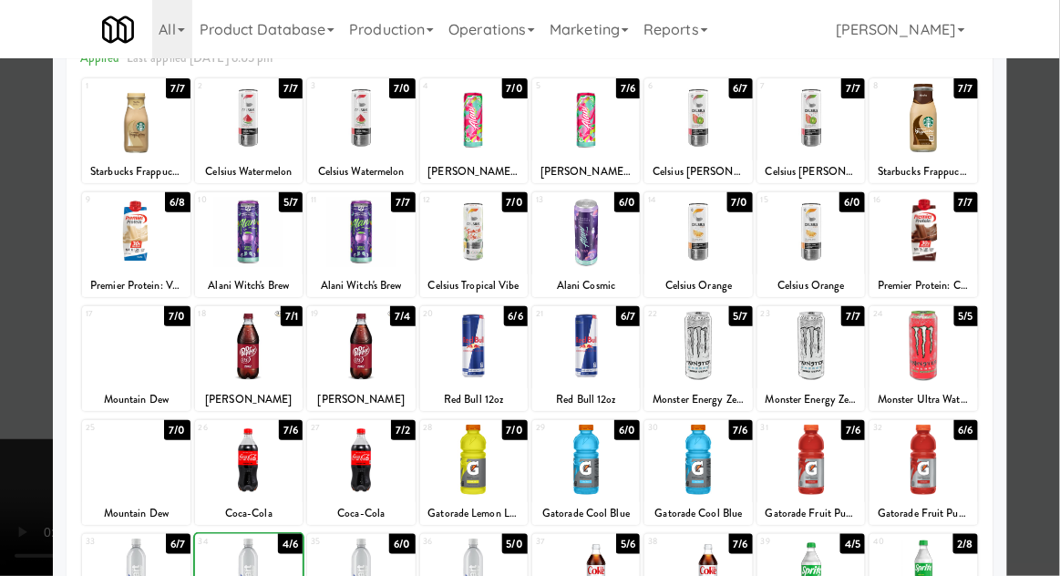
click at [1042, 229] on div at bounding box center [530, 288] width 1060 height 576
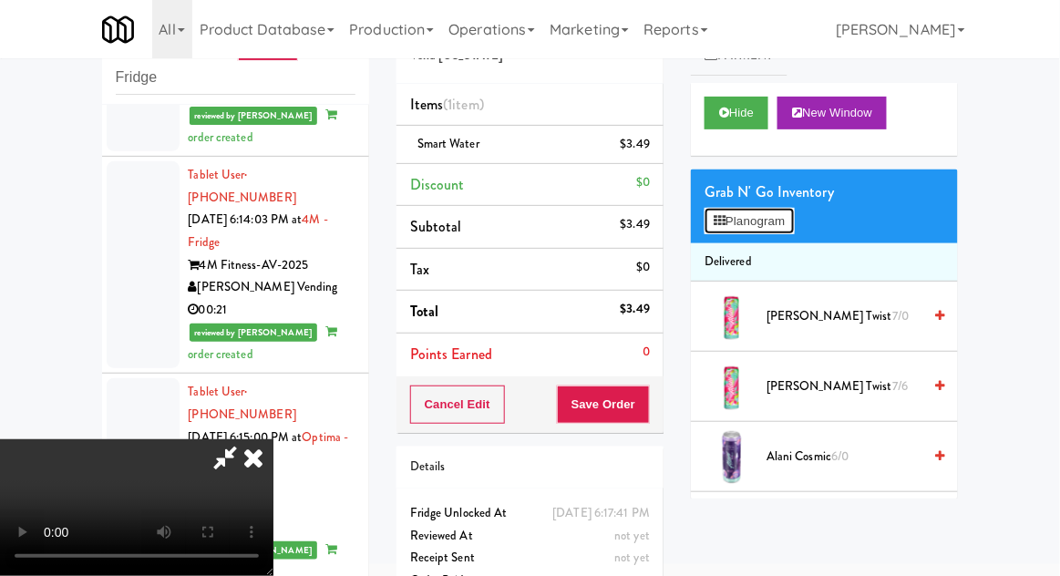
click at [787, 230] on button "Planogram" at bounding box center [749, 221] width 89 height 27
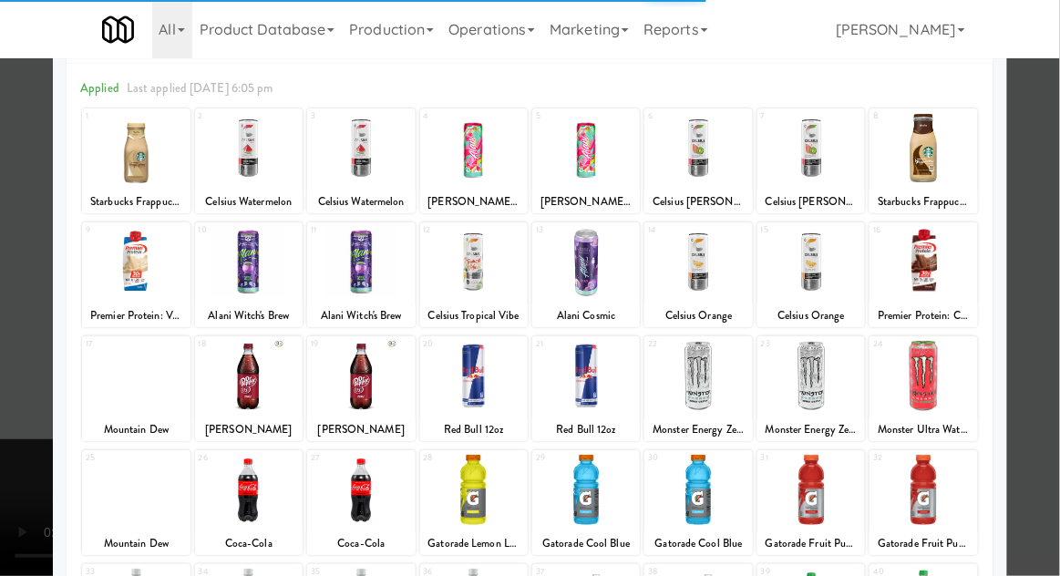
scroll to position [112, 0]
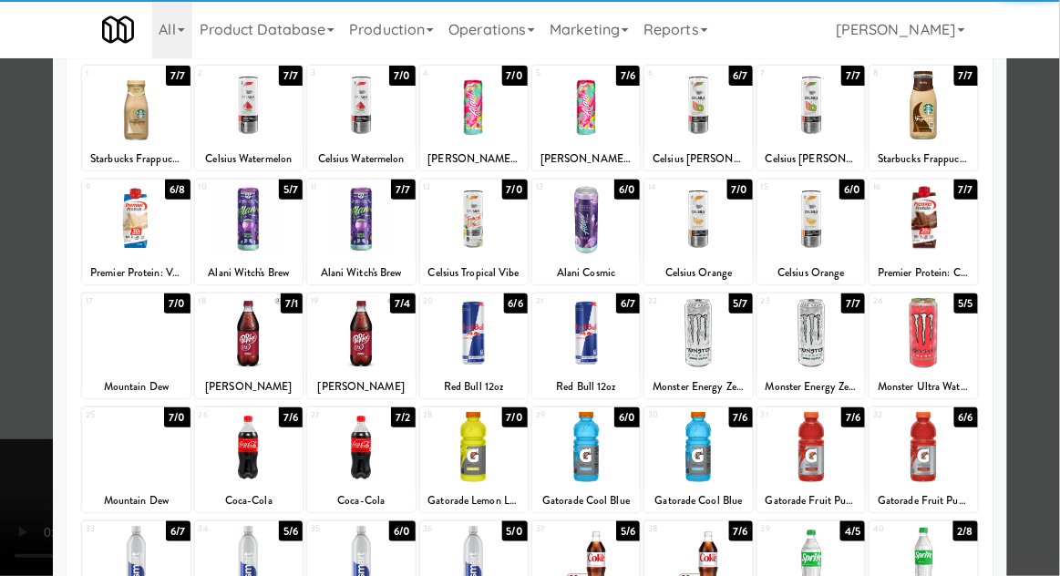
click at [251, 563] on div at bounding box center [249, 561] width 108 height 70
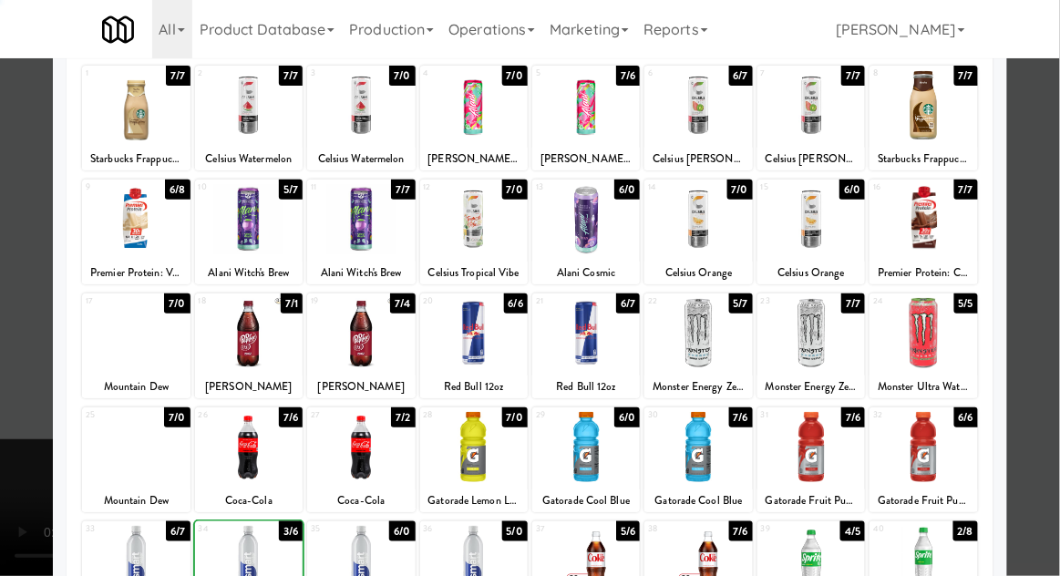
click at [1044, 234] on div at bounding box center [530, 288] width 1060 height 576
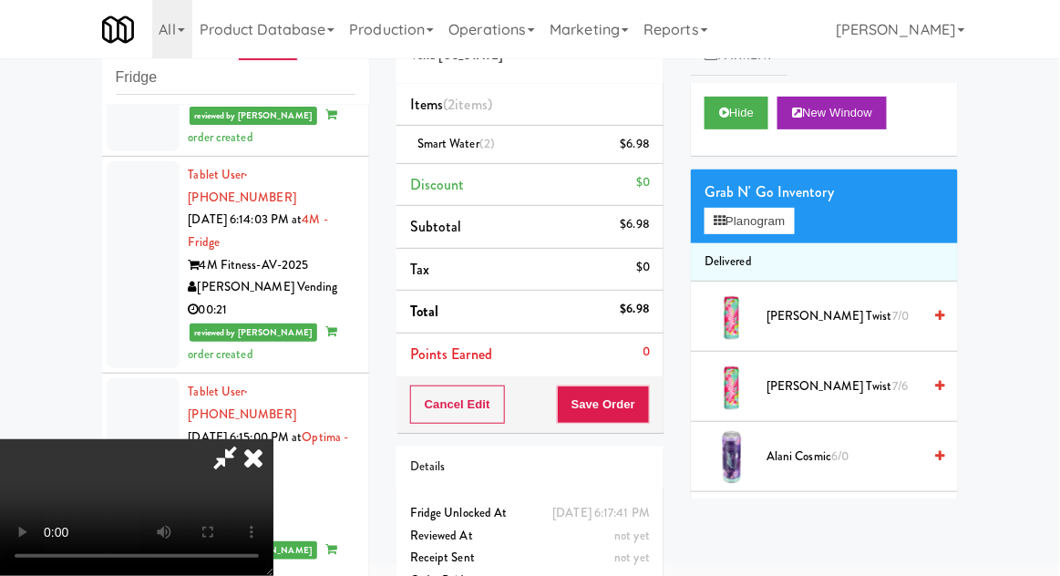
scroll to position [67, 0]
click at [646, 410] on button "Save Order" at bounding box center [603, 405] width 93 height 38
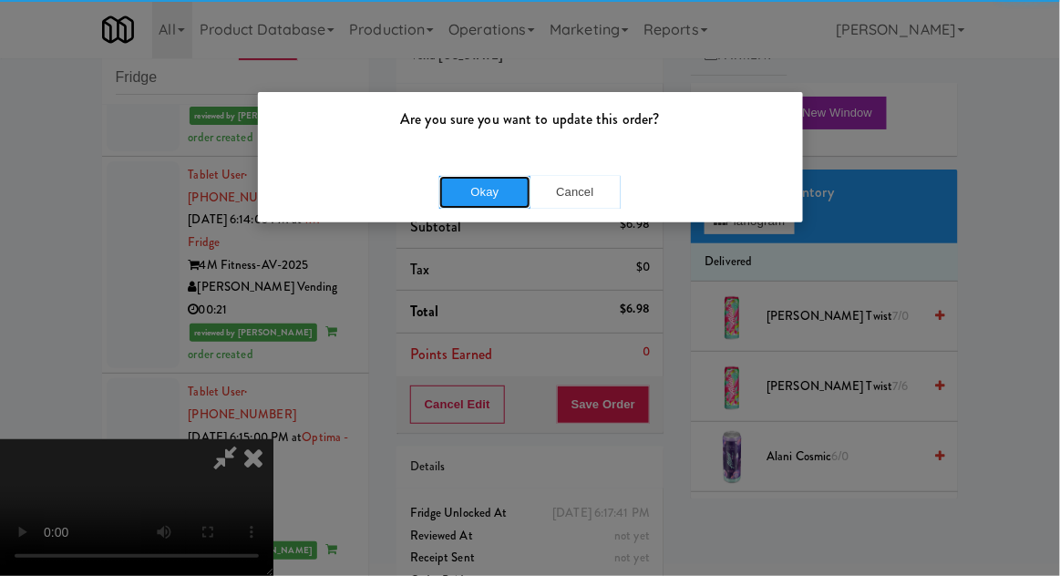
click at [500, 183] on button "Okay" at bounding box center [484, 192] width 91 height 33
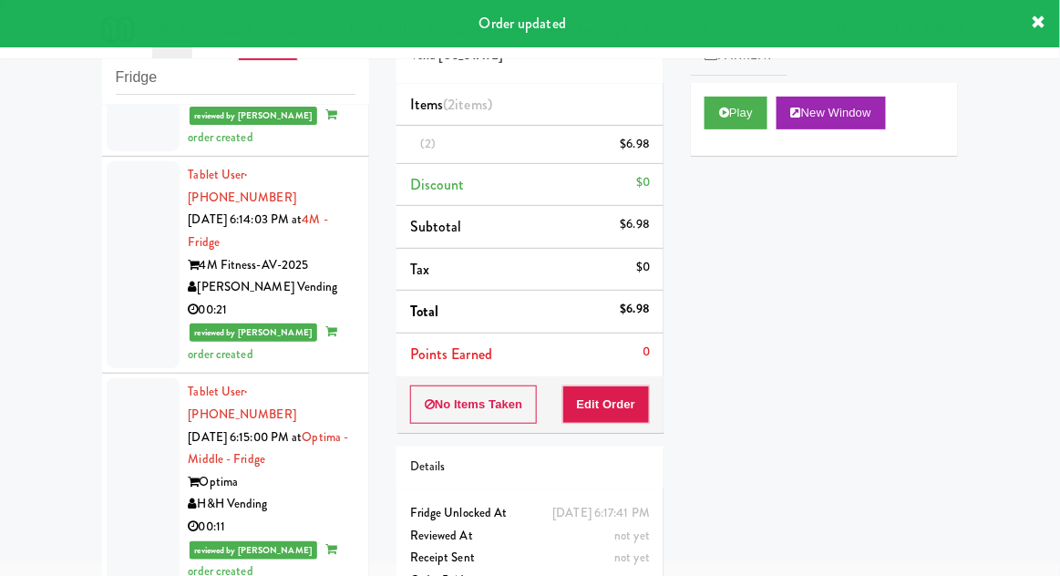
scroll to position [0, 0]
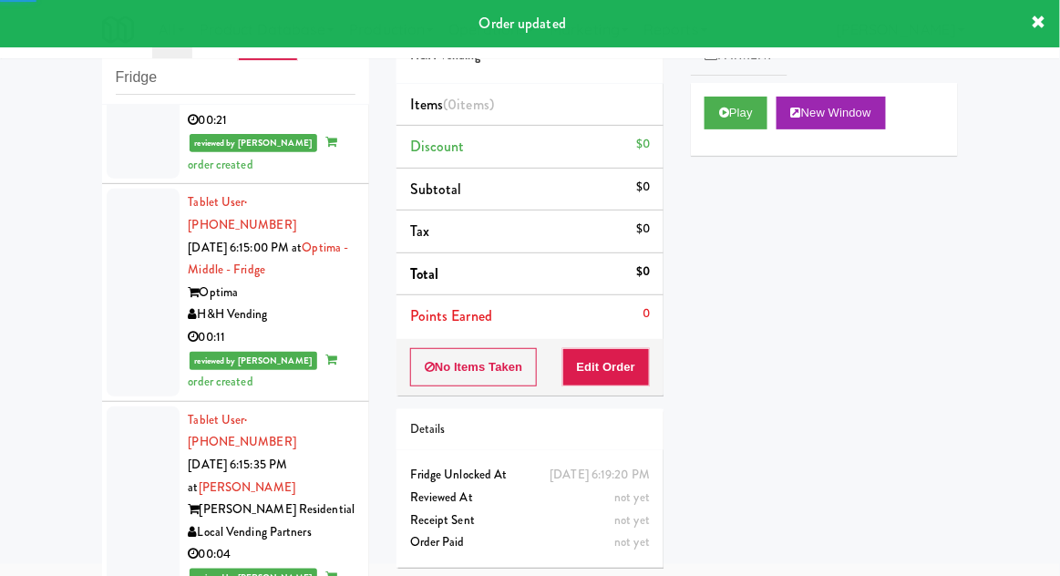
scroll to position [7784, 0]
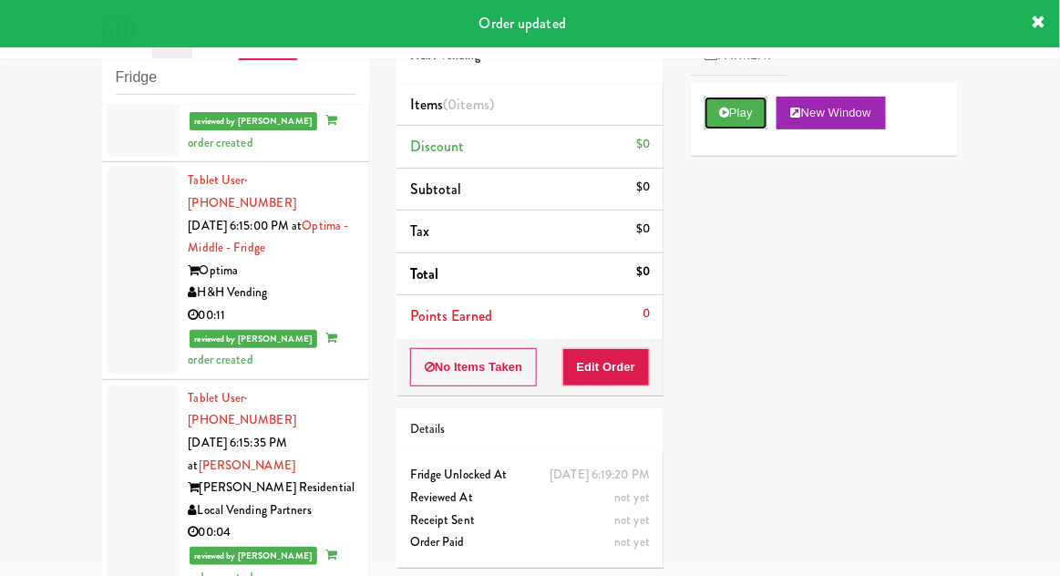
click at [716, 128] on button "Play" at bounding box center [736, 113] width 63 height 33
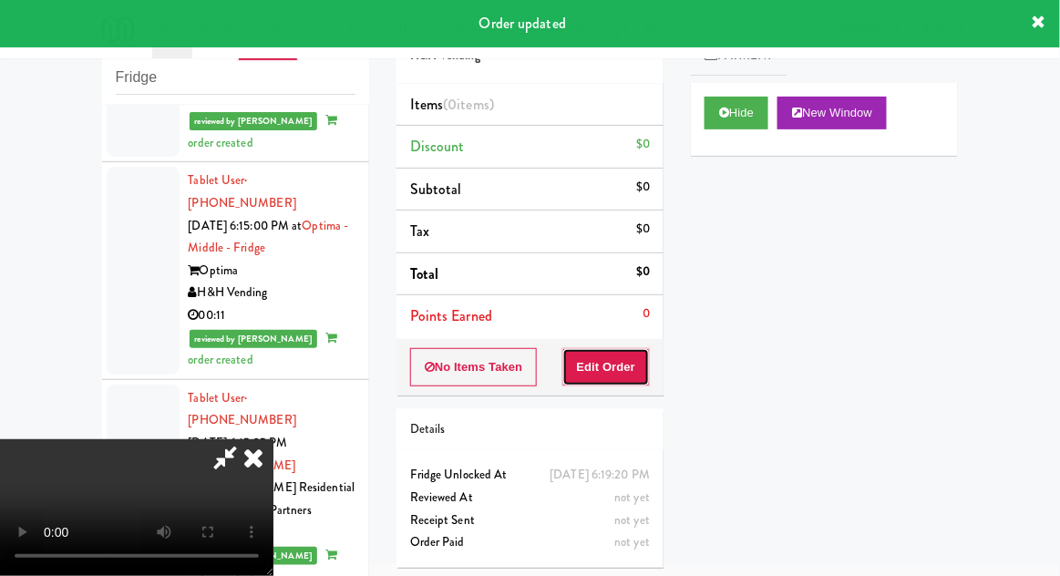
click at [613, 362] on button "Edit Order" at bounding box center [606, 367] width 88 height 38
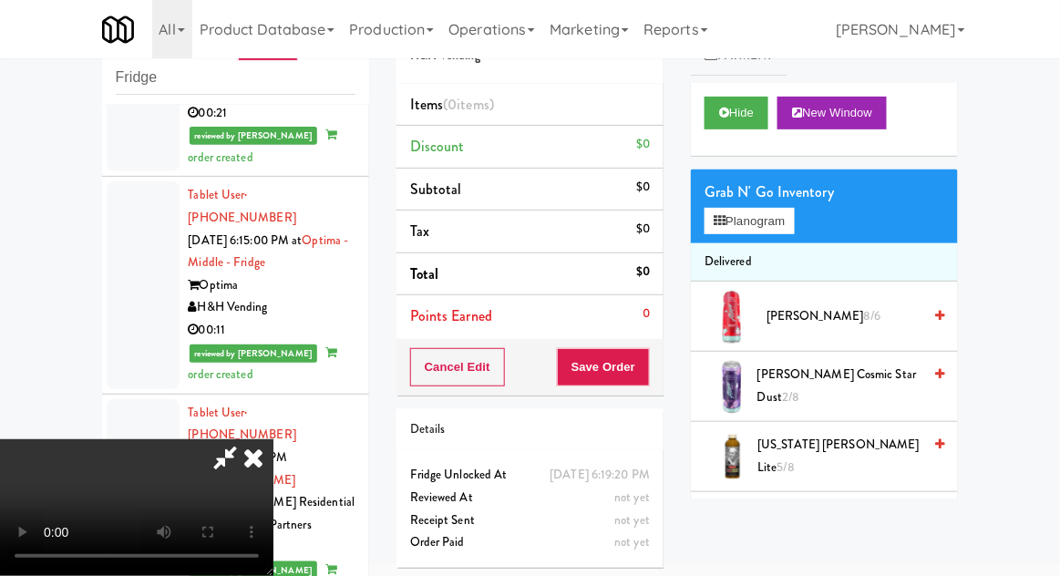
scroll to position [7771, 0]
click at [794, 216] on button "Planogram" at bounding box center [749, 221] width 89 height 27
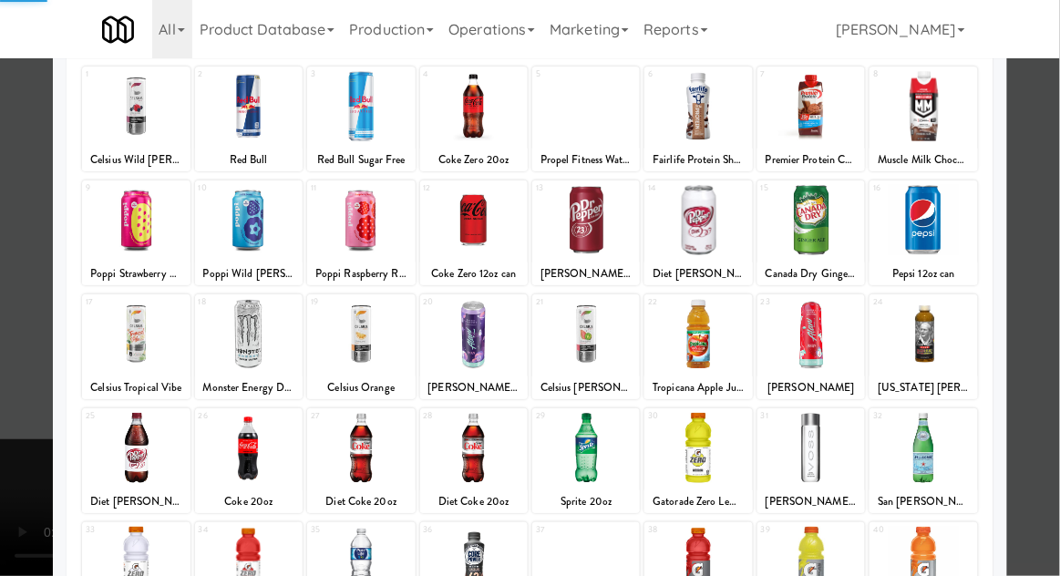
scroll to position [169, 0]
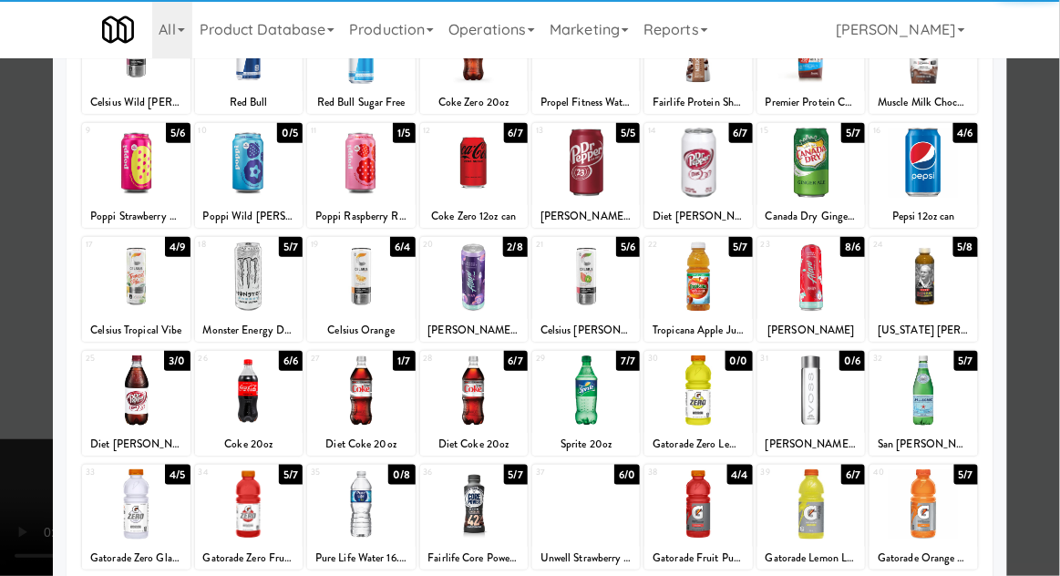
click at [714, 506] on div at bounding box center [698, 504] width 108 height 70
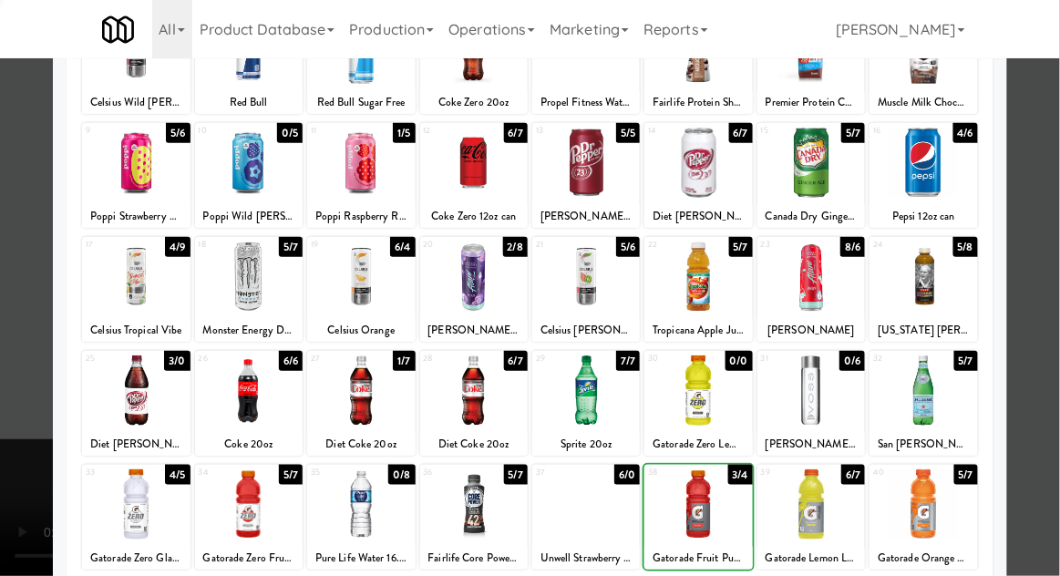
click at [1057, 231] on div at bounding box center [530, 288] width 1060 height 576
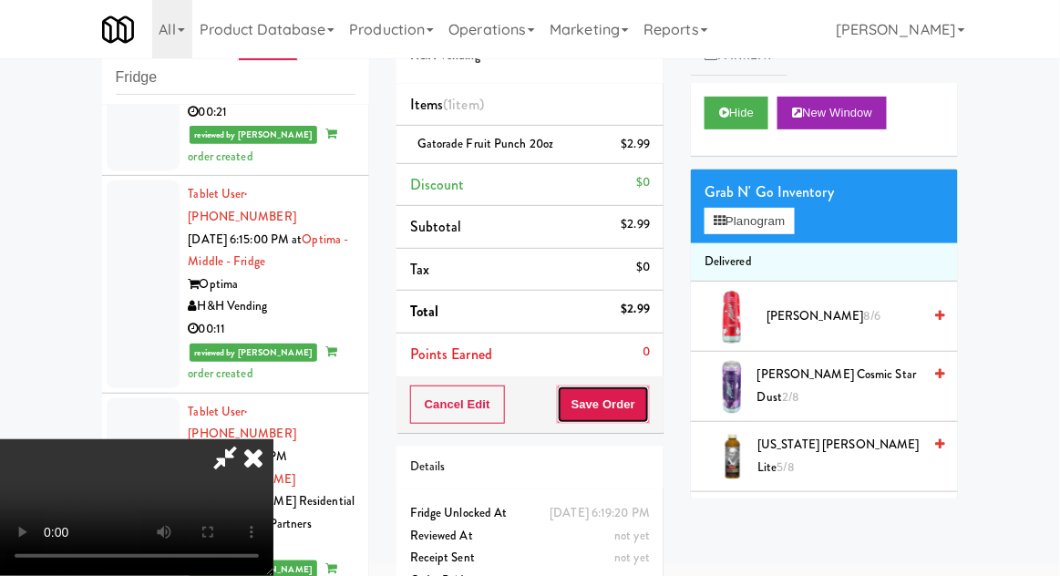
click at [650, 408] on button "Save Order" at bounding box center [603, 405] width 93 height 38
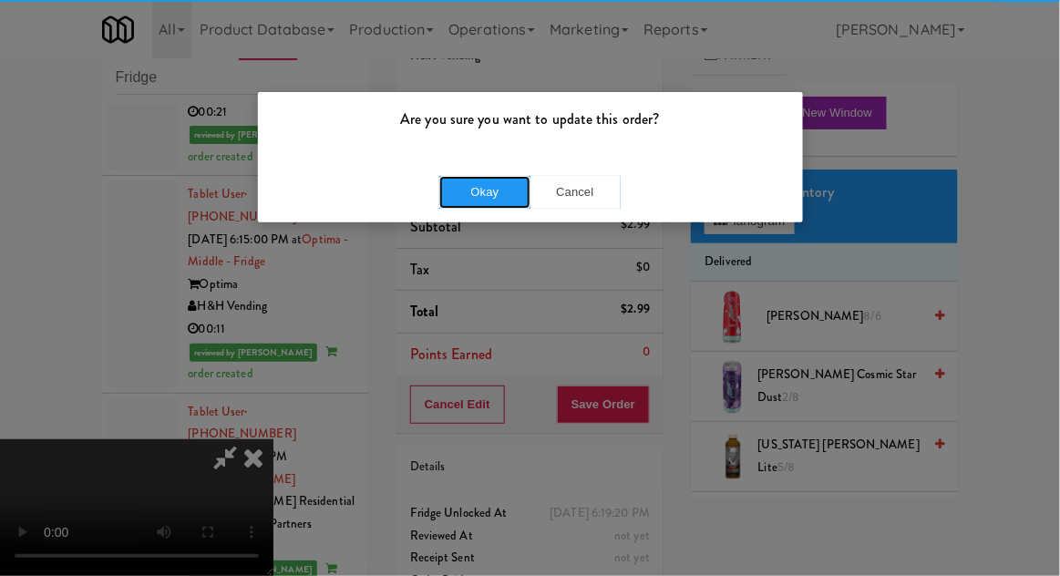
click at [480, 201] on button "Okay" at bounding box center [484, 192] width 91 height 33
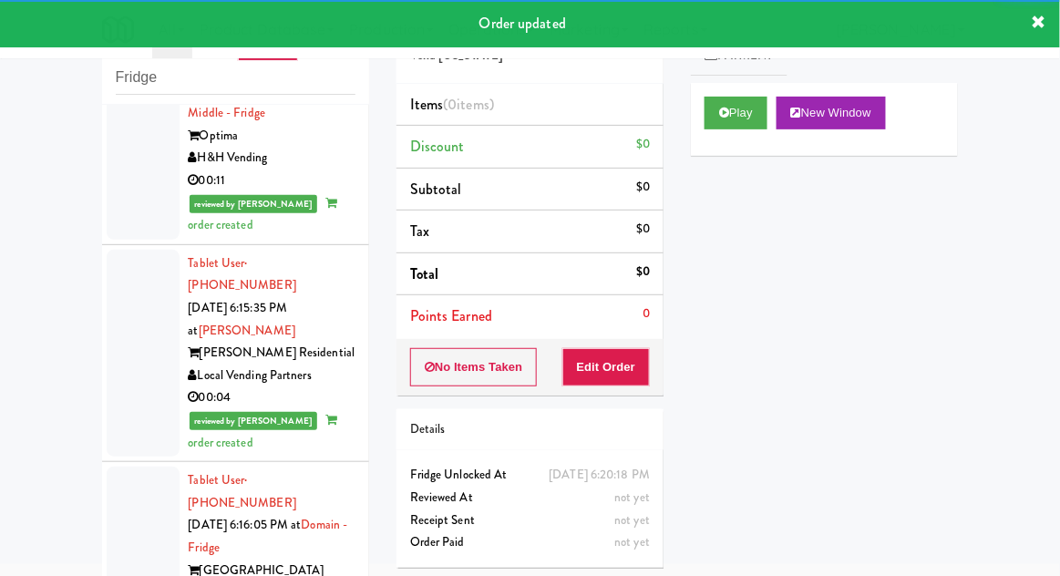
scroll to position [7964, 0]
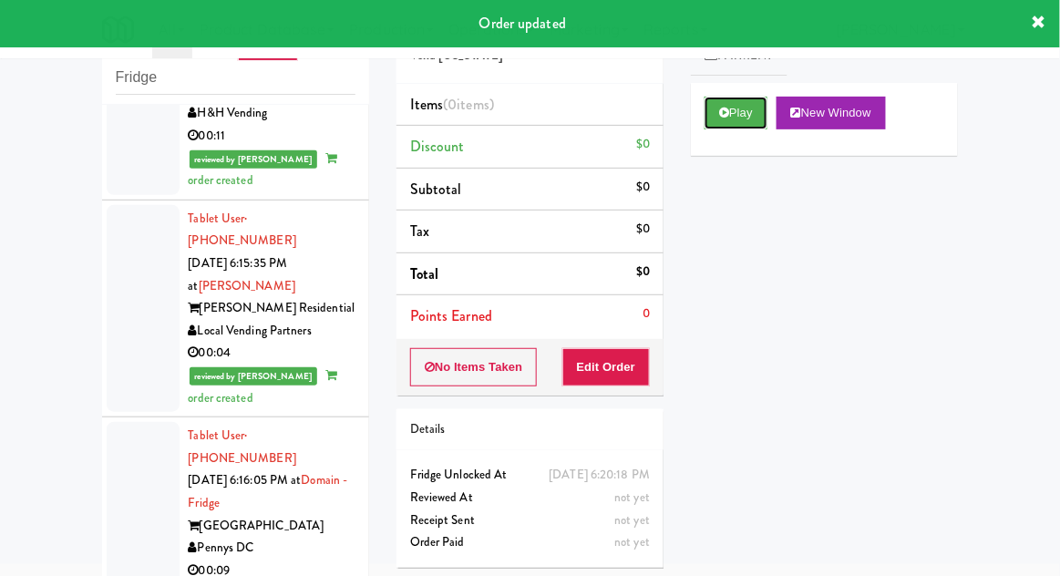
click at [740, 122] on button "Play" at bounding box center [736, 113] width 63 height 33
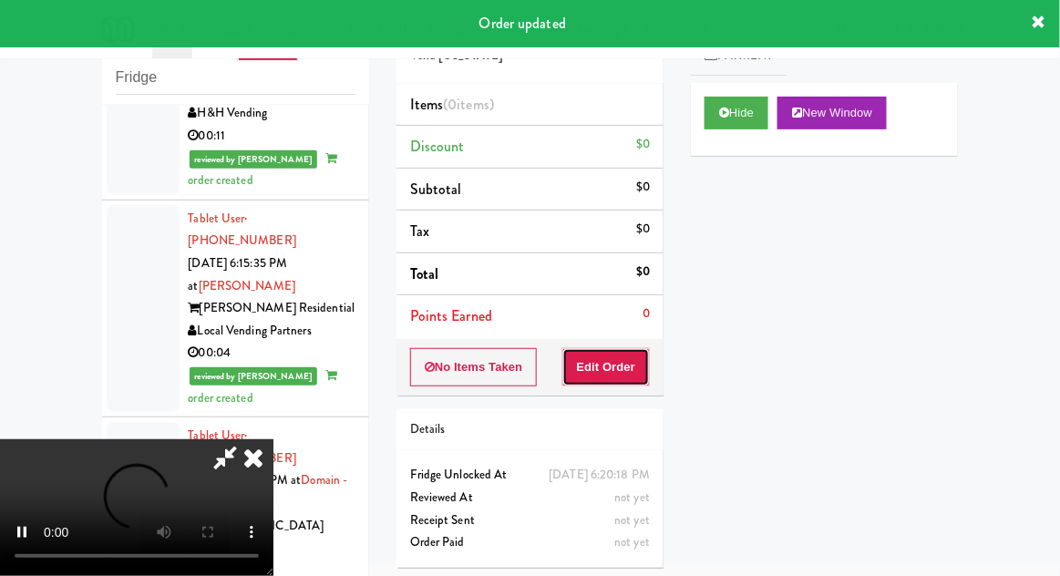
click at [636, 362] on button "Edit Order" at bounding box center [606, 367] width 88 height 38
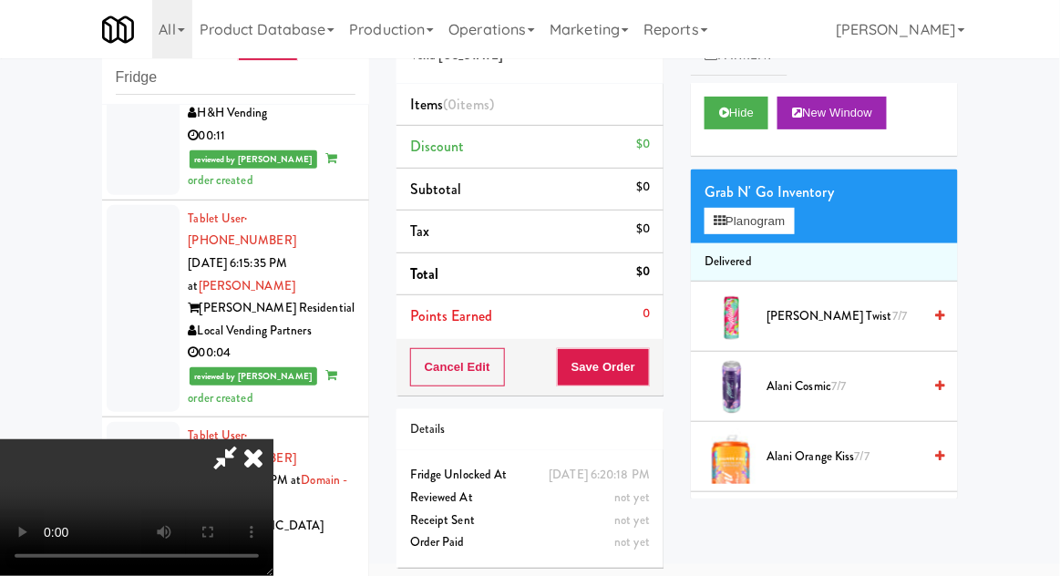
scroll to position [0, 0]
click at [794, 219] on button "Planogram" at bounding box center [749, 221] width 89 height 27
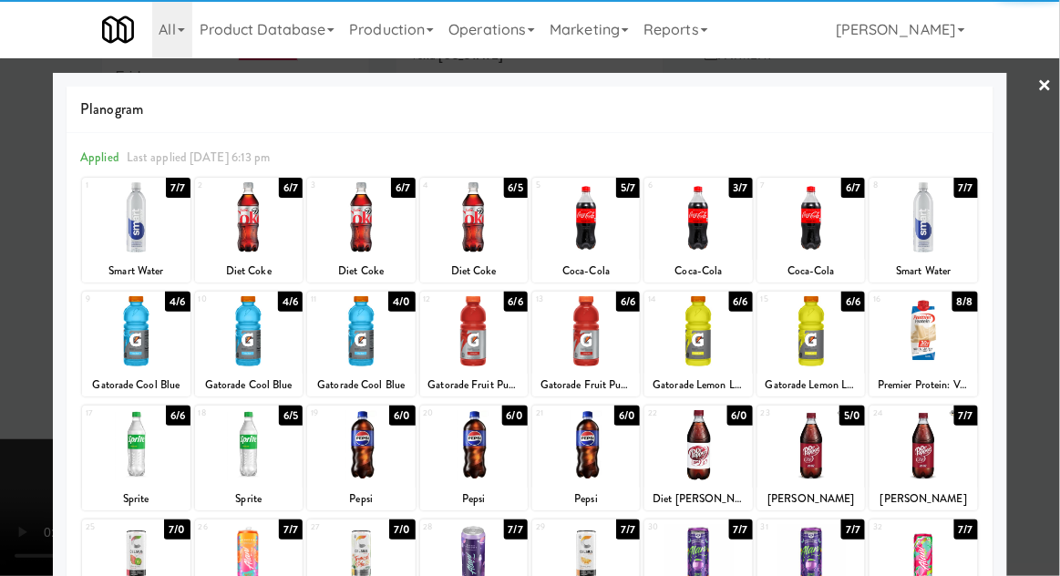
click at [367, 216] on div at bounding box center [361, 217] width 108 height 70
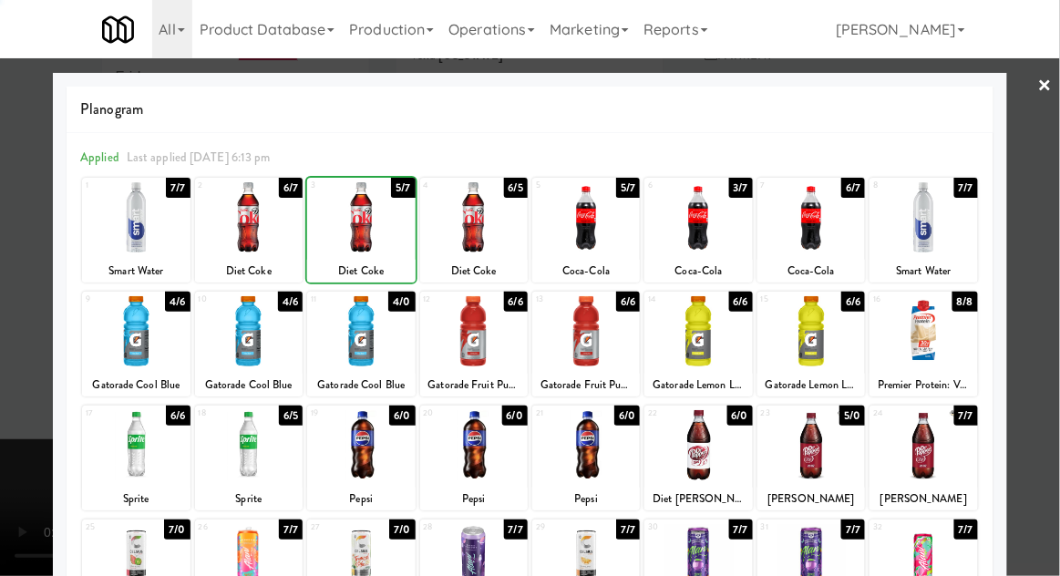
click at [1053, 216] on div at bounding box center [530, 288] width 1060 height 576
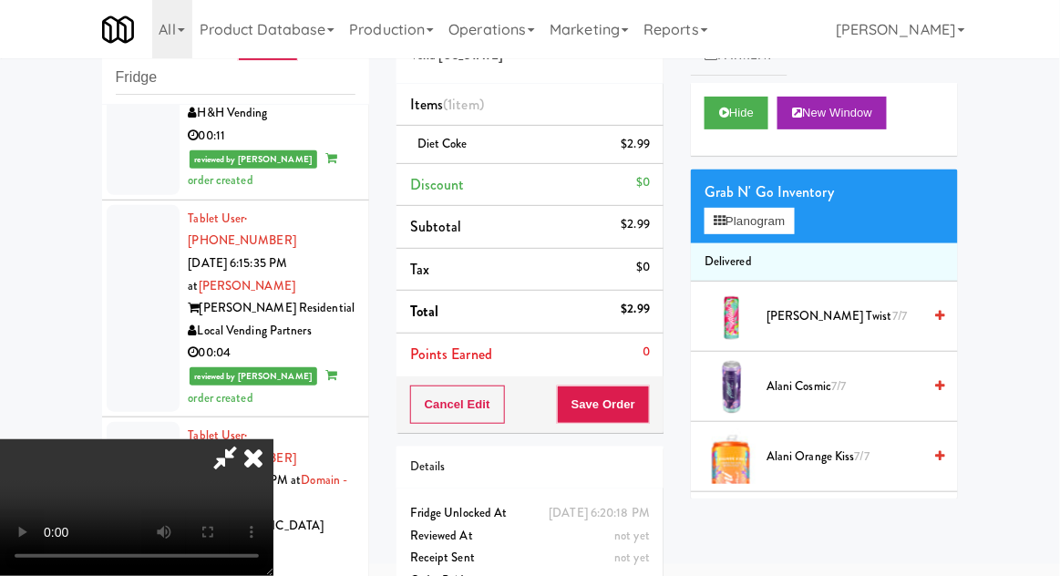
scroll to position [67, 0]
click at [648, 405] on button "Save Order" at bounding box center [603, 405] width 93 height 38
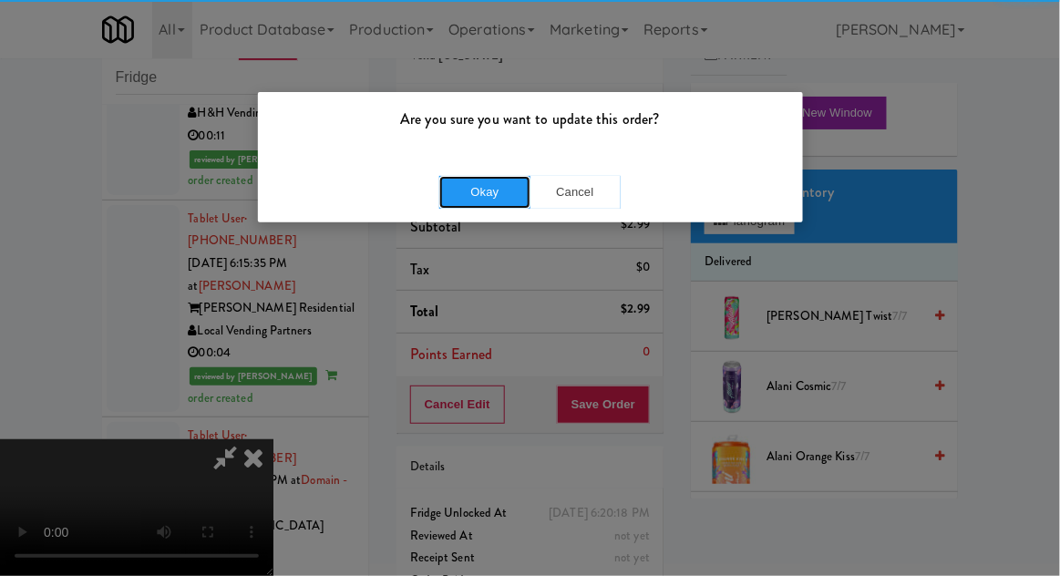
click at [480, 194] on button "Okay" at bounding box center [484, 192] width 91 height 33
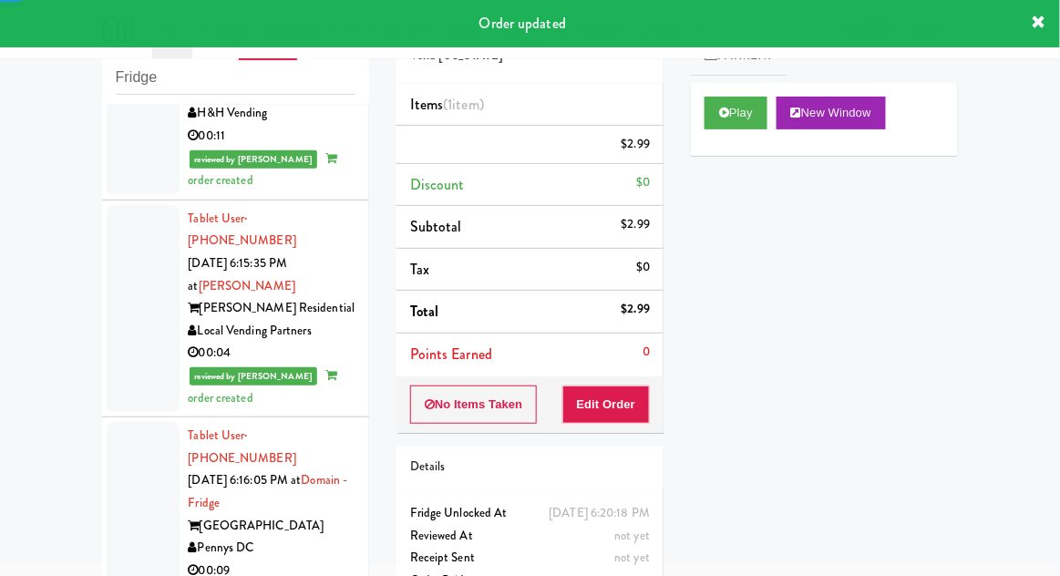
scroll to position [0, 0]
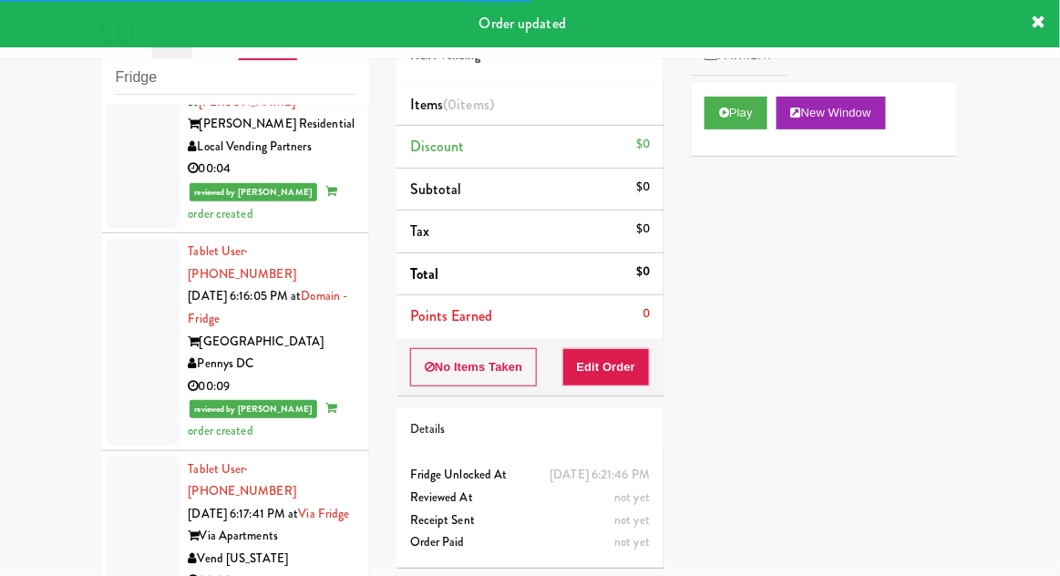
scroll to position [8154, 0]
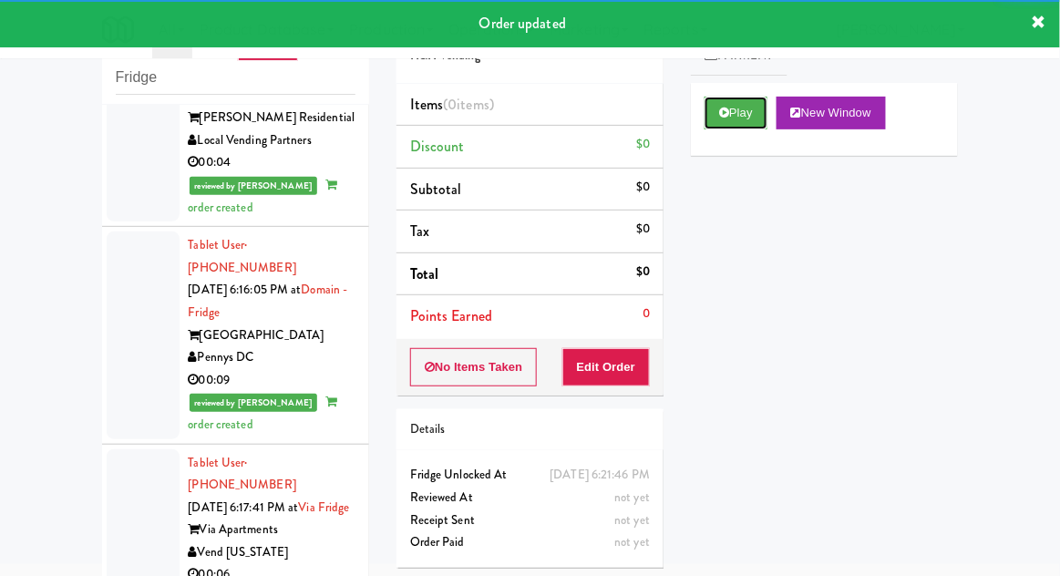
click at [735, 114] on button "Play" at bounding box center [736, 113] width 63 height 33
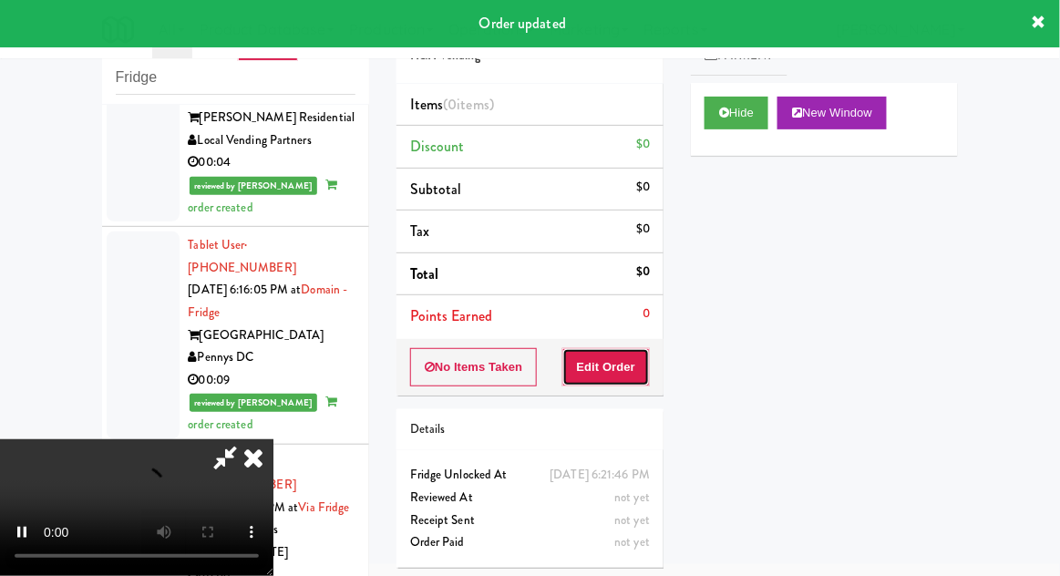
click at [631, 348] on button "Edit Order" at bounding box center [606, 367] width 88 height 38
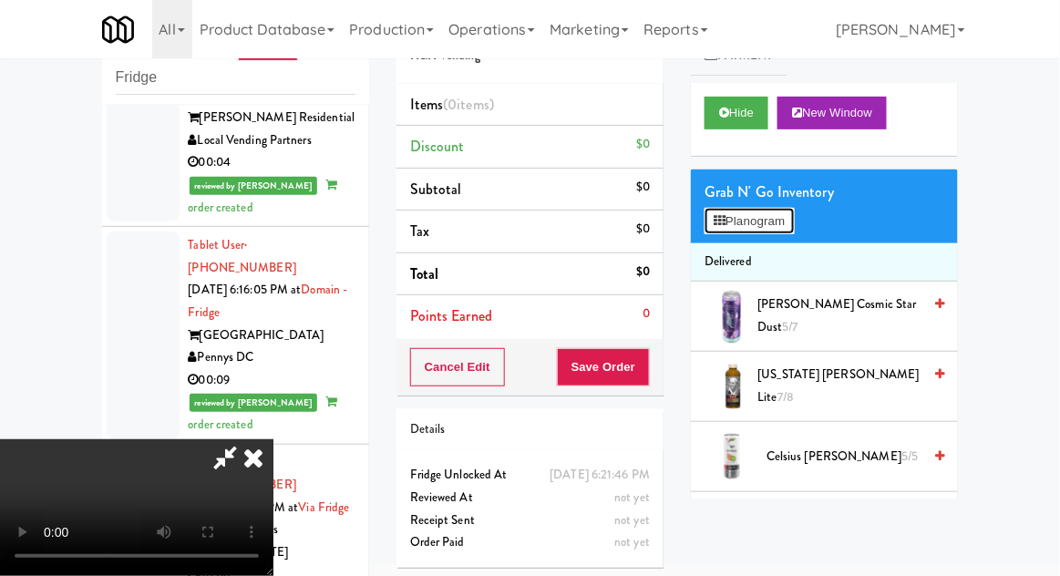
click at [794, 223] on button "Planogram" at bounding box center [749, 221] width 89 height 27
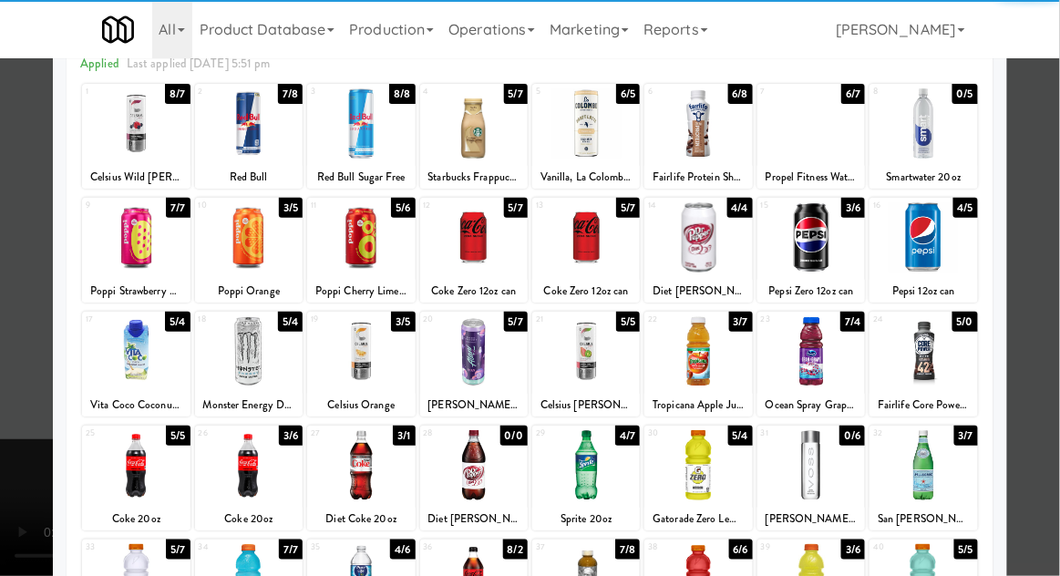
scroll to position [103, 0]
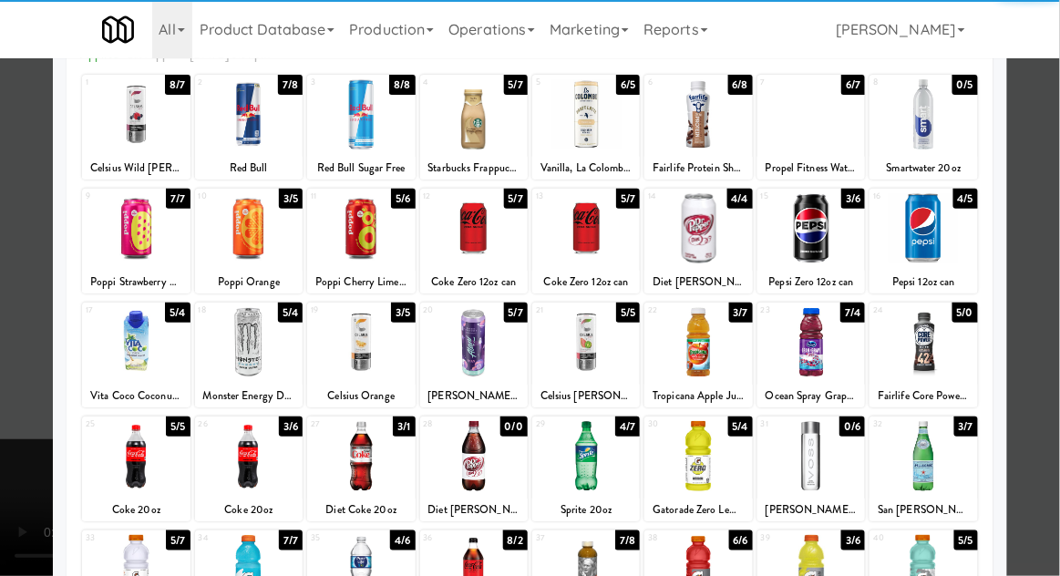
click at [132, 452] on div at bounding box center [136, 456] width 108 height 70
click at [1049, 232] on div at bounding box center [530, 288] width 1060 height 576
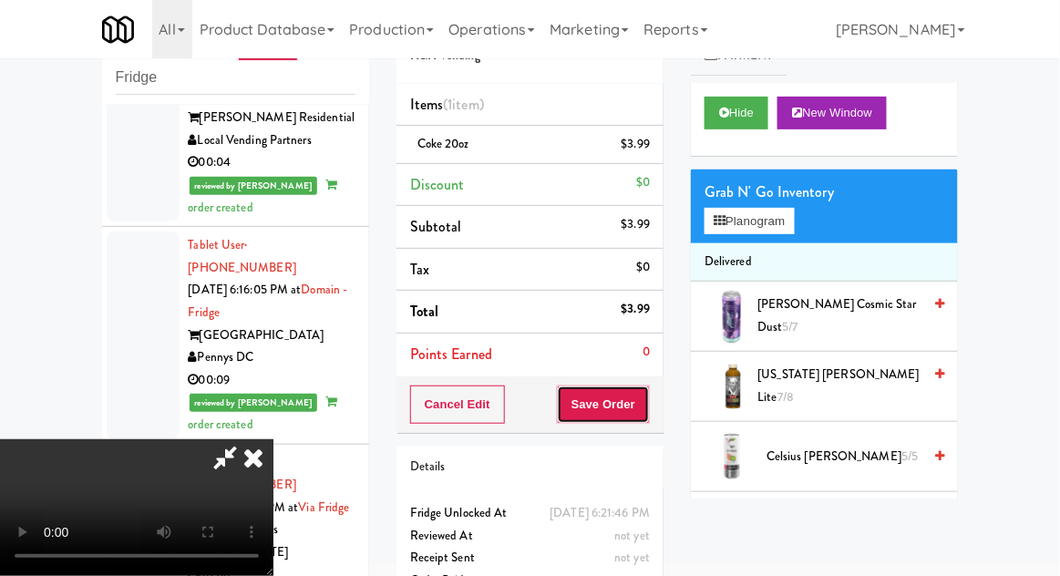
click at [646, 392] on button "Save Order" at bounding box center [603, 405] width 93 height 38
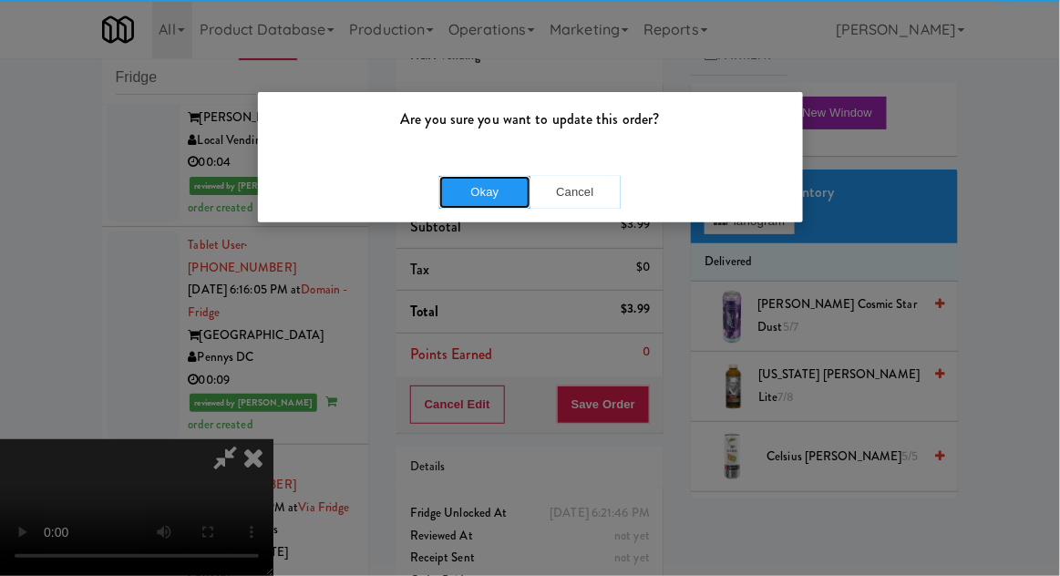
click at [476, 189] on button "Okay" at bounding box center [484, 192] width 91 height 33
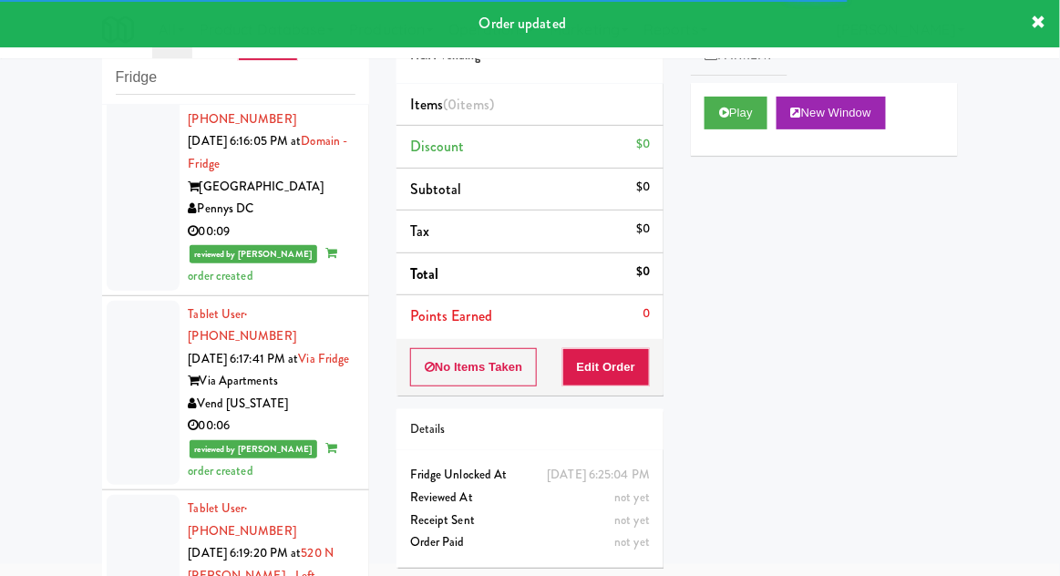
scroll to position [8305, 0]
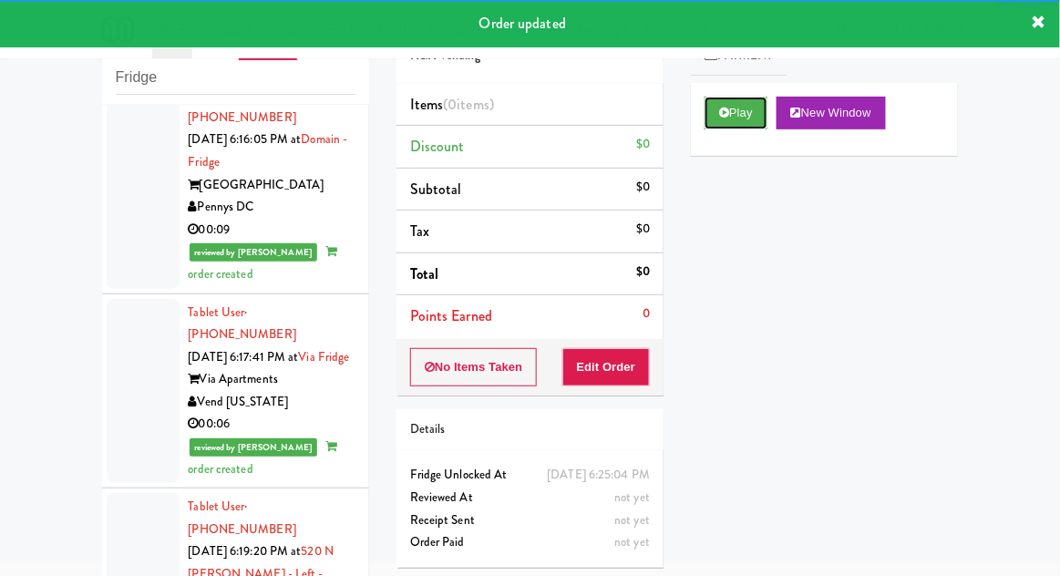
click at [730, 125] on button "Play" at bounding box center [736, 113] width 63 height 33
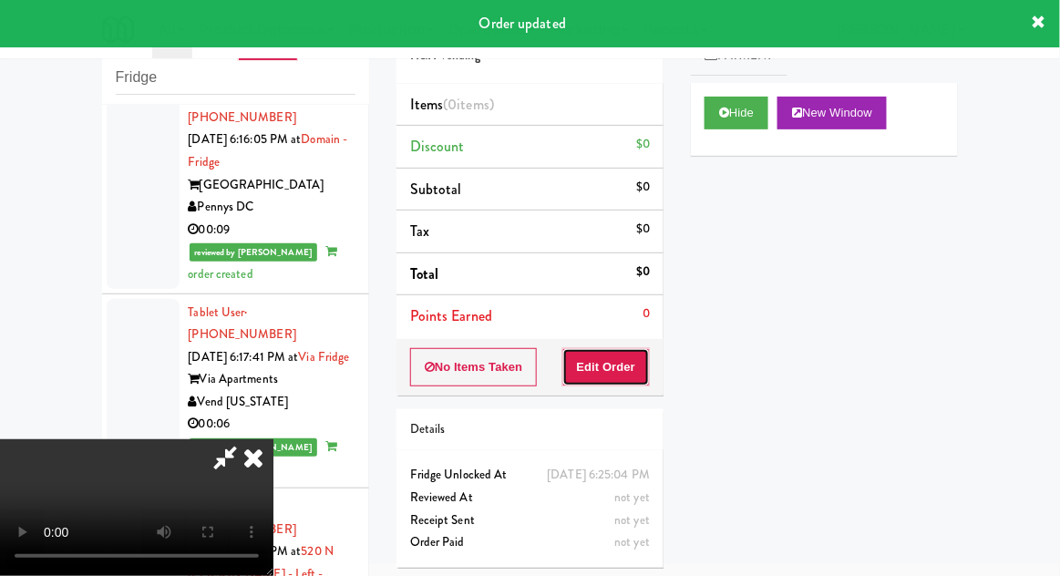
click at [618, 352] on button "Edit Order" at bounding box center [606, 367] width 88 height 38
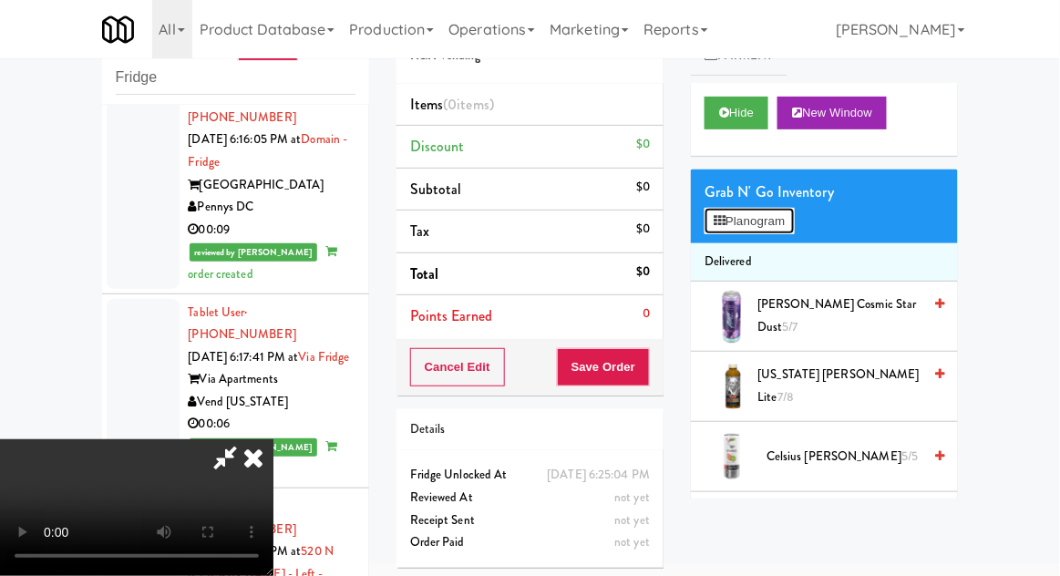
click at [784, 211] on button "Planogram" at bounding box center [749, 221] width 89 height 27
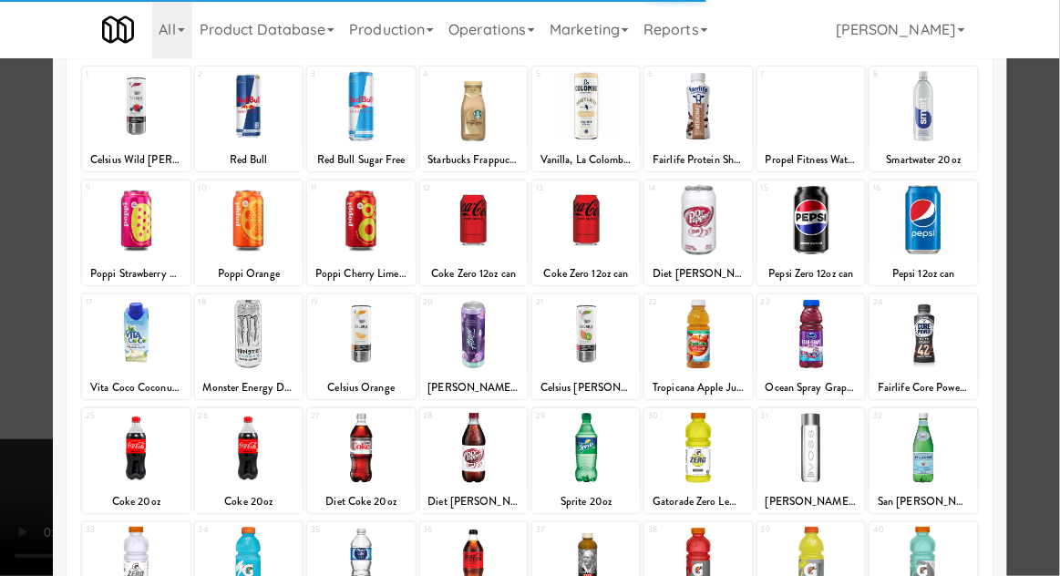
scroll to position [190, 0]
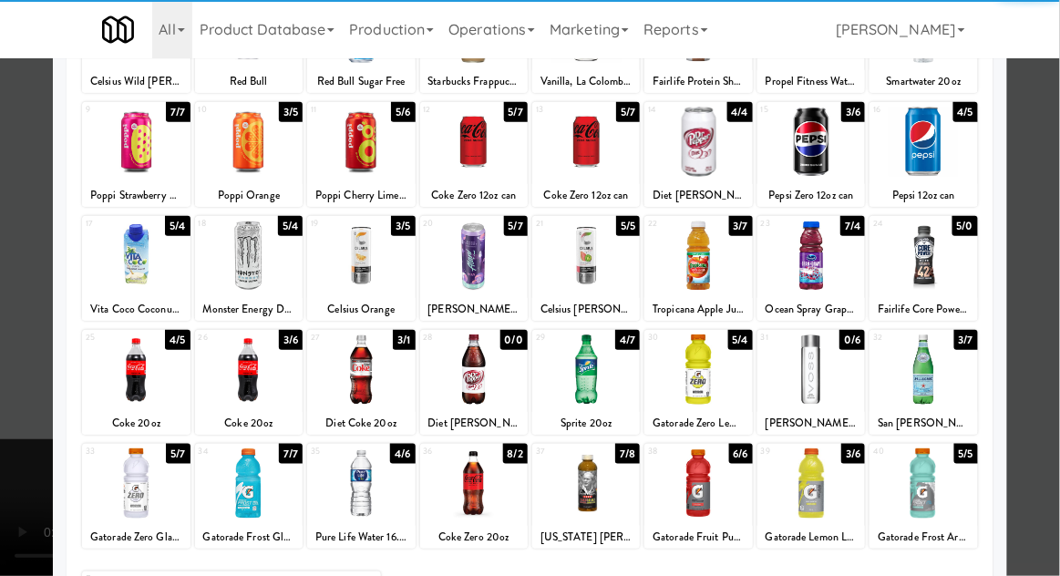
click at [924, 368] on div at bounding box center [923, 369] width 108 height 70
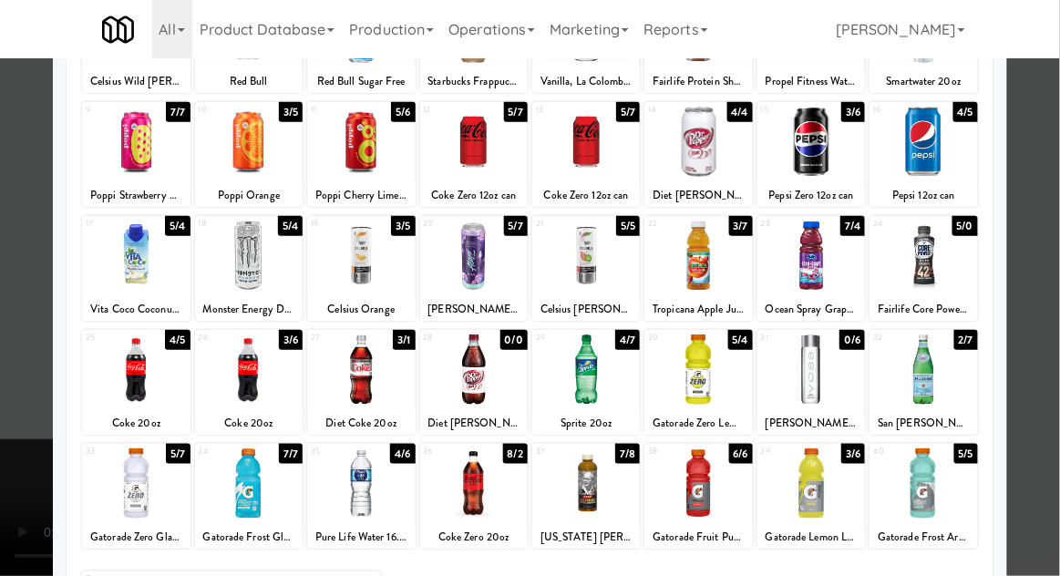
click at [1054, 225] on div at bounding box center [530, 288] width 1060 height 576
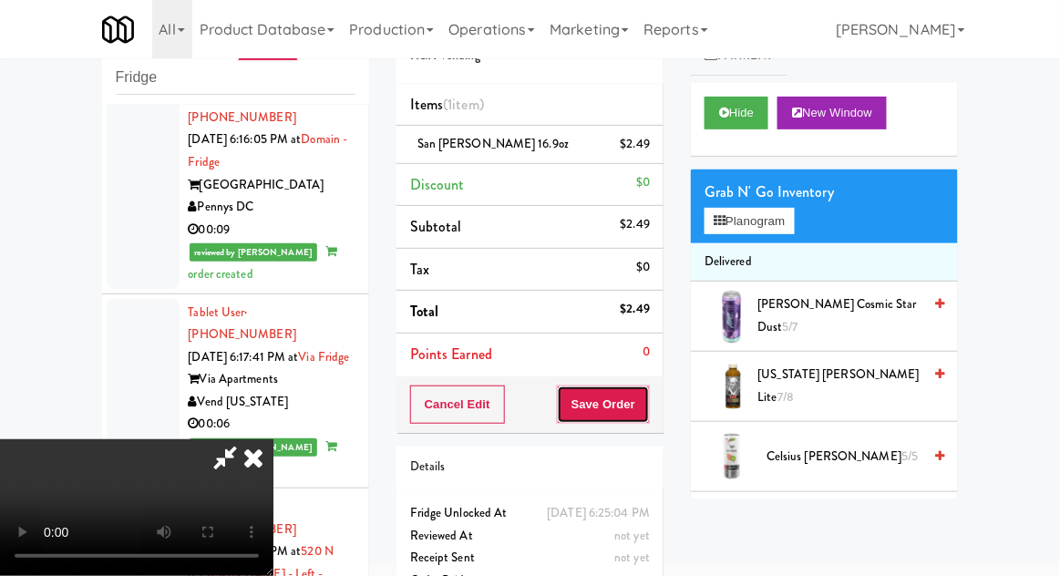
click at [648, 406] on button "Save Order" at bounding box center [603, 405] width 93 height 38
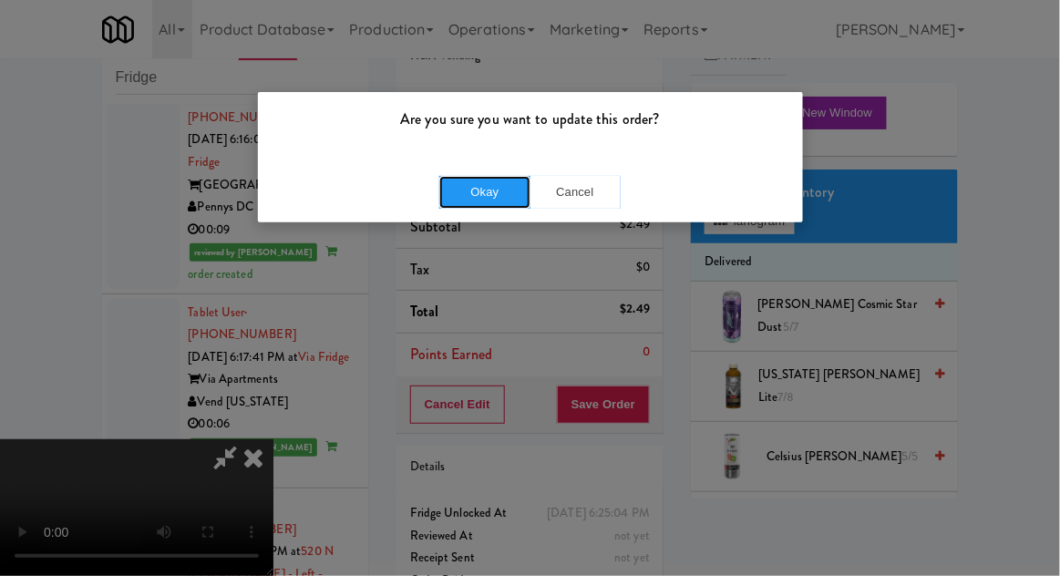
click at [485, 202] on button "Okay" at bounding box center [484, 192] width 91 height 33
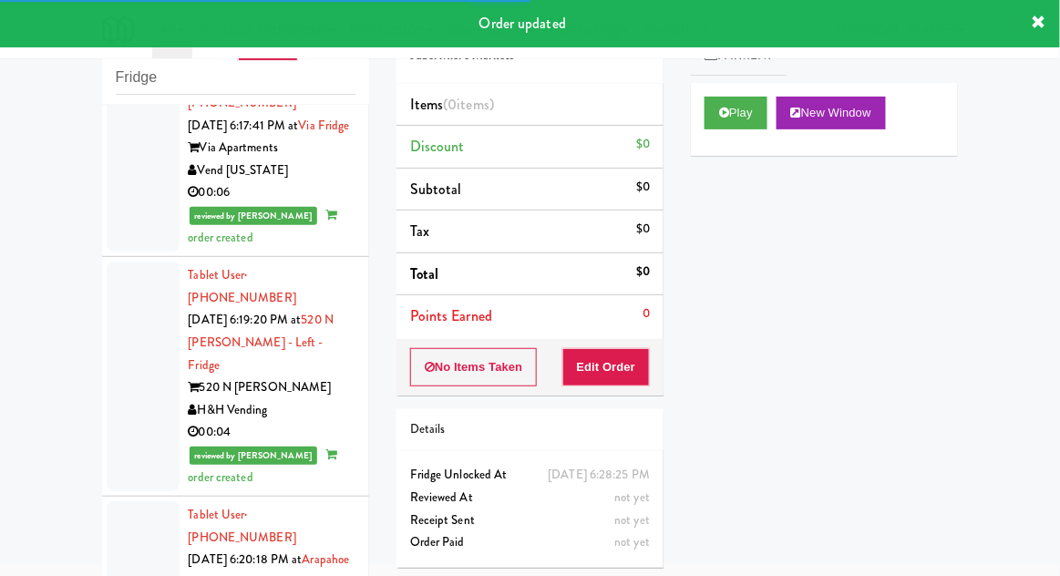
scroll to position [8542, 0]
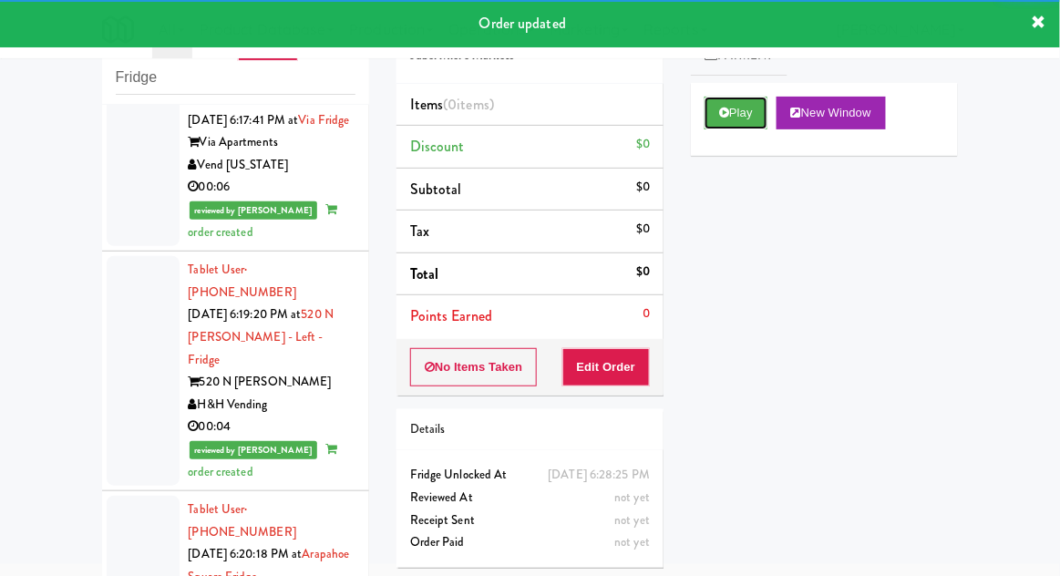
click at [743, 125] on button "Play" at bounding box center [736, 113] width 63 height 33
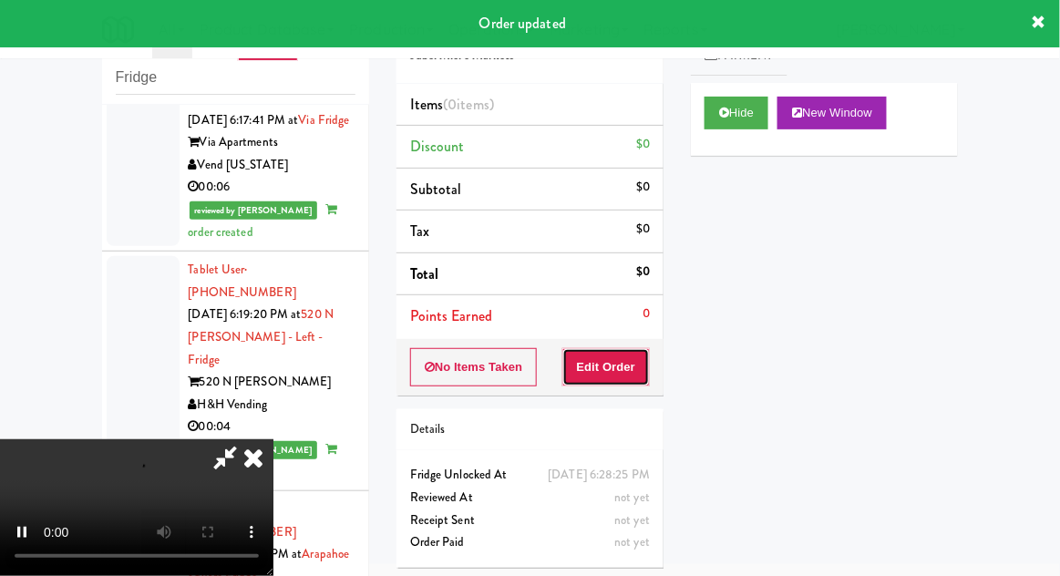
click at [639, 361] on button "Edit Order" at bounding box center [606, 367] width 88 height 38
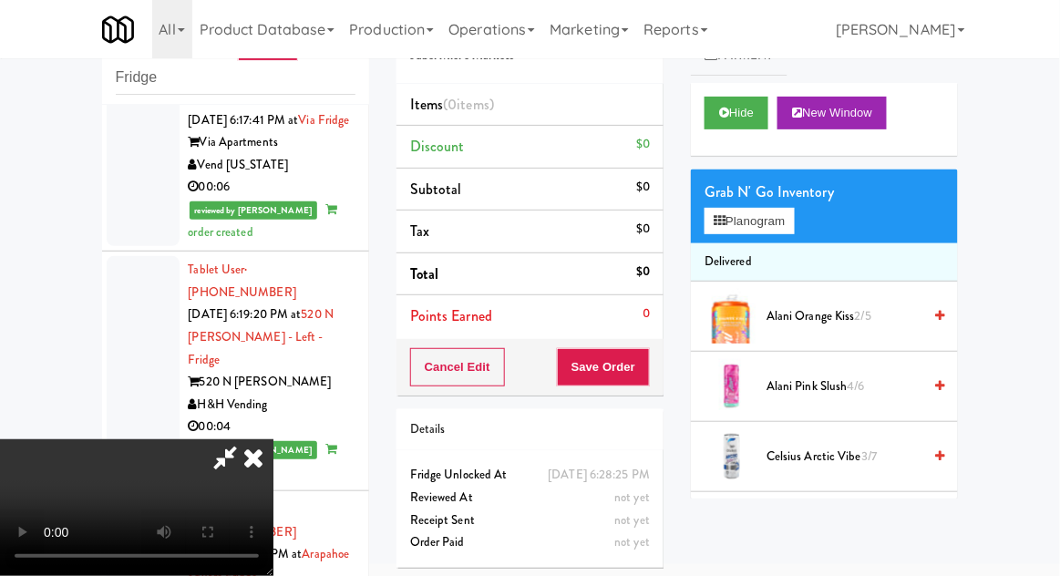
scroll to position [0, 0]
click at [784, 210] on button "Planogram" at bounding box center [749, 221] width 89 height 27
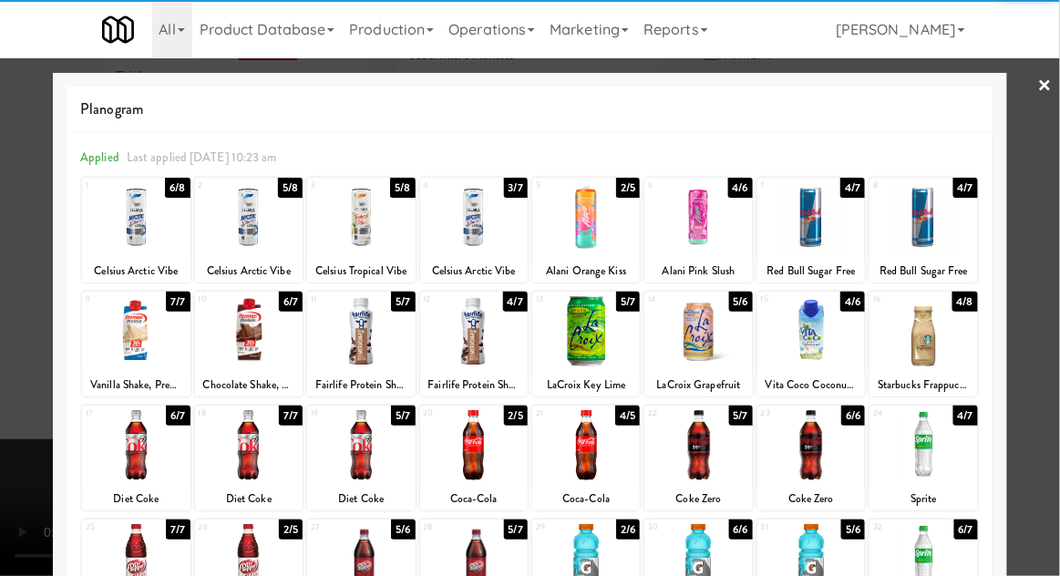
click at [139, 224] on div at bounding box center [136, 217] width 108 height 70
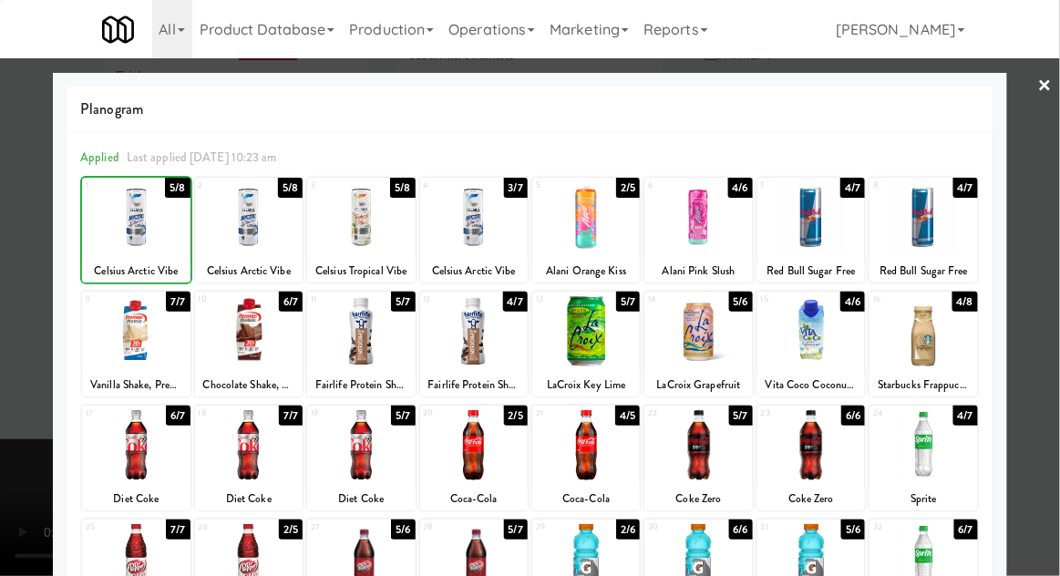
click at [1048, 251] on div at bounding box center [530, 288] width 1060 height 576
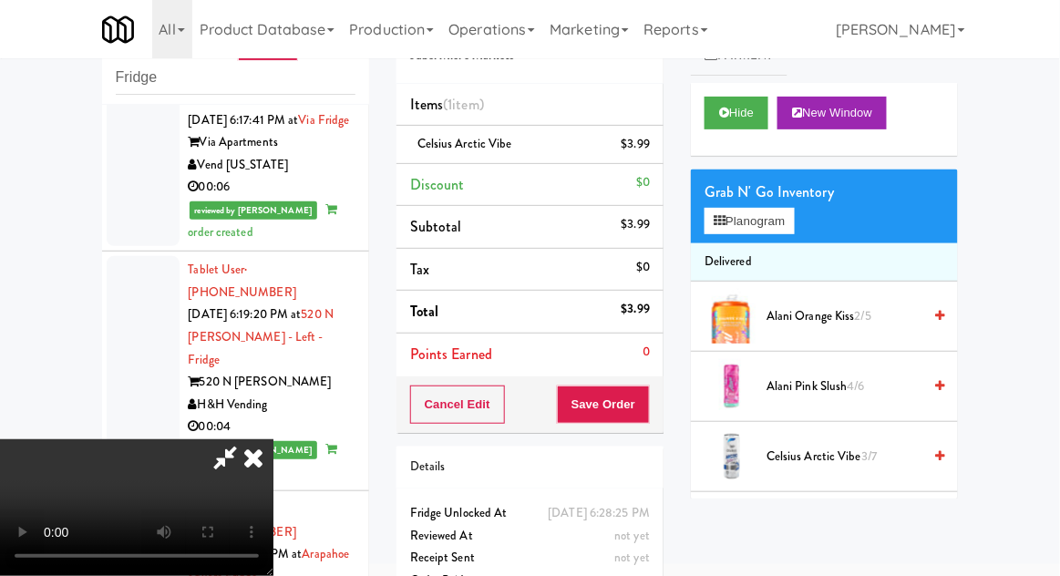
click at [656, 140] on li "Celsius Arctic Vibe $3.99" at bounding box center [529, 145] width 267 height 38
click at [645, 155] on link at bounding box center [648, 151] width 16 height 23
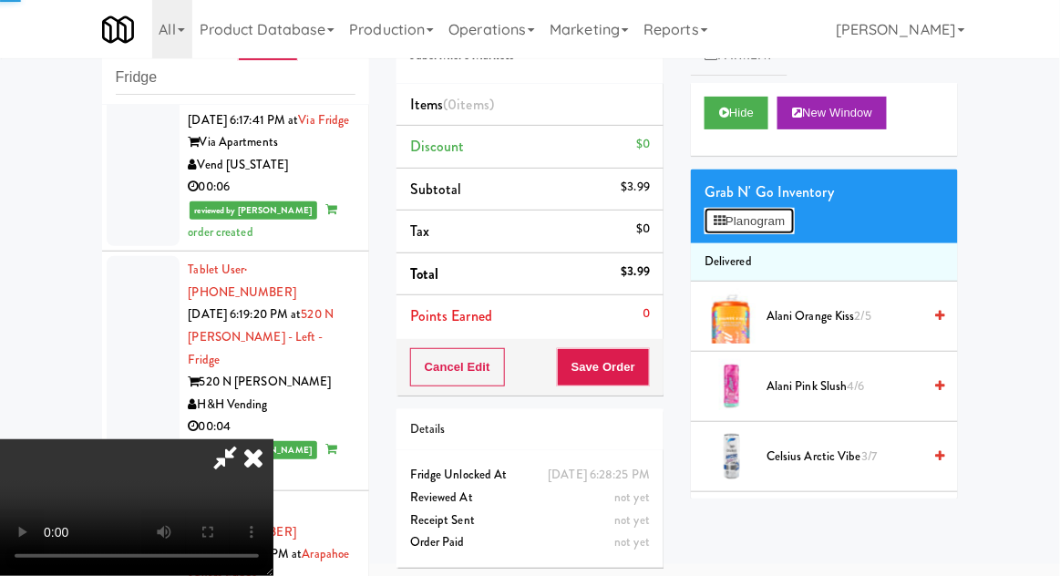
click at [724, 223] on icon at bounding box center [720, 221] width 12 height 12
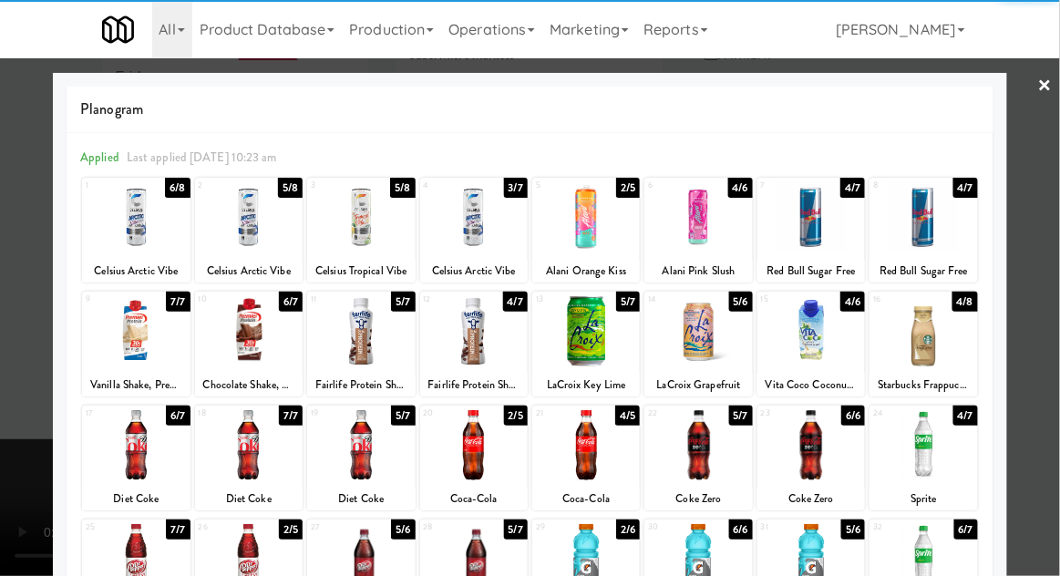
click at [249, 215] on div at bounding box center [249, 217] width 108 height 70
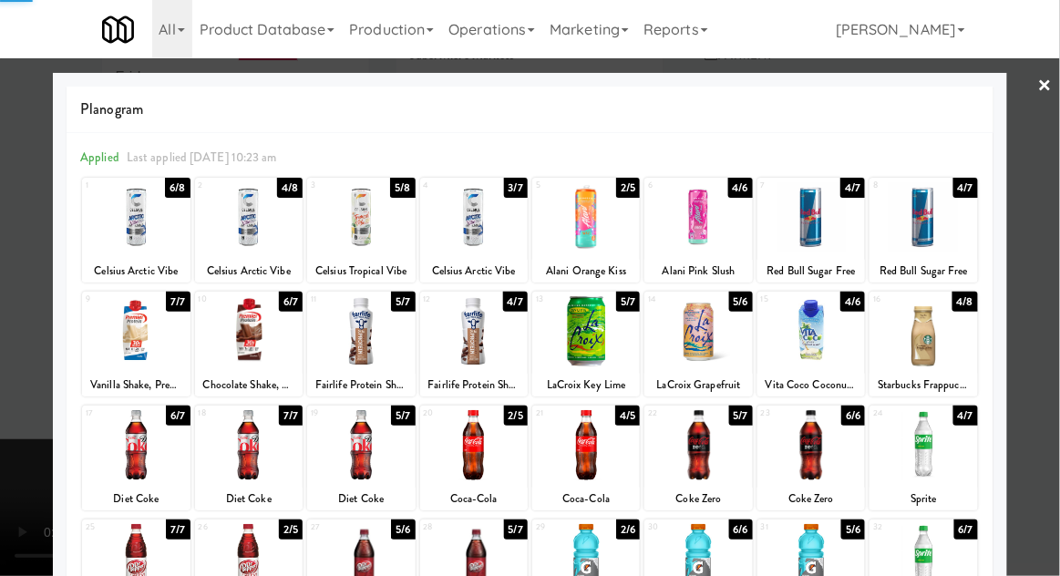
click at [1050, 246] on div at bounding box center [530, 288] width 1060 height 576
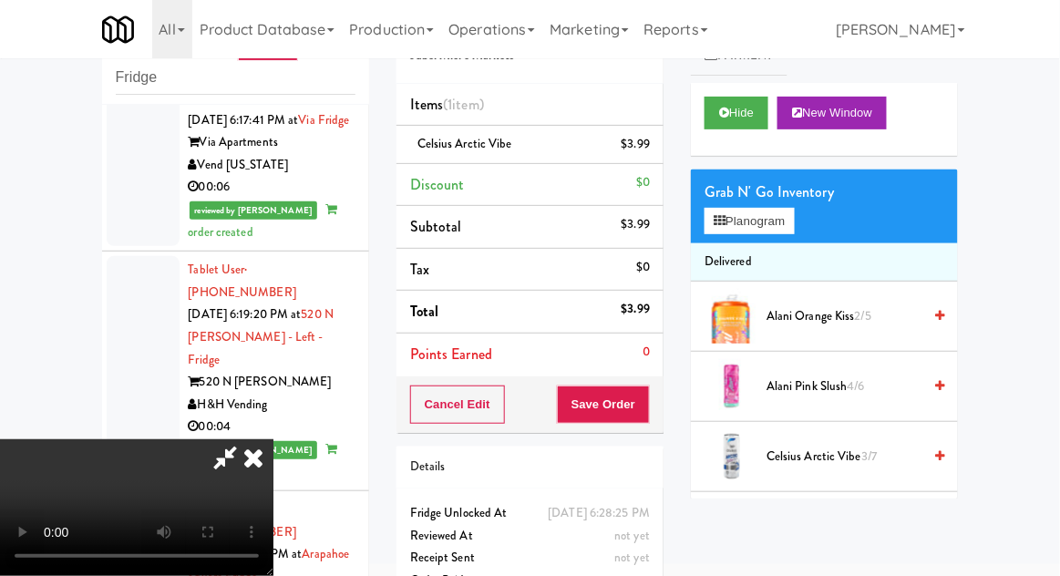
scroll to position [67, 0]
click at [642, 417] on button "Save Order" at bounding box center [603, 405] width 93 height 38
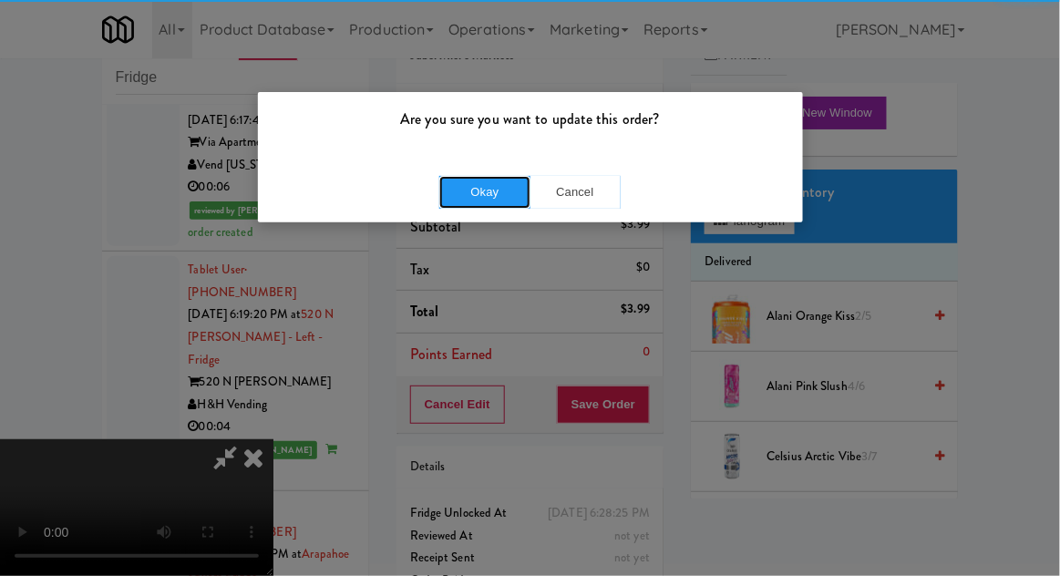
click at [471, 197] on button "Okay" at bounding box center [484, 192] width 91 height 33
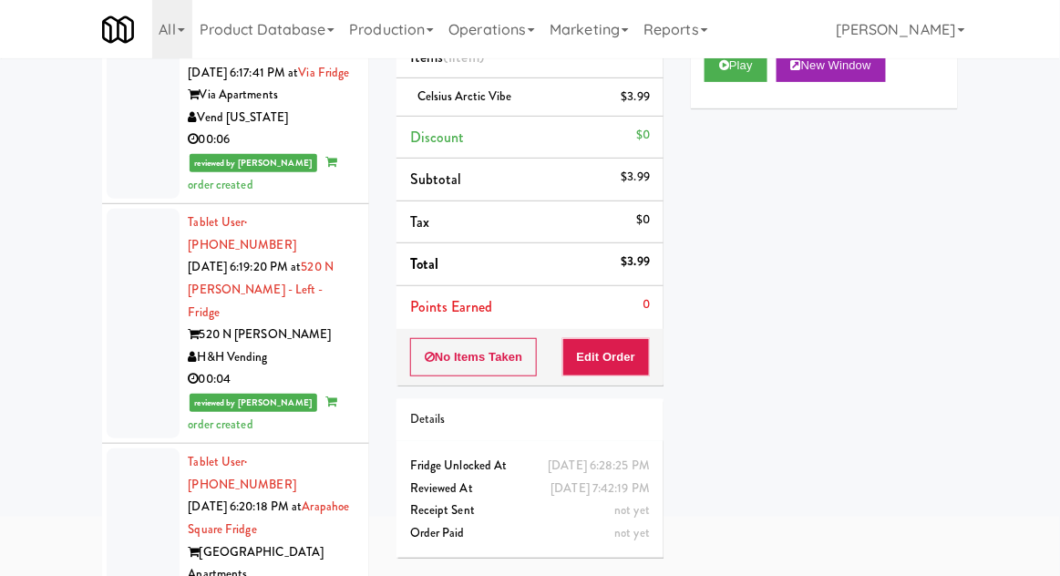
scroll to position [147, 0]
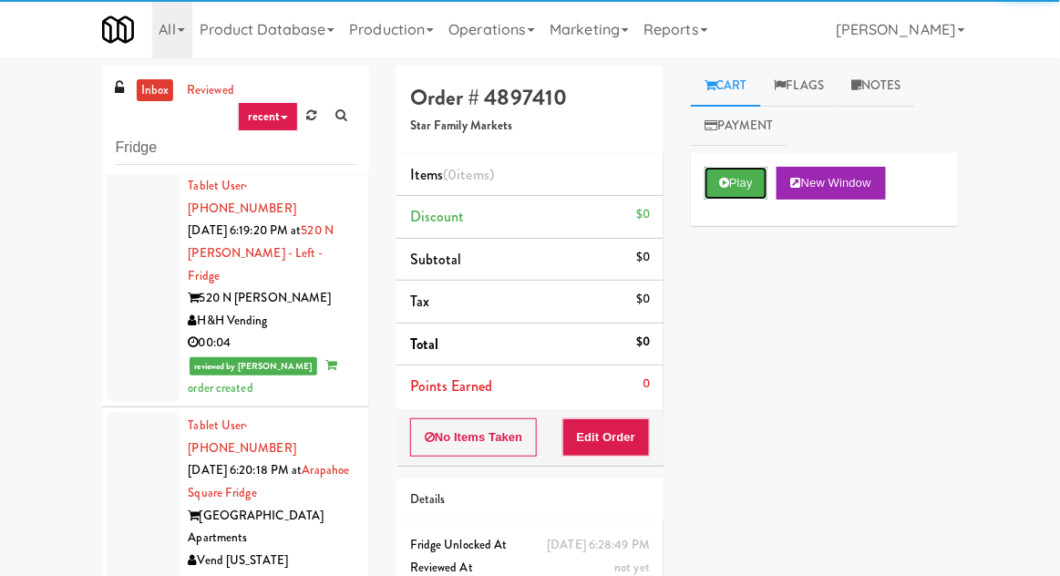
click at [730, 193] on button "Play" at bounding box center [736, 183] width 63 height 33
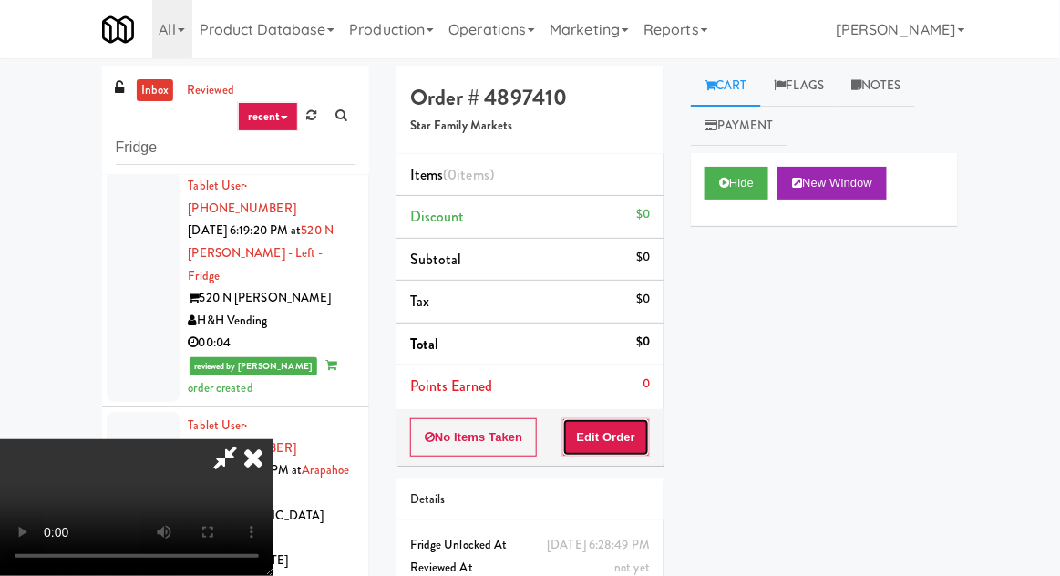
click at [624, 429] on button "Edit Order" at bounding box center [606, 437] width 88 height 38
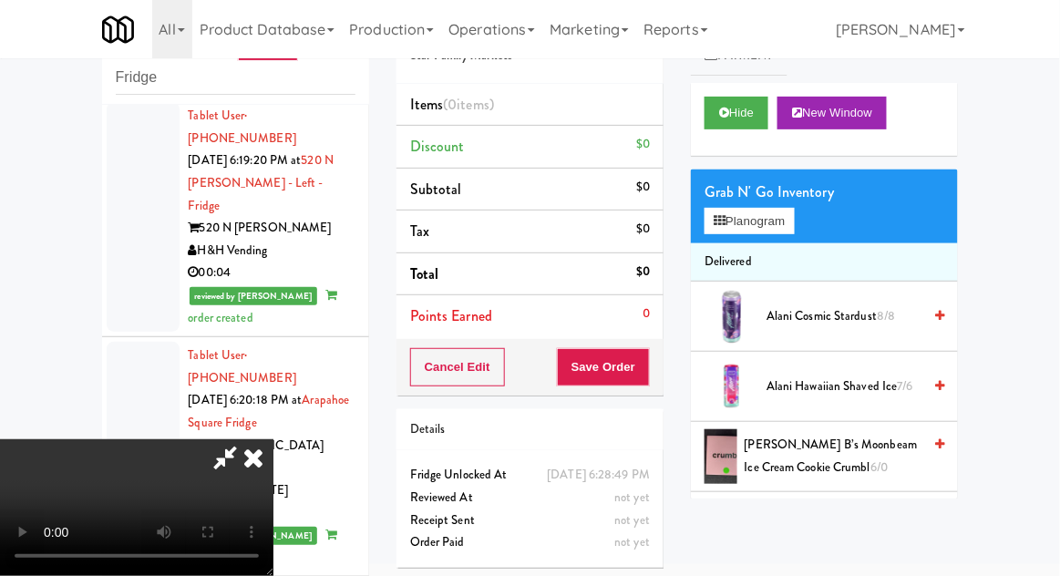
scroll to position [67, 0]
click at [794, 216] on button "Planogram" at bounding box center [749, 221] width 89 height 27
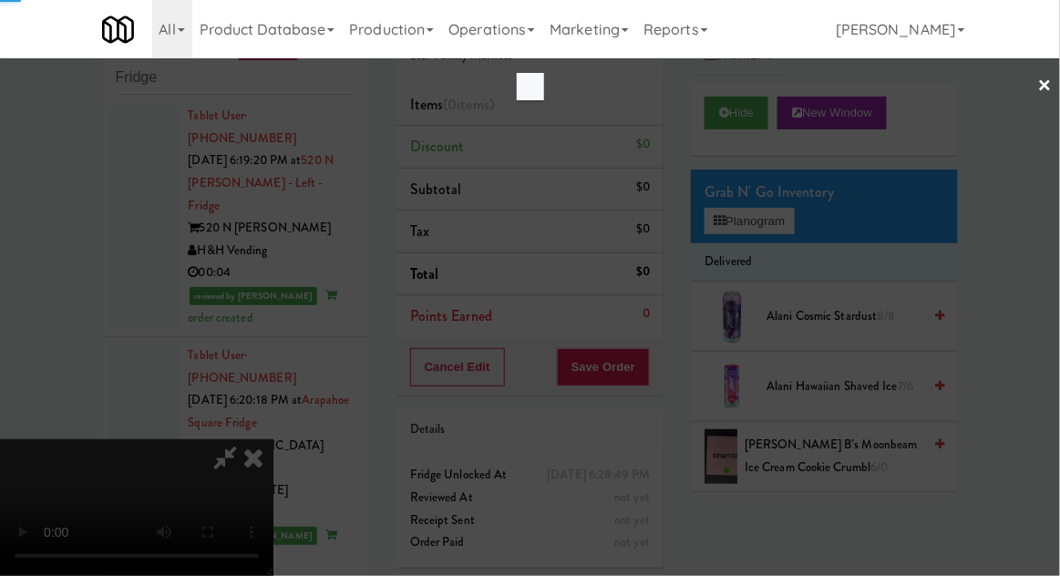
click at [307, 319] on div at bounding box center [530, 288] width 1060 height 576
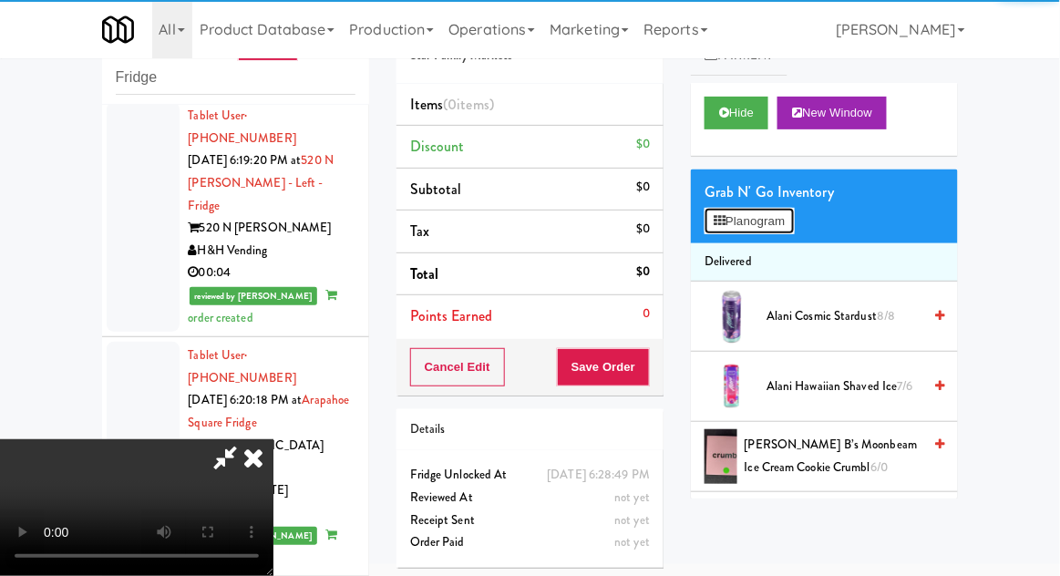
click at [782, 222] on button "Planogram" at bounding box center [749, 221] width 89 height 27
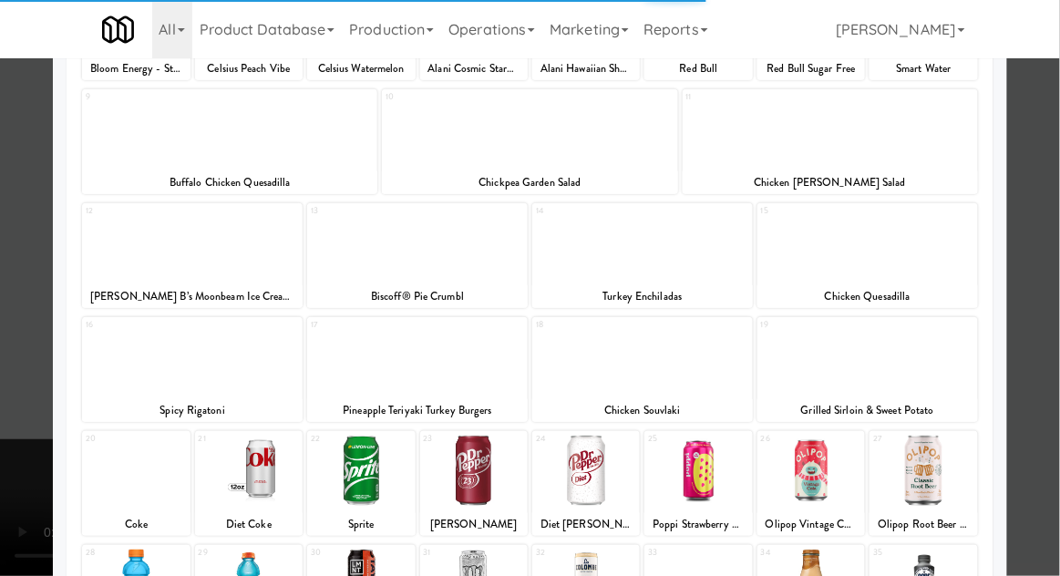
scroll to position [211, 0]
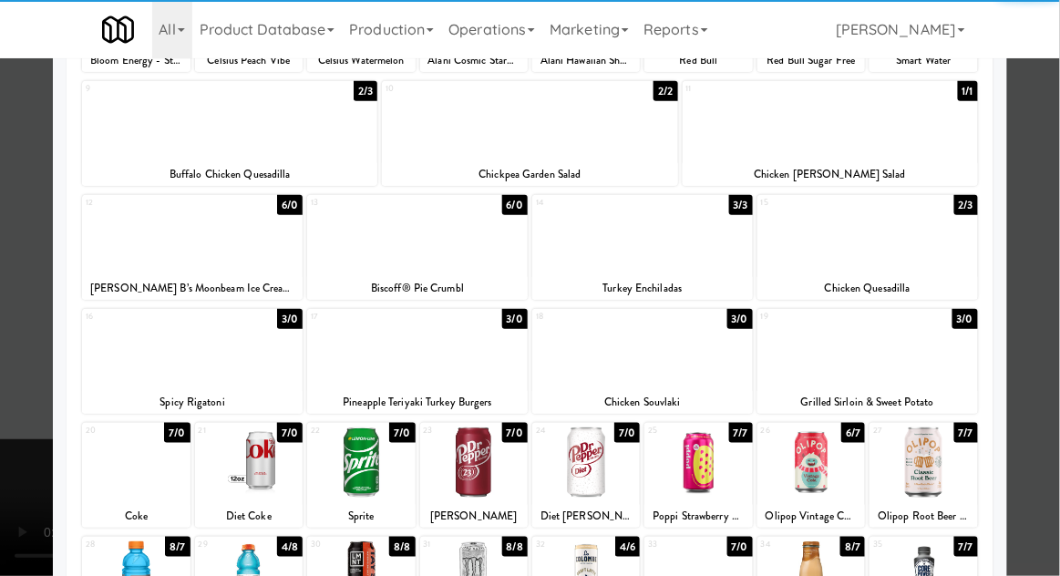
click at [709, 575] on div at bounding box center [698, 576] width 108 height 70
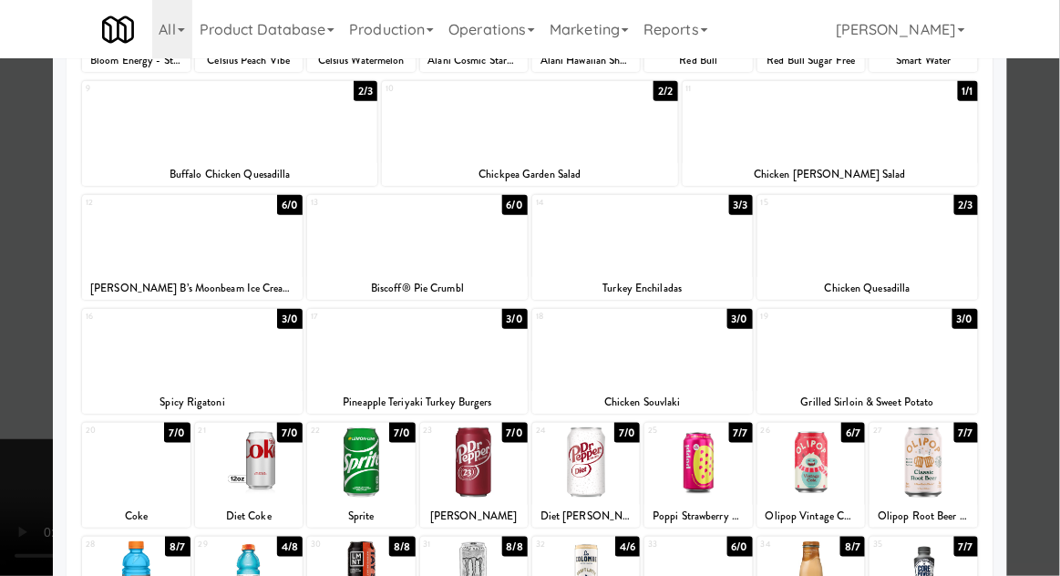
click at [1050, 189] on div at bounding box center [530, 288] width 1060 height 576
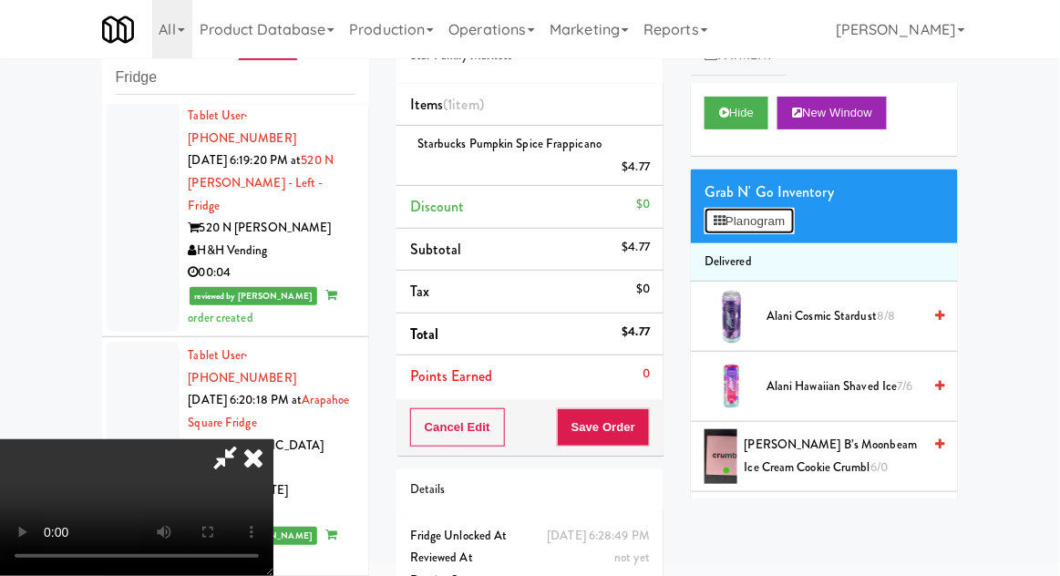
click at [794, 208] on button "Planogram" at bounding box center [749, 221] width 89 height 27
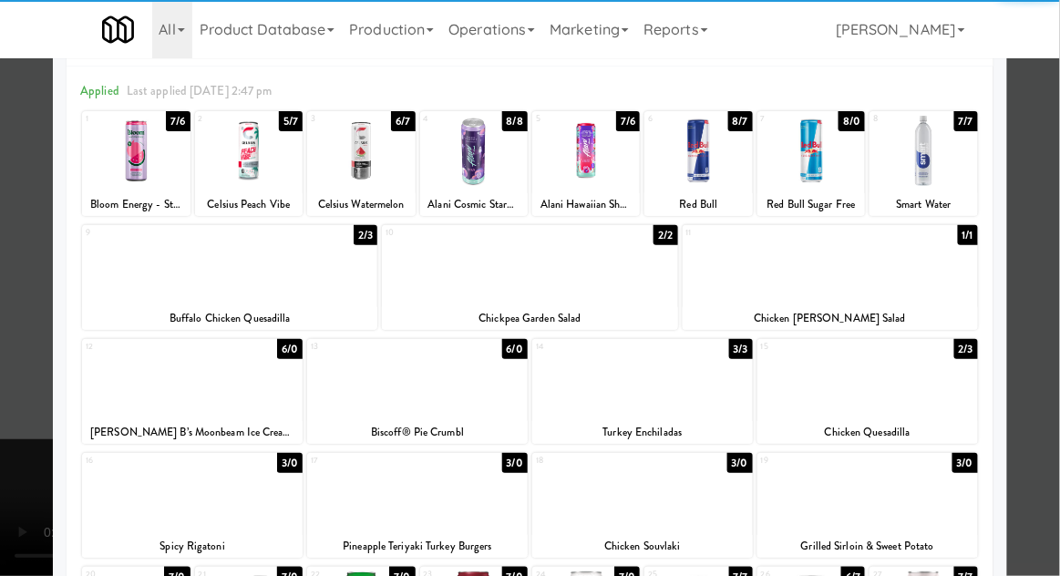
scroll to position [116, 0]
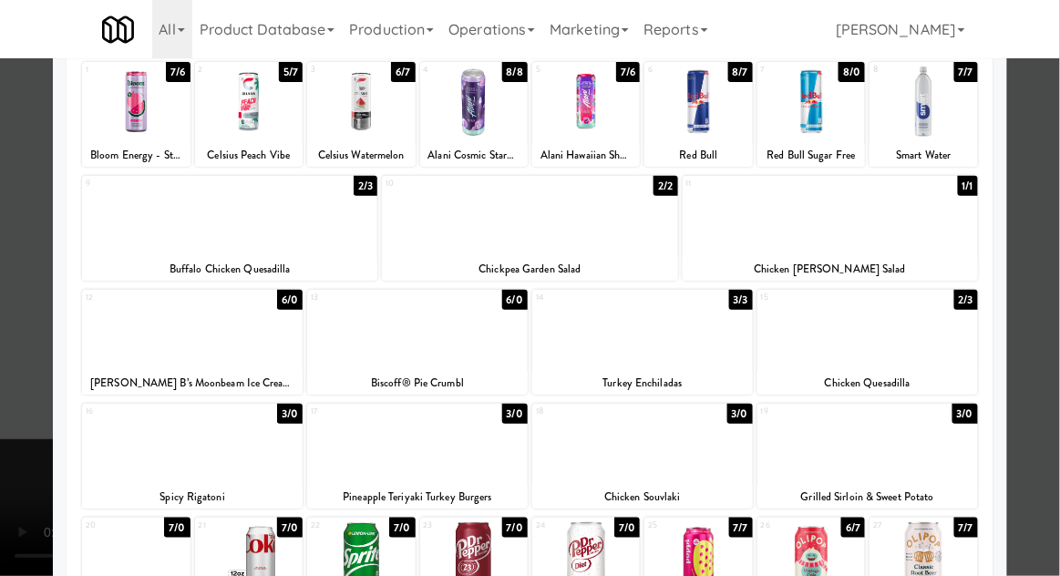
click at [128, 565] on div at bounding box center [136, 557] width 108 height 70
click at [1055, 181] on div at bounding box center [530, 288] width 1060 height 576
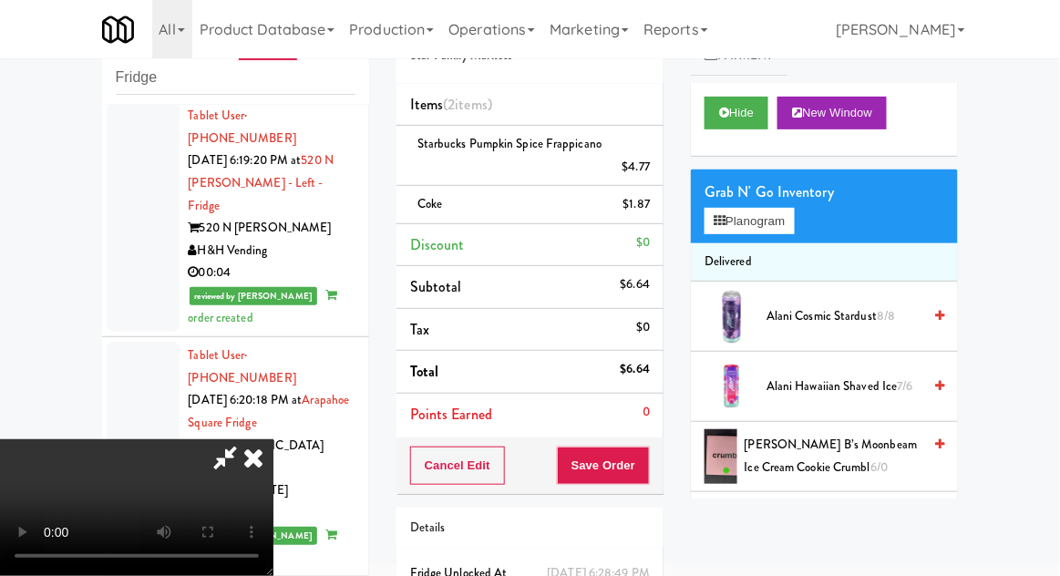
click at [813, 219] on div "Grab N' Go Inventory Planogram" at bounding box center [824, 207] width 267 height 74
click at [794, 231] on button "Planogram" at bounding box center [749, 221] width 89 height 27
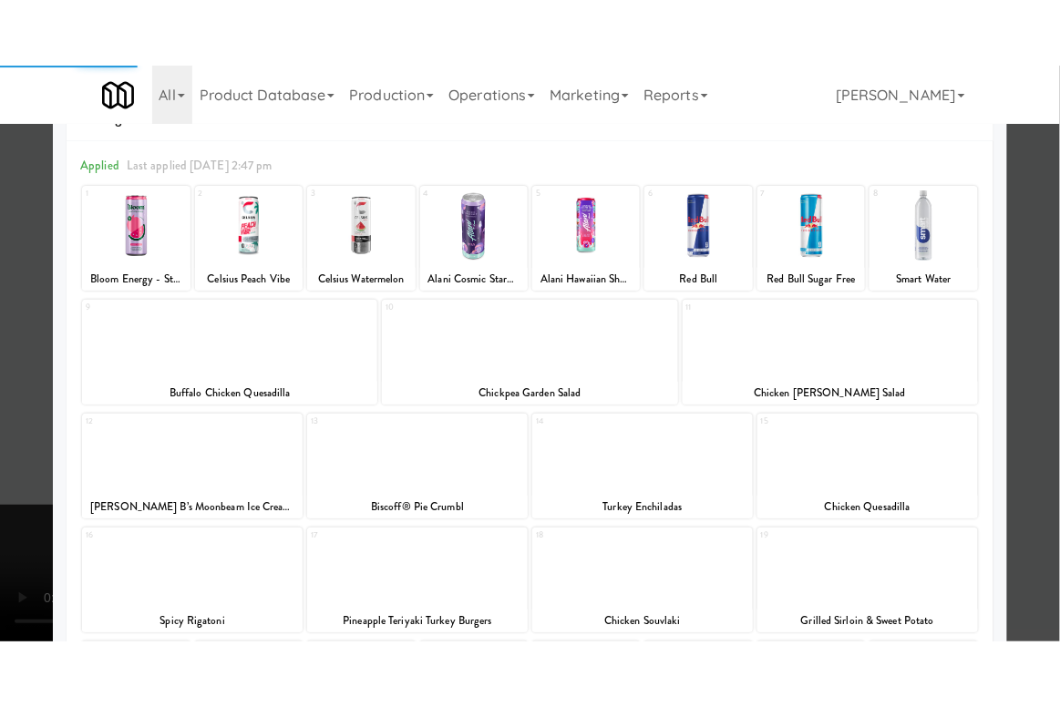
scroll to position [98, 0]
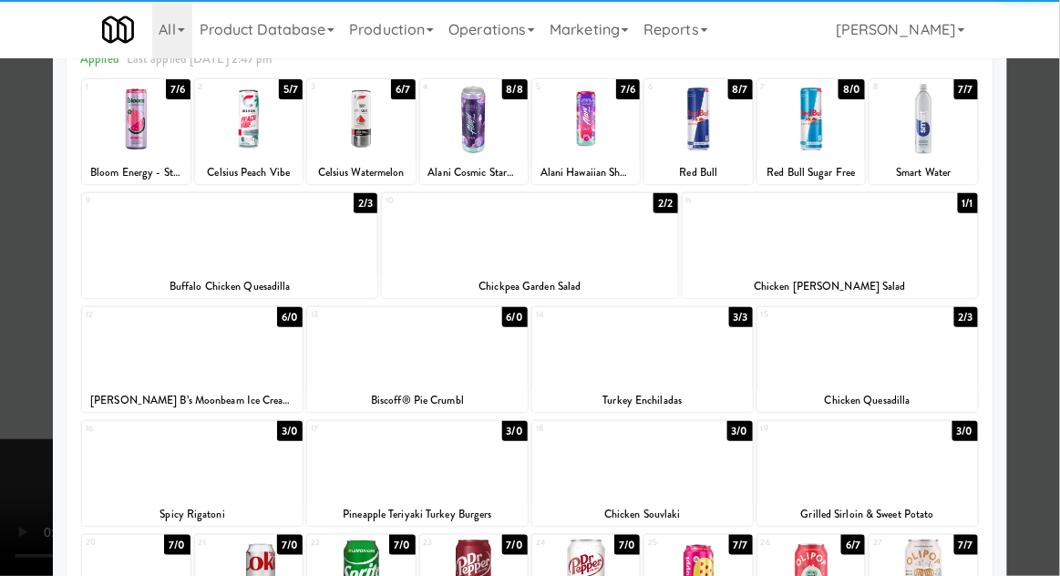
click at [158, 472] on div at bounding box center [192, 461] width 221 height 70
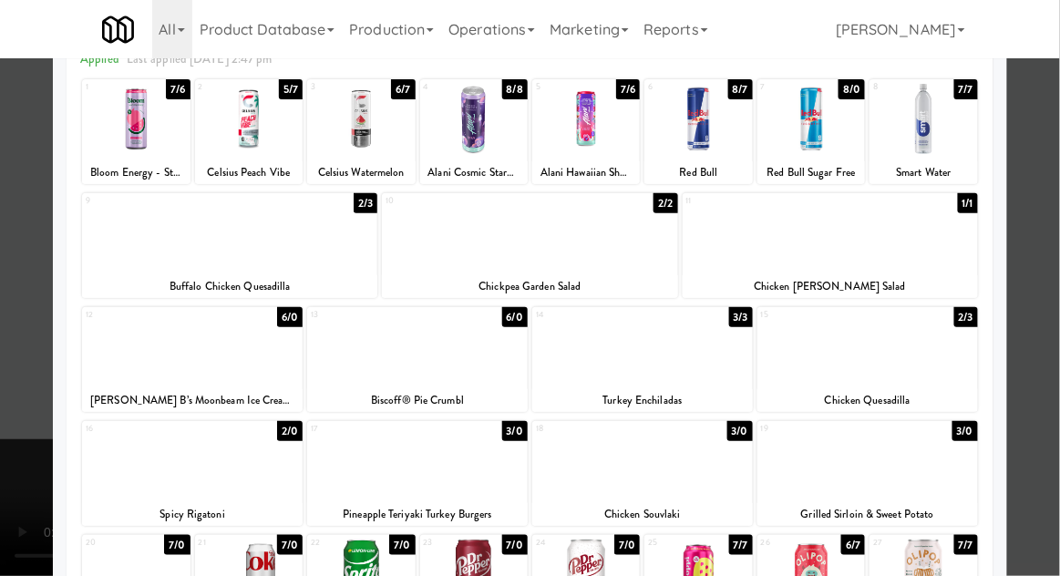
click at [154, 470] on div at bounding box center [192, 461] width 221 height 70
click at [1040, 211] on div at bounding box center [530, 288] width 1060 height 576
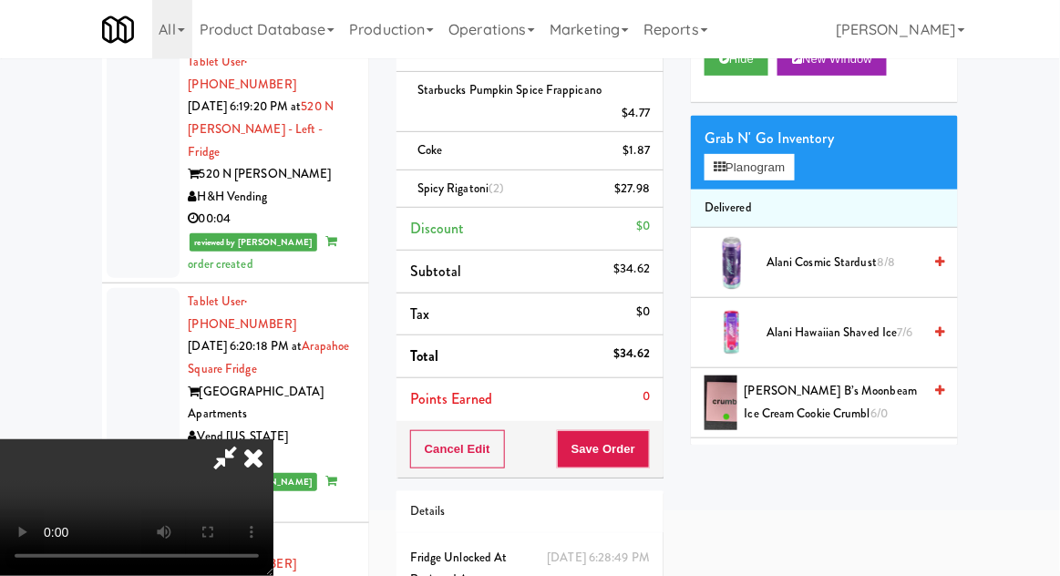
scroll to position [67, 0]
click at [781, 158] on button "Planogram" at bounding box center [749, 167] width 89 height 27
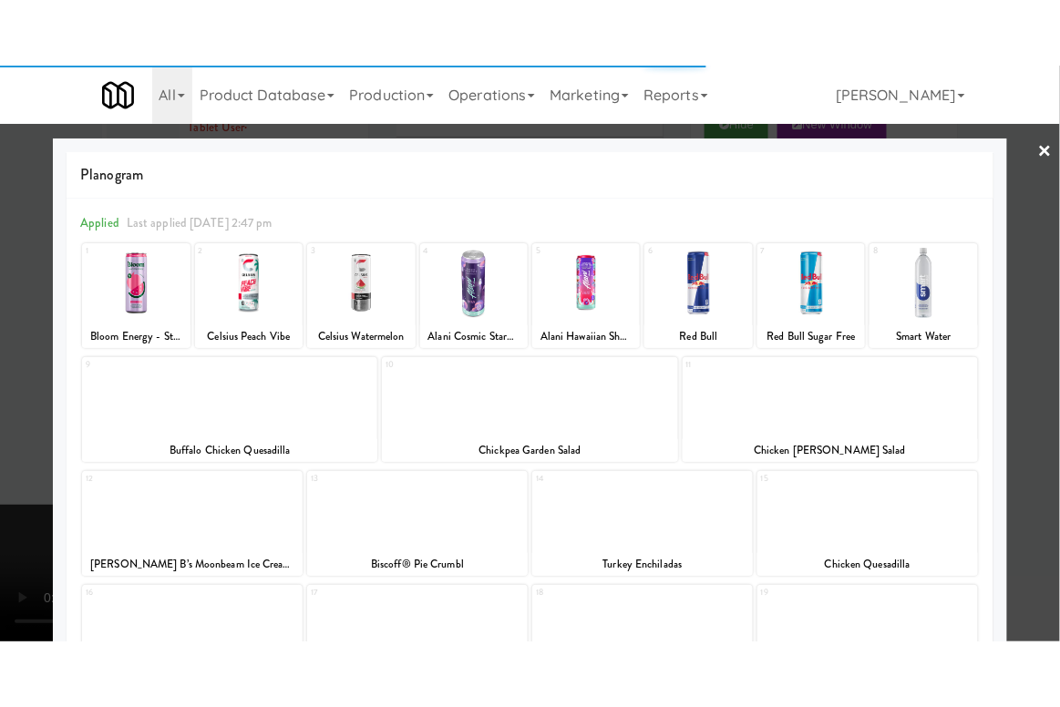
scroll to position [99, 0]
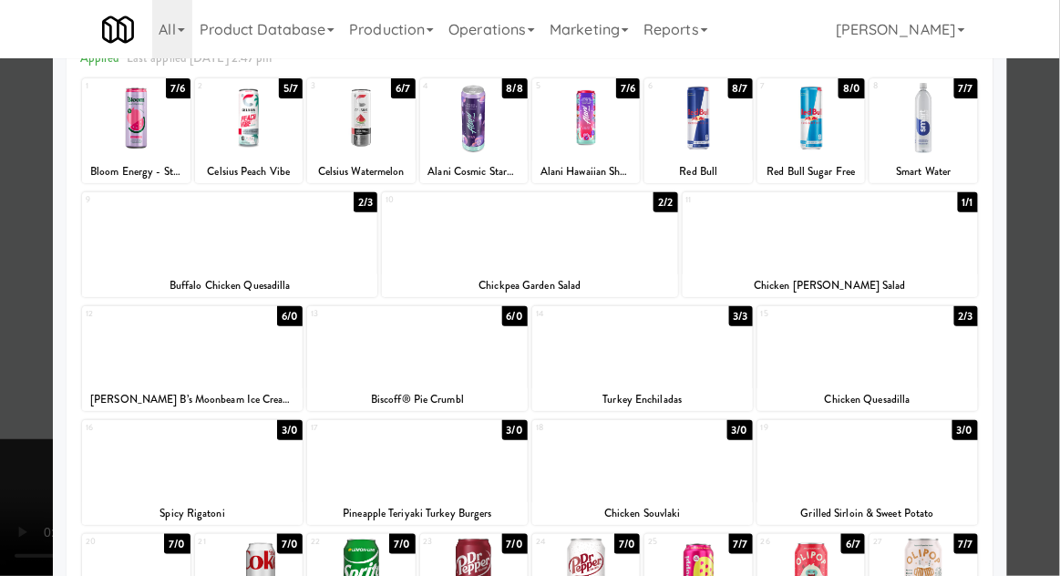
click at [894, 477] on div at bounding box center [867, 460] width 221 height 70
click at [1054, 186] on div at bounding box center [530, 288] width 1060 height 576
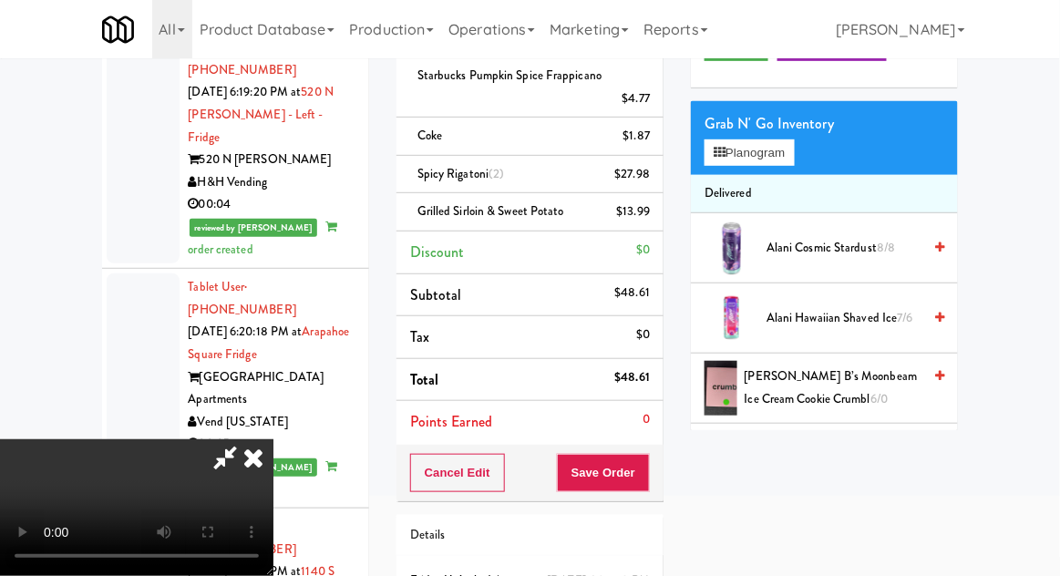
scroll to position [180, 0]
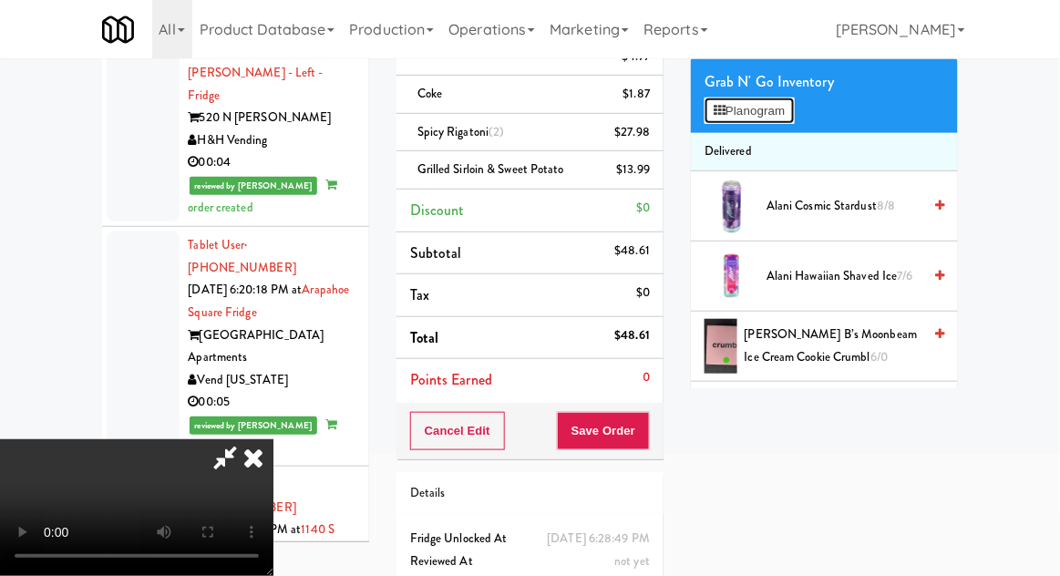
click at [777, 120] on button "Planogram" at bounding box center [749, 111] width 89 height 27
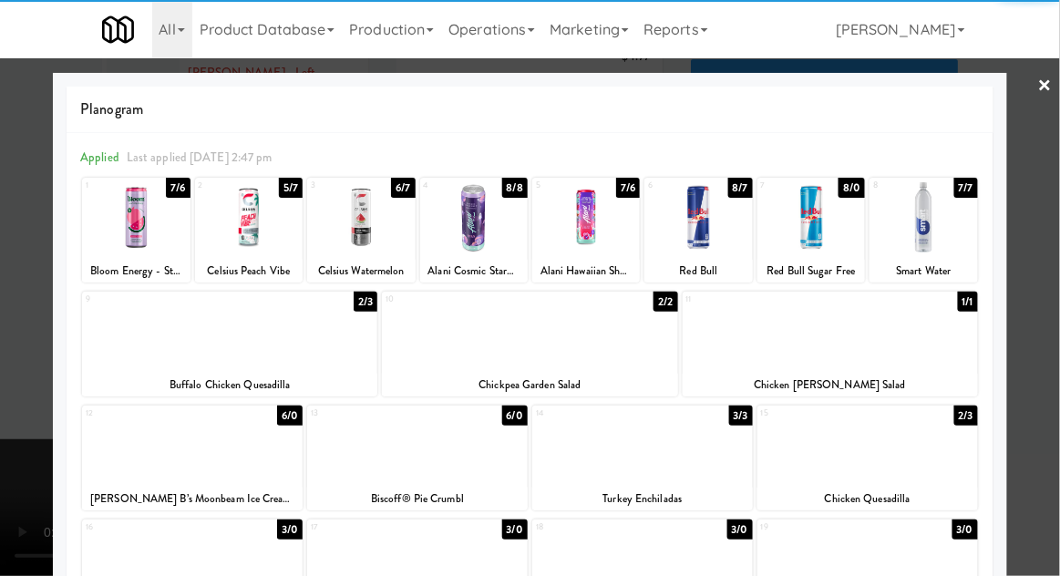
click at [941, 219] on div at bounding box center [923, 217] width 108 height 70
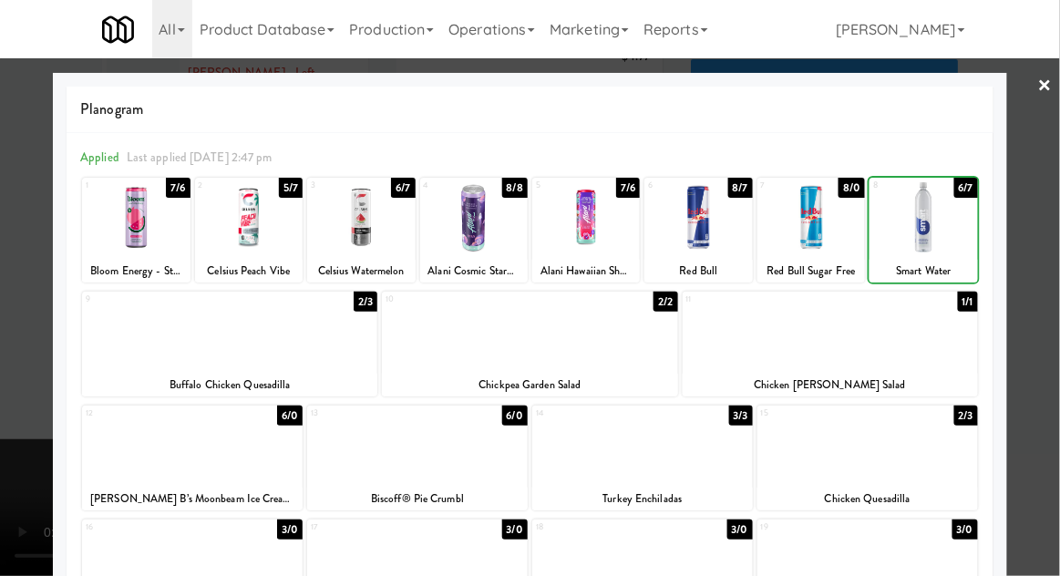
click at [1038, 205] on div at bounding box center [530, 288] width 1060 height 576
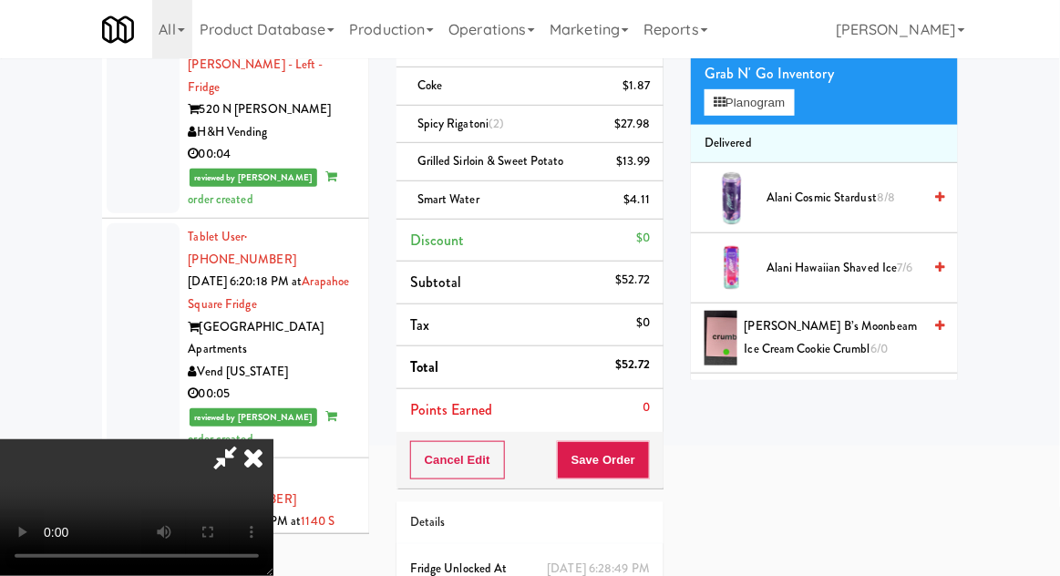
scroll to position [219, 0]
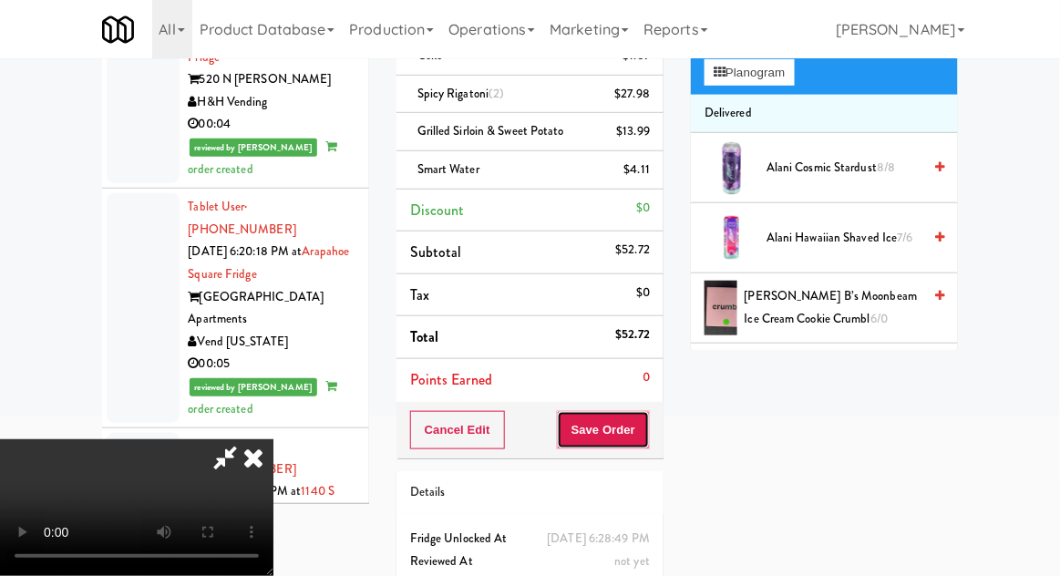
click at [647, 427] on button "Save Order" at bounding box center [603, 430] width 93 height 38
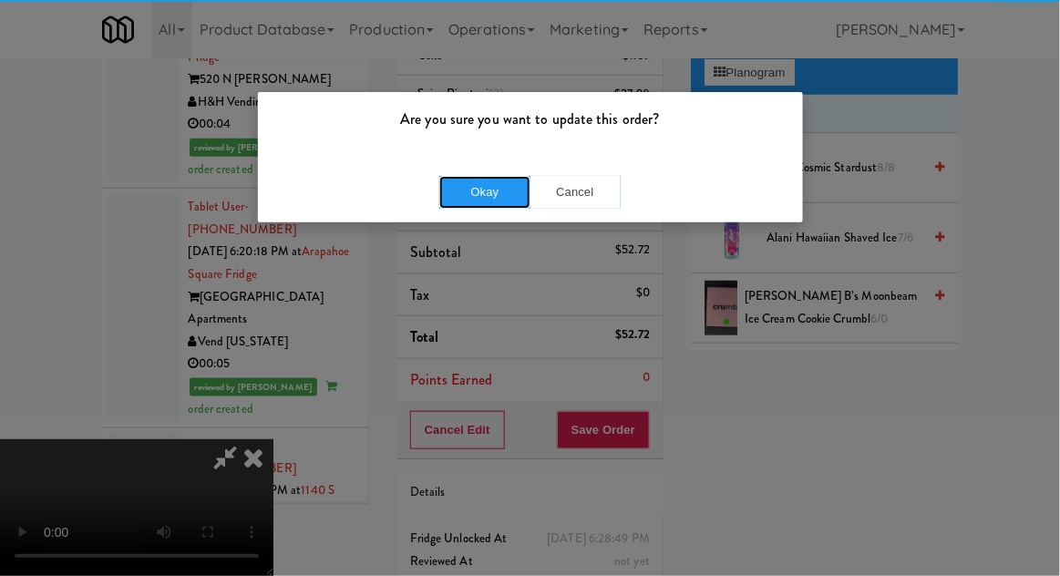
click at [483, 185] on button "Okay" at bounding box center [484, 192] width 91 height 33
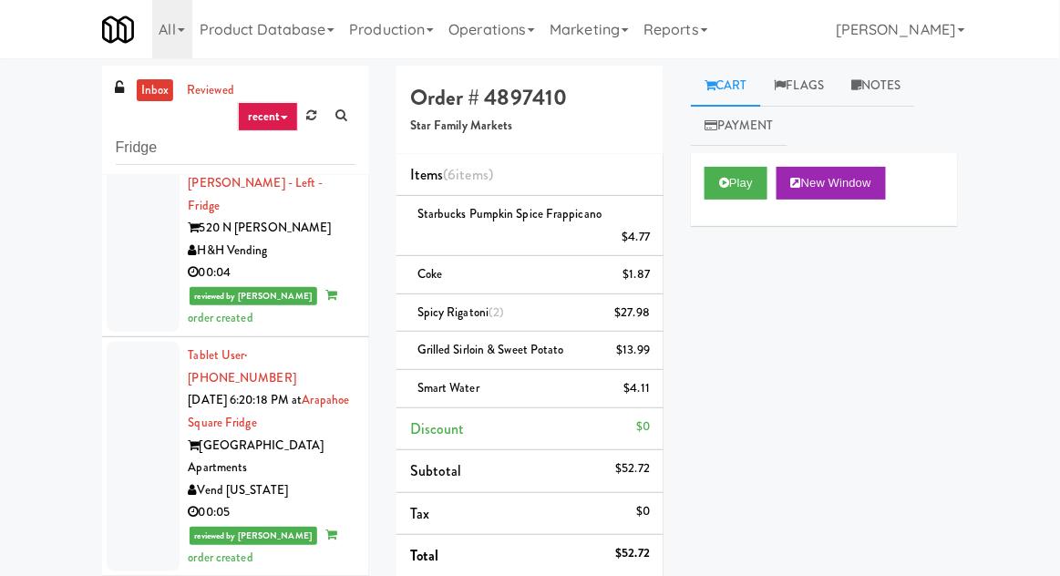
scroll to position [8812, 0]
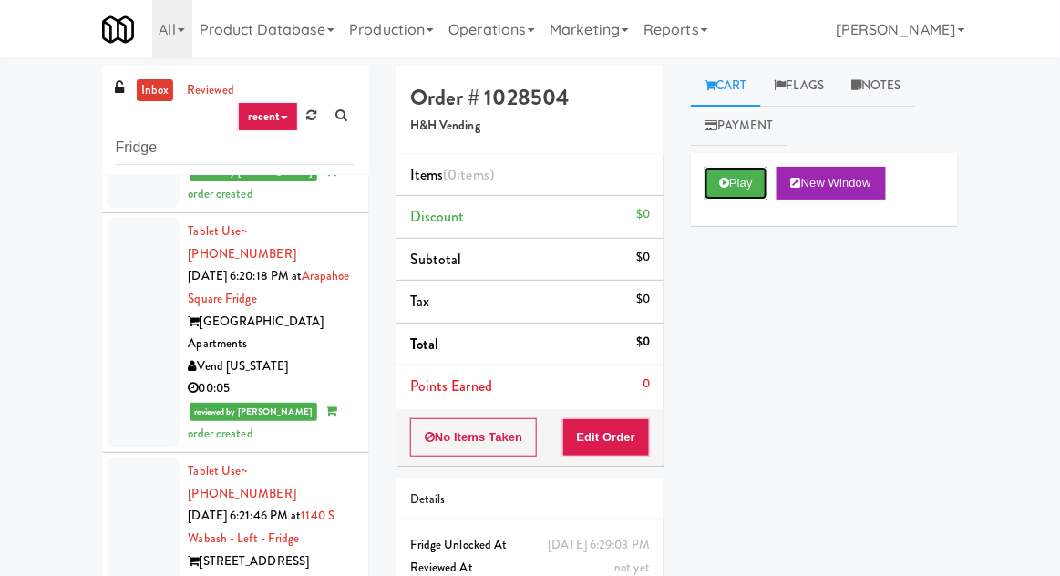
click at [731, 170] on button "Play" at bounding box center [736, 183] width 63 height 33
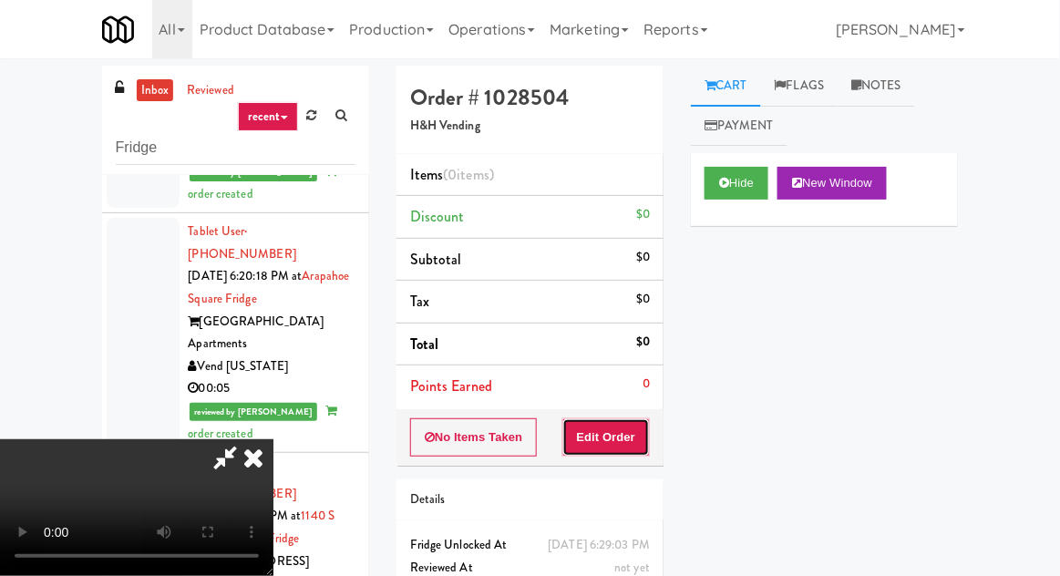
click at [607, 434] on button "Edit Order" at bounding box center [606, 437] width 88 height 38
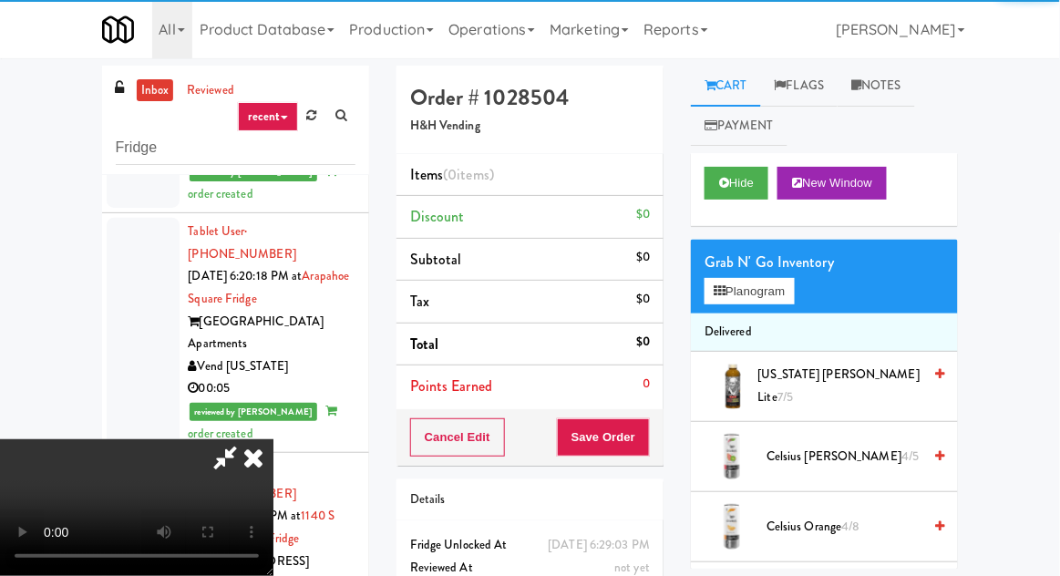
scroll to position [70, 0]
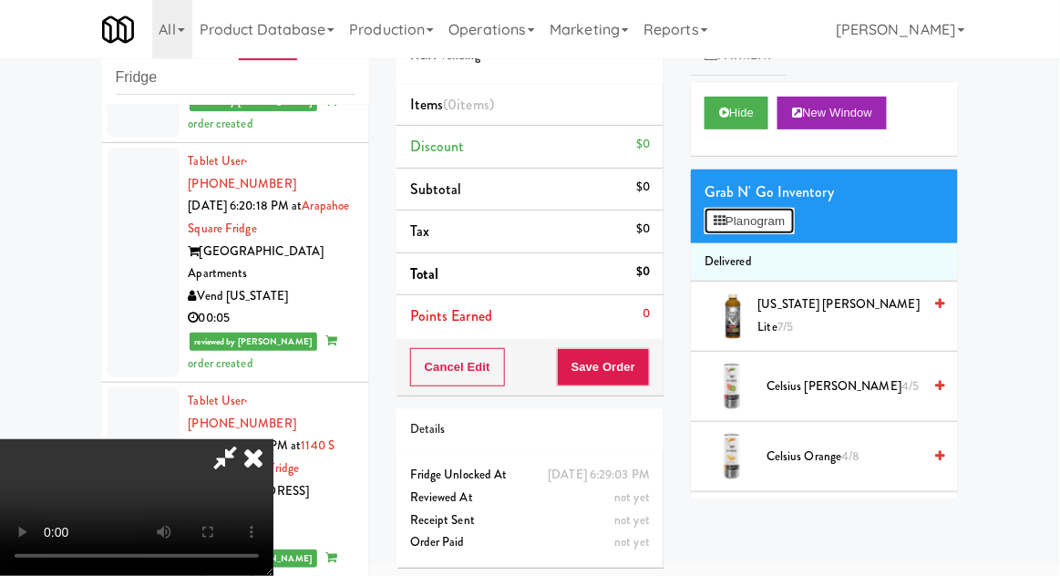
click at [794, 221] on button "Planogram" at bounding box center [749, 221] width 89 height 27
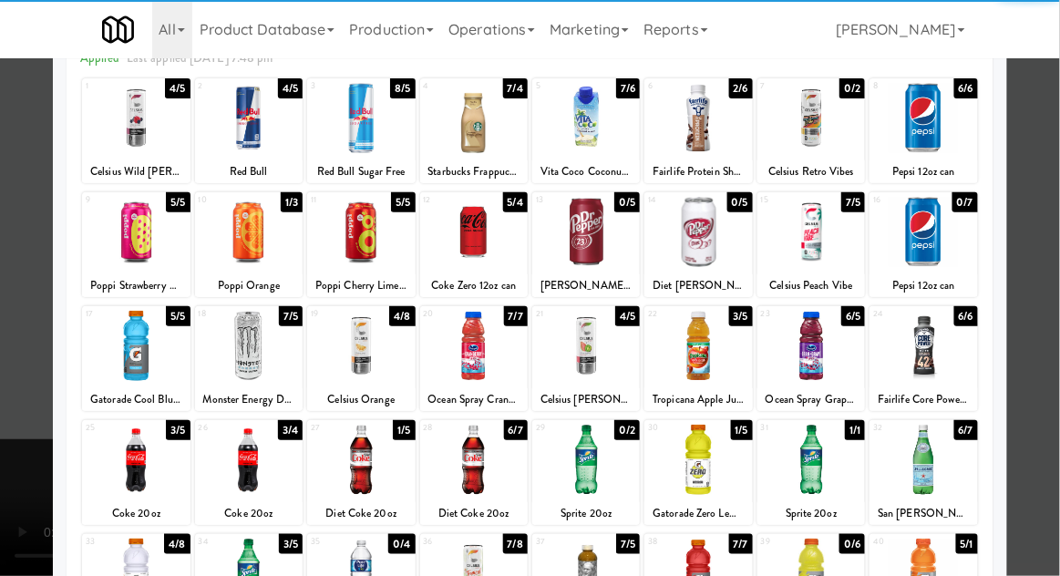
scroll to position [126, 0]
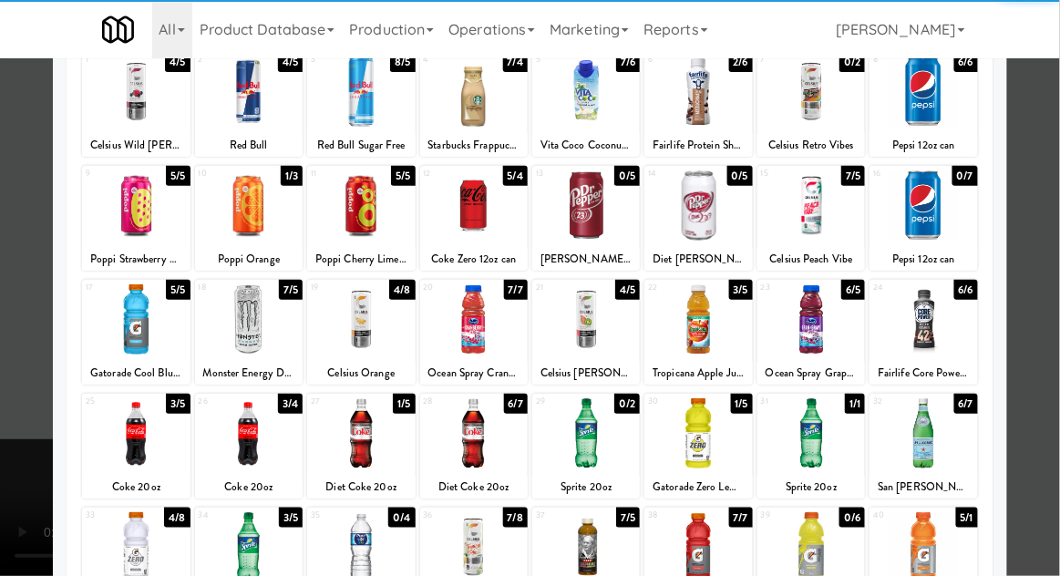
click at [262, 441] on div at bounding box center [249, 433] width 108 height 70
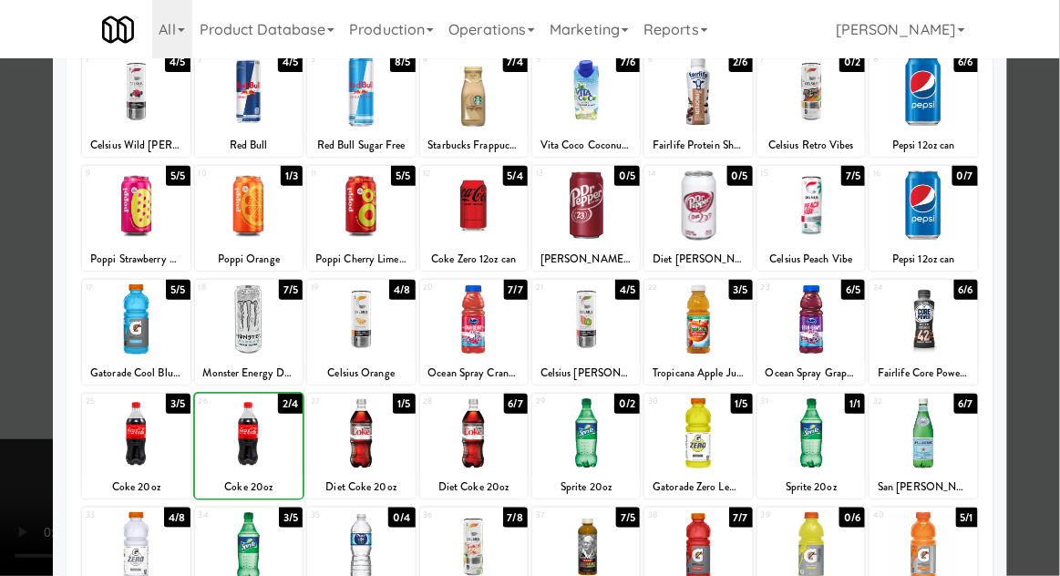
click at [1051, 175] on div at bounding box center [530, 288] width 1060 height 576
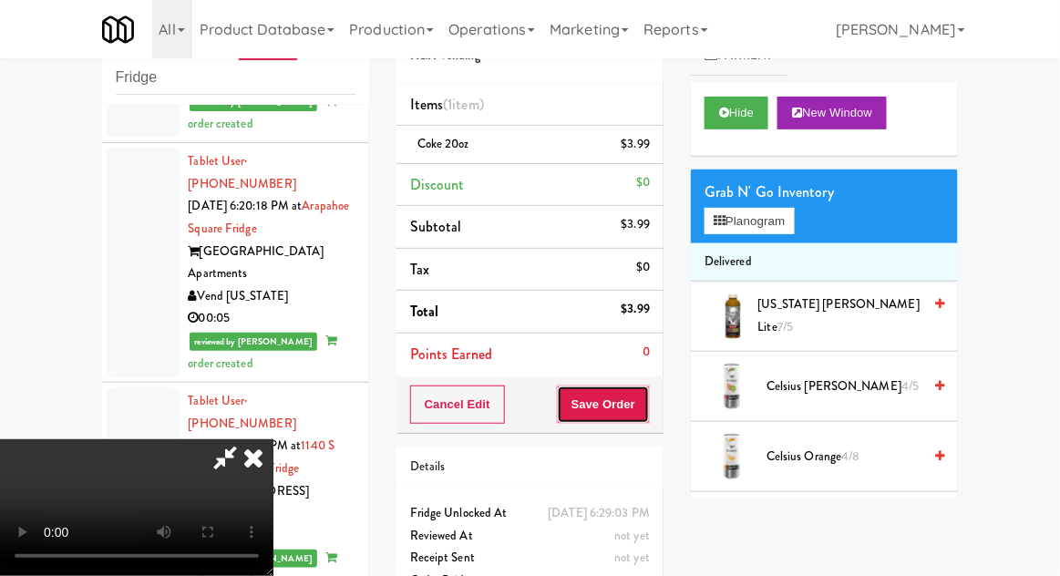
click at [639, 406] on button "Save Order" at bounding box center [603, 405] width 93 height 38
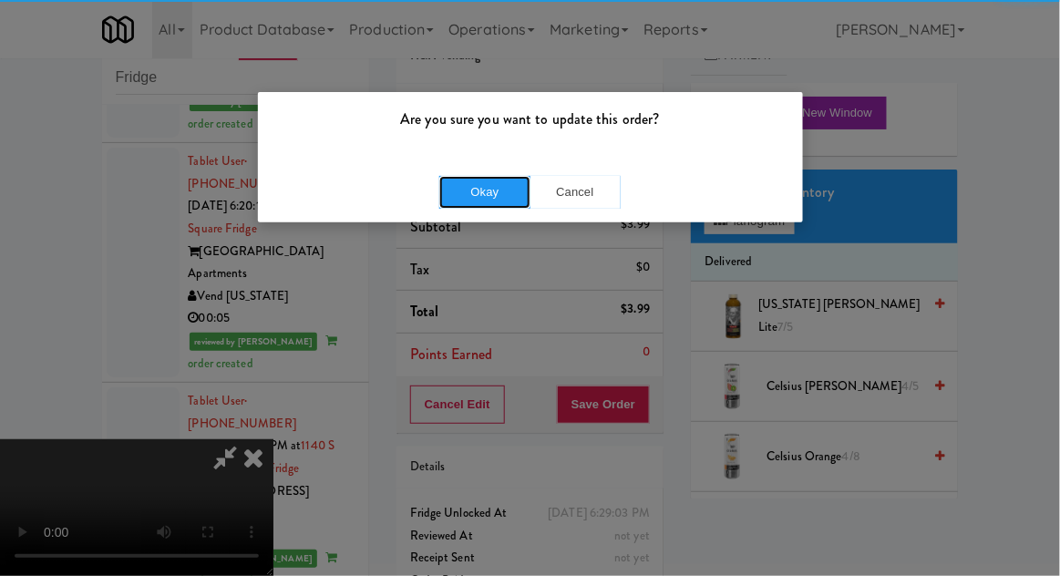
click at [454, 203] on button "Okay" at bounding box center [484, 192] width 91 height 33
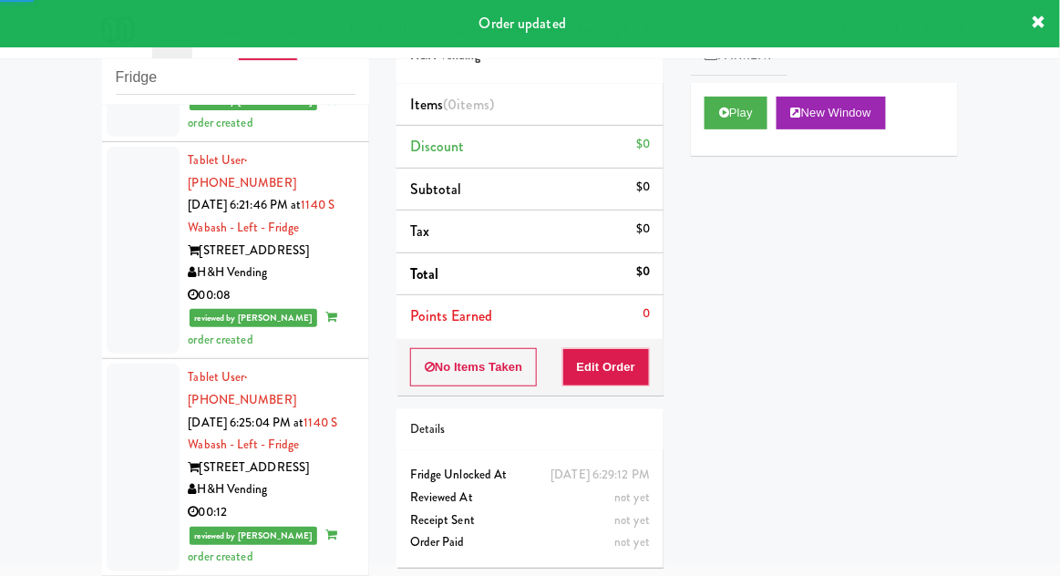
scroll to position [9134, 0]
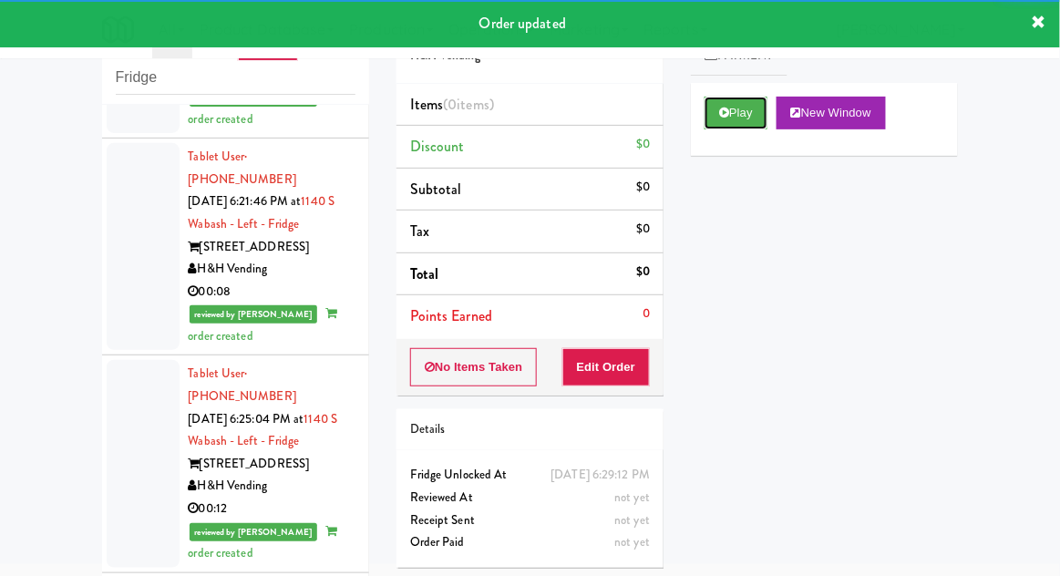
click at [721, 124] on button "Play" at bounding box center [736, 113] width 63 height 33
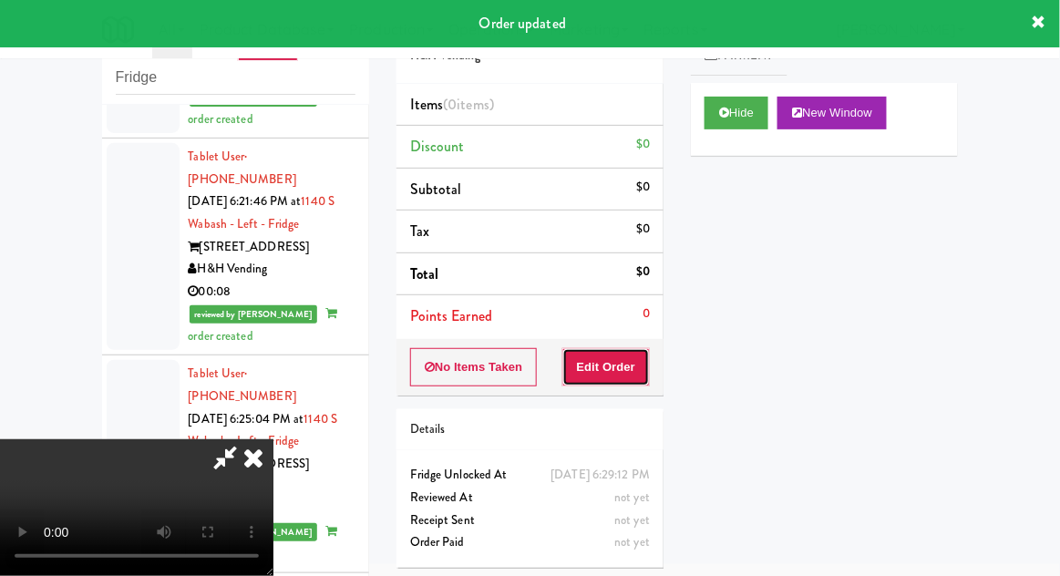
click at [619, 370] on button "Edit Order" at bounding box center [606, 367] width 88 height 38
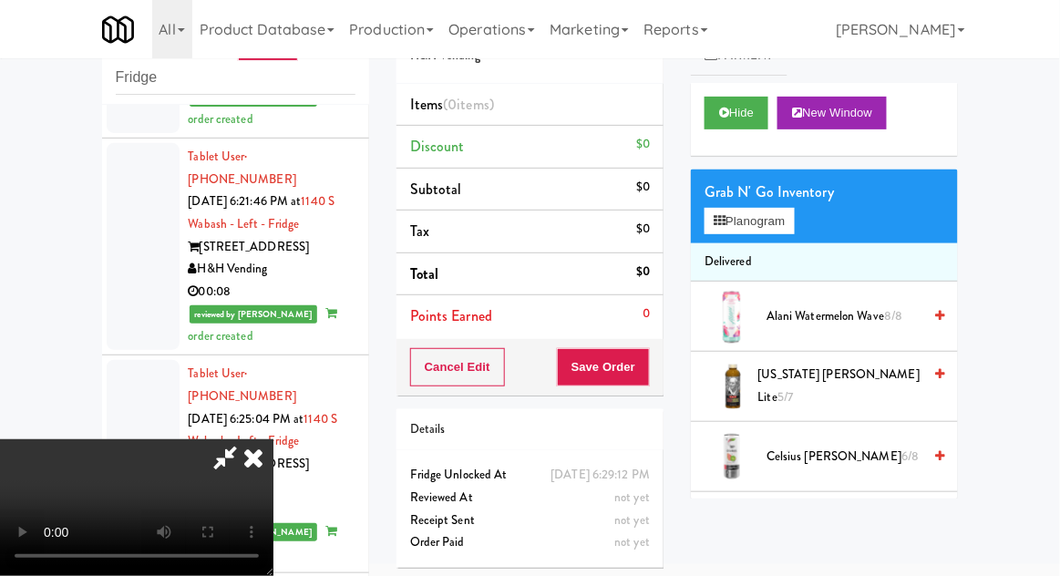
click at [809, 218] on div "Grab N' Go Inventory Planogram" at bounding box center [824, 207] width 267 height 74
click at [786, 224] on button "Planogram" at bounding box center [749, 221] width 89 height 27
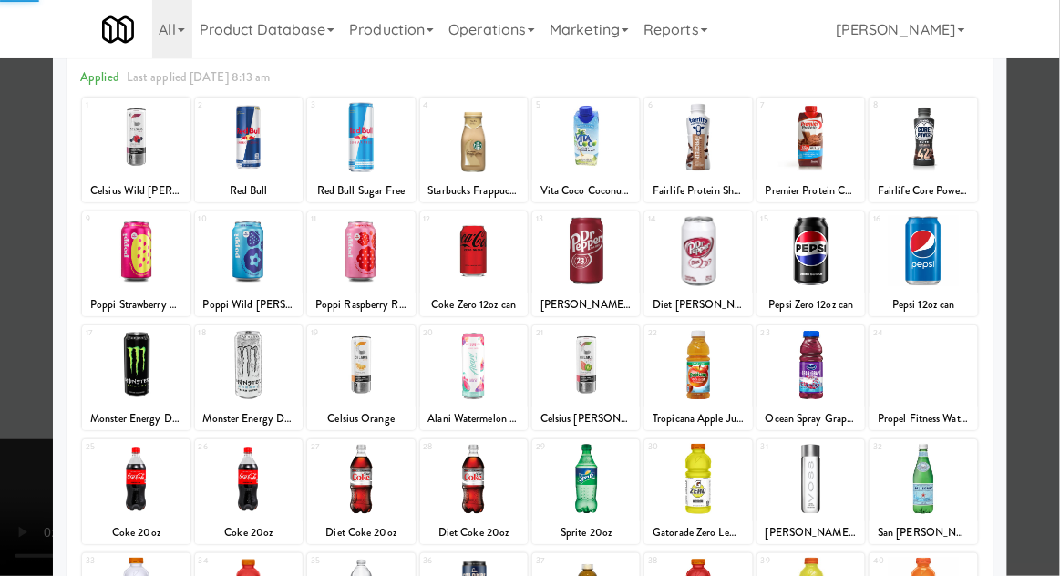
scroll to position [178, 0]
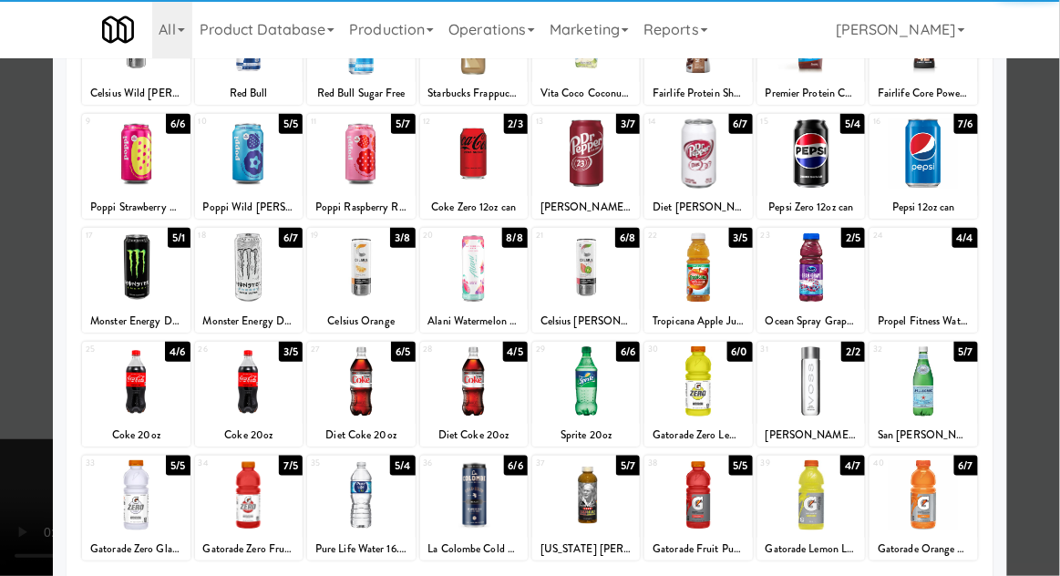
click at [819, 391] on div at bounding box center [811, 381] width 108 height 70
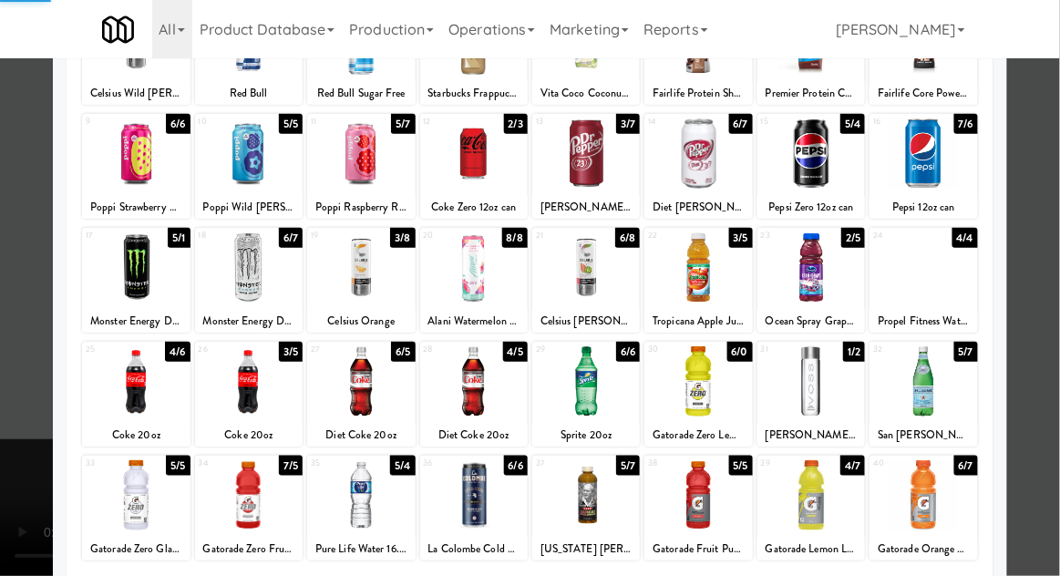
click at [1052, 181] on div at bounding box center [530, 288] width 1060 height 576
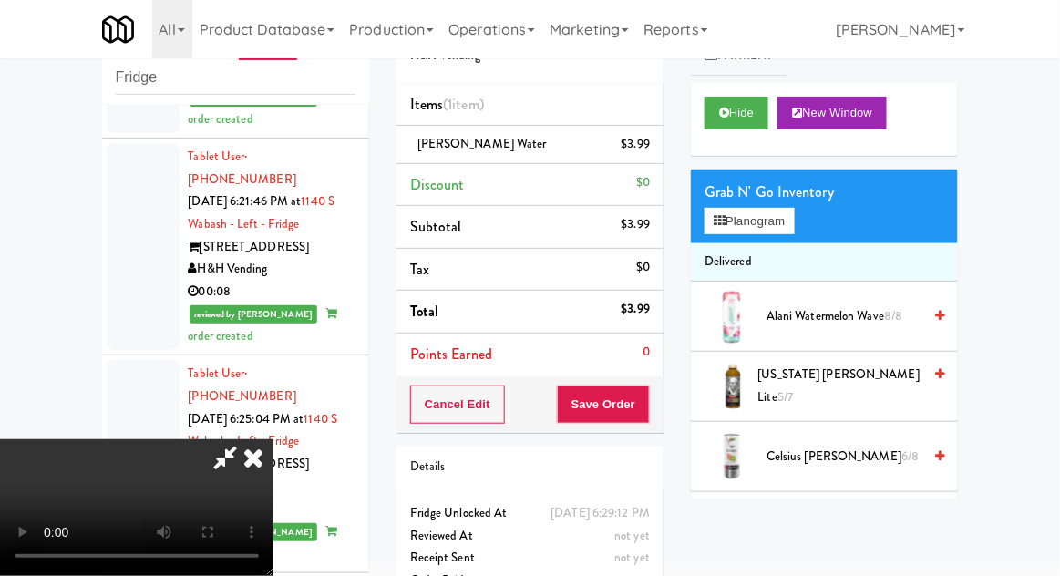
click at [670, 405] on div "Order # 1909030 H&H Vending Items (1 item ) Voss Water $3.99 Discount $0 Subtot…" at bounding box center [530, 306] width 294 height 623
click at [647, 411] on button "Save Order" at bounding box center [603, 405] width 93 height 38
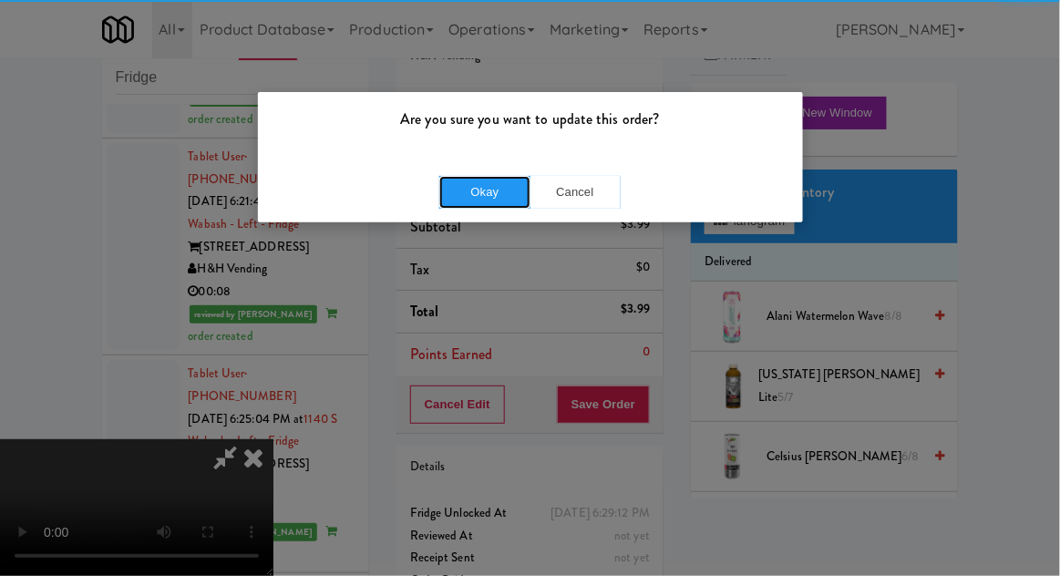
click at [481, 191] on button "Okay" at bounding box center [484, 192] width 91 height 33
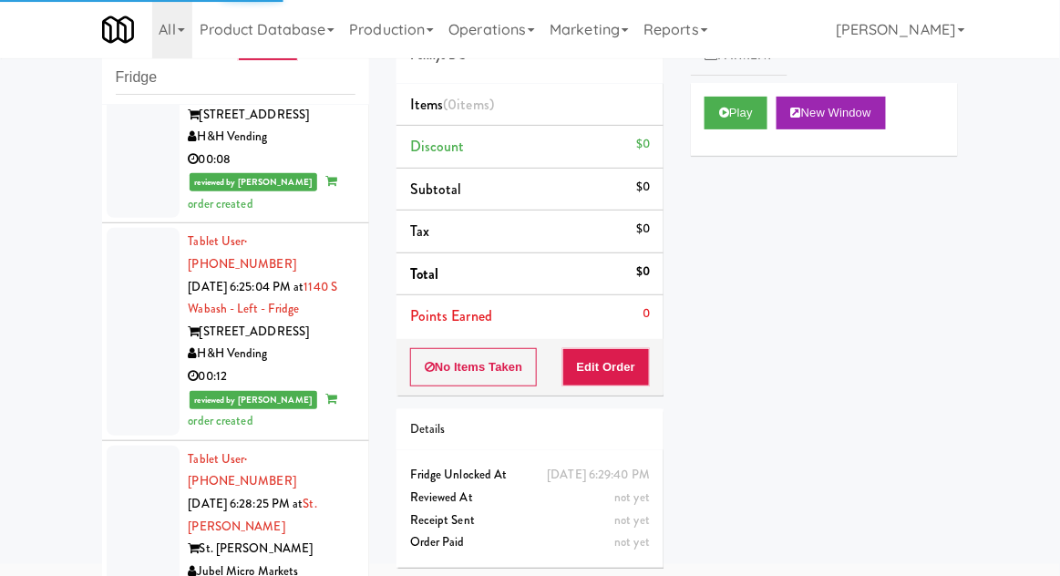
scroll to position [9274, 0]
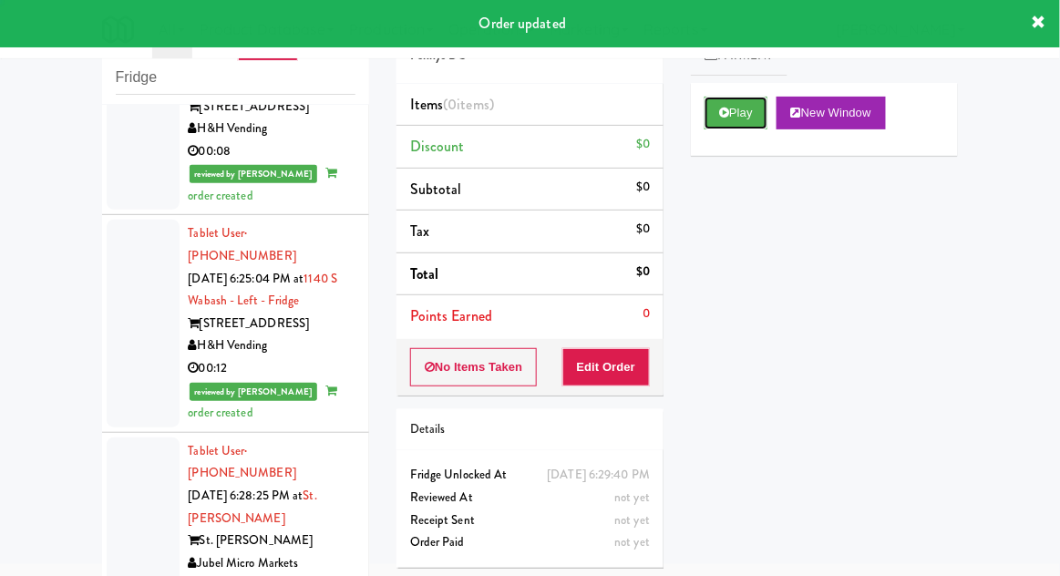
click at [719, 126] on button "Play" at bounding box center [736, 113] width 63 height 33
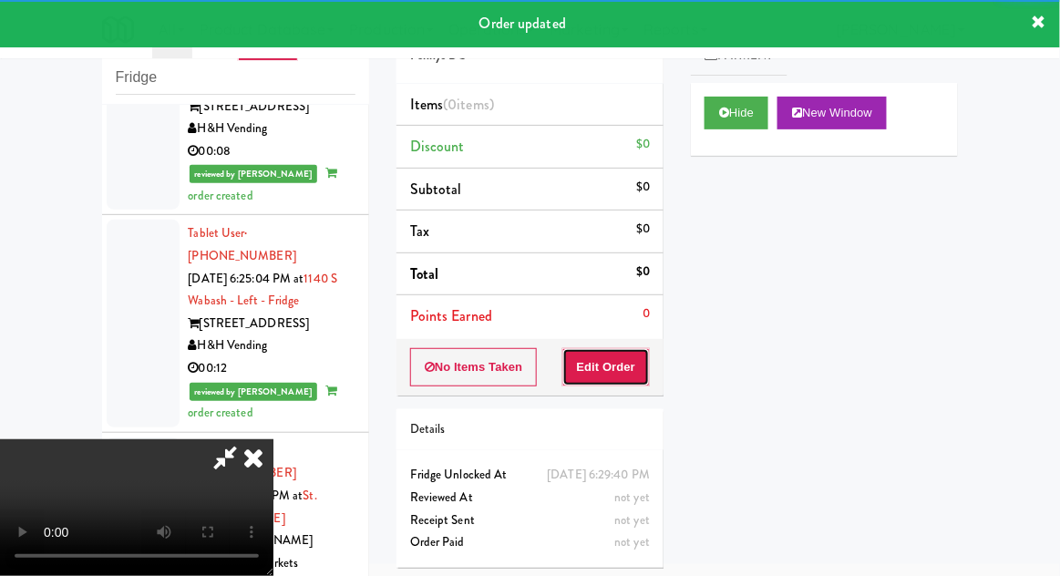
click at [613, 356] on button "Edit Order" at bounding box center [606, 367] width 88 height 38
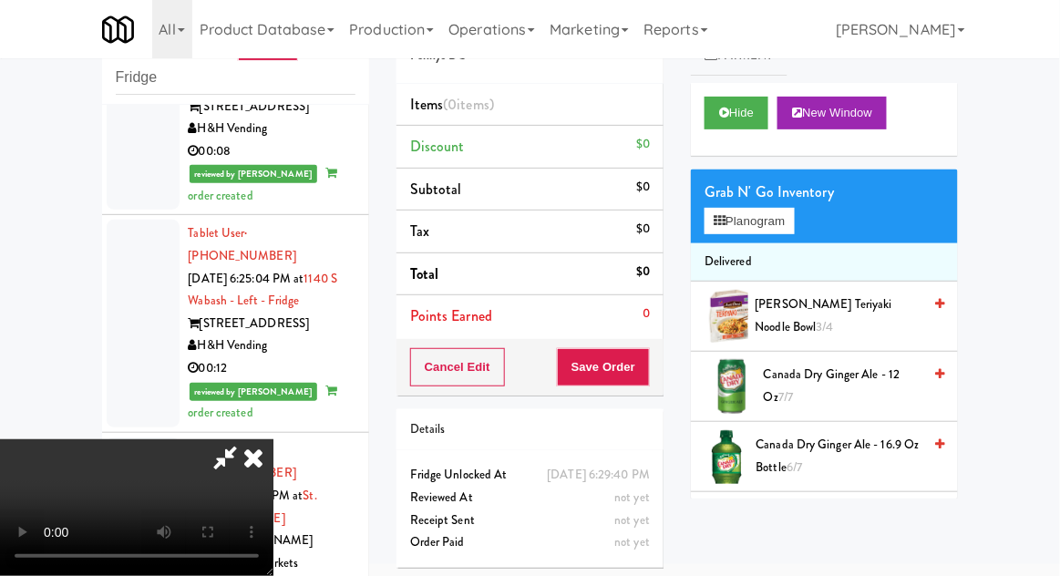
scroll to position [0, 0]
click at [794, 222] on button "Planogram" at bounding box center [749, 221] width 89 height 27
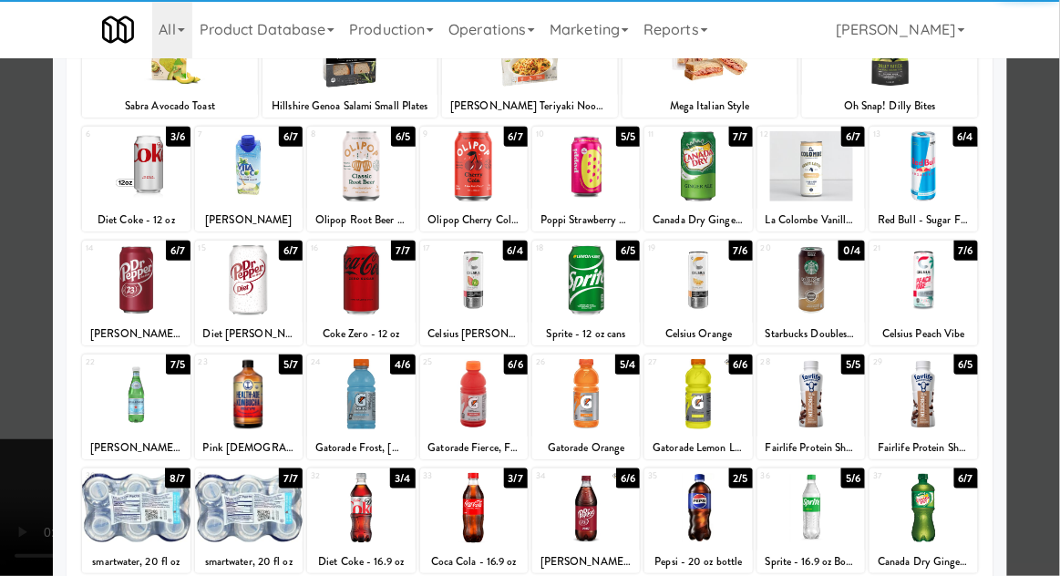
scroll to position [169, 0]
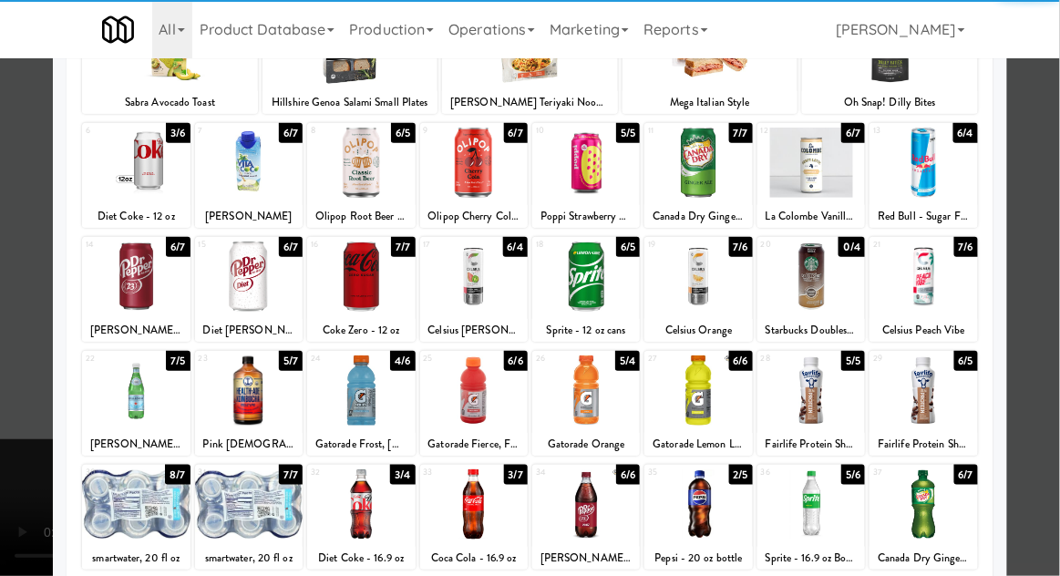
click at [471, 526] on div at bounding box center [474, 504] width 108 height 70
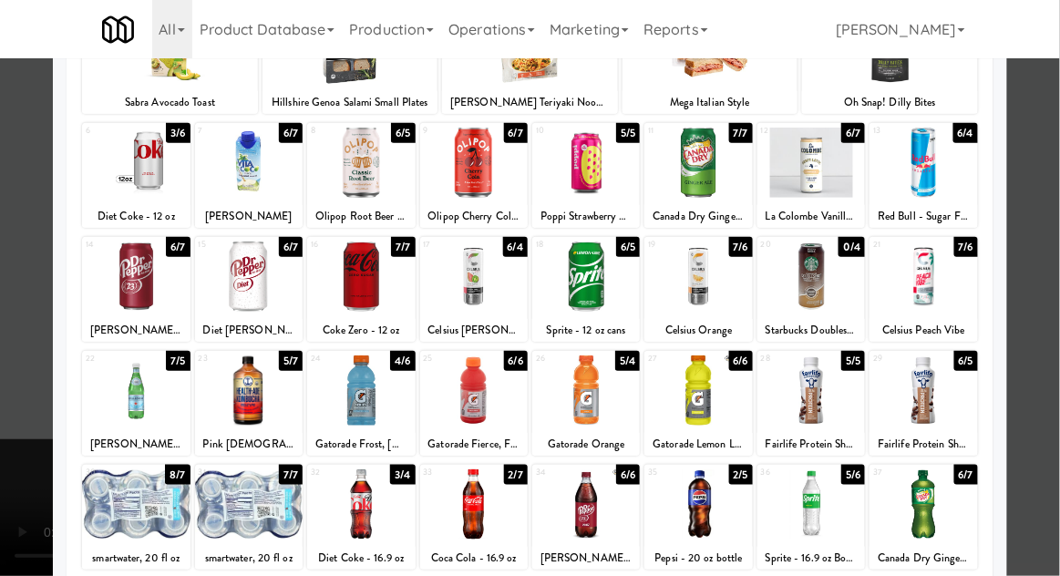
click at [1052, 239] on div at bounding box center [530, 288] width 1060 height 576
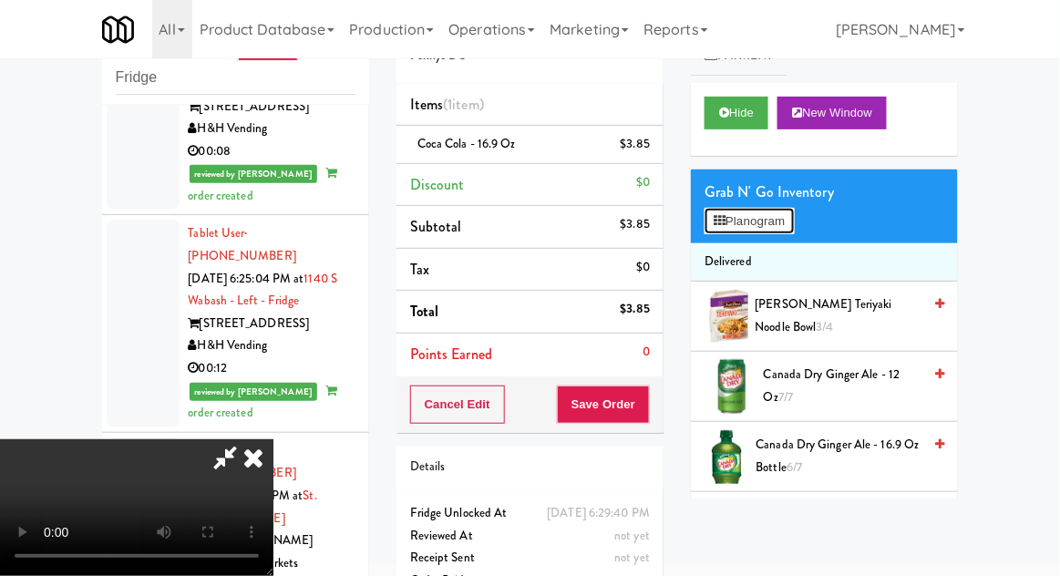
click at [785, 228] on button "Planogram" at bounding box center [749, 221] width 89 height 27
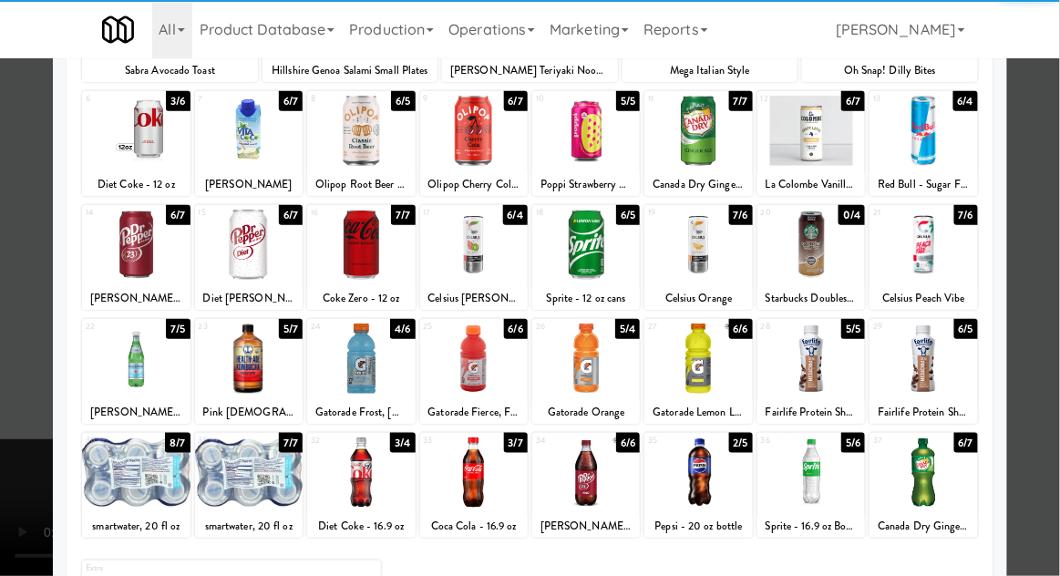
scroll to position [204, 0]
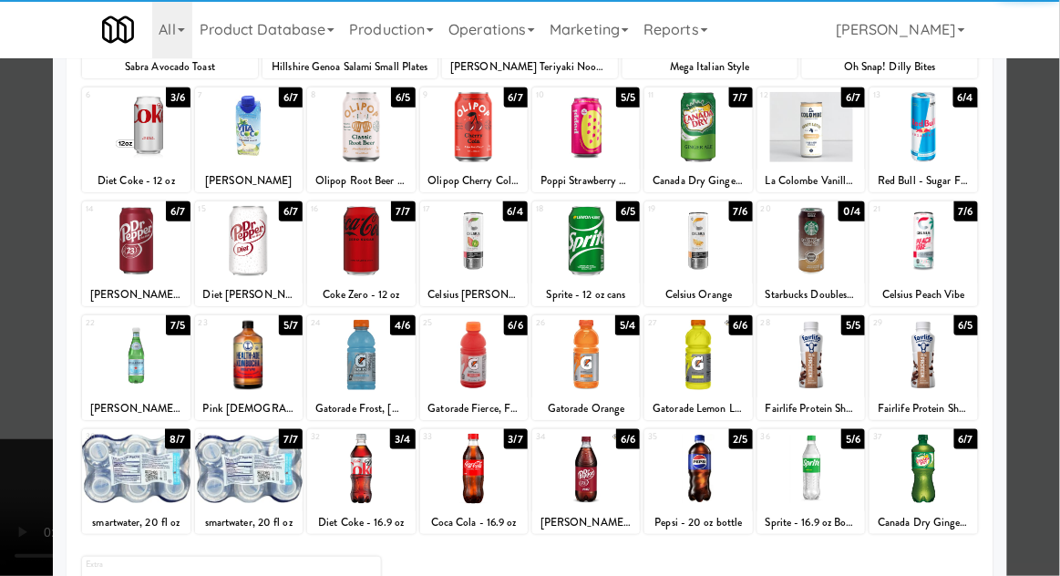
click at [465, 480] on div at bounding box center [474, 469] width 108 height 70
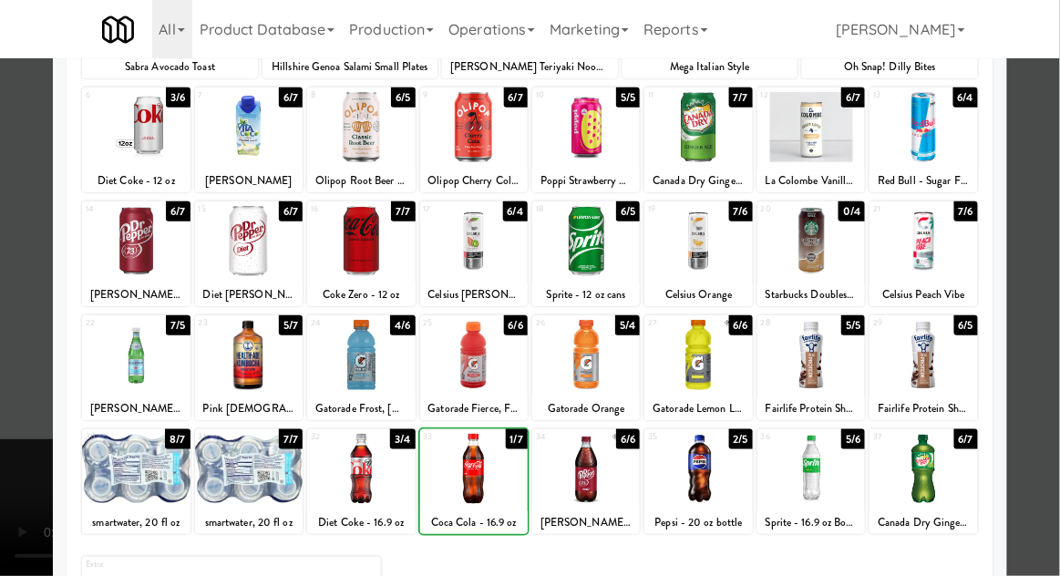
click at [1048, 242] on div at bounding box center [530, 288] width 1060 height 576
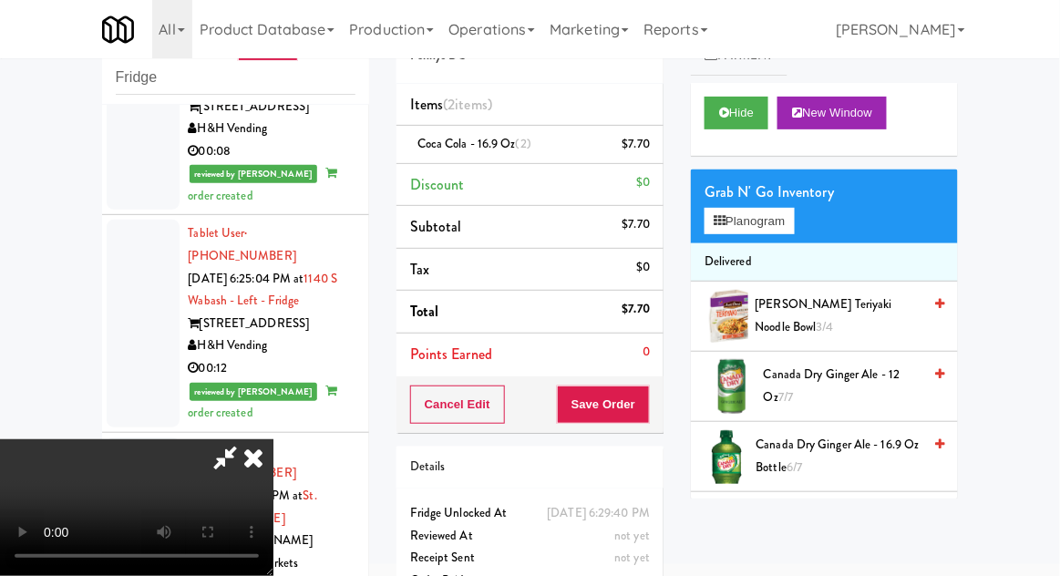
scroll to position [67, 0]
click at [646, 407] on button "Save Order" at bounding box center [603, 405] width 93 height 38
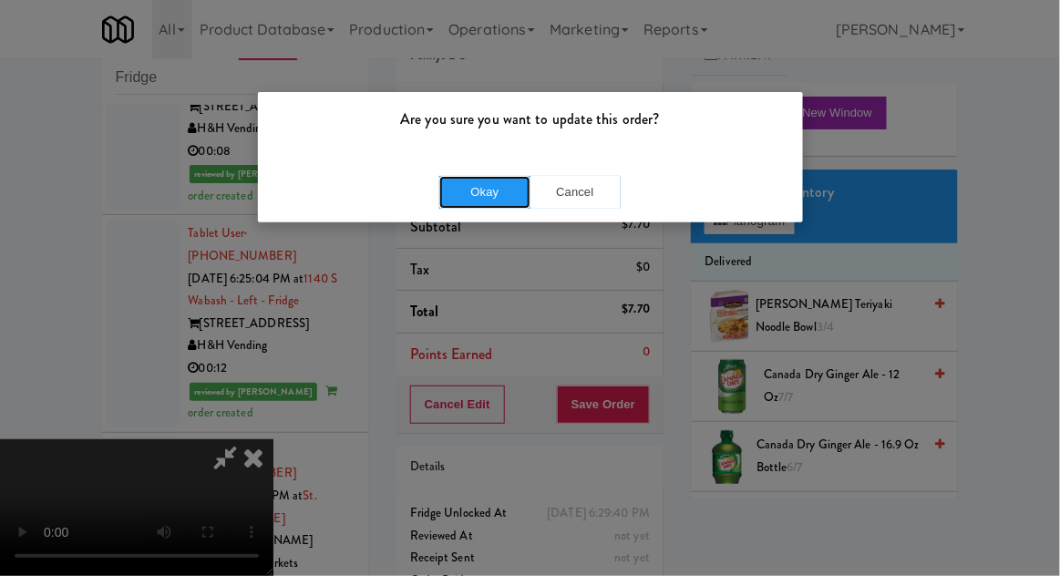
click at [483, 199] on button "Okay" at bounding box center [484, 192] width 91 height 33
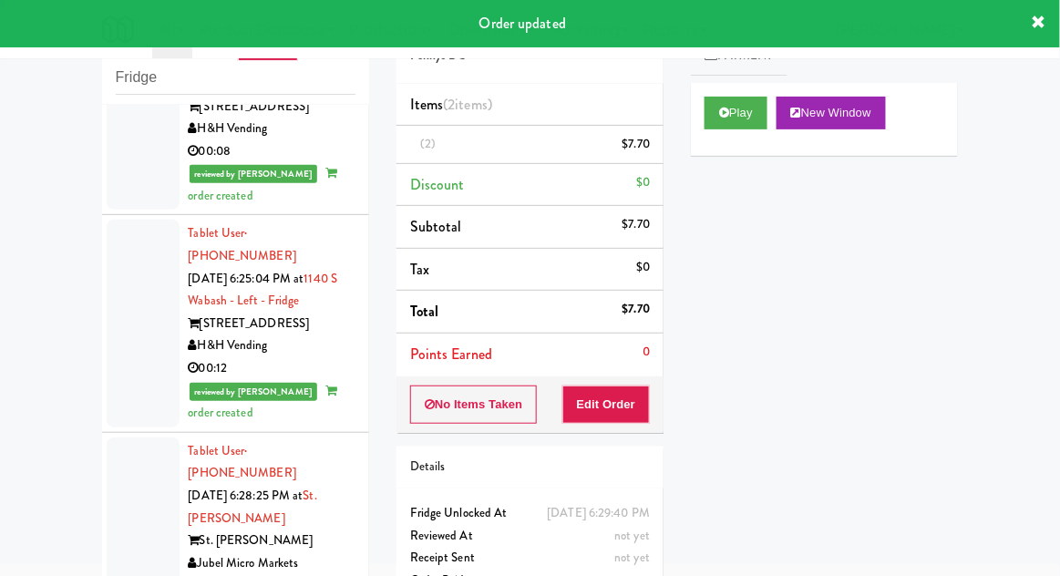
scroll to position [0, 0]
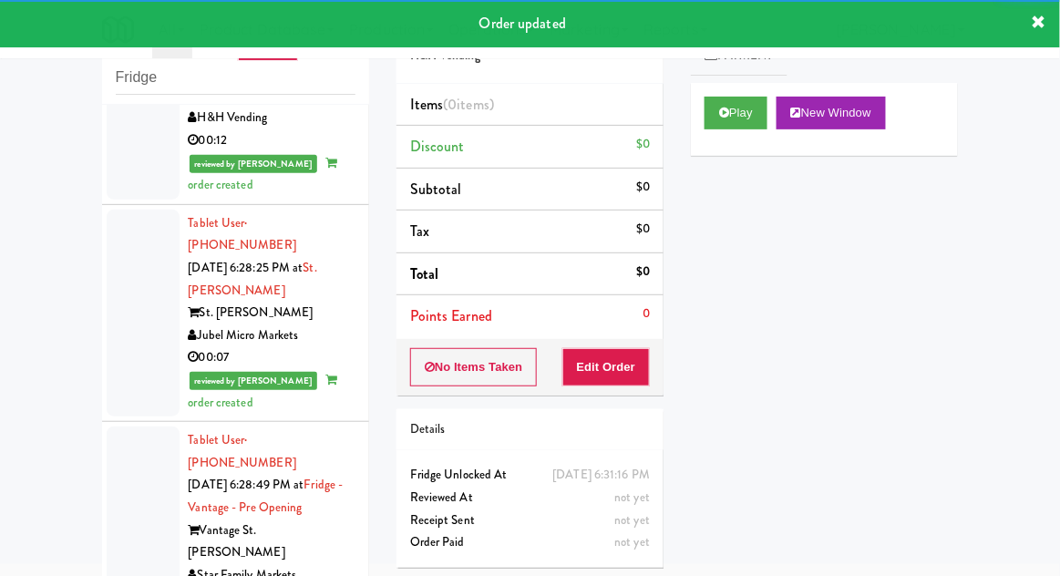
scroll to position [9512, 0]
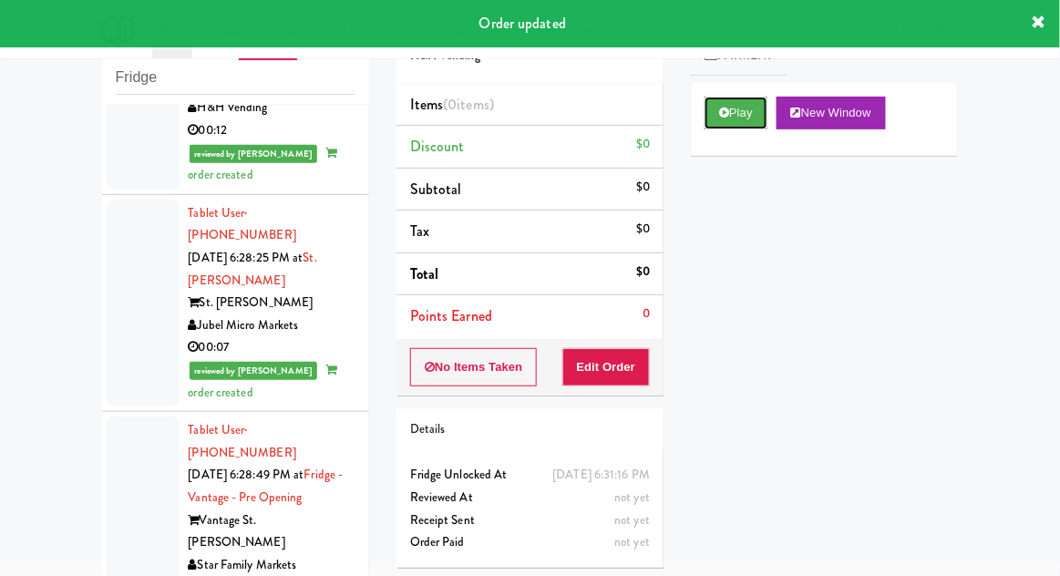
click at [715, 121] on button "Play" at bounding box center [736, 113] width 63 height 33
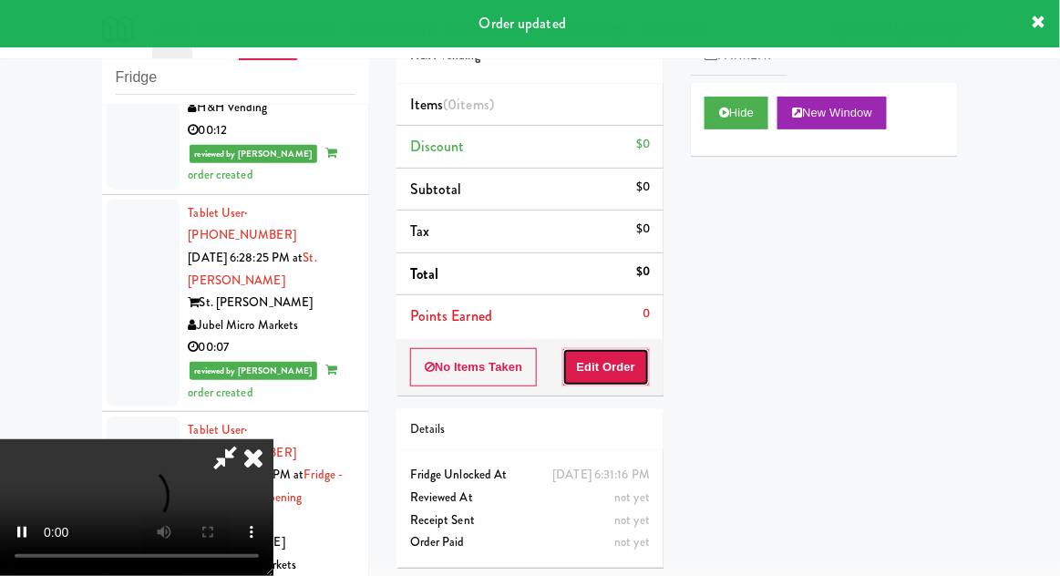
click at [602, 364] on button "Edit Order" at bounding box center [606, 367] width 88 height 38
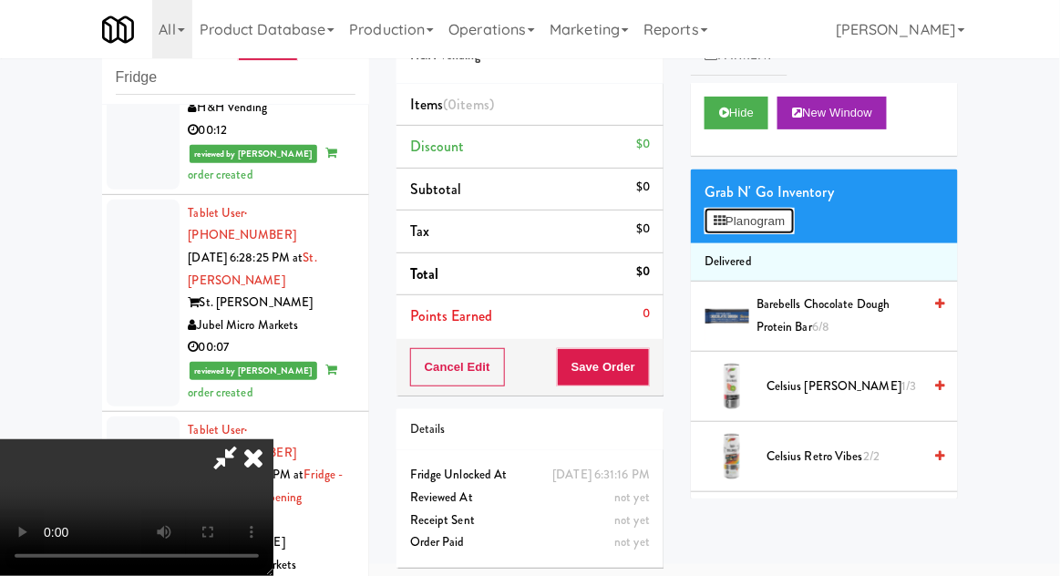
click at [784, 230] on button "Planogram" at bounding box center [749, 221] width 89 height 27
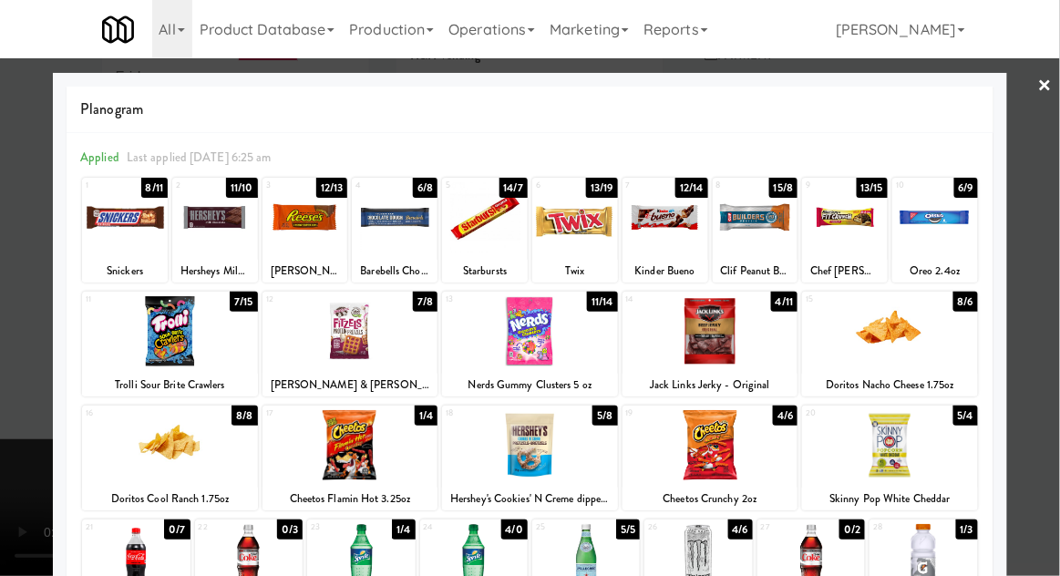
click at [113, 211] on div at bounding box center [125, 217] width 86 height 70
click at [1050, 233] on div at bounding box center [530, 288] width 1060 height 576
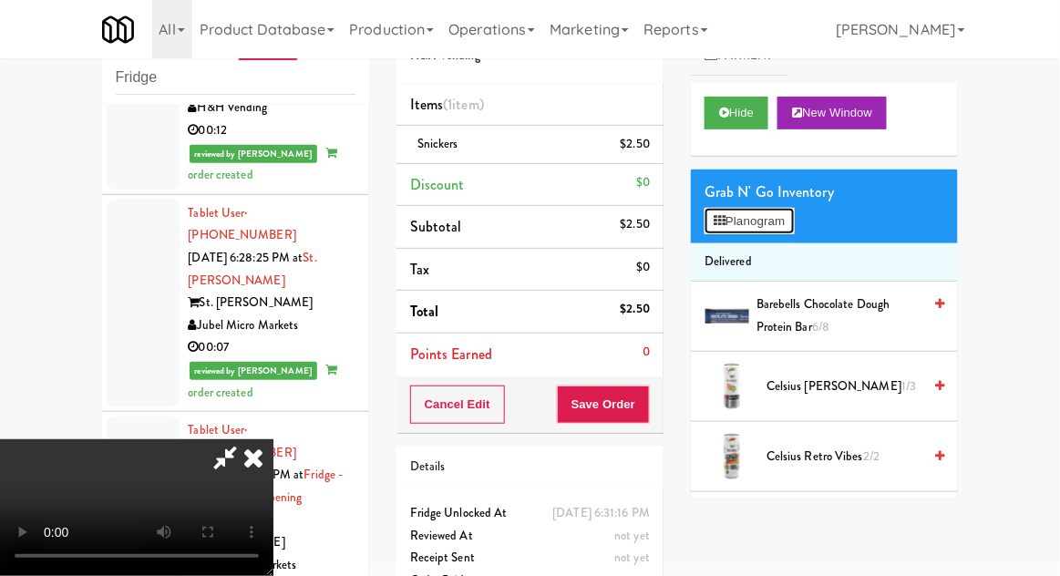
click at [786, 231] on button "Planogram" at bounding box center [749, 221] width 89 height 27
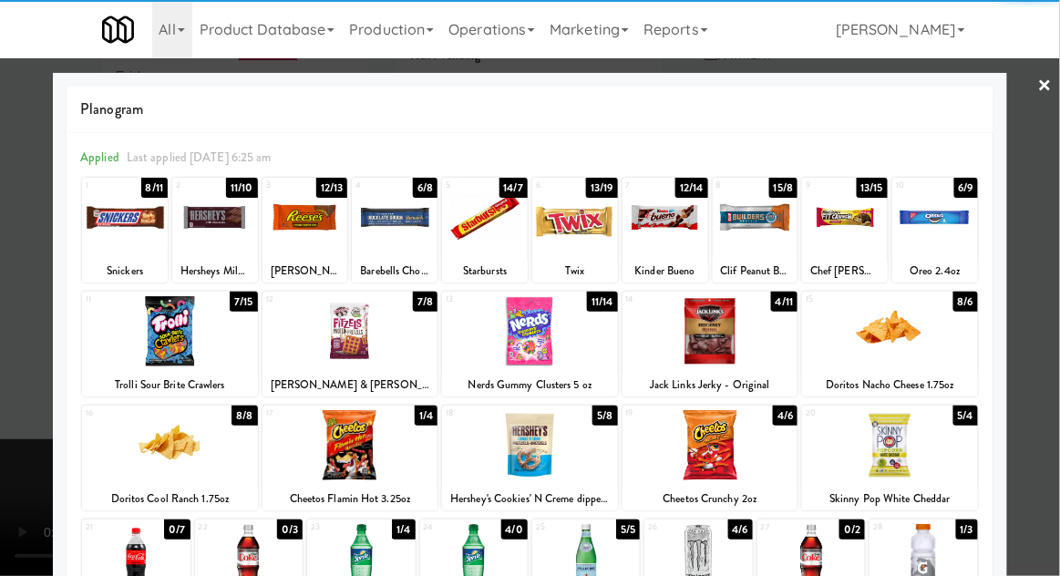
click at [720, 347] on div at bounding box center [710, 331] width 176 height 70
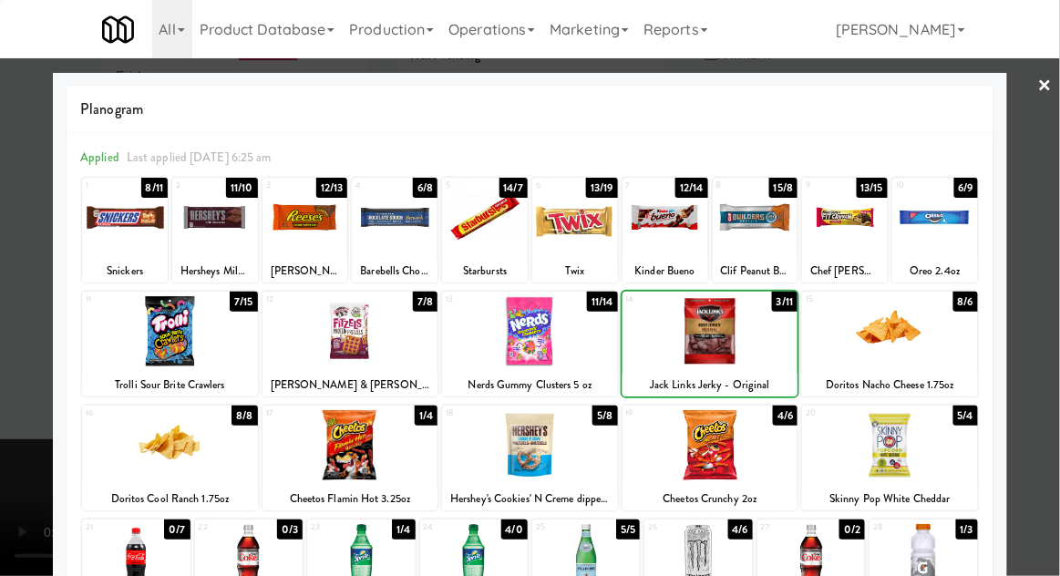
click at [1052, 242] on div at bounding box center [530, 288] width 1060 height 576
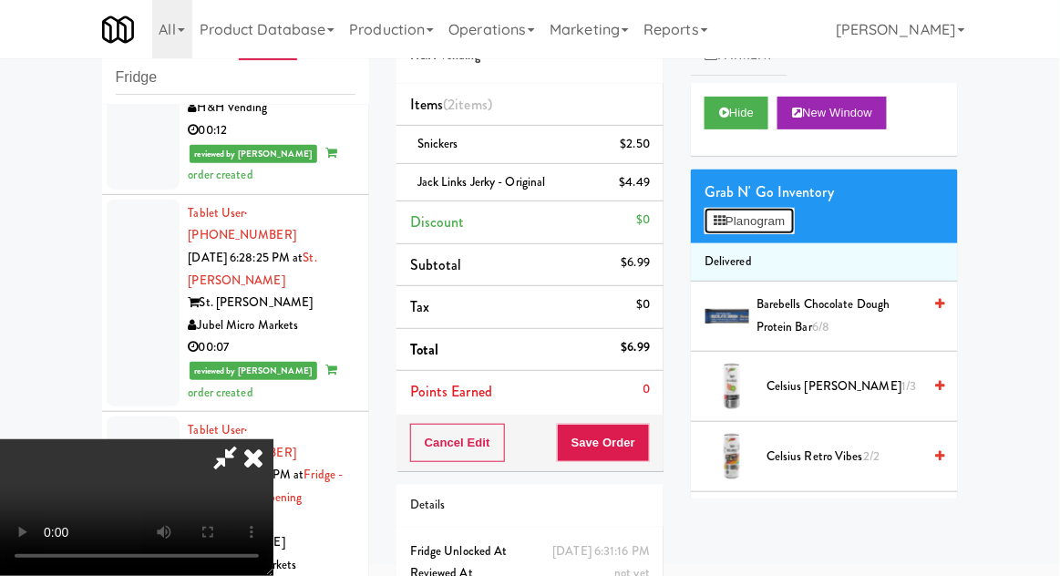
click at [785, 209] on button "Planogram" at bounding box center [749, 221] width 89 height 27
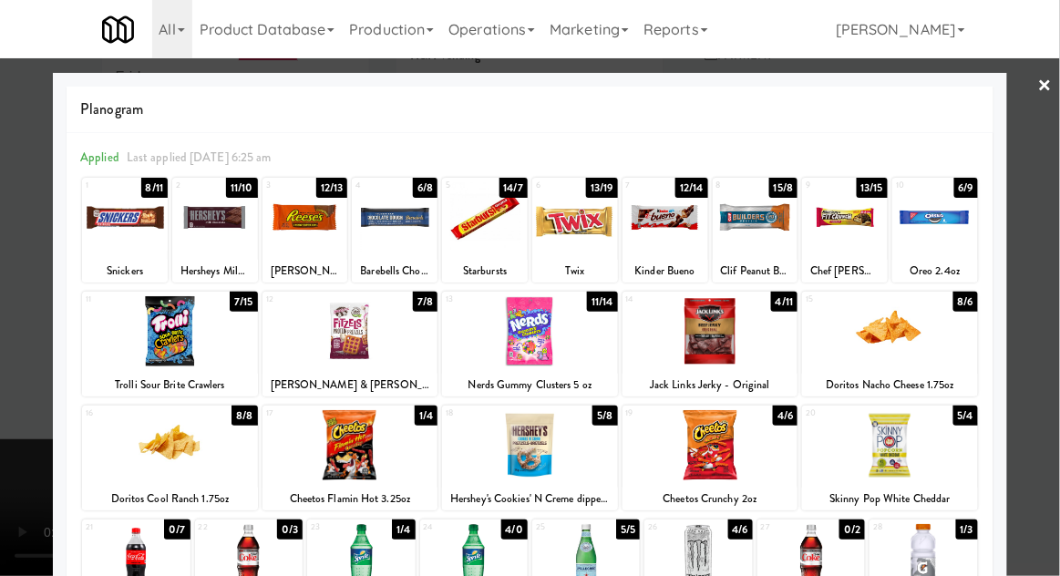
click at [396, 227] on div at bounding box center [395, 217] width 86 height 70
click at [1048, 224] on div at bounding box center [530, 288] width 1060 height 576
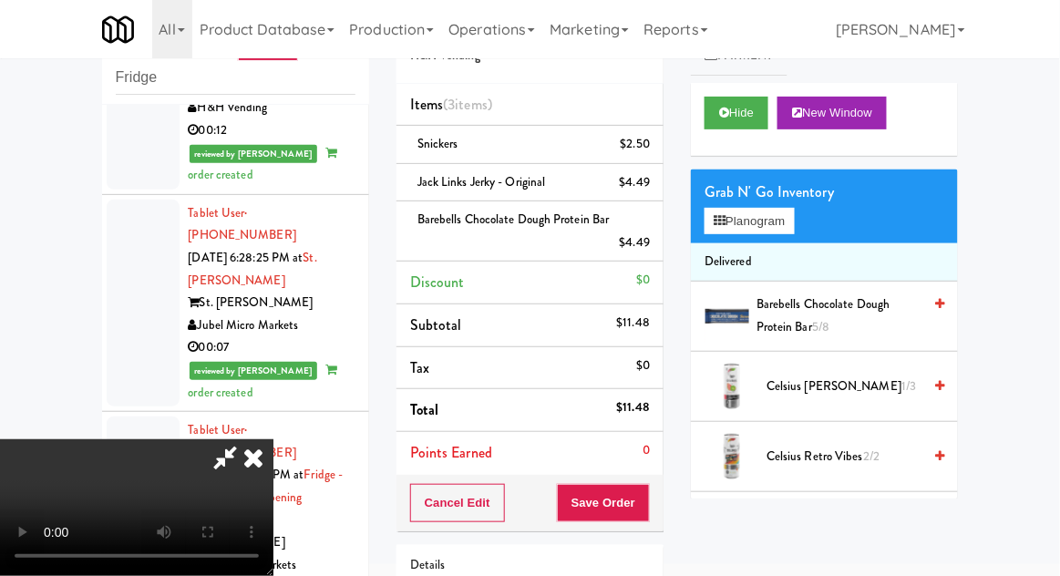
click at [458, 139] on span "Snickers" at bounding box center [437, 143] width 41 height 17
click at [652, 148] on icon at bounding box center [651, 151] width 9 height 12
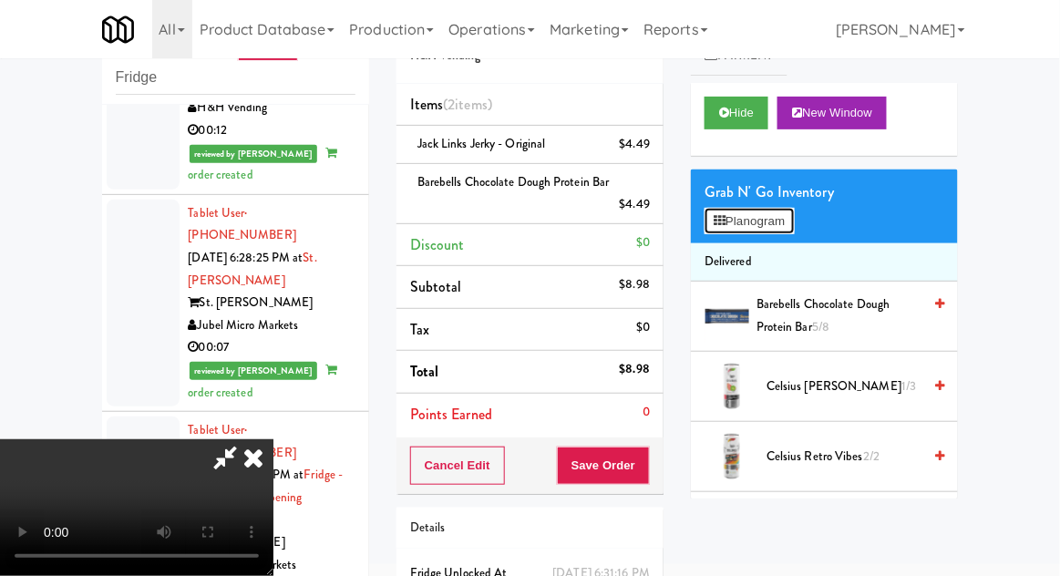
click at [788, 219] on button "Planogram" at bounding box center [749, 221] width 89 height 27
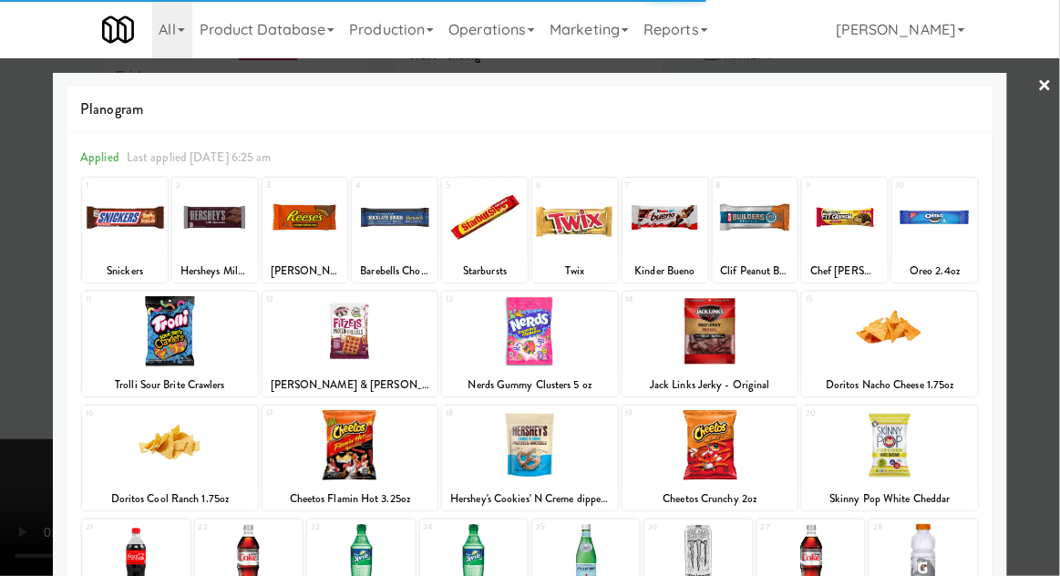
click at [1048, 231] on div at bounding box center [530, 288] width 1060 height 576
click at [1041, 241] on div "inbox reviewed recent all unclear take inventory issue suspicious failed recent…" at bounding box center [530, 337] width 1060 height 684
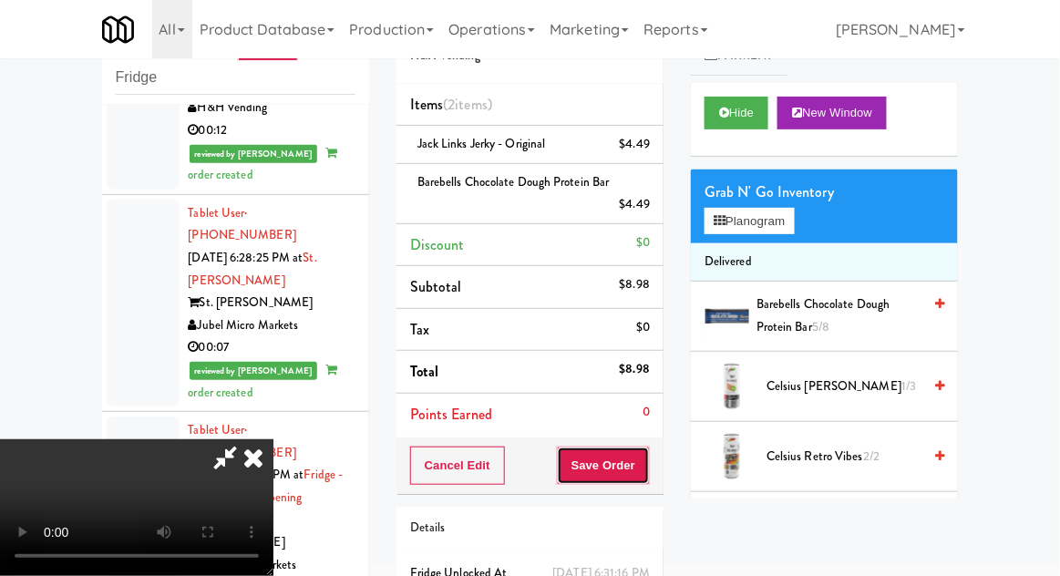
click at [646, 475] on button "Save Order" at bounding box center [603, 466] width 93 height 38
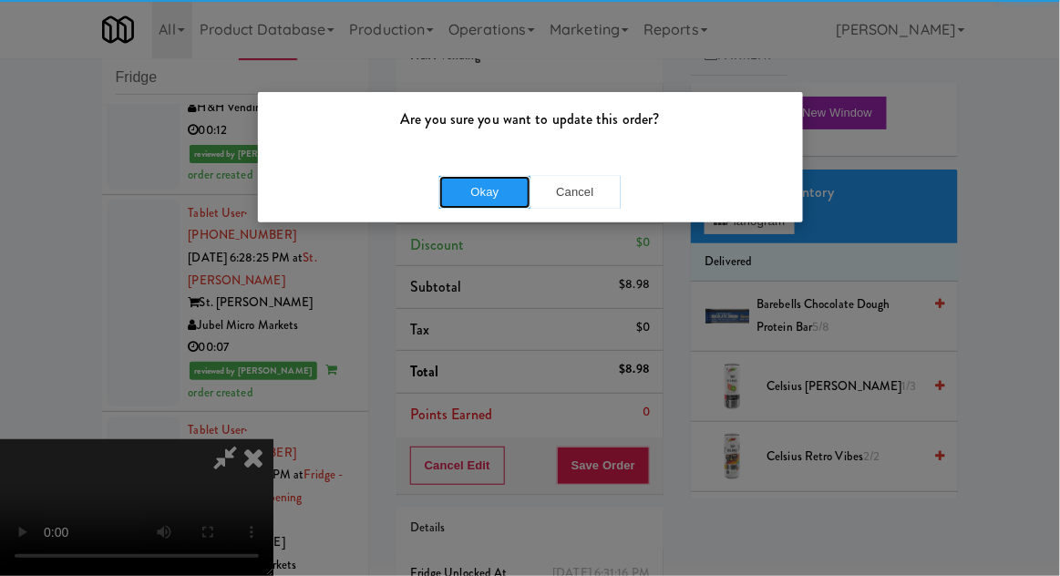
click at [482, 190] on button "Okay" at bounding box center [484, 192] width 91 height 33
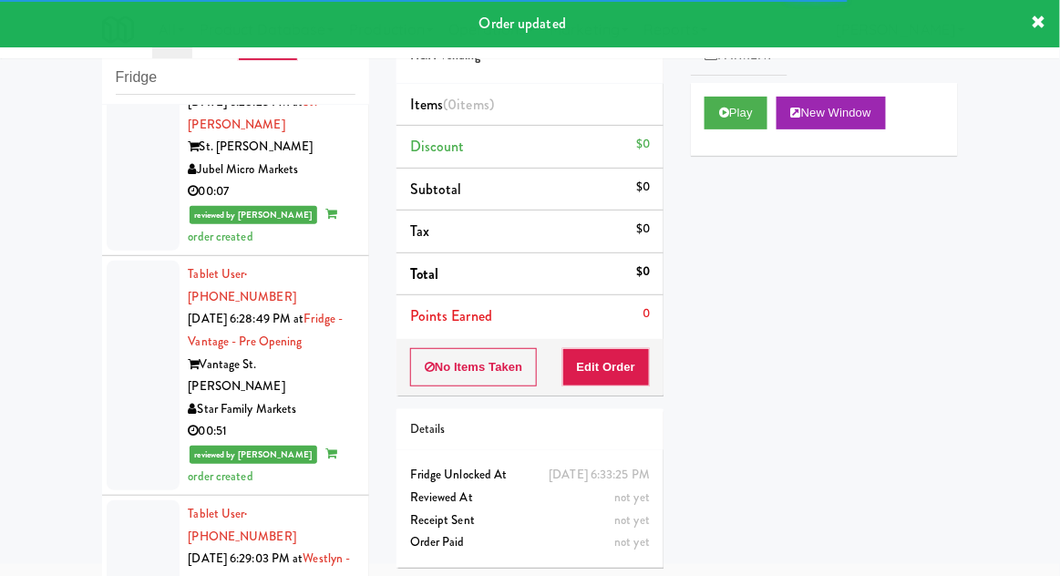
scroll to position [9674, 0]
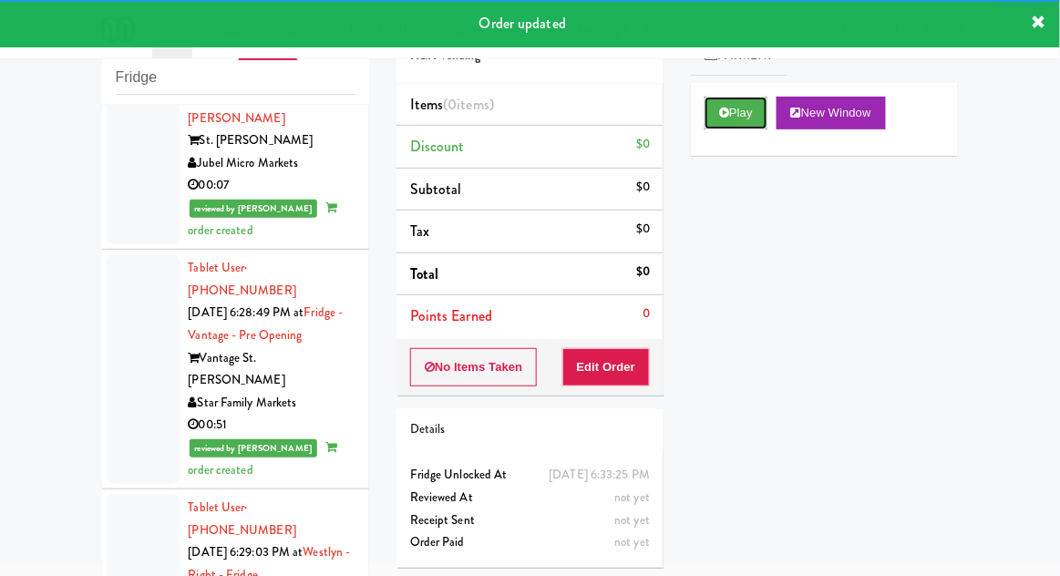
click at [729, 122] on button "Play" at bounding box center [736, 113] width 63 height 33
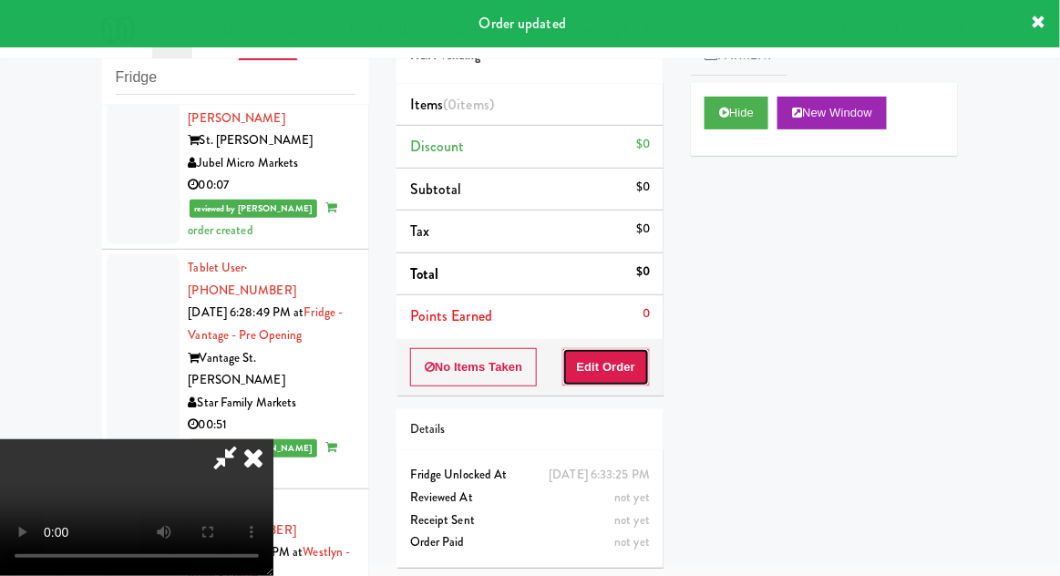
click at [646, 352] on button "Edit Order" at bounding box center [606, 367] width 88 height 38
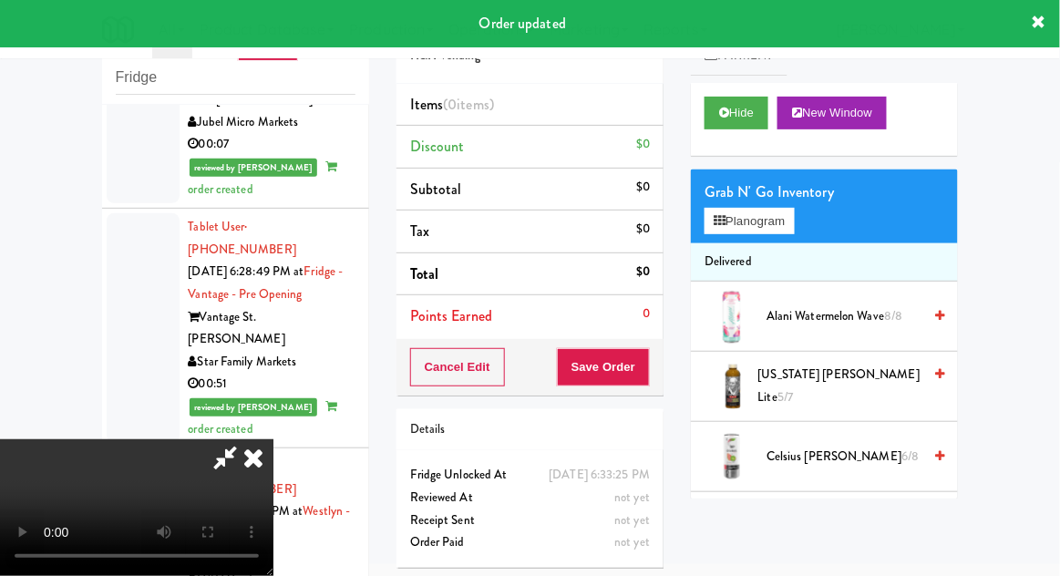
scroll to position [9717, 0]
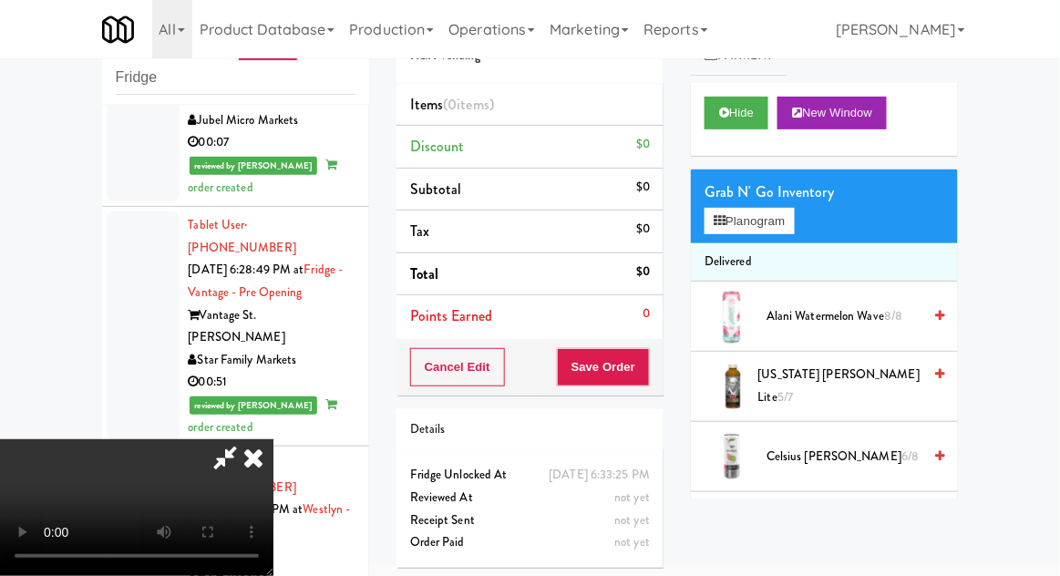
click at [790, 248] on li "Delivered" at bounding box center [824, 262] width 267 height 38
click at [792, 223] on button "Planogram" at bounding box center [749, 221] width 89 height 27
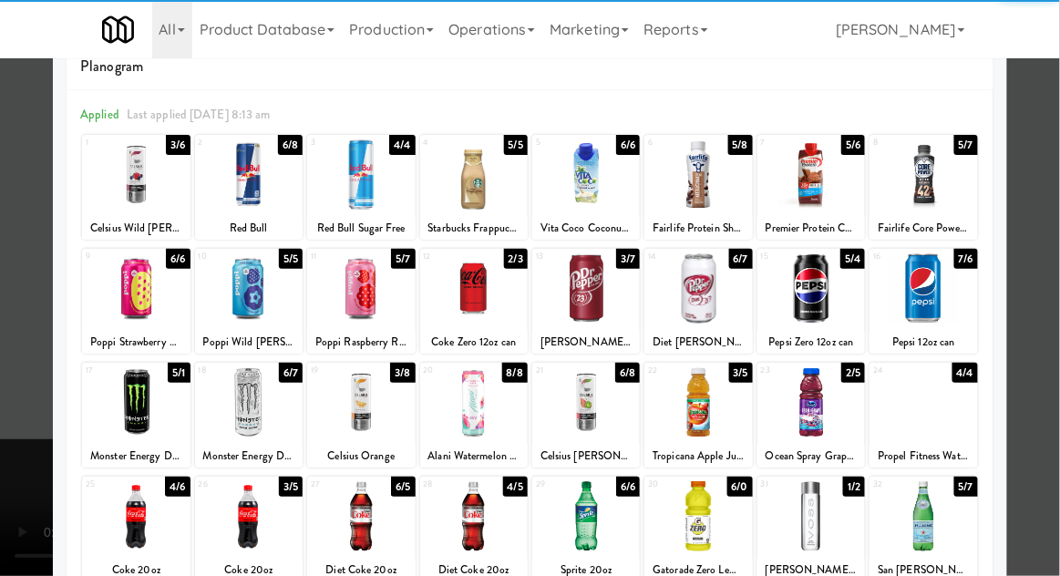
scroll to position [121, 0]
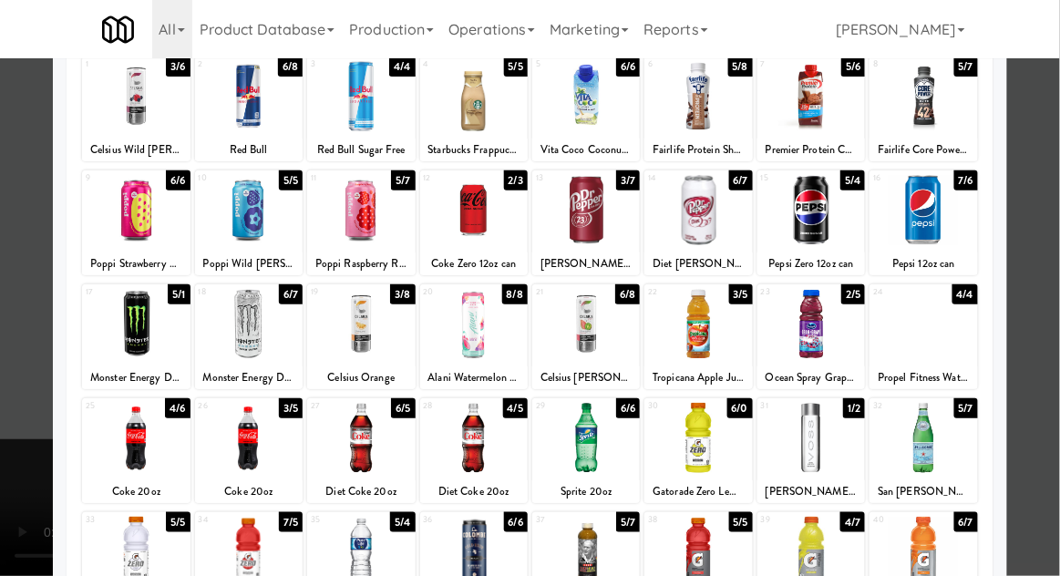
click at [581, 575] on div at bounding box center [586, 552] width 108 height 70
click at [1054, 279] on div at bounding box center [530, 288] width 1060 height 576
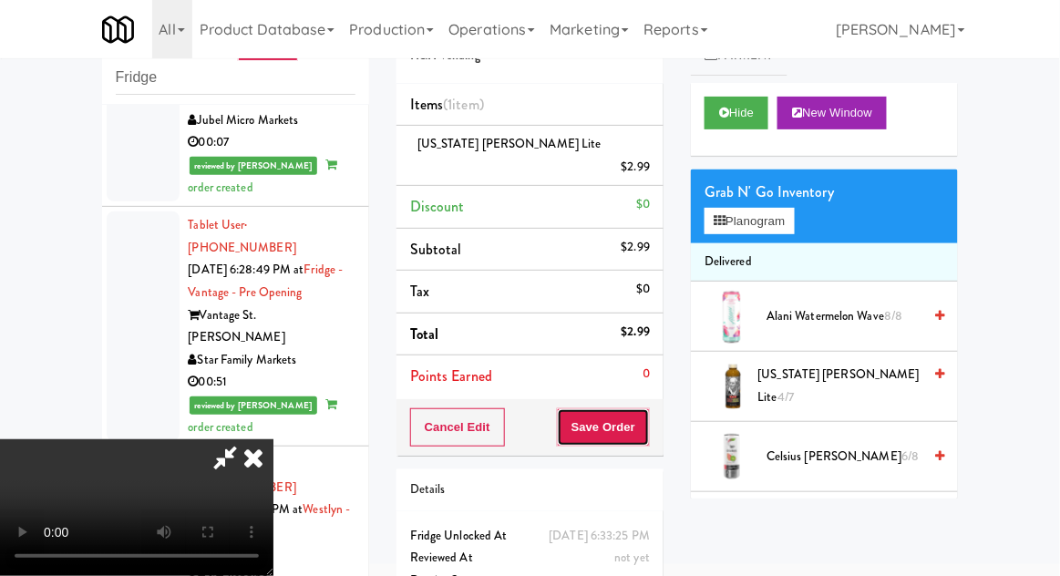
click at [646, 408] on button "Save Order" at bounding box center [603, 427] width 93 height 38
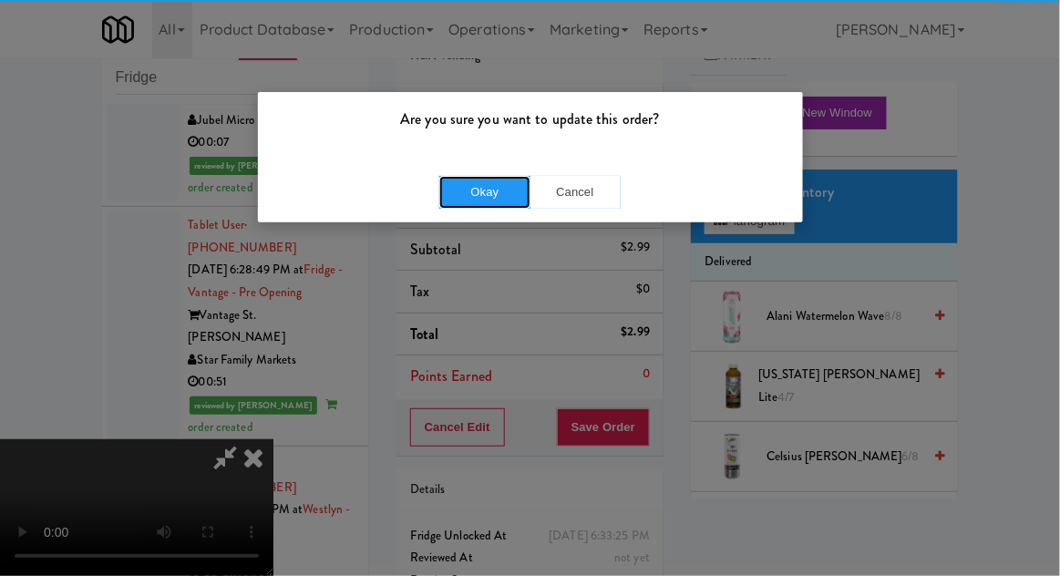
click at [476, 201] on button "Okay" at bounding box center [484, 192] width 91 height 33
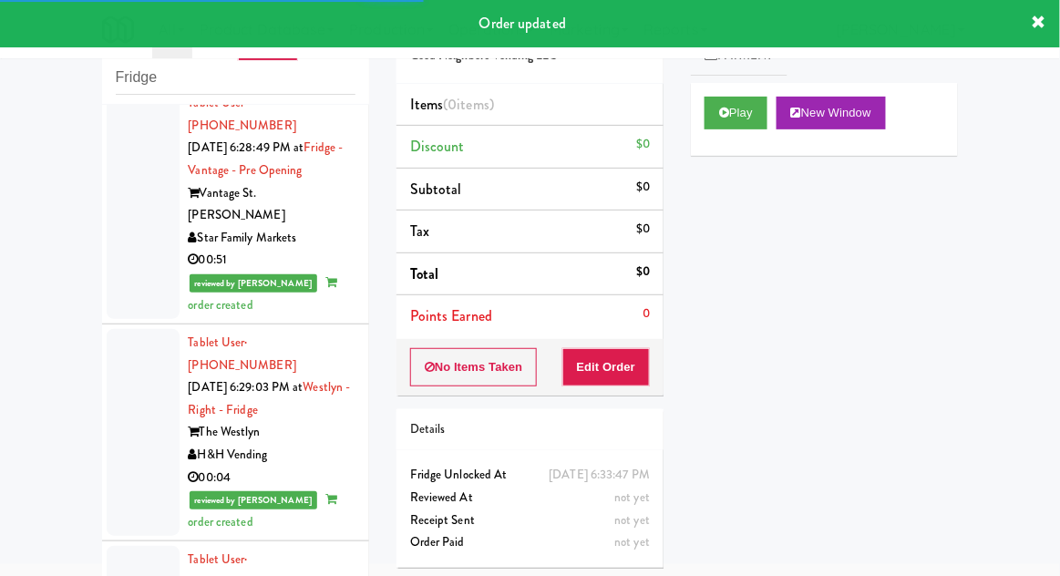
scroll to position [9849, 0]
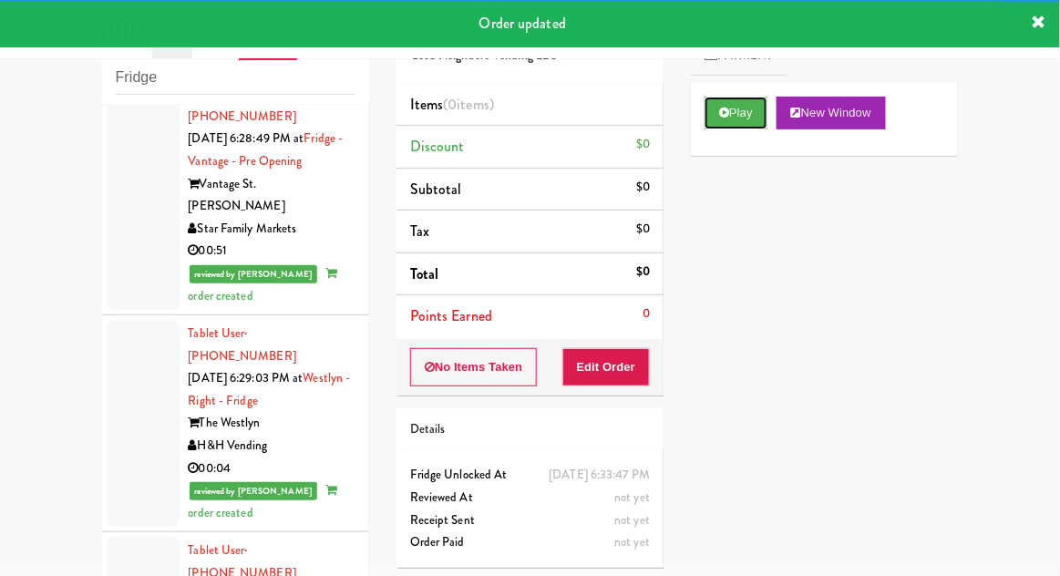
click at [709, 111] on button "Play" at bounding box center [736, 113] width 63 height 33
click at [628, 358] on button "Edit Order" at bounding box center [606, 367] width 88 height 38
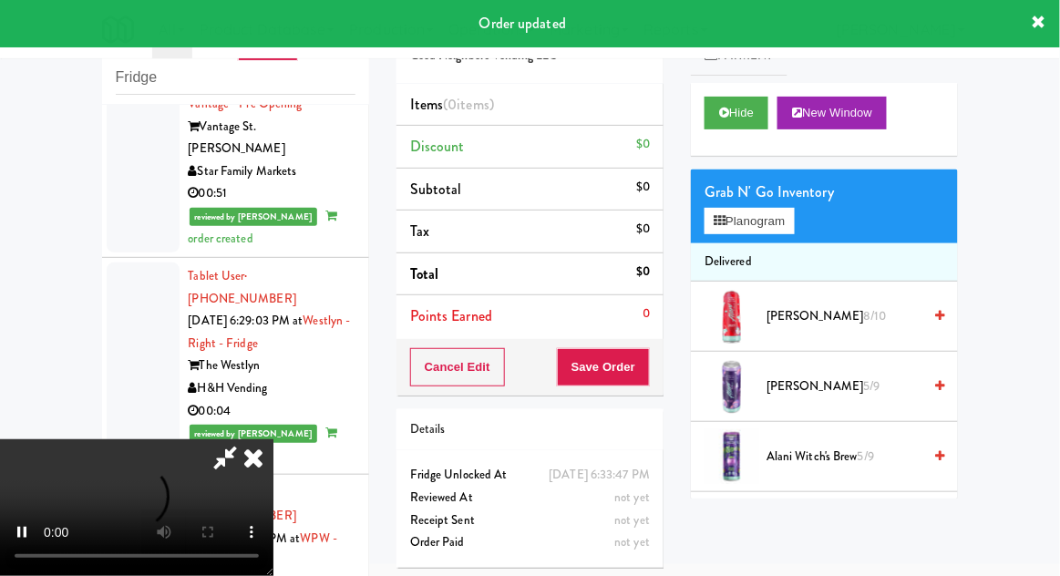
scroll to position [9909, 0]
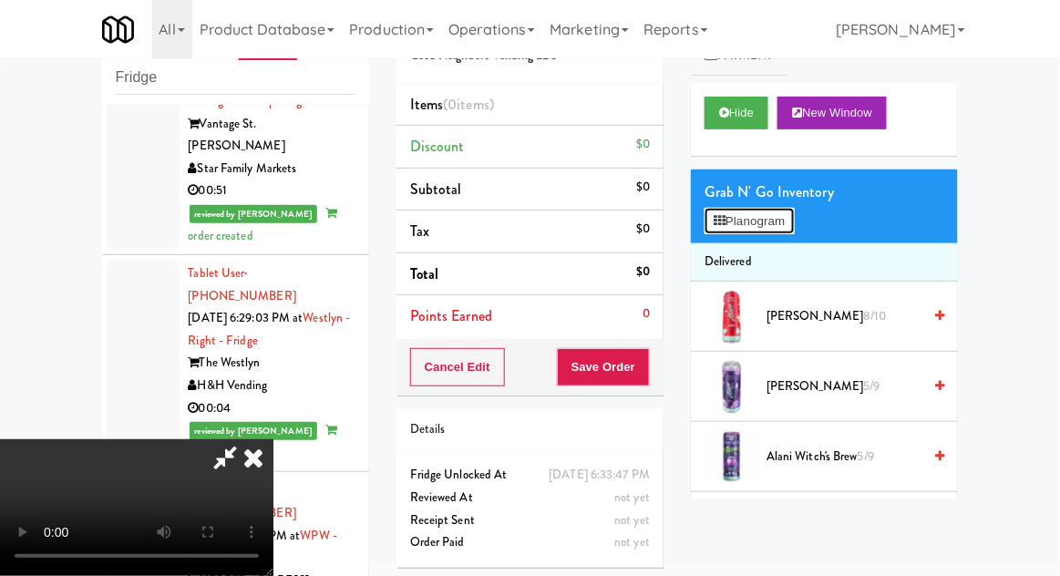
click at [791, 219] on button "Planogram" at bounding box center [749, 221] width 89 height 27
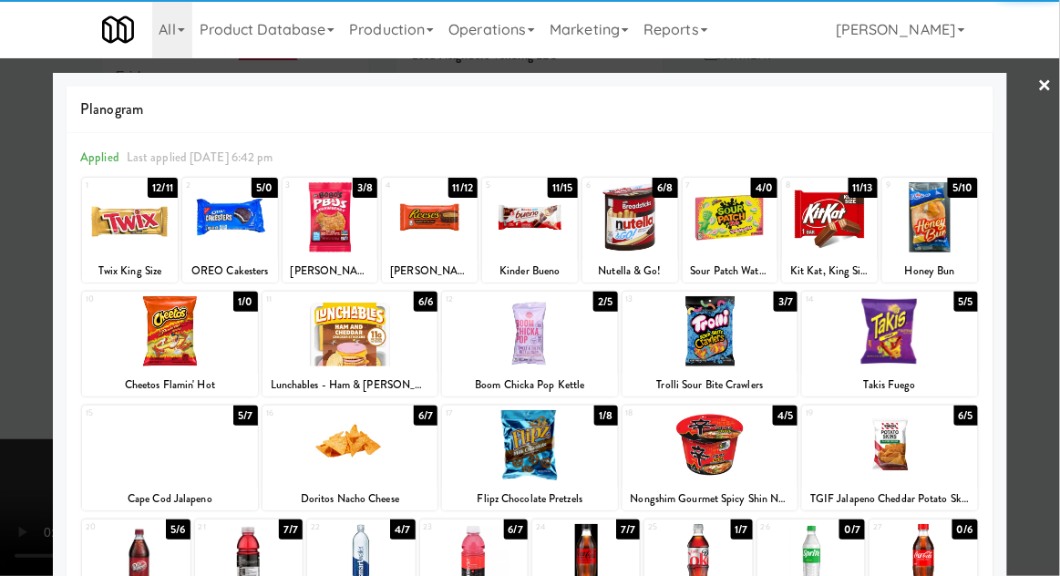
click at [355, 549] on div at bounding box center [361, 559] width 108 height 70
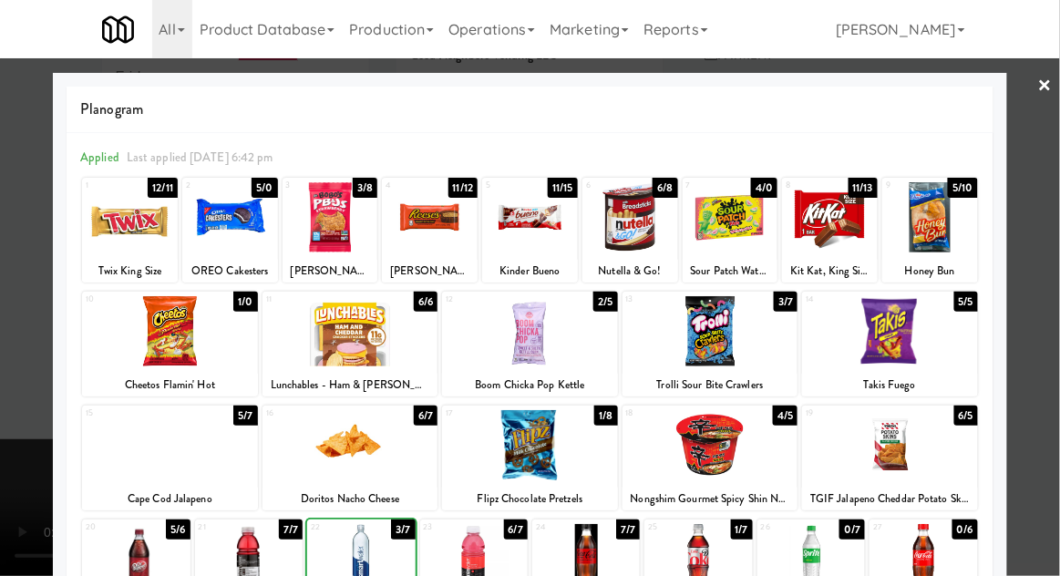
click at [1051, 251] on div at bounding box center [530, 288] width 1060 height 576
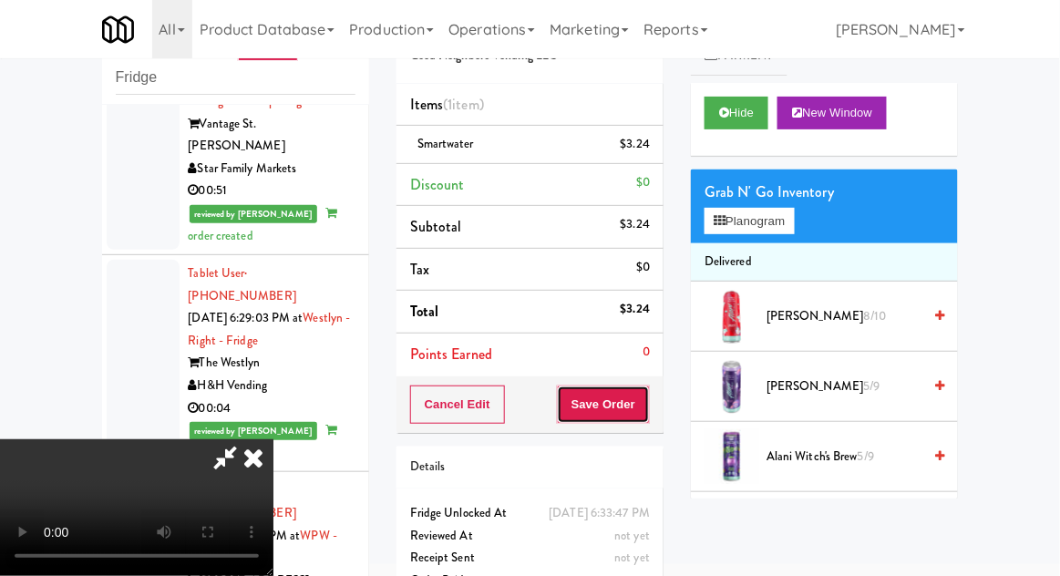
click at [642, 417] on button "Save Order" at bounding box center [603, 405] width 93 height 38
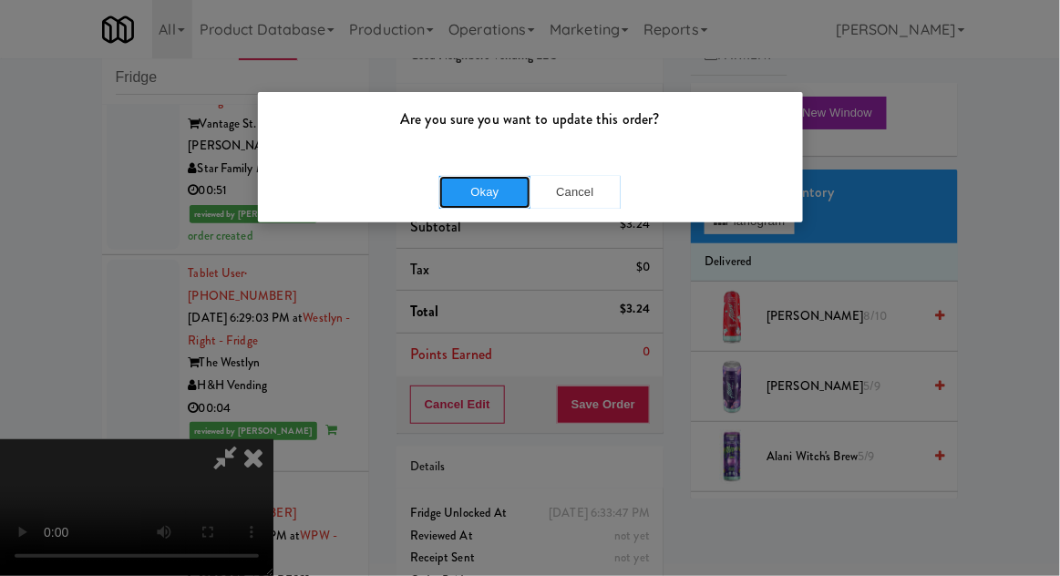
click at [467, 192] on button "Okay" at bounding box center [484, 192] width 91 height 33
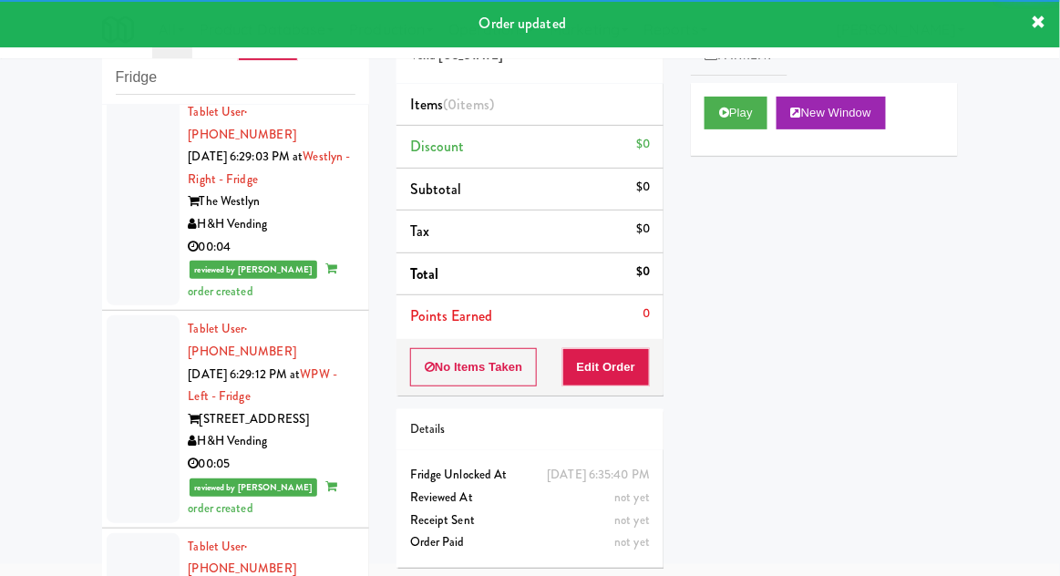
scroll to position [10115, 0]
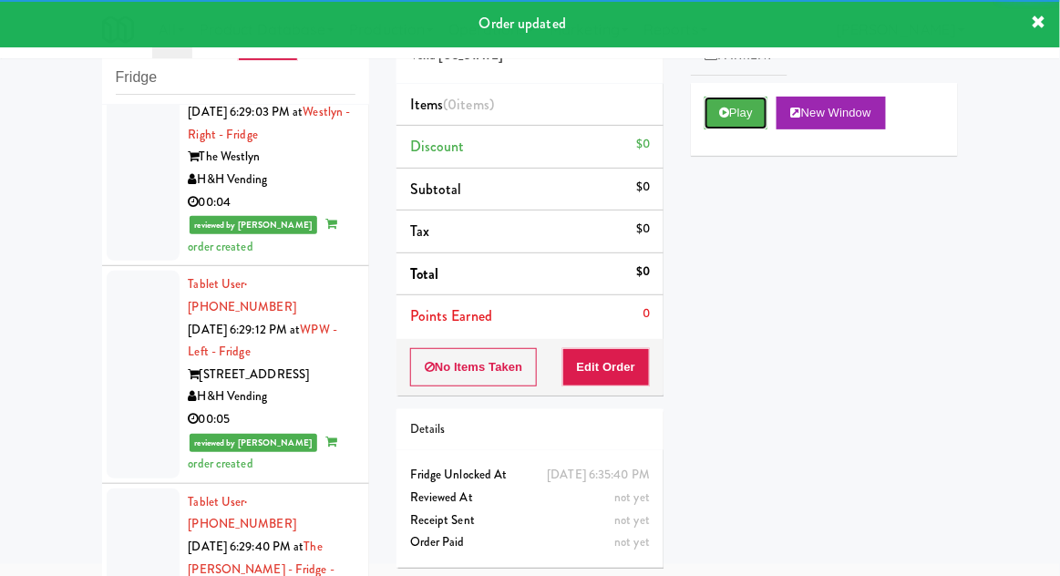
click at [725, 120] on button "Play" at bounding box center [736, 113] width 63 height 33
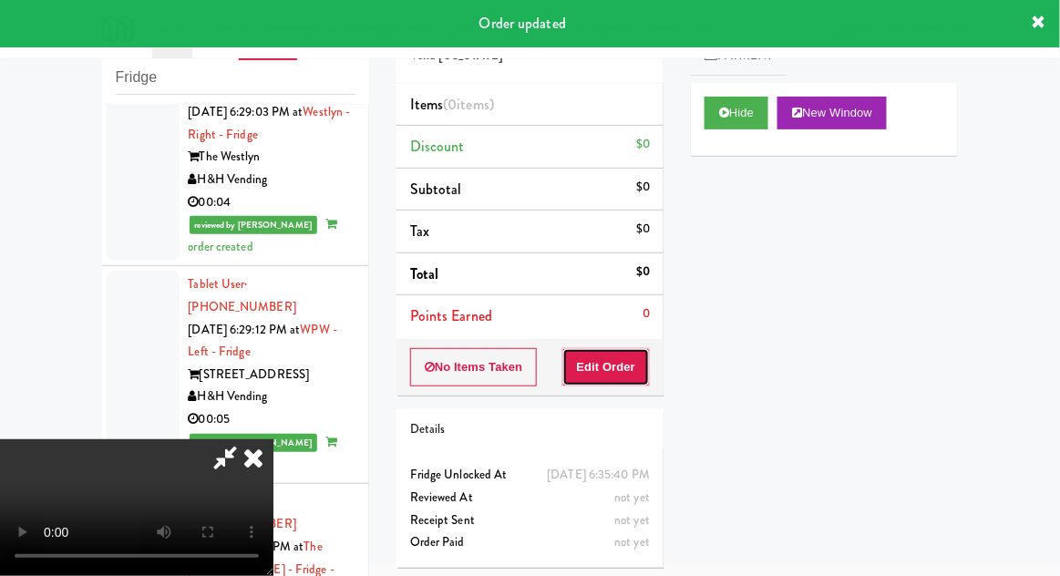
click at [636, 361] on button "Edit Order" at bounding box center [606, 367] width 88 height 38
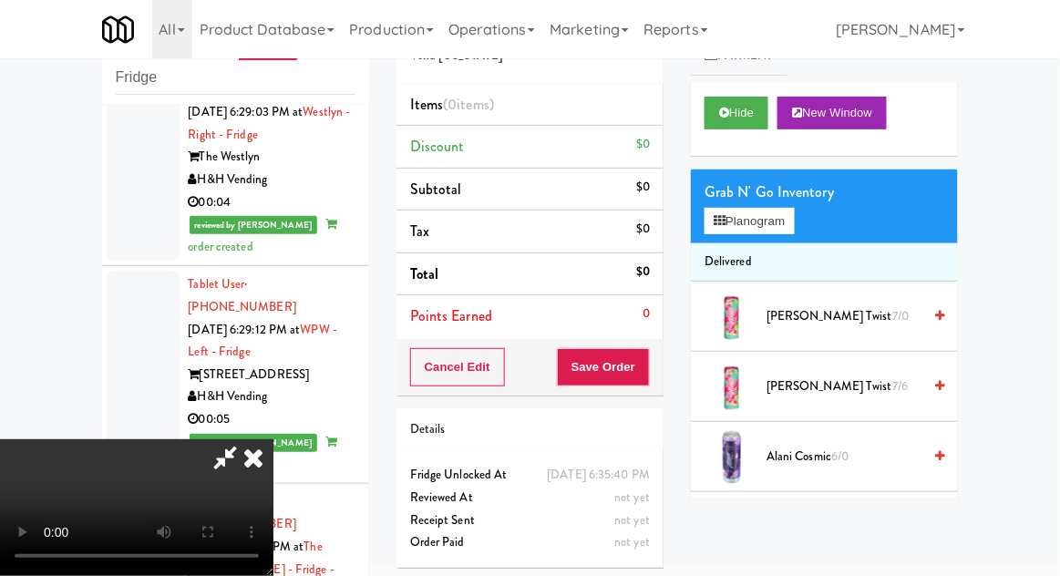
scroll to position [0, 0]
click at [794, 215] on button "Planogram" at bounding box center [749, 221] width 89 height 27
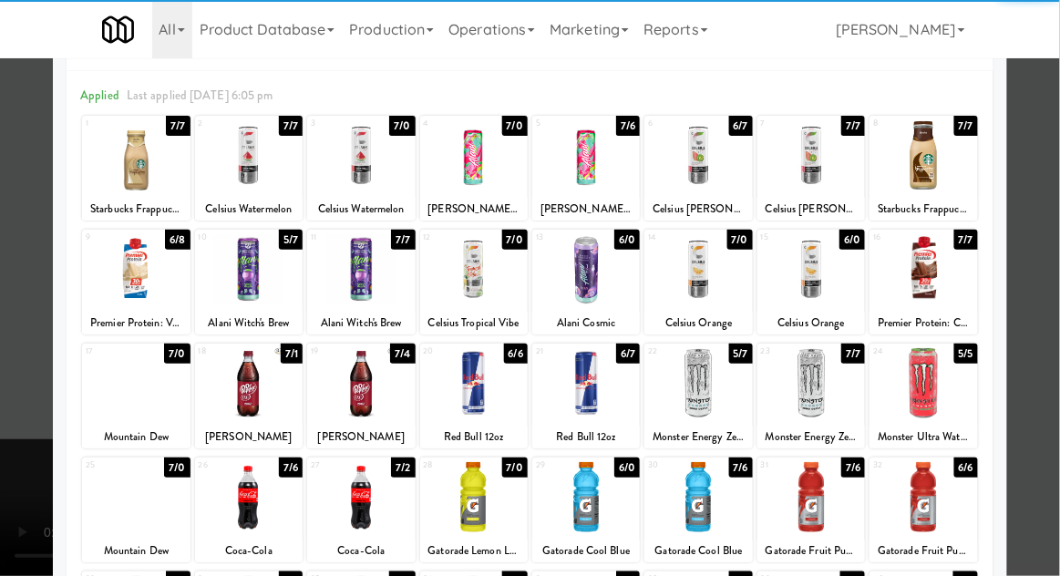
scroll to position [62, 0]
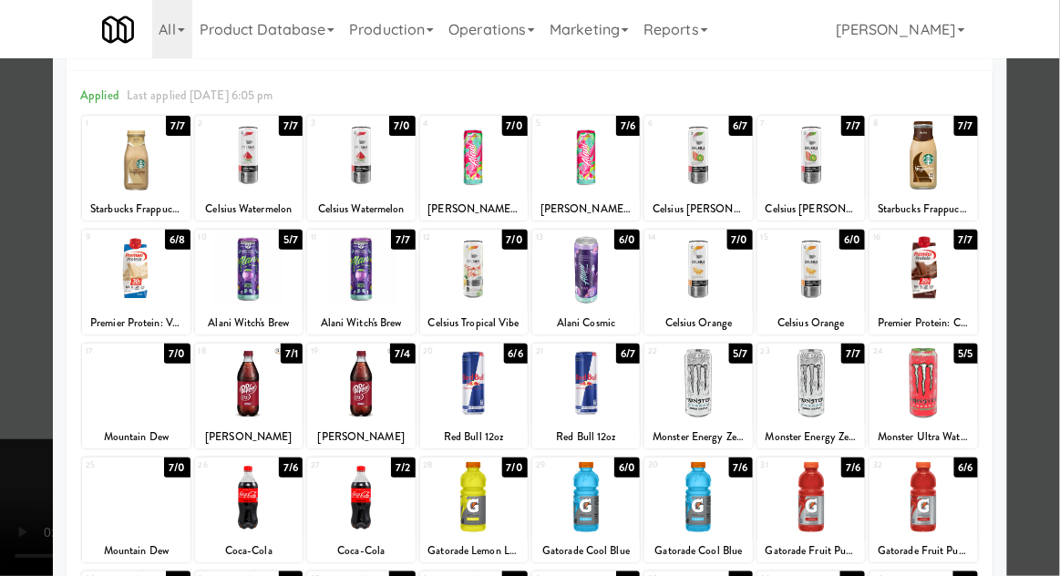
click at [348, 397] on div at bounding box center [361, 383] width 108 height 70
click at [1043, 275] on div at bounding box center [530, 288] width 1060 height 576
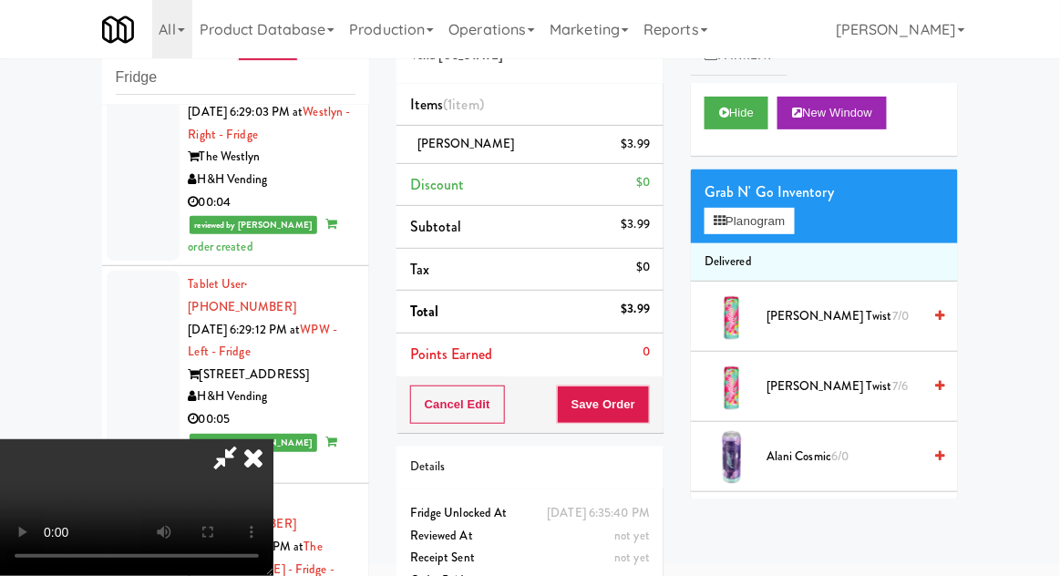
click at [649, 140] on link at bounding box center [648, 151] width 16 height 23
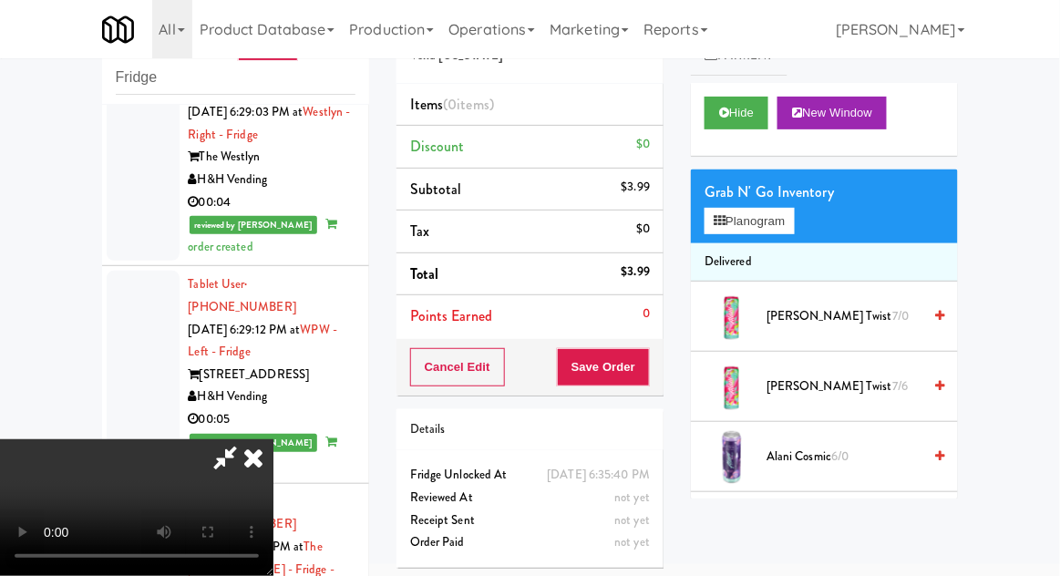
click at [649, 142] on div "$0" at bounding box center [643, 144] width 14 height 23
click at [787, 231] on button "Planogram" at bounding box center [749, 221] width 89 height 27
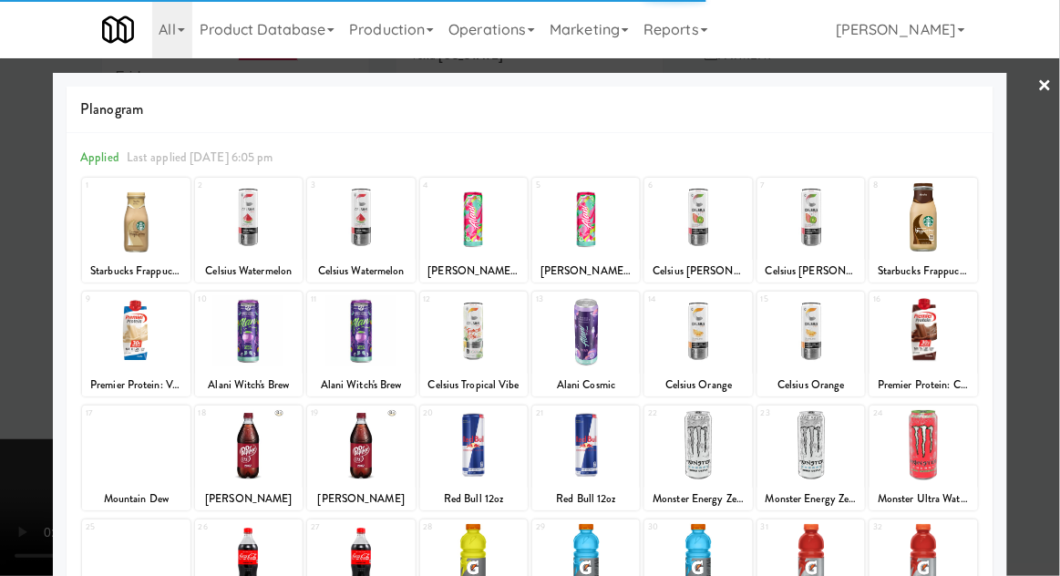
click at [931, 332] on div at bounding box center [923, 331] width 108 height 70
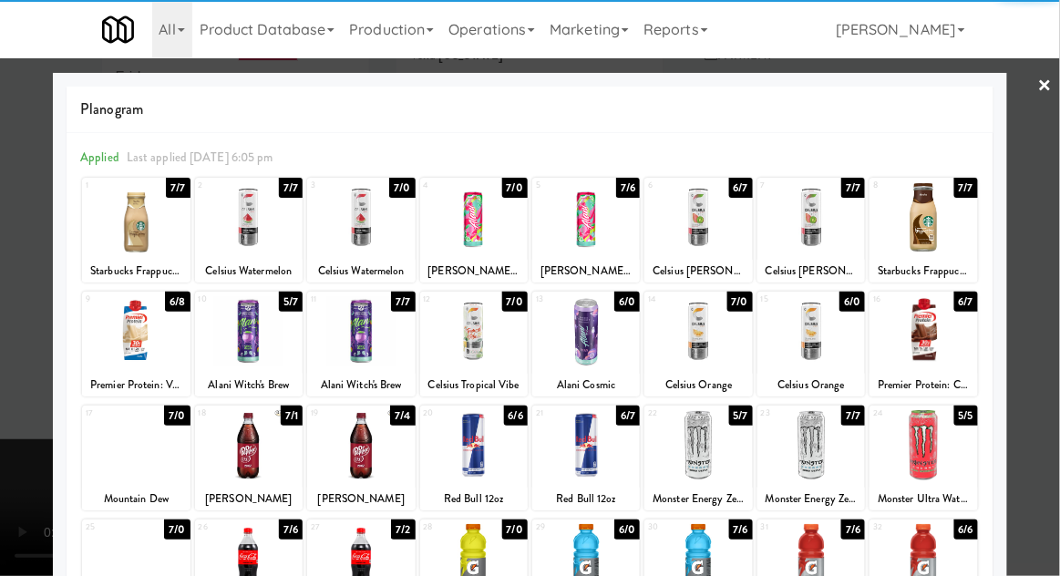
click at [1039, 289] on div at bounding box center [530, 288] width 1060 height 576
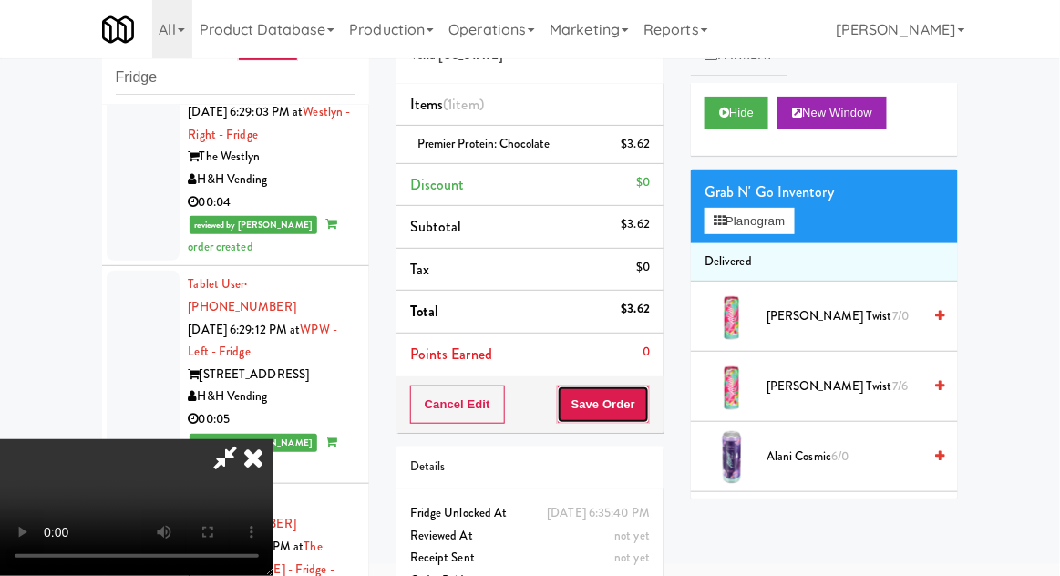
click at [648, 416] on button "Save Order" at bounding box center [603, 405] width 93 height 38
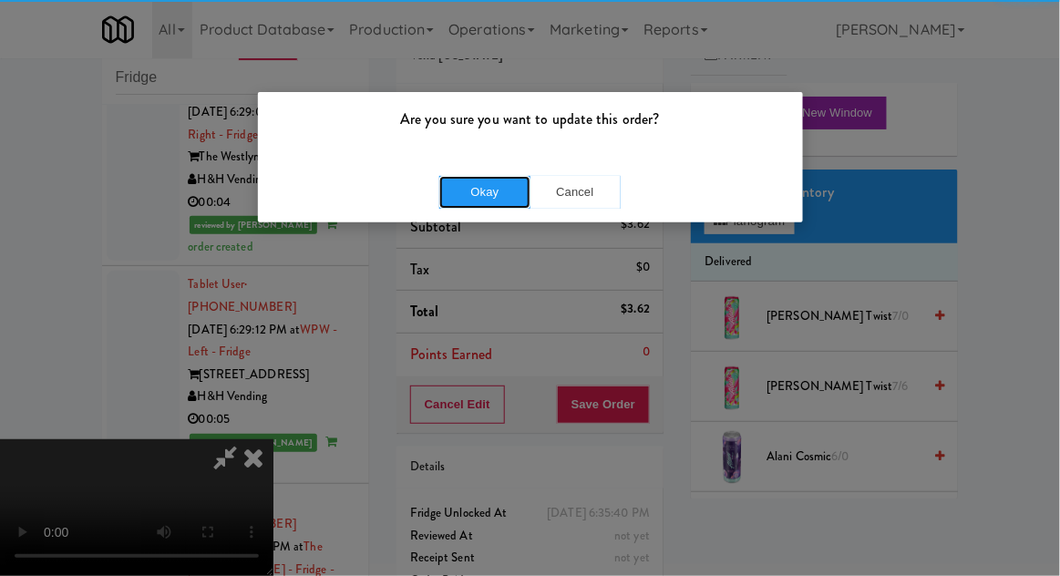
click at [477, 182] on button "Okay" at bounding box center [484, 192] width 91 height 33
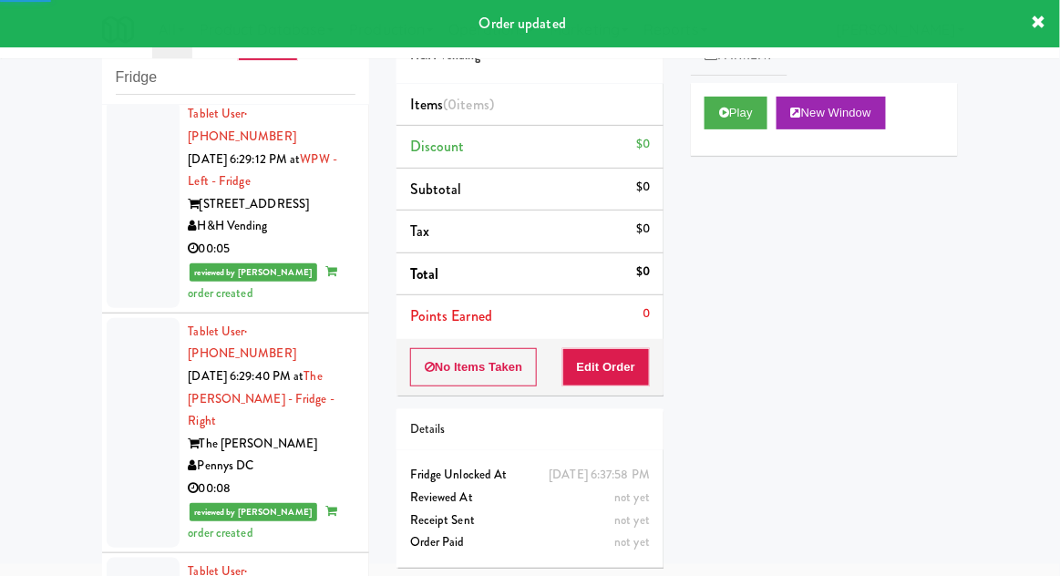
scroll to position [10302, 0]
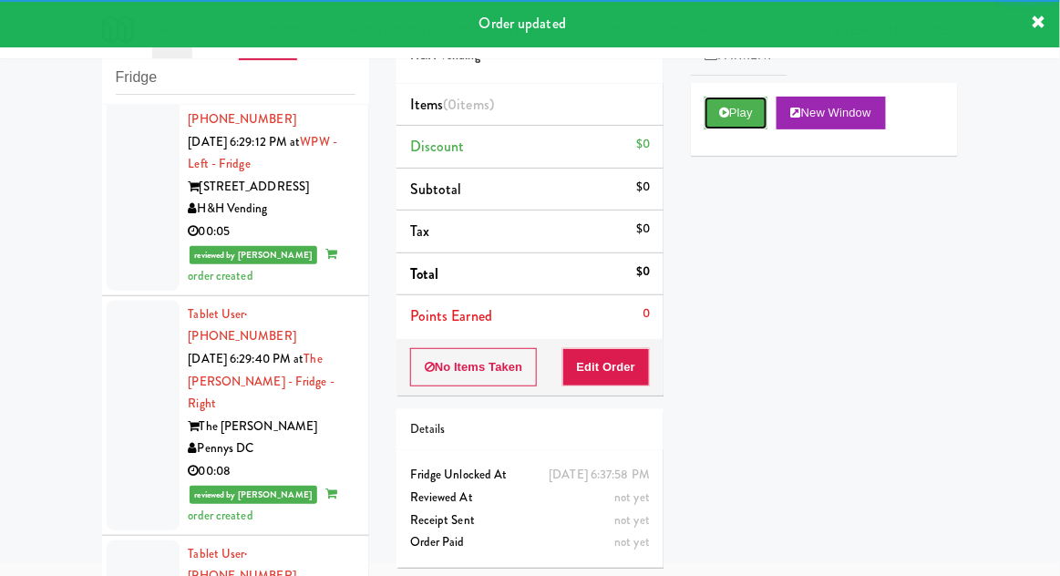
click at [741, 124] on button "Play" at bounding box center [736, 113] width 63 height 33
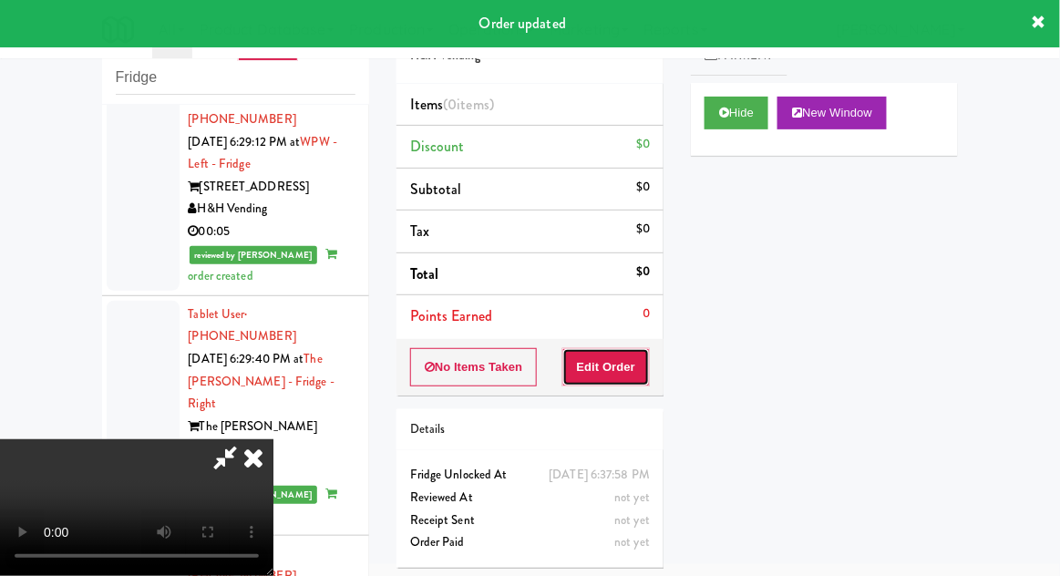
click at [625, 350] on button "Edit Order" at bounding box center [606, 367] width 88 height 38
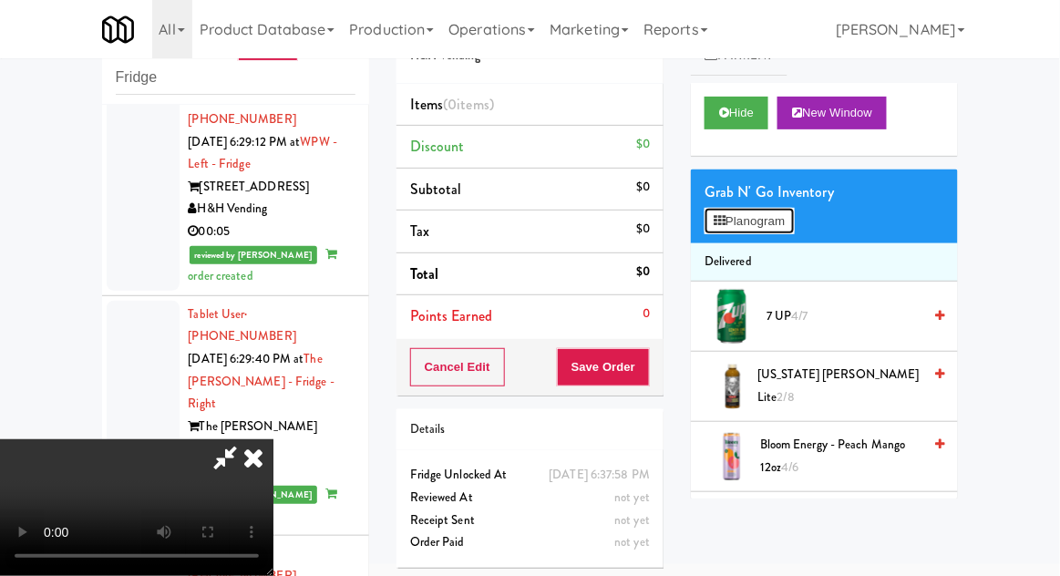
click at [791, 231] on button "Planogram" at bounding box center [749, 221] width 89 height 27
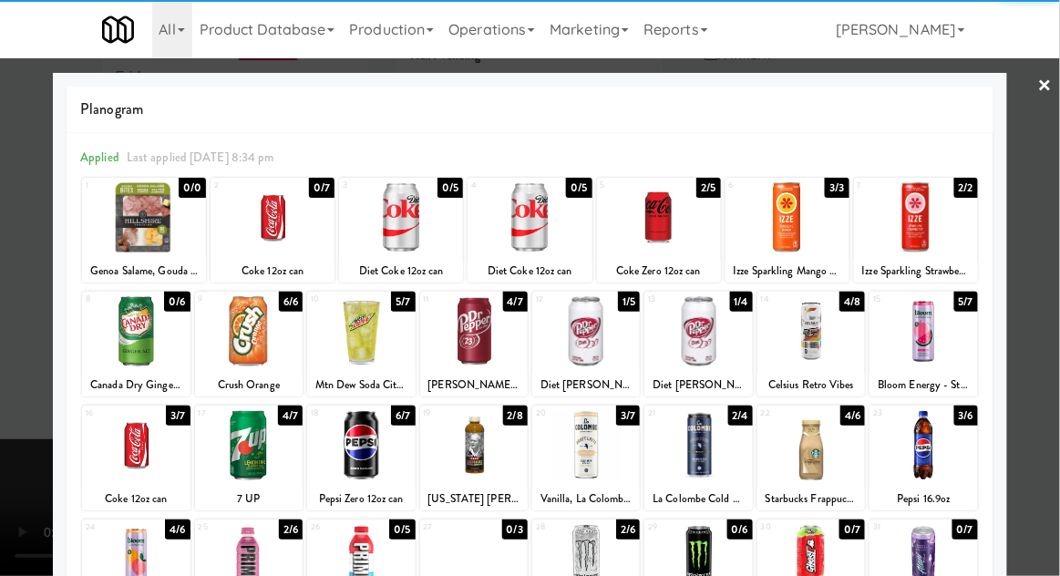
click at [818, 333] on div at bounding box center [811, 331] width 108 height 70
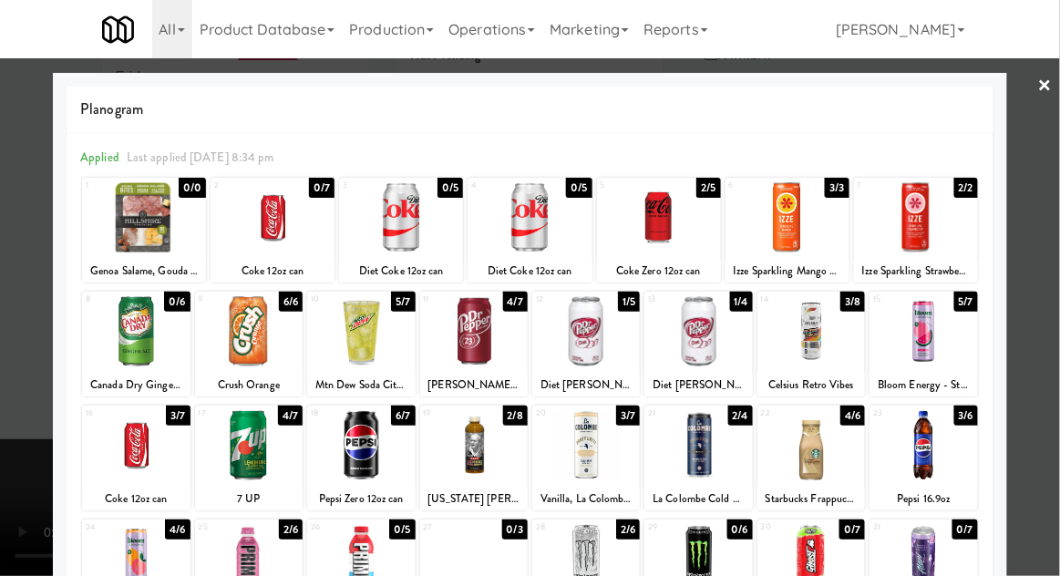
click at [1051, 268] on div at bounding box center [530, 288] width 1060 height 576
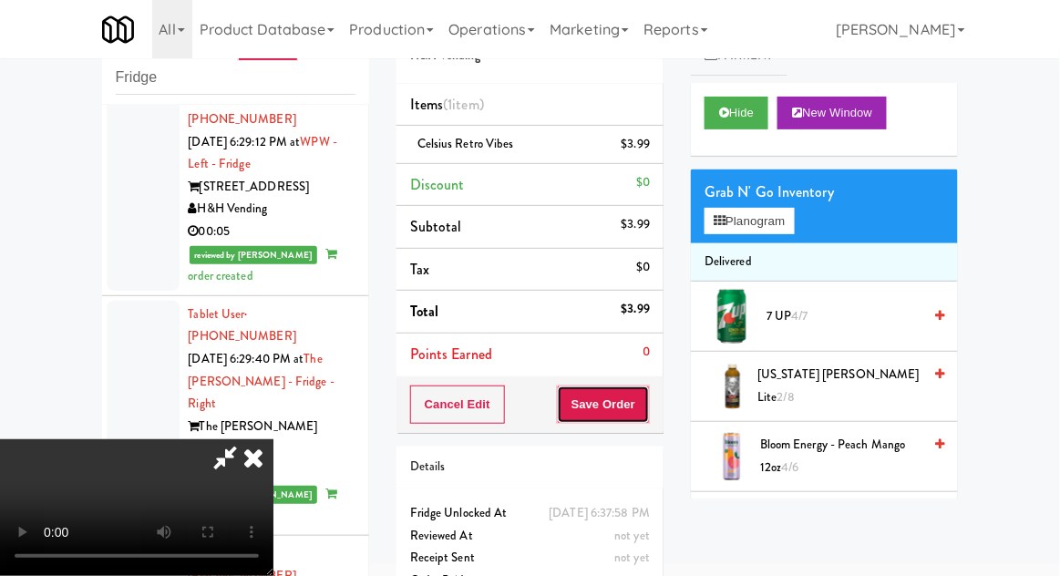
click at [648, 404] on button "Save Order" at bounding box center [603, 405] width 93 height 38
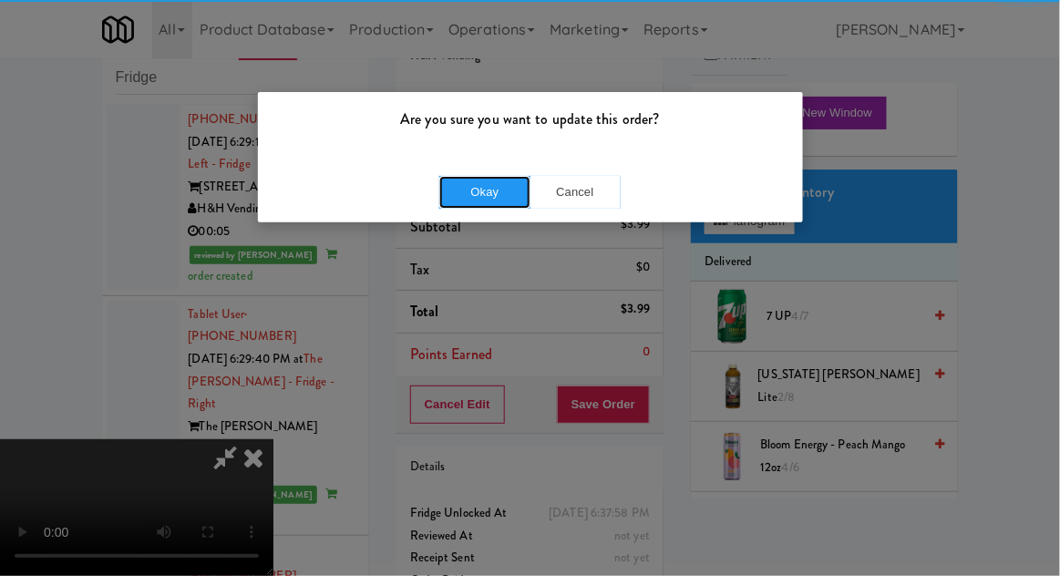
click at [473, 190] on button "Okay" at bounding box center [484, 192] width 91 height 33
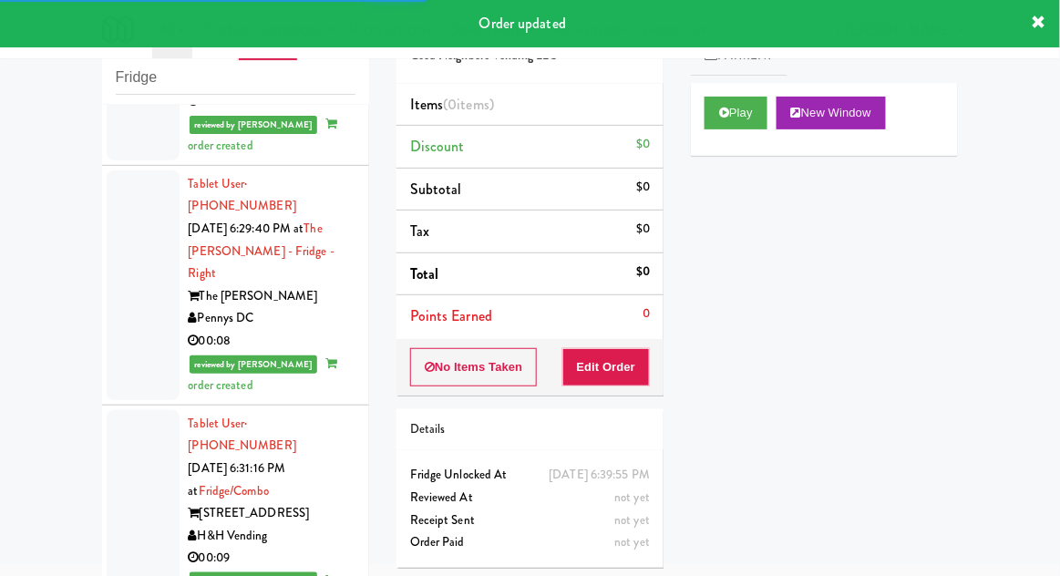
scroll to position [10437, 0]
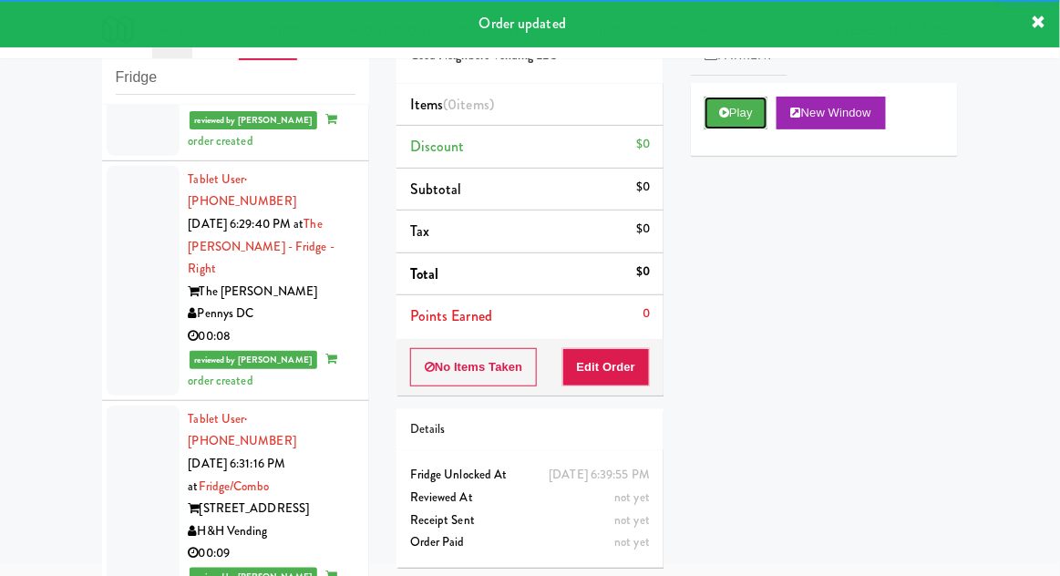
click at [711, 108] on button "Play" at bounding box center [736, 113] width 63 height 33
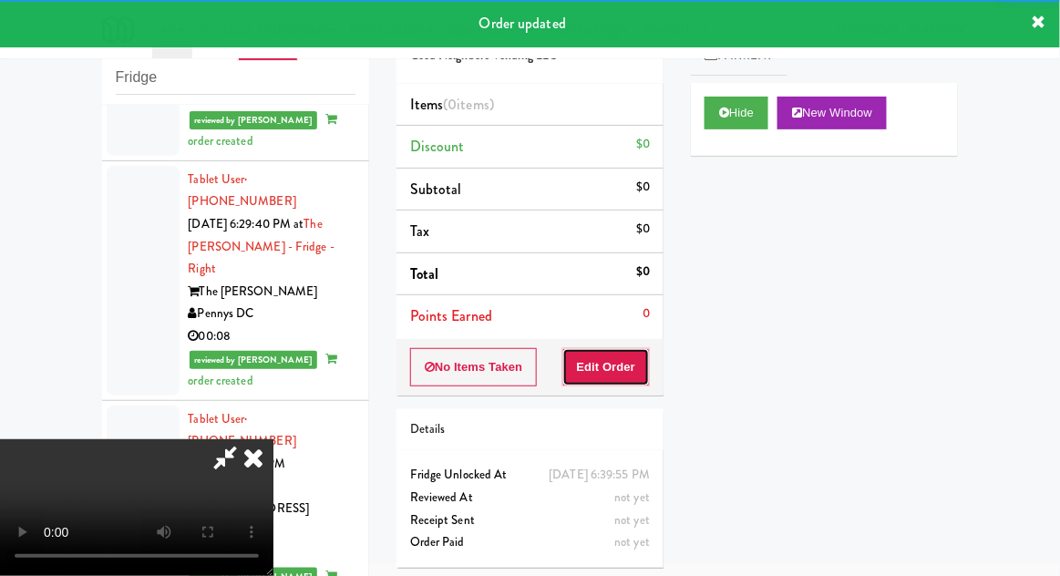
click at [609, 356] on button "Edit Order" at bounding box center [606, 367] width 88 height 38
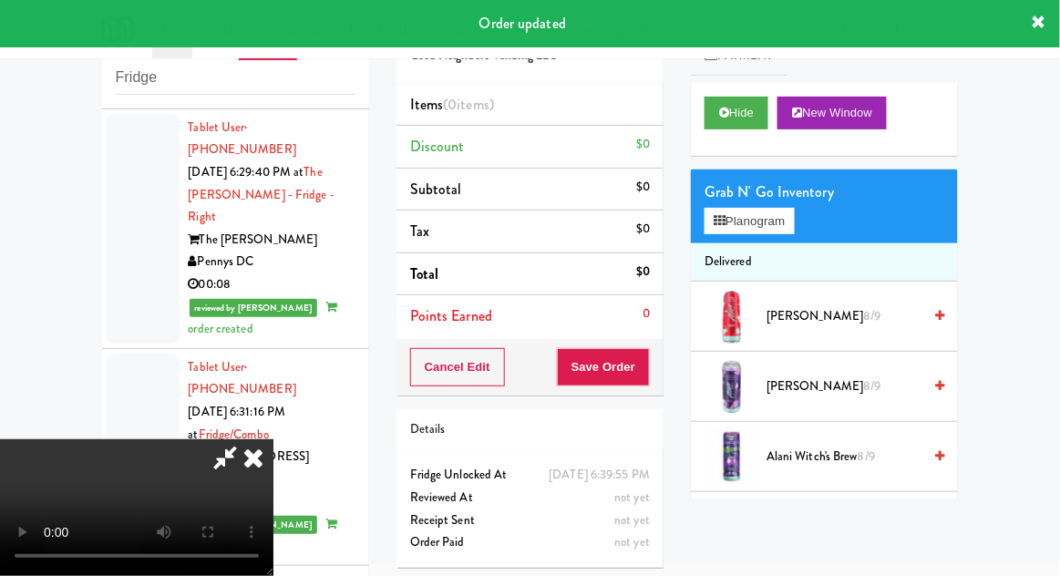
scroll to position [10490, 0]
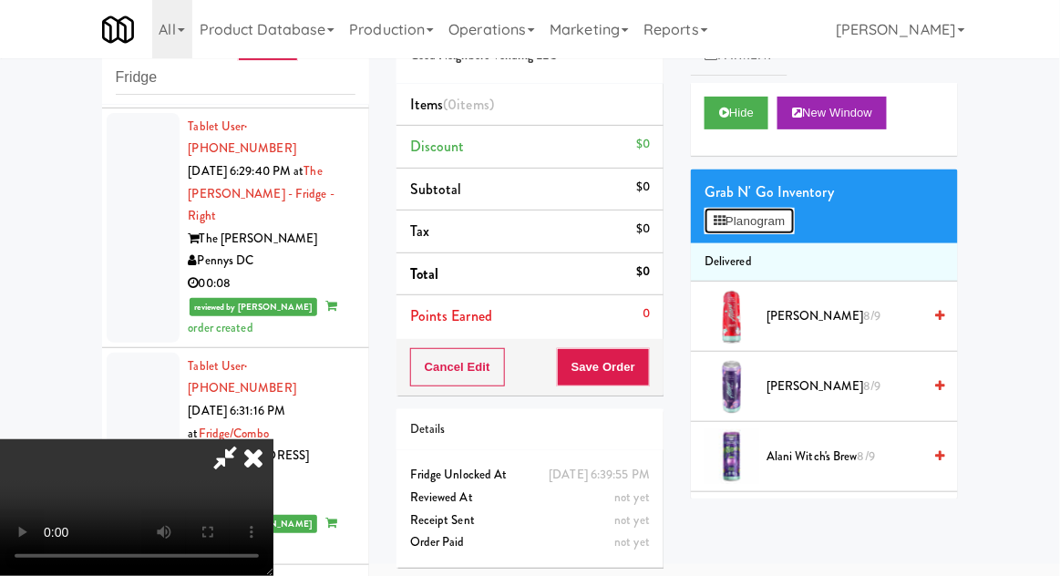
click at [794, 212] on button "Planogram" at bounding box center [749, 221] width 89 height 27
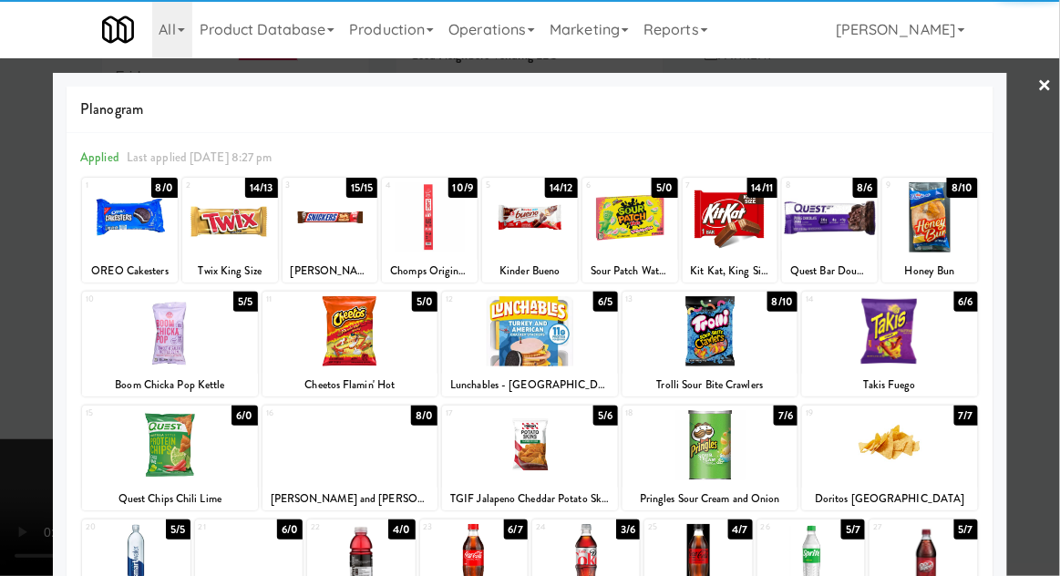
click at [139, 553] on div at bounding box center [136, 559] width 108 height 70
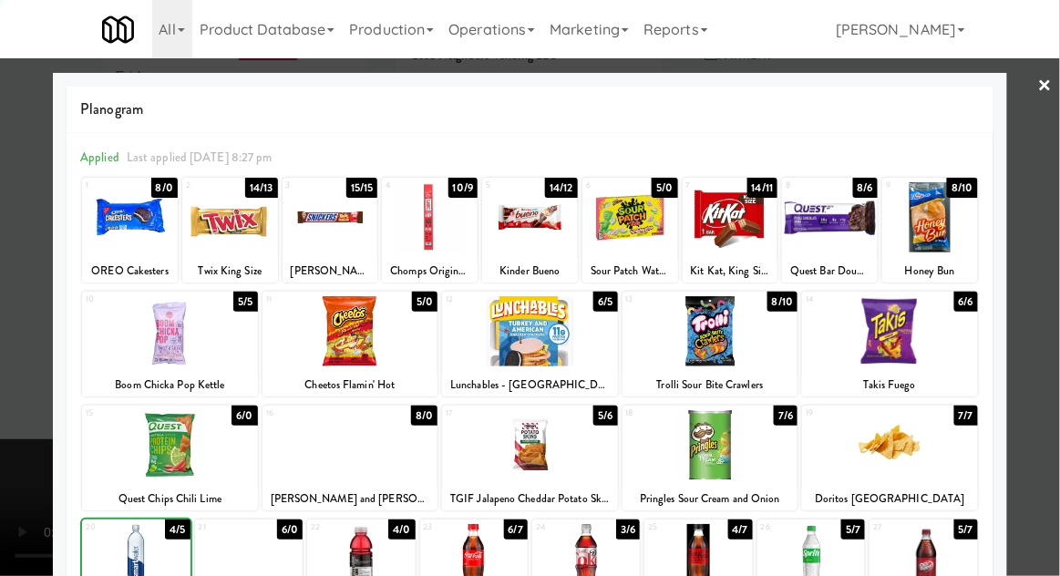
click at [1036, 282] on div at bounding box center [530, 288] width 1060 height 576
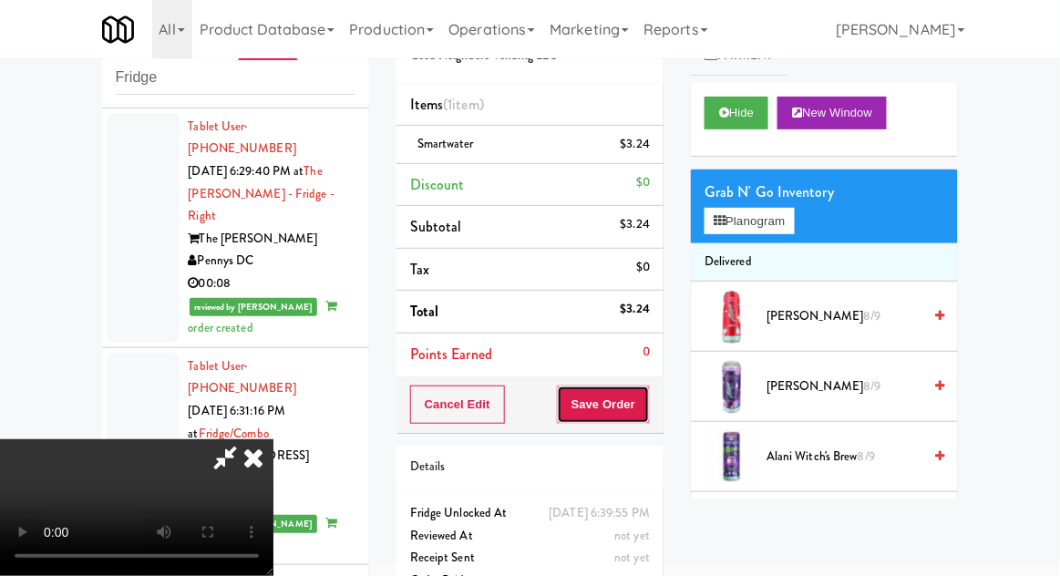
click at [643, 405] on button "Save Order" at bounding box center [603, 405] width 93 height 38
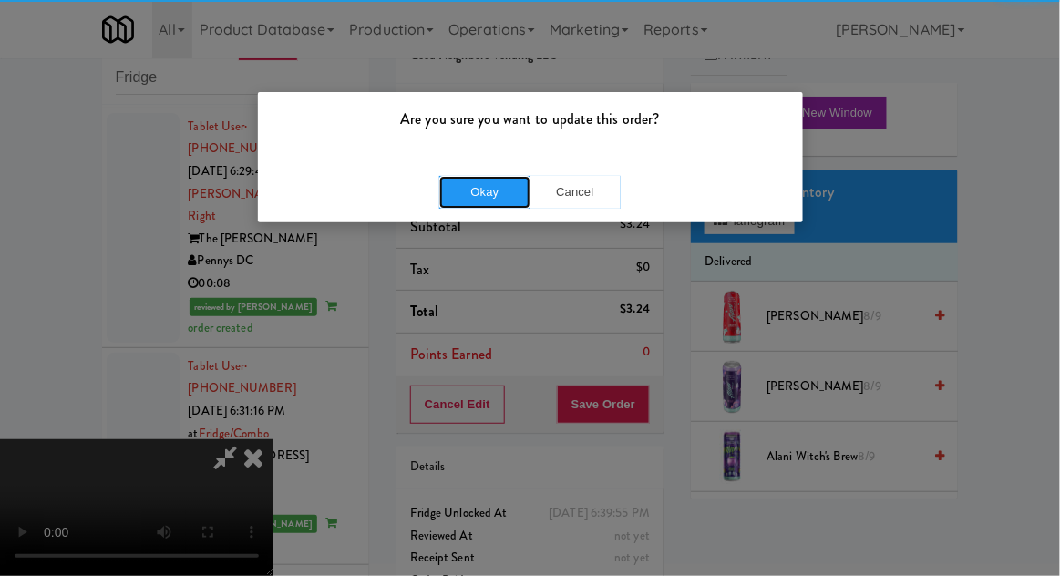
click at [465, 194] on button "Okay" at bounding box center [484, 192] width 91 height 33
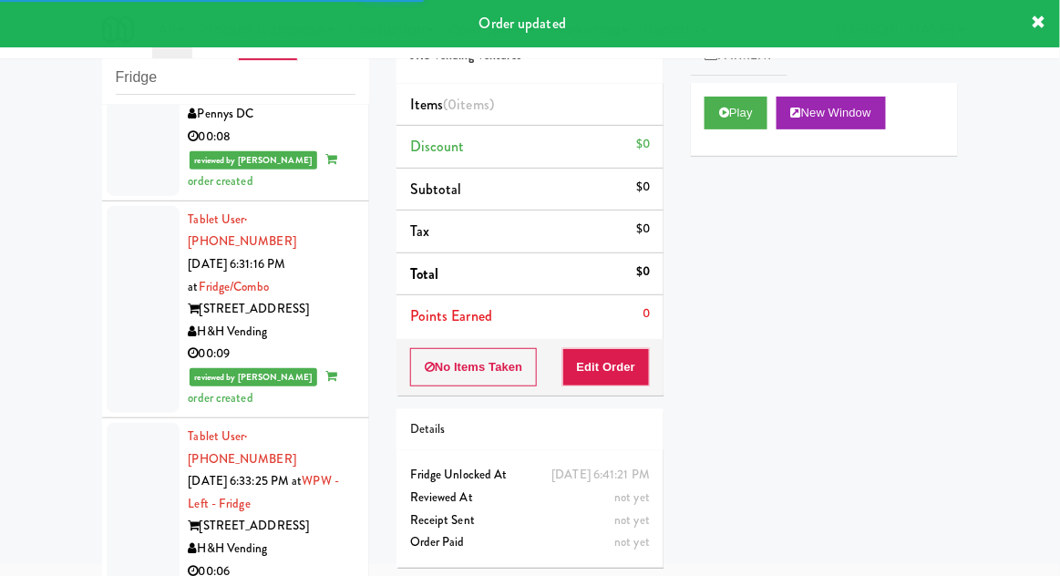
scroll to position [10638, 0]
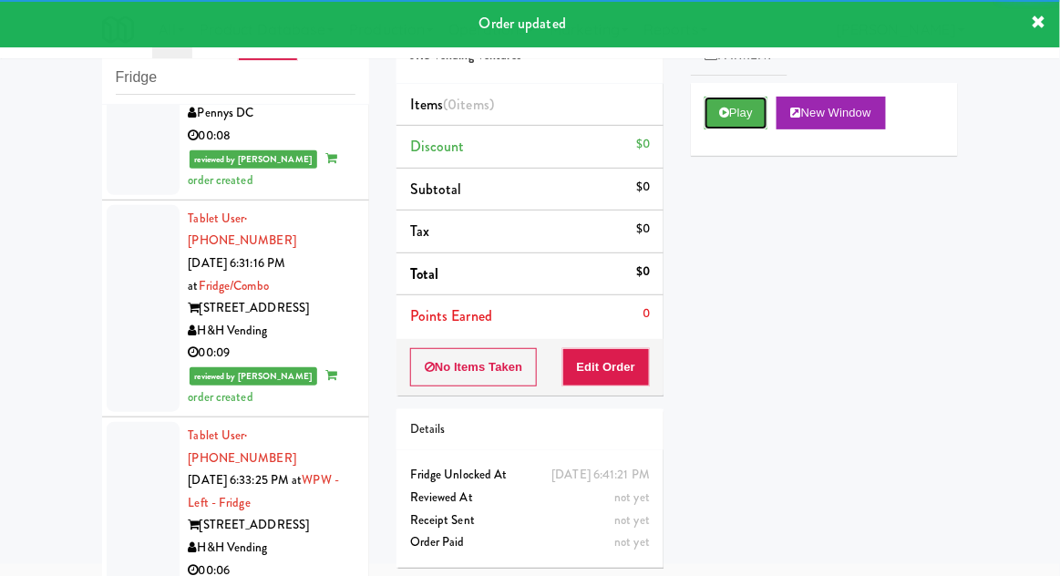
click at [726, 108] on icon at bounding box center [724, 113] width 10 height 12
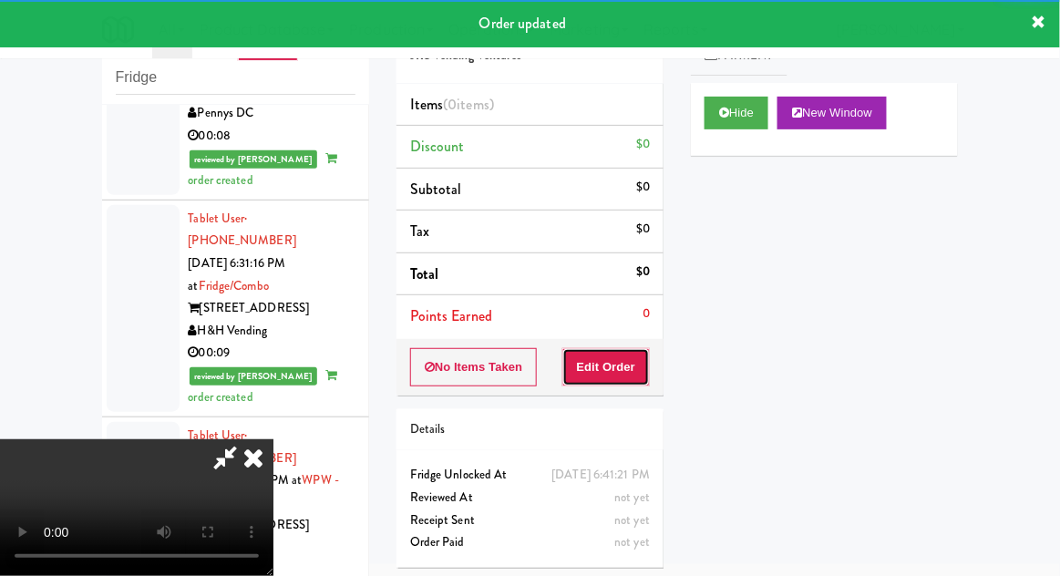
click at [623, 367] on button "Edit Order" at bounding box center [606, 367] width 88 height 38
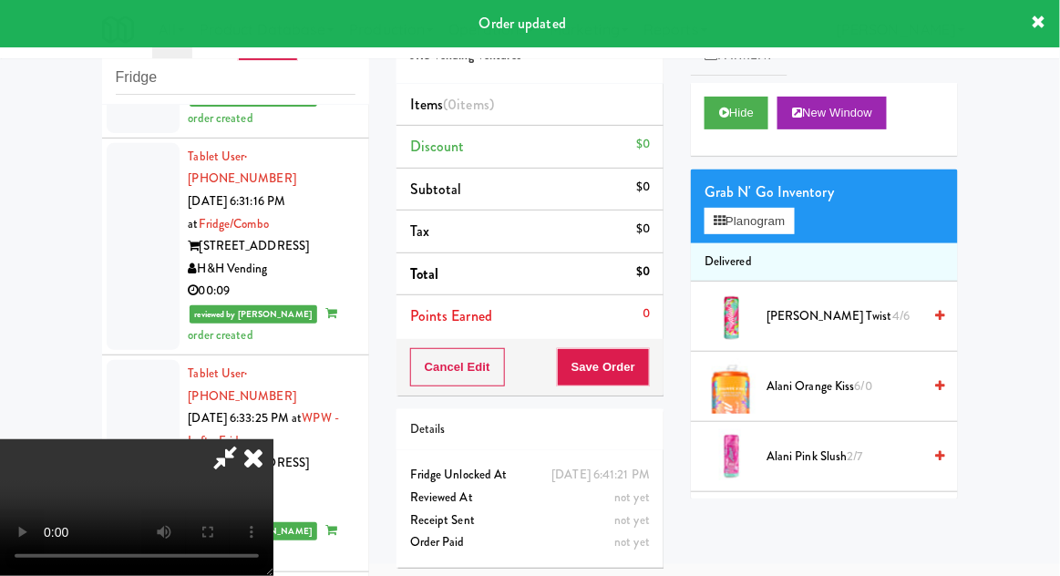
scroll to position [10702, 0]
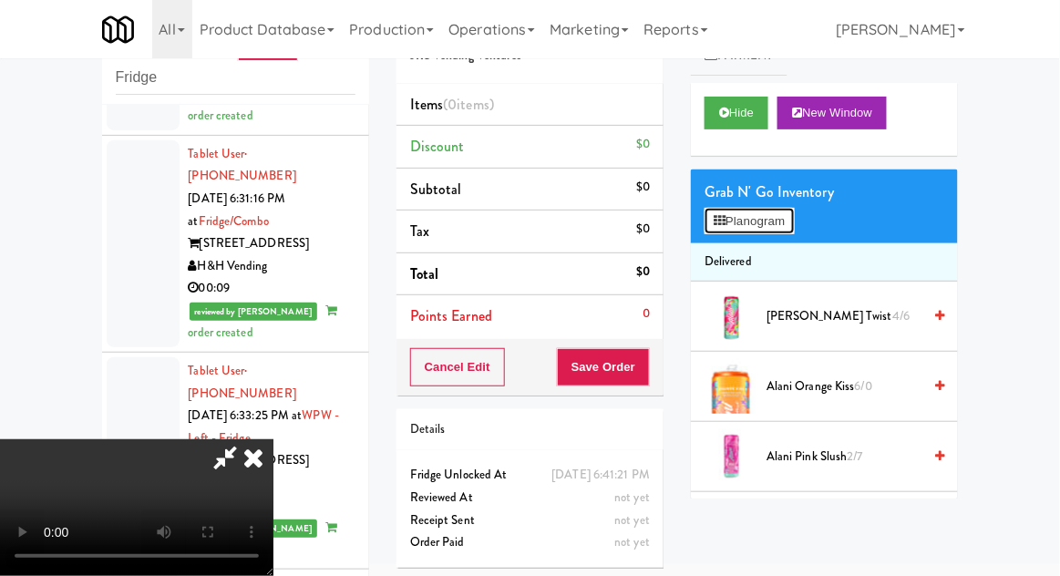
click at [794, 211] on button "Planogram" at bounding box center [749, 221] width 89 height 27
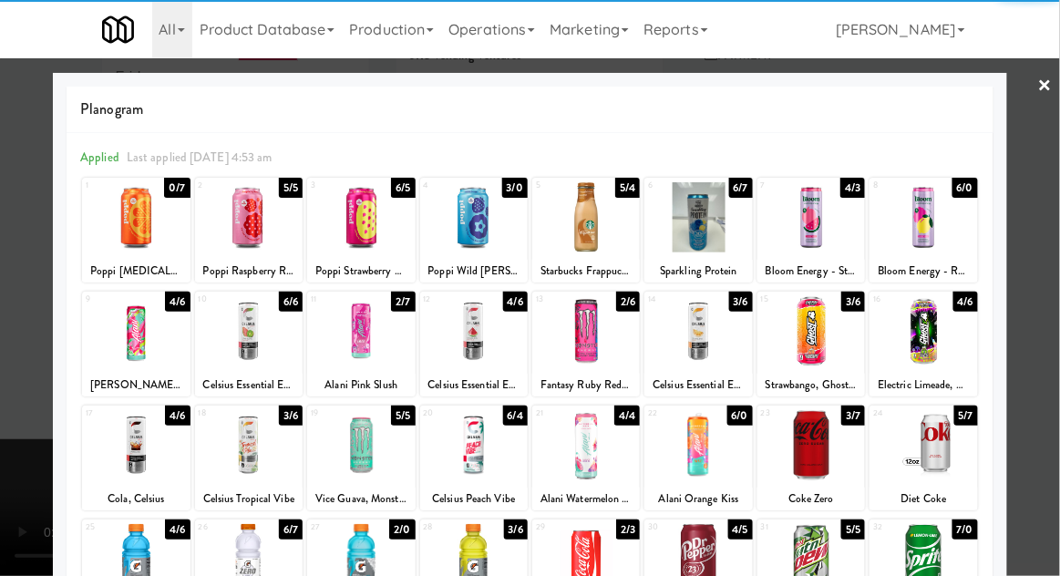
click at [489, 221] on div at bounding box center [474, 217] width 108 height 70
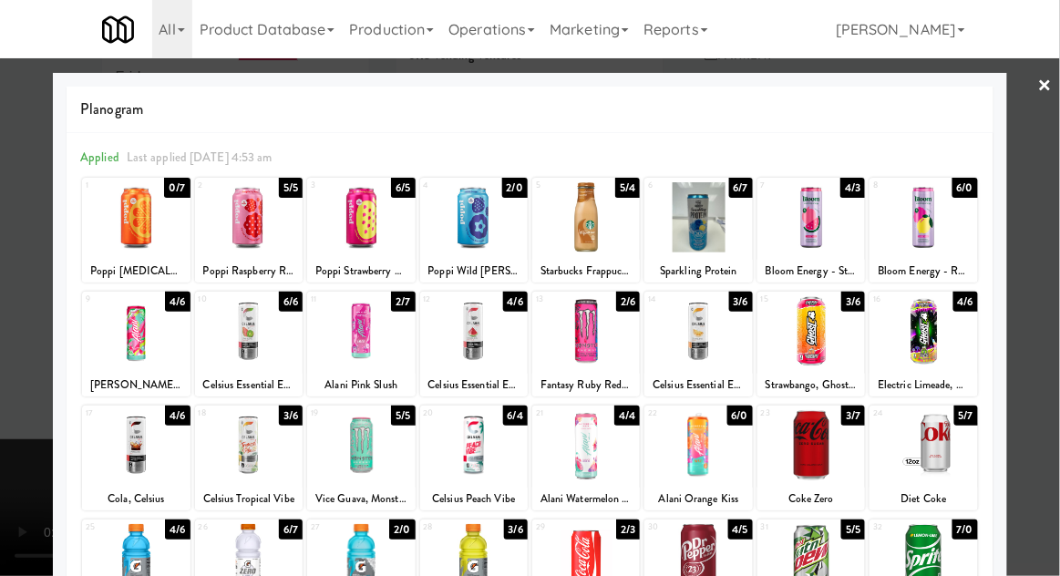
click at [1045, 286] on div at bounding box center [530, 288] width 1060 height 576
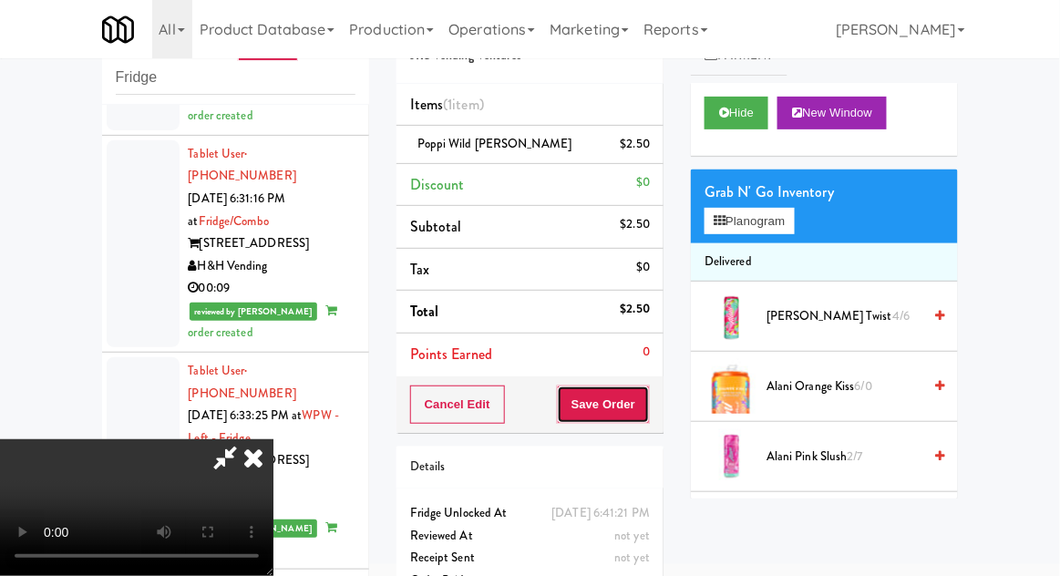
click at [641, 409] on button "Save Order" at bounding box center [603, 405] width 93 height 38
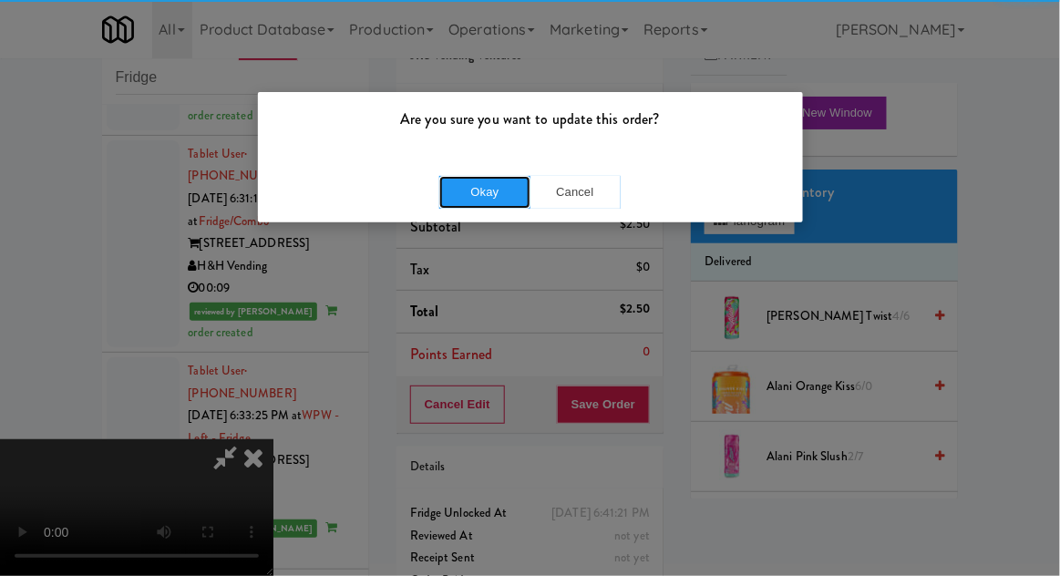
click at [503, 194] on button "Okay" at bounding box center [484, 192] width 91 height 33
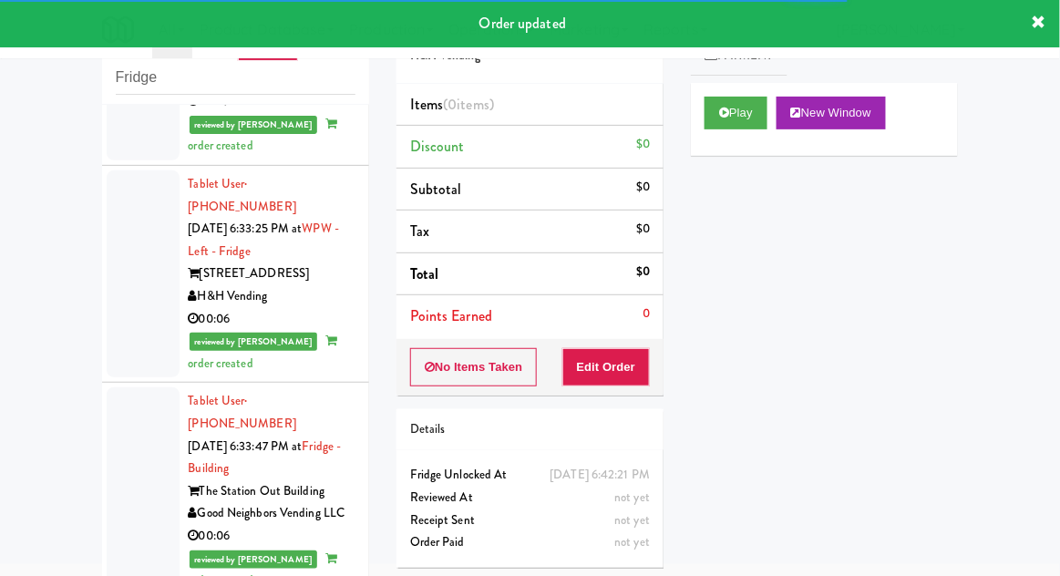
scroll to position [10888, 0]
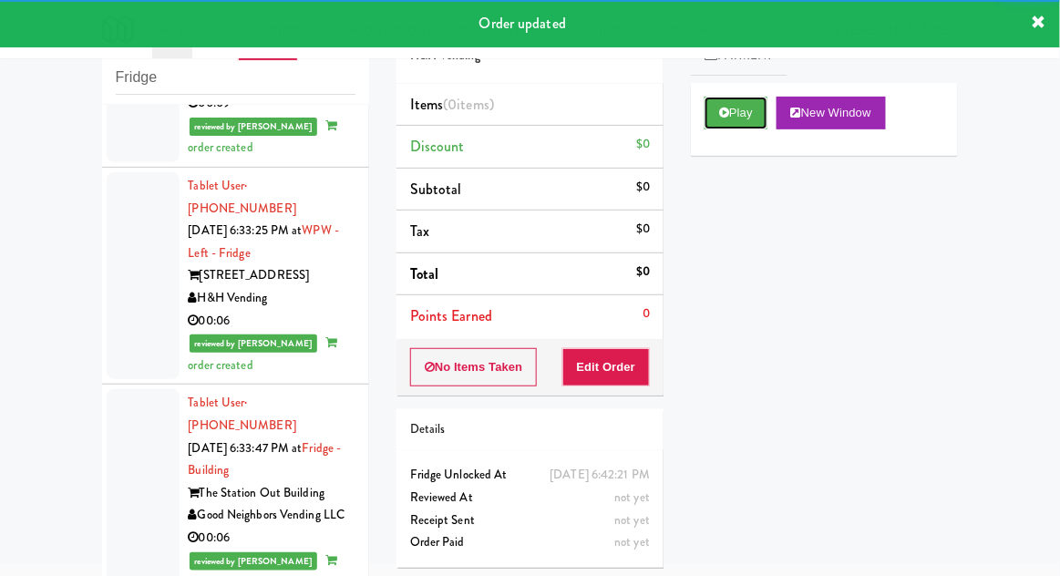
click at [720, 126] on button "Play" at bounding box center [736, 113] width 63 height 33
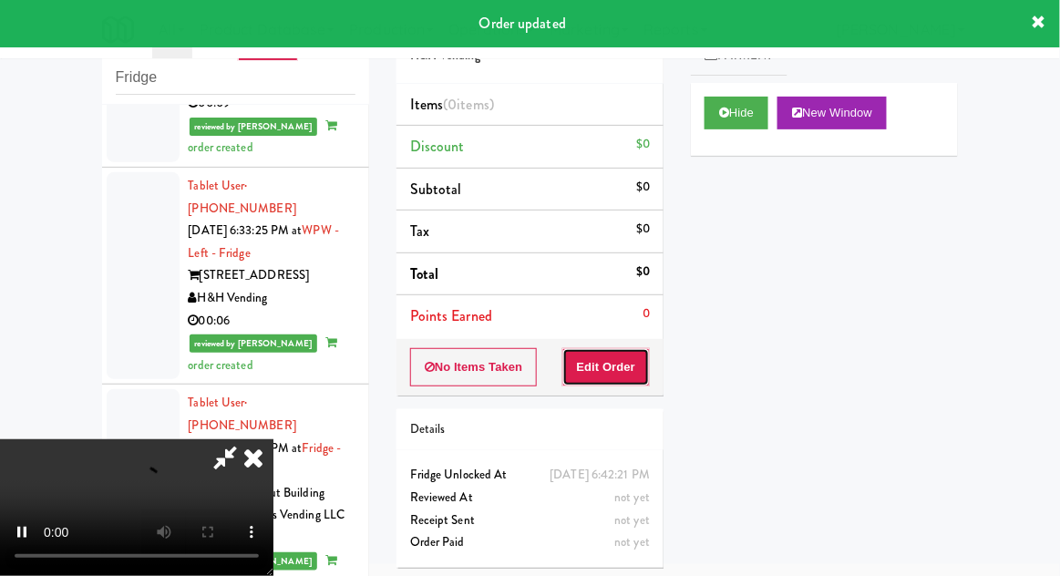
click at [635, 350] on button "Edit Order" at bounding box center [606, 367] width 88 height 38
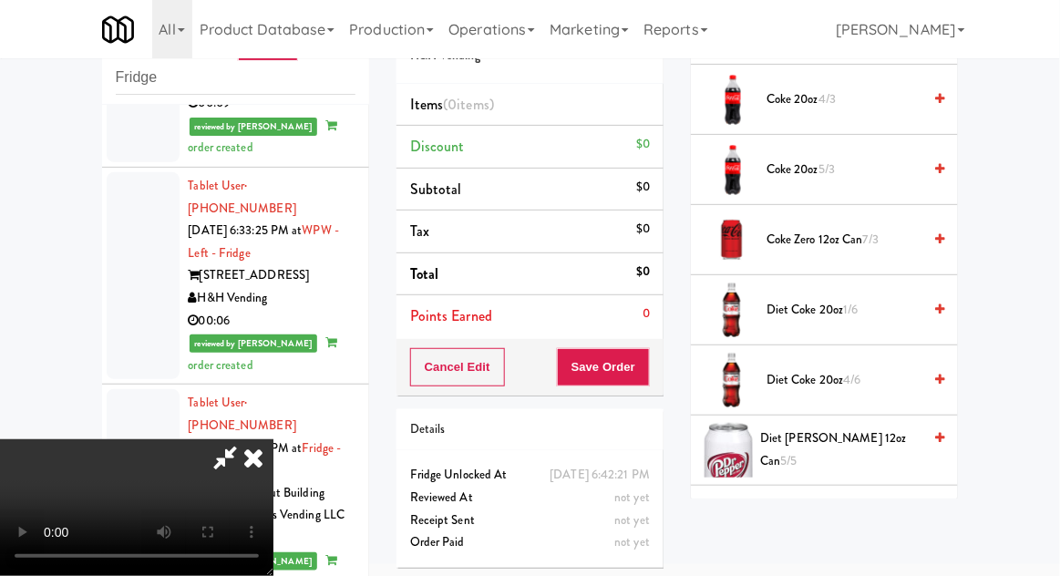
scroll to position [694, 0]
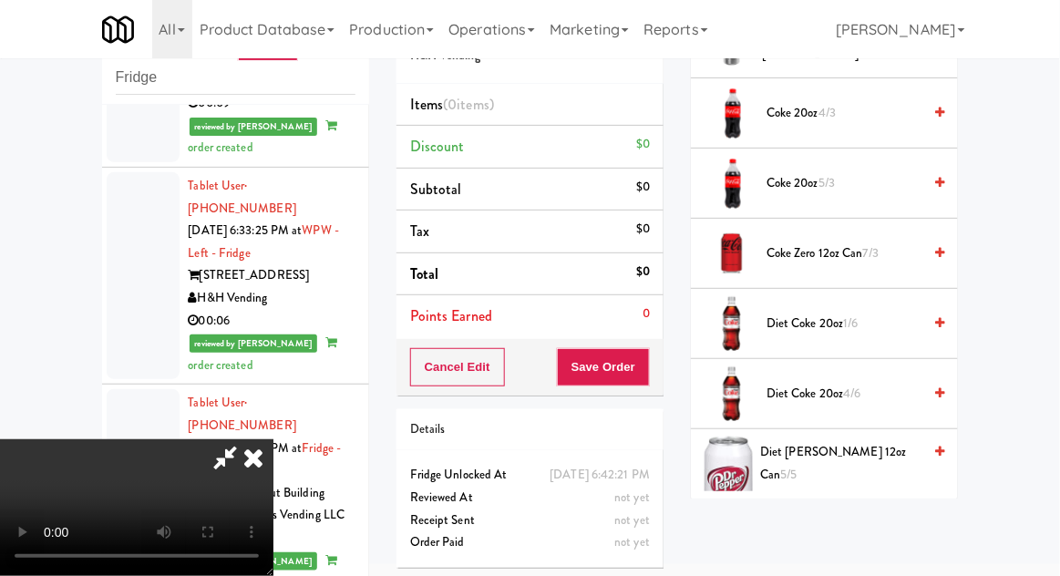
click at [879, 257] on span "7/3" at bounding box center [870, 252] width 15 height 17
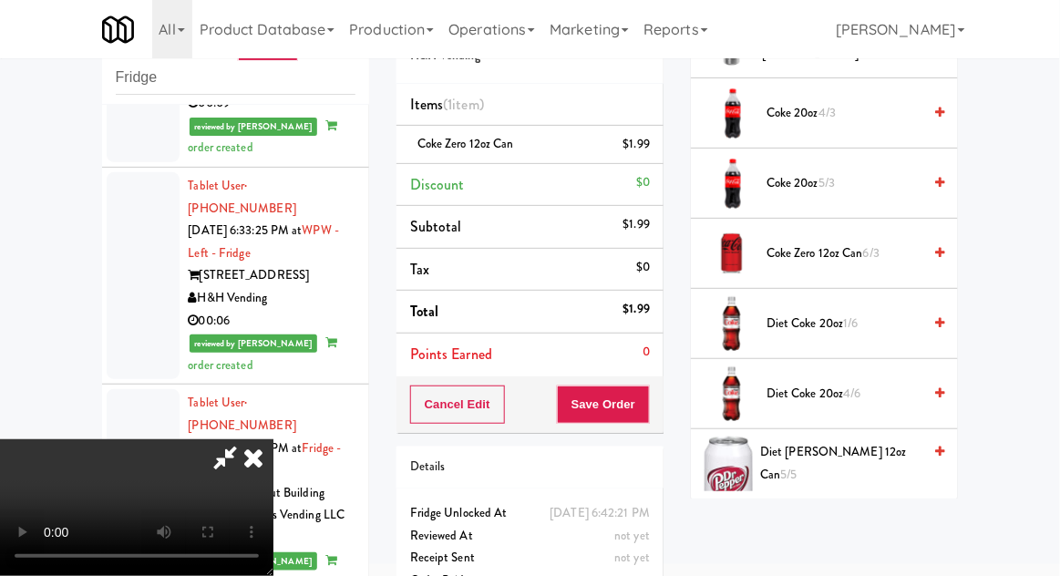
scroll to position [67, 0]
click at [650, 419] on button "Save Order" at bounding box center [603, 405] width 93 height 38
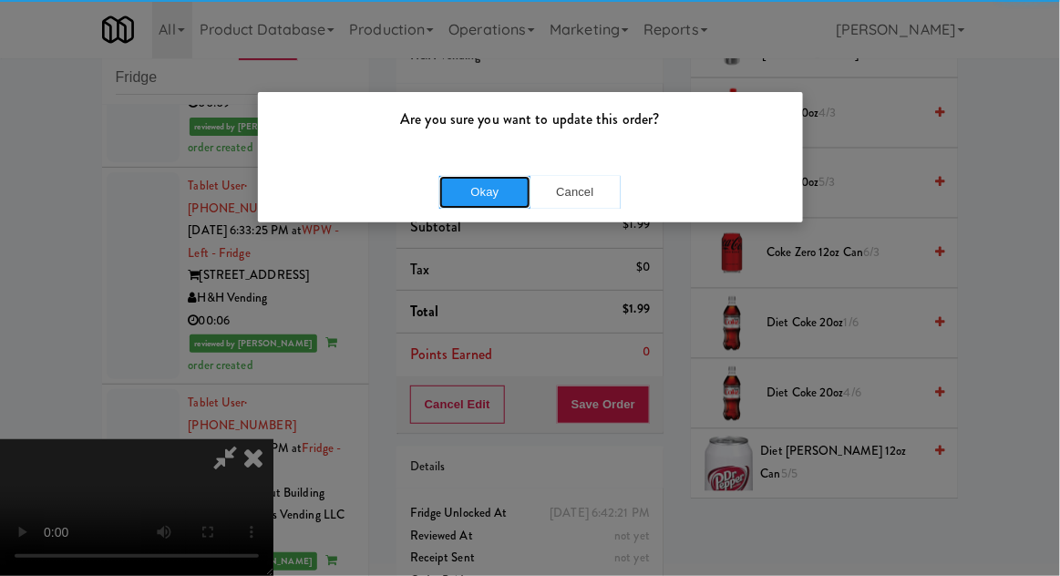
click at [498, 191] on button "Okay" at bounding box center [484, 192] width 91 height 33
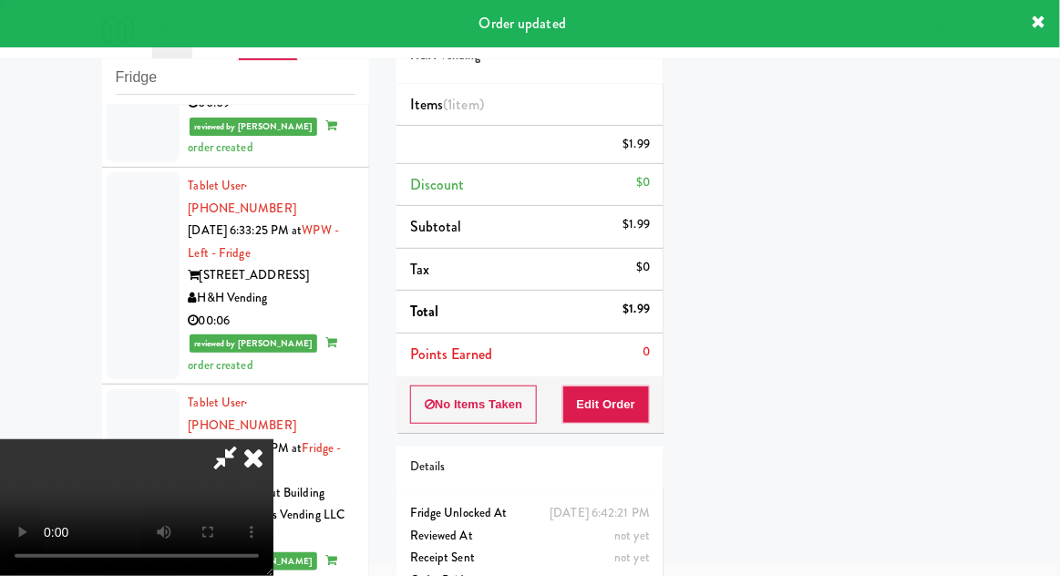
scroll to position [0, 0]
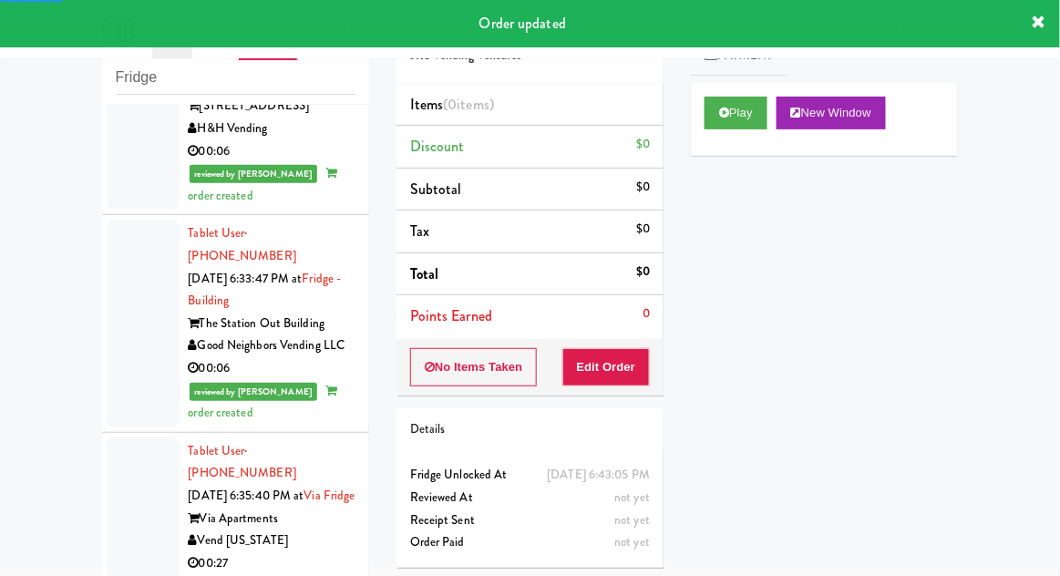
scroll to position [11073, 0]
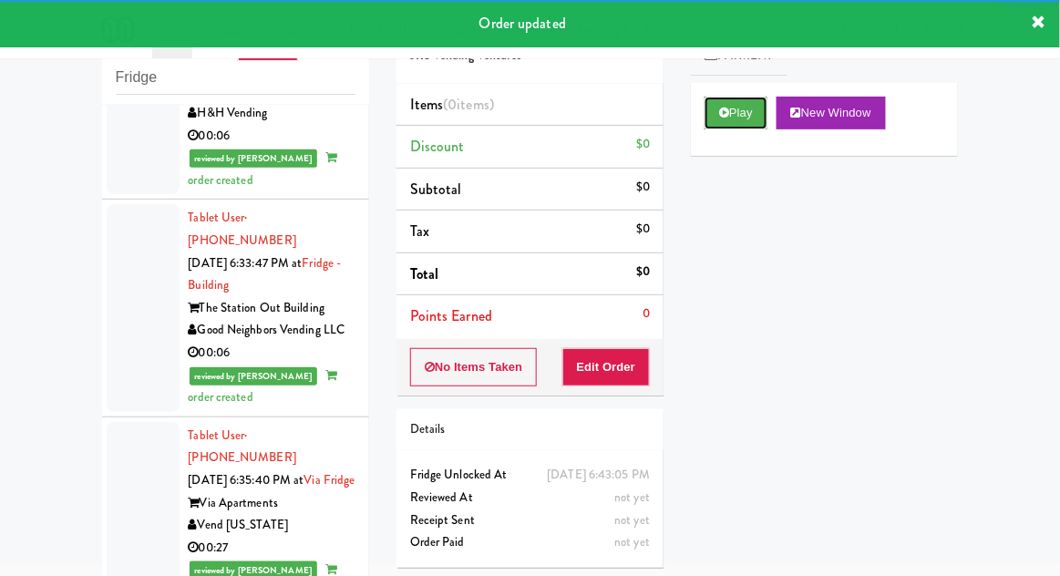
click at [733, 117] on button "Play" at bounding box center [736, 113] width 63 height 33
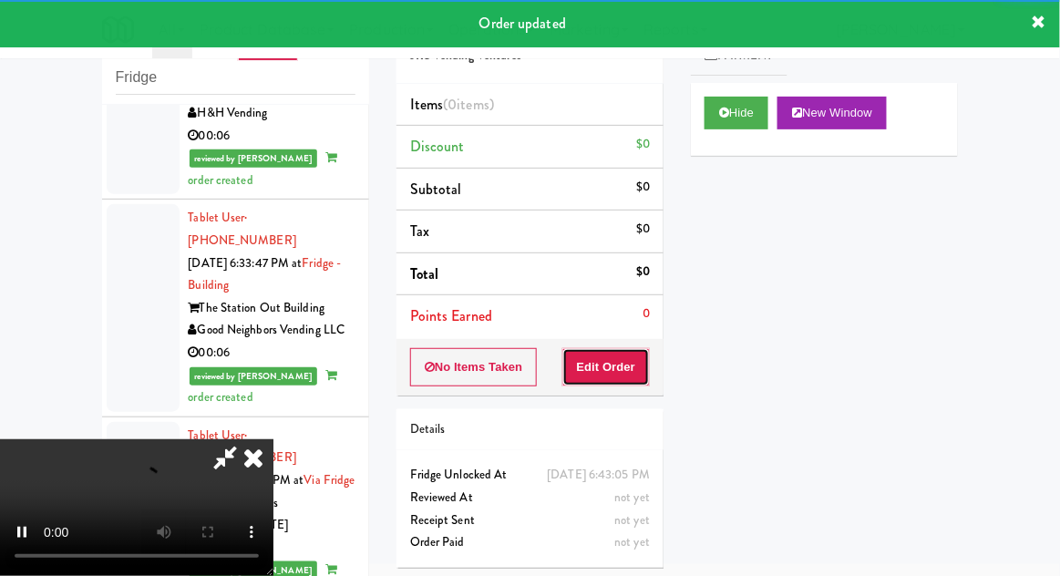
click at [624, 358] on button "Edit Order" at bounding box center [606, 367] width 88 height 38
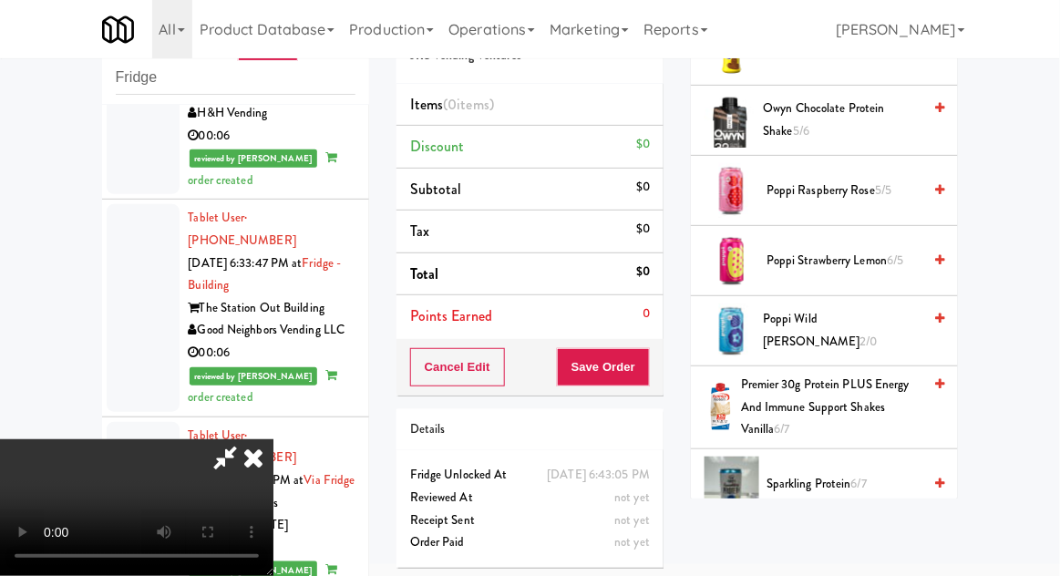
scroll to position [2115, 0]
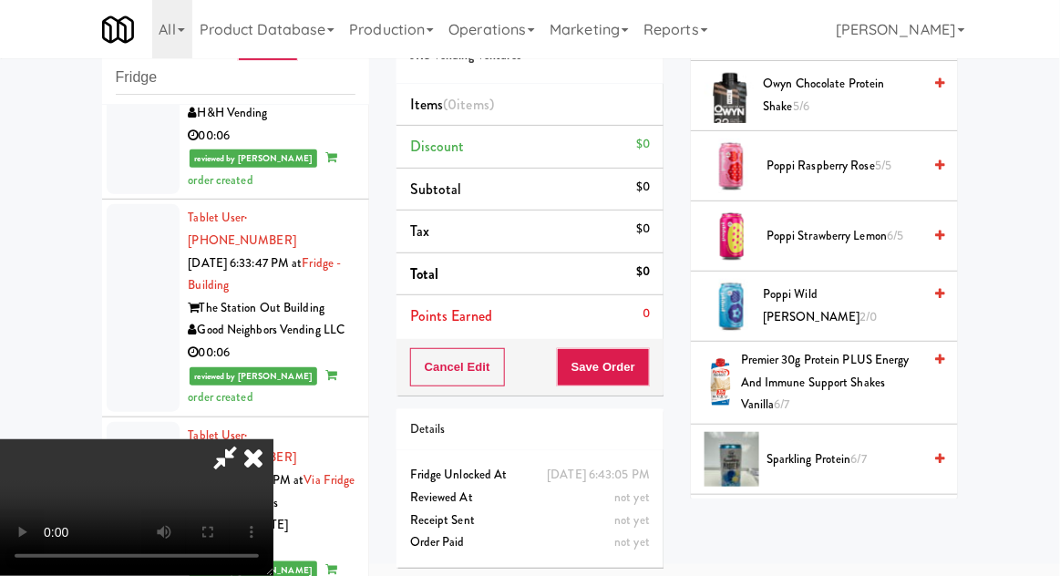
click at [851, 303] on span "Poppi Wild Berry 2/0" at bounding box center [842, 305] width 159 height 45
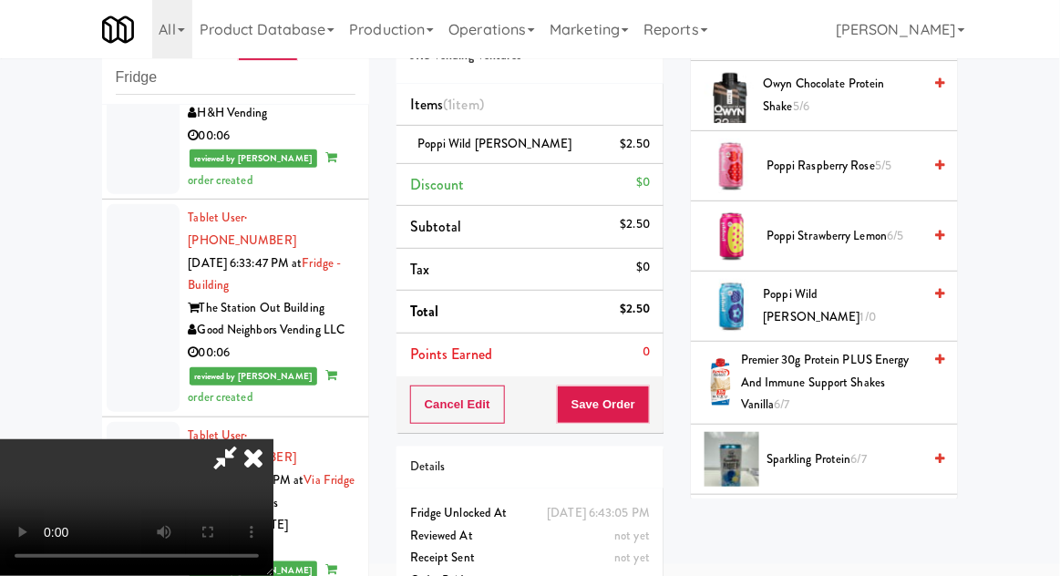
click at [848, 290] on span "Poppi Wild Berry 1/0" at bounding box center [843, 305] width 159 height 45
click at [850, 228] on span "Poppi Strawberry Lemon 6/5" at bounding box center [843, 236] width 155 height 23
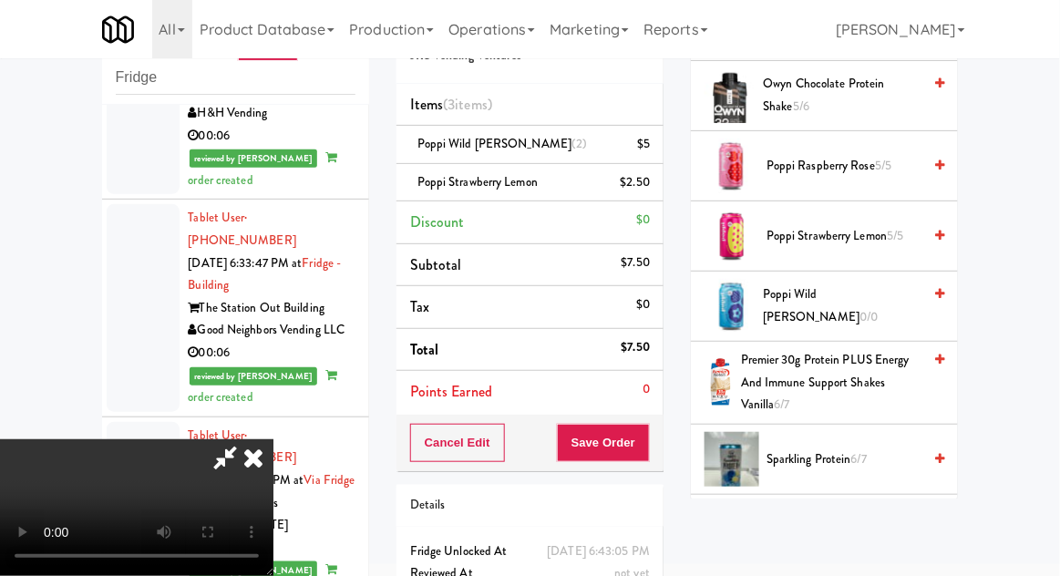
click at [877, 157] on span "5/5" at bounding box center [883, 165] width 16 height 17
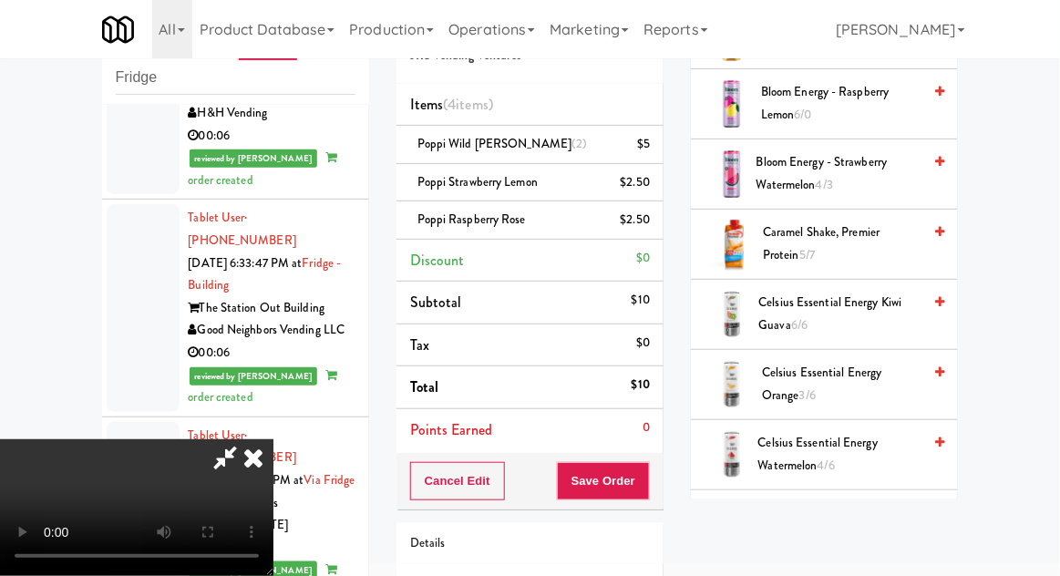
scroll to position [0, 0]
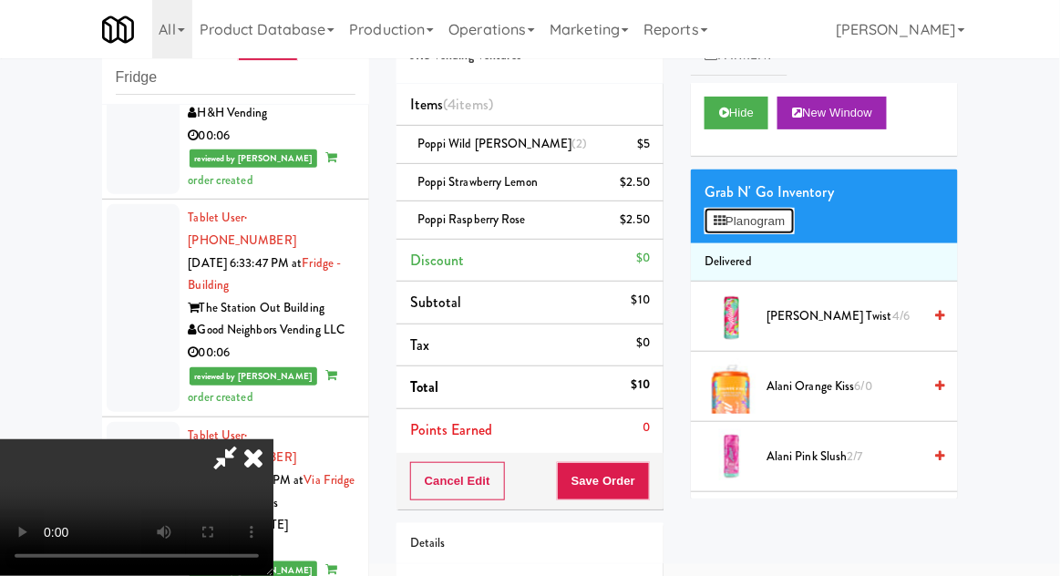
click at [794, 211] on button "Planogram" at bounding box center [749, 221] width 89 height 27
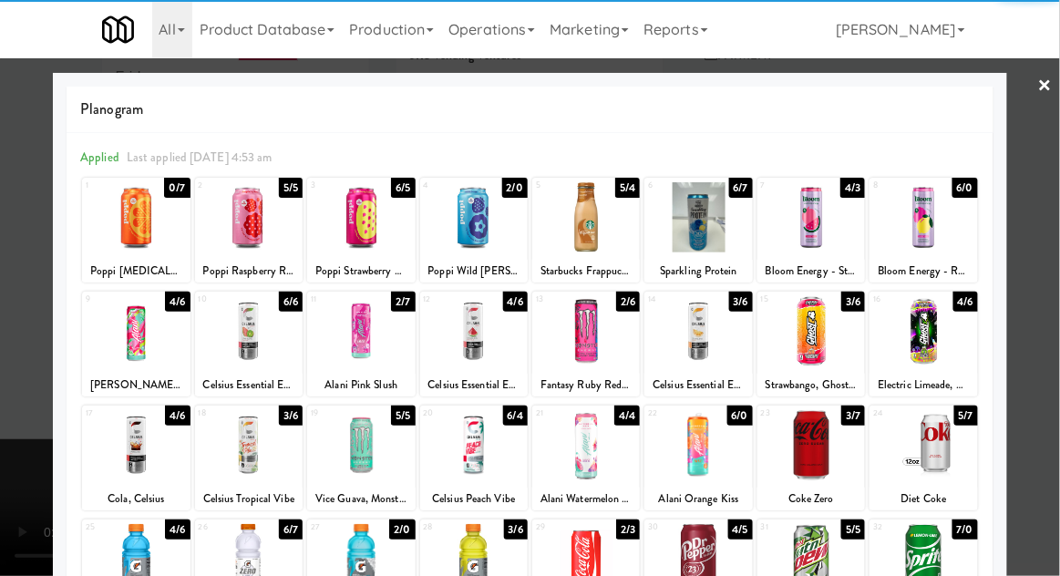
click at [1047, 271] on div at bounding box center [530, 288] width 1060 height 576
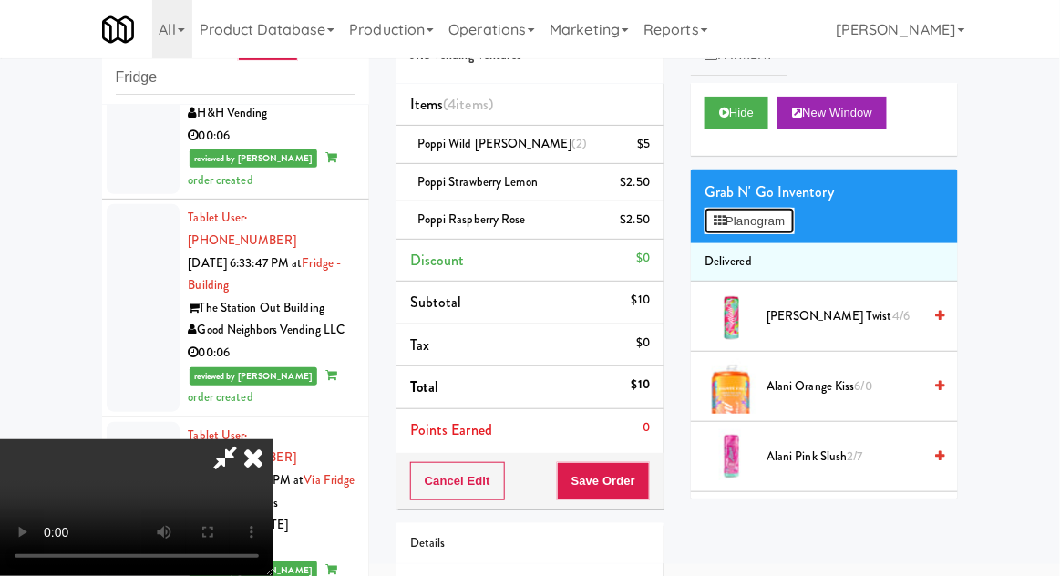
click at [791, 216] on button "Planogram" at bounding box center [749, 221] width 89 height 27
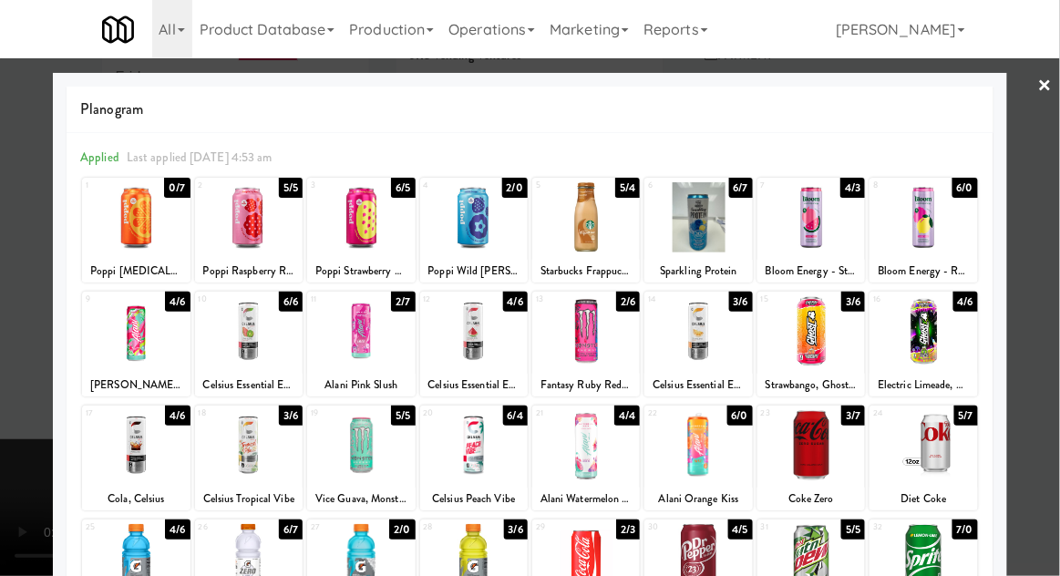
click at [1043, 266] on div at bounding box center [530, 288] width 1060 height 576
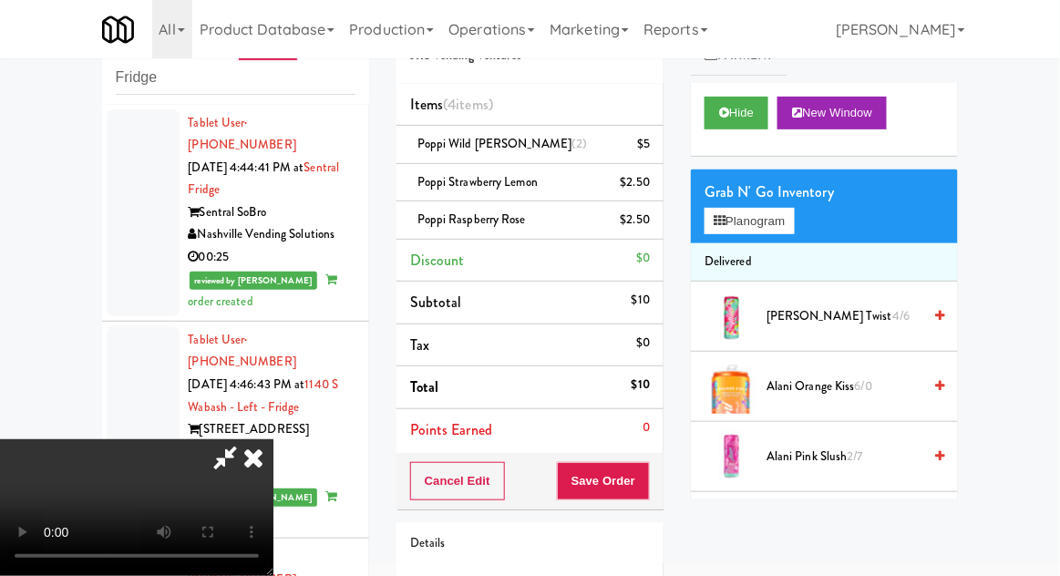
scroll to position [11073, 0]
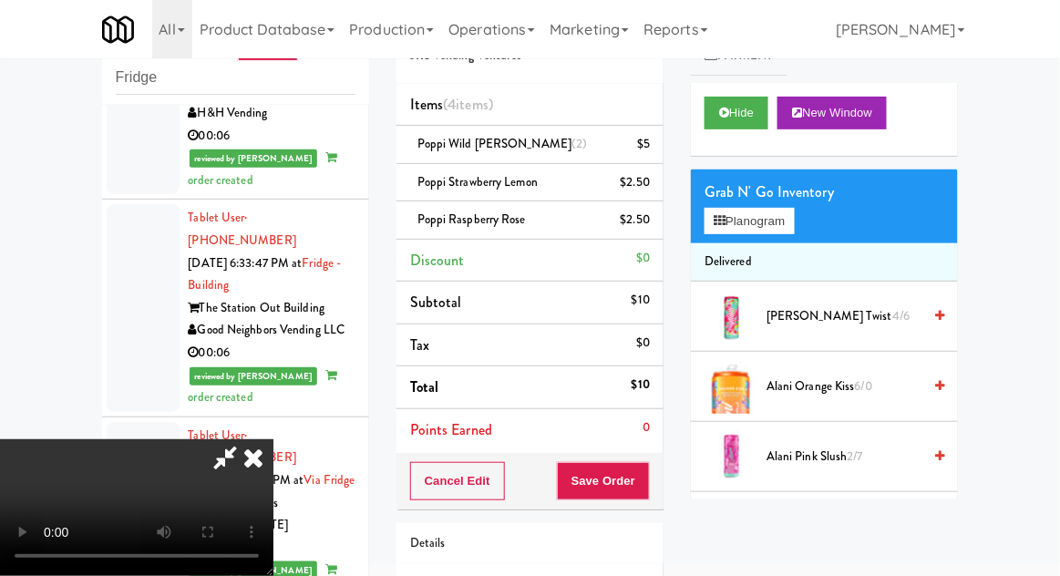
click at [659, 488] on div "Cancel Edit Save Order" at bounding box center [529, 481] width 267 height 57
click at [646, 489] on button "Save Order" at bounding box center [603, 481] width 93 height 38
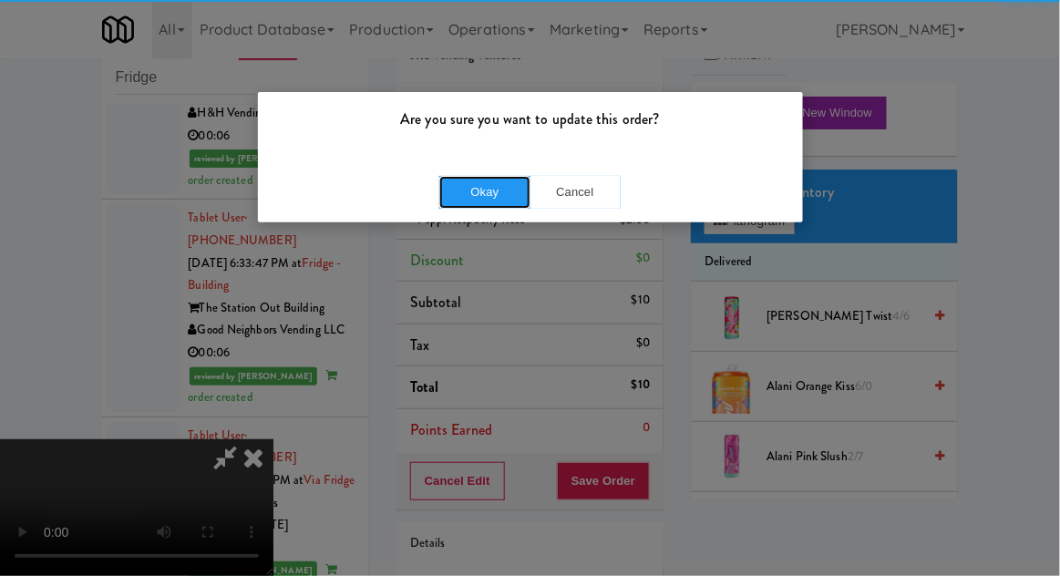
click at [491, 202] on button "Okay" at bounding box center [484, 192] width 91 height 33
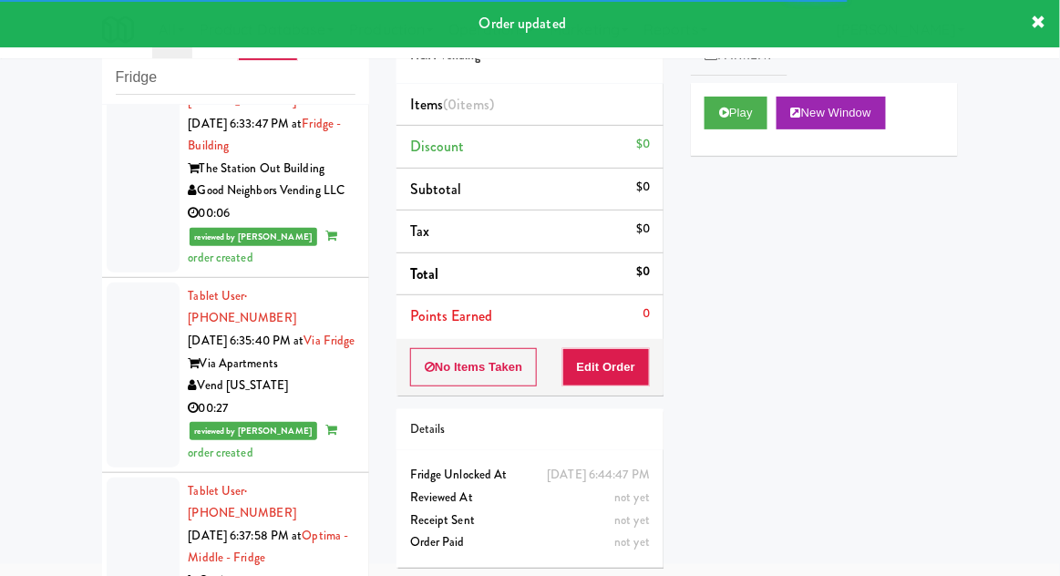
scroll to position [11225, 0]
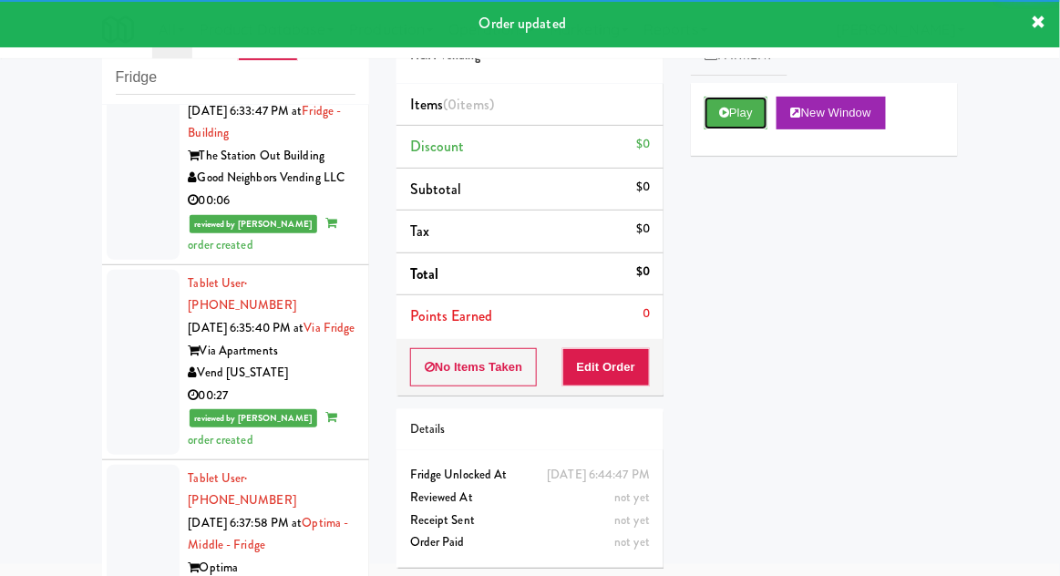
click at [711, 118] on button "Play" at bounding box center [736, 113] width 63 height 33
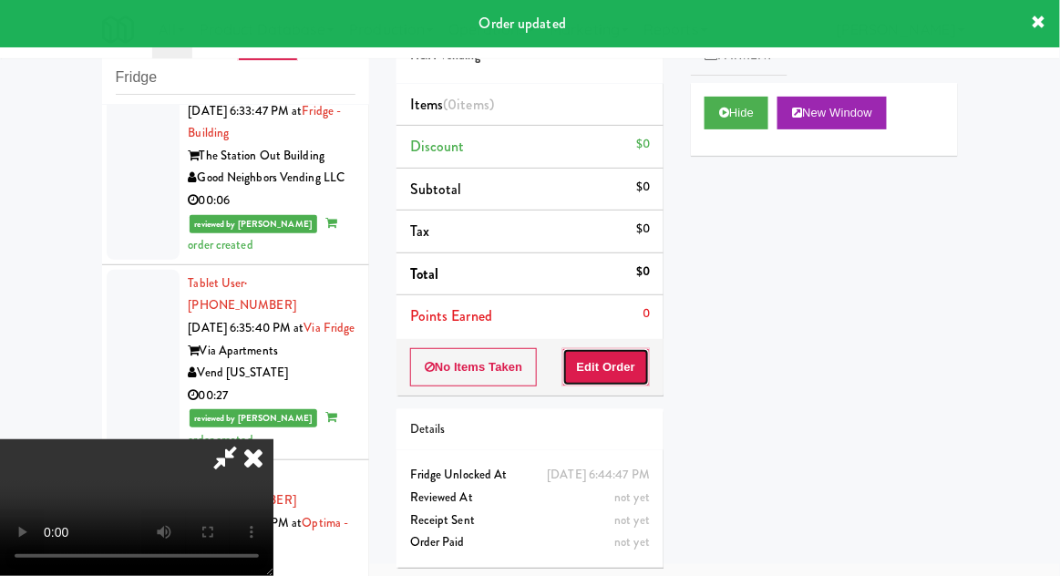
click at [624, 368] on button "Edit Order" at bounding box center [606, 367] width 88 height 38
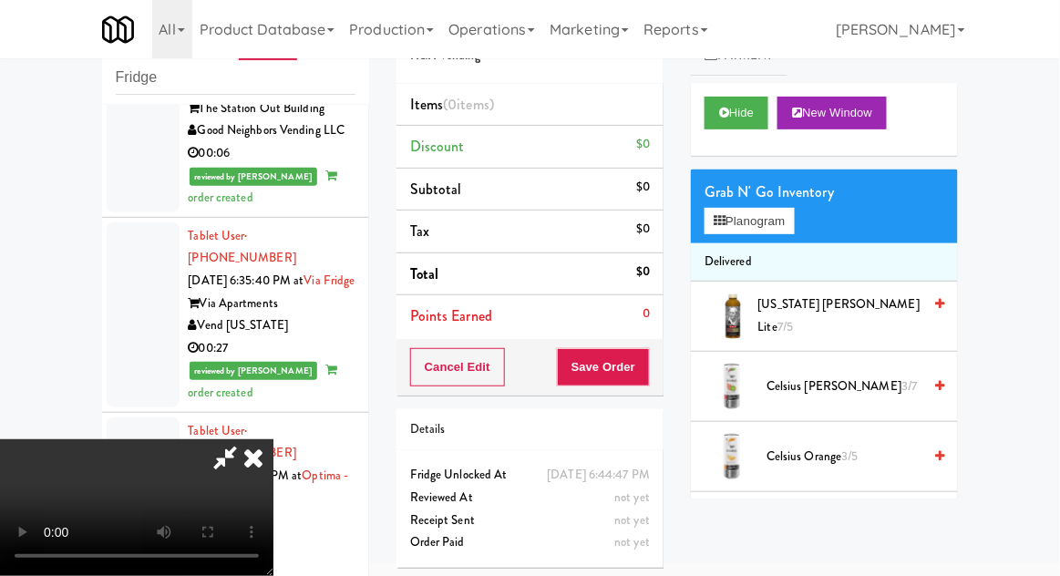
scroll to position [0, 0]
click at [794, 226] on button "Planogram" at bounding box center [749, 221] width 89 height 27
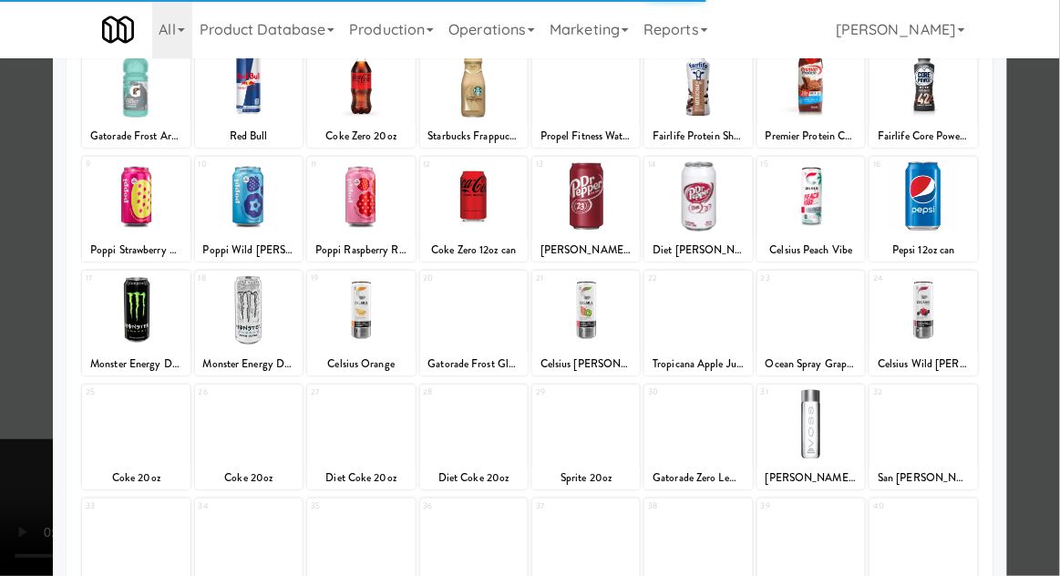
scroll to position [170, 0]
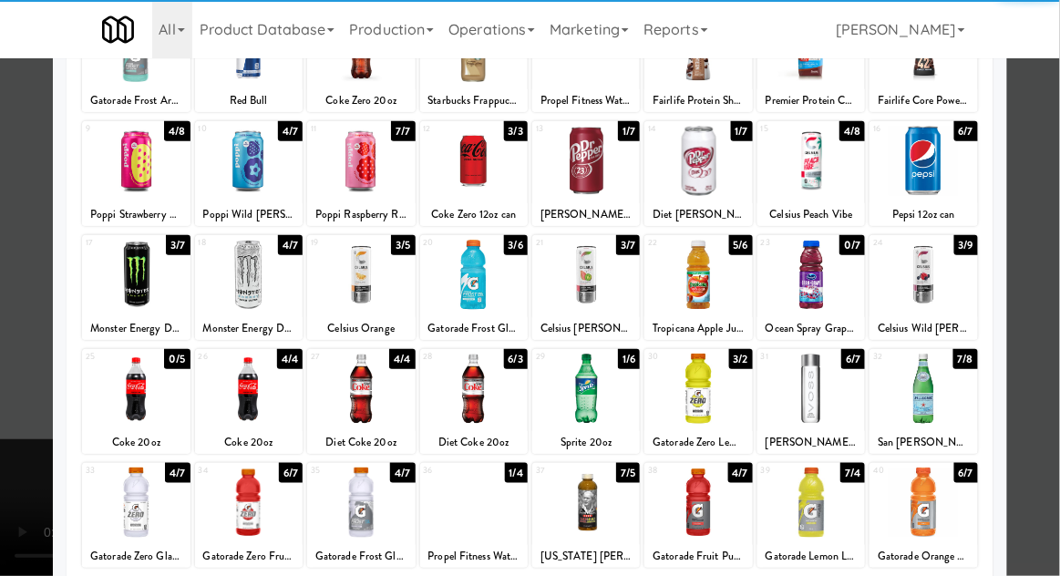
click at [470, 512] on div at bounding box center [474, 503] width 108 height 70
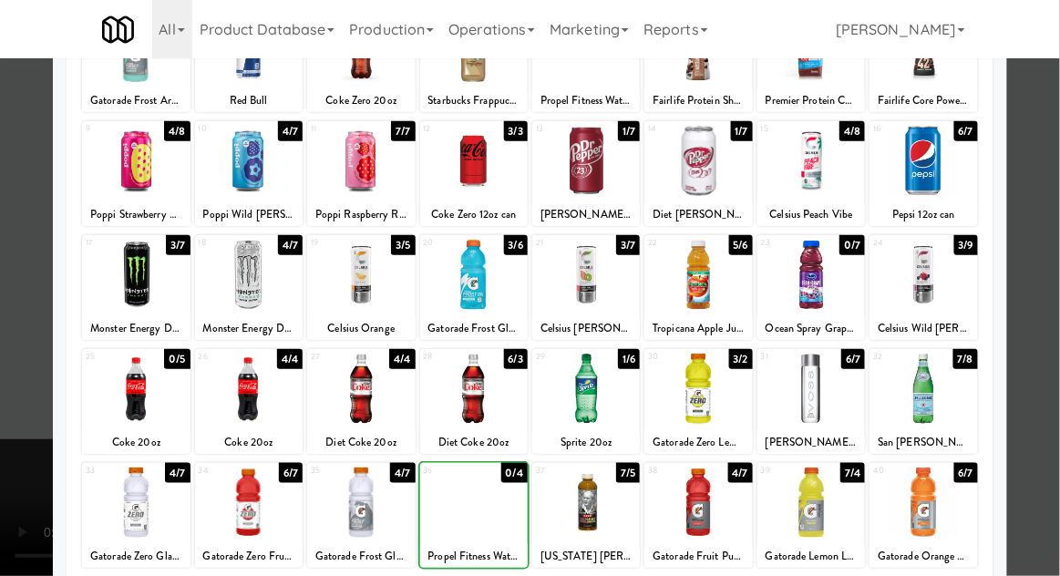
click at [1044, 274] on div at bounding box center [530, 288] width 1060 height 576
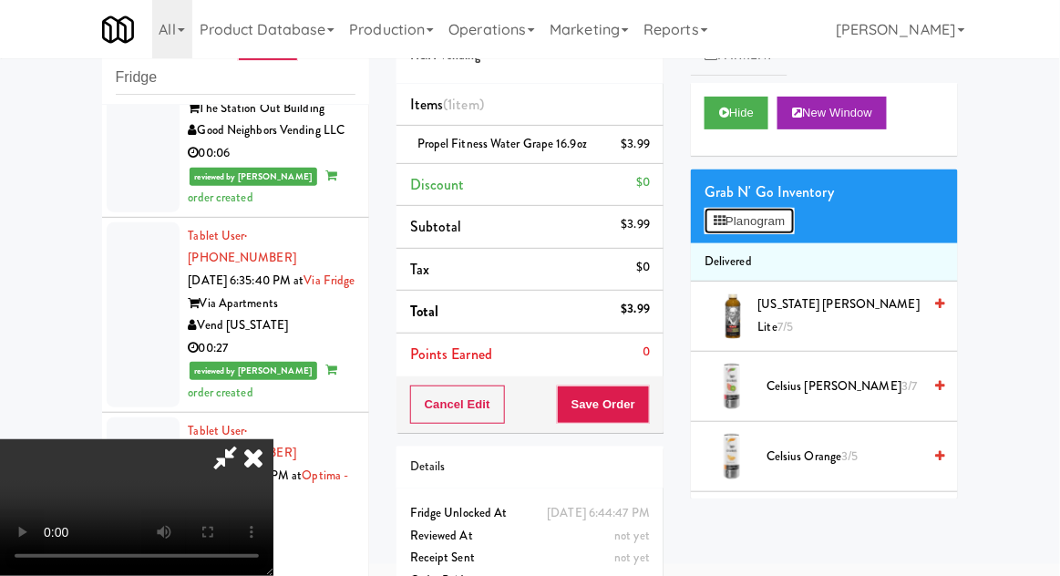
click at [794, 218] on button "Planogram" at bounding box center [749, 221] width 89 height 27
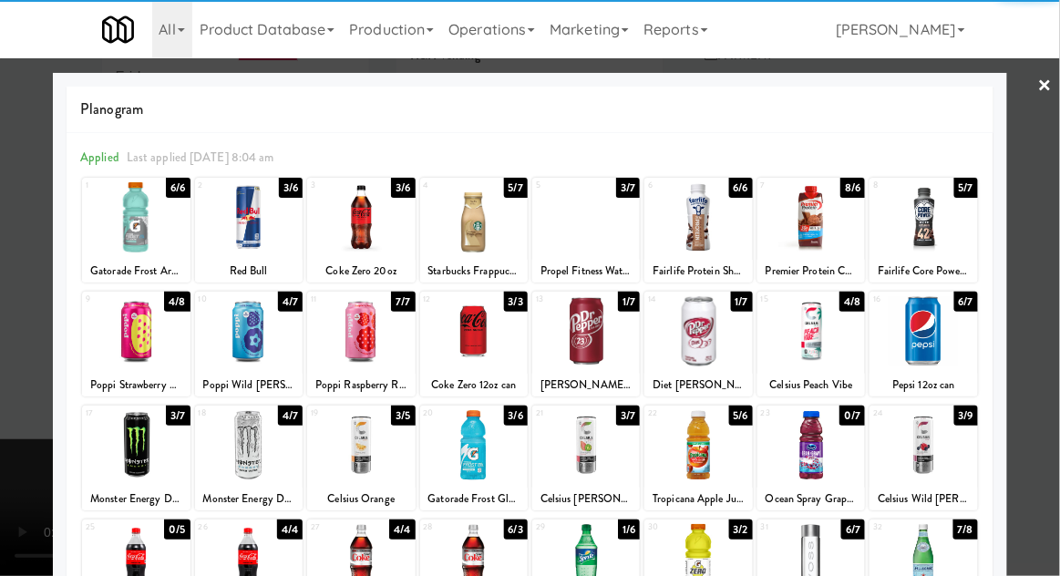
click at [942, 344] on div at bounding box center [923, 331] width 108 height 70
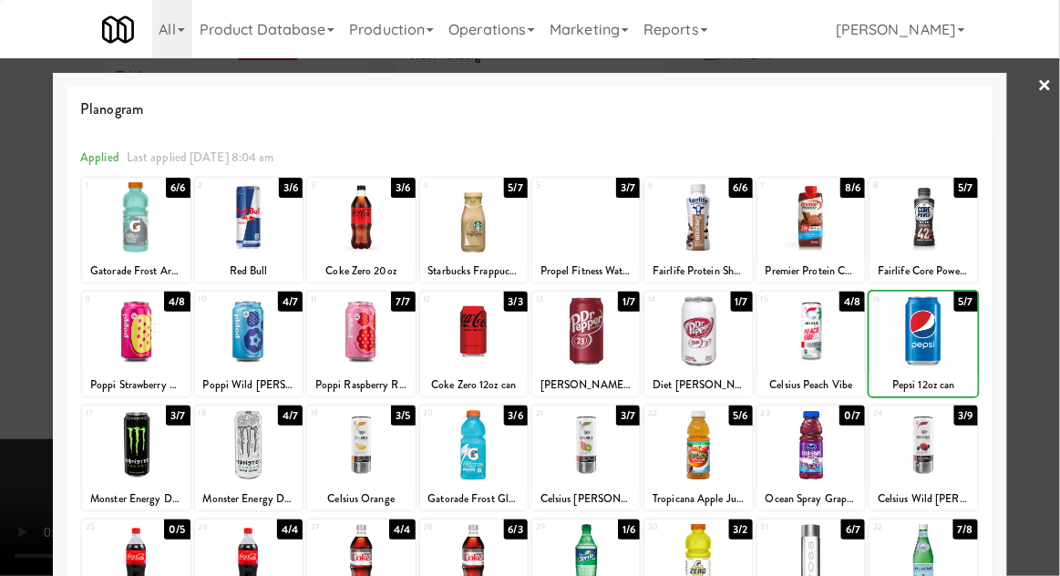
click at [1044, 334] on div at bounding box center [530, 288] width 1060 height 576
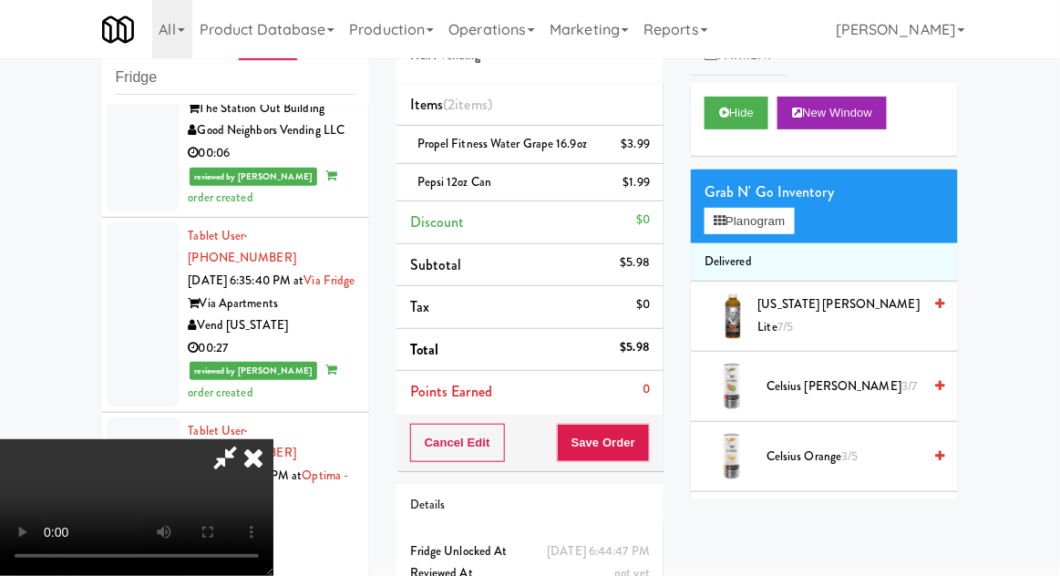
scroll to position [67, 0]
click at [647, 447] on button "Save Order" at bounding box center [603, 443] width 93 height 38
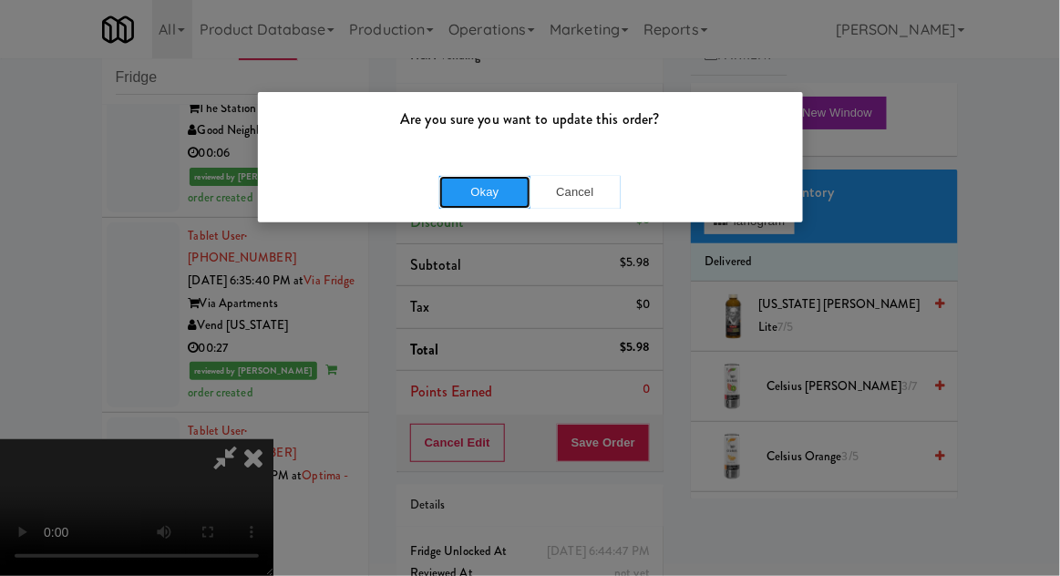
click at [482, 198] on button "Okay" at bounding box center [484, 192] width 91 height 33
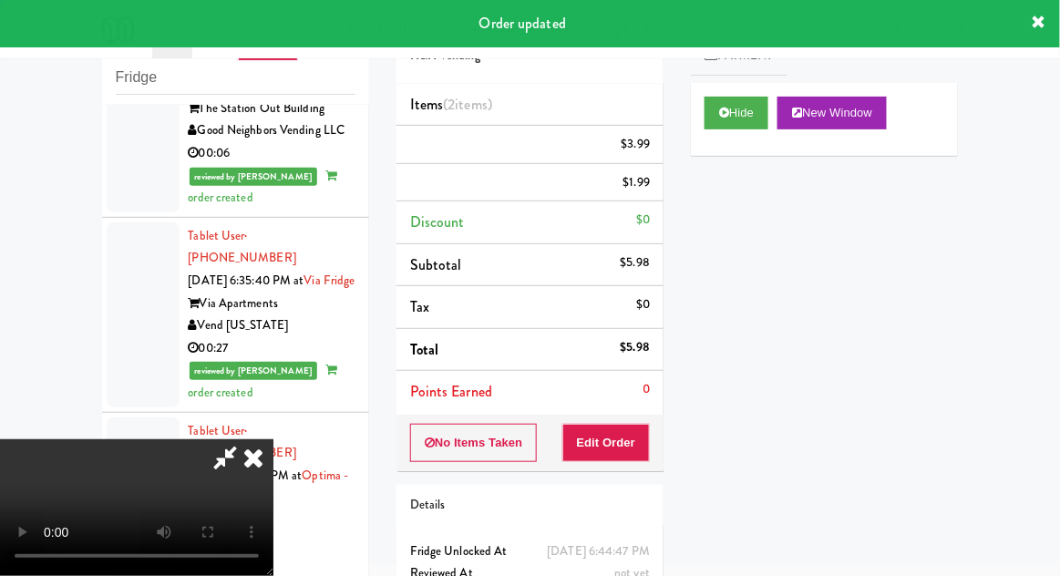
scroll to position [0, 0]
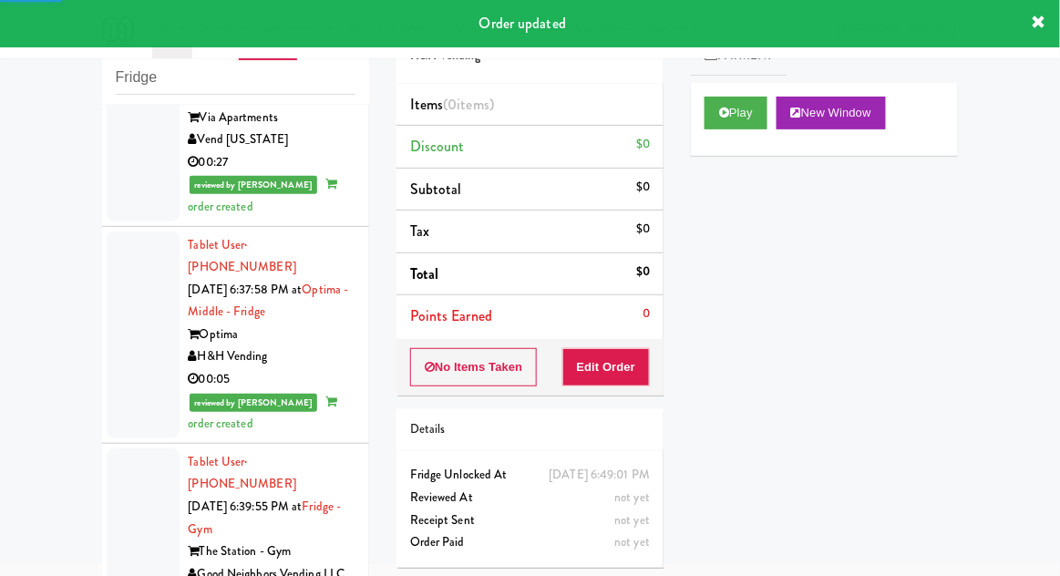
scroll to position [11464, 0]
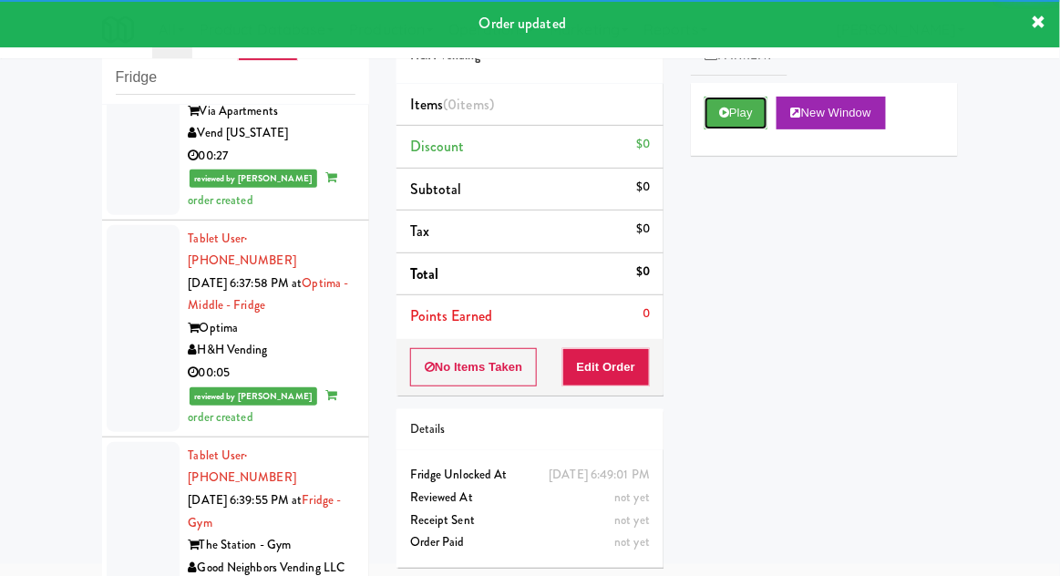
click at [726, 117] on icon at bounding box center [724, 113] width 10 height 12
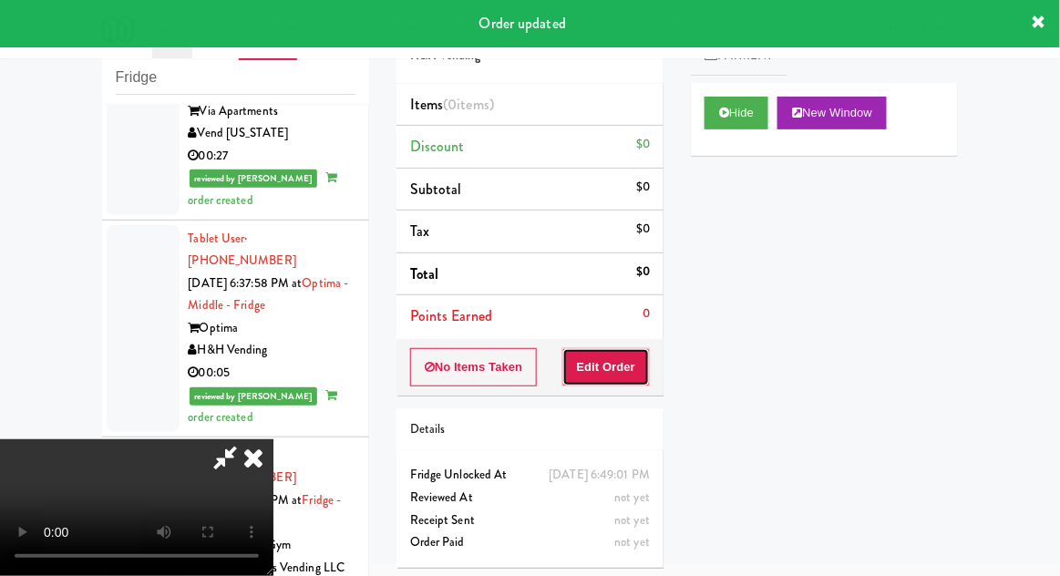
click at [614, 365] on button "Edit Order" at bounding box center [606, 367] width 88 height 38
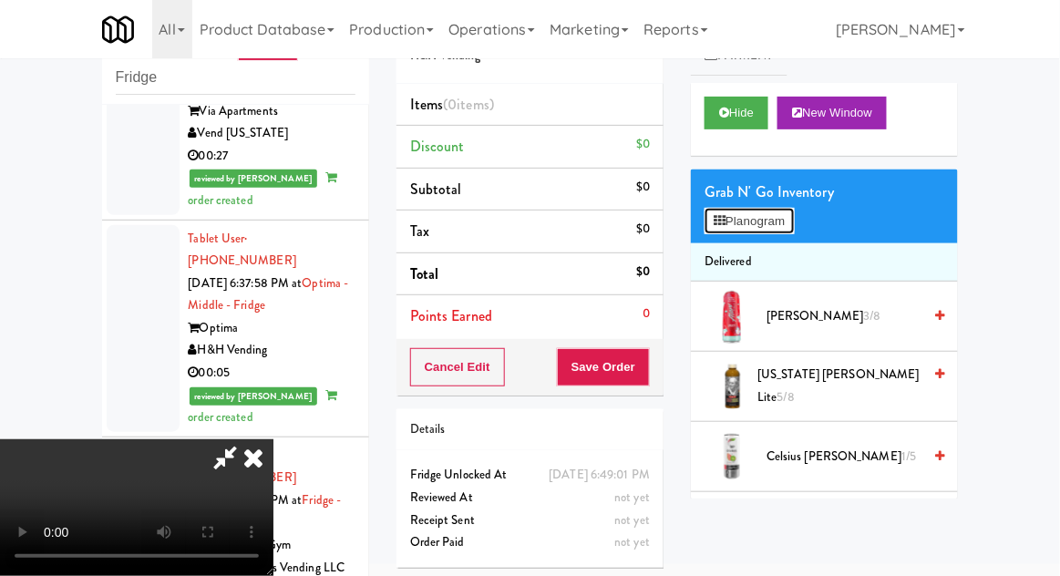
click at [788, 230] on button "Planogram" at bounding box center [749, 221] width 89 height 27
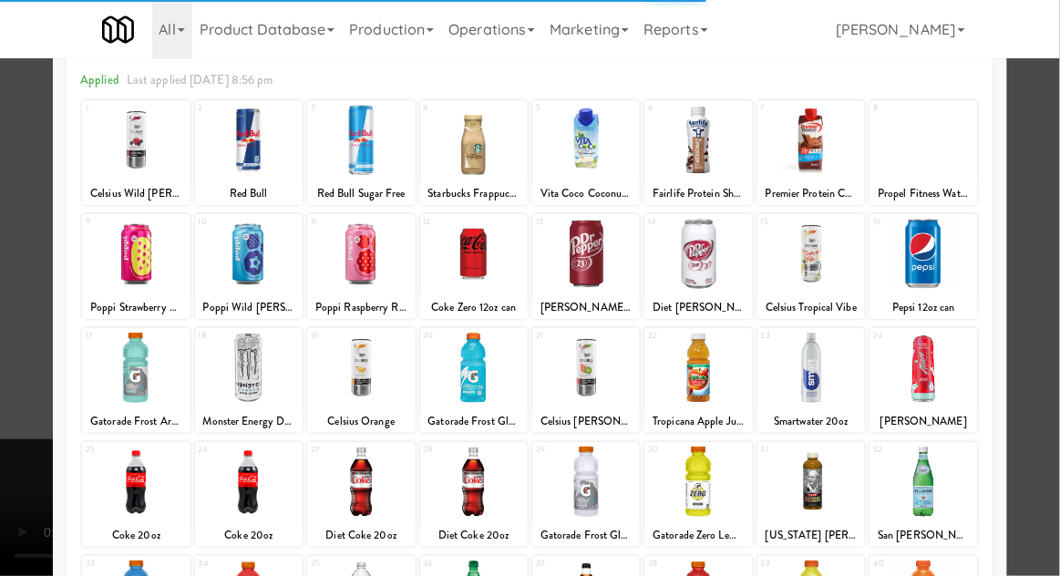
scroll to position [98, 0]
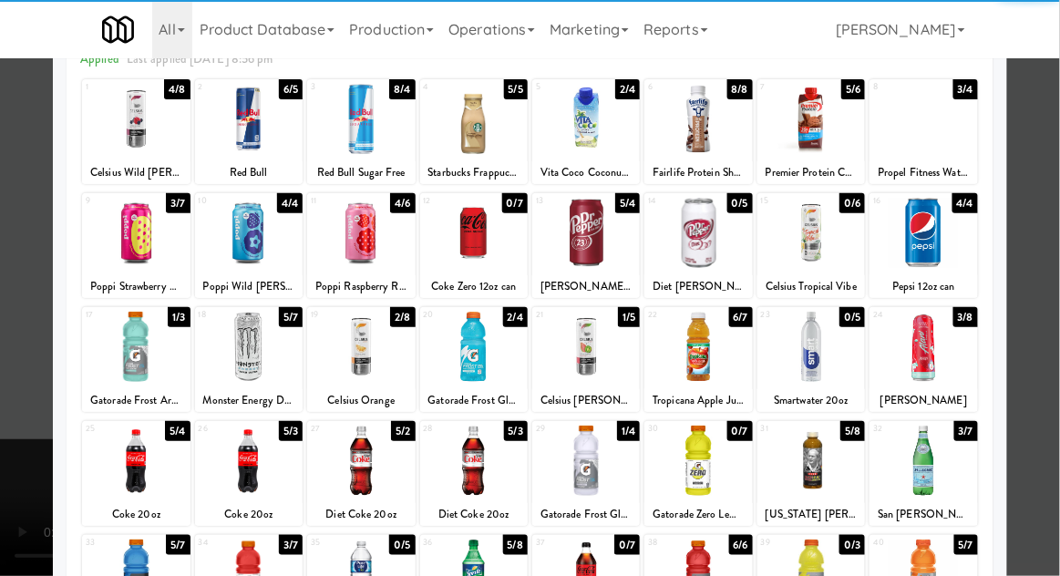
click at [355, 460] on div at bounding box center [361, 461] width 108 height 70
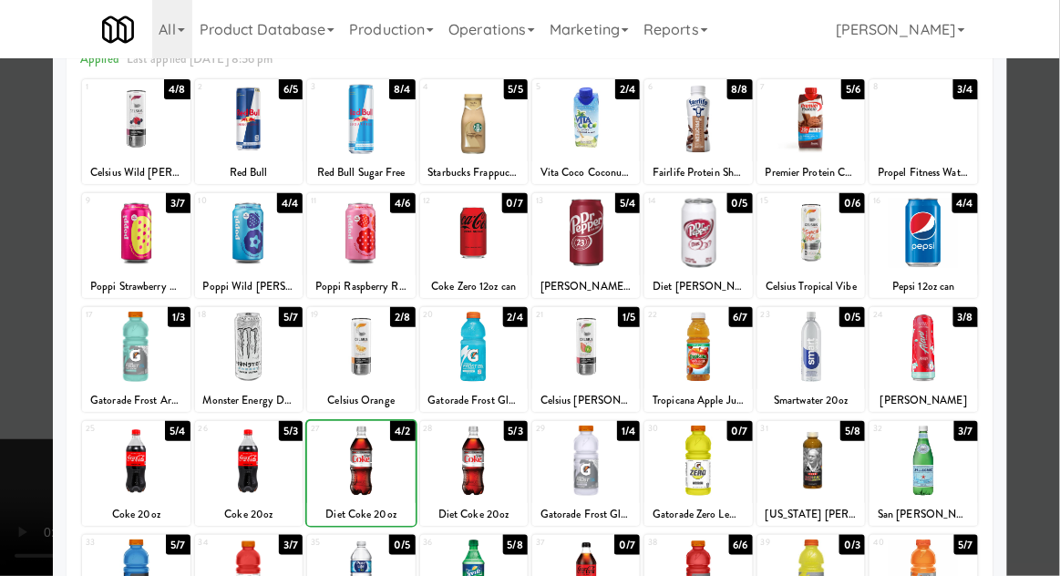
click at [1049, 264] on div at bounding box center [530, 288] width 1060 height 576
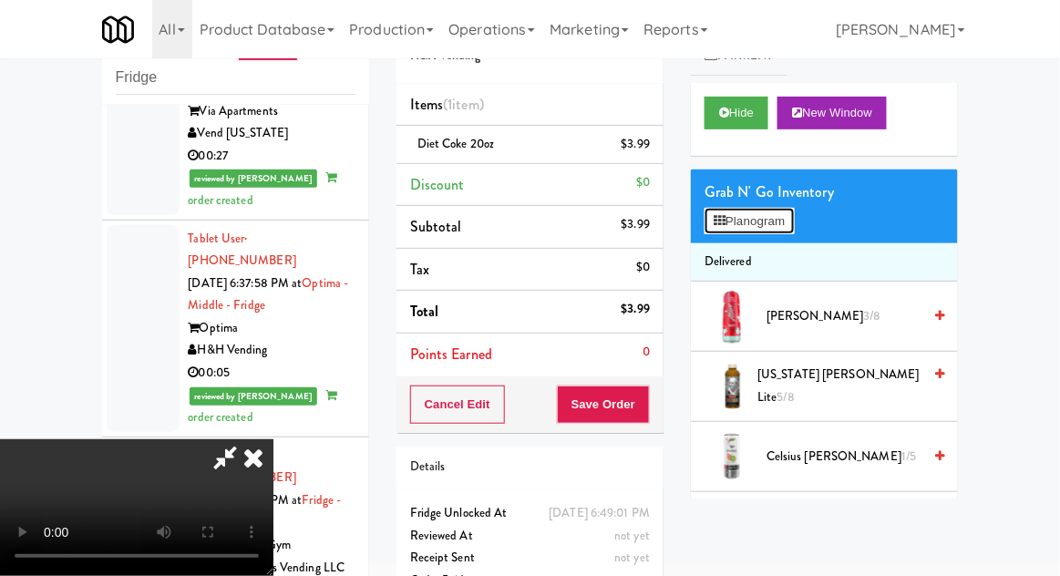
click at [794, 208] on button "Planogram" at bounding box center [749, 221] width 89 height 27
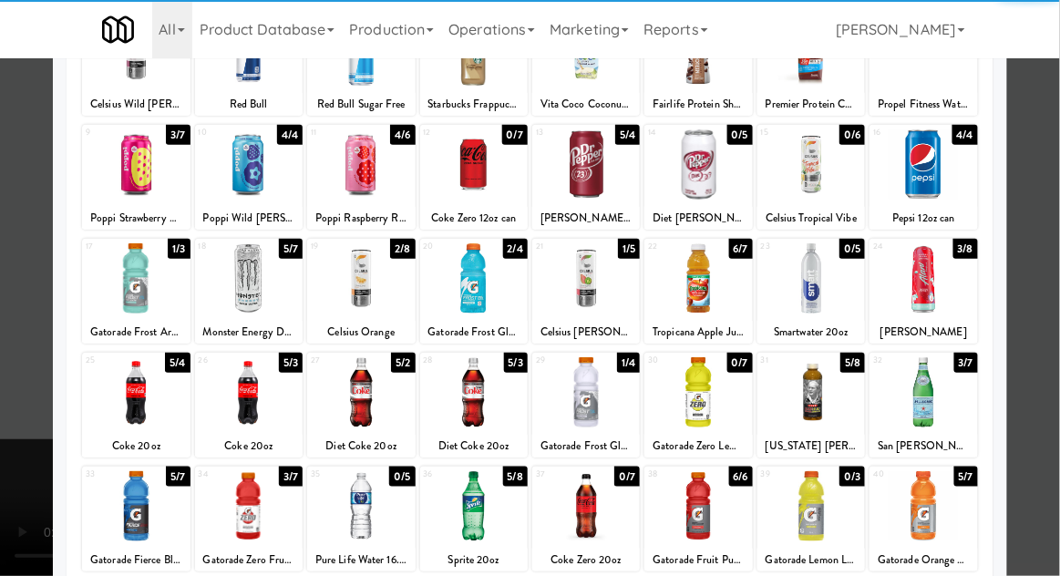
scroll to position [169, 0]
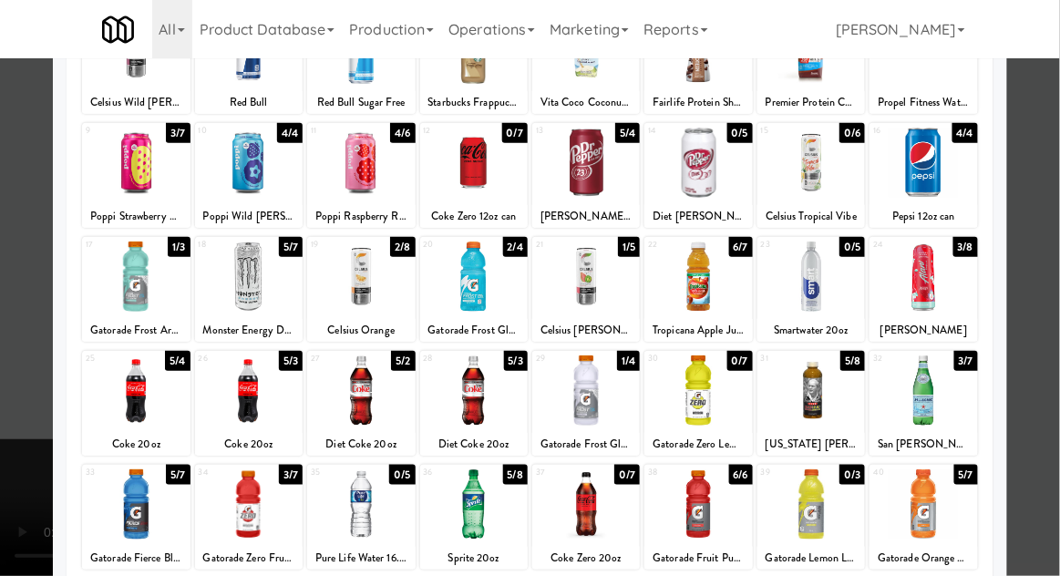
click at [463, 274] on div at bounding box center [474, 277] width 108 height 70
click at [1055, 261] on div at bounding box center [530, 288] width 1060 height 576
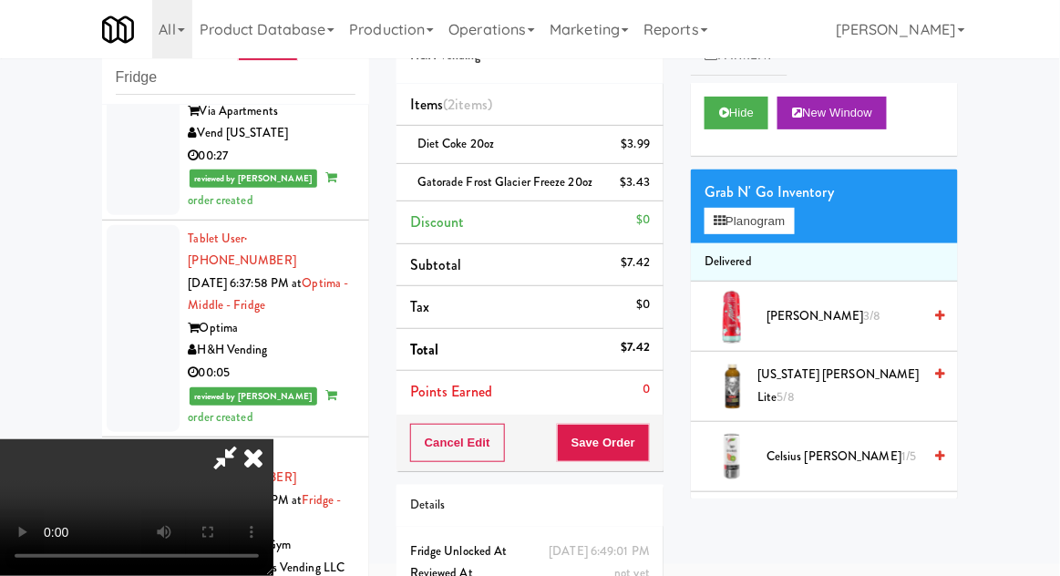
scroll to position [83, 0]
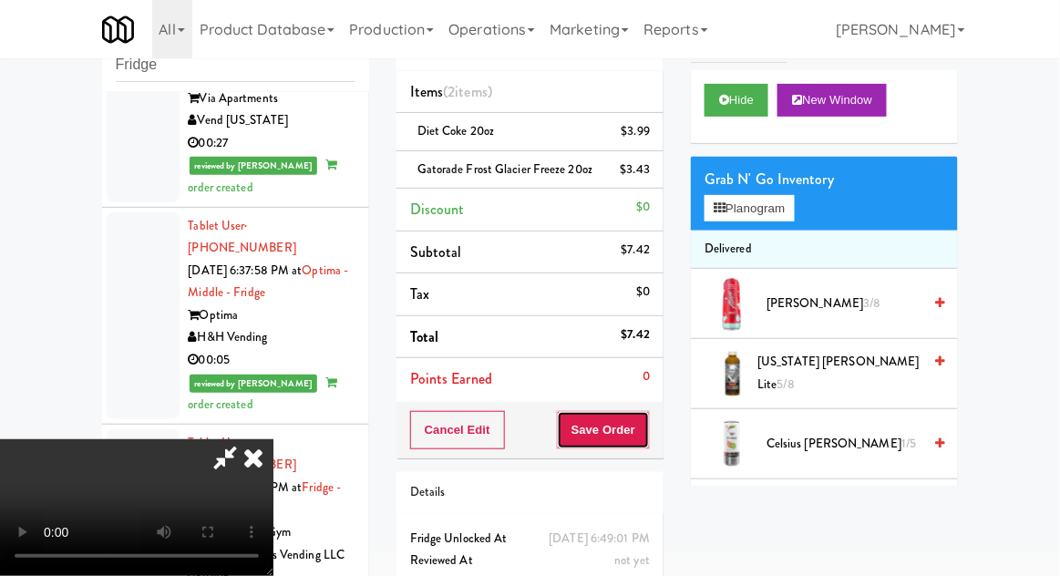
click at [647, 437] on button "Save Order" at bounding box center [603, 430] width 93 height 38
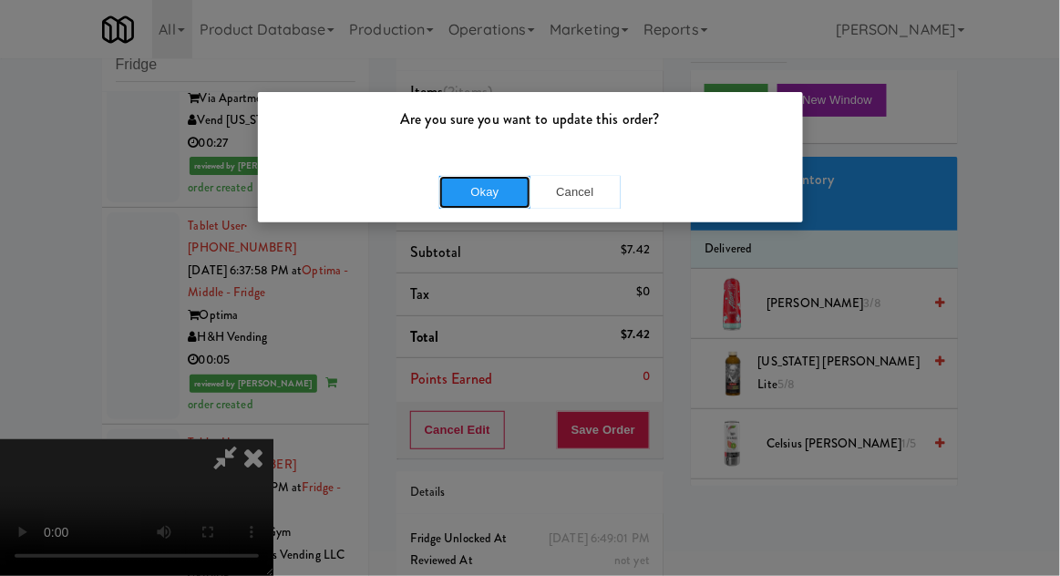
click at [496, 200] on button "Okay" at bounding box center [484, 192] width 91 height 33
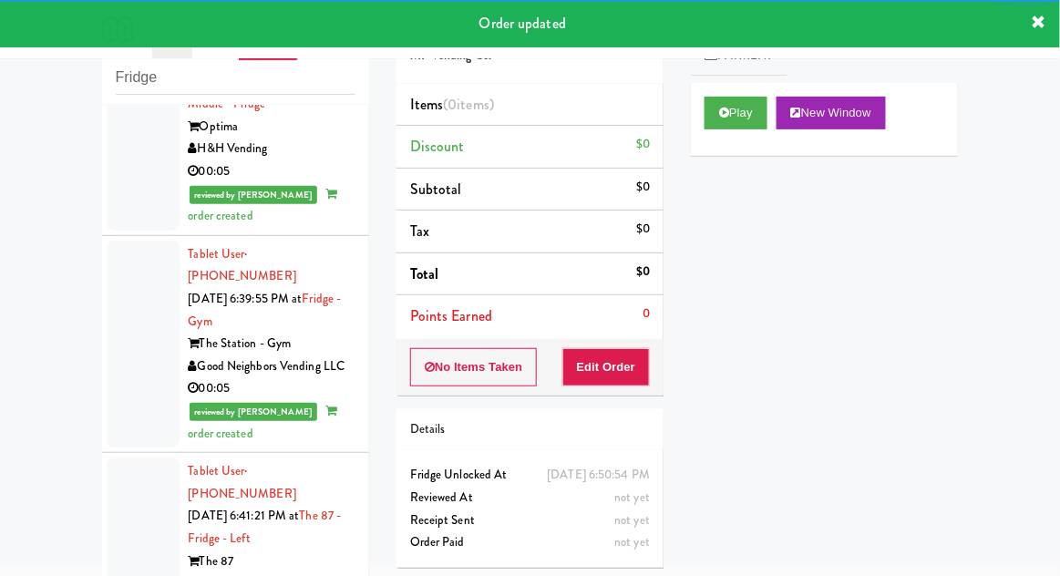
scroll to position [11668, 0]
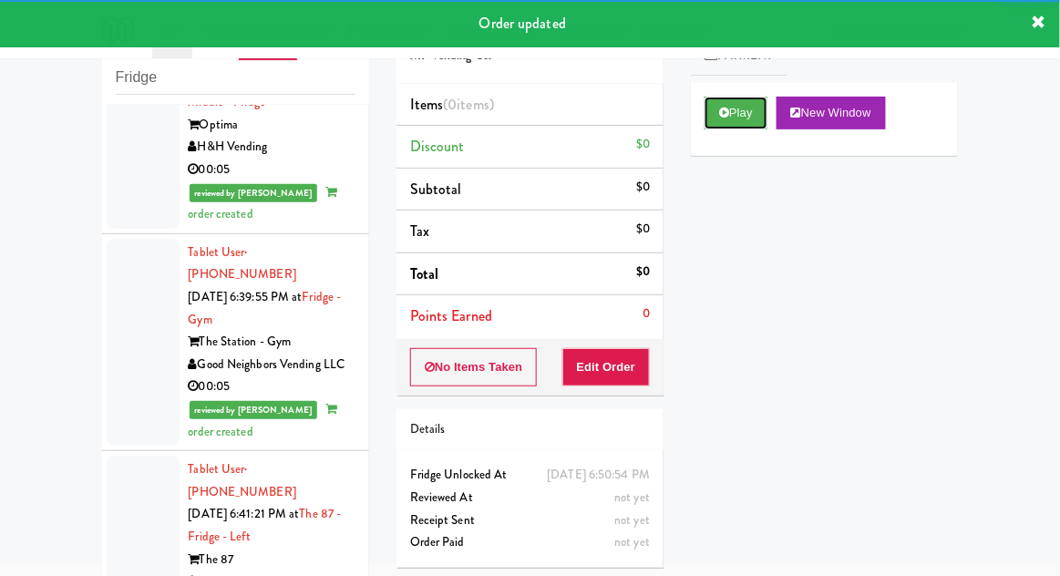
click at [711, 122] on button "Play" at bounding box center [736, 113] width 63 height 33
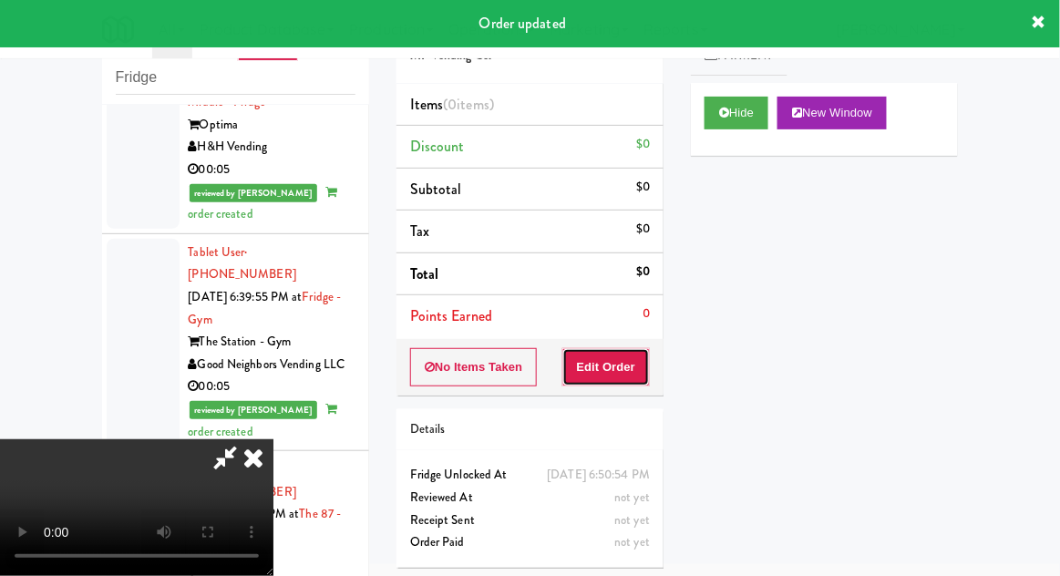
click at [625, 373] on button "Edit Order" at bounding box center [606, 367] width 88 height 38
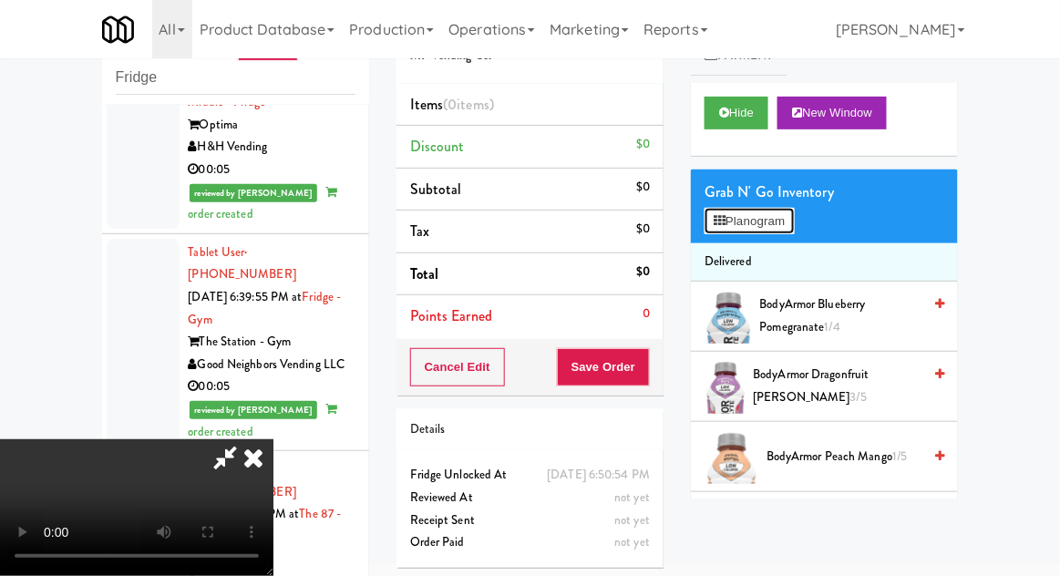
click at [782, 225] on button "Planogram" at bounding box center [749, 221] width 89 height 27
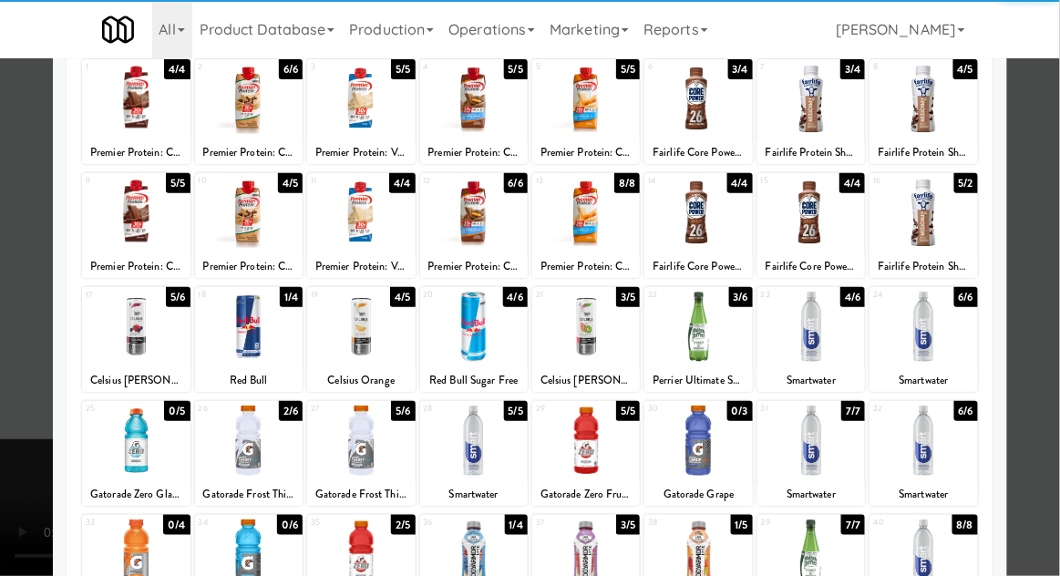
scroll to position [124, 0]
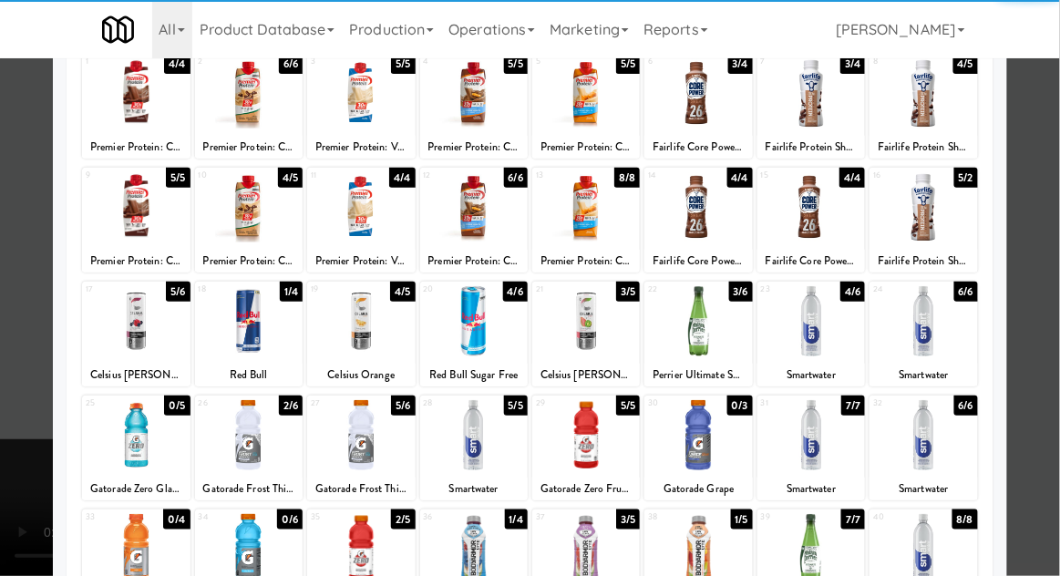
click at [348, 551] on div at bounding box center [361, 549] width 108 height 70
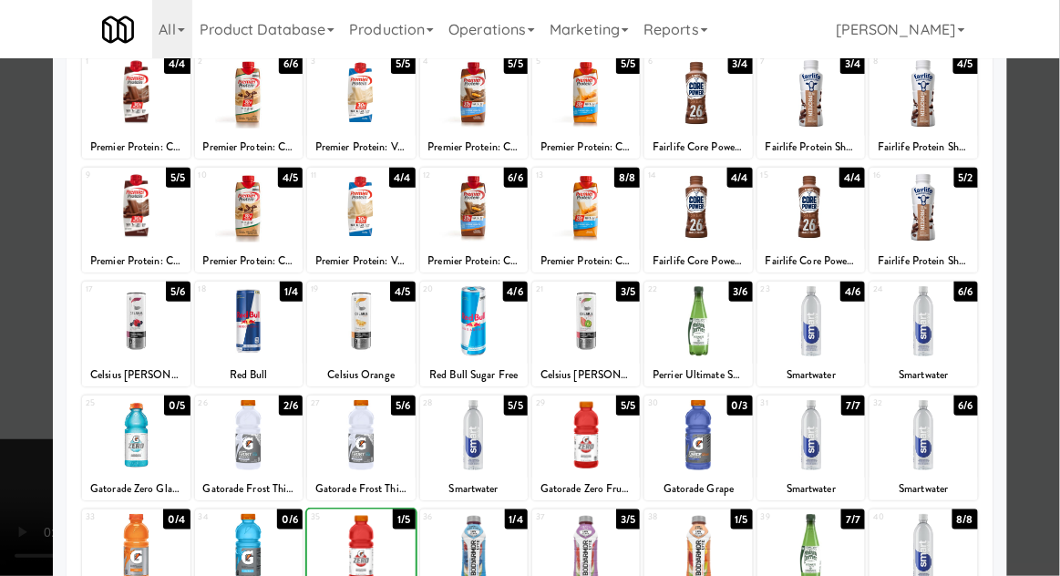
click at [1046, 286] on div at bounding box center [530, 288] width 1060 height 576
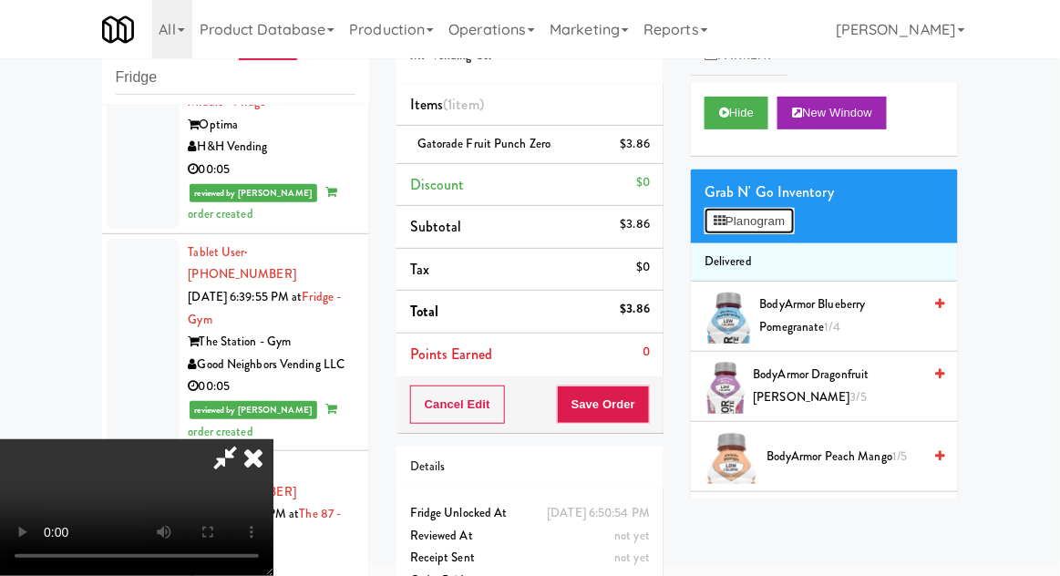
click at [792, 223] on button "Planogram" at bounding box center [749, 221] width 89 height 27
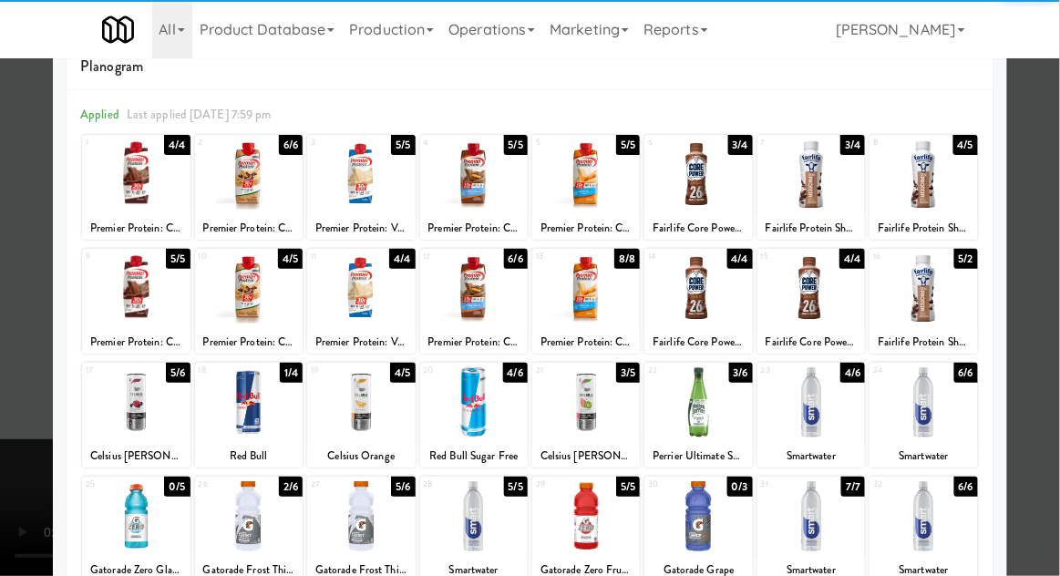
scroll to position [131, 0]
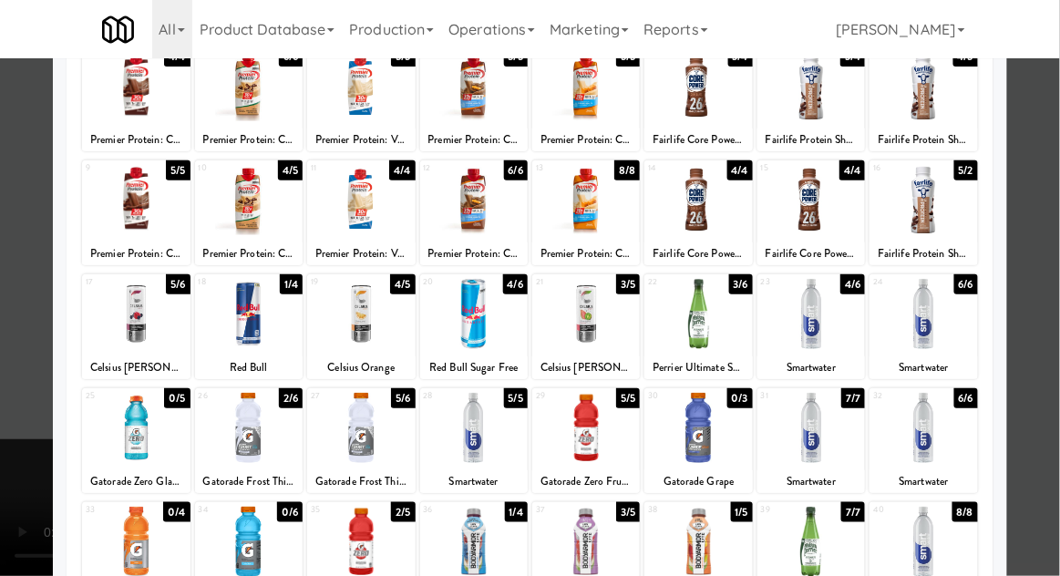
click at [1051, 277] on div at bounding box center [530, 288] width 1060 height 576
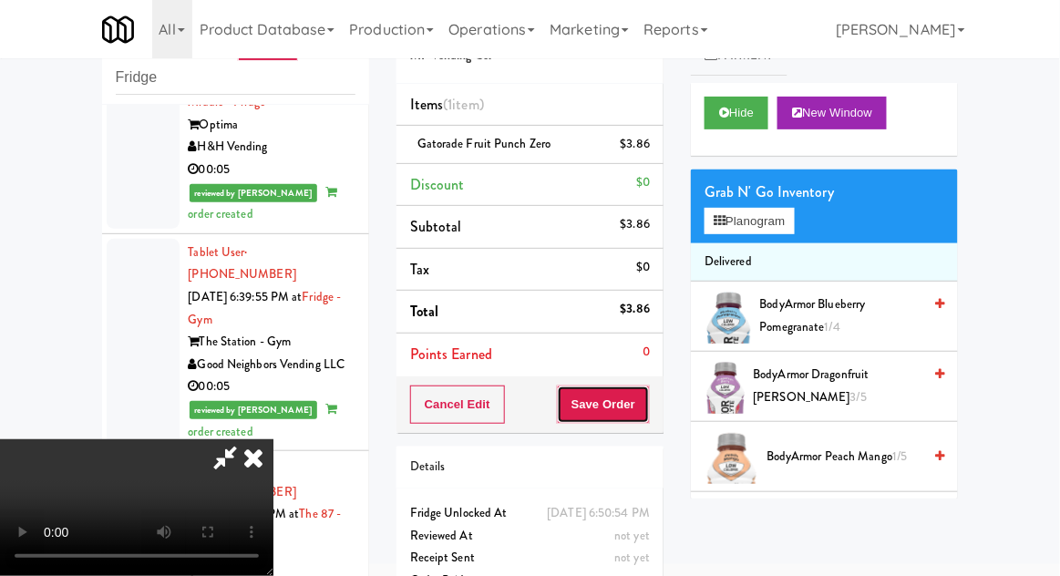
click at [649, 408] on button "Save Order" at bounding box center [603, 405] width 93 height 38
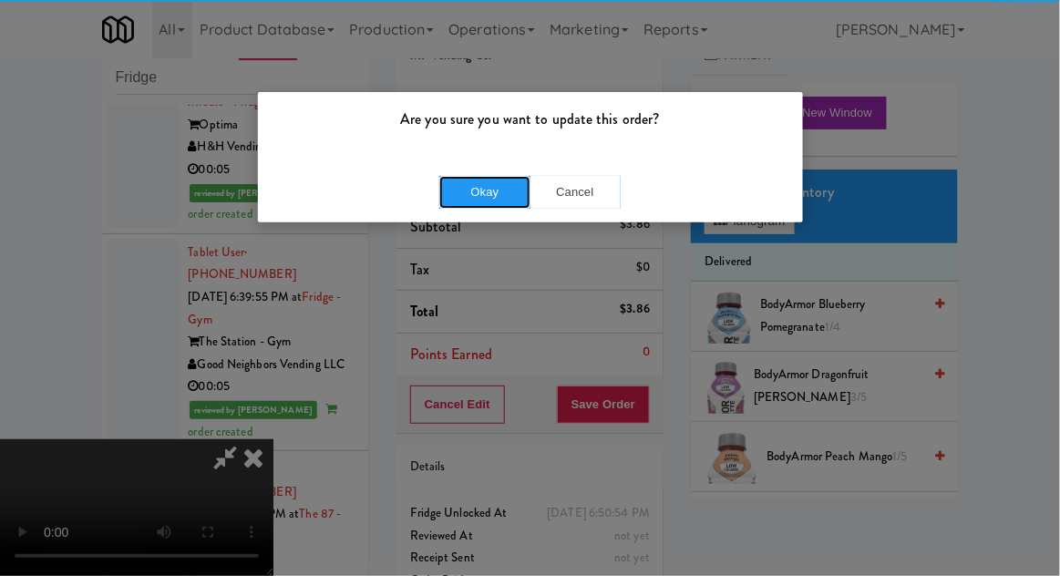
click at [496, 176] on button "Okay" at bounding box center [484, 192] width 91 height 33
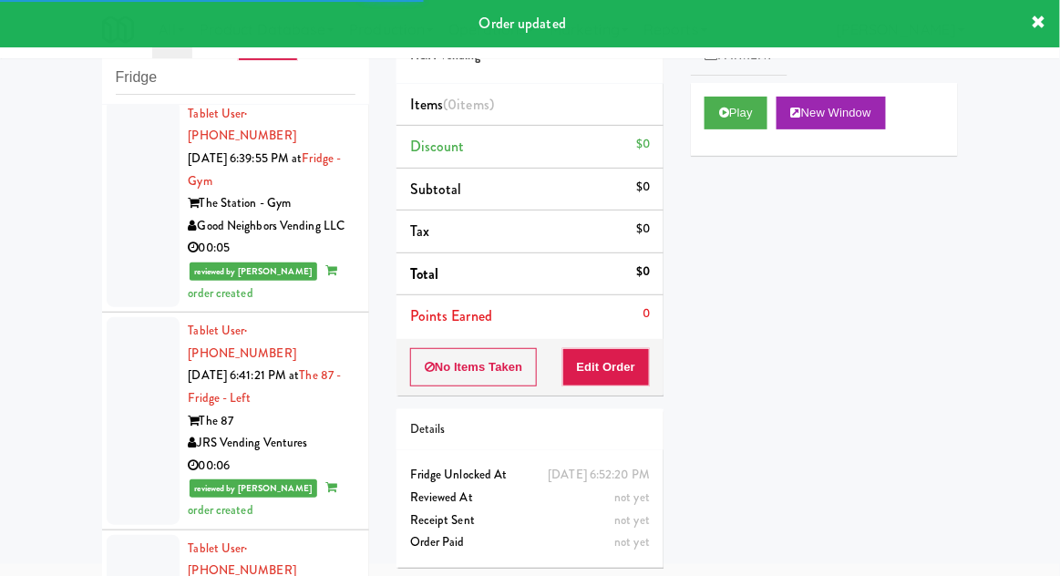
scroll to position [11805, 0]
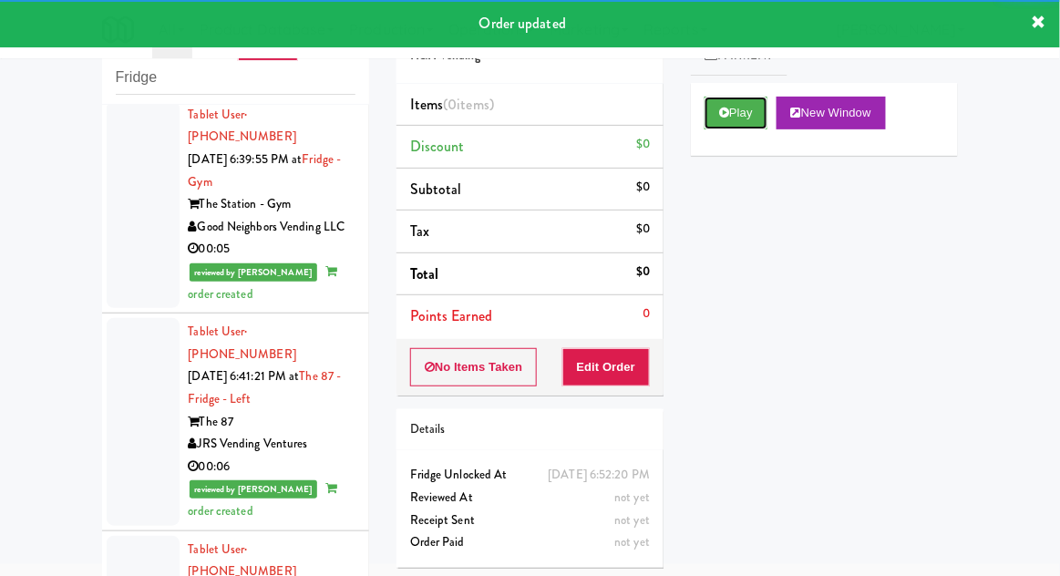
click at [732, 129] on button "Play" at bounding box center [736, 113] width 63 height 33
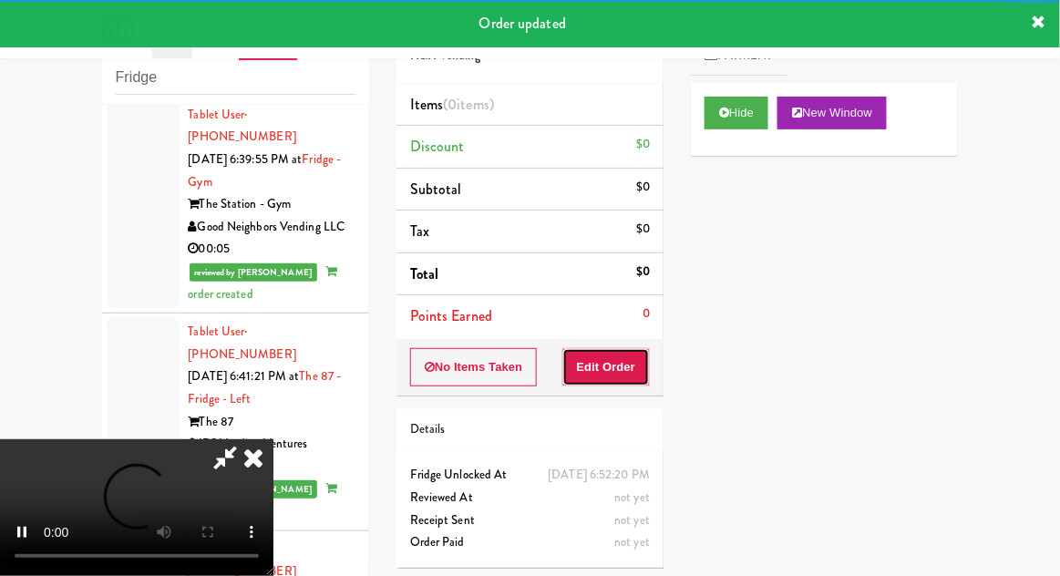
click at [632, 358] on button "Edit Order" at bounding box center [606, 367] width 88 height 38
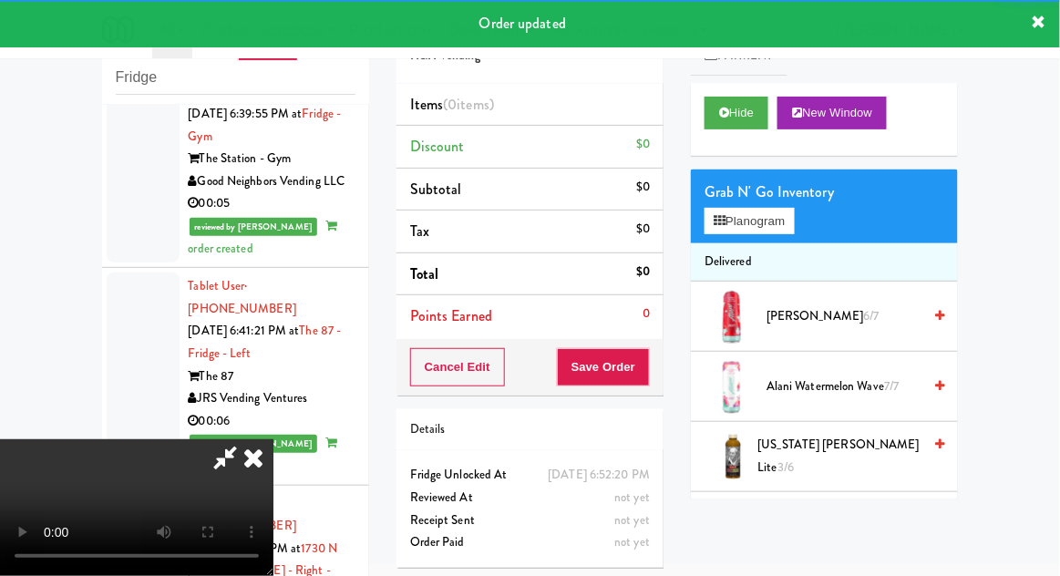
scroll to position [11854, 0]
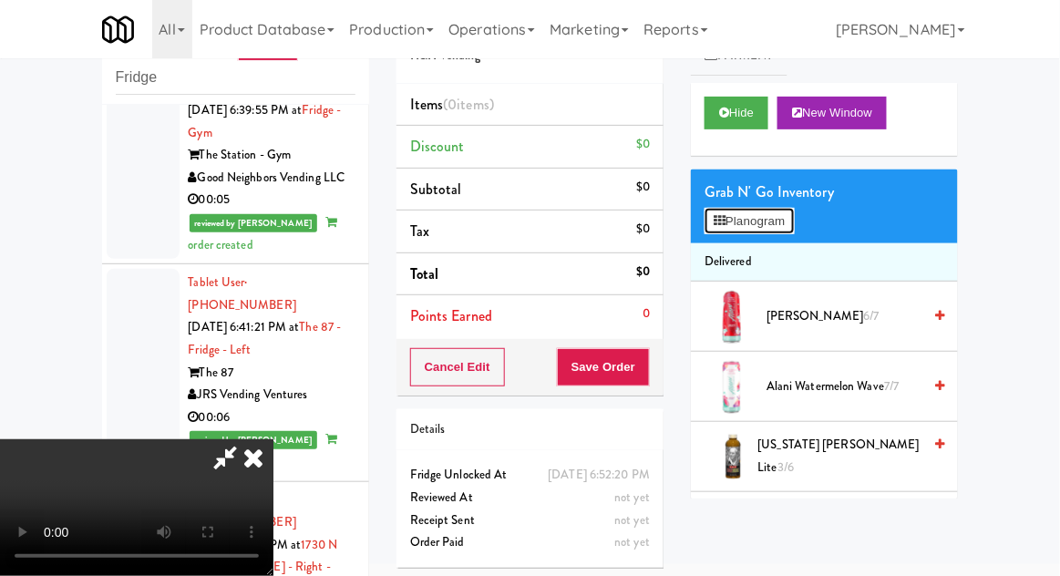
click at [791, 209] on button "Planogram" at bounding box center [749, 221] width 89 height 27
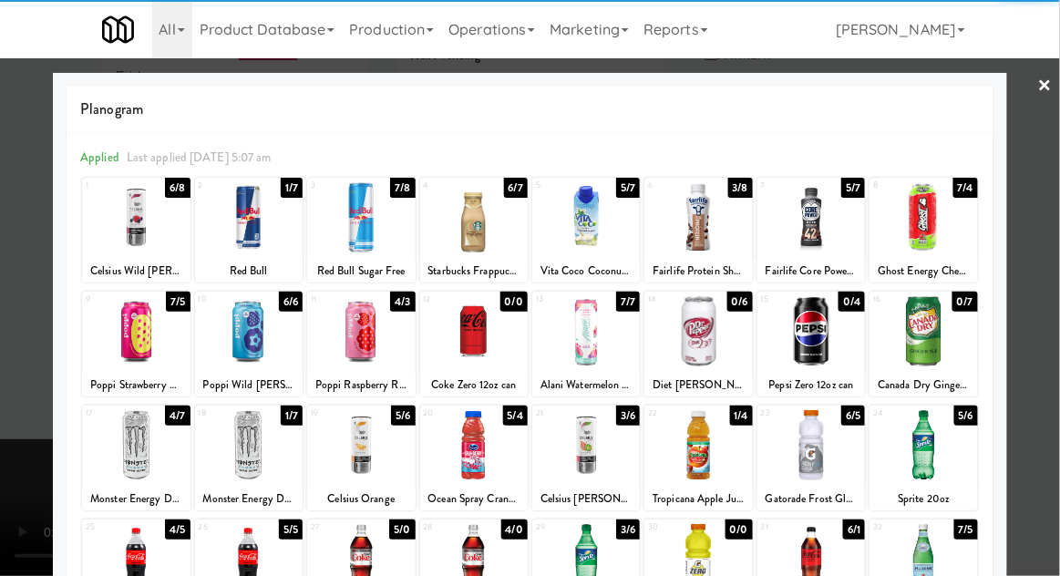
click at [696, 232] on div at bounding box center [698, 217] width 108 height 70
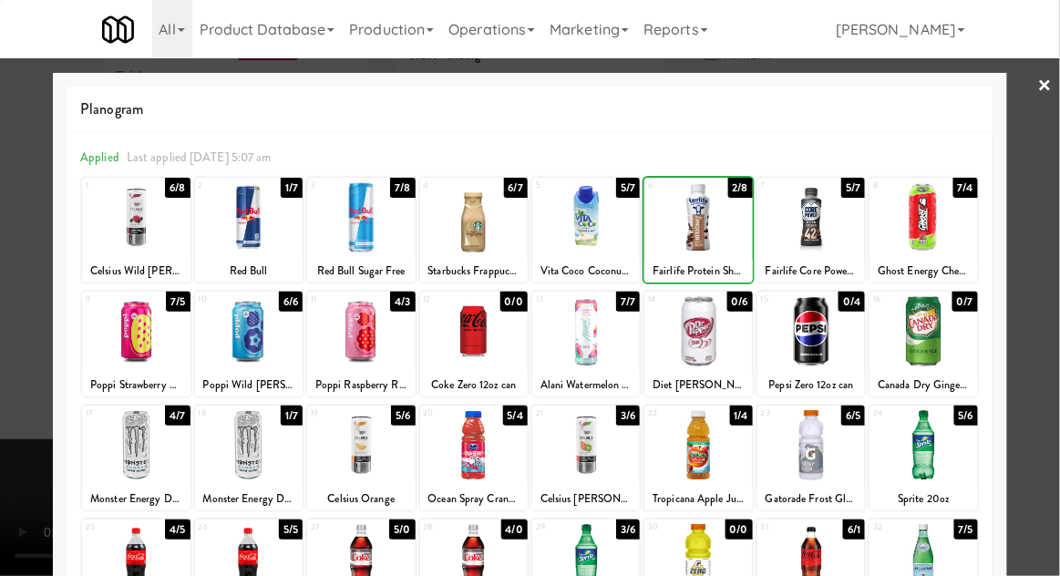
click at [1046, 283] on div at bounding box center [530, 288] width 1060 height 576
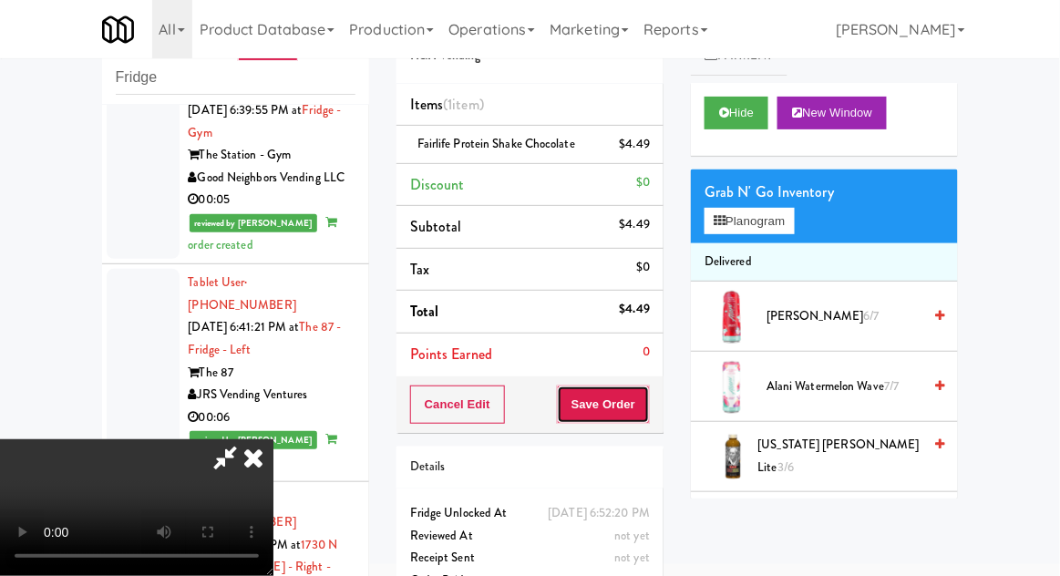
click at [642, 418] on button "Save Order" at bounding box center [603, 405] width 93 height 38
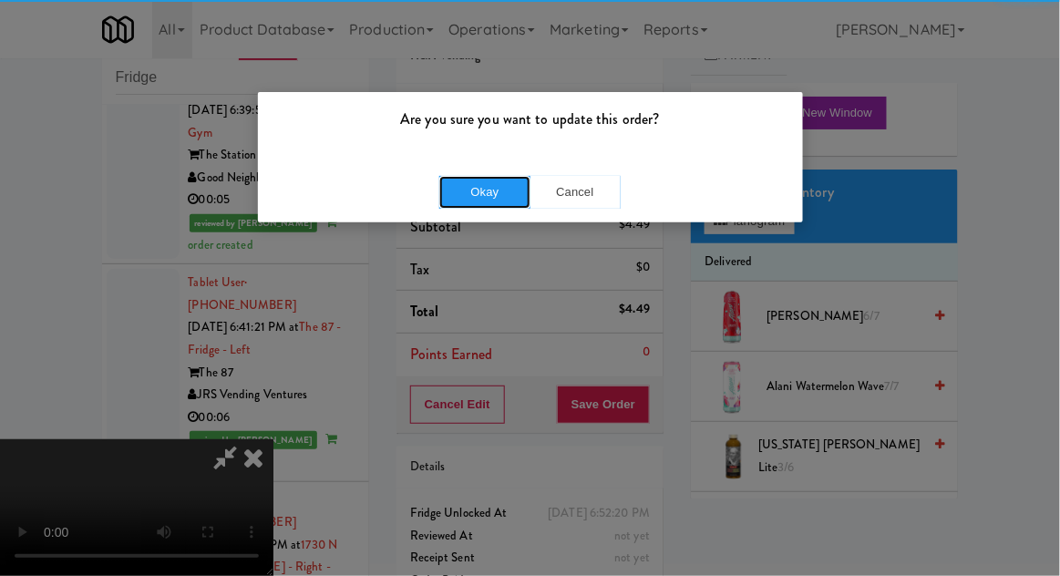
click at [467, 201] on button "Okay" at bounding box center [484, 192] width 91 height 33
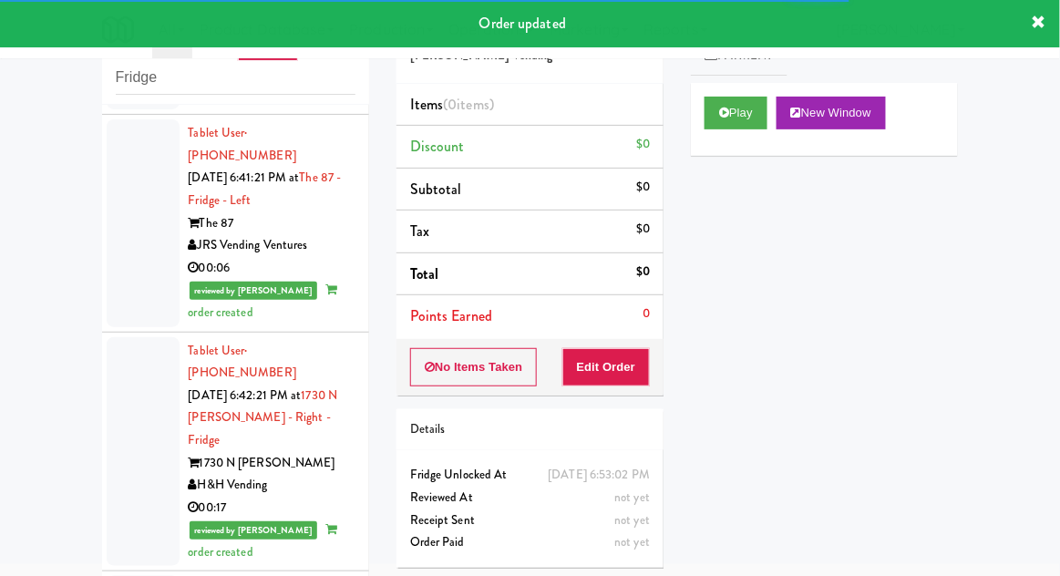
scroll to position [12049, 0]
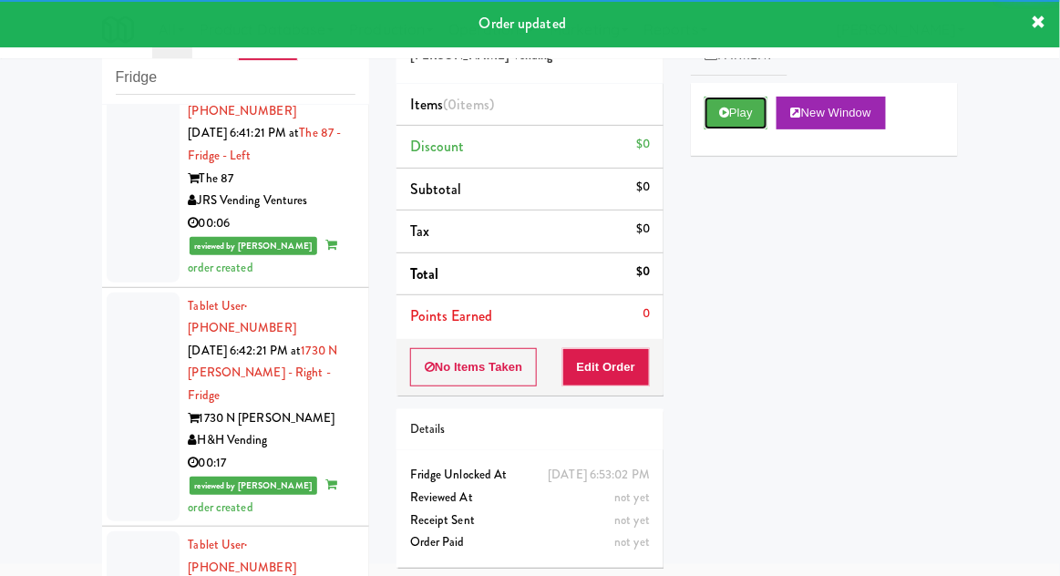
click at [739, 114] on button "Play" at bounding box center [736, 113] width 63 height 33
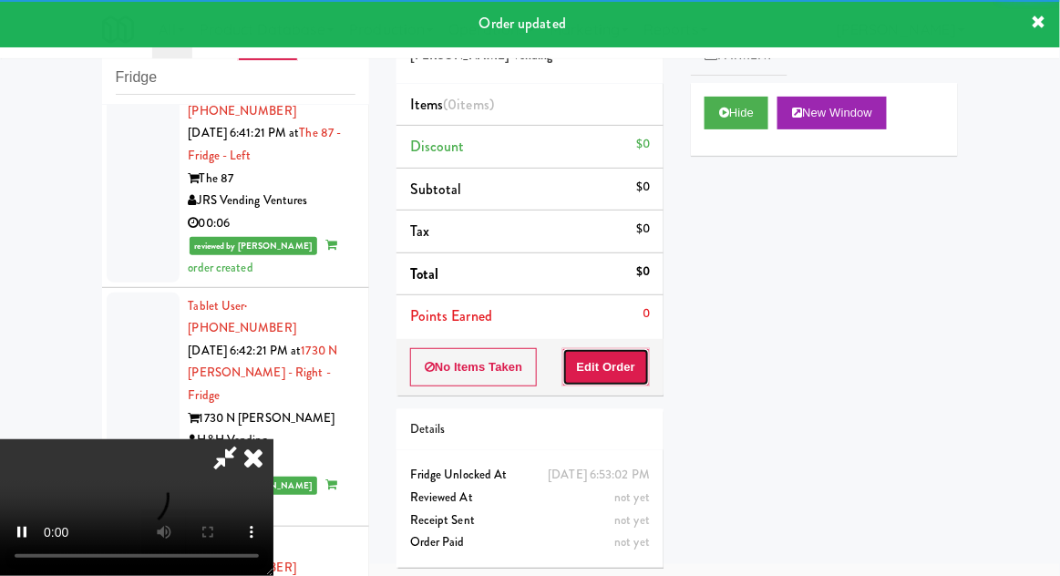
click at [606, 361] on button "Edit Order" at bounding box center [606, 367] width 88 height 38
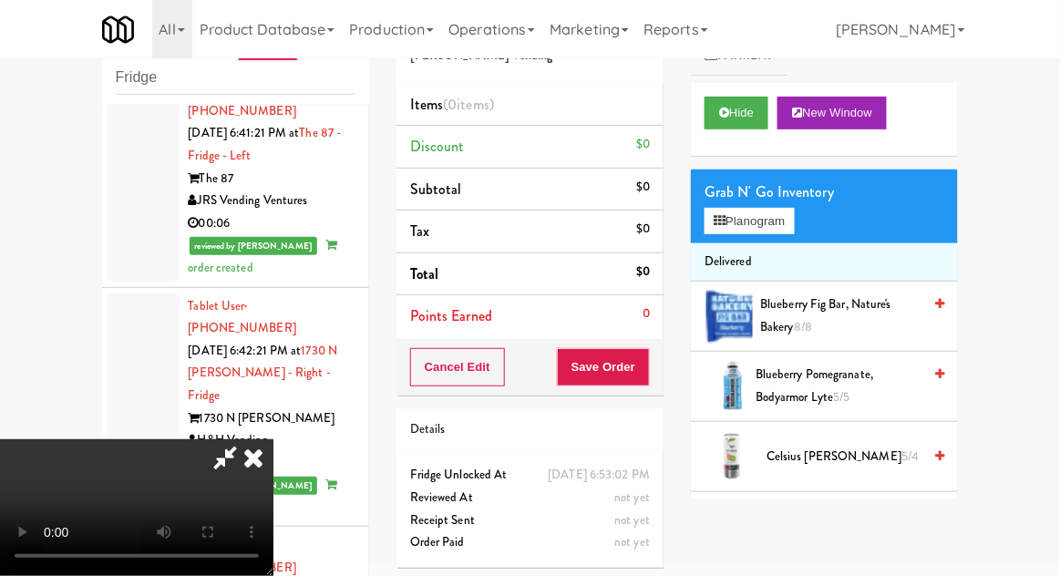
scroll to position [0, 0]
click at [792, 227] on button "Planogram" at bounding box center [749, 221] width 89 height 27
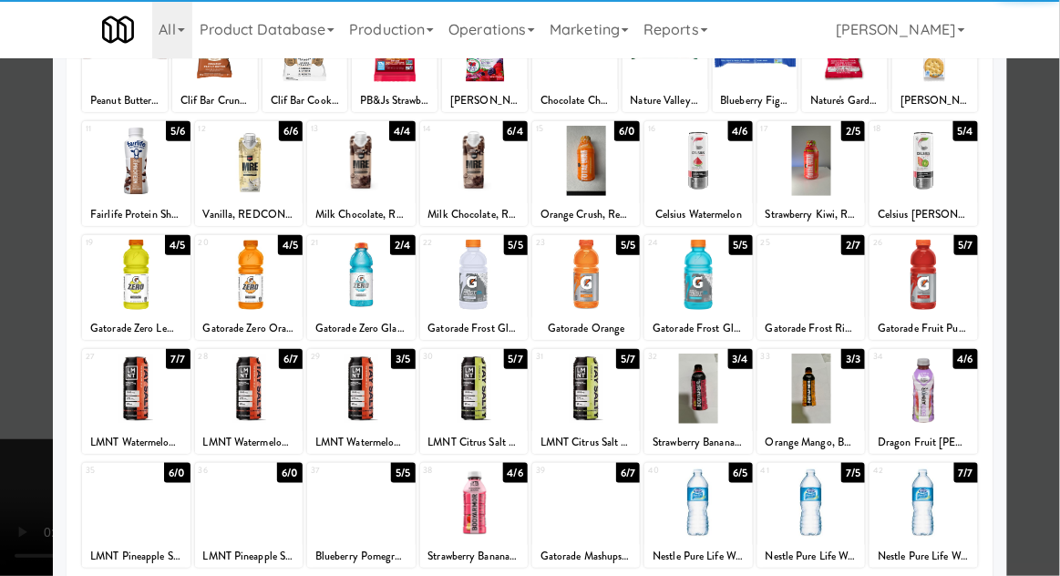
scroll to position [170, 0]
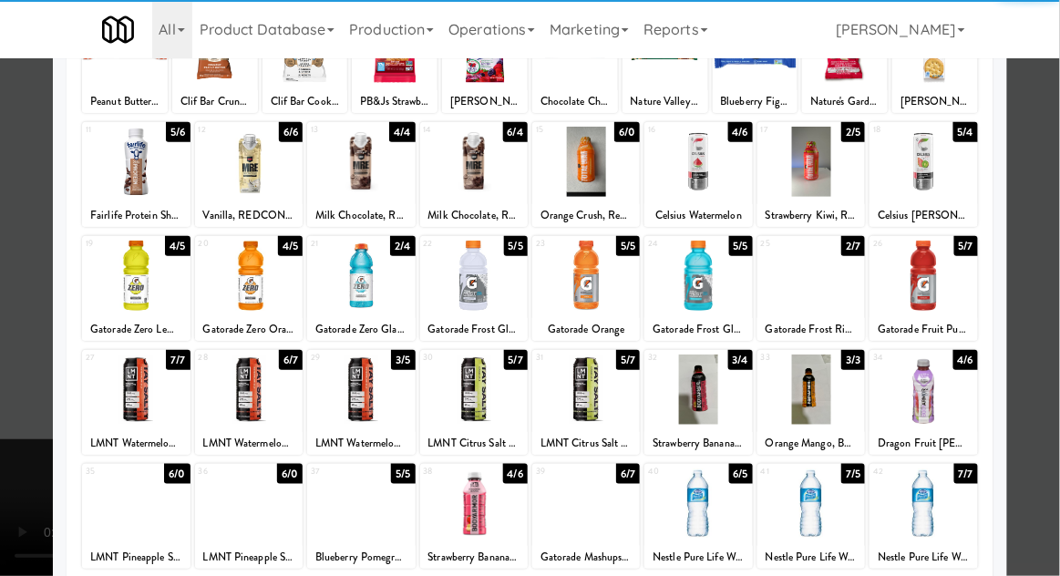
click at [468, 509] on div at bounding box center [474, 503] width 108 height 70
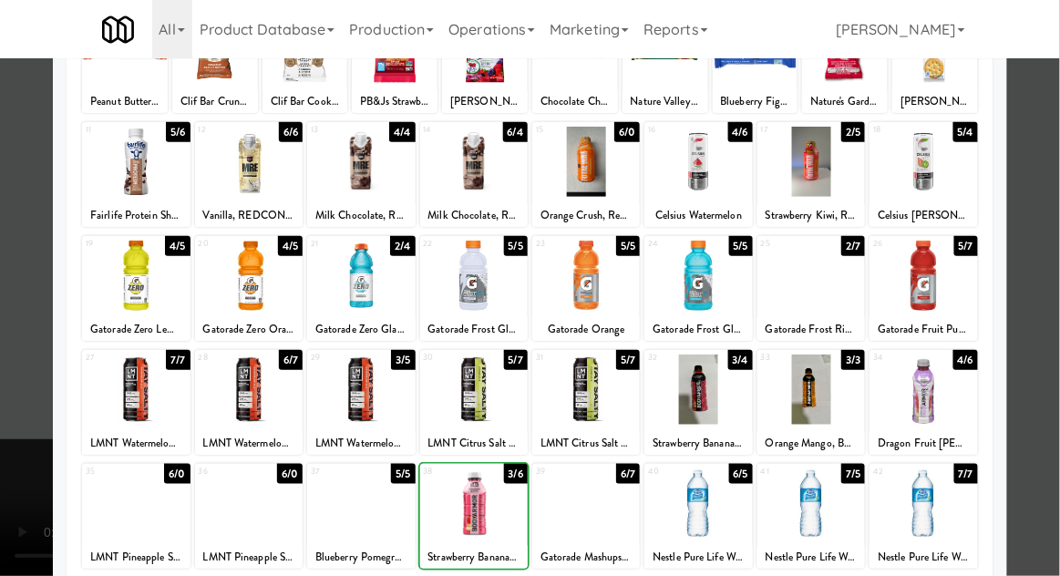
click at [1046, 297] on div at bounding box center [530, 288] width 1060 height 576
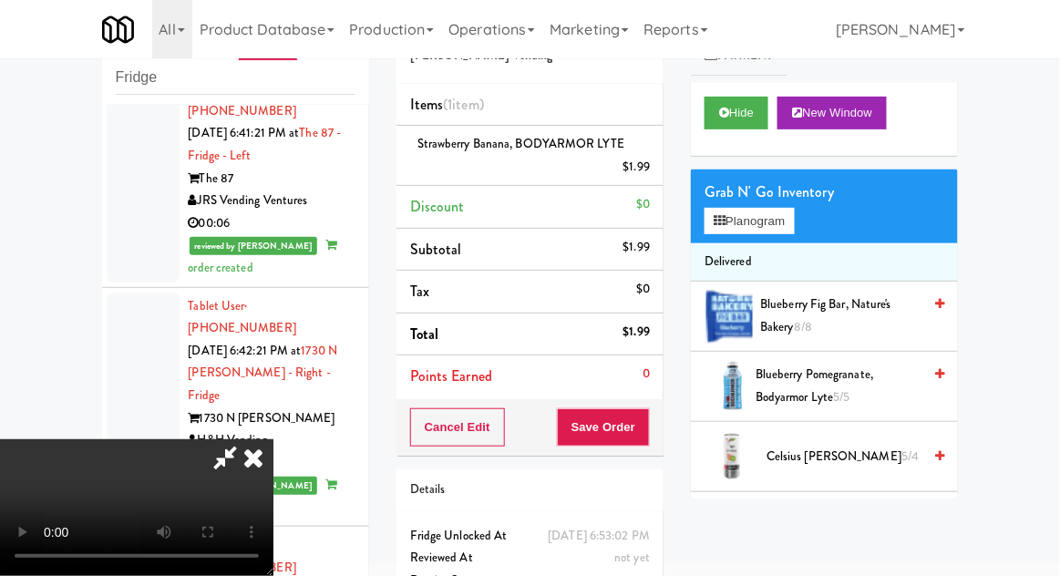
scroll to position [67, 0]
click at [643, 412] on button "Save Order" at bounding box center [603, 427] width 93 height 38
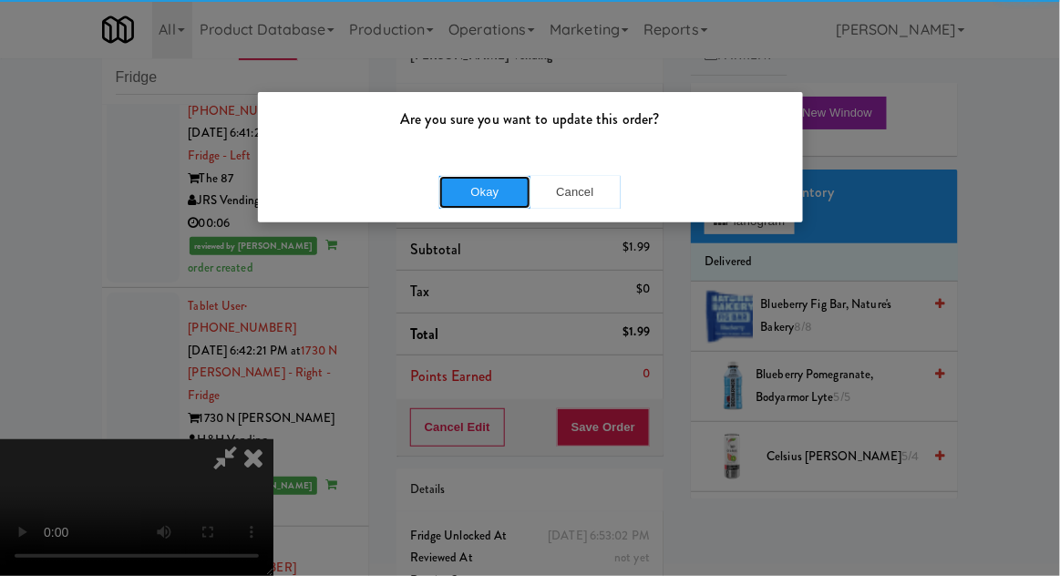
click at [468, 204] on button "Okay" at bounding box center [484, 192] width 91 height 33
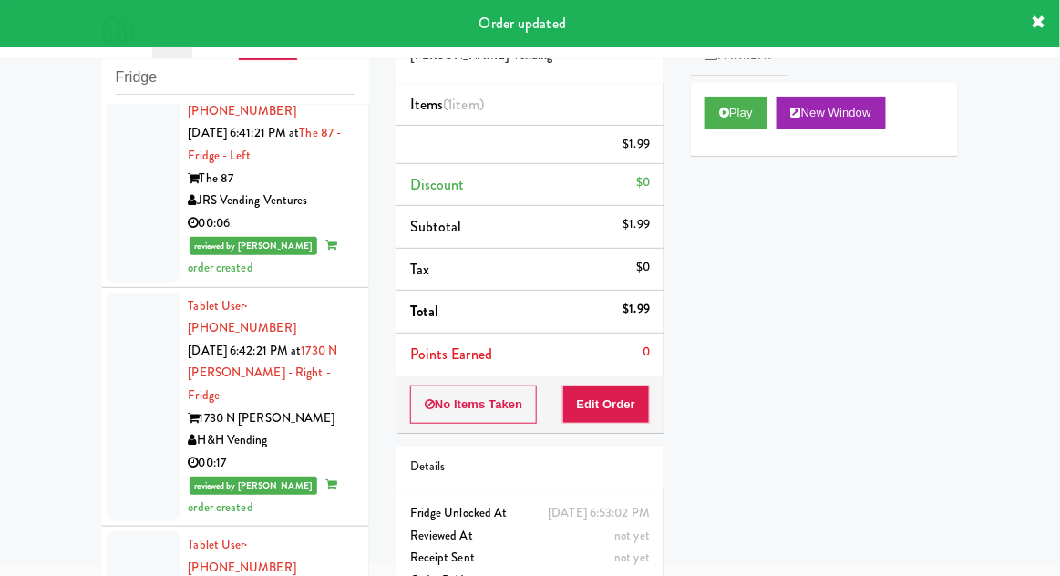
scroll to position [0, 0]
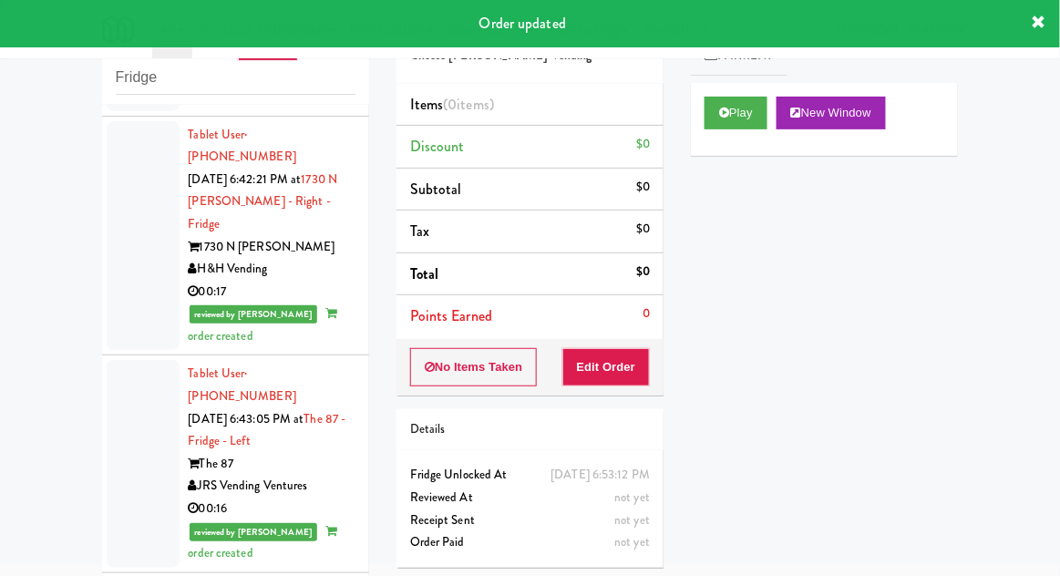
scroll to position [12225, 0]
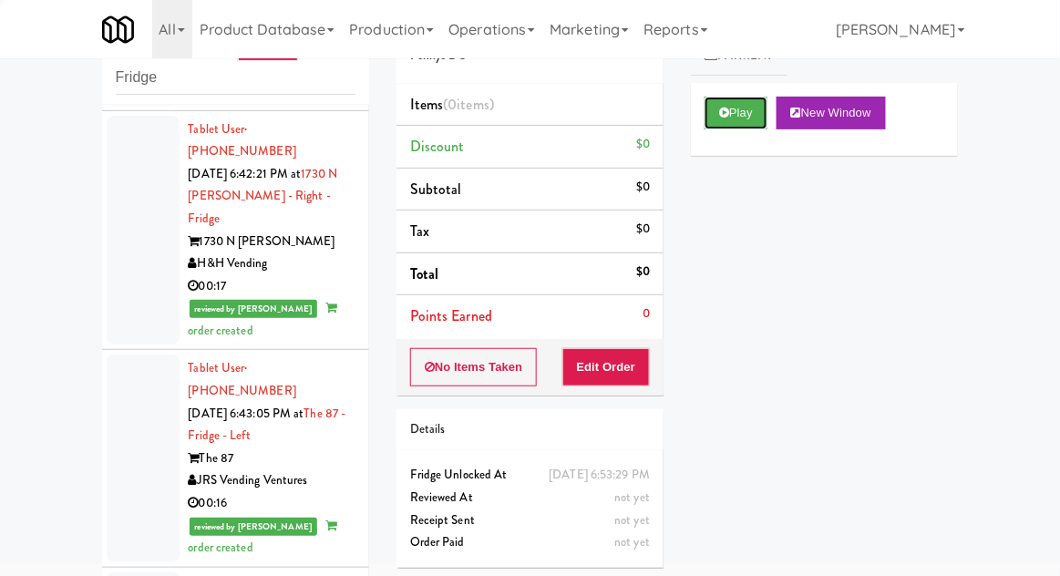
click at [732, 121] on button "Play" at bounding box center [736, 113] width 63 height 33
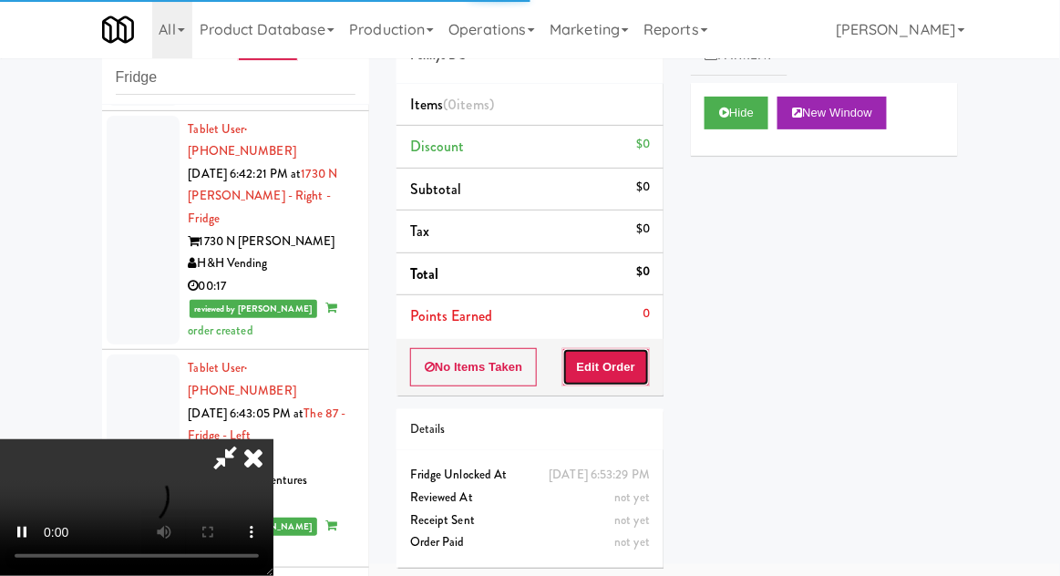
click at [637, 366] on button "Edit Order" at bounding box center [606, 367] width 88 height 38
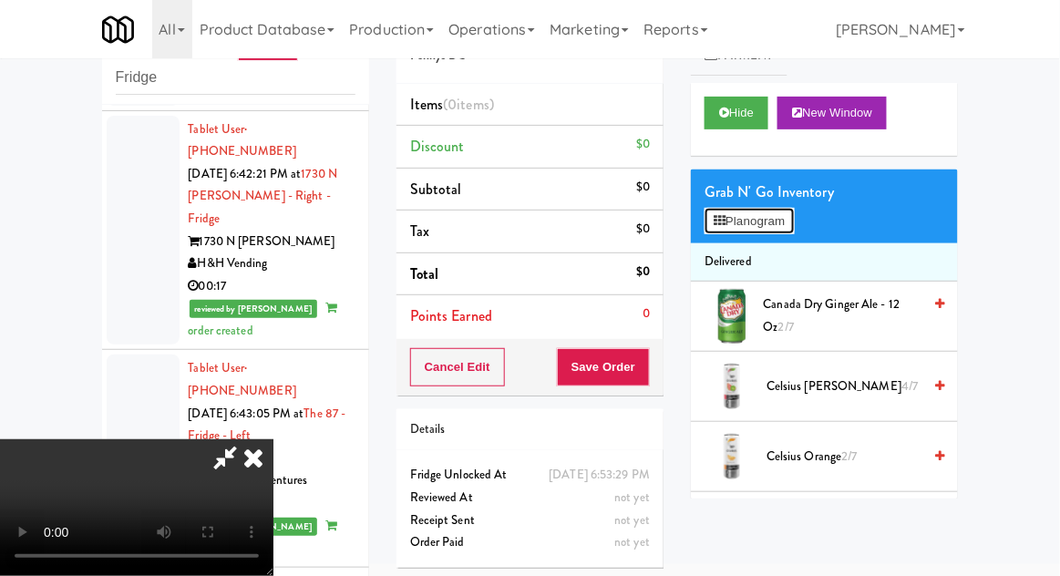
click at [794, 218] on button "Planogram" at bounding box center [749, 221] width 89 height 27
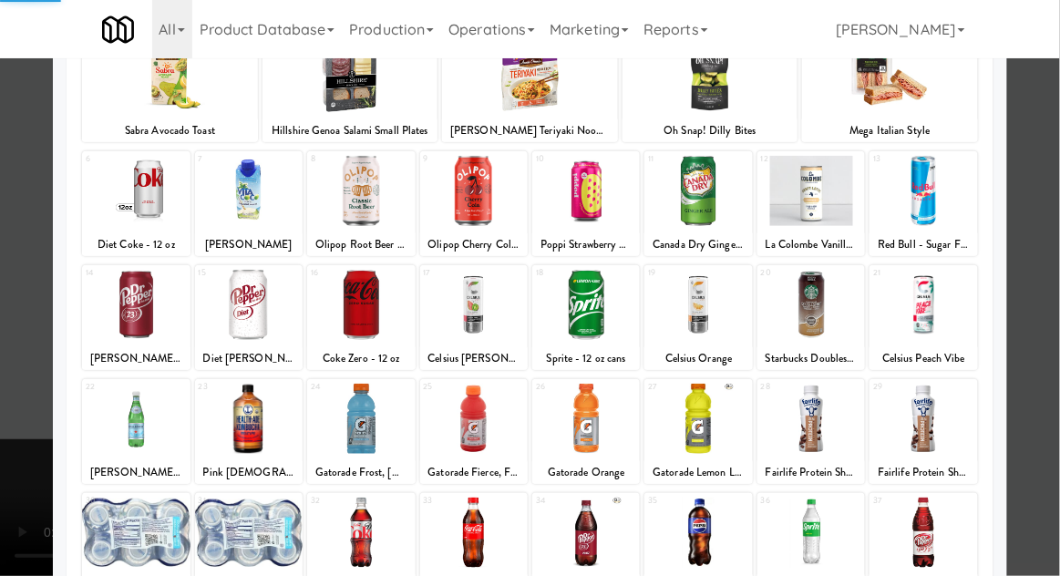
scroll to position [180, 0]
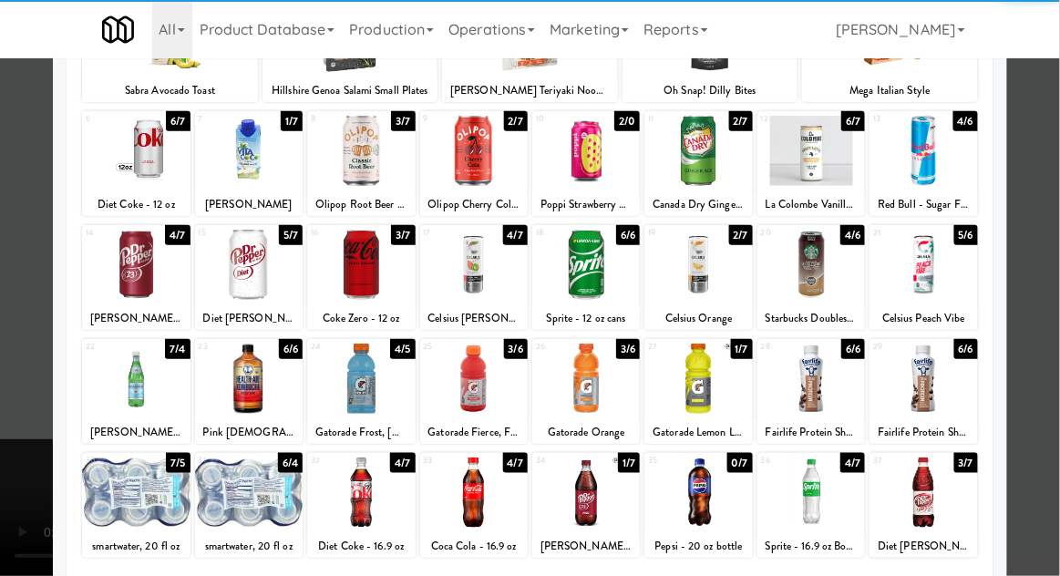
click at [695, 387] on div at bounding box center [698, 379] width 108 height 70
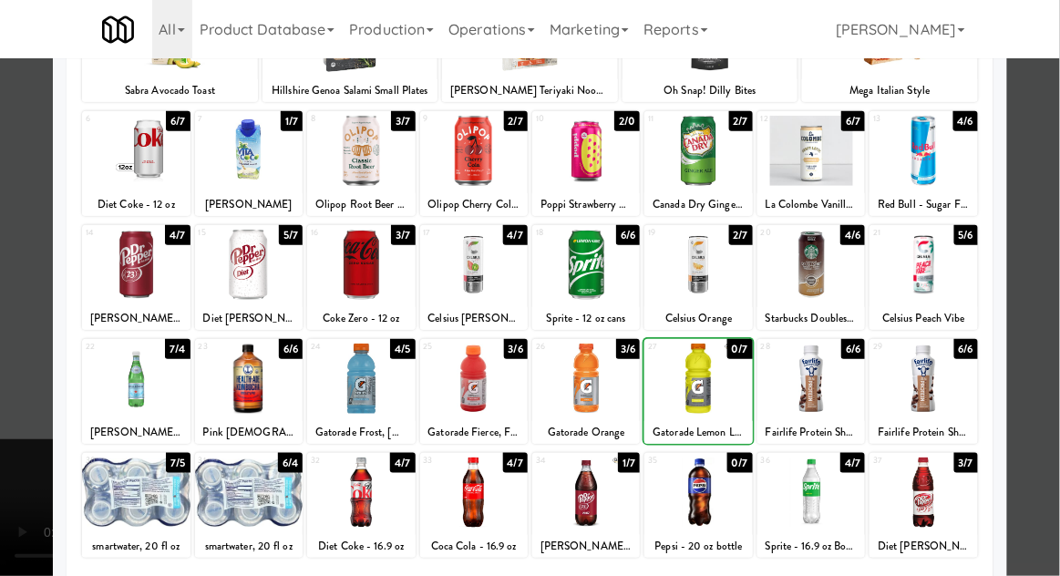
click at [1054, 270] on div at bounding box center [530, 288] width 1060 height 576
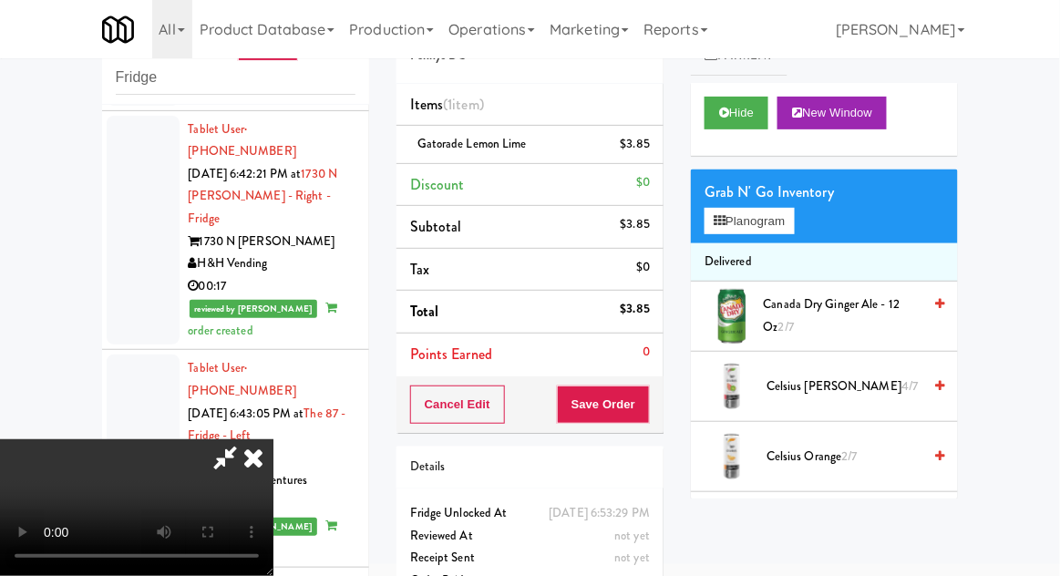
scroll to position [67, 0]
click at [646, 409] on button "Save Order" at bounding box center [603, 405] width 93 height 38
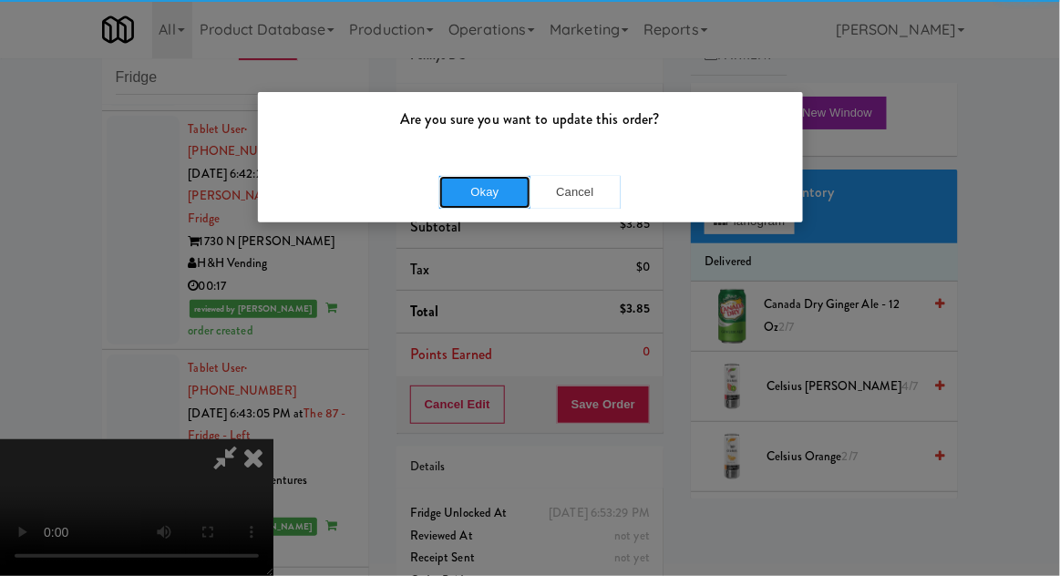
click at [476, 207] on button "Okay" at bounding box center [484, 192] width 91 height 33
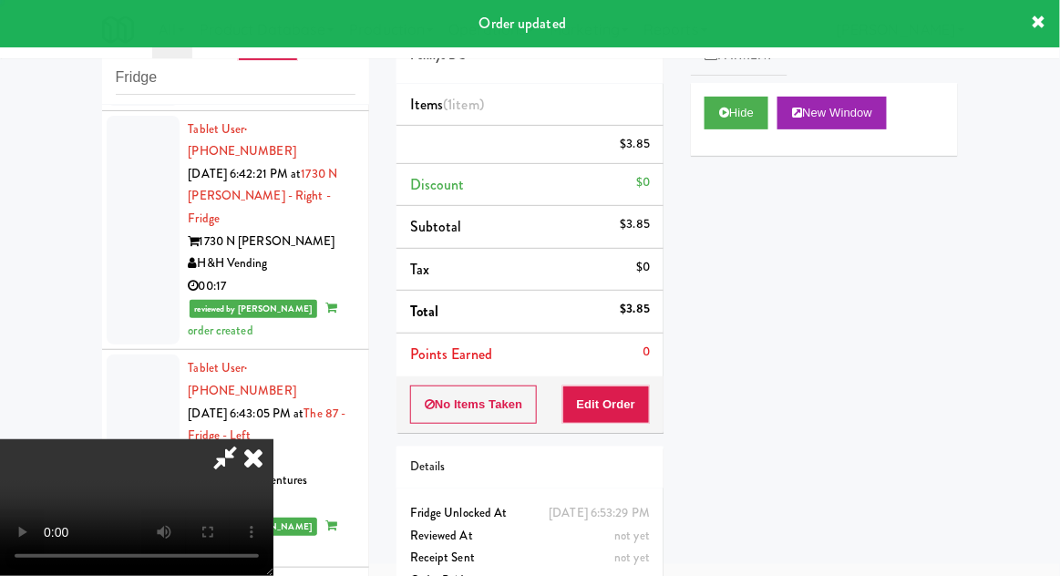
scroll to position [0, 0]
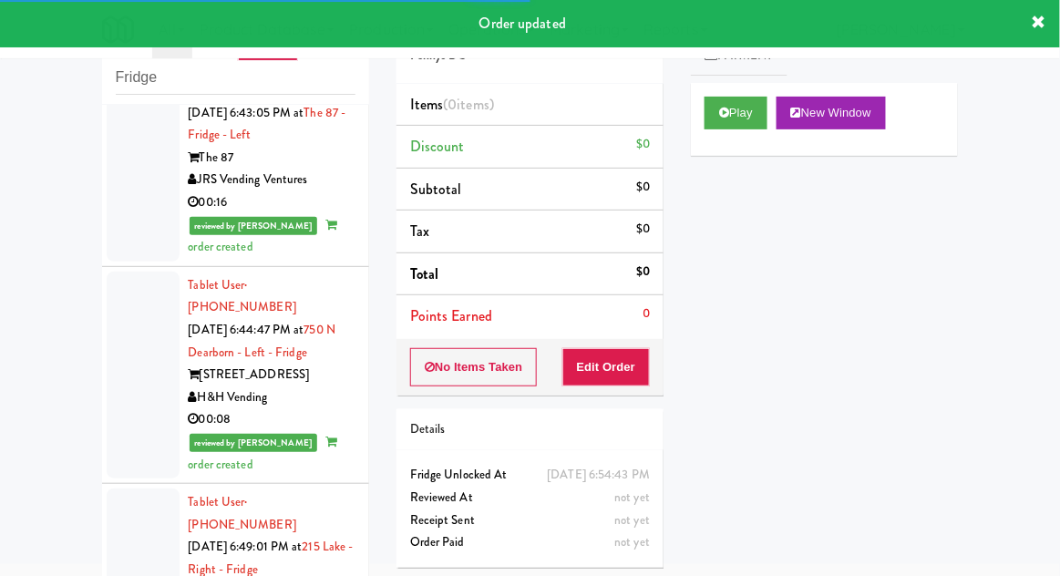
scroll to position [12530, 0]
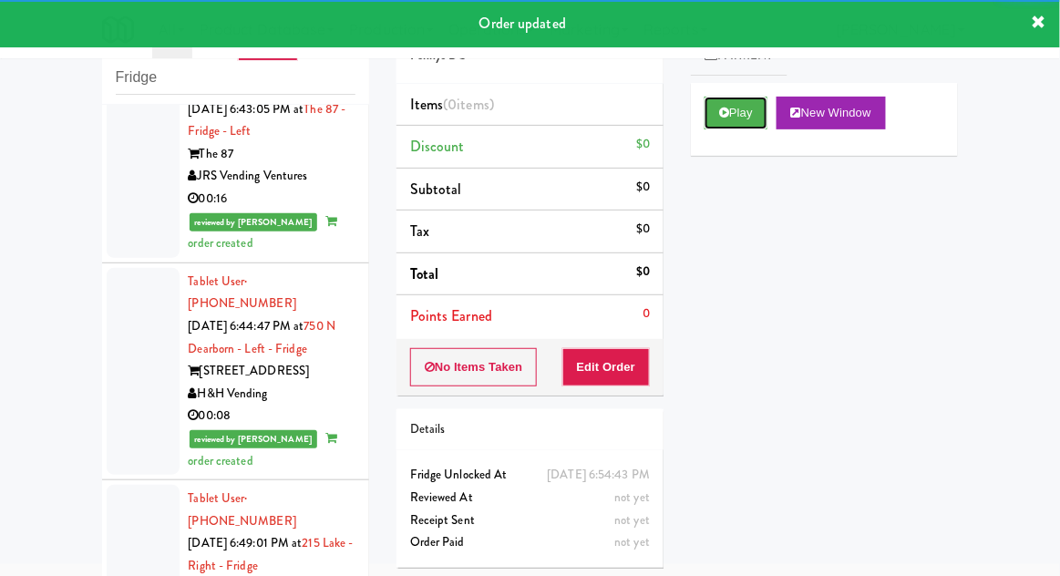
click at [715, 104] on button "Play" at bounding box center [736, 113] width 63 height 33
click at [633, 372] on button "Edit Order" at bounding box center [606, 367] width 88 height 38
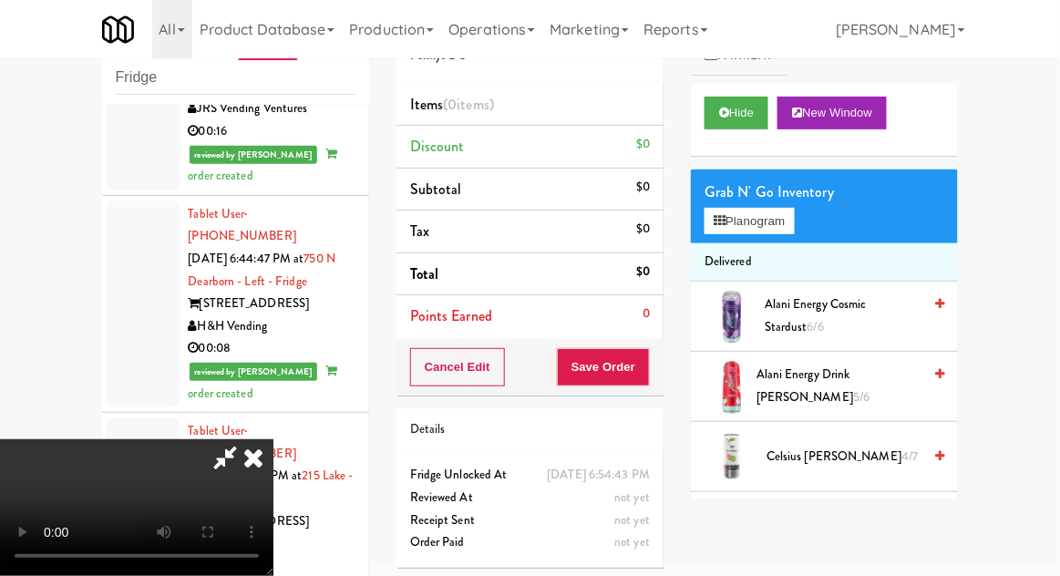
scroll to position [0, 0]
click at [781, 208] on button "Planogram" at bounding box center [749, 221] width 89 height 27
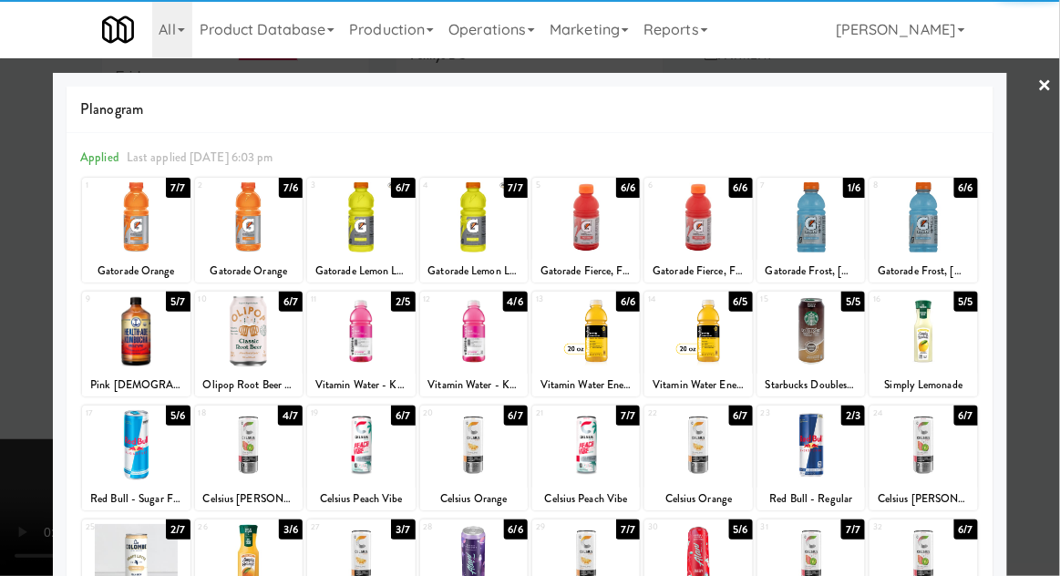
click at [345, 224] on div at bounding box center [361, 217] width 108 height 70
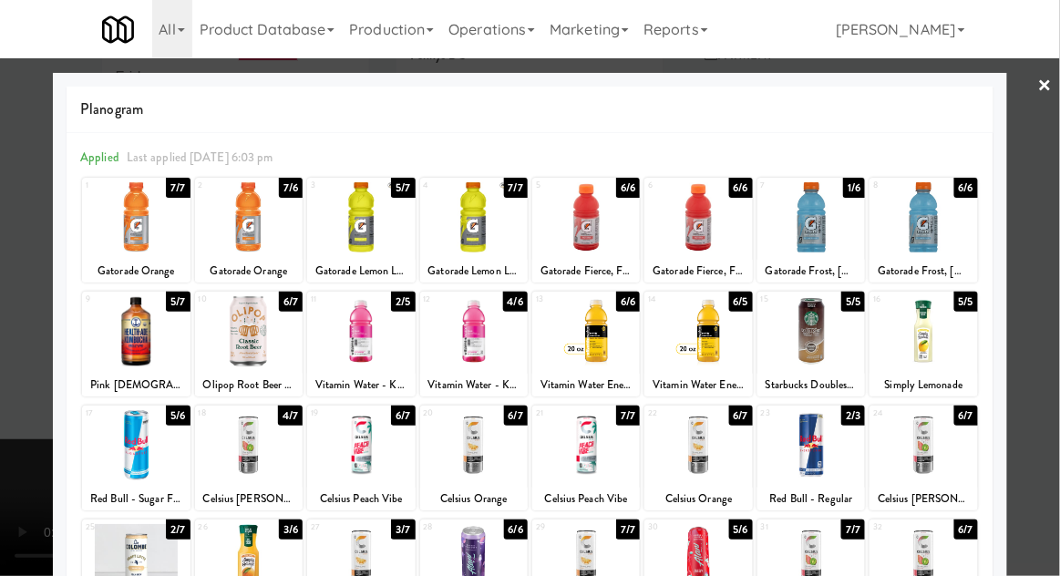
click at [1042, 273] on div at bounding box center [530, 288] width 1060 height 576
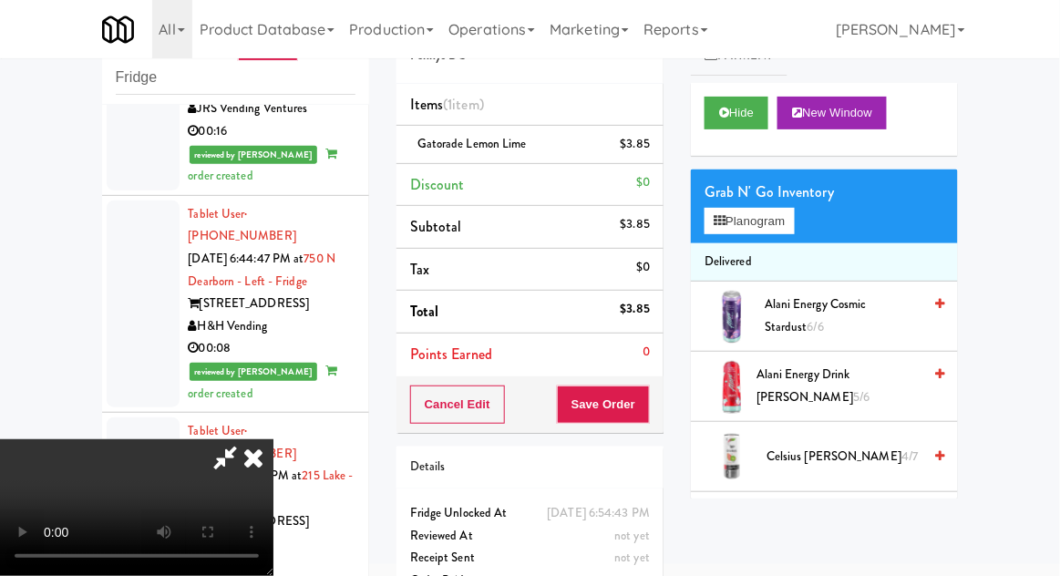
scroll to position [67, 0]
click at [663, 406] on div "Order # 3267356 Pennys DC Items (1 item ) Gatorade Lemon Lime $3.85 Discount $0…" at bounding box center [530, 306] width 294 height 623
click at [647, 411] on button "Save Order" at bounding box center [603, 405] width 93 height 38
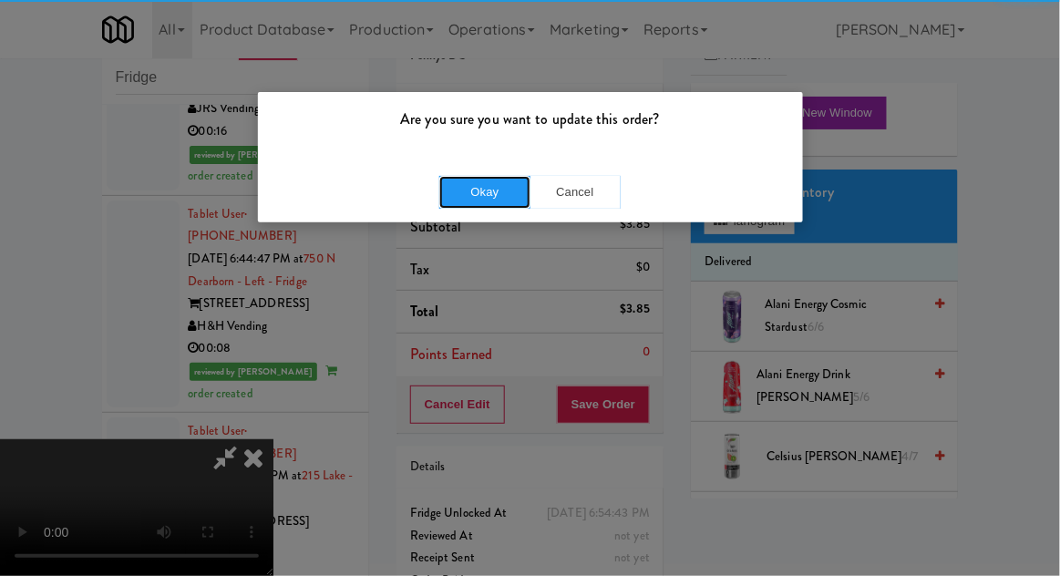
click at [486, 188] on button "Okay" at bounding box center [484, 192] width 91 height 33
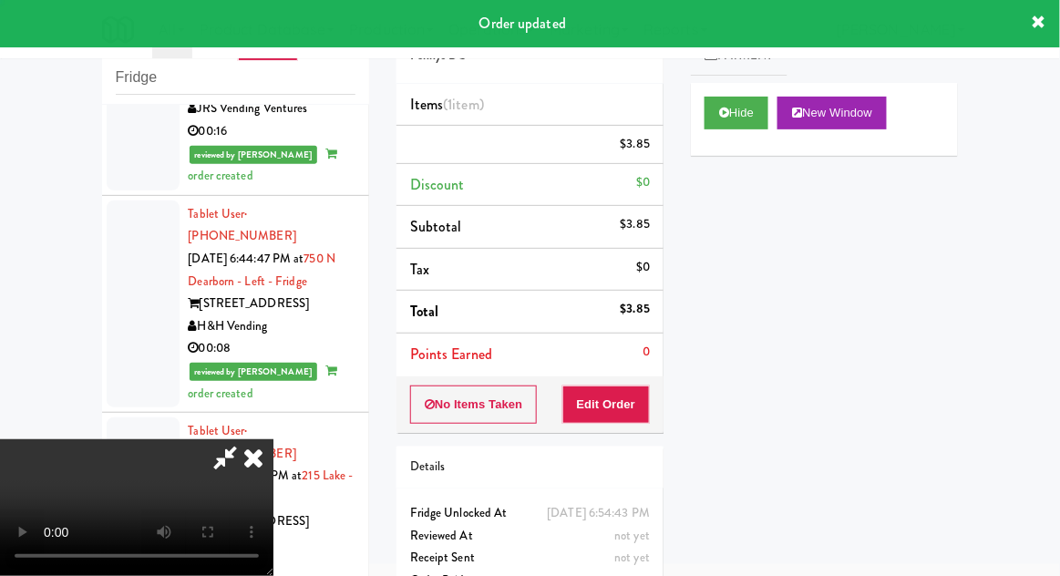
scroll to position [0, 0]
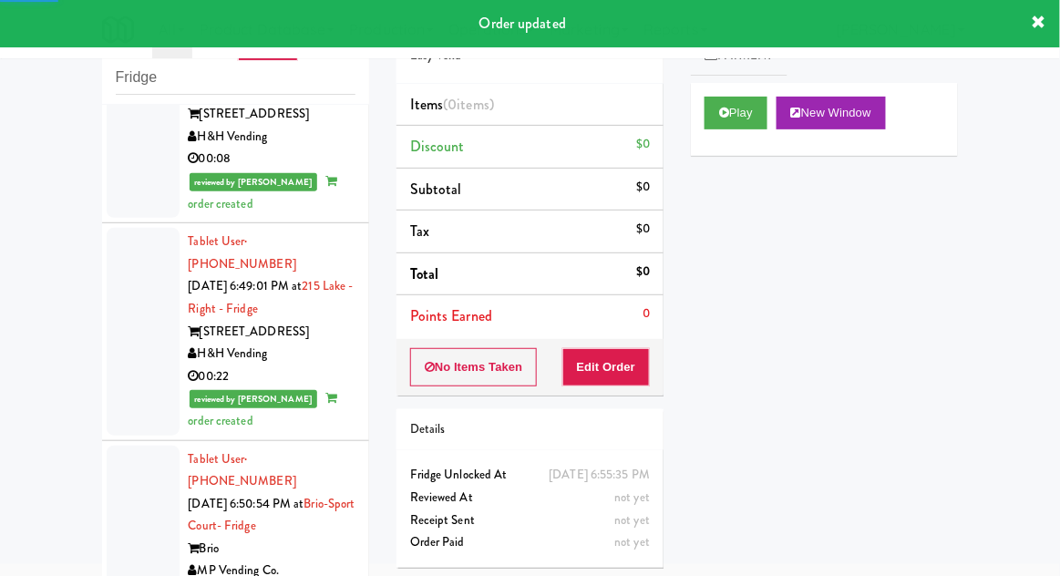
scroll to position [12789, 0]
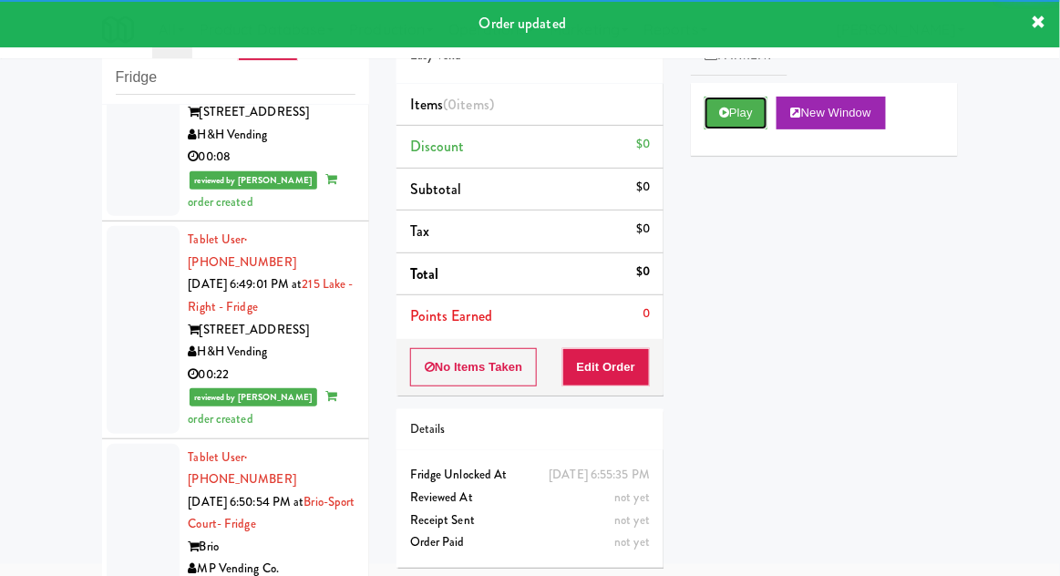
click at [715, 112] on button "Play" at bounding box center [736, 113] width 63 height 33
click at [629, 355] on button "Edit Order" at bounding box center [606, 367] width 88 height 38
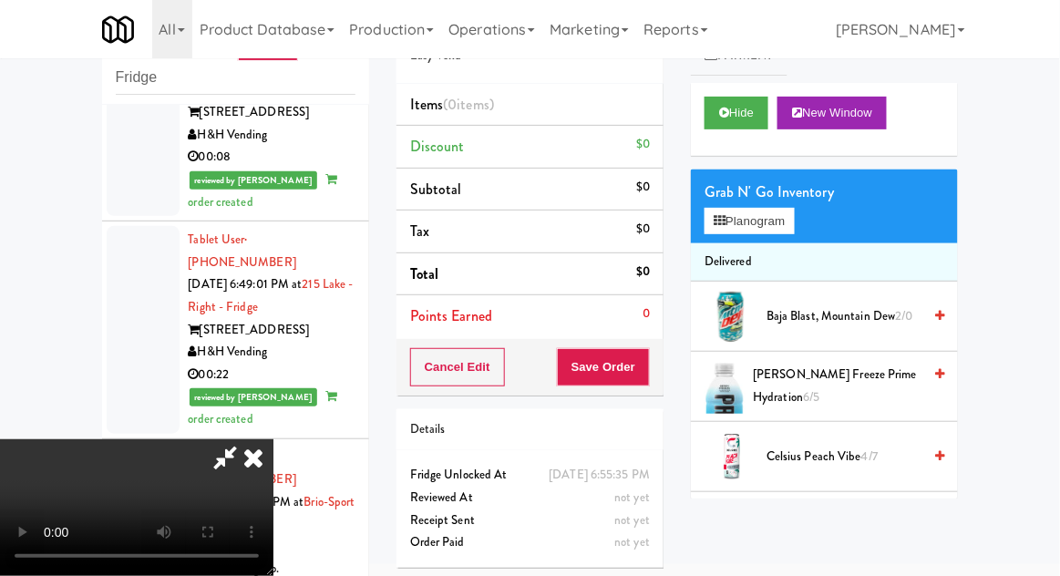
scroll to position [0, 0]
click at [786, 231] on button "Planogram" at bounding box center [749, 221] width 89 height 27
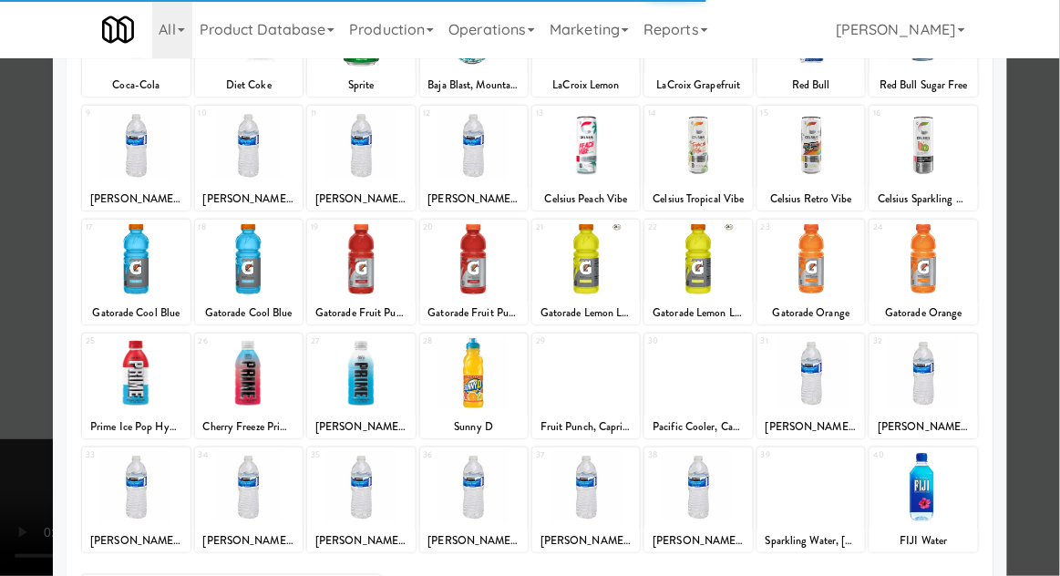
scroll to position [187, 0]
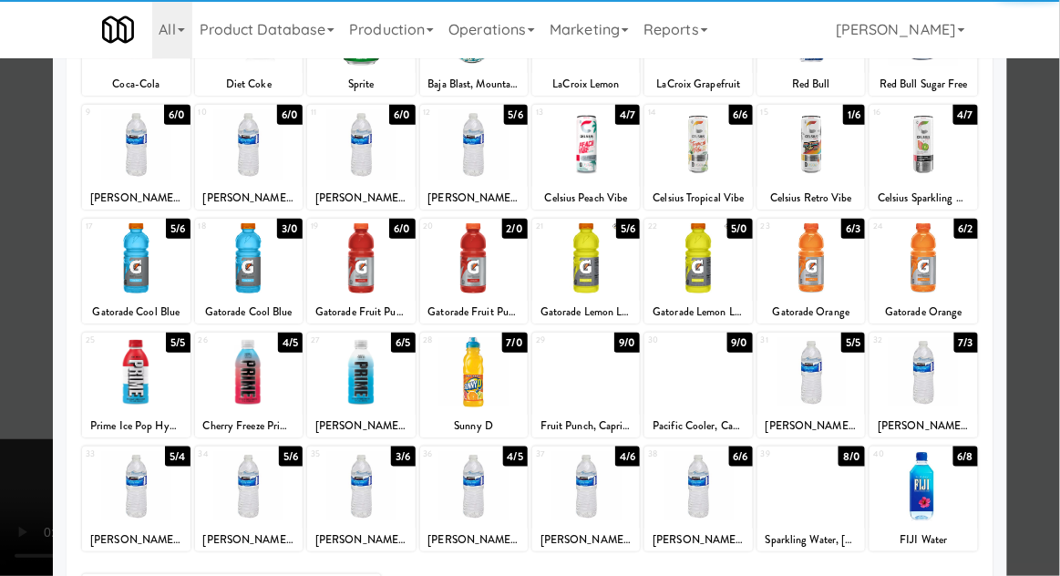
click at [805, 497] on div at bounding box center [811, 486] width 108 height 70
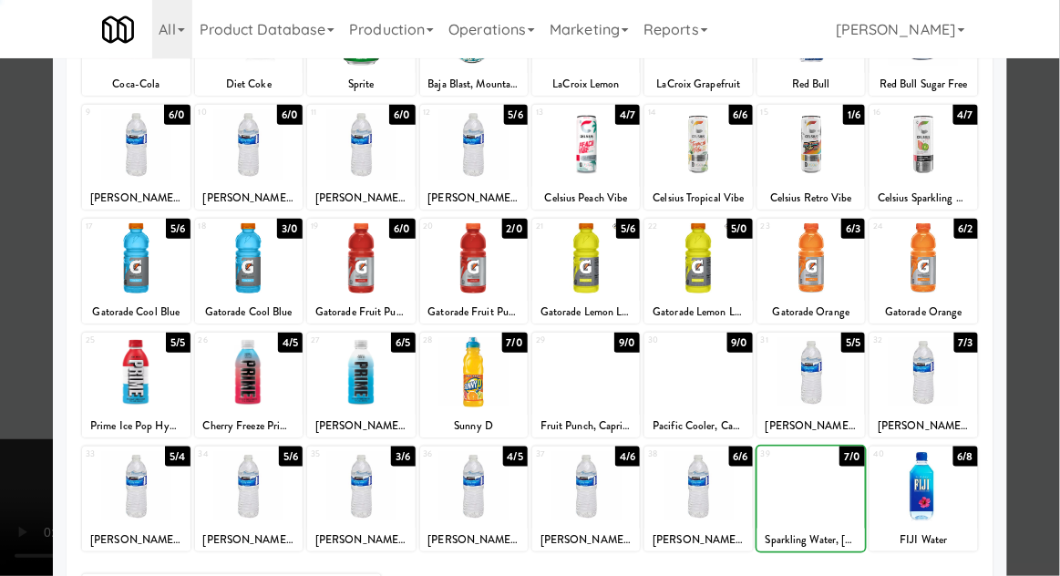
click at [1051, 283] on div at bounding box center [530, 288] width 1060 height 576
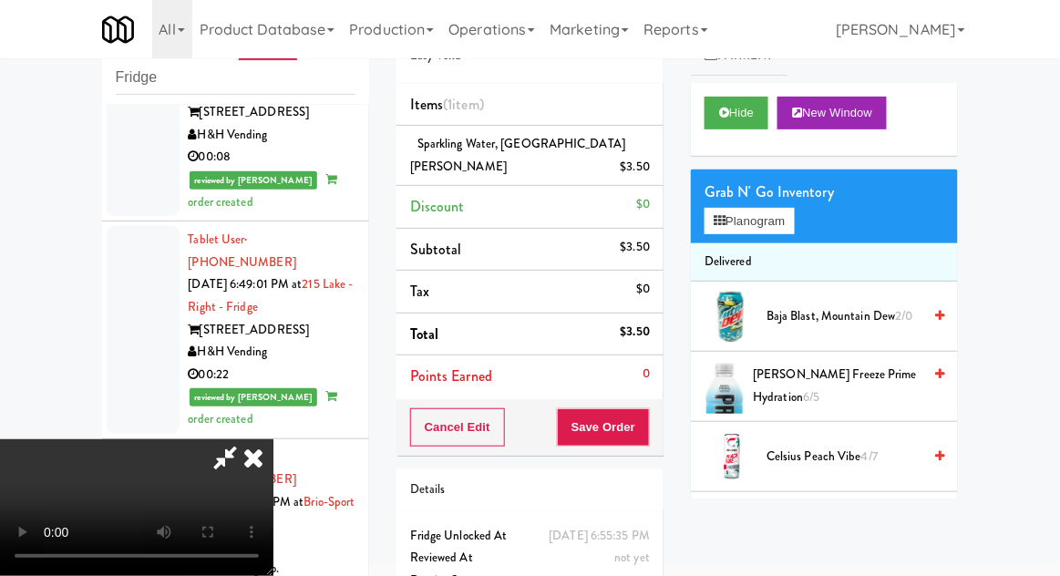
scroll to position [67, 0]
click at [646, 408] on button "Save Order" at bounding box center [603, 427] width 93 height 38
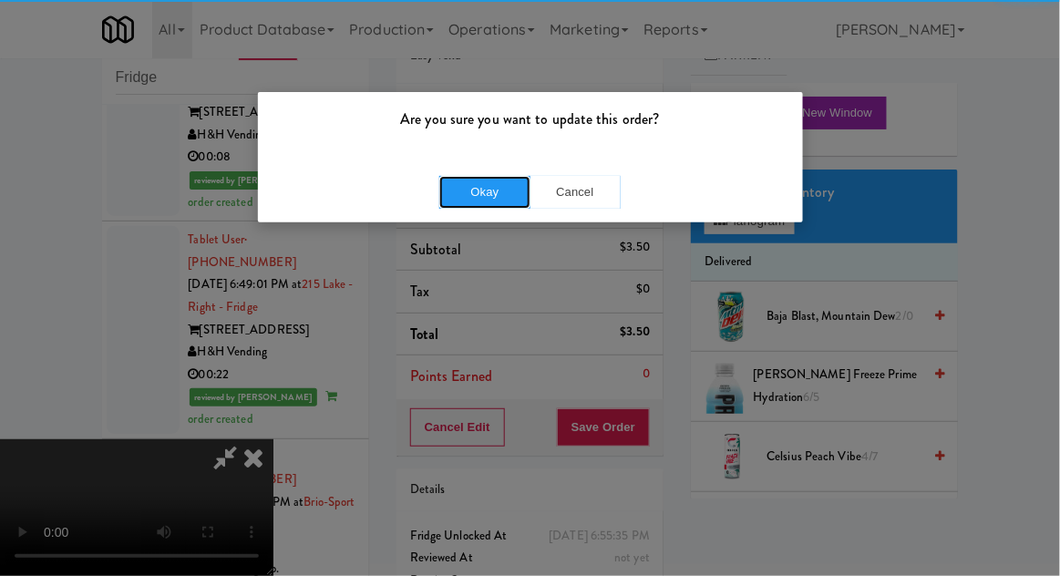
click at [480, 195] on button "Okay" at bounding box center [484, 192] width 91 height 33
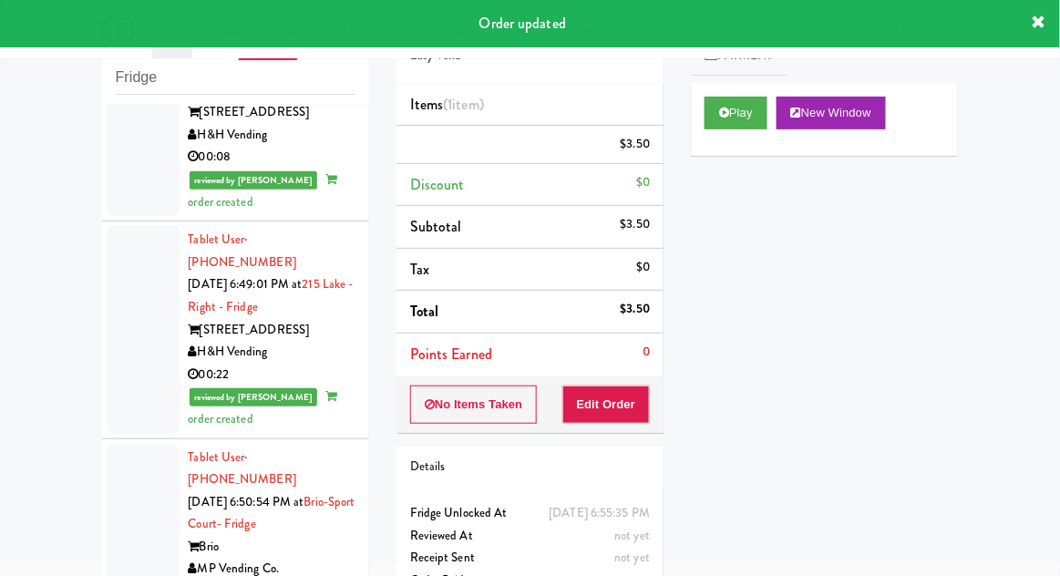
scroll to position [0, 0]
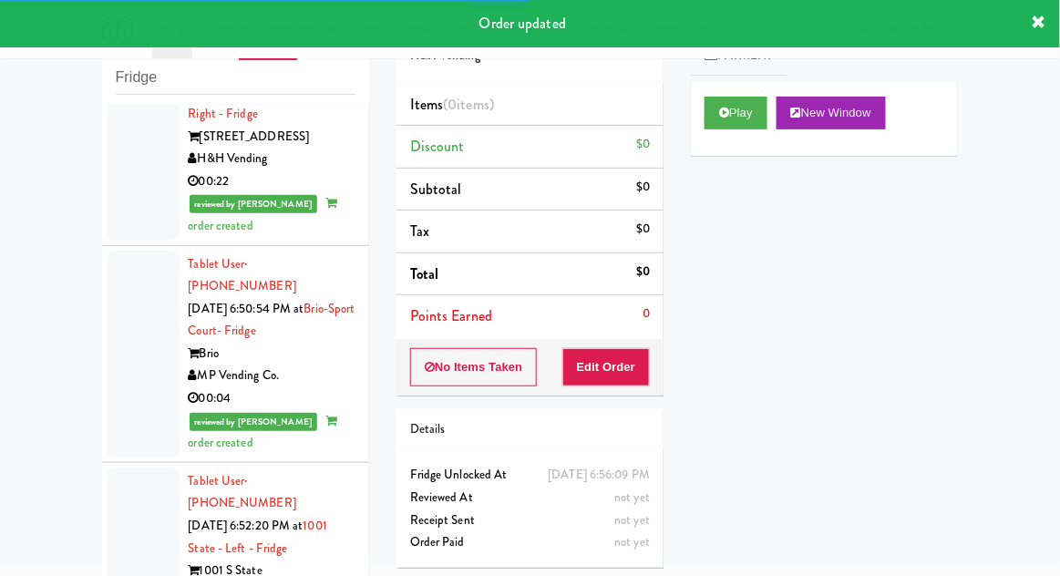
scroll to position [12990, 0]
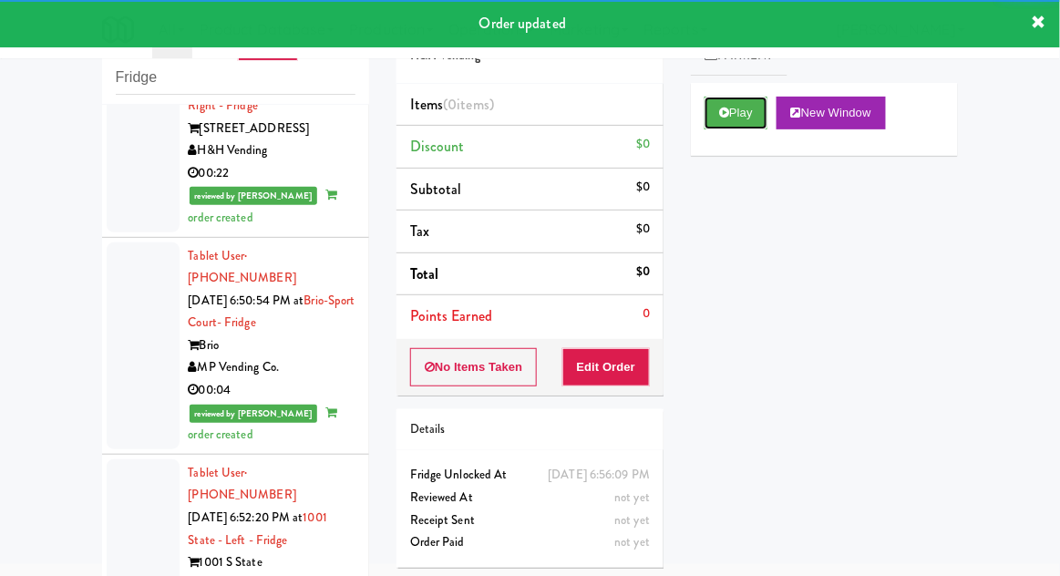
click at [716, 123] on button "Play" at bounding box center [736, 113] width 63 height 33
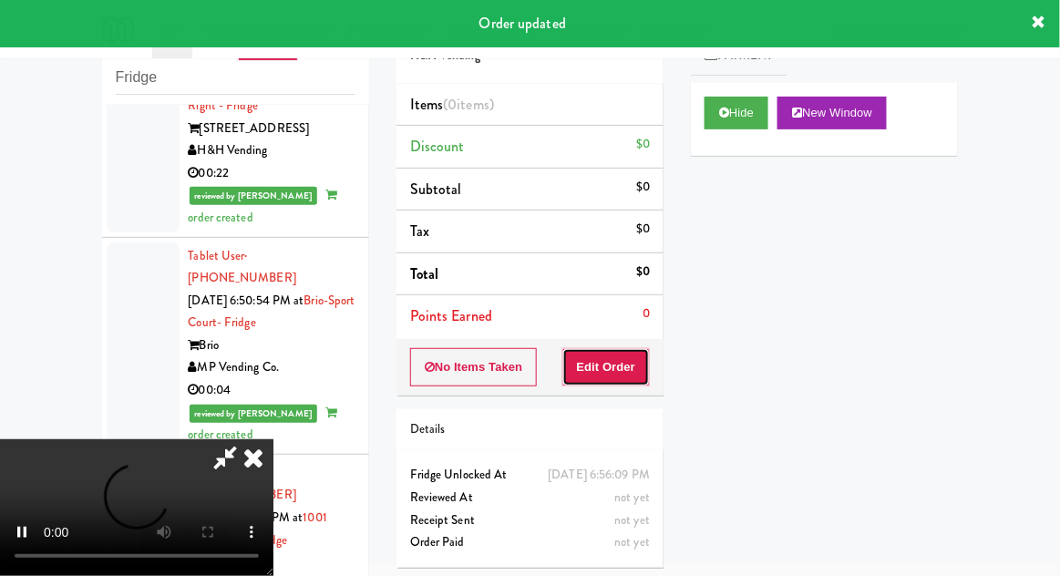
click at [609, 350] on button "Edit Order" at bounding box center [606, 367] width 88 height 38
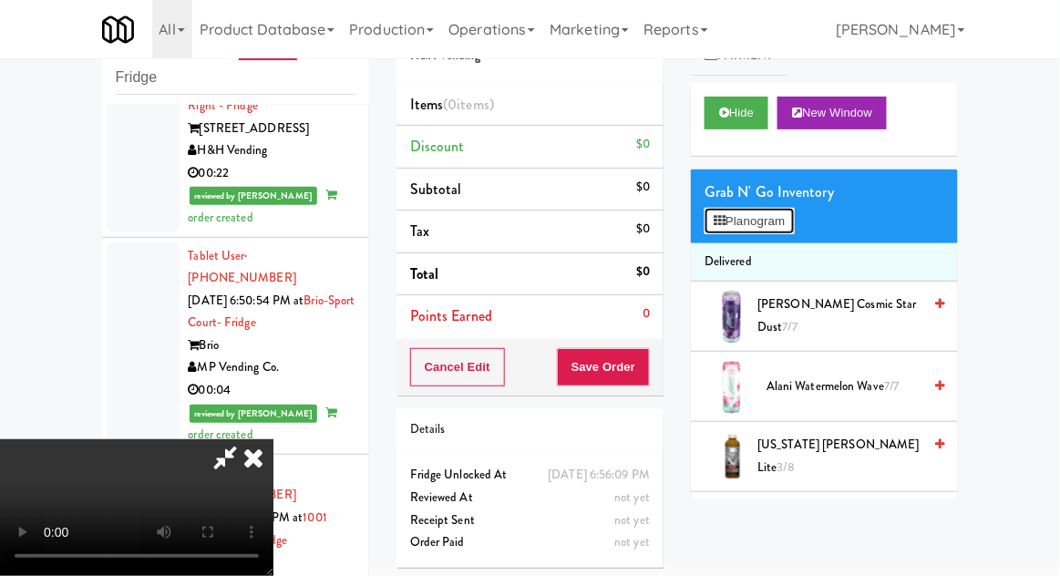
click at [787, 226] on button "Planogram" at bounding box center [749, 221] width 89 height 27
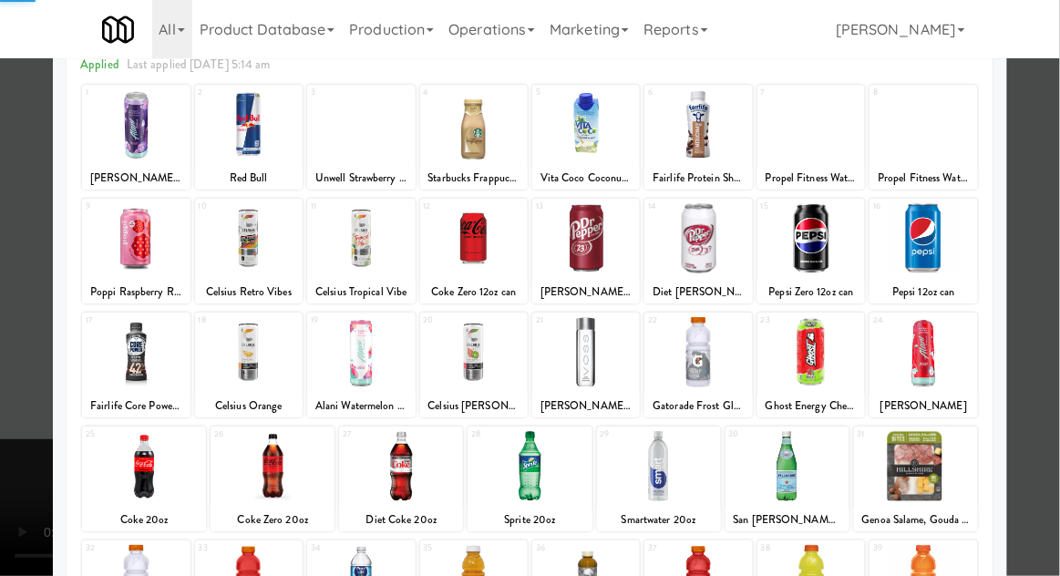
scroll to position [118, 0]
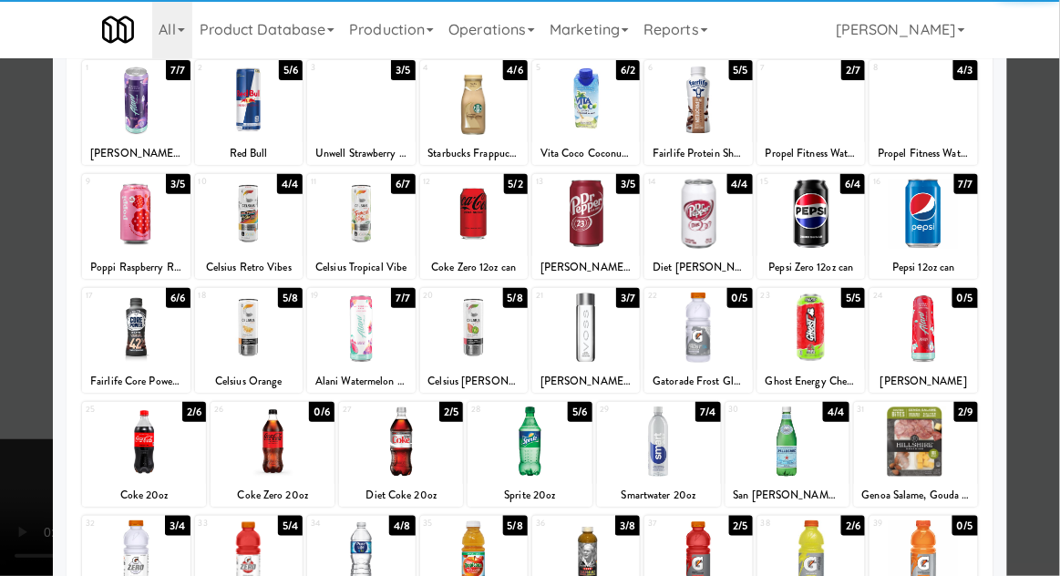
click at [394, 452] on div at bounding box center [401, 441] width 124 height 70
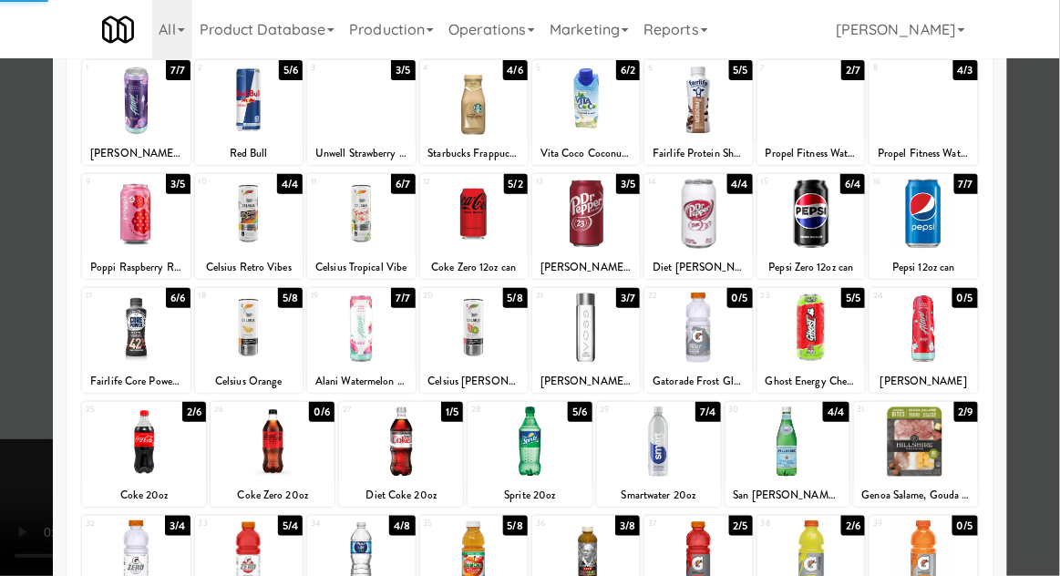
click at [1043, 281] on div at bounding box center [530, 288] width 1060 height 576
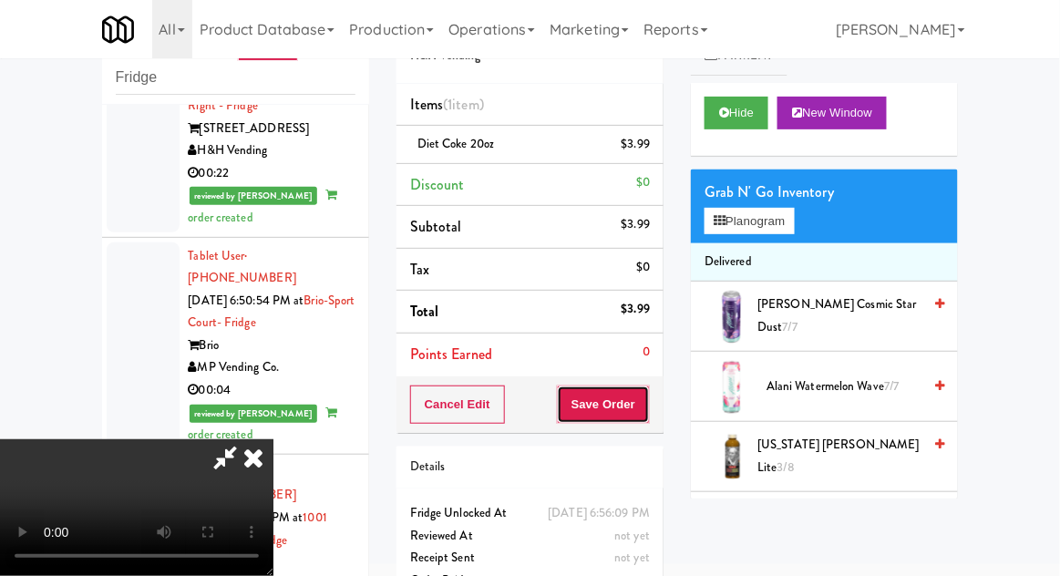
click at [647, 413] on button "Save Order" at bounding box center [603, 405] width 93 height 38
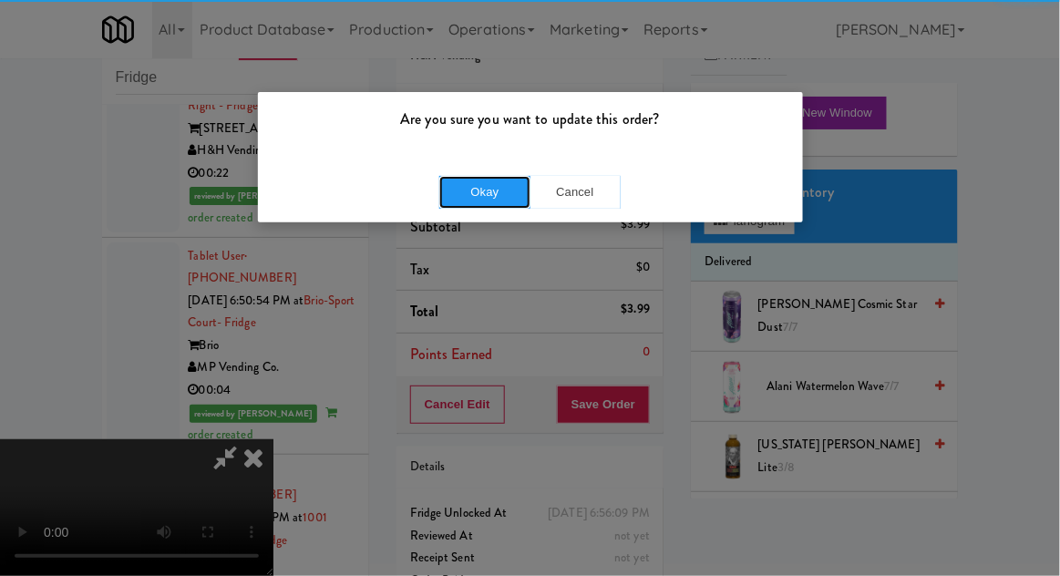
click at [488, 201] on button "Okay" at bounding box center [484, 192] width 91 height 33
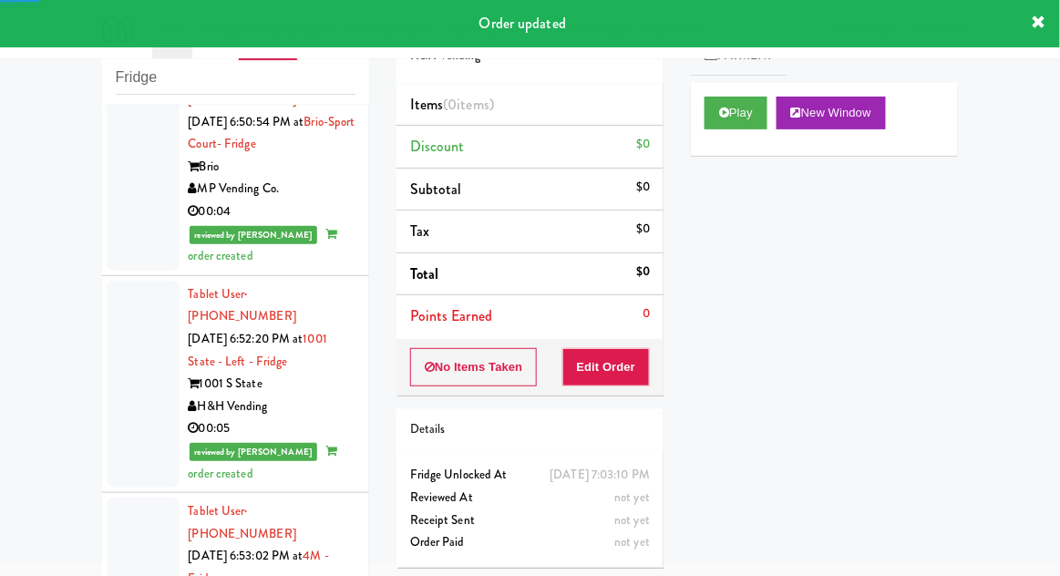
scroll to position [13179, 0]
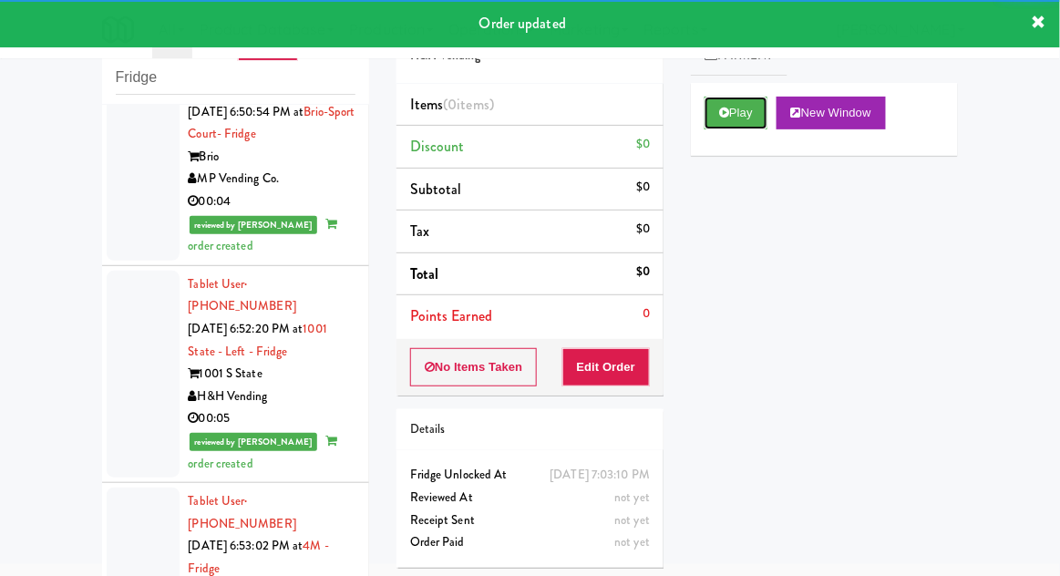
click at [720, 126] on button "Play" at bounding box center [736, 113] width 63 height 33
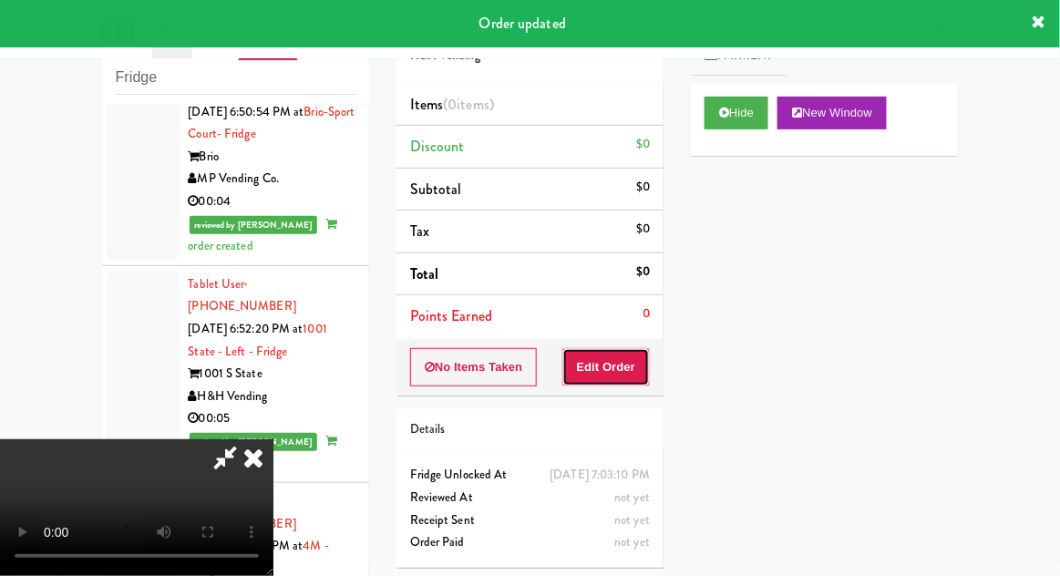
click at [613, 350] on button "Edit Order" at bounding box center [606, 367] width 88 height 38
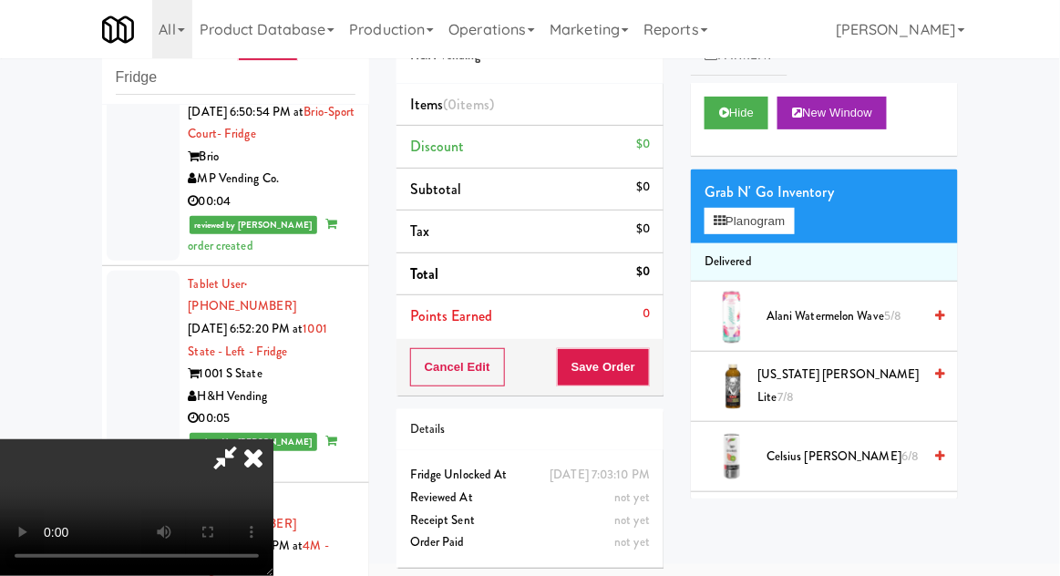
scroll to position [0, 0]
click at [784, 221] on button "Planogram" at bounding box center [749, 221] width 89 height 27
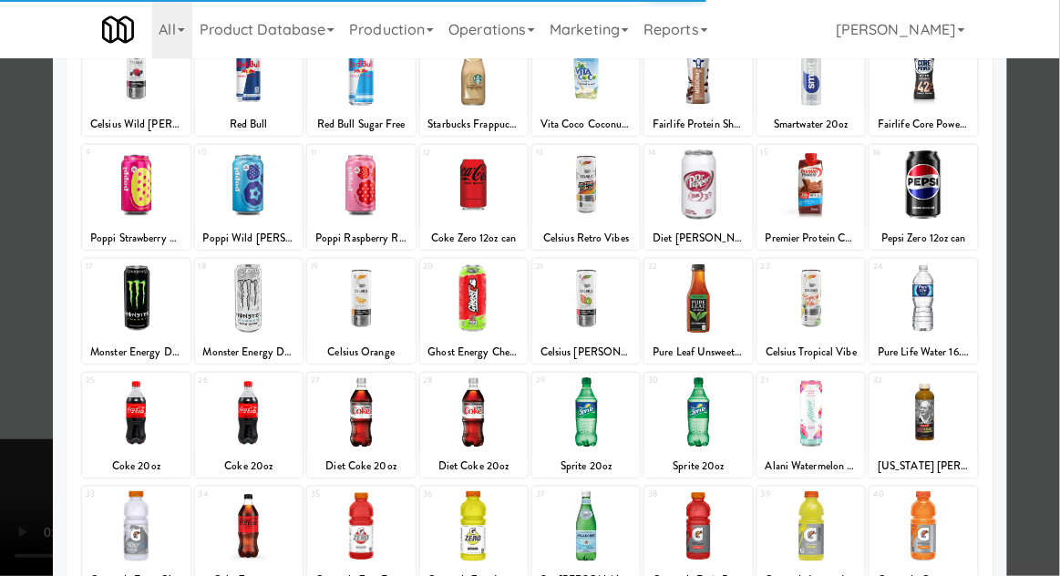
scroll to position [147, 0]
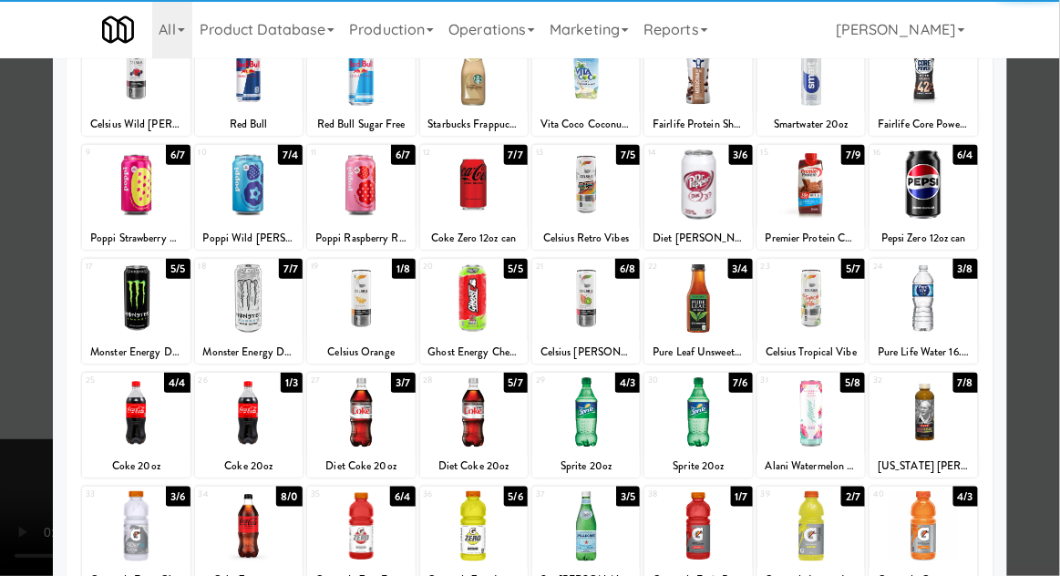
click at [248, 421] on div at bounding box center [249, 412] width 108 height 70
click at [1047, 252] on div at bounding box center [530, 288] width 1060 height 576
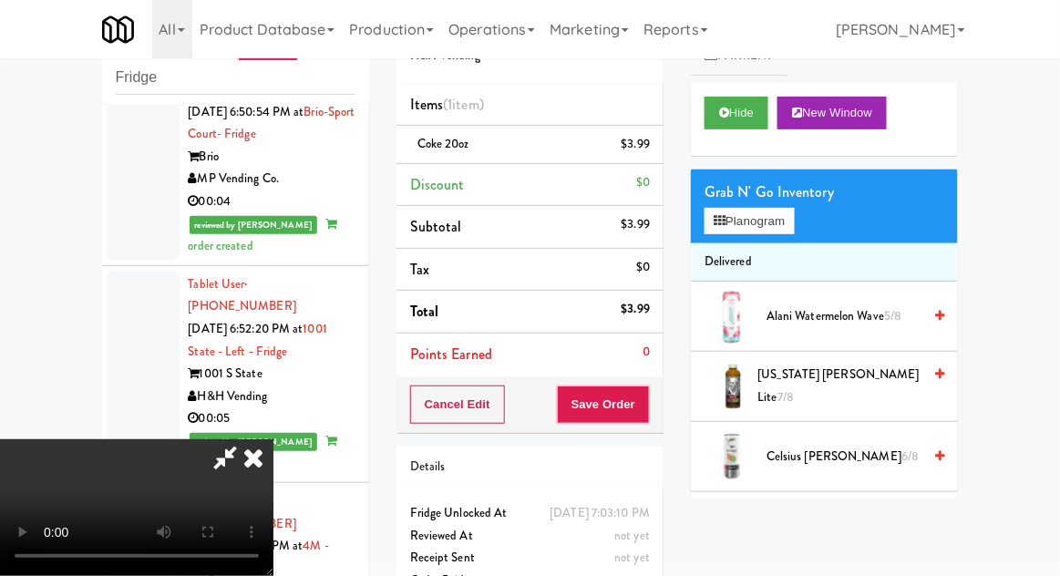
scroll to position [67, 0]
click at [650, 396] on button "Save Order" at bounding box center [603, 405] width 93 height 38
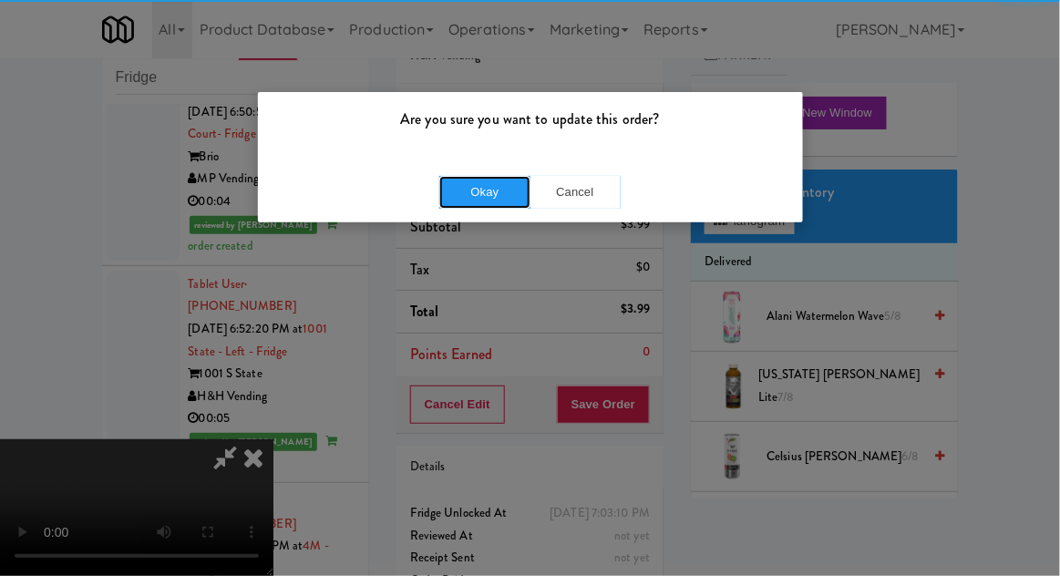
click at [469, 202] on button "Okay" at bounding box center [484, 192] width 91 height 33
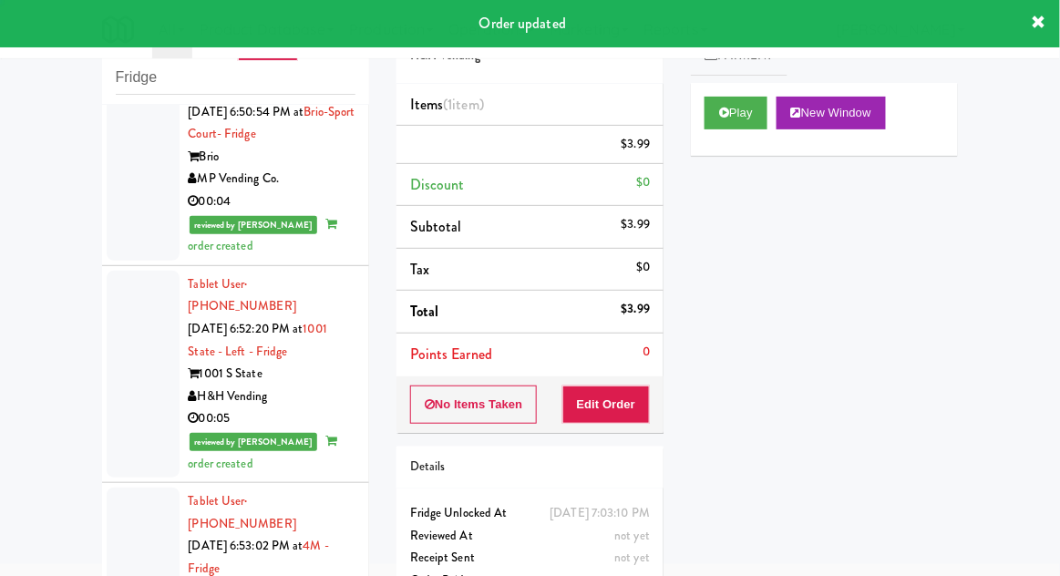
scroll to position [0, 0]
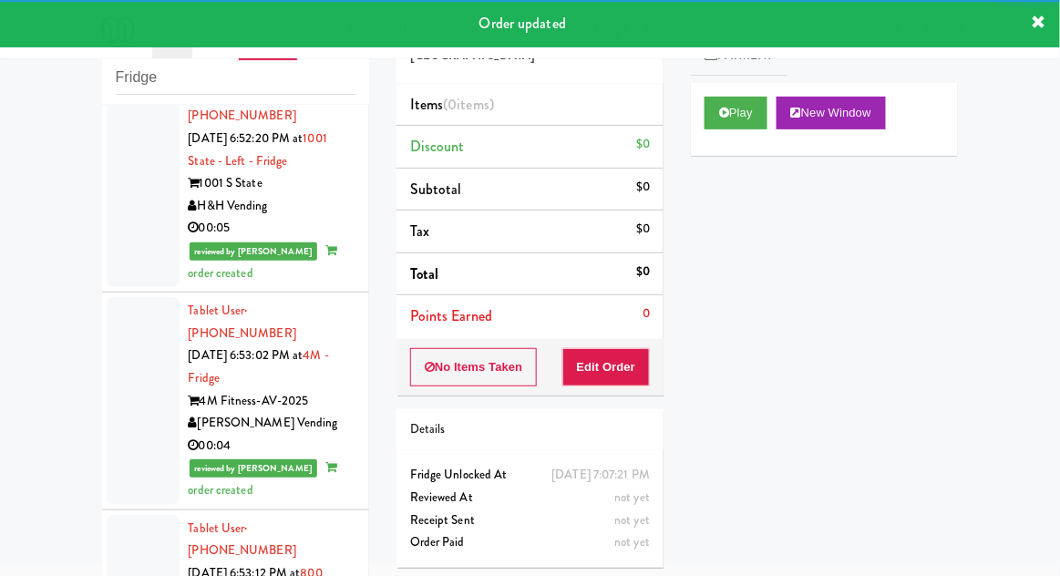
scroll to position [13370, 0]
click at [730, 122] on button "Play" at bounding box center [736, 113] width 63 height 33
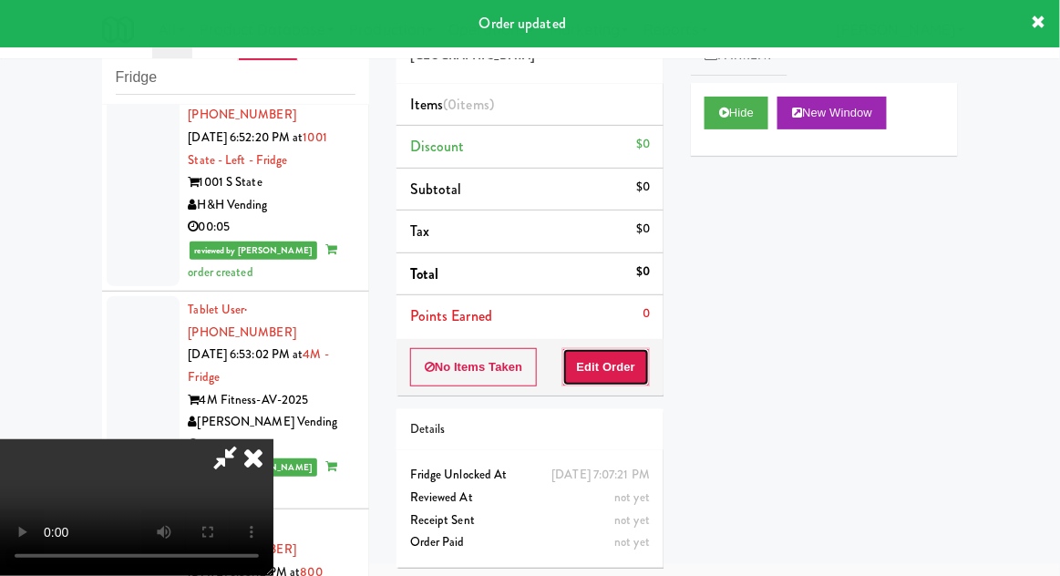
click at [631, 365] on button "Edit Order" at bounding box center [606, 367] width 88 height 38
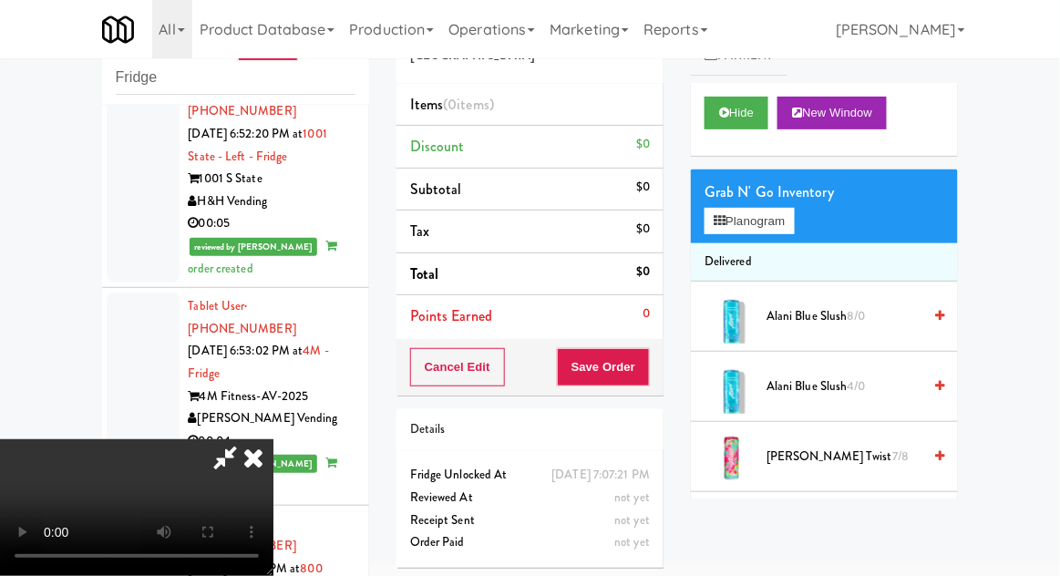
scroll to position [0, 0]
click at [794, 210] on button "Planogram" at bounding box center [749, 221] width 89 height 27
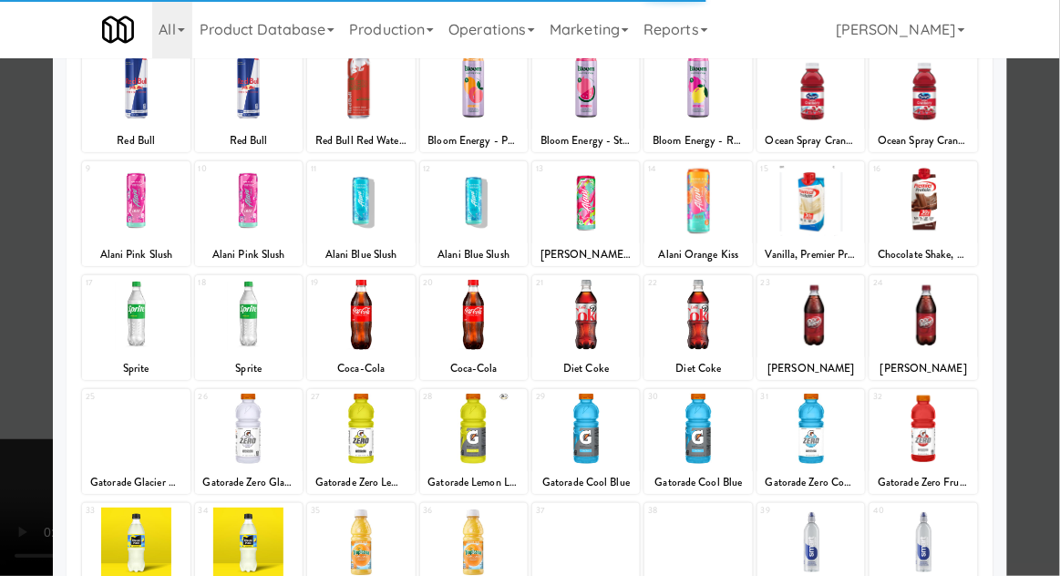
scroll to position [175, 0]
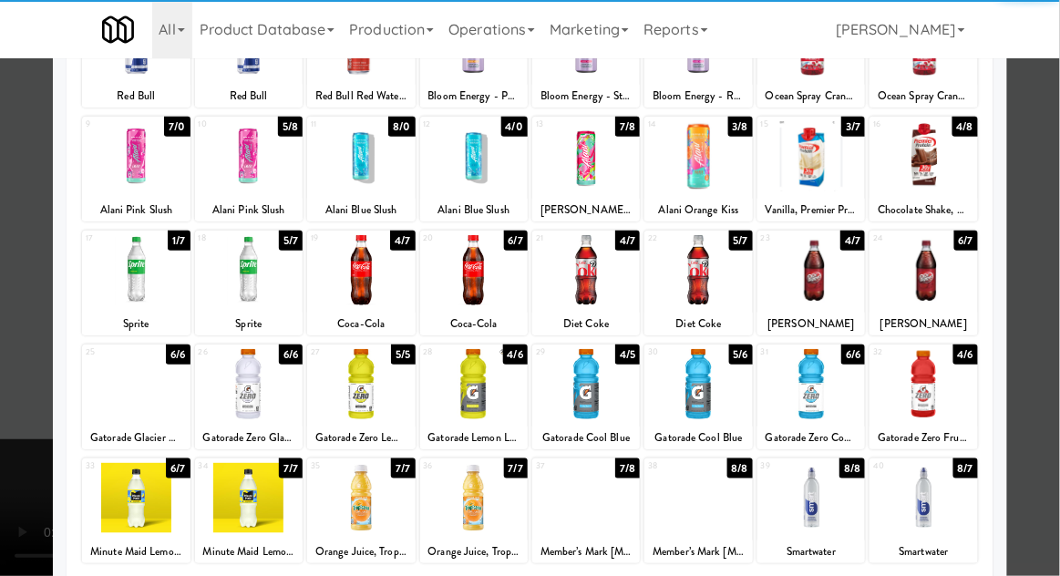
click at [950, 368] on div at bounding box center [923, 384] width 108 height 70
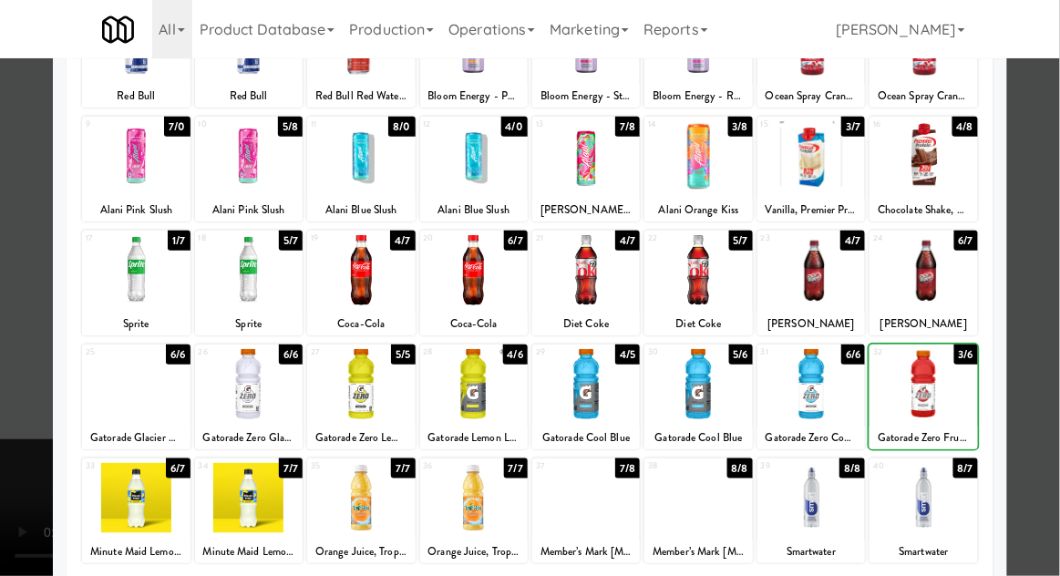
click at [1049, 341] on div at bounding box center [530, 288] width 1060 height 576
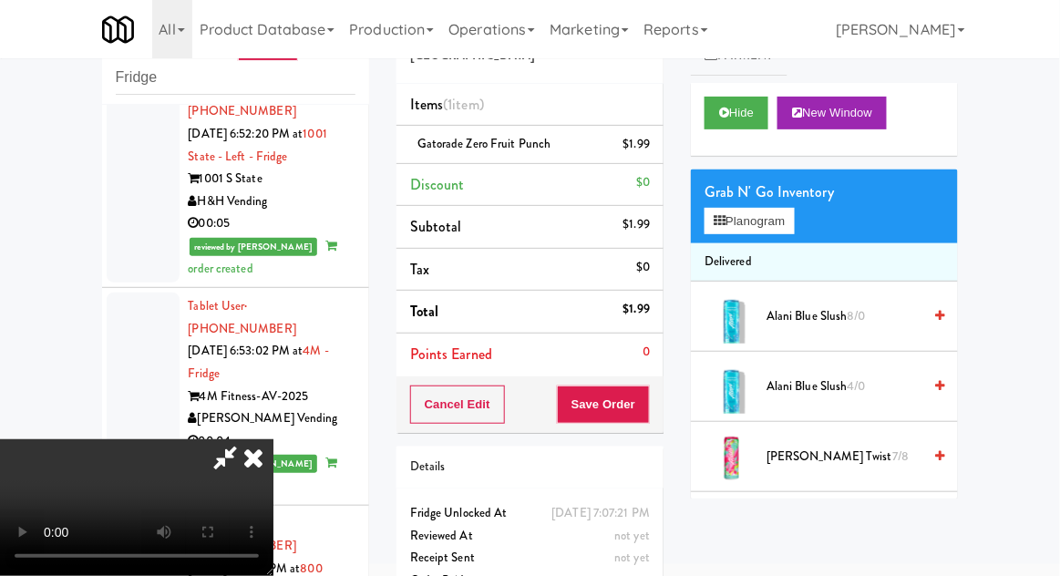
scroll to position [67, 0]
click at [640, 413] on button "Save Order" at bounding box center [603, 405] width 93 height 38
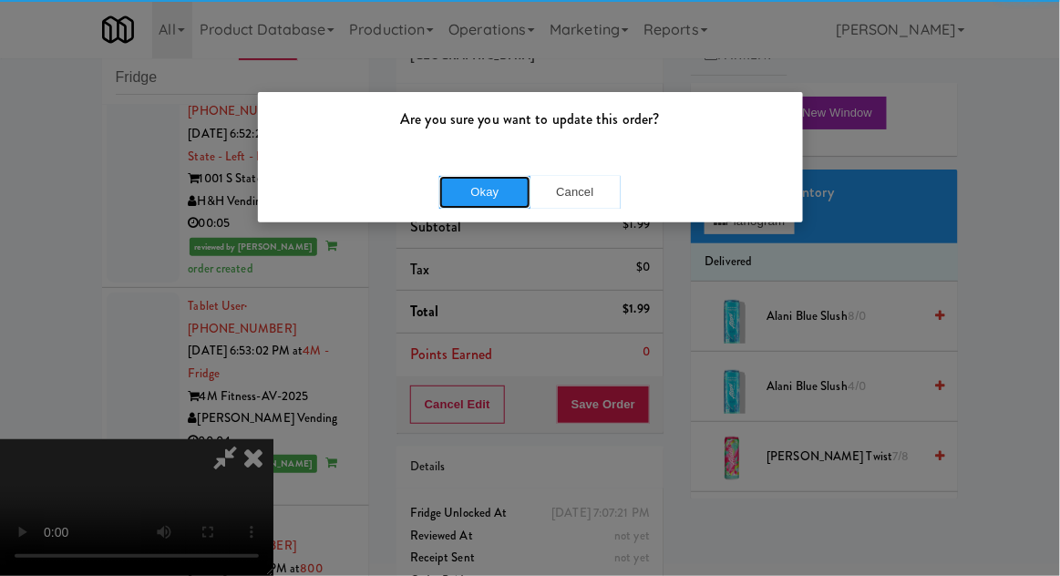
click at [482, 198] on button "Okay" at bounding box center [484, 192] width 91 height 33
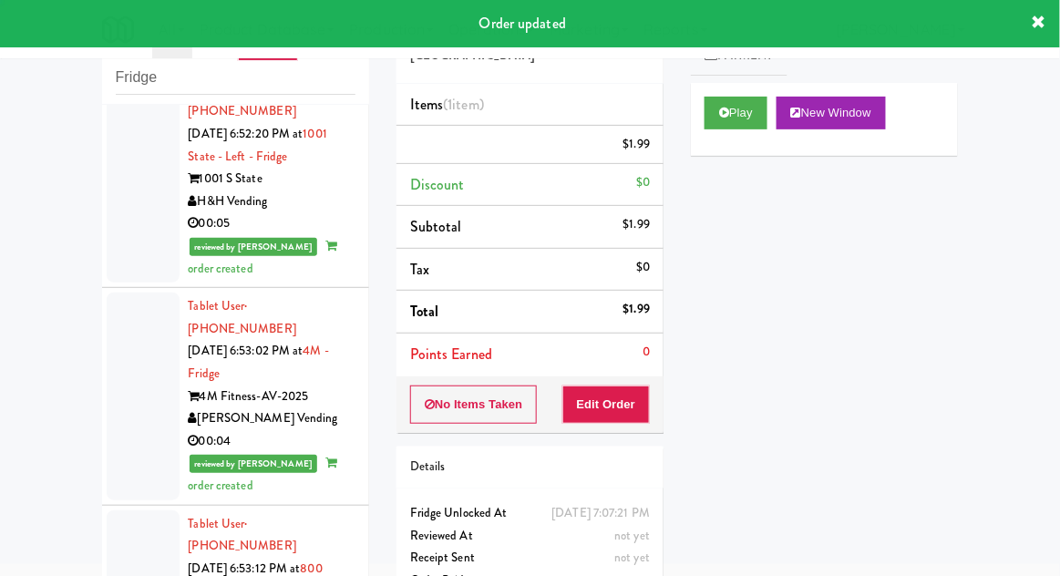
scroll to position [0, 0]
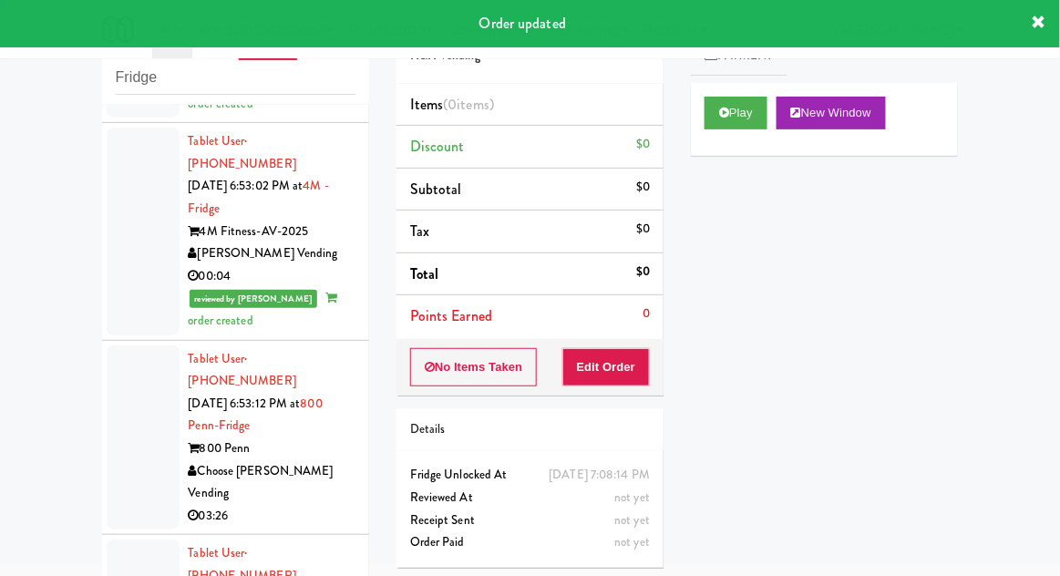
scroll to position [13554, 0]
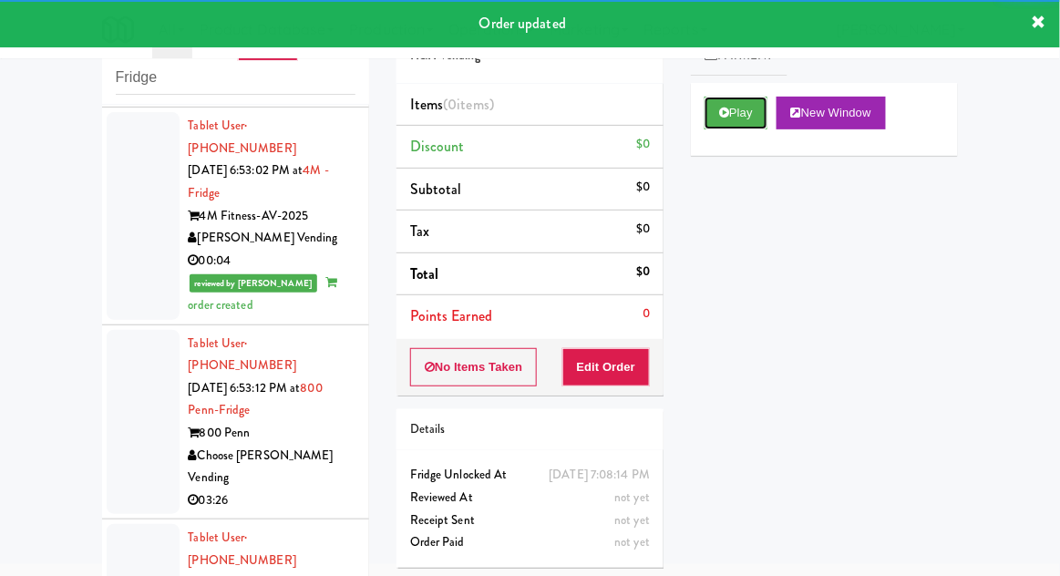
click at [726, 114] on icon at bounding box center [724, 113] width 10 height 12
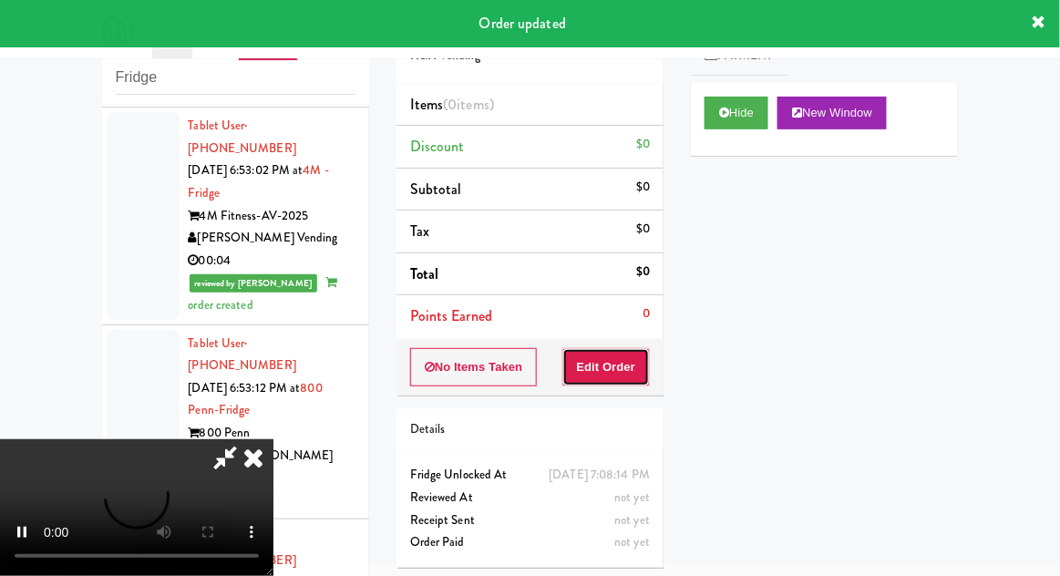
click at [632, 361] on button "Edit Order" at bounding box center [606, 367] width 88 height 38
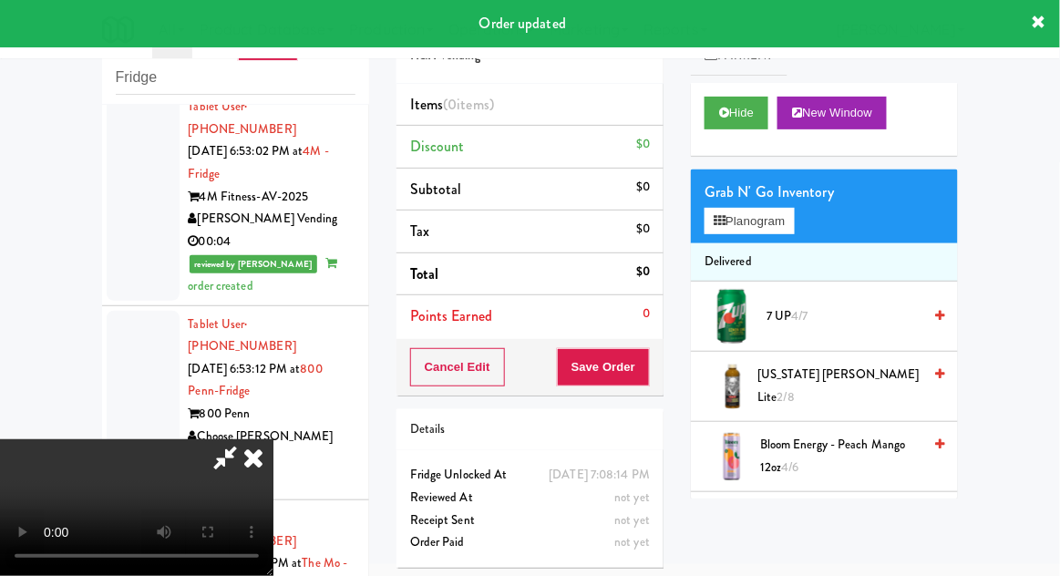
scroll to position [13574, 0]
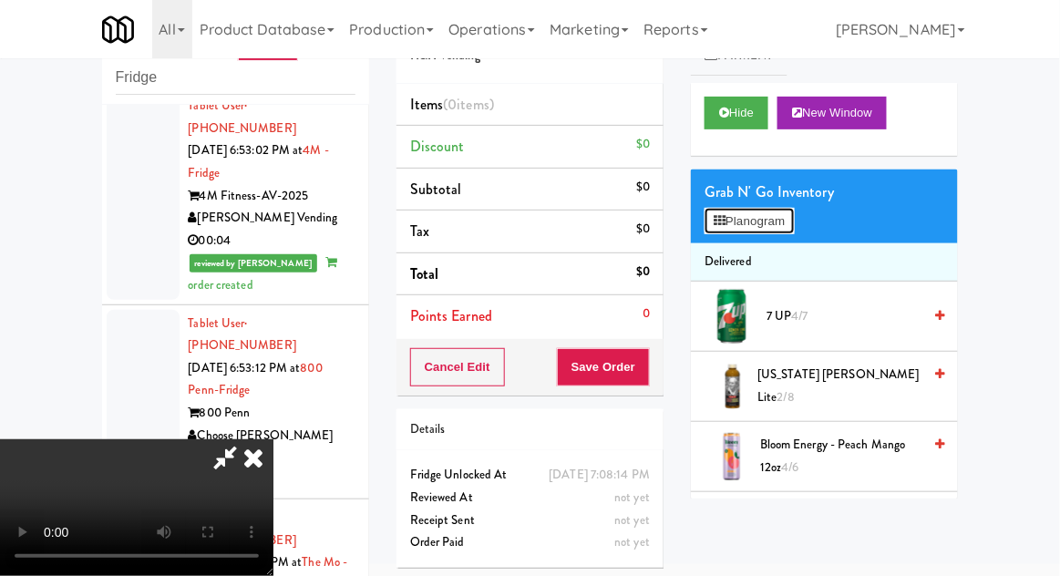
click at [788, 230] on button "Planogram" at bounding box center [749, 221] width 89 height 27
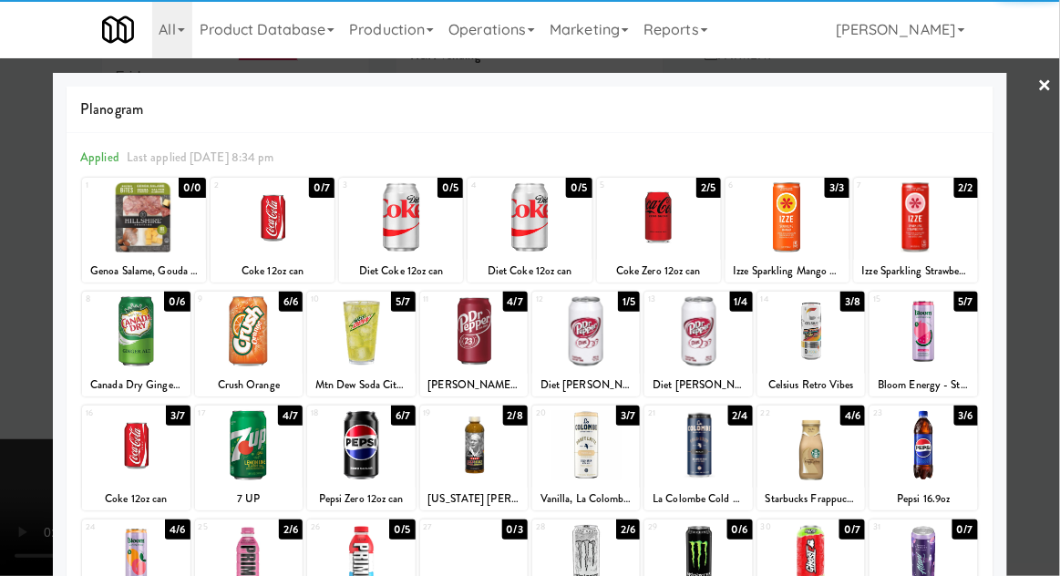
click at [279, 218] on div at bounding box center [273, 217] width 124 height 70
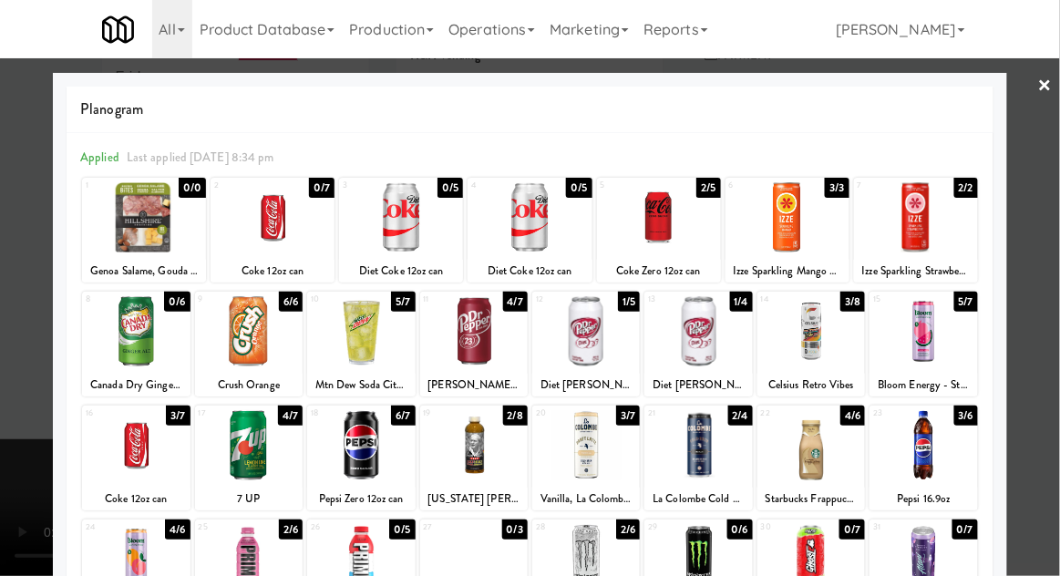
click at [1025, 298] on div at bounding box center [530, 288] width 1060 height 576
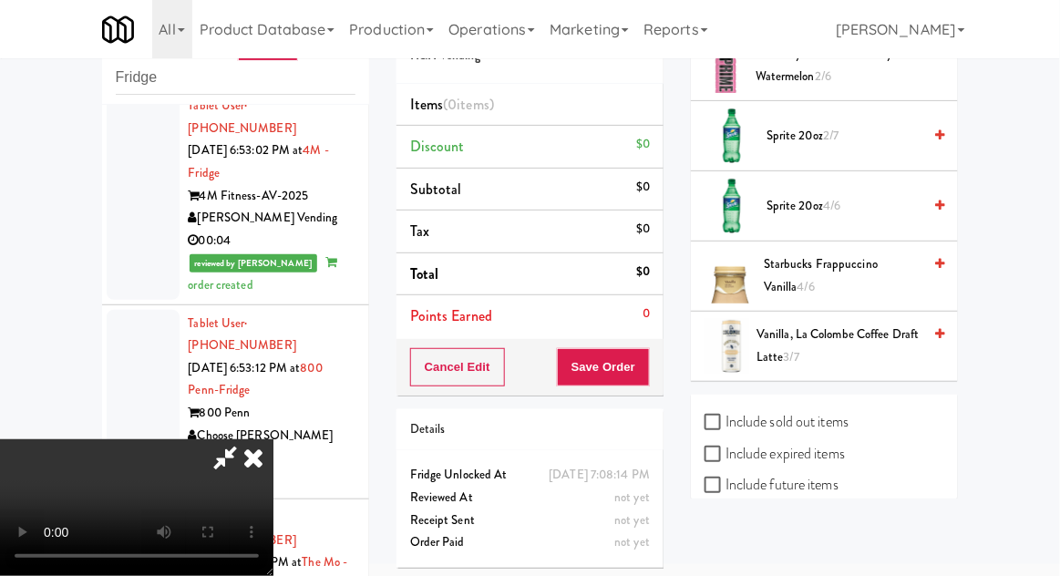
click at [828, 408] on label "Include sold out items" at bounding box center [777, 421] width 144 height 27
click at [725, 416] on input "Include sold out items" at bounding box center [715, 423] width 21 height 15
checkbox input "true"
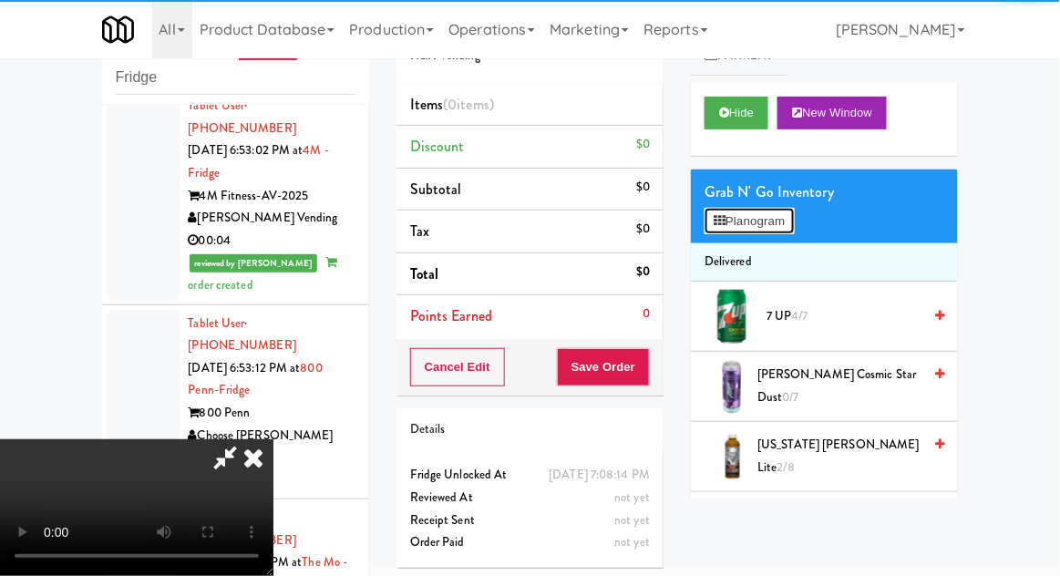
click at [787, 221] on button "Planogram" at bounding box center [749, 221] width 89 height 27
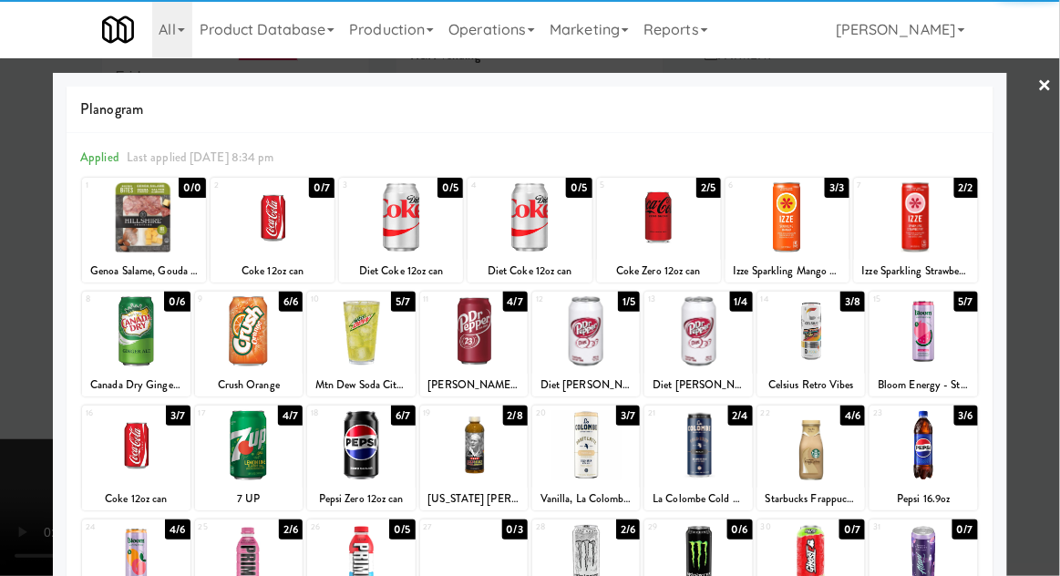
click at [269, 225] on div at bounding box center [273, 217] width 124 height 70
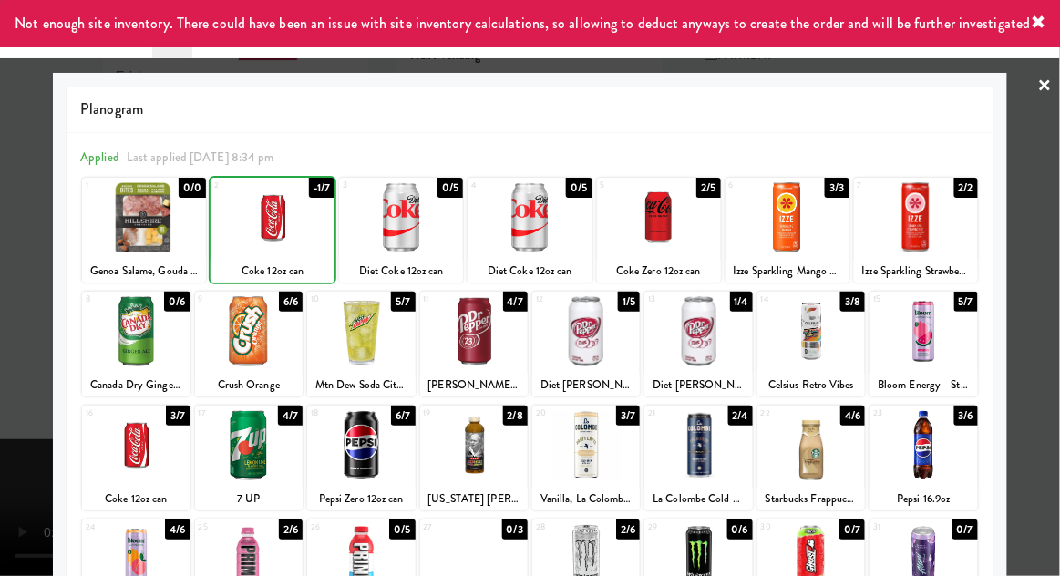
click at [1054, 262] on div at bounding box center [530, 288] width 1060 height 576
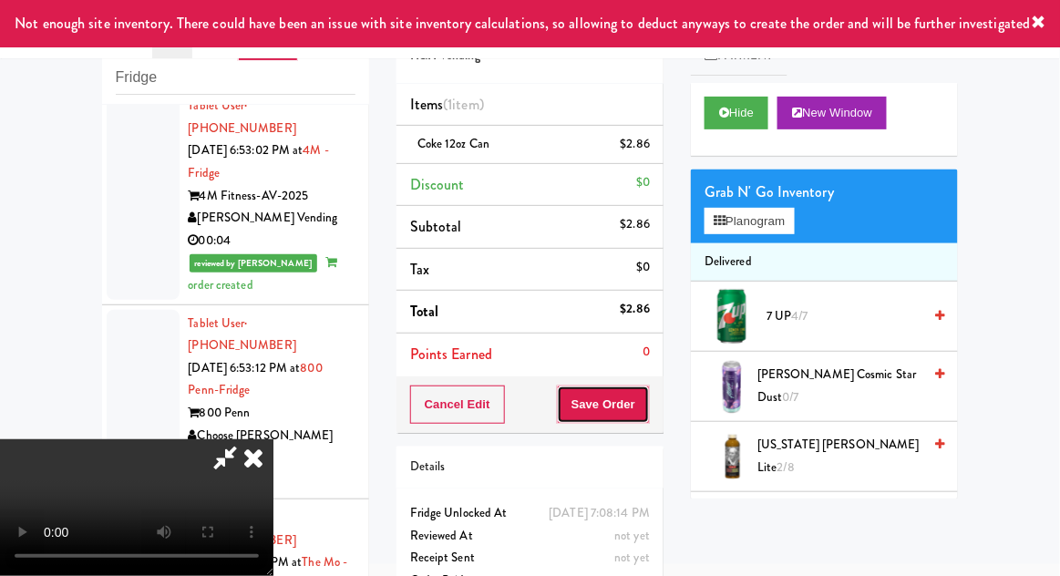
click at [648, 405] on button "Save Order" at bounding box center [603, 405] width 93 height 38
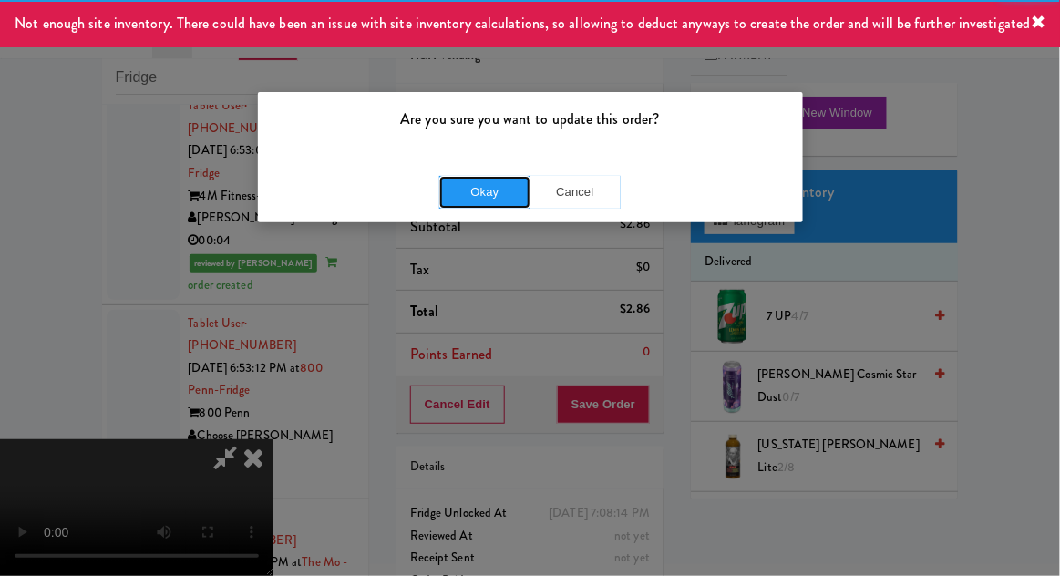
click at [458, 198] on button "Okay" at bounding box center [484, 192] width 91 height 33
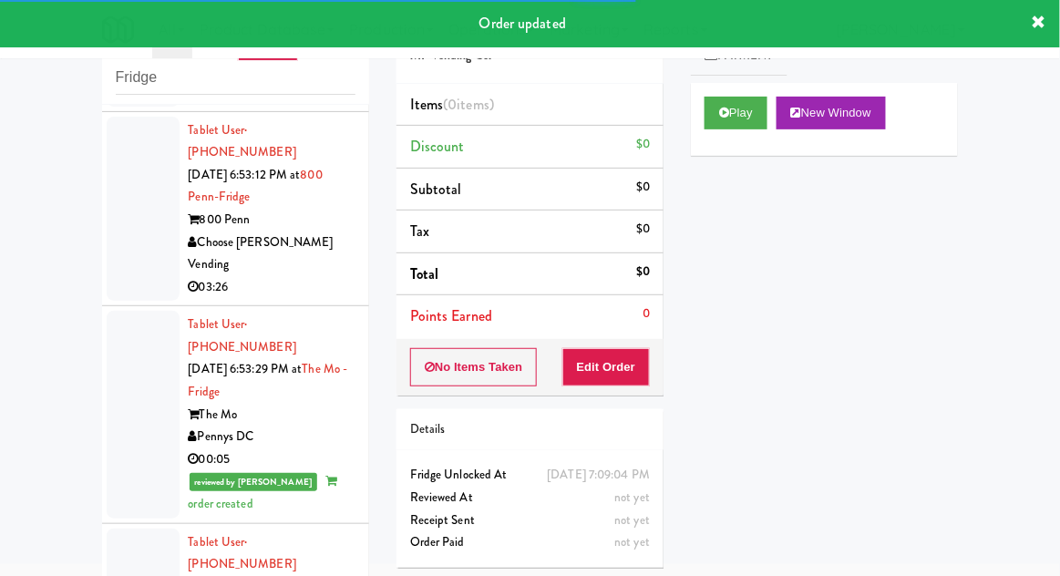
scroll to position [13750, 0]
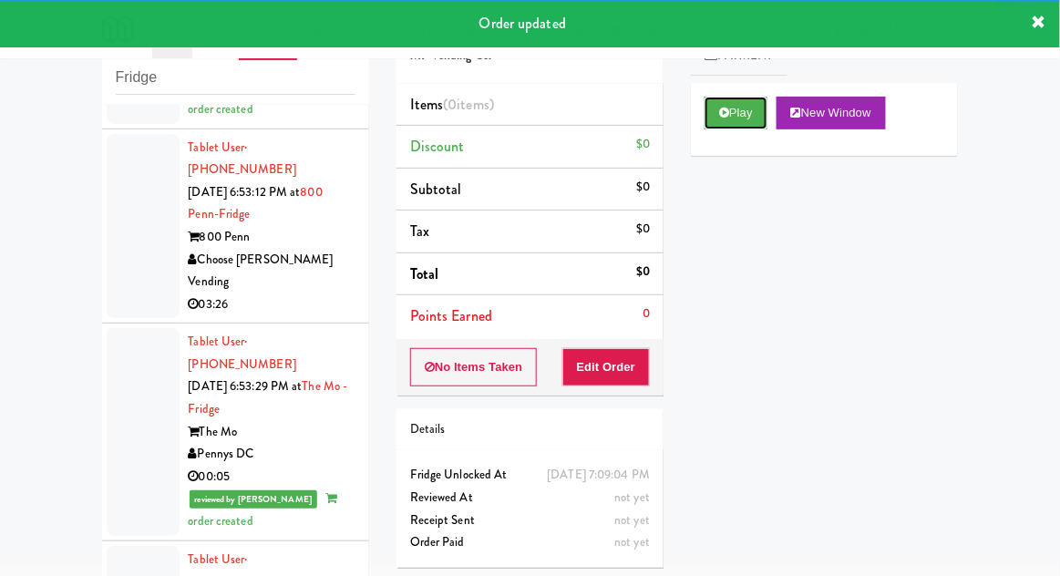
click at [715, 115] on button "Play" at bounding box center [736, 113] width 63 height 33
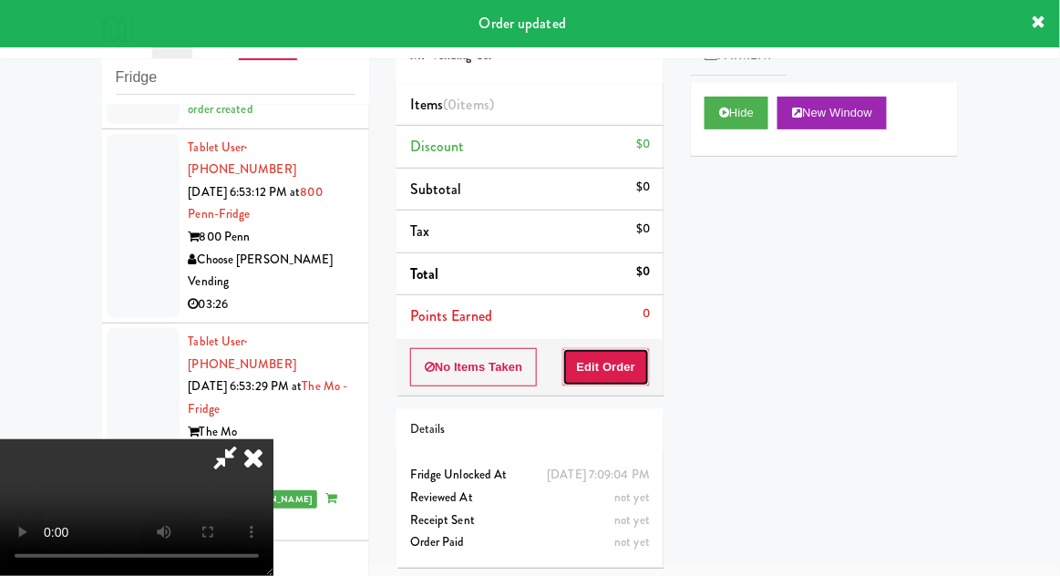
click at [606, 363] on button "Edit Order" at bounding box center [606, 367] width 88 height 38
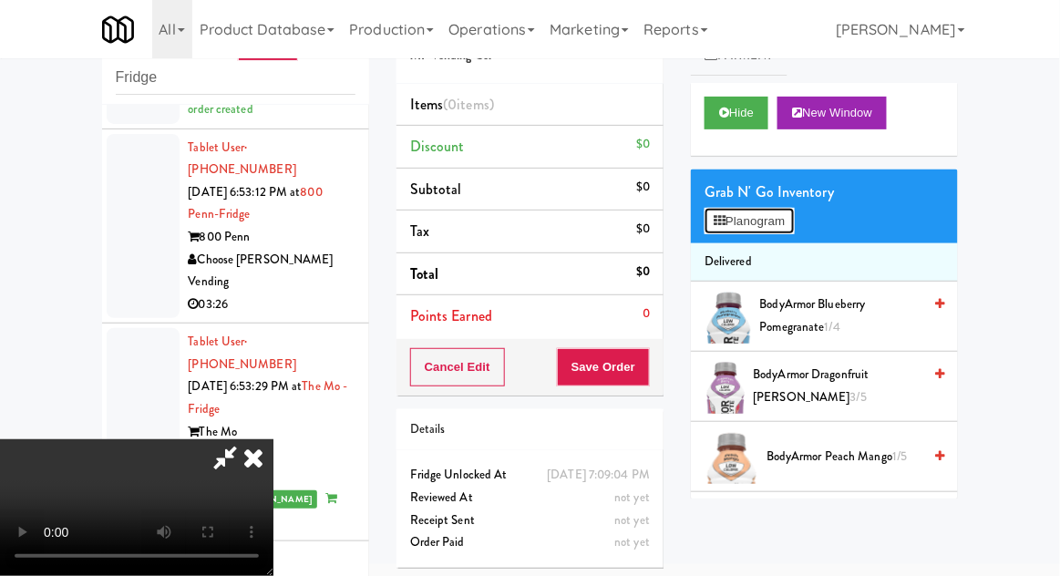
click at [791, 221] on button "Planogram" at bounding box center [749, 221] width 89 height 27
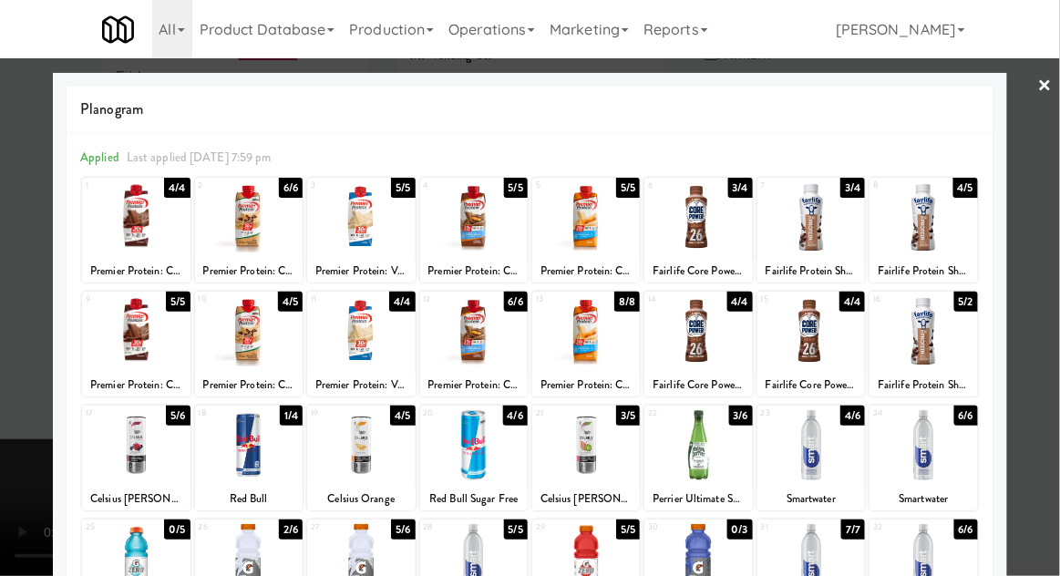
click at [705, 333] on div at bounding box center [698, 331] width 108 height 70
click at [1047, 279] on div at bounding box center [530, 288] width 1060 height 576
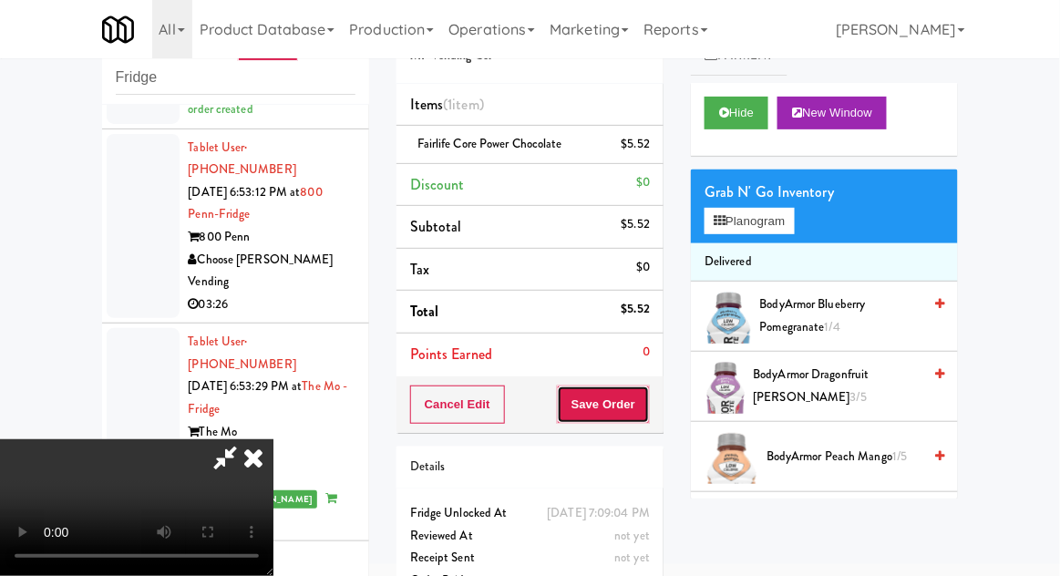
click at [645, 405] on button "Save Order" at bounding box center [603, 405] width 93 height 38
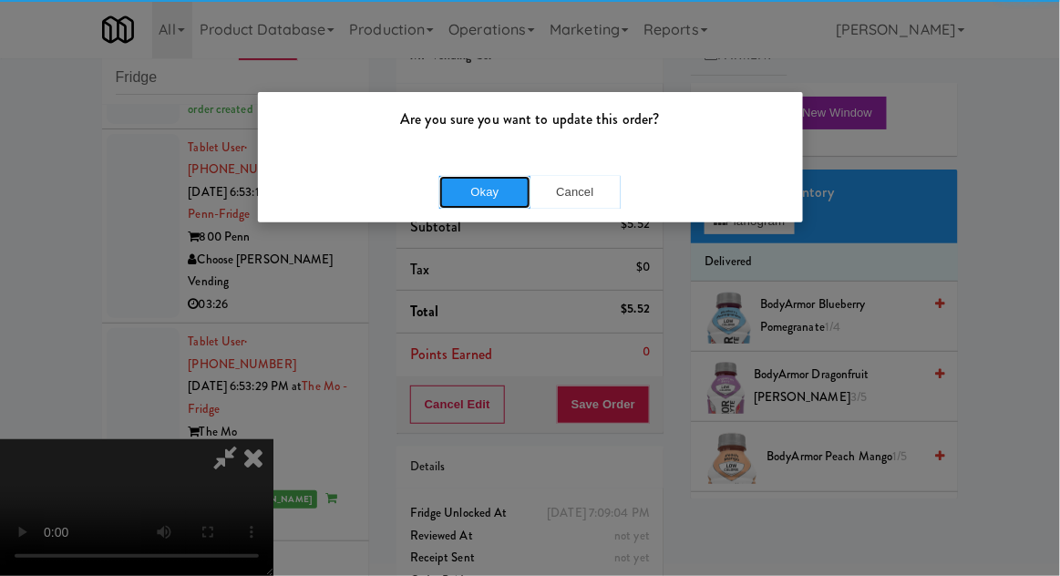
click at [478, 194] on button "Okay" at bounding box center [484, 192] width 91 height 33
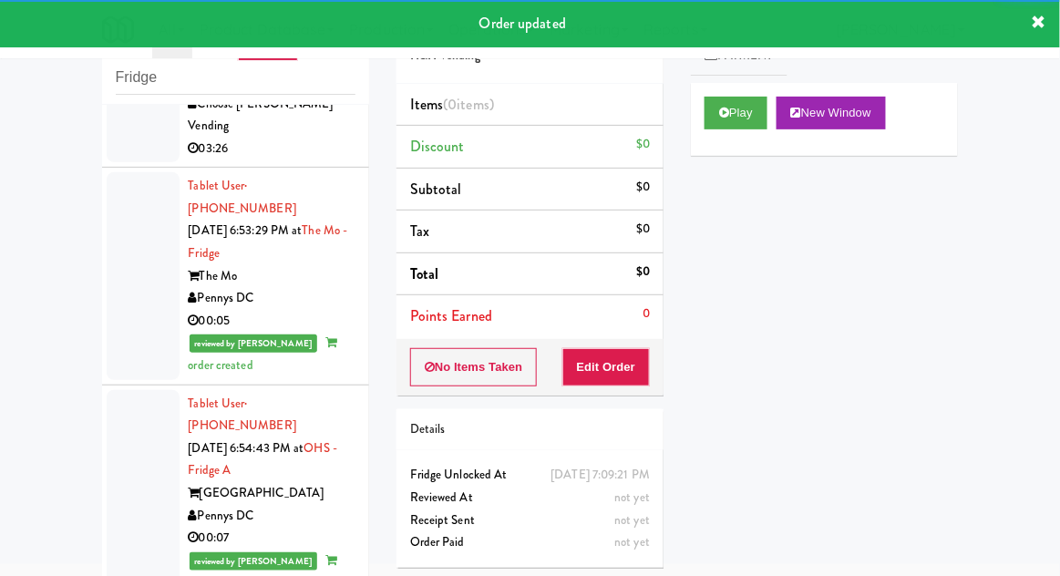
scroll to position [13952, 0]
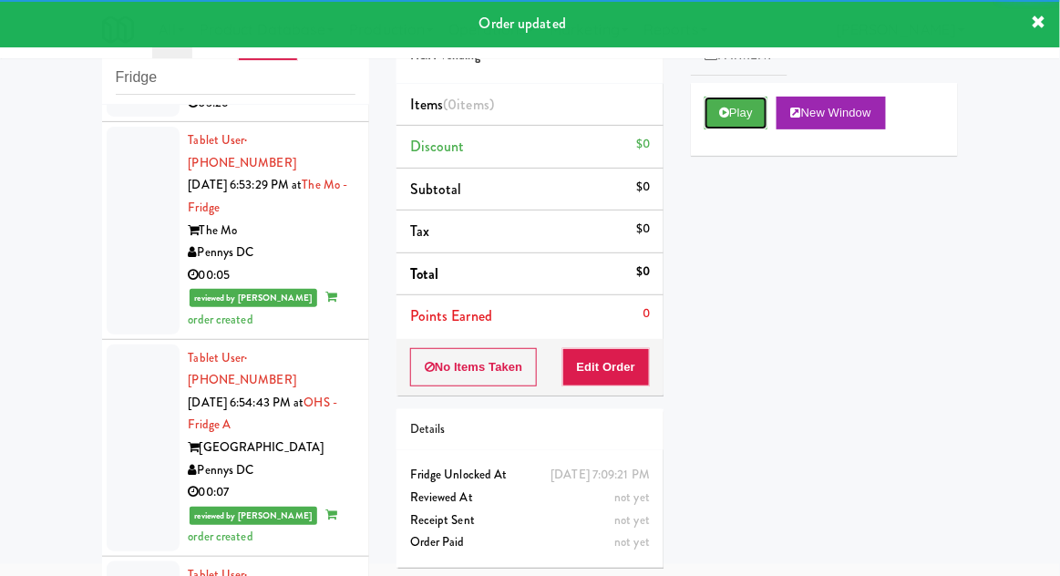
click at [729, 108] on icon at bounding box center [724, 113] width 10 height 12
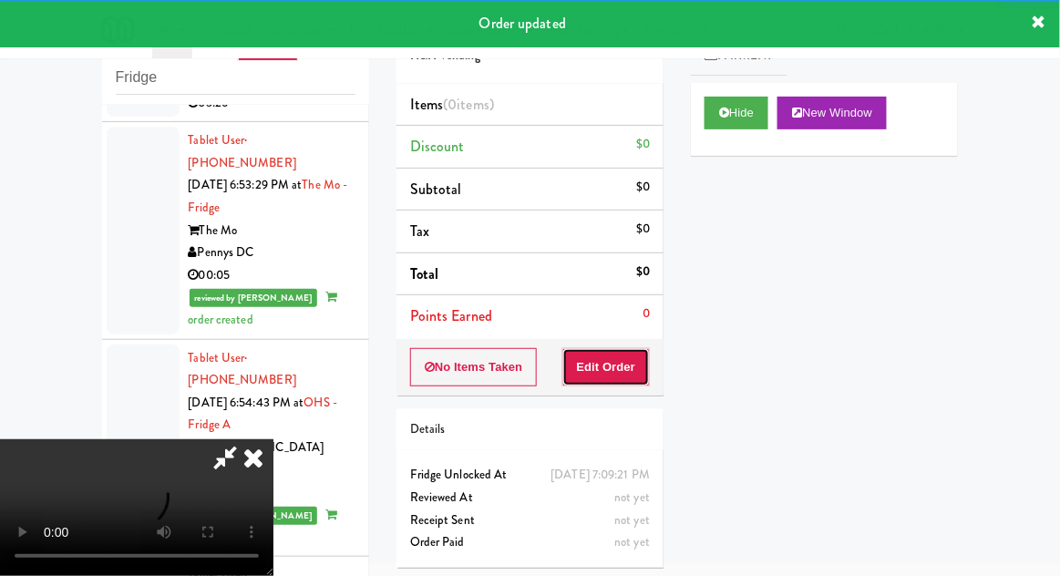
click at [632, 370] on button "Edit Order" at bounding box center [606, 367] width 88 height 38
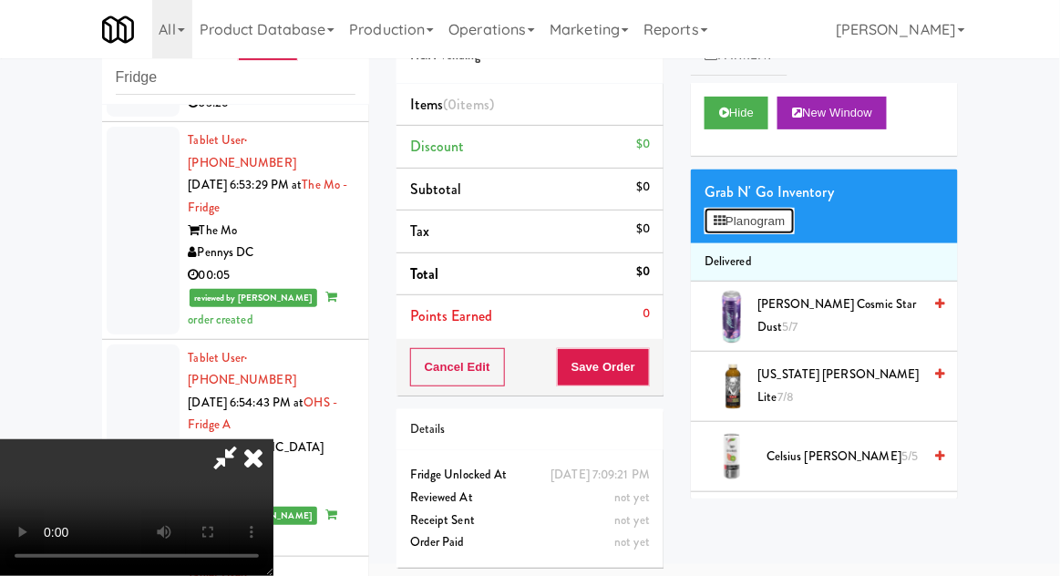
click at [787, 221] on button "Planogram" at bounding box center [749, 221] width 89 height 27
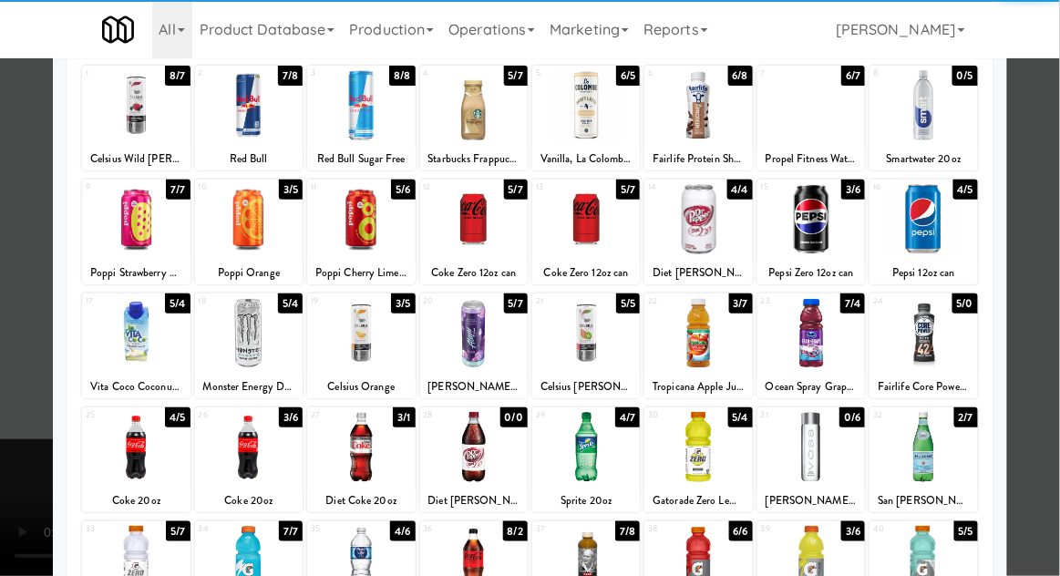
scroll to position [112, 0]
click at [258, 442] on div at bounding box center [249, 447] width 108 height 70
click at [1050, 266] on div at bounding box center [530, 288] width 1060 height 576
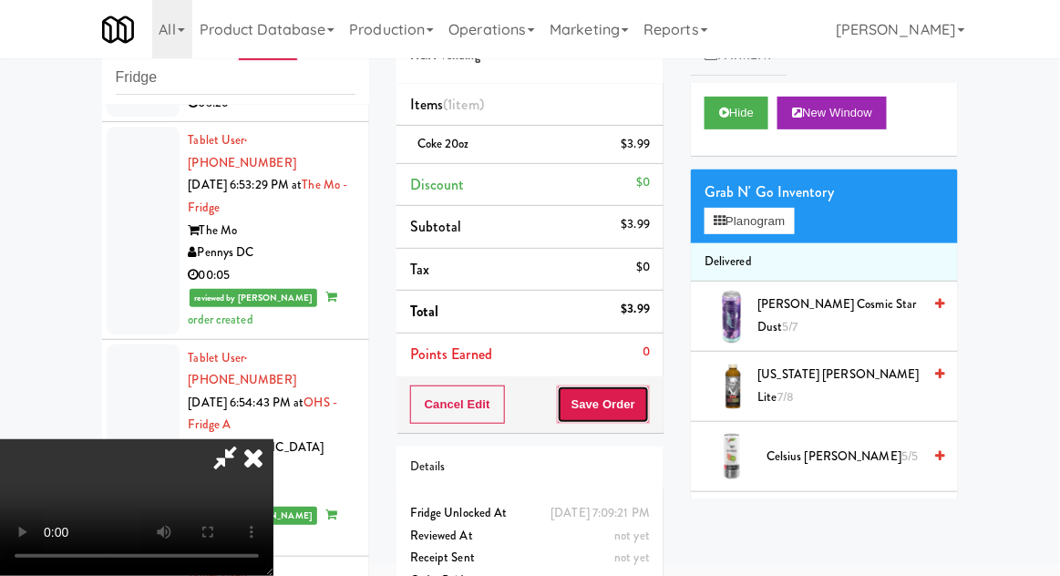
click at [649, 406] on button "Save Order" at bounding box center [603, 405] width 93 height 38
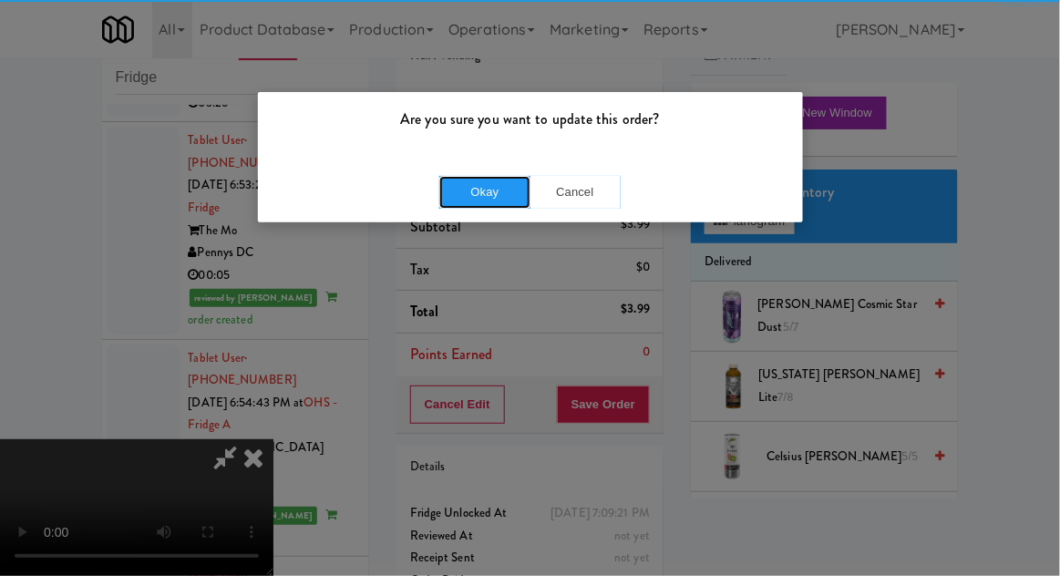
click at [489, 205] on button "Okay" at bounding box center [484, 192] width 91 height 33
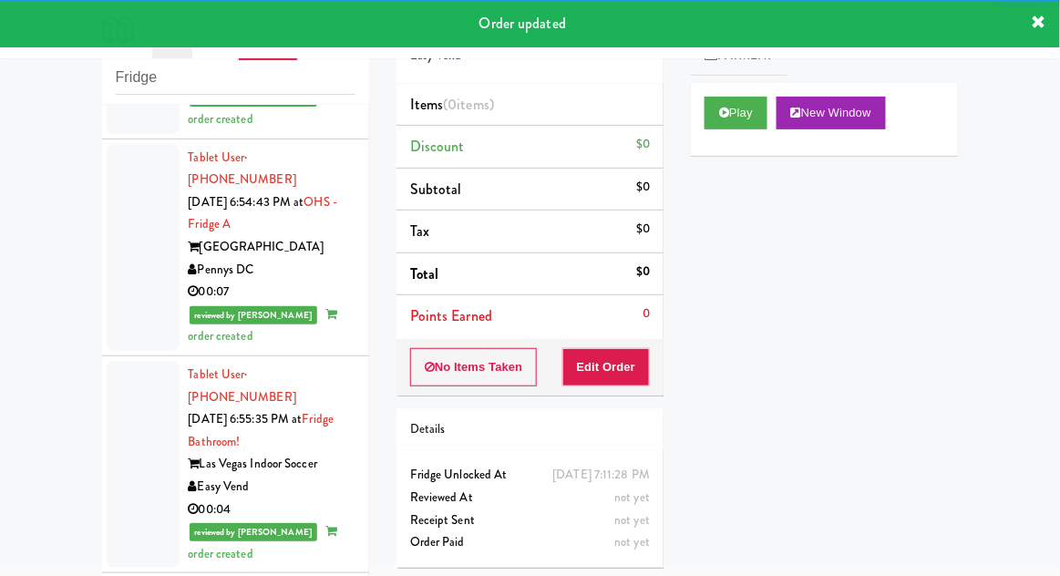
scroll to position [14152, 0]
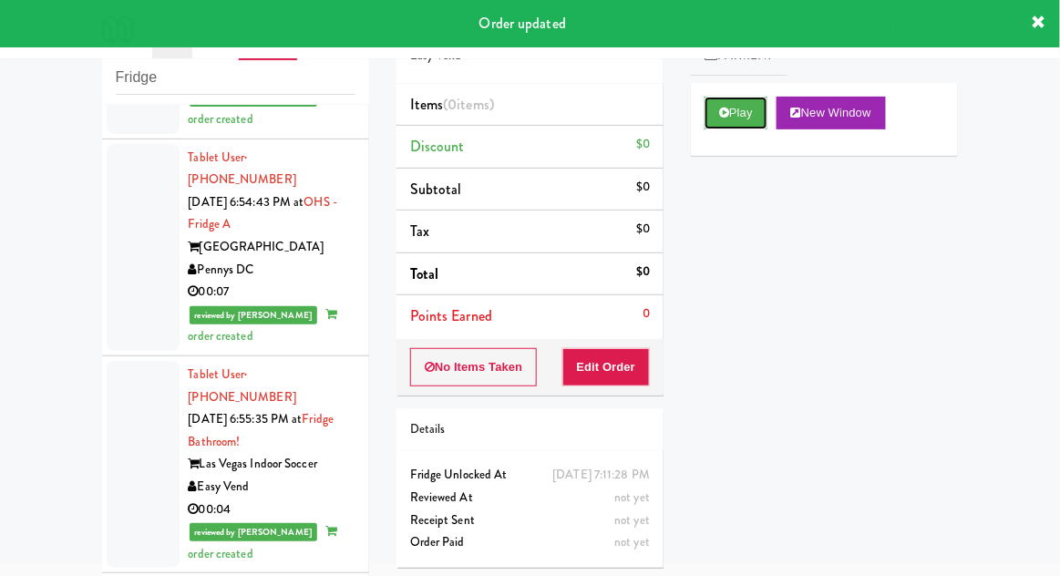
click at [709, 125] on button "Play" at bounding box center [736, 113] width 63 height 33
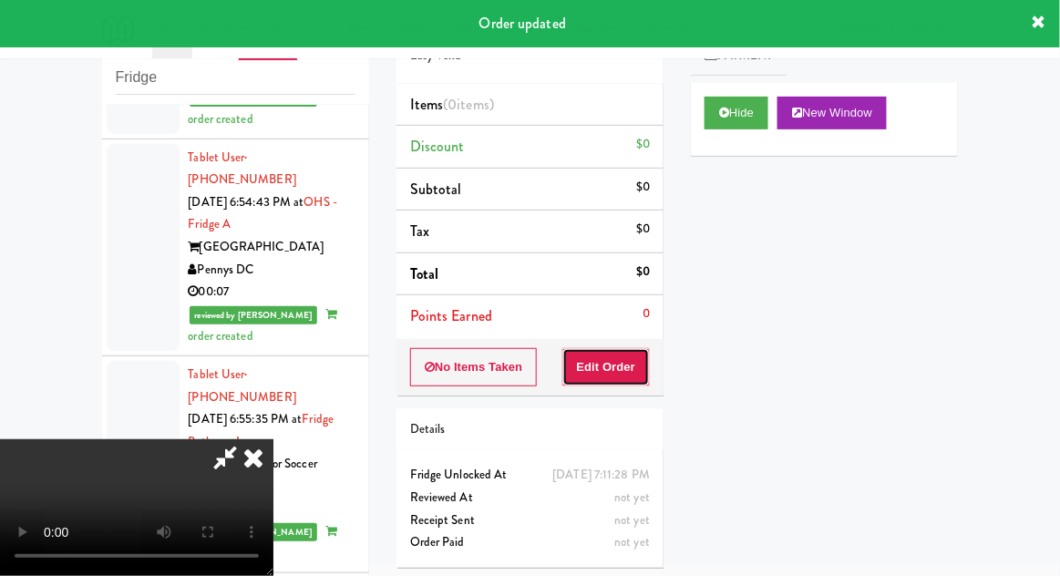
click at [637, 367] on button "Edit Order" at bounding box center [606, 367] width 88 height 38
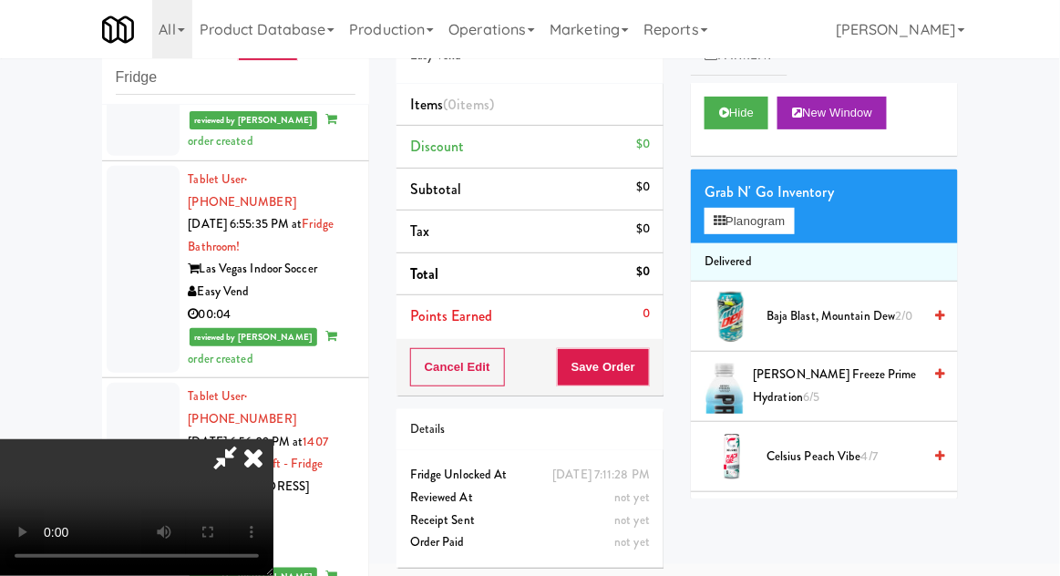
scroll to position [0, 0]
click at [794, 213] on button "Planogram" at bounding box center [749, 221] width 89 height 27
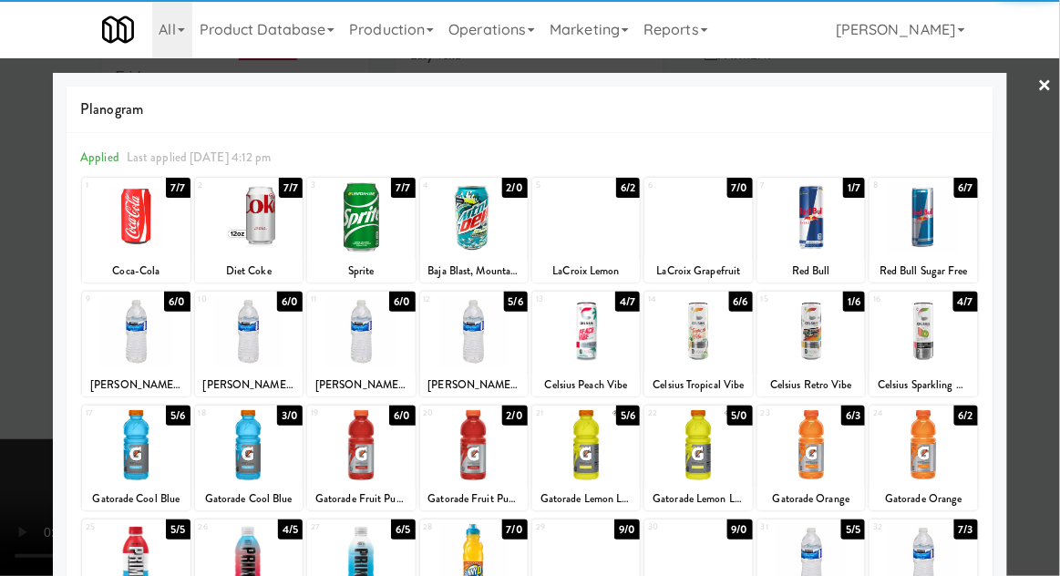
click at [255, 447] on div at bounding box center [249, 445] width 108 height 70
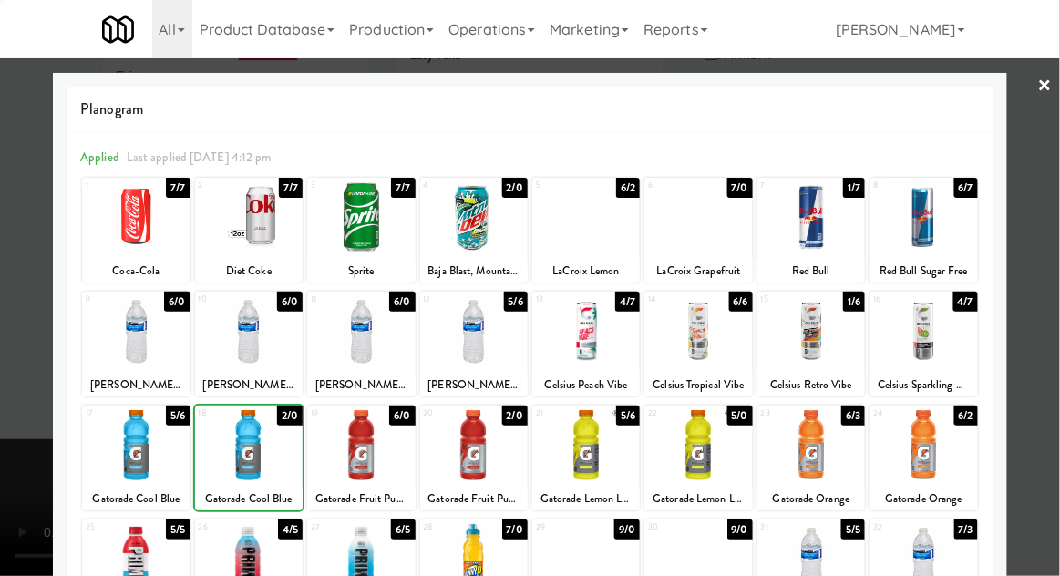
click at [1044, 292] on div at bounding box center [530, 288] width 1060 height 576
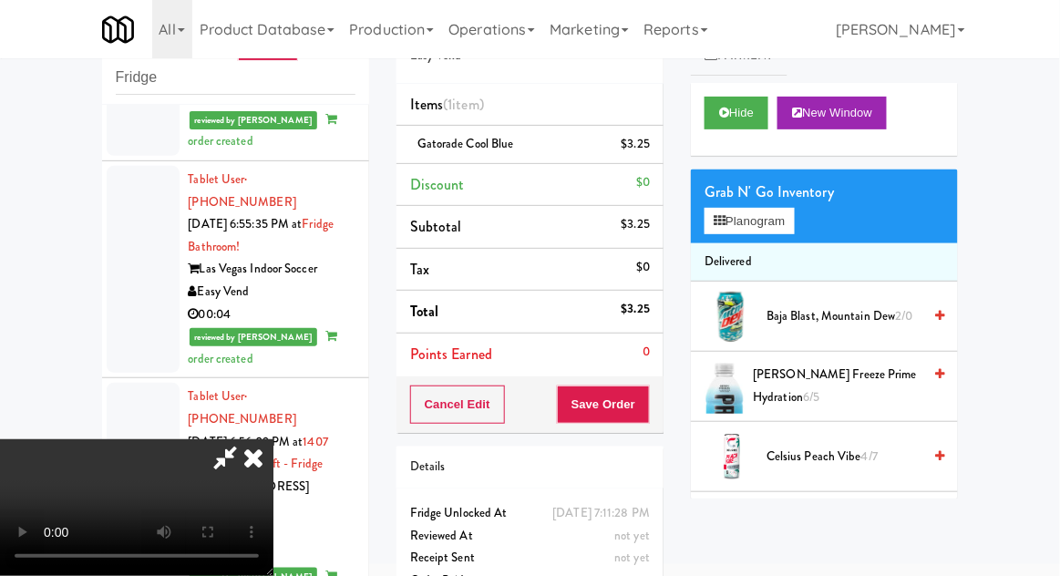
scroll to position [67, 0]
click at [660, 409] on div "Cancel Edit Save Order" at bounding box center [529, 404] width 267 height 57
click at [647, 414] on button "Save Order" at bounding box center [603, 405] width 93 height 38
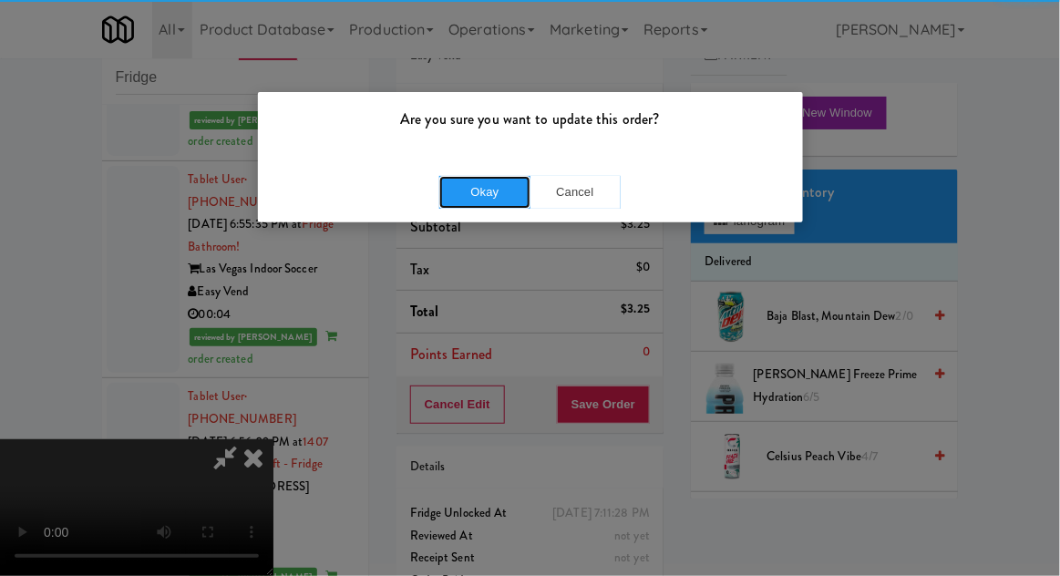
click at [469, 197] on button "Okay" at bounding box center [484, 192] width 91 height 33
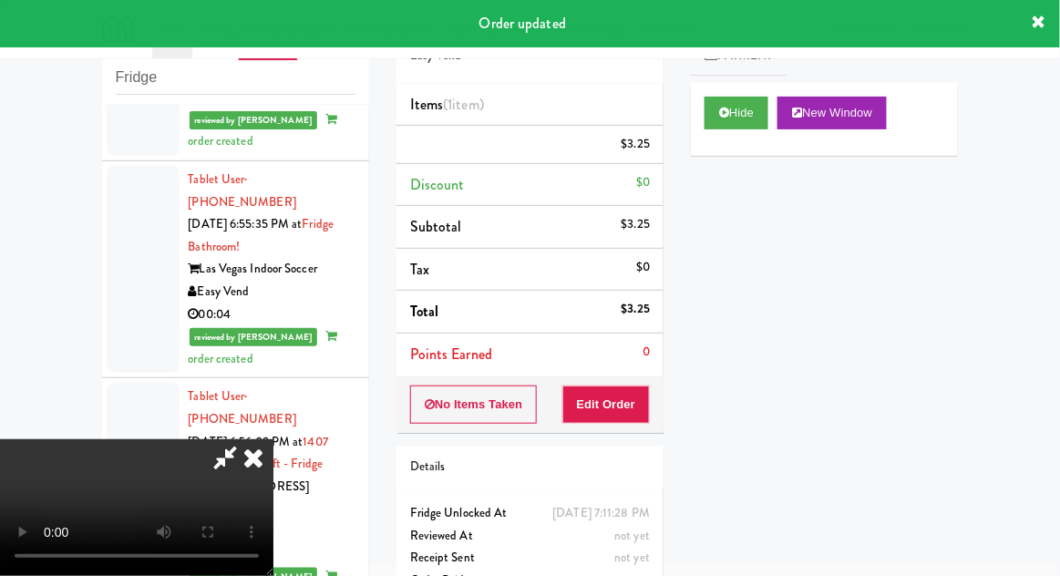
scroll to position [0, 0]
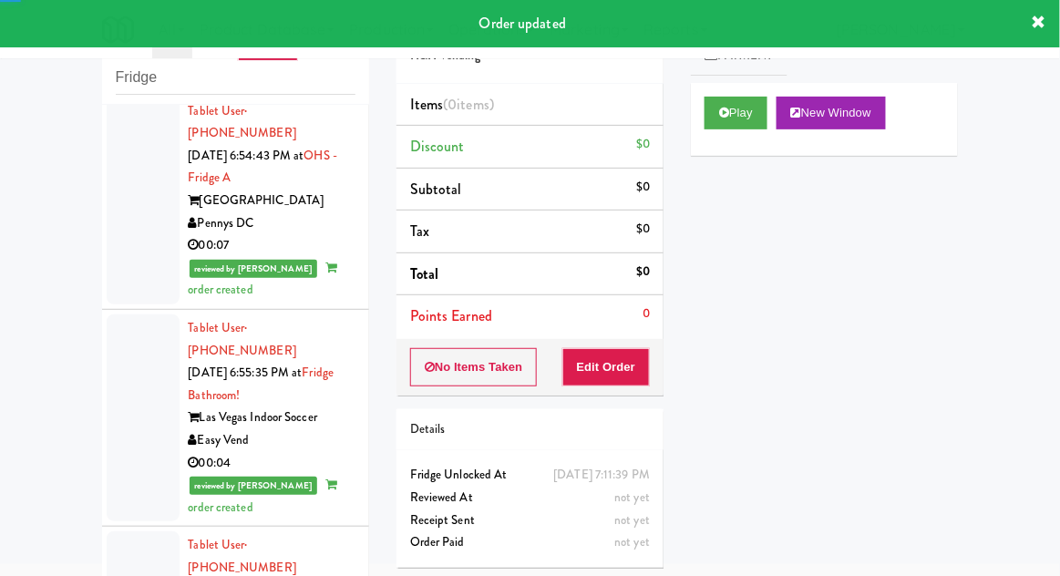
scroll to position [14198, 0]
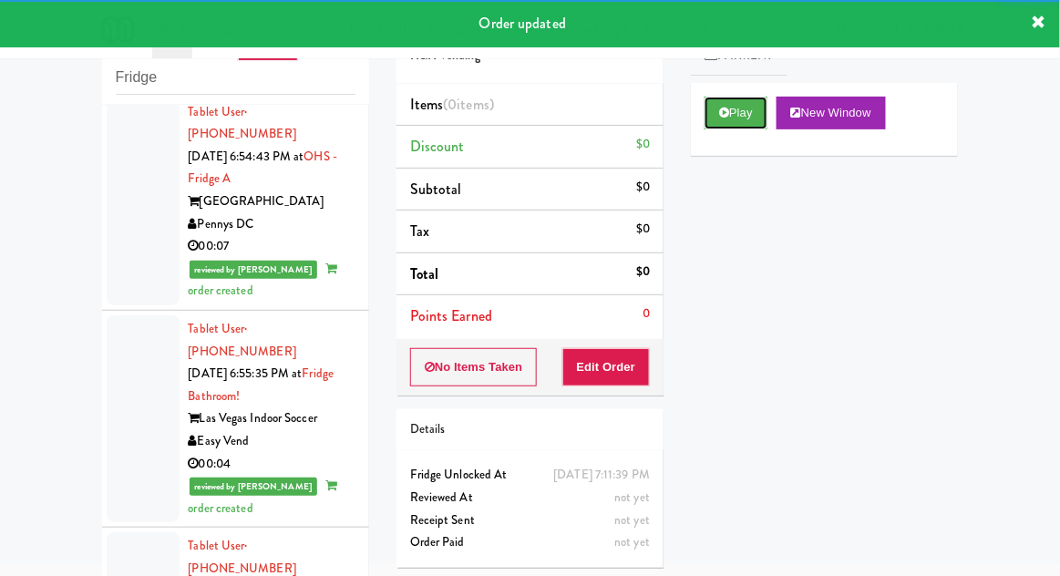
click at [717, 128] on button "Play" at bounding box center [736, 113] width 63 height 33
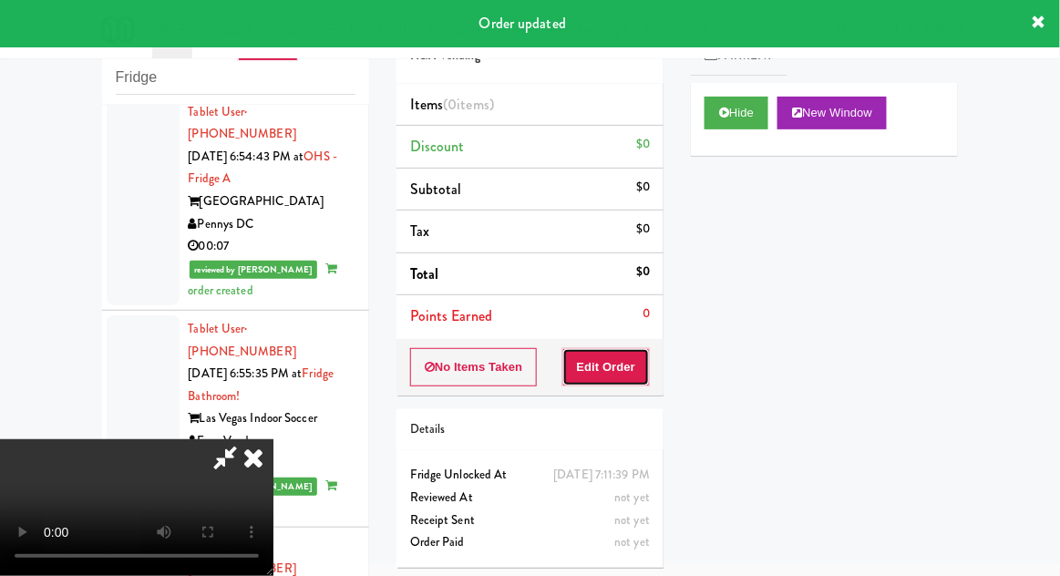
click at [611, 365] on button "Edit Order" at bounding box center [606, 367] width 88 height 38
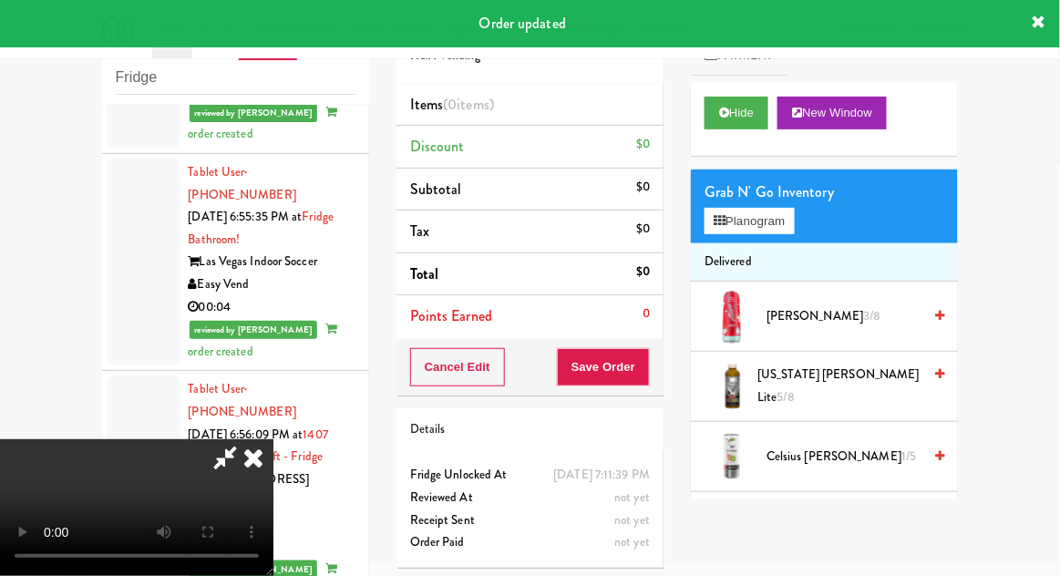
scroll to position [14393, 0]
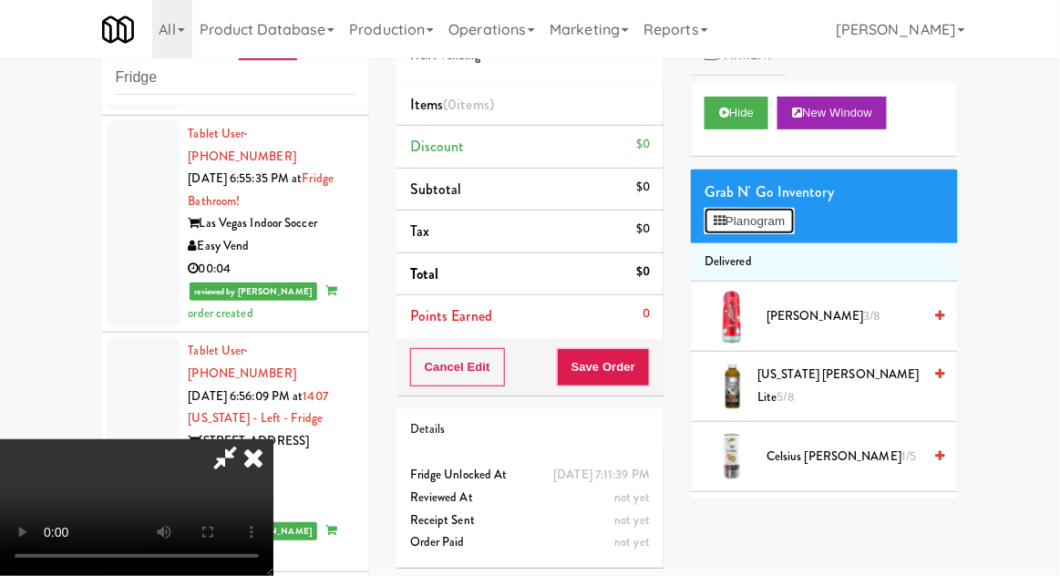
click at [786, 229] on button "Planogram" at bounding box center [749, 221] width 89 height 27
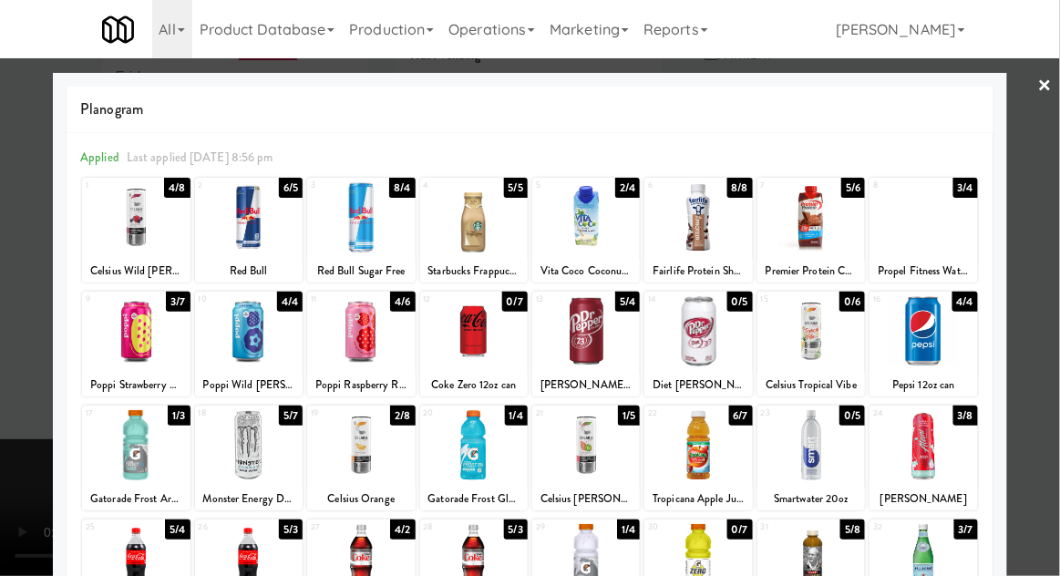
click at [941, 439] on div at bounding box center [923, 445] width 108 height 70
click at [1053, 293] on div at bounding box center [530, 288] width 1060 height 576
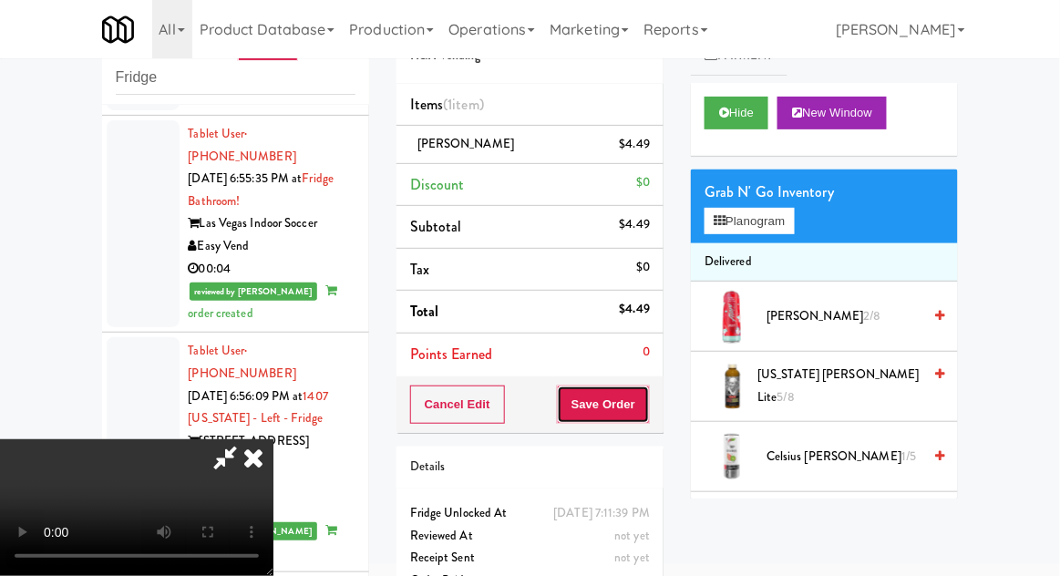
click at [642, 406] on button "Save Order" at bounding box center [603, 405] width 93 height 38
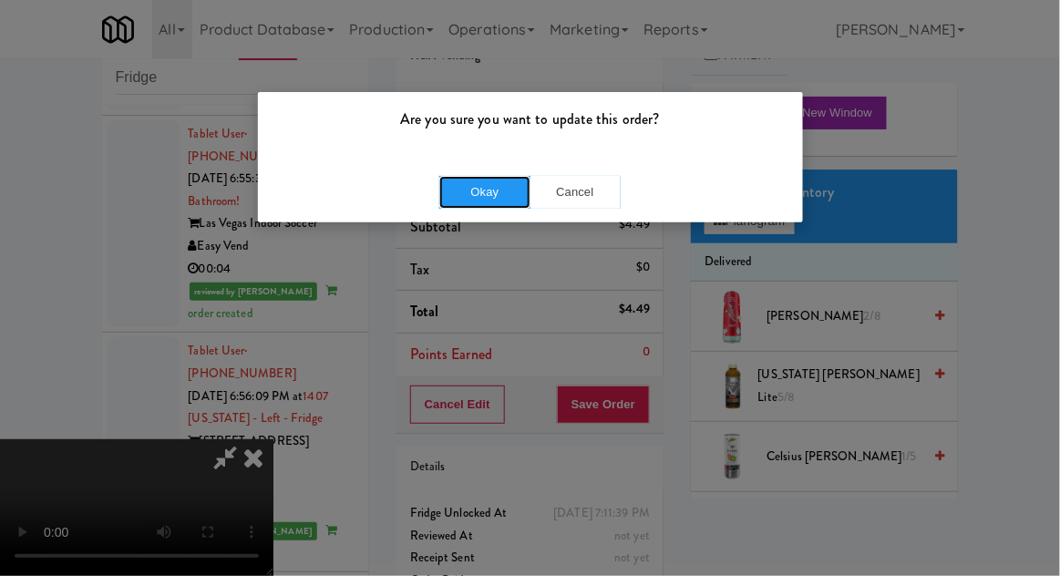
click at [475, 186] on button "Okay" at bounding box center [484, 192] width 91 height 33
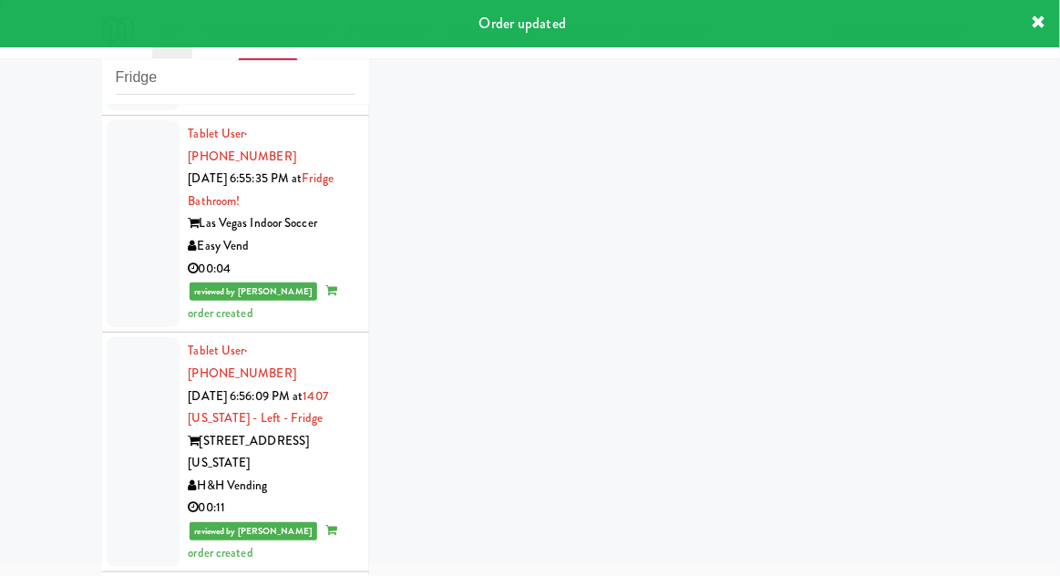
scroll to position [14437, 0]
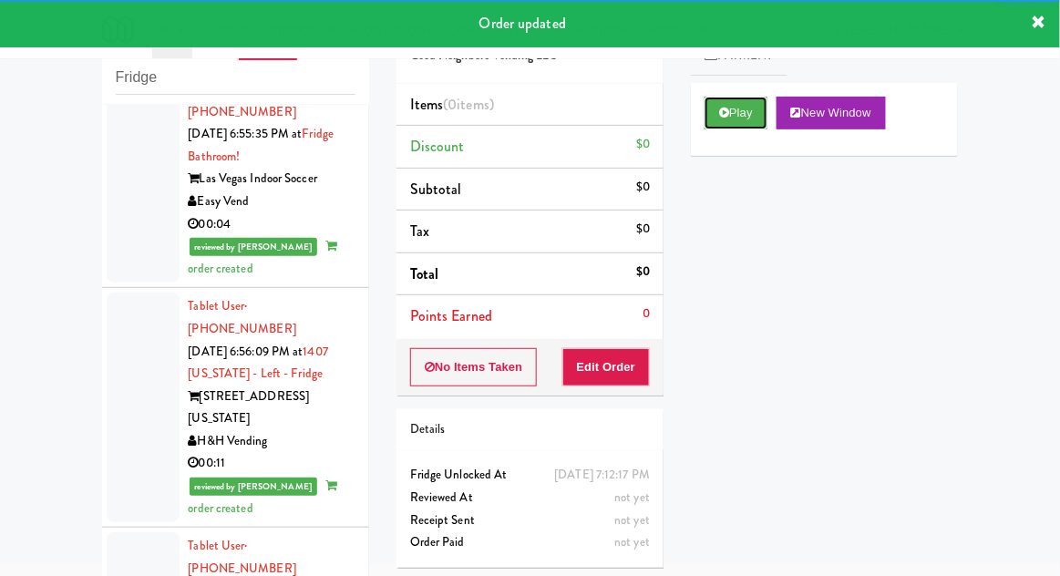
click at [741, 122] on button "Play" at bounding box center [736, 113] width 63 height 33
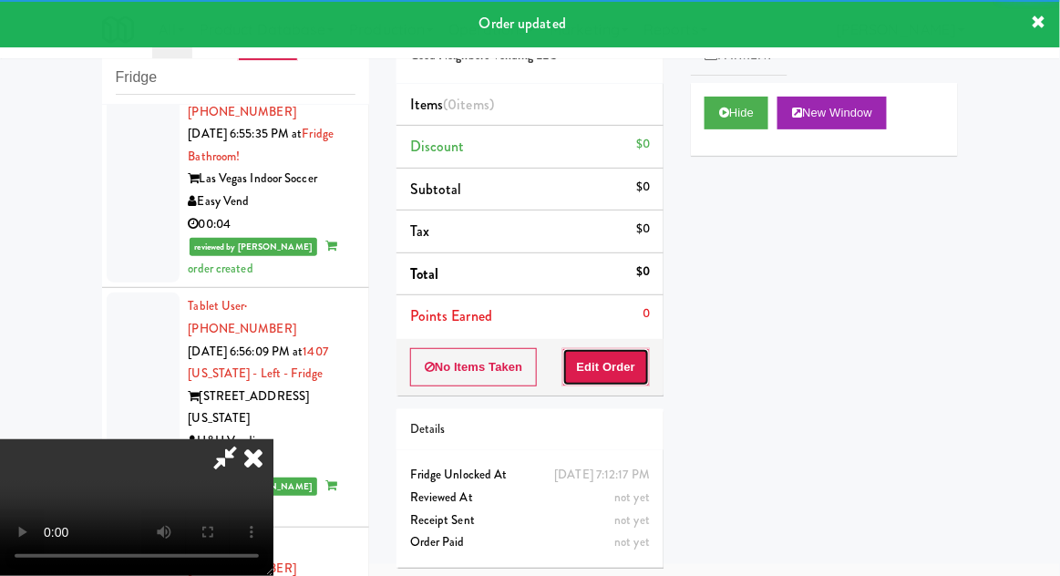
click at [643, 362] on button "Edit Order" at bounding box center [606, 367] width 88 height 38
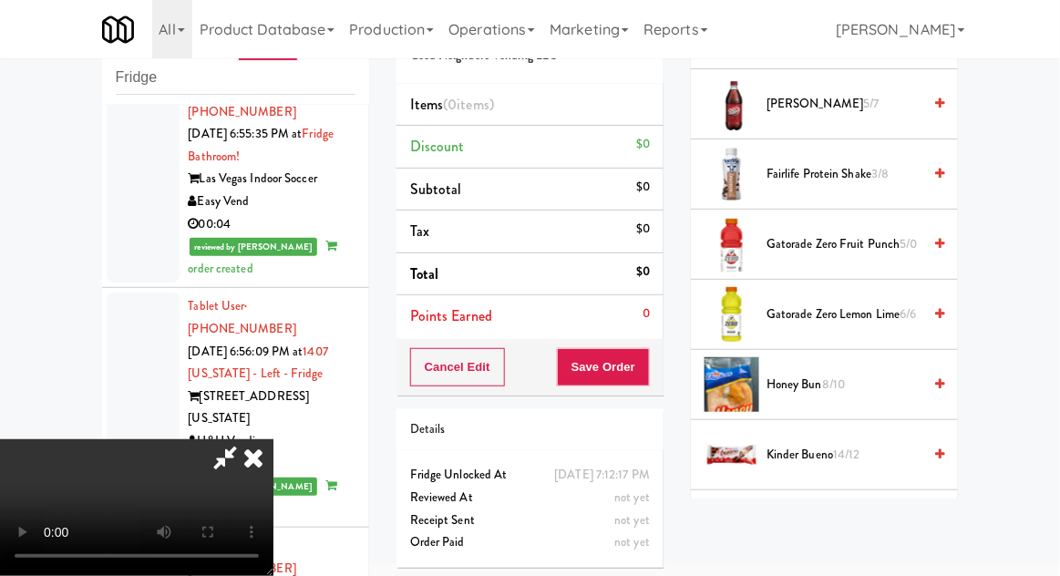
scroll to position [950, 0]
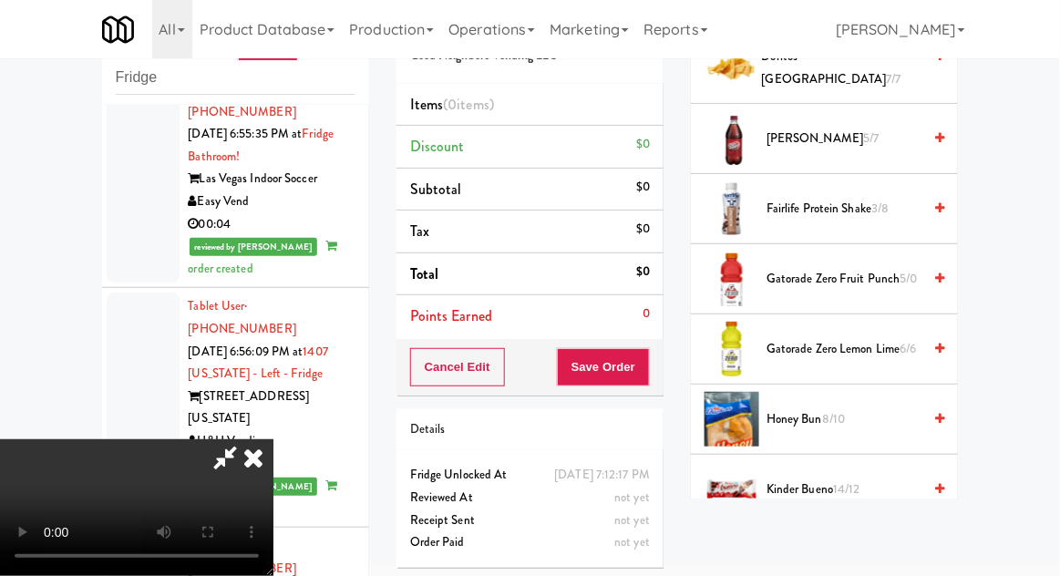
click at [910, 132] on span "[PERSON_NAME] 5/7" at bounding box center [843, 139] width 155 height 23
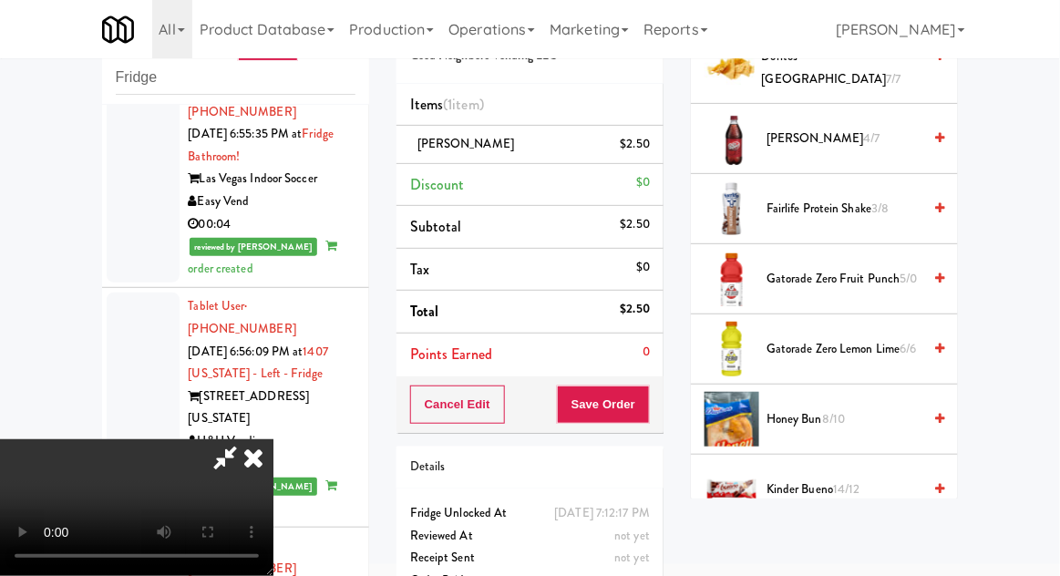
click at [542, 133] on div "[PERSON_NAME] $2.50" at bounding box center [530, 144] width 240 height 23
click at [653, 151] on icon at bounding box center [651, 151] width 9 height 12
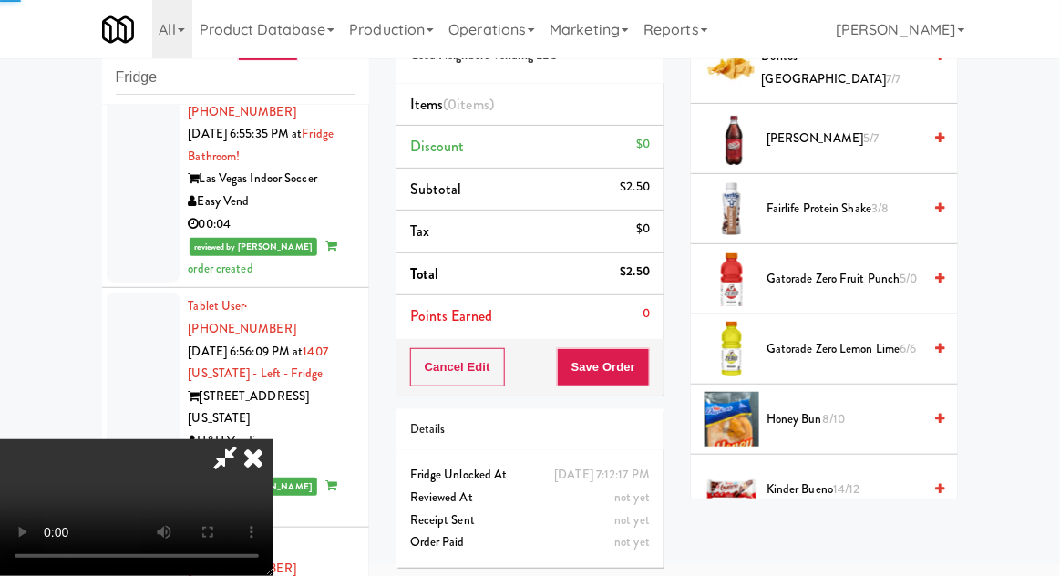
click at [887, 207] on span "3/8" at bounding box center [879, 208] width 17 height 17
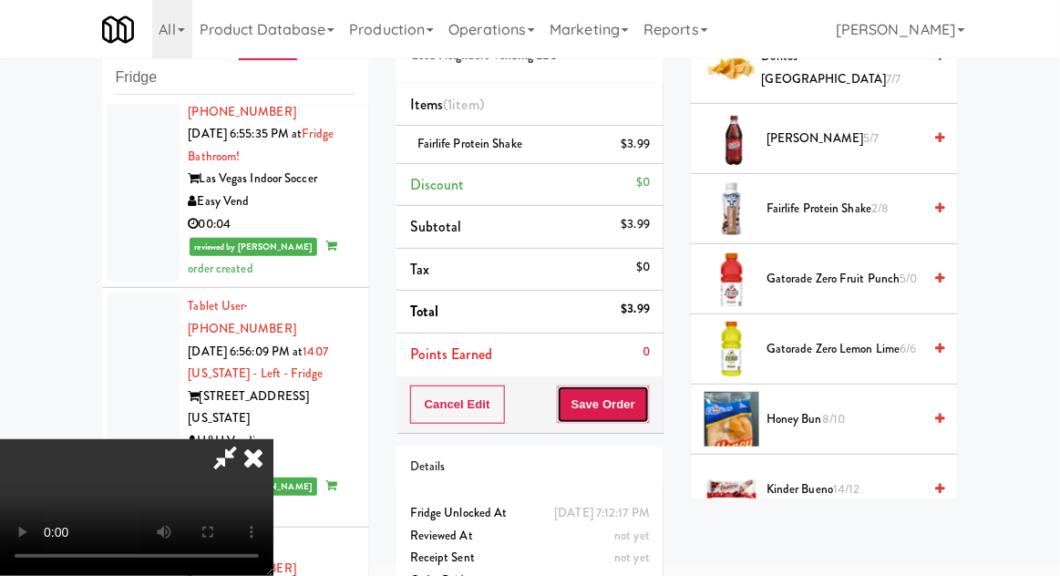
click at [648, 402] on button "Save Order" at bounding box center [603, 405] width 93 height 38
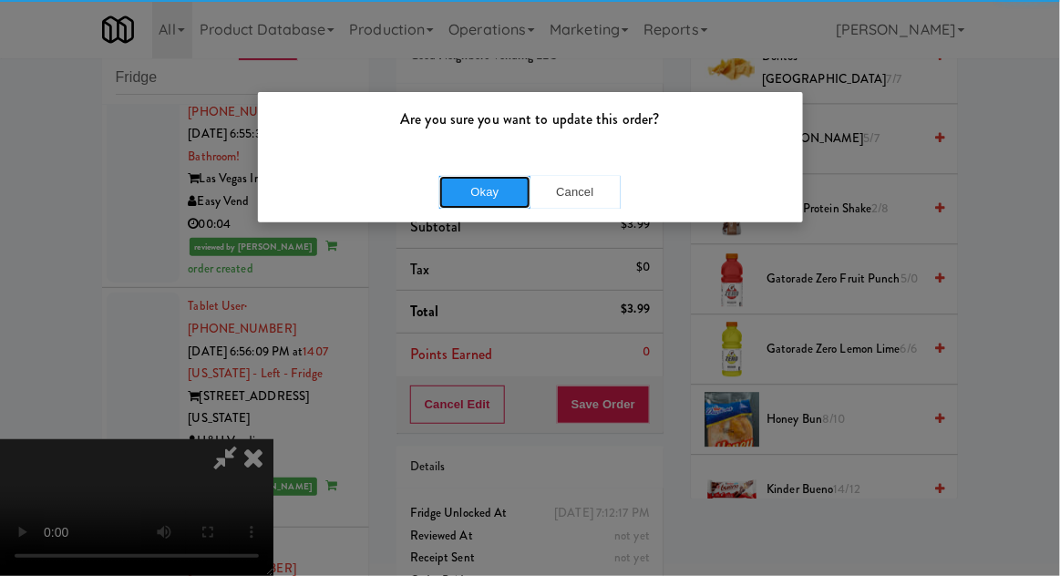
click at [479, 199] on button "Okay" at bounding box center [484, 192] width 91 height 33
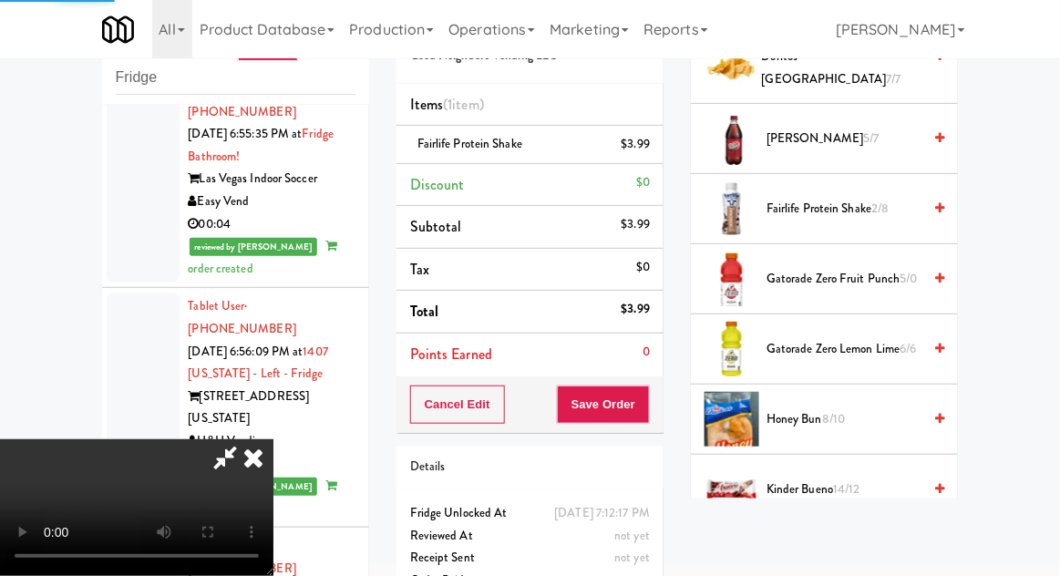
scroll to position [180, 0]
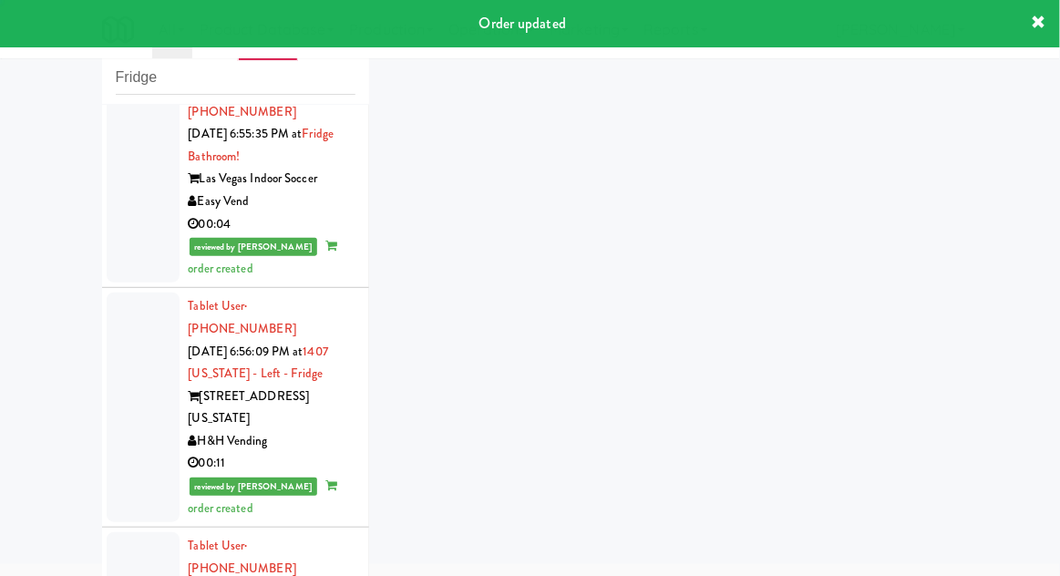
scroll to position [14482, 0]
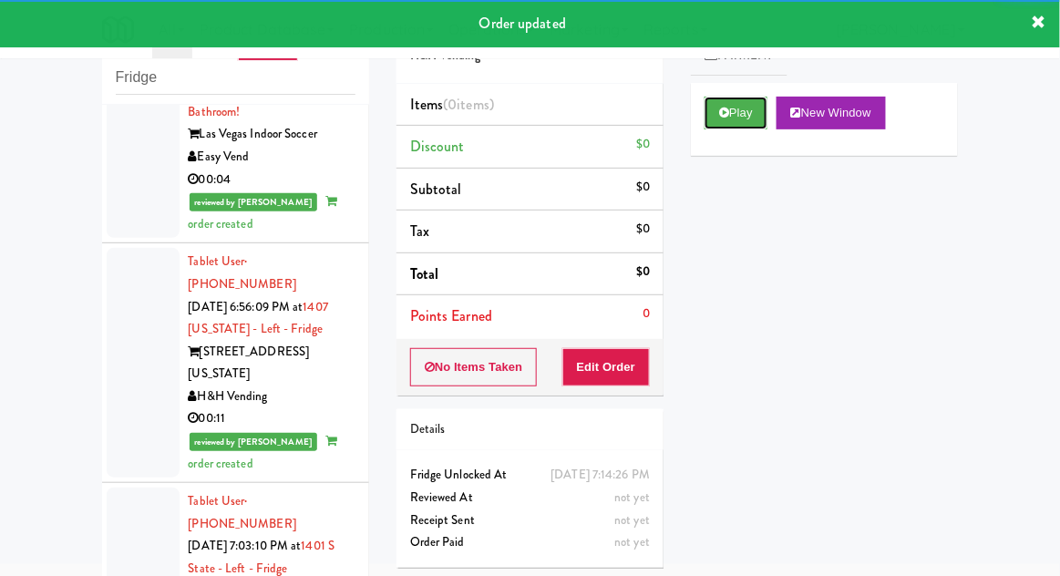
click at [723, 111] on icon at bounding box center [724, 113] width 10 height 12
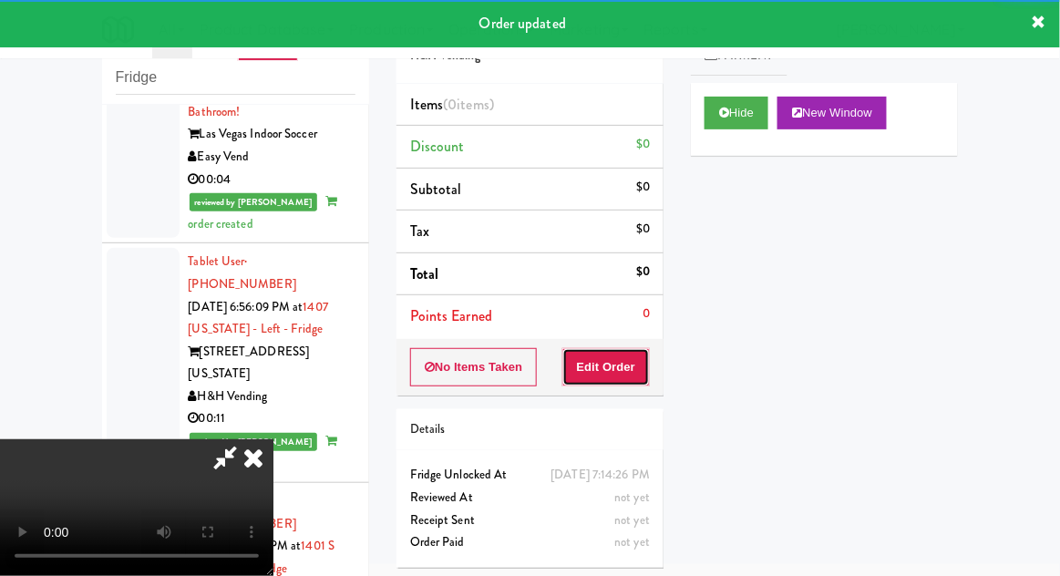
click at [610, 356] on button "Edit Order" at bounding box center [606, 367] width 88 height 38
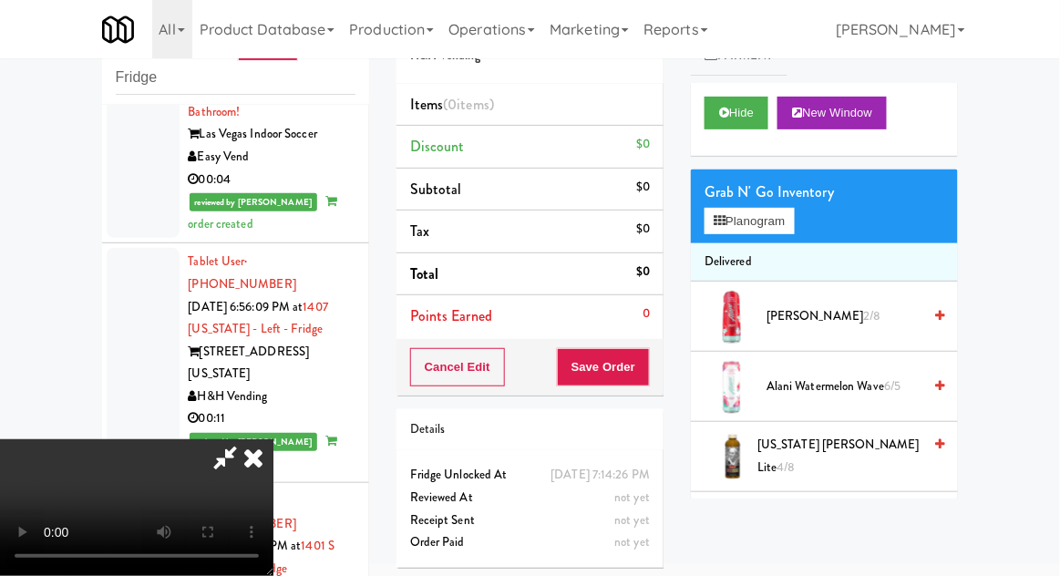
scroll to position [0, 0]
click at [785, 226] on button "Planogram" at bounding box center [749, 221] width 89 height 27
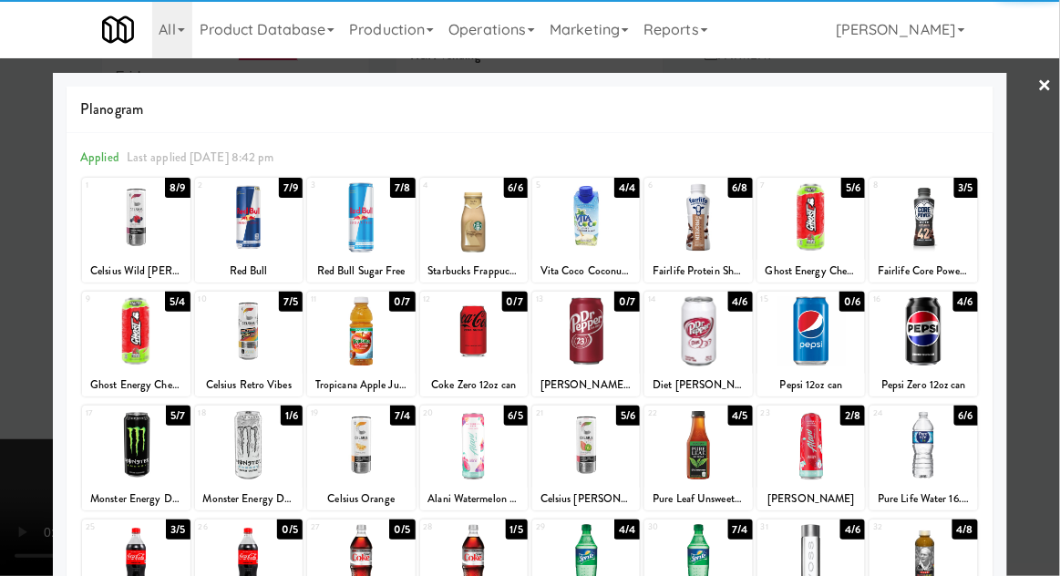
click at [946, 343] on div at bounding box center [923, 331] width 108 height 70
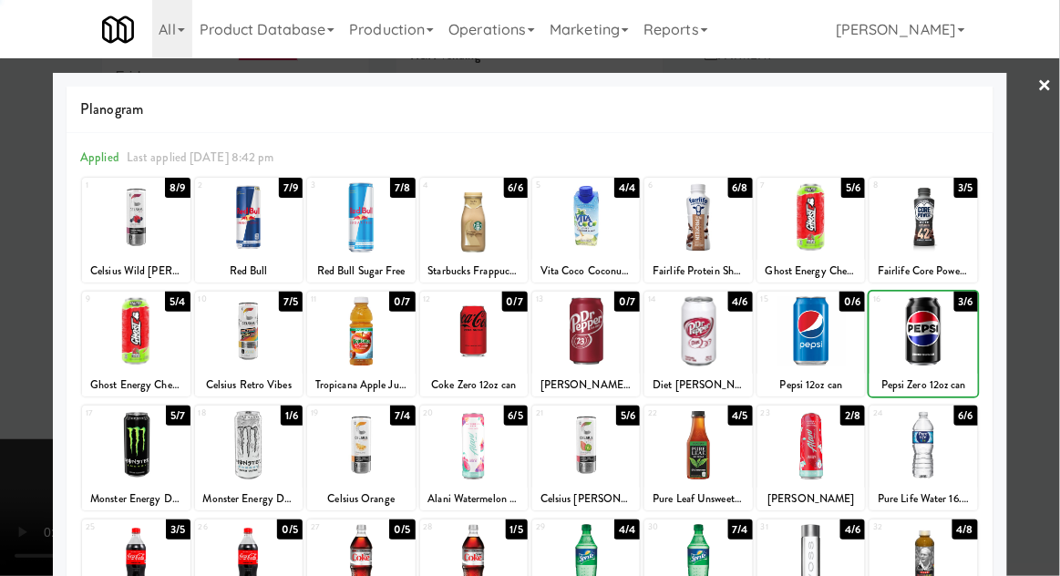
click at [1036, 332] on div at bounding box center [530, 288] width 1060 height 576
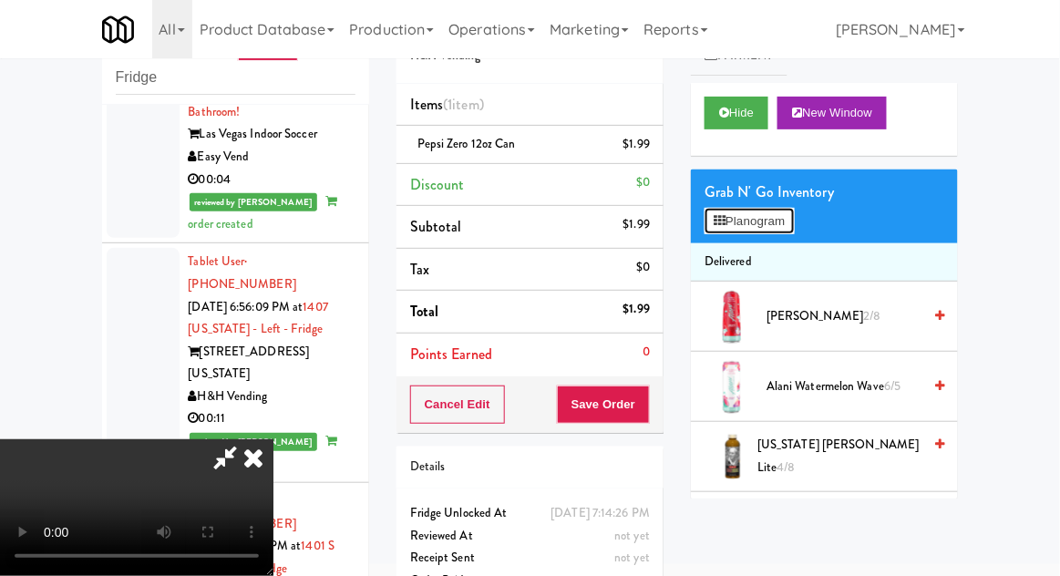
click at [794, 232] on button "Planogram" at bounding box center [749, 221] width 89 height 27
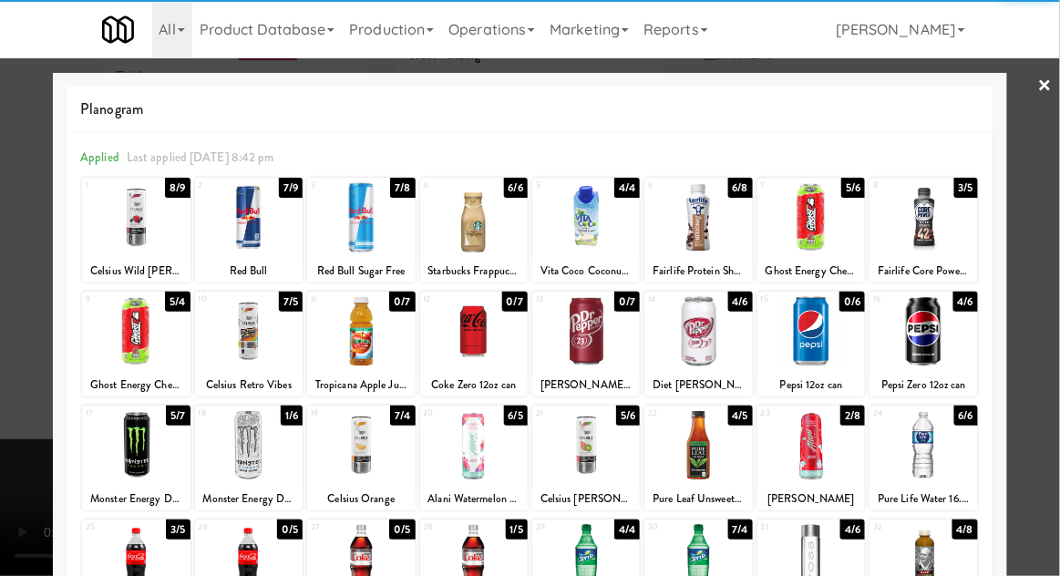
click at [132, 553] on div at bounding box center [136, 559] width 108 height 70
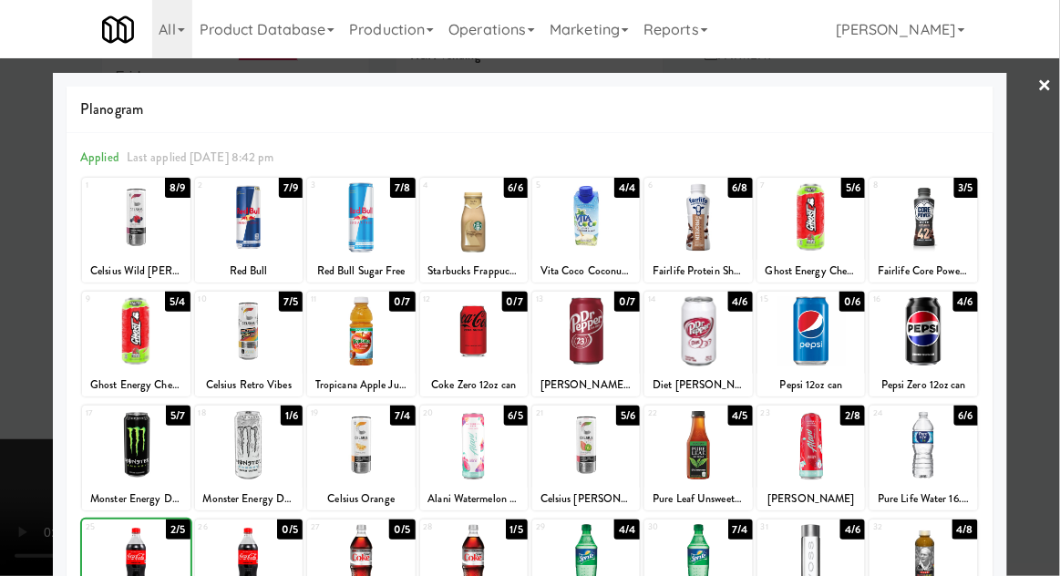
click at [1039, 322] on div at bounding box center [530, 288] width 1060 height 576
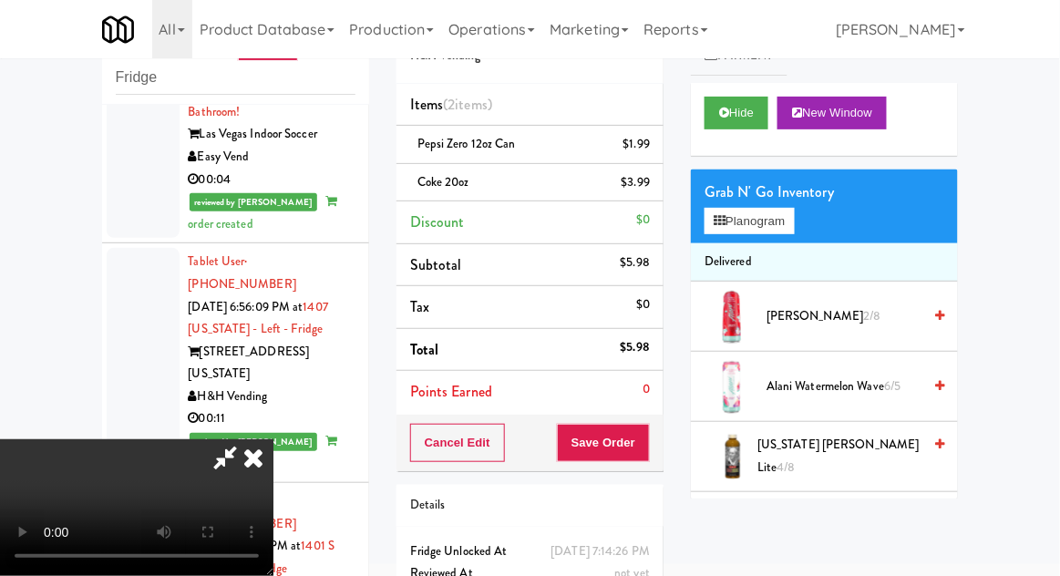
scroll to position [67, 0]
click at [653, 195] on li "Coke 20oz $3.99" at bounding box center [529, 183] width 267 height 38
click at [651, 192] on icon at bounding box center [651, 189] width 9 height 12
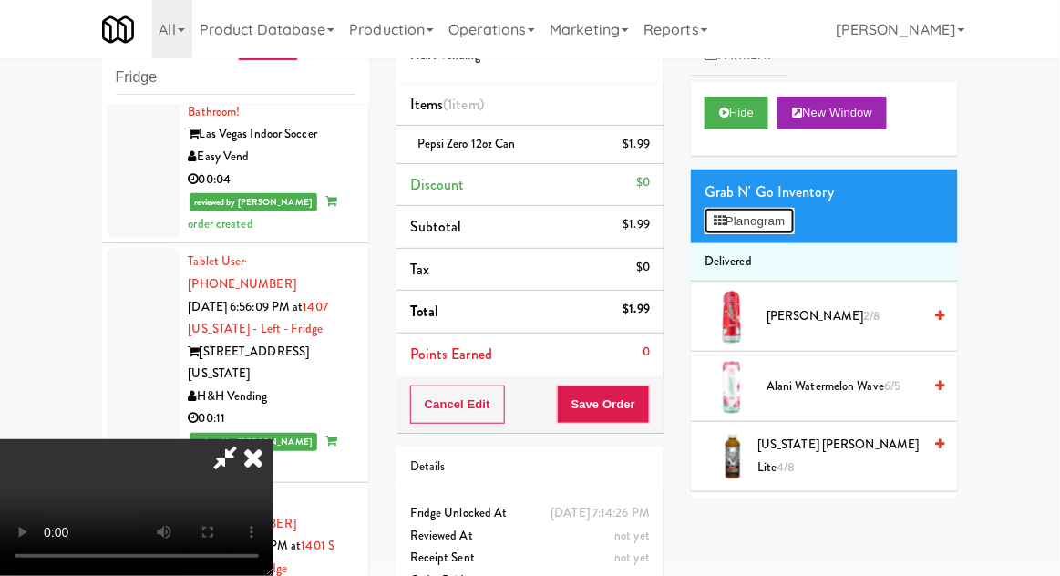
click at [794, 225] on button "Planogram" at bounding box center [749, 221] width 89 height 27
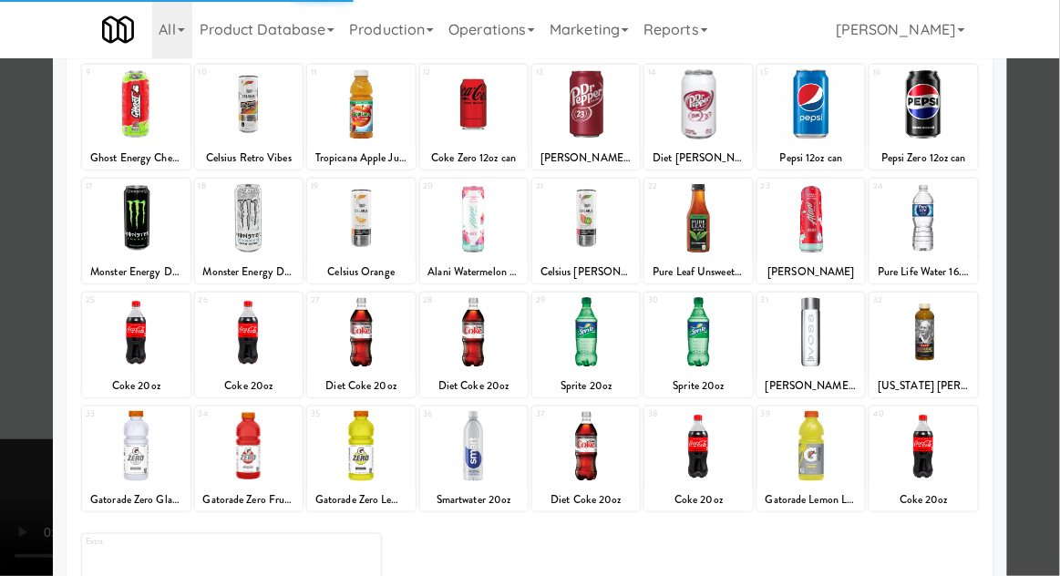
scroll to position [231, 0]
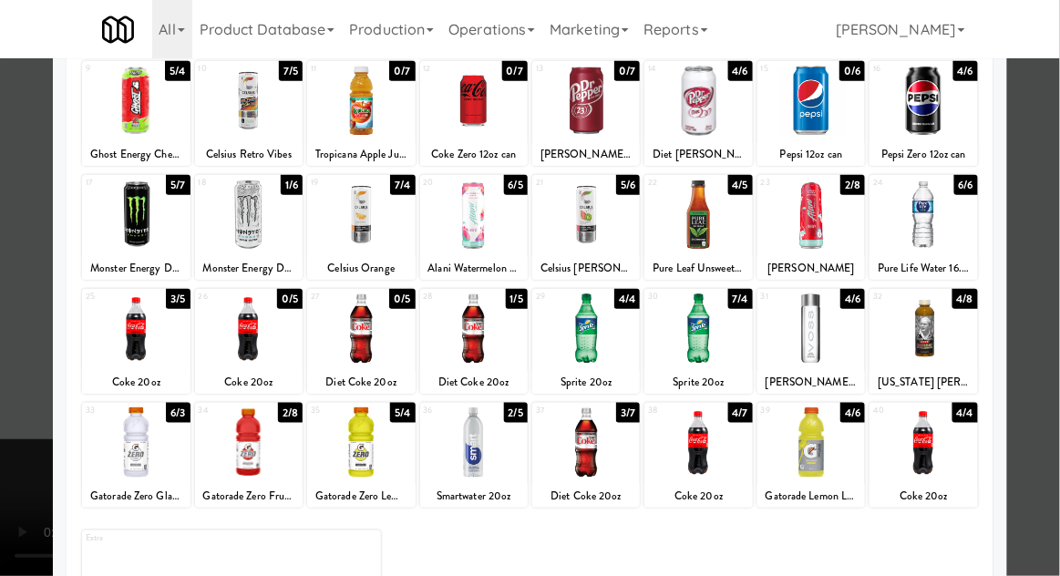
click at [696, 438] on div at bounding box center [698, 442] width 108 height 70
click at [1054, 290] on div at bounding box center [530, 288] width 1060 height 576
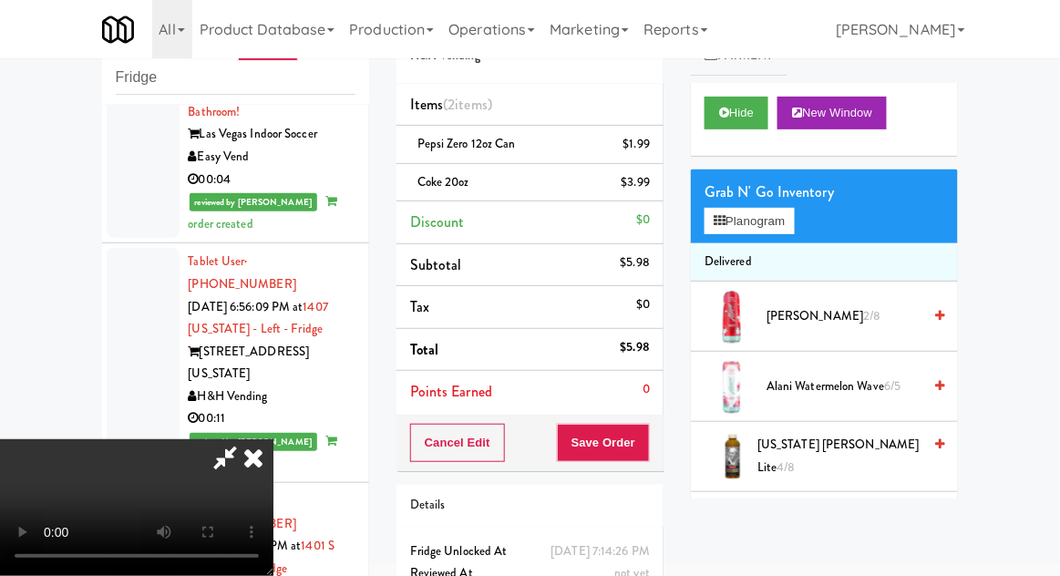
scroll to position [67, 0]
click at [647, 441] on button "Save Order" at bounding box center [603, 443] width 93 height 38
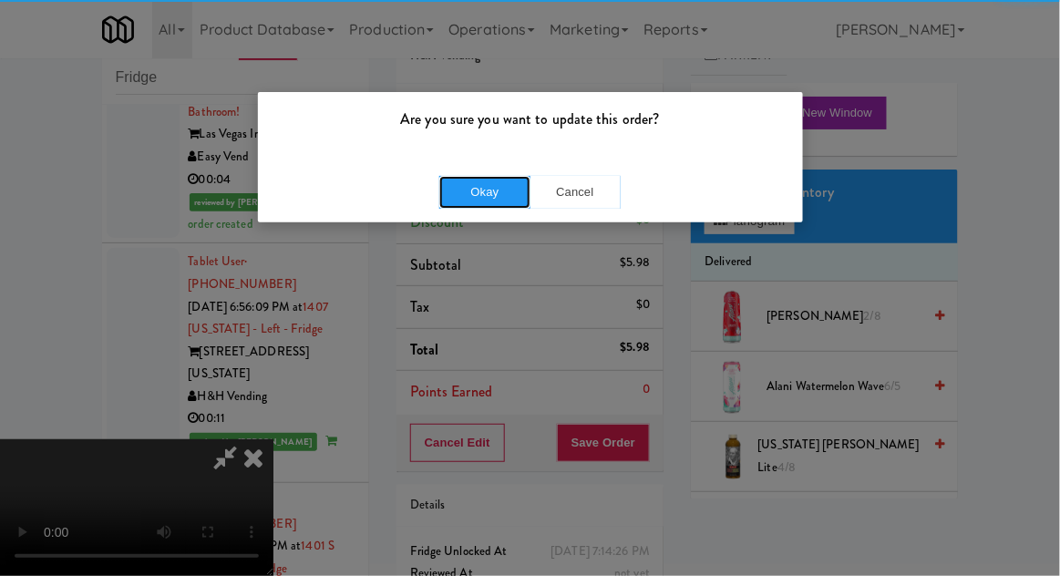
click at [472, 176] on button "Okay" at bounding box center [484, 192] width 91 height 33
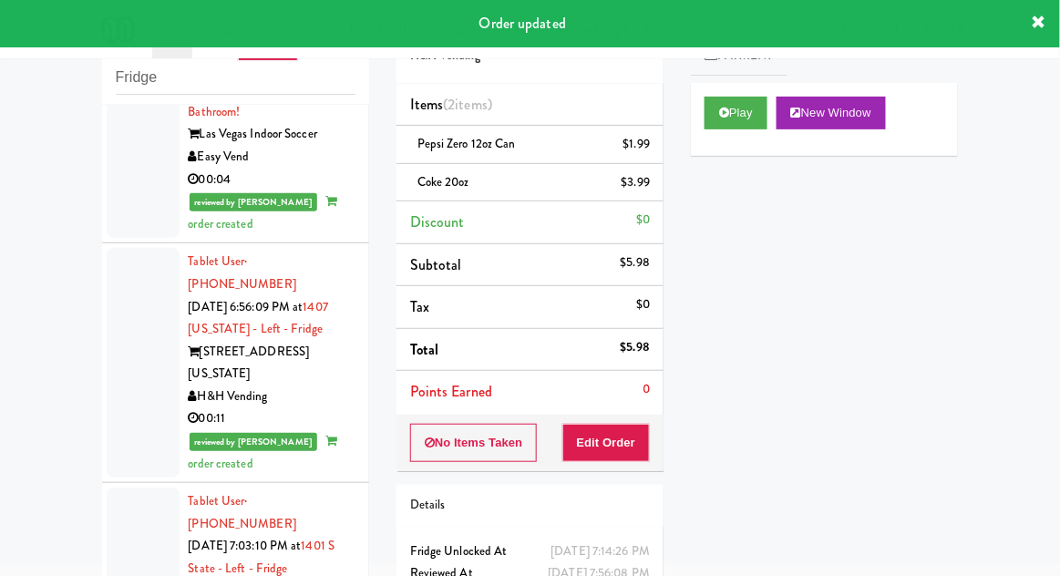
scroll to position [14528, 0]
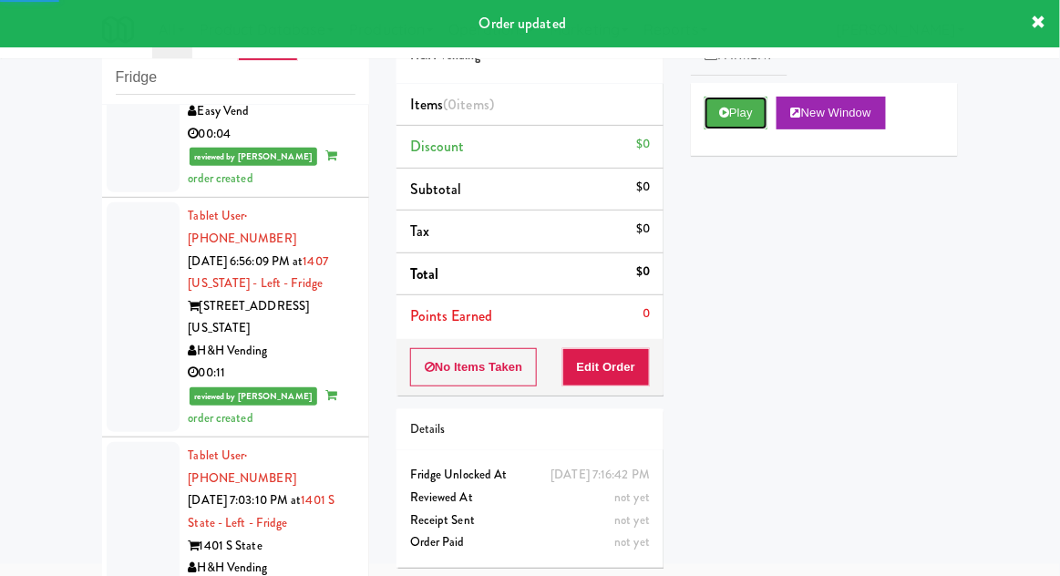
click at [719, 126] on button "Play" at bounding box center [736, 113] width 63 height 33
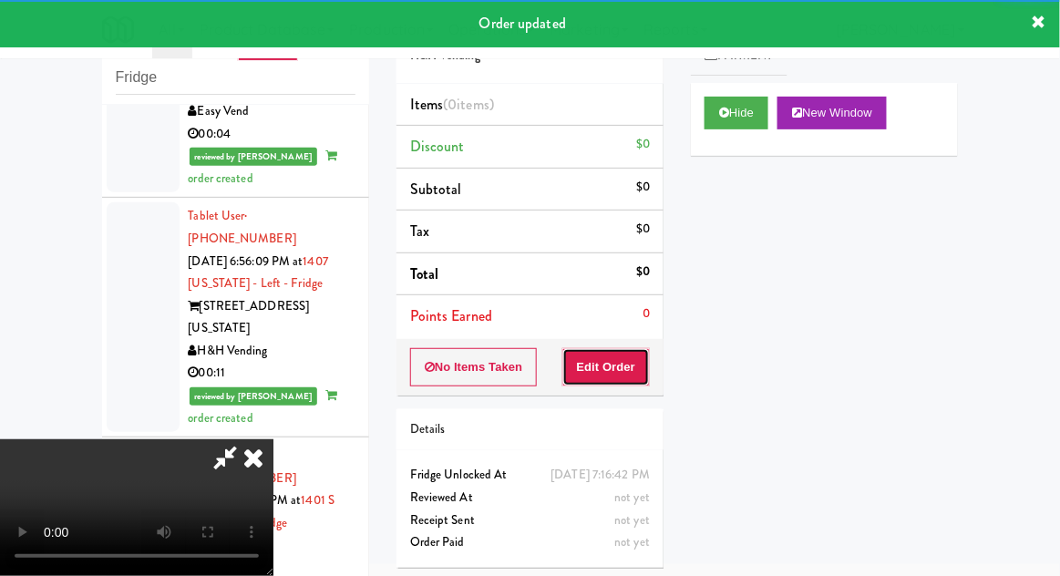
click at [585, 371] on button "Edit Order" at bounding box center [606, 367] width 88 height 38
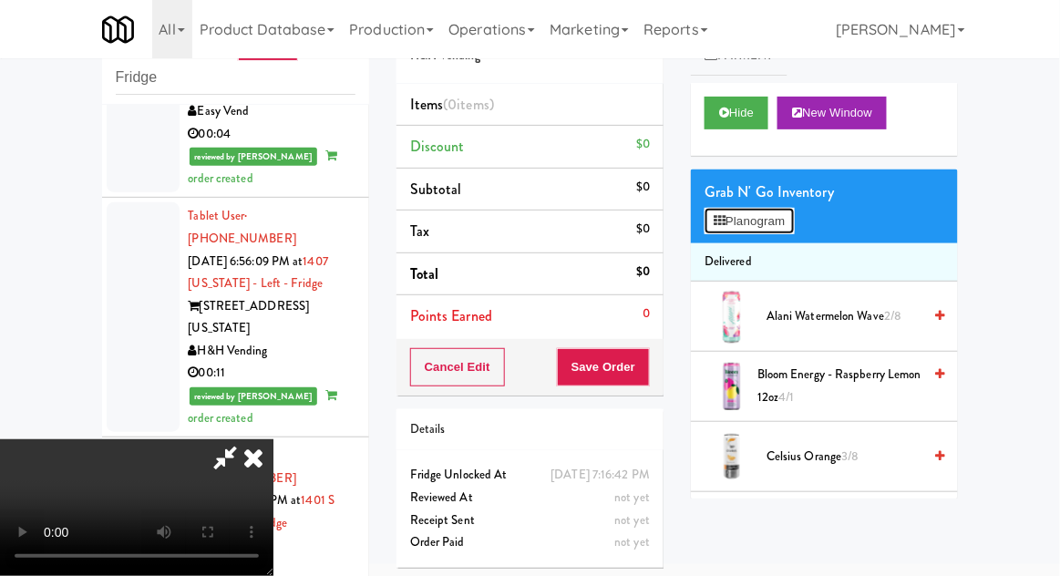
click at [794, 215] on button "Planogram" at bounding box center [749, 221] width 89 height 27
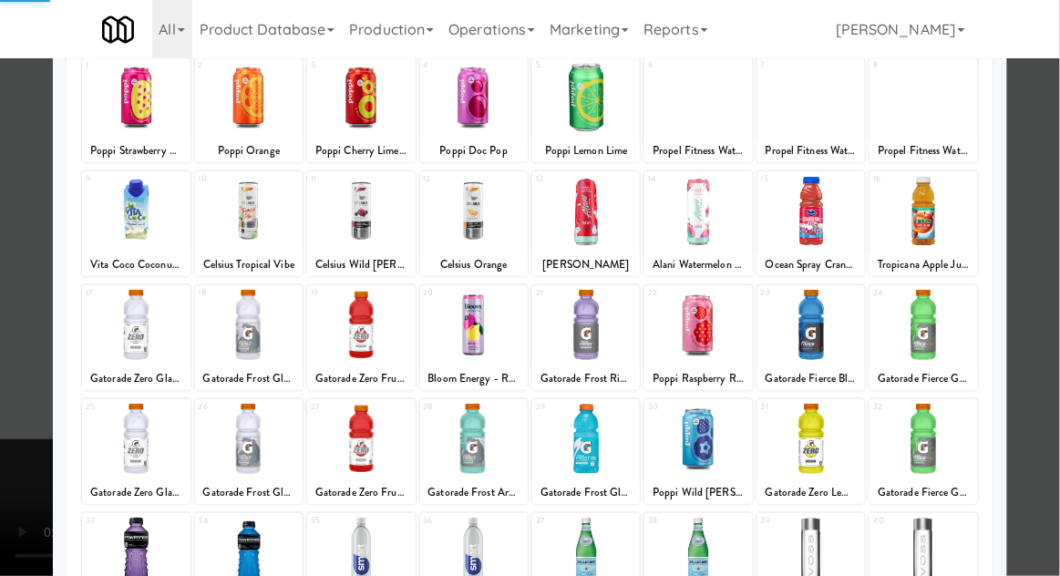
scroll to position [140, 0]
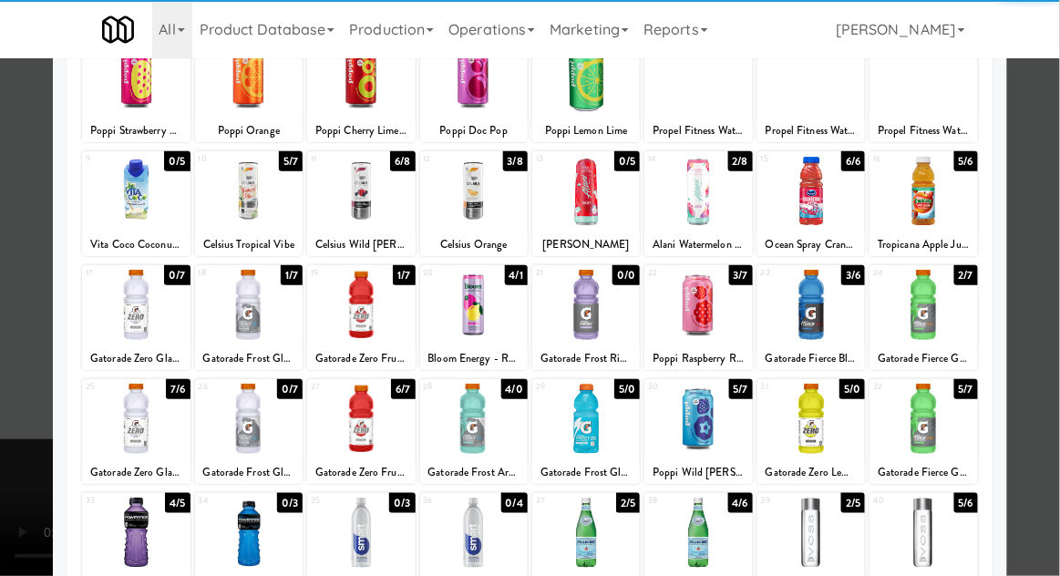
click at [265, 427] on div at bounding box center [249, 419] width 108 height 70
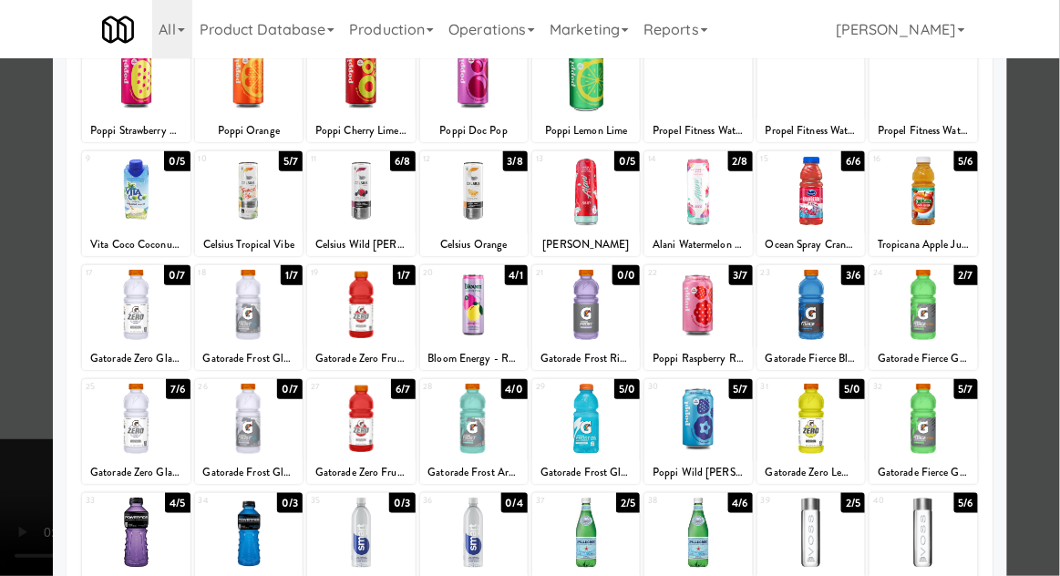
click at [1058, 281] on div at bounding box center [530, 288] width 1060 height 576
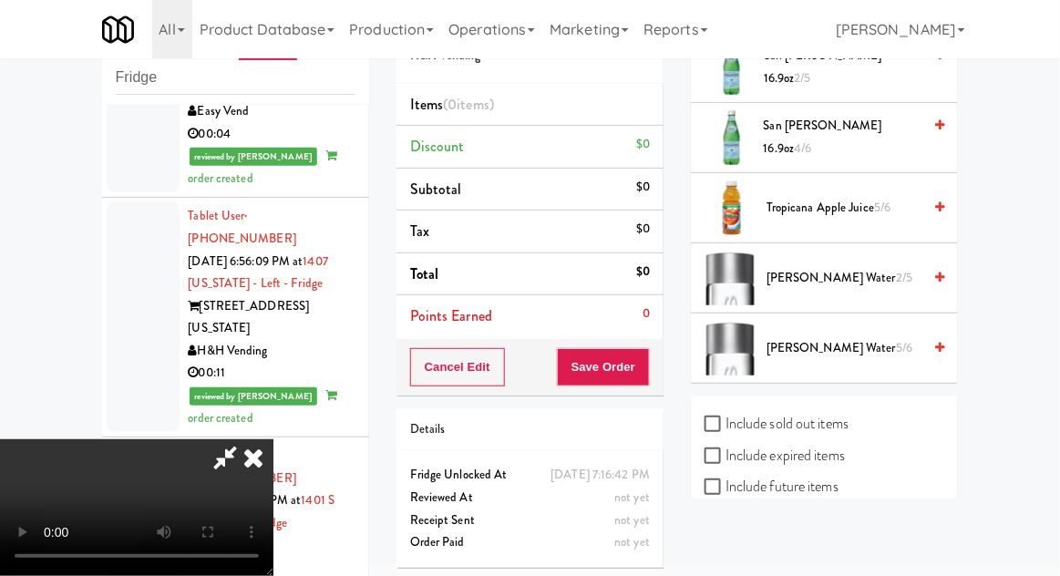
click at [819, 410] on label "Include sold out items" at bounding box center [777, 423] width 144 height 27
click at [725, 417] on input "Include sold out items" at bounding box center [715, 424] width 21 height 15
checkbox input "true"
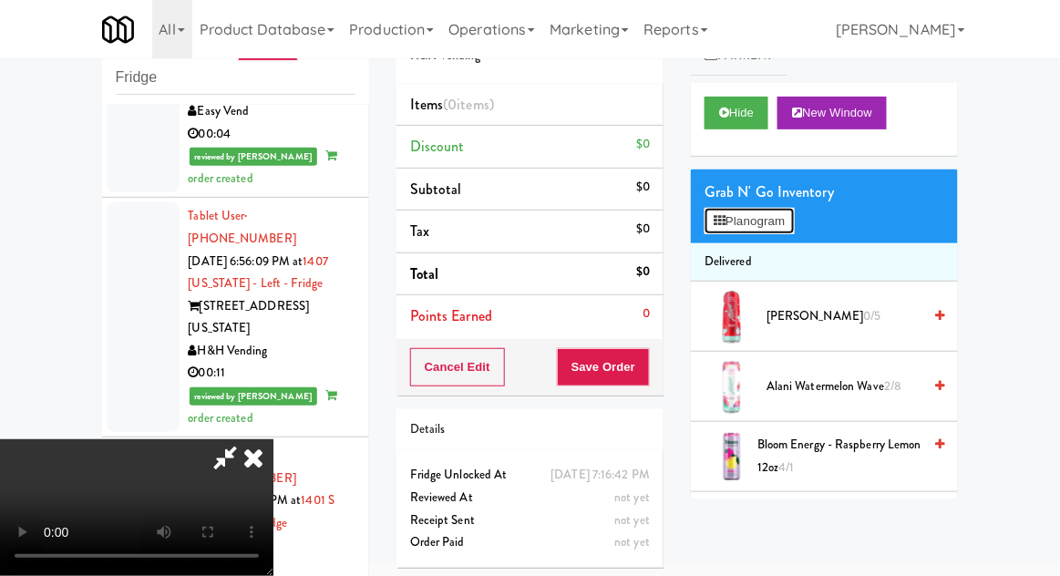
click at [778, 232] on button "Planogram" at bounding box center [749, 221] width 89 height 27
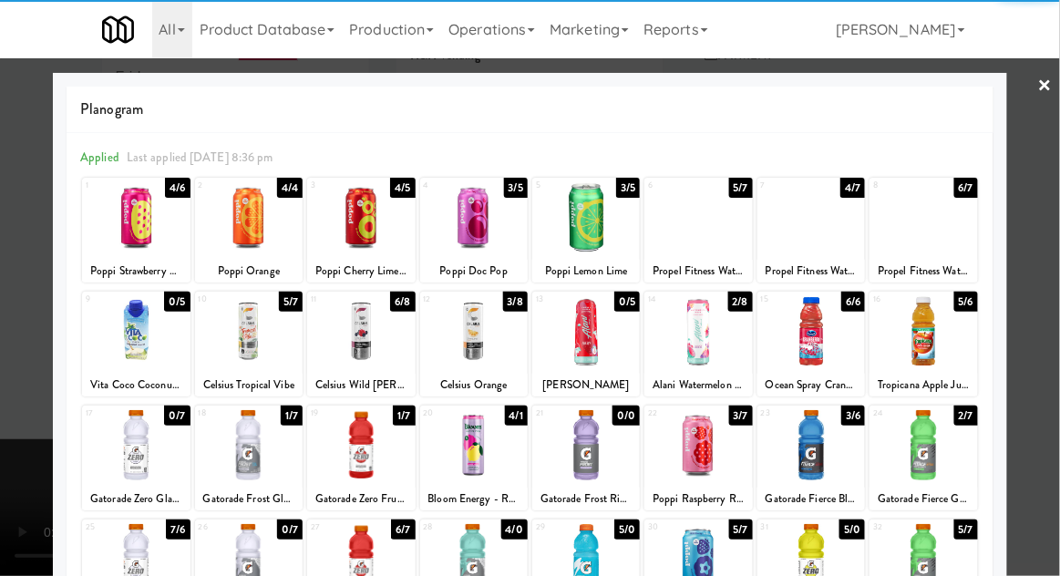
click at [256, 554] on div at bounding box center [249, 559] width 108 height 70
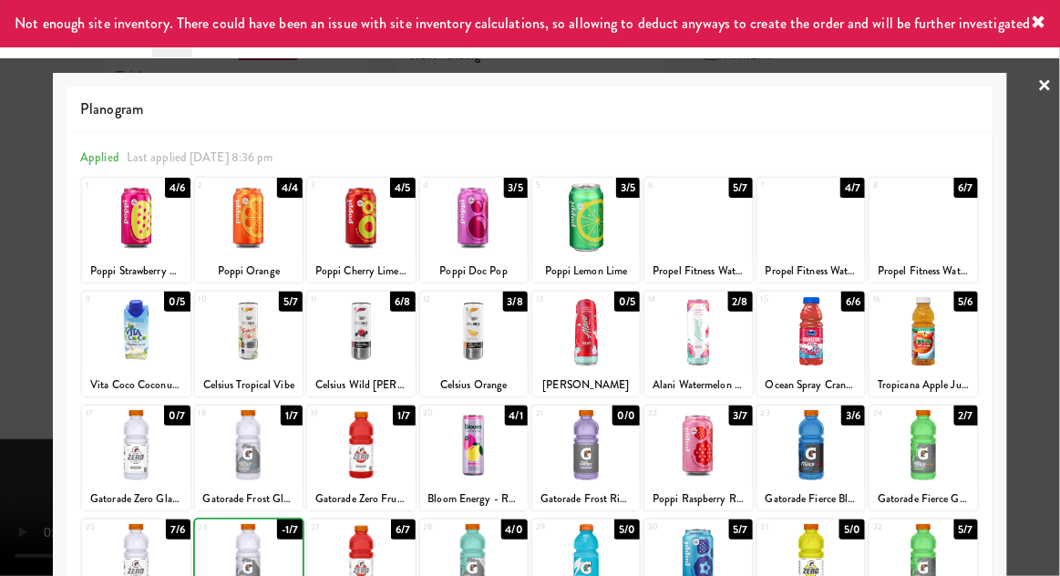
click at [1058, 298] on div at bounding box center [530, 288] width 1060 height 576
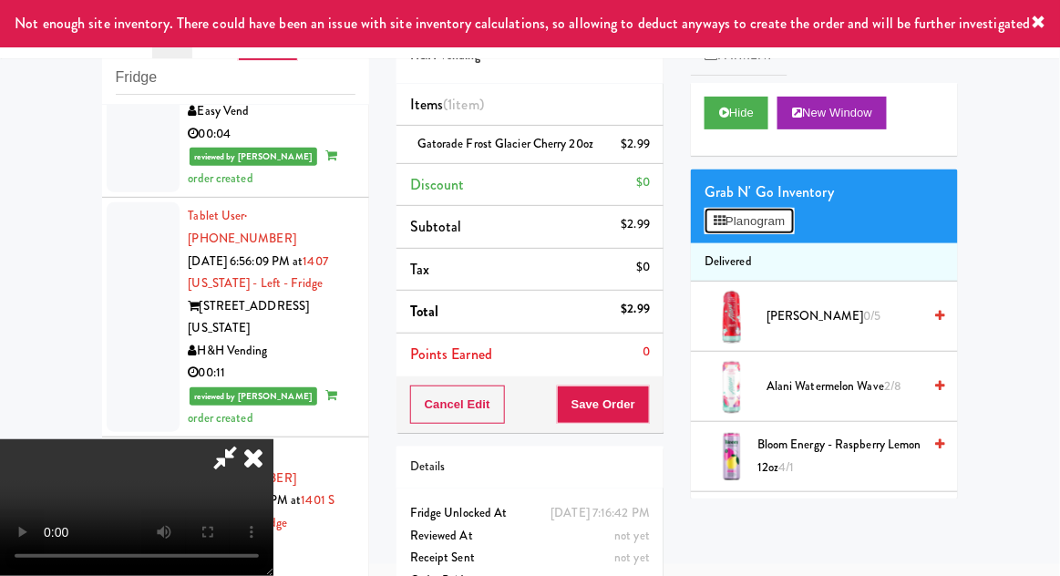
click at [791, 210] on button "Planogram" at bounding box center [749, 221] width 89 height 27
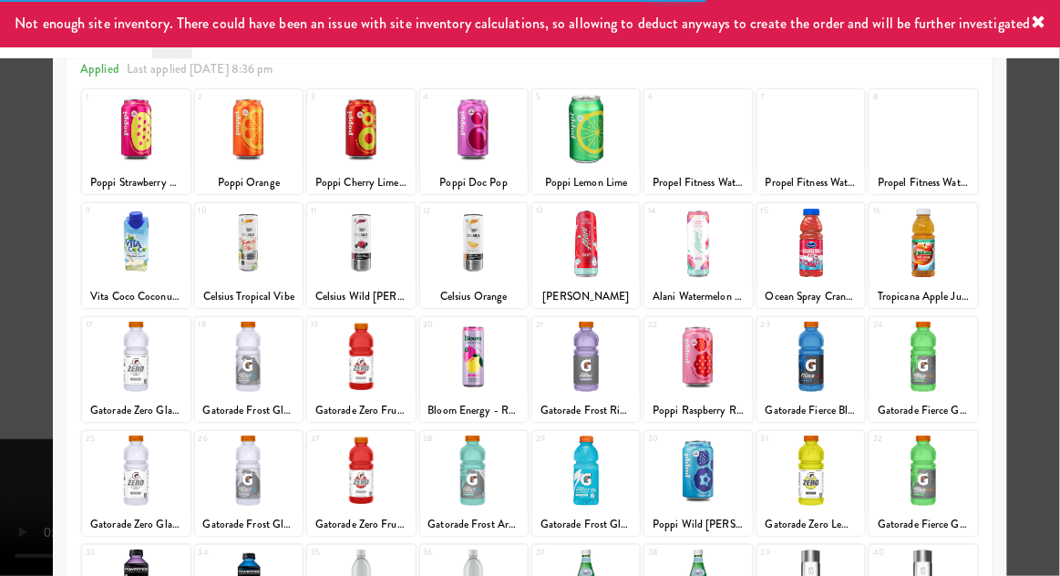
scroll to position [96, 0]
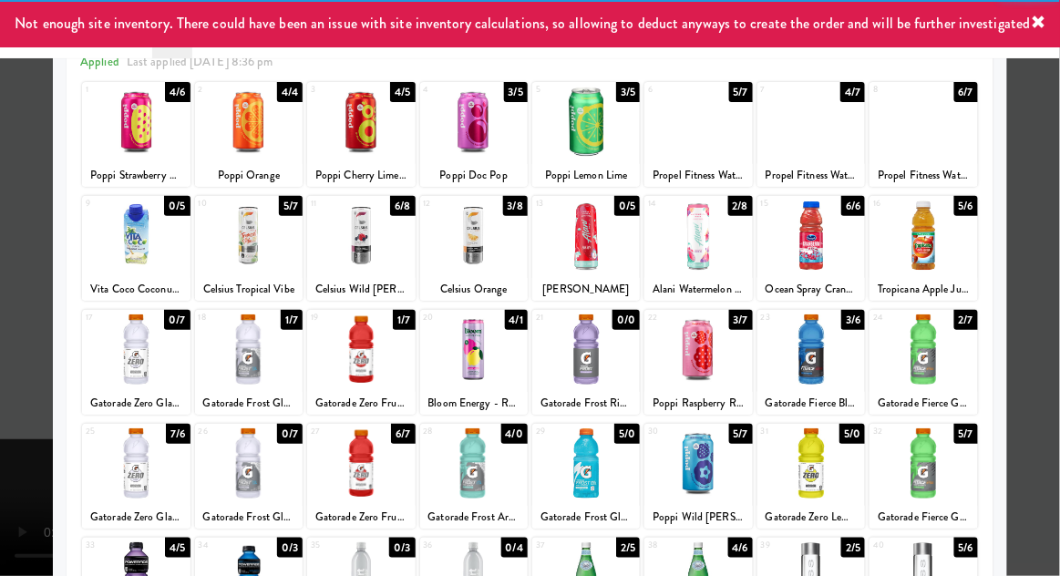
click at [835, 338] on div at bounding box center [811, 349] width 108 height 70
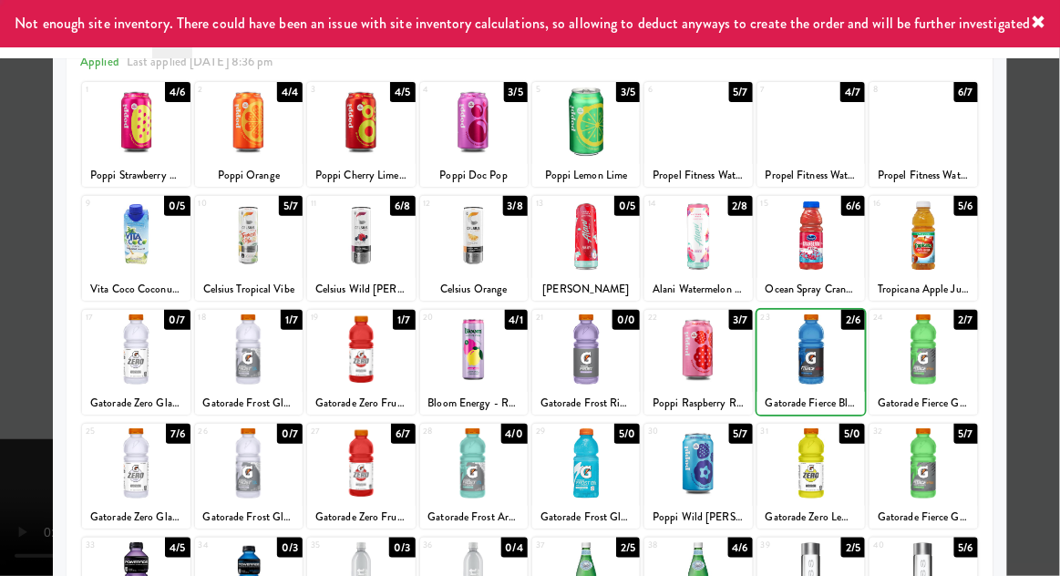
click at [1050, 299] on div at bounding box center [530, 288] width 1060 height 576
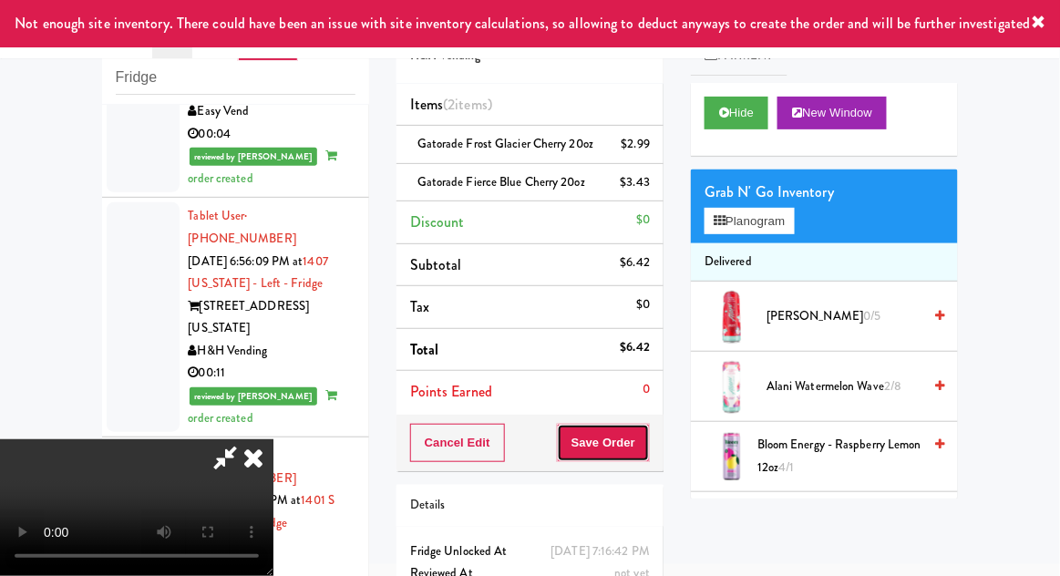
click at [649, 462] on button "Save Order" at bounding box center [603, 443] width 93 height 38
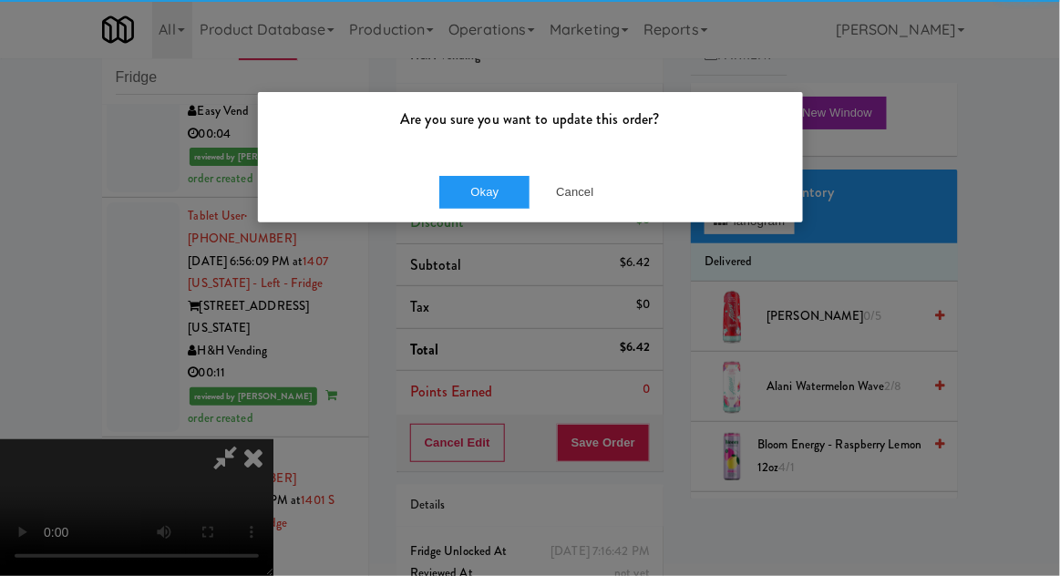
click at [497, 239] on div "Are you sure you want to update this order? Okay Cancel" at bounding box center [530, 288] width 1060 height 576
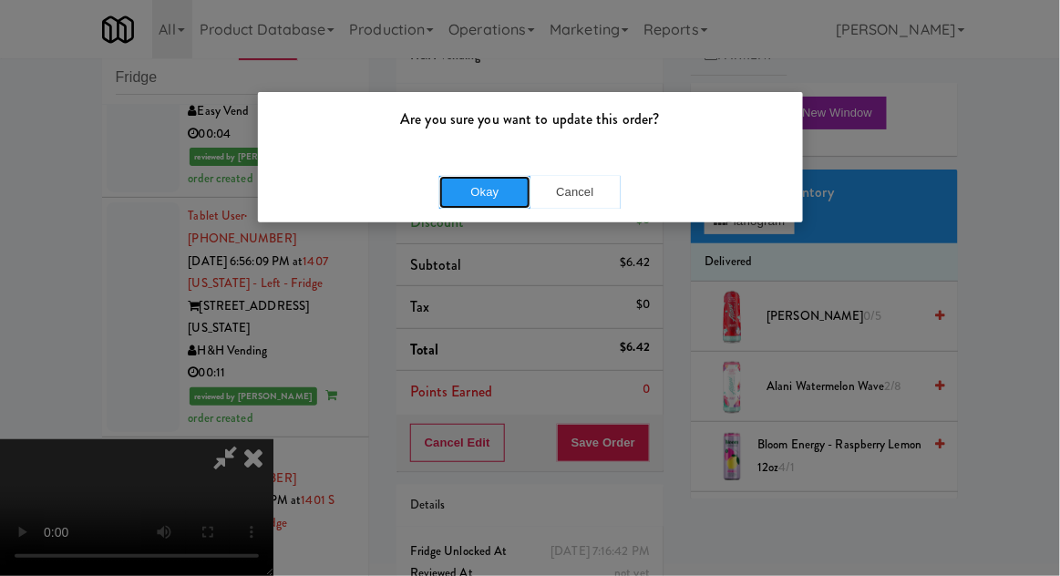
click at [478, 202] on button "Okay" at bounding box center [484, 192] width 91 height 33
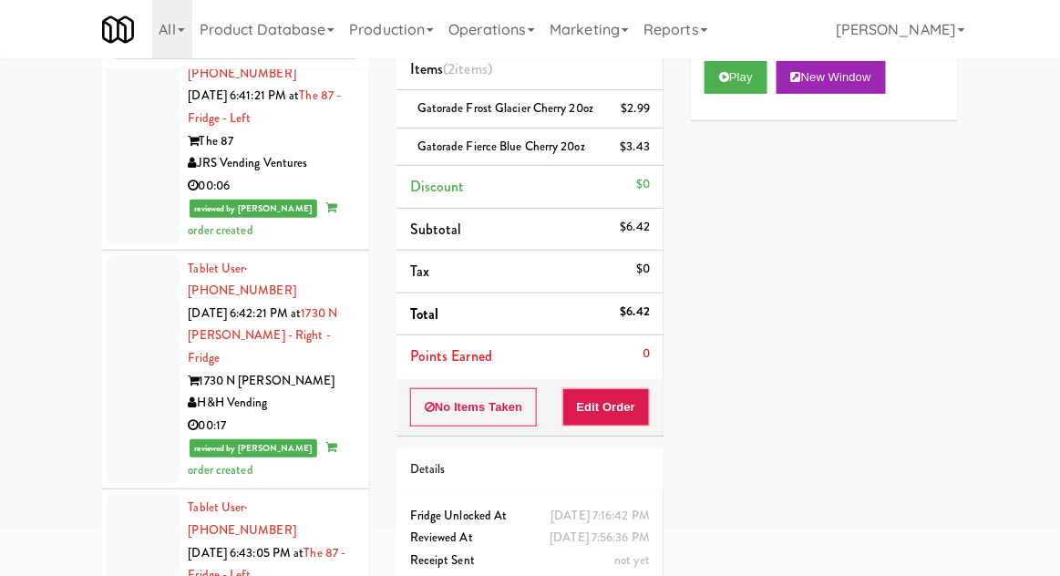
scroll to position [11979, 0]
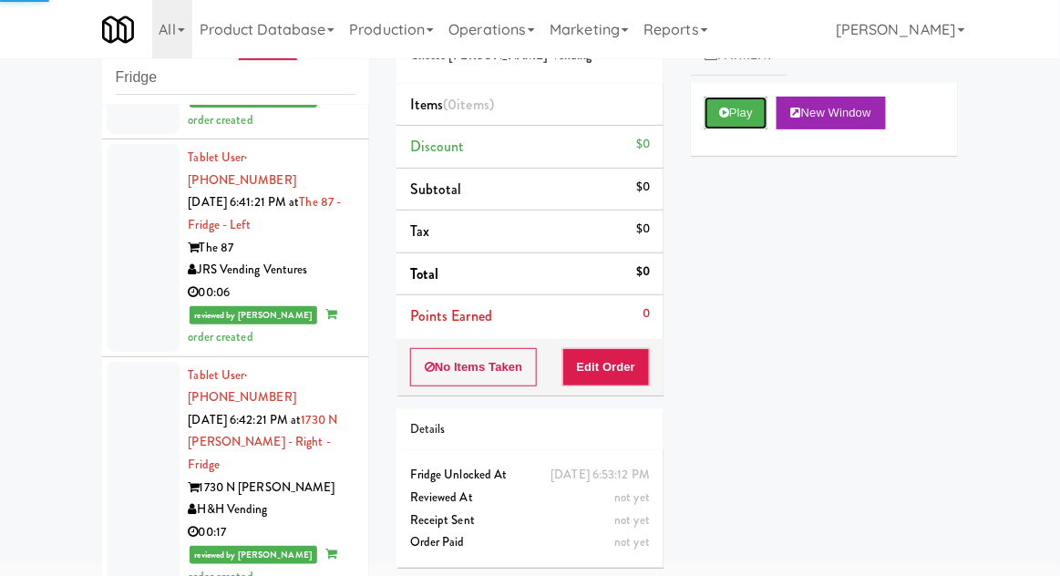
click at [705, 127] on button "Play" at bounding box center [736, 113] width 63 height 33
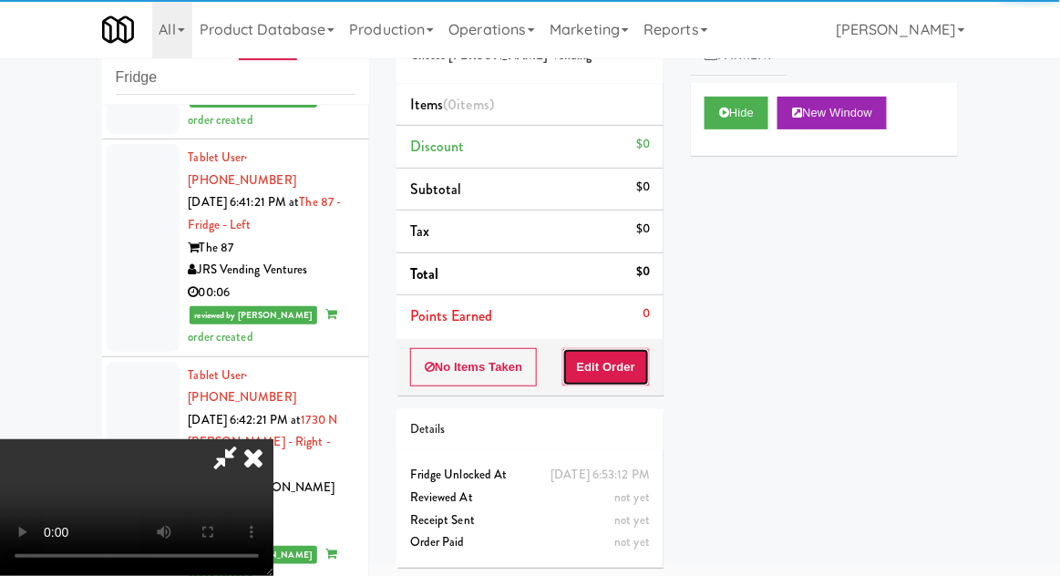
click at [627, 377] on button "Edit Order" at bounding box center [606, 367] width 88 height 38
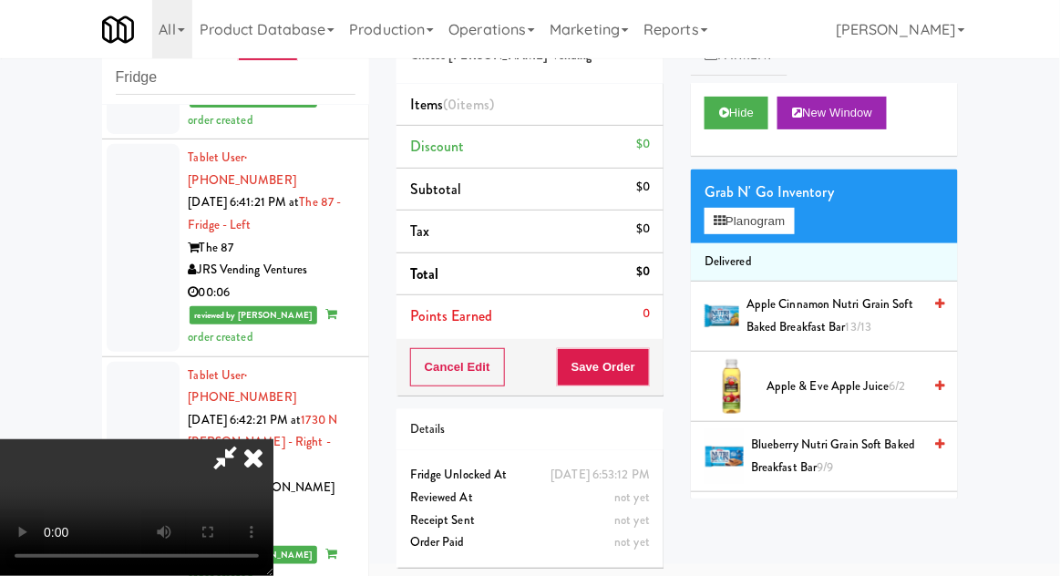
scroll to position [67, 0]
click at [783, 221] on button "Planogram" at bounding box center [749, 221] width 89 height 27
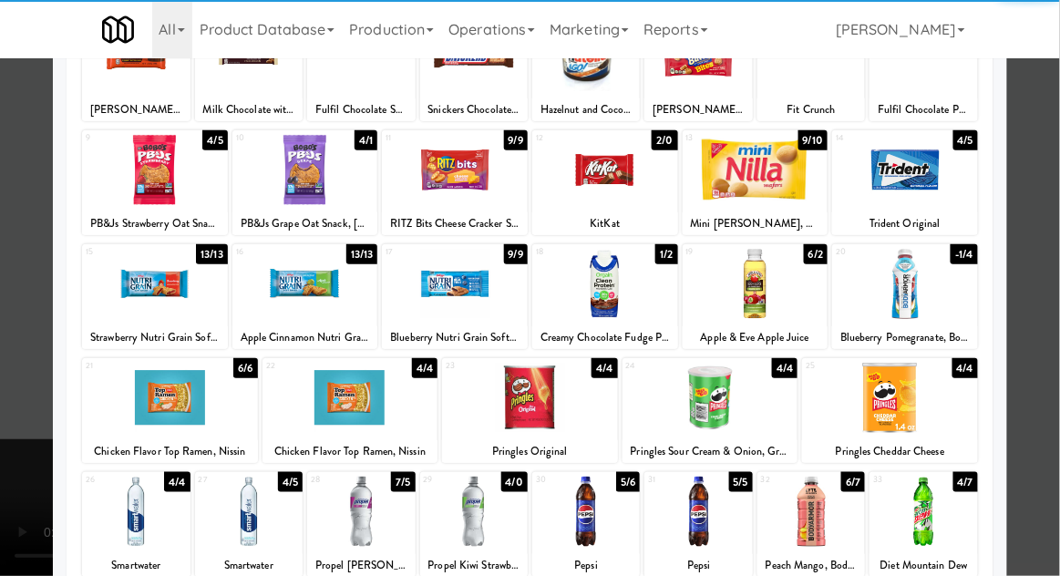
scroll to position [160, 0]
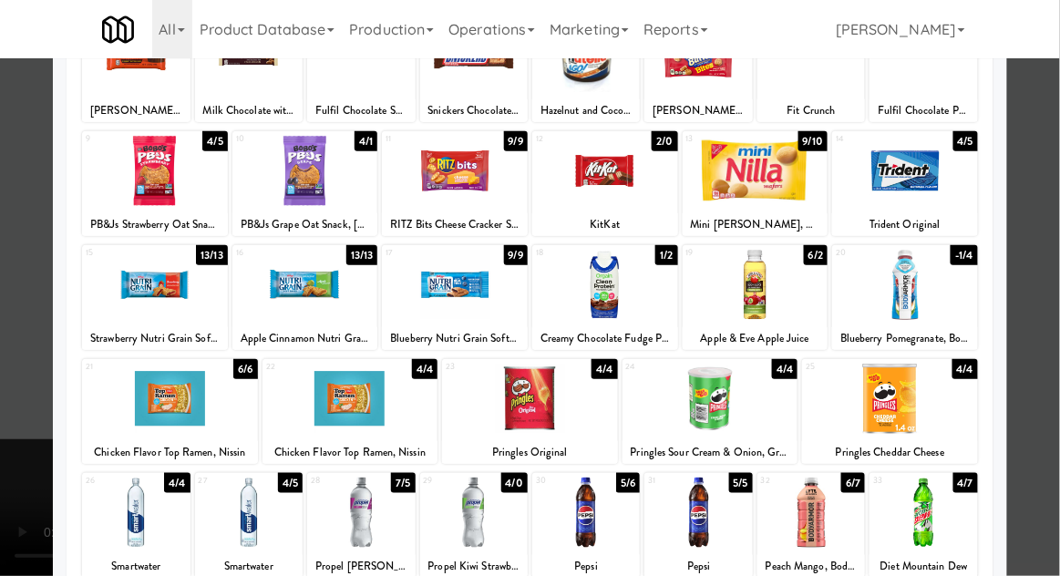
click at [590, 515] on div at bounding box center [586, 513] width 108 height 70
click at [1047, 284] on div at bounding box center [530, 288] width 1060 height 576
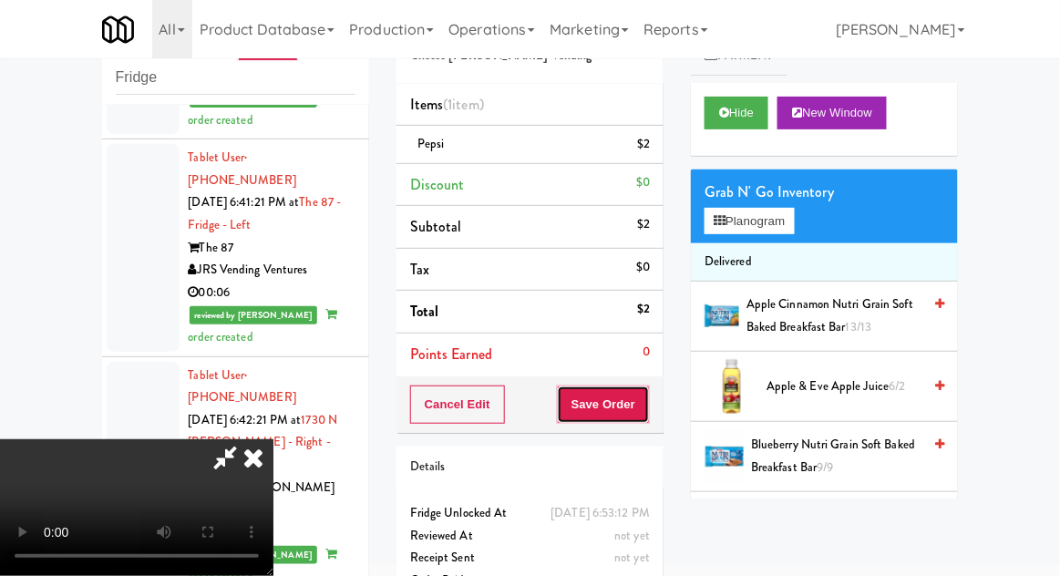
click at [645, 413] on button "Save Order" at bounding box center [603, 405] width 93 height 38
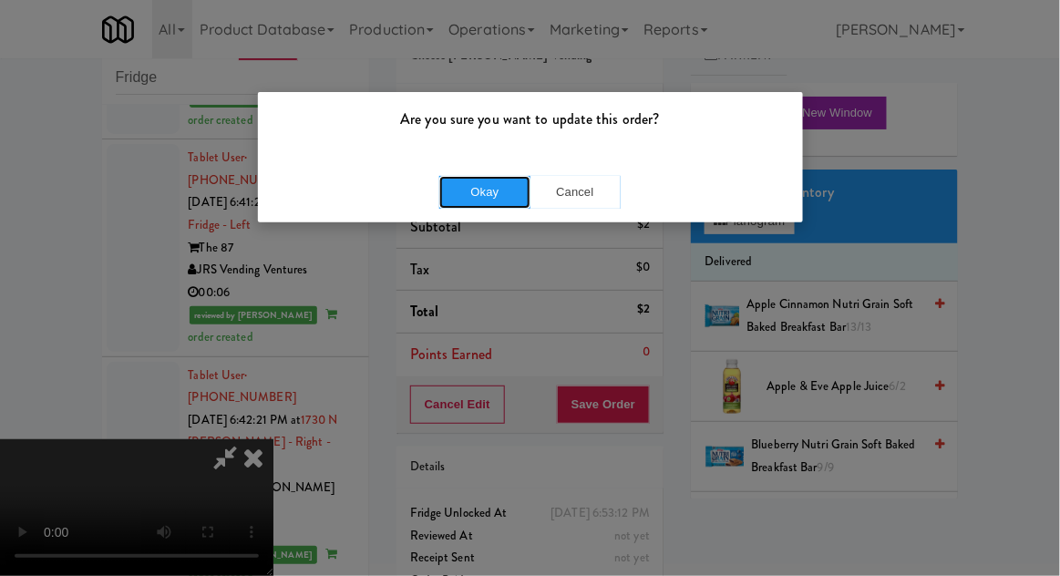
click at [496, 202] on button "Okay" at bounding box center [484, 192] width 91 height 33
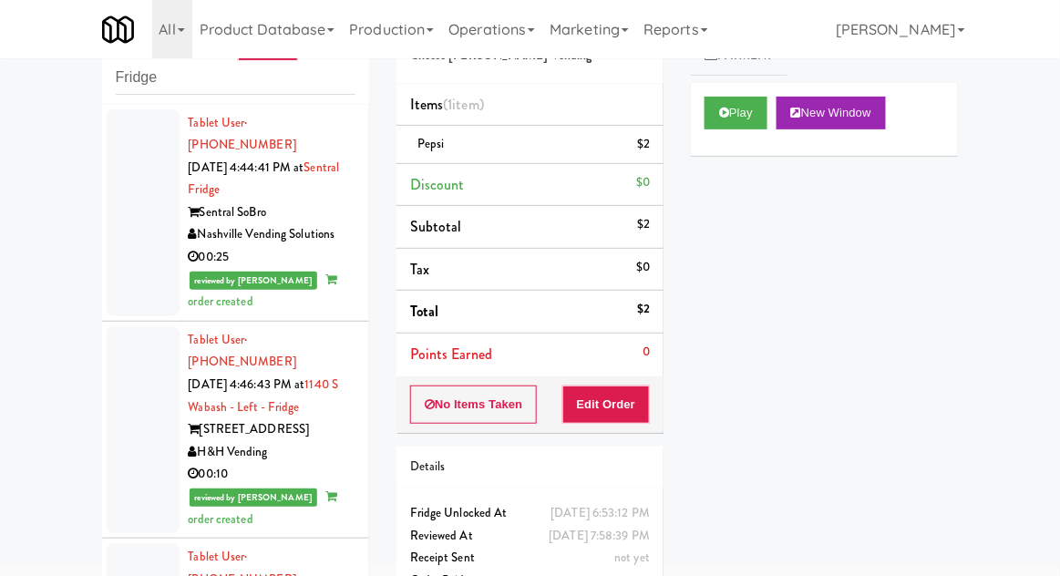
click at [131, 239] on div at bounding box center [143, 212] width 73 height 207
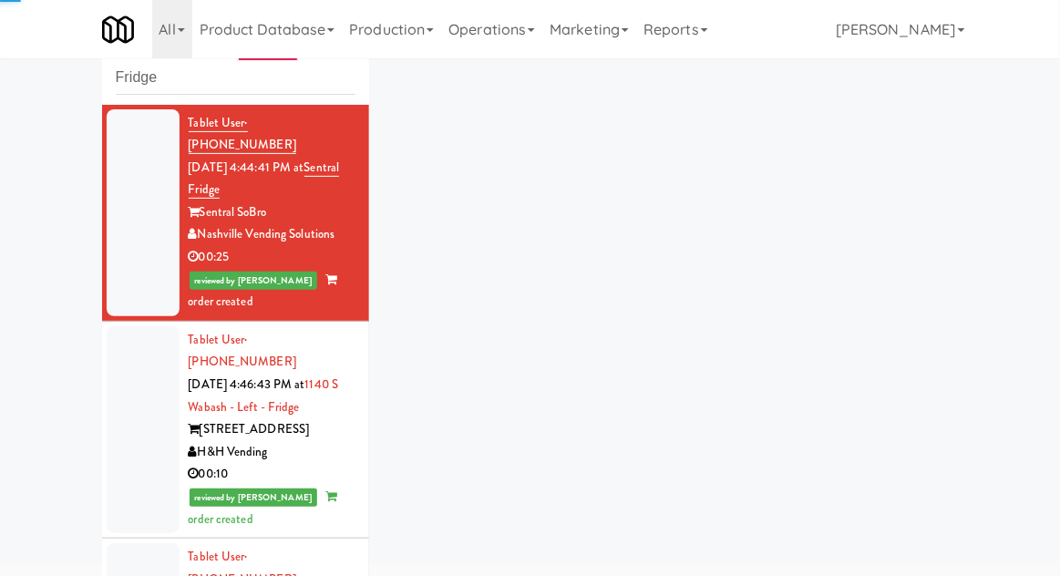
click at [140, 459] on div at bounding box center [143, 429] width 73 height 207
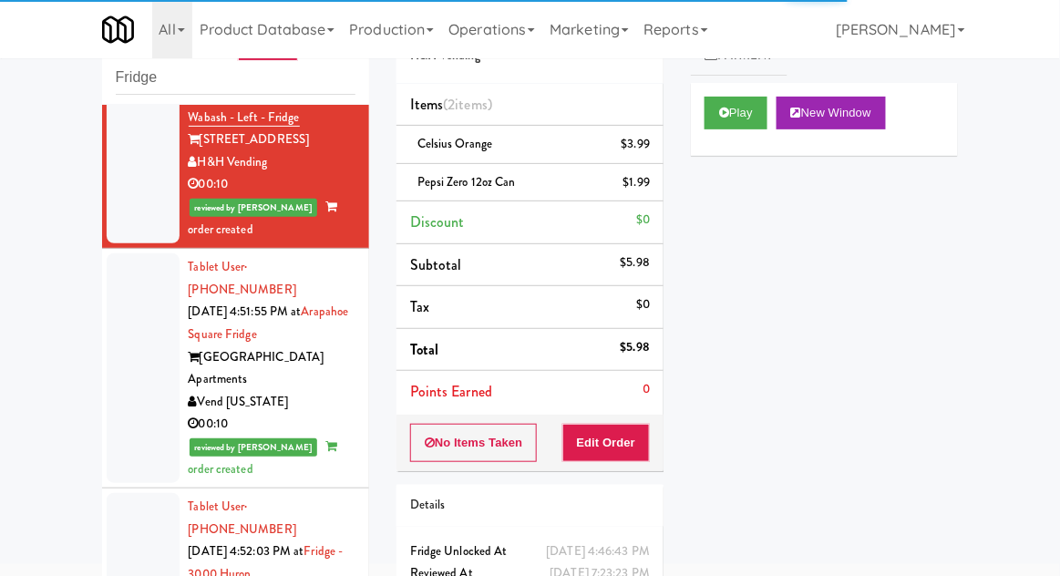
click at [134, 325] on div at bounding box center [143, 368] width 73 height 230
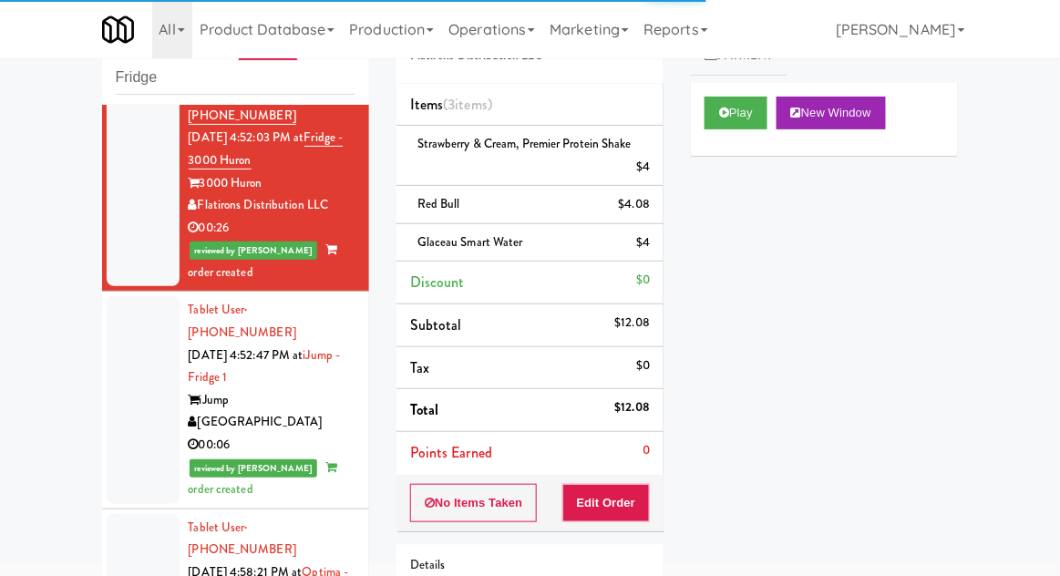
click at [149, 342] on div at bounding box center [143, 399] width 73 height 207
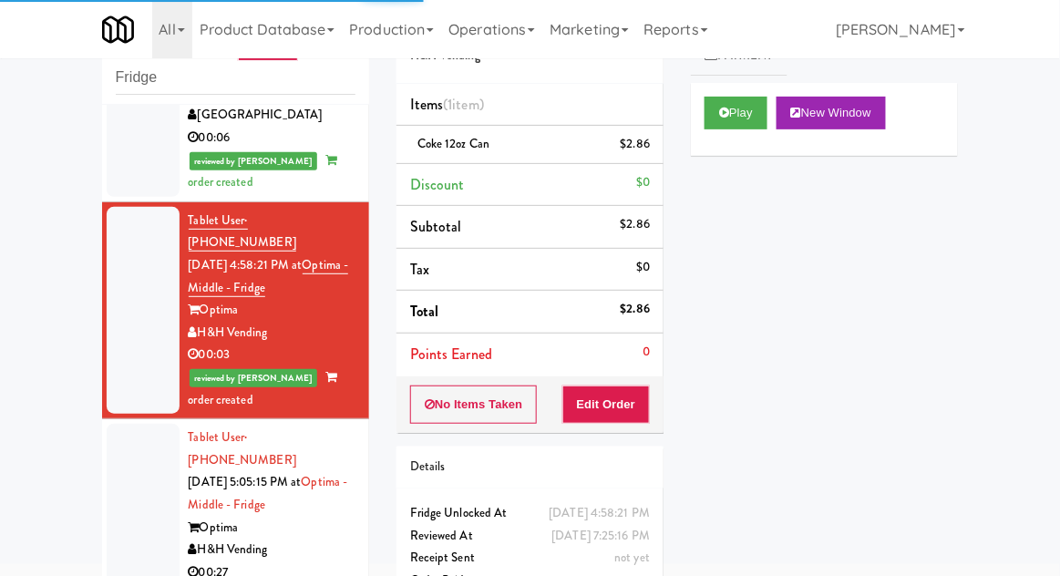
click at [163, 424] on div at bounding box center [143, 527] width 73 height 207
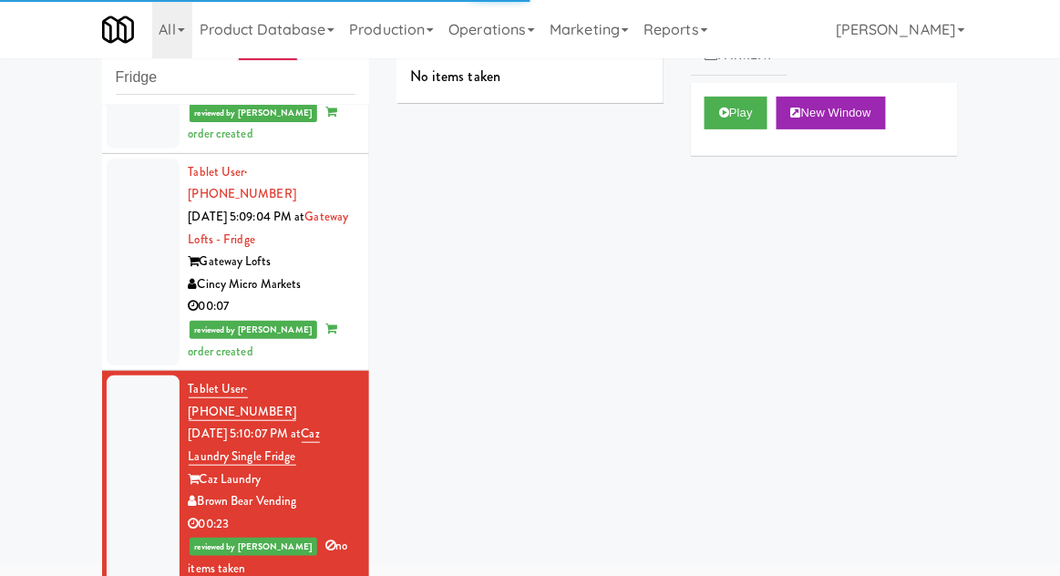
scroll to position [1711, 0]
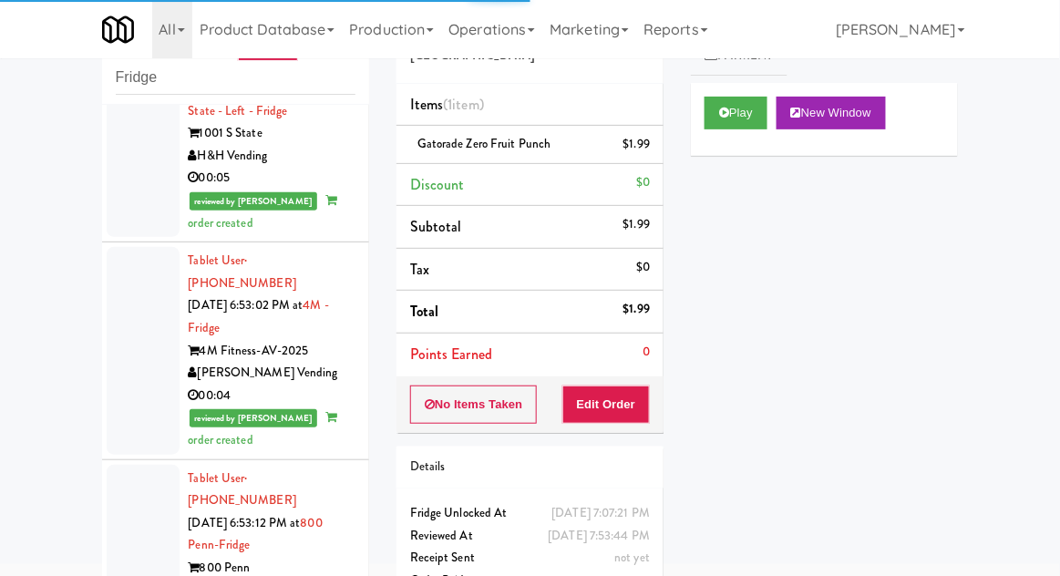
scroll to position [13420, 0]
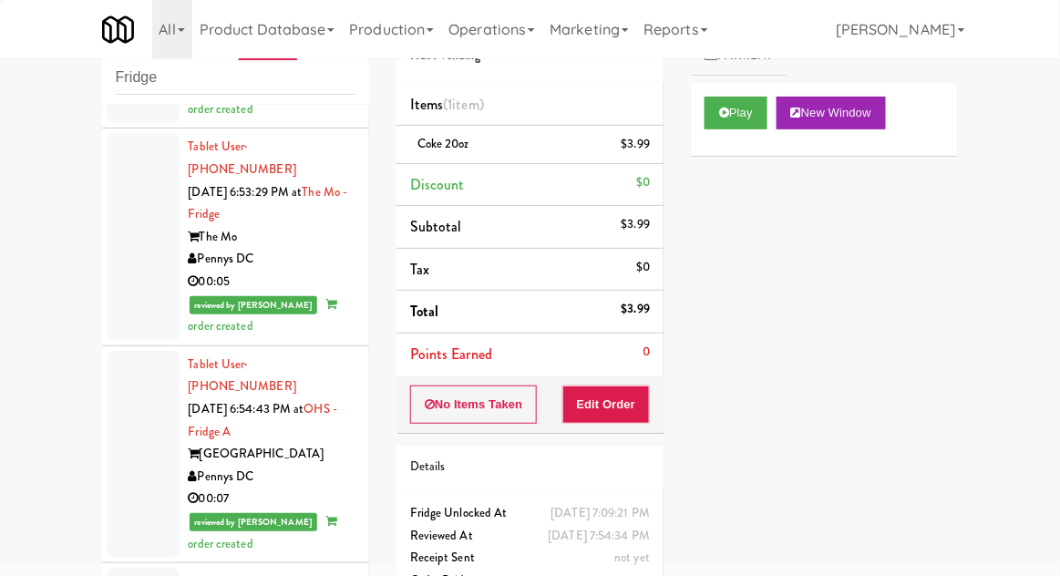
scroll to position [13989, 0]
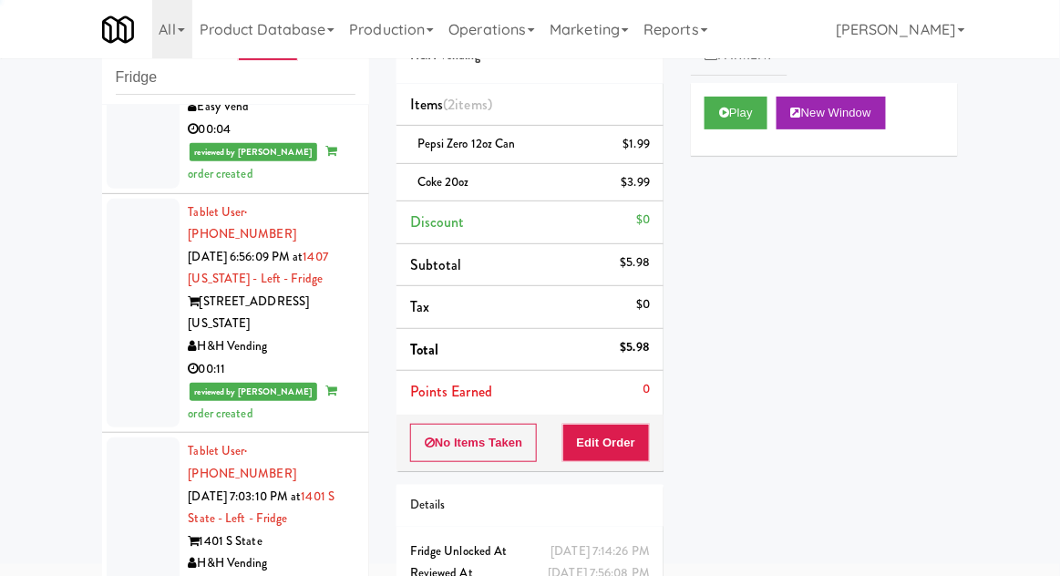
scroll to position [14594, 0]
